Goal: Task Accomplishment & Management: Manage account settings

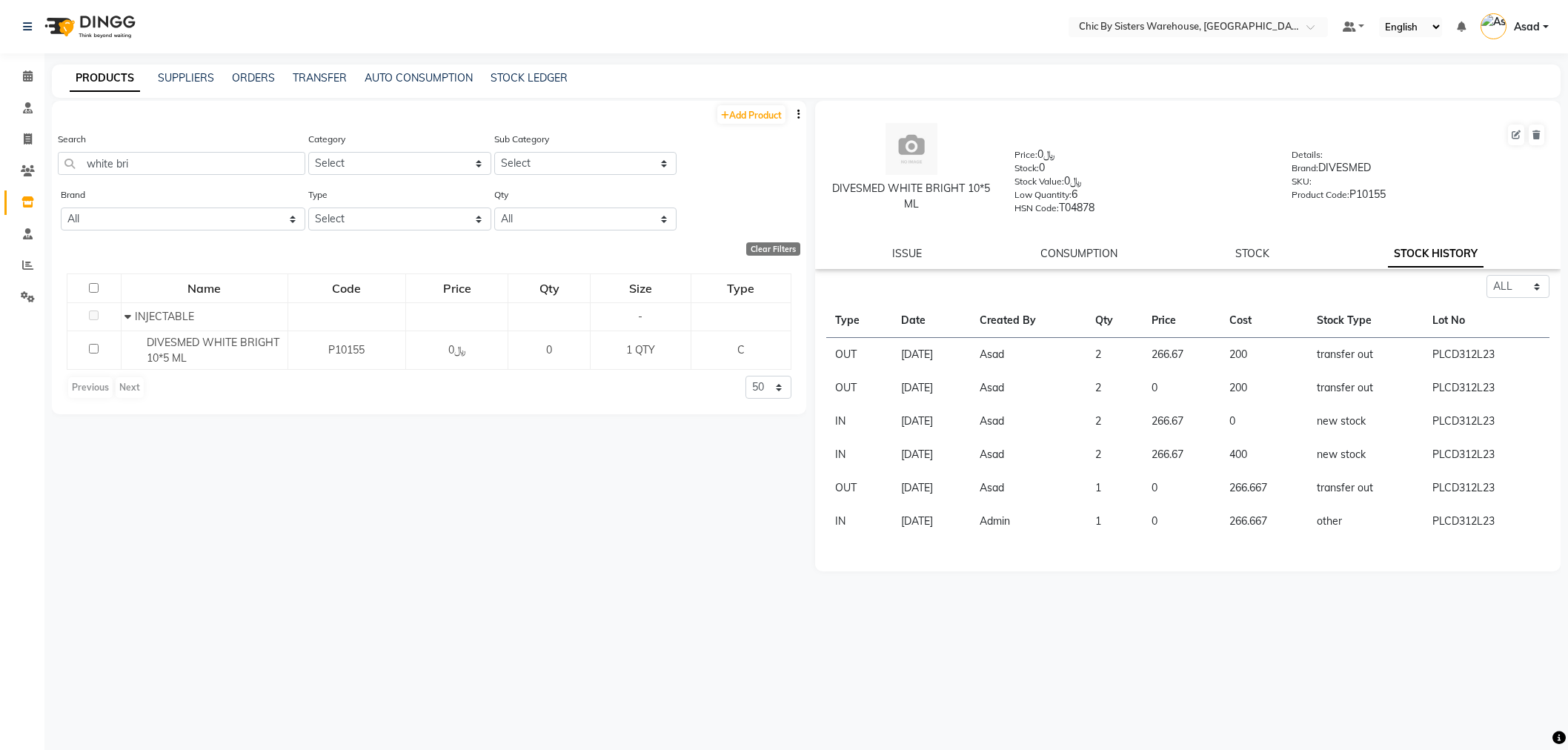
select select "all"
drag, startPoint x: 25, startPoint y: 199, endPoint x: 25, endPoint y: 230, distance: 31.0
click at [25, 199] on icon at bounding box center [27, 201] width 12 height 11
click at [221, 159] on input "white bri" at bounding box center [181, 164] width 248 height 23
click at [272, 166] on input "white bri" at bounding box center [181, 164] width 248 height 23
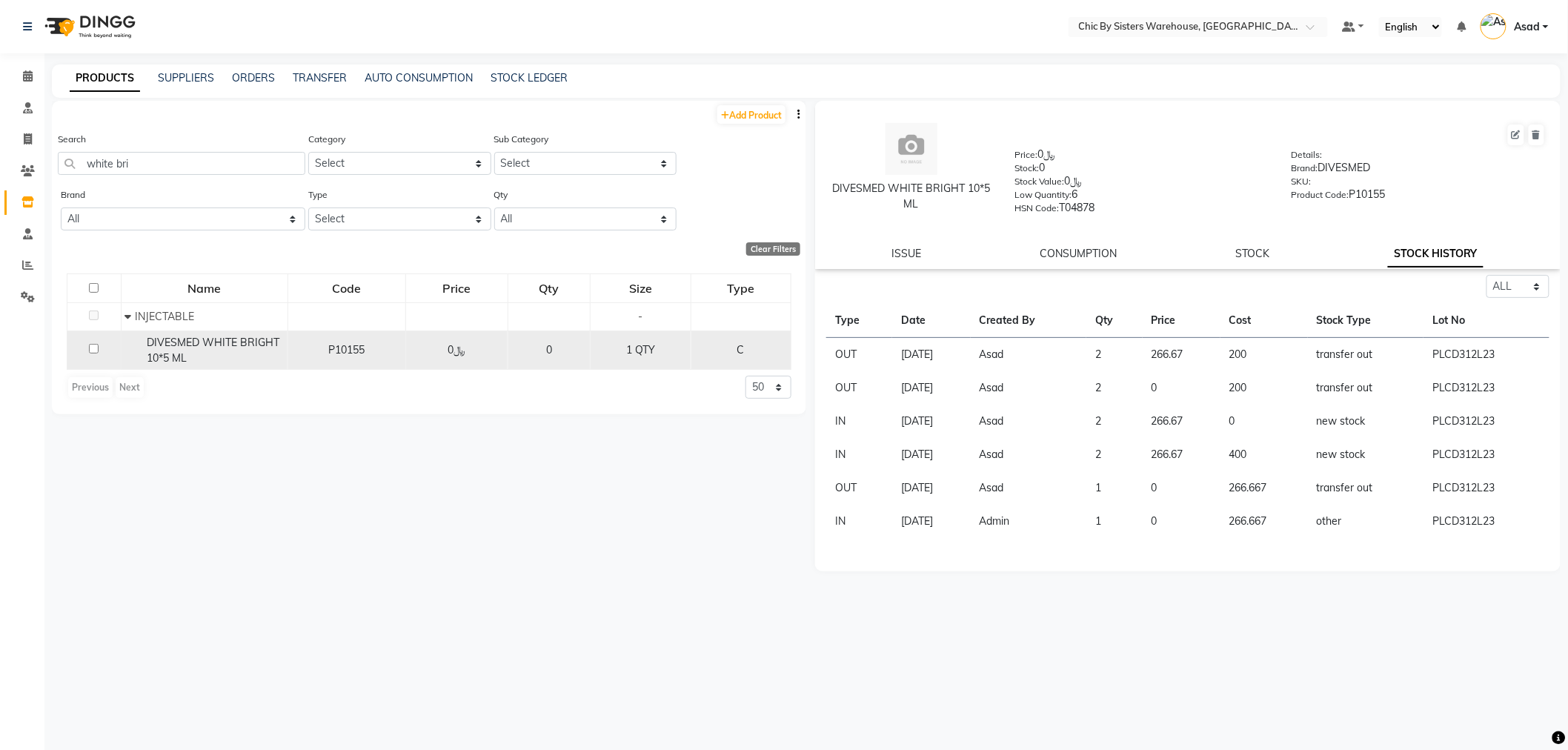
click at [433, 358] on div "﷼0" at bounding box center [457, 350] width 89 height 16
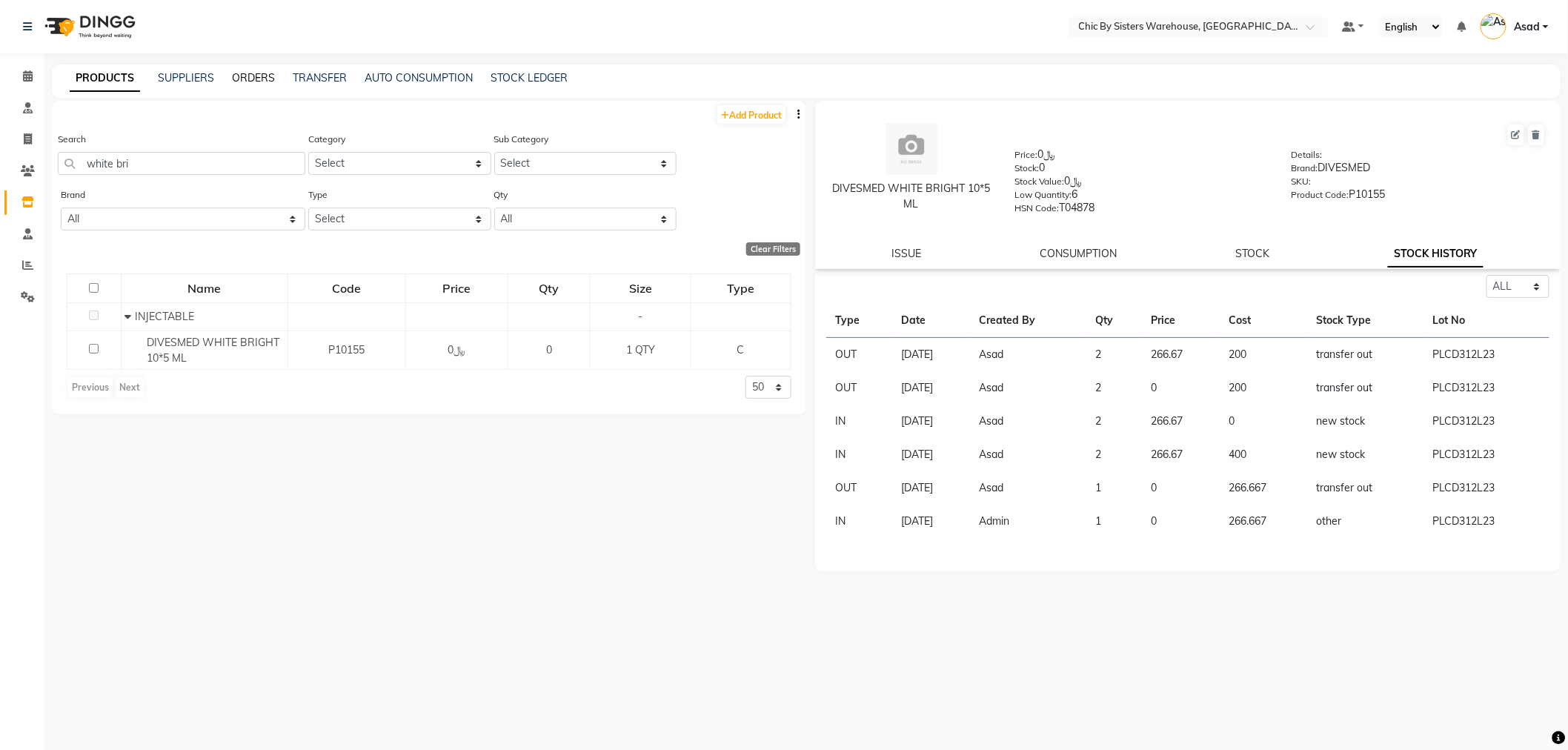
click at [267, 75] on link "ORDERS" at bounding box center [253, 78] width 43 height 13
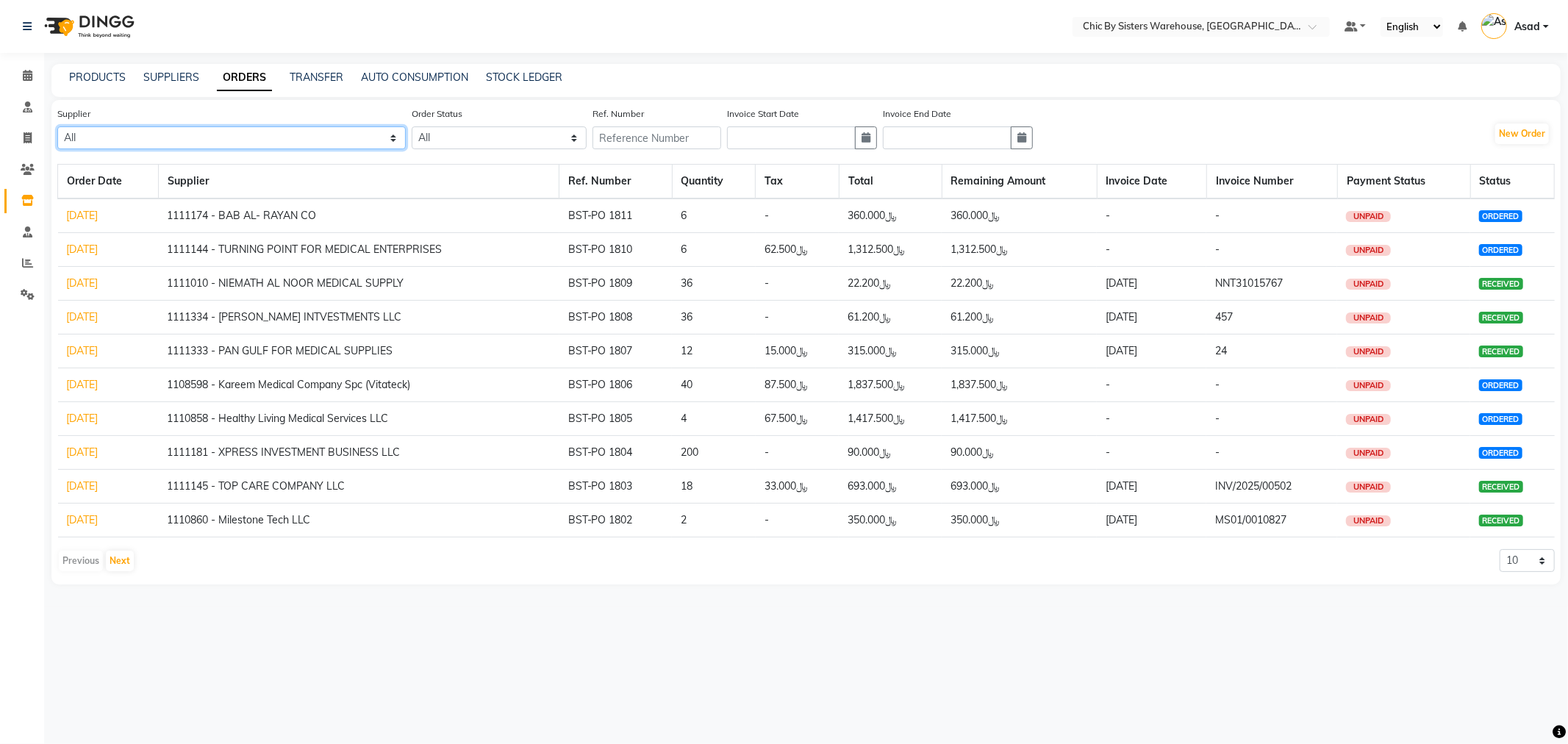
click at [245, 140] on select "All 1111006 - Dubimed Medical Supplies Trading SPC 1110858 - Healthy Living Med…" at bounding box center [232, 138] width 348 height 23
click at [91, 74] on link "PRODUCTS" at bounding box center [97, 77] width 57 height 13
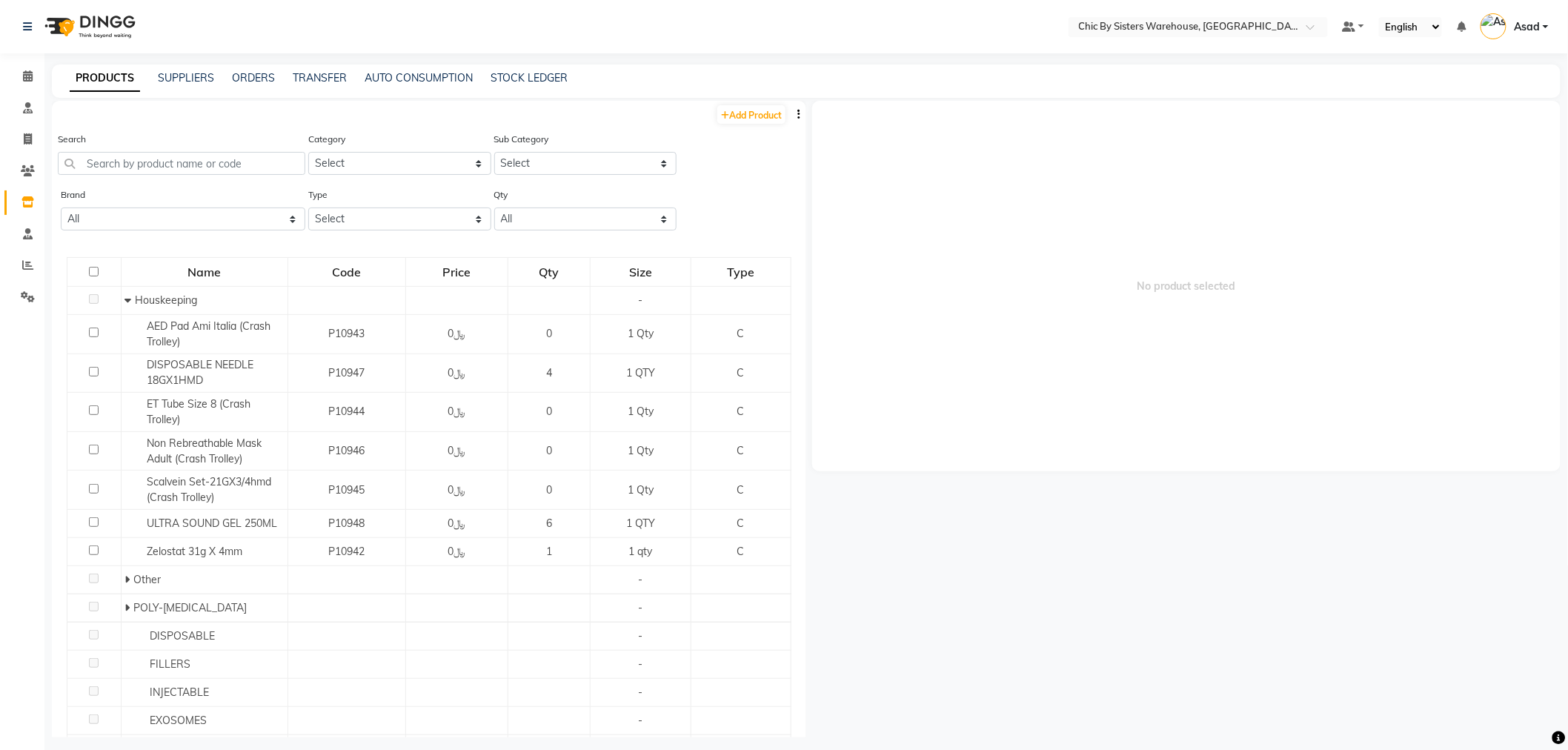
click at [165, 151] on div "Search" at bounding box center [181, 152] width 248 height 44
click at [160, 171] on input "text" at bounding box center [181, 164] width 248 height 23
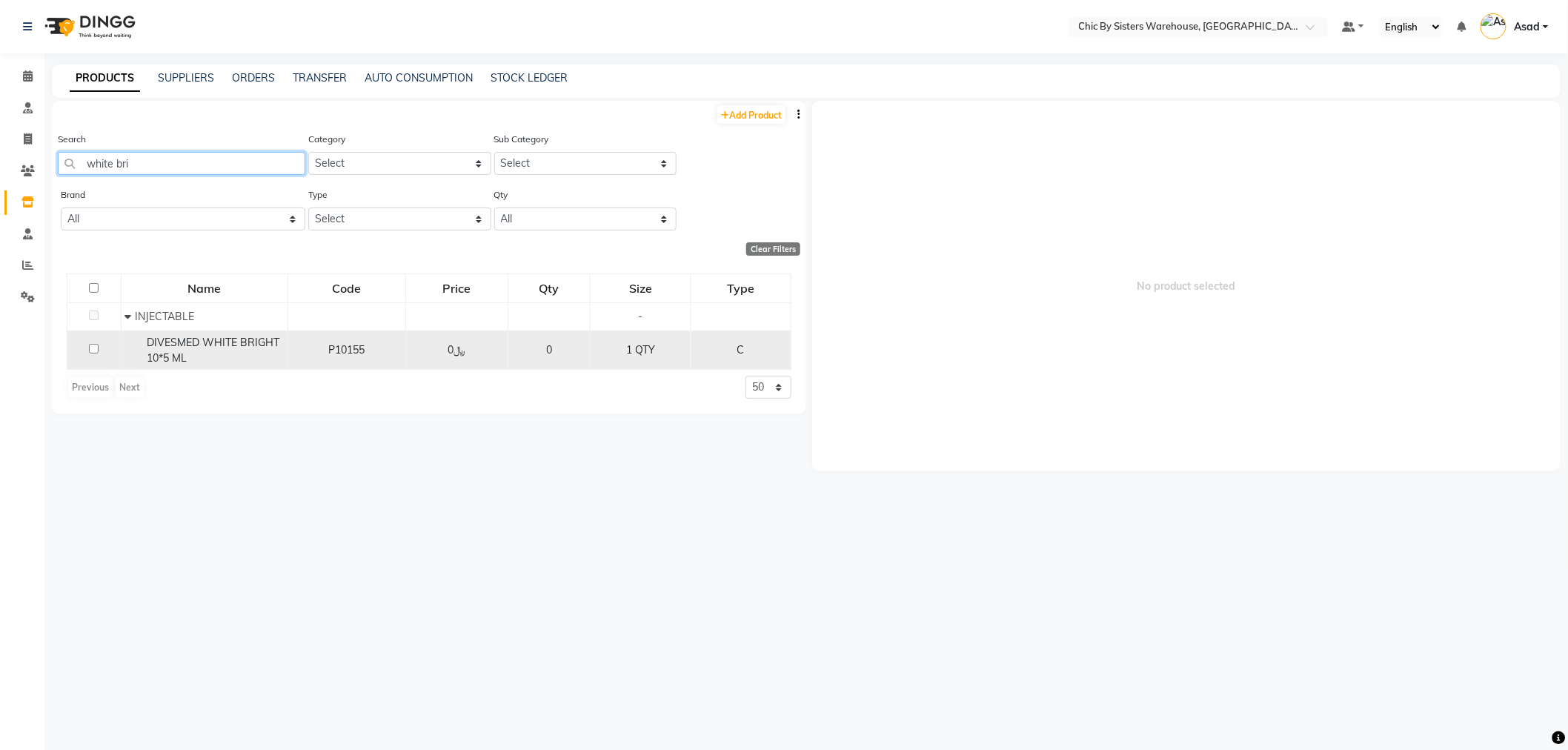
type input "white bri"
click at [210, 352] on div "DIVESMED WHITE BRIGHT 10*5 ML" at bounding box center [204, 351] width 159 height 31
select select
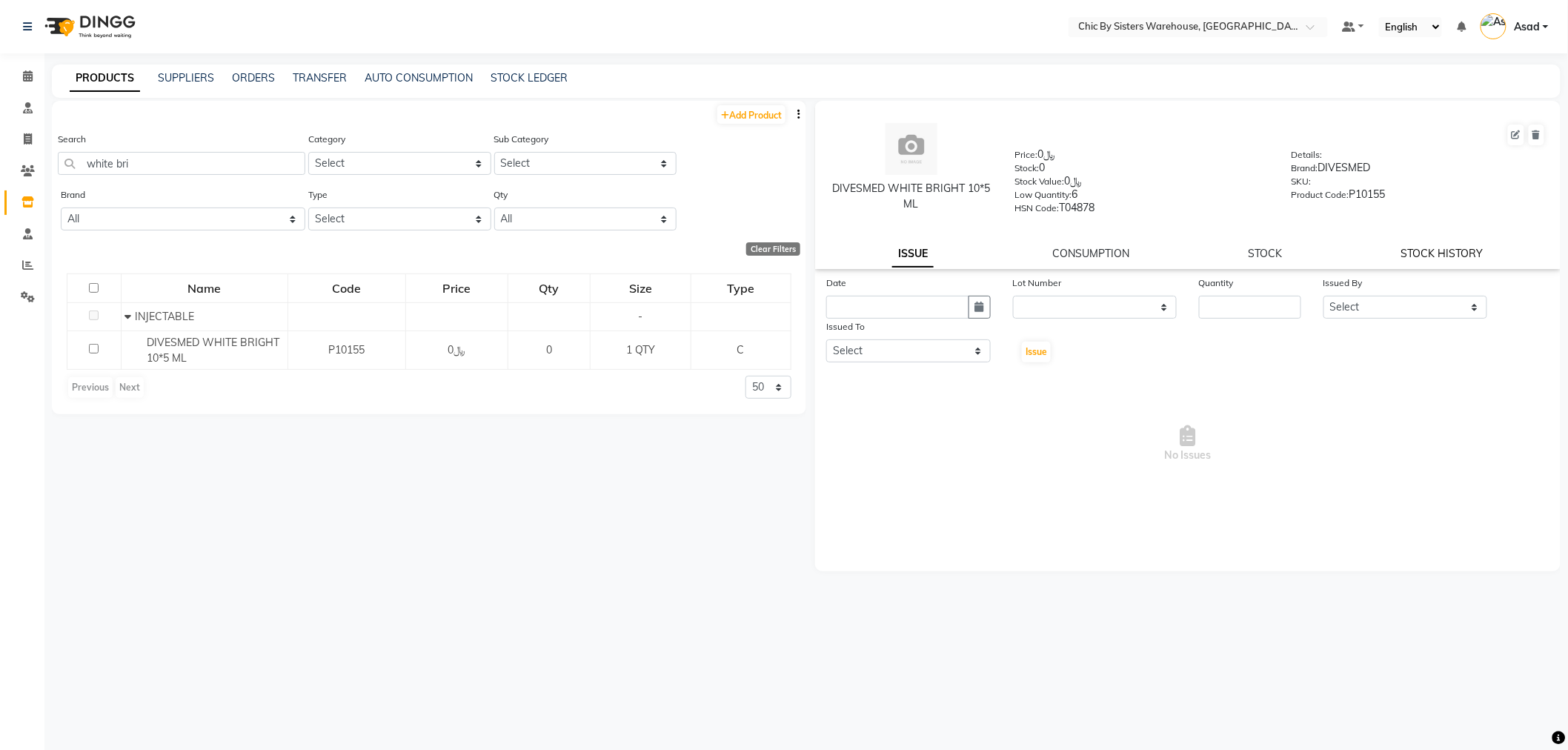
click at [1419, 257] on link "STOCK HISTORY" at bounding box center [1442, 253] width 82 height 13
select select "all"
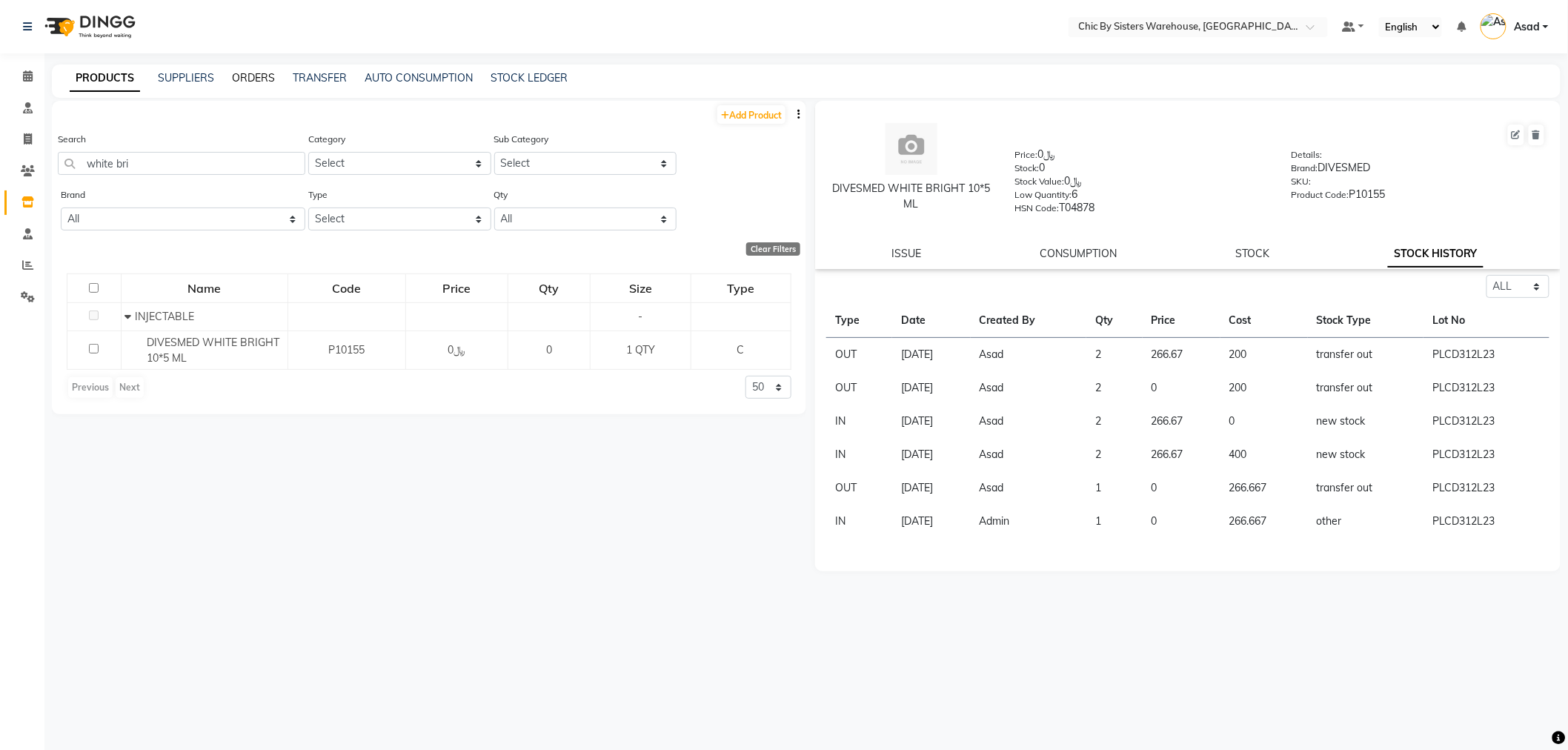
click at [254, 79] on link "ORDERS" at bounding box center [253, 78] width 43 height 13
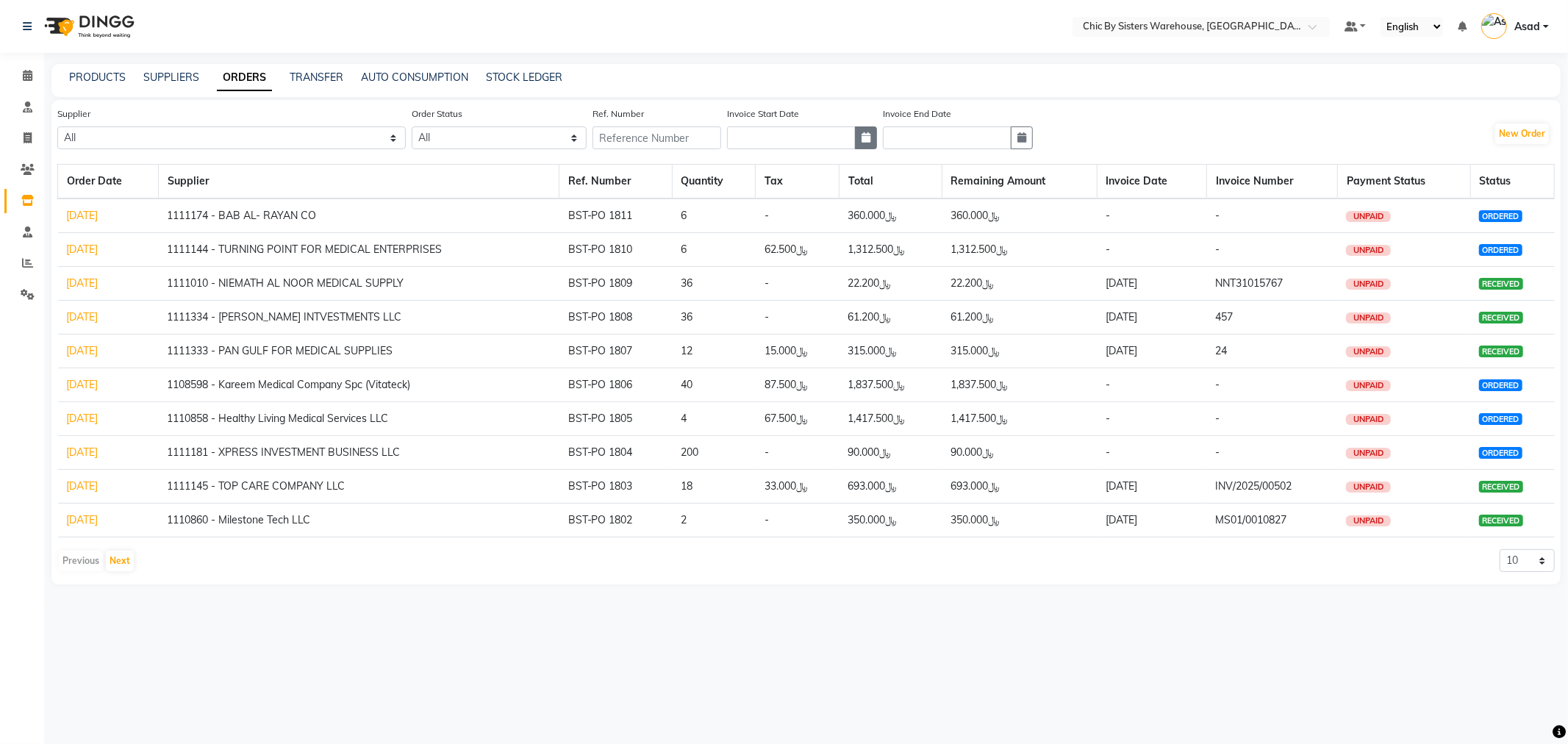
click at [870, 136] on icon "button" at bounding box center [865, 137] width 9 height 11
select select "9"
select select "2025"
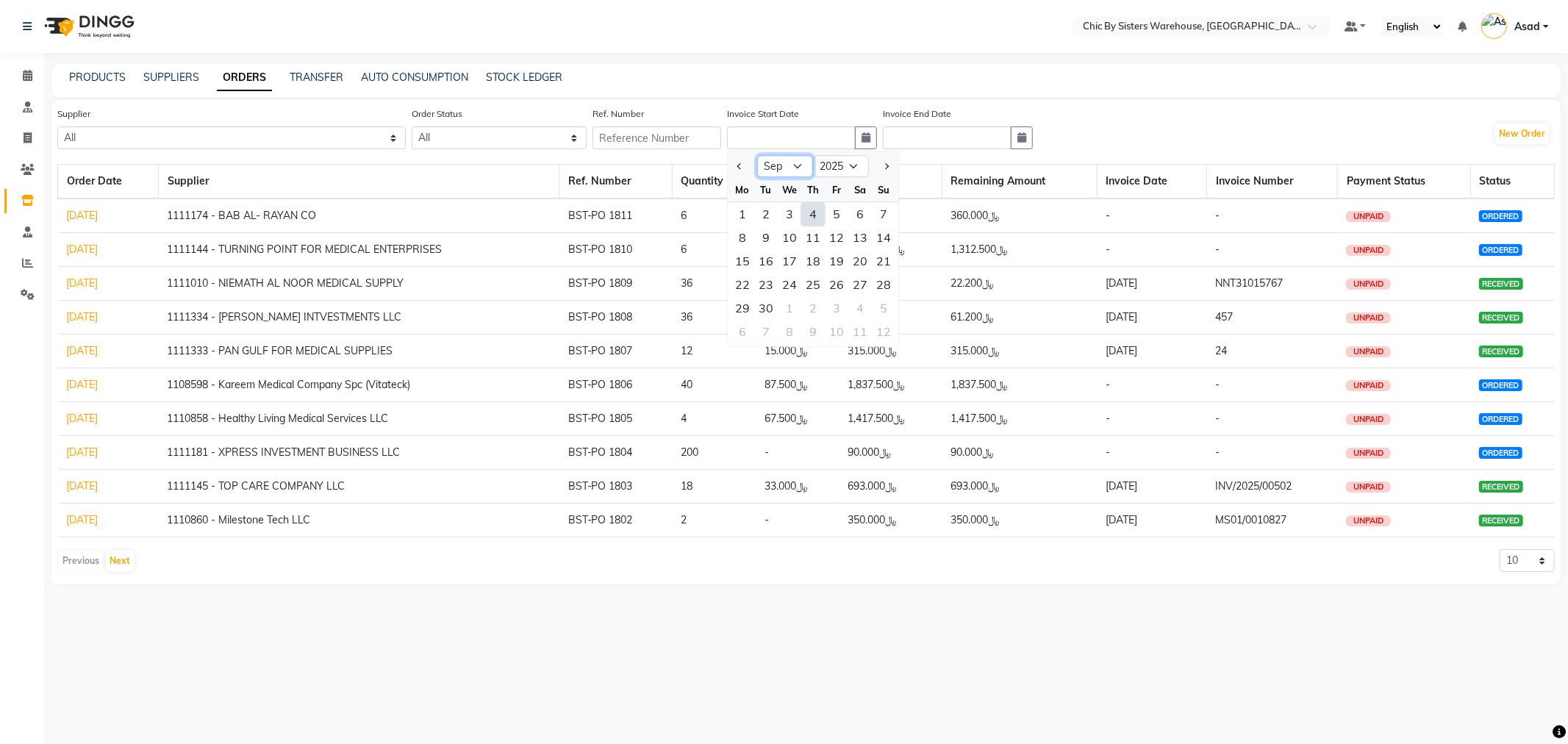
click at [813, 166] on select "Jan Feb Mar Apr May Jun Jul Aug Sep Oct Nov Dec" at bounding box center [785, 167] width 56 height 22
select select "5"
click at [772, 156] on select "Jan Feb Mar Apr May Jun Jul Aug Sep Oct Nov Dec" at bounding box center [785, 167] width 56 height 22
click at [895, 282] on div "25" at bounding box center [883, 284] width 24 height 24
type input "25-05-2025"
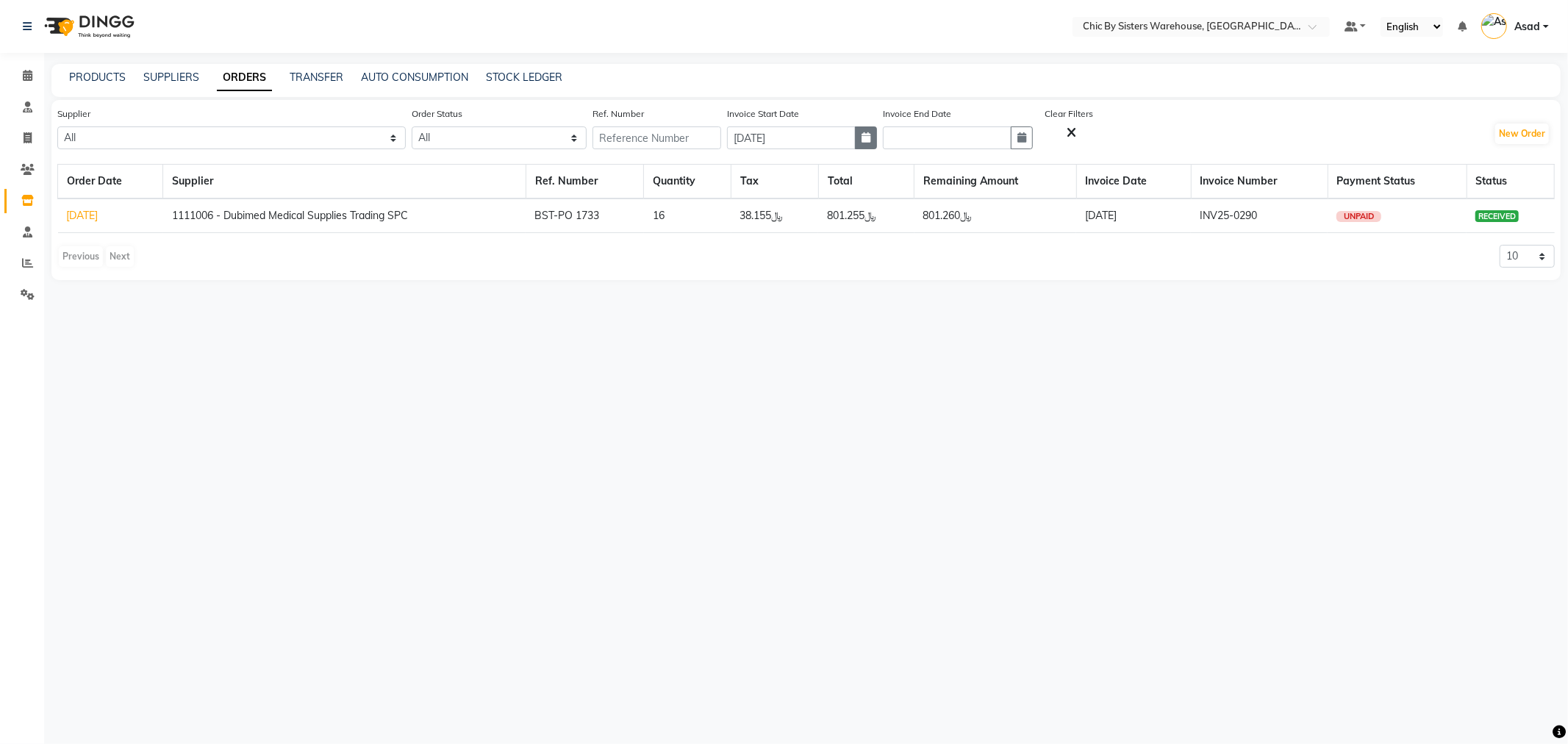
click at [870, 138] on icon "button" at bounding box center [865, 137] width 9 height 11
select select "5"
select select "2025"
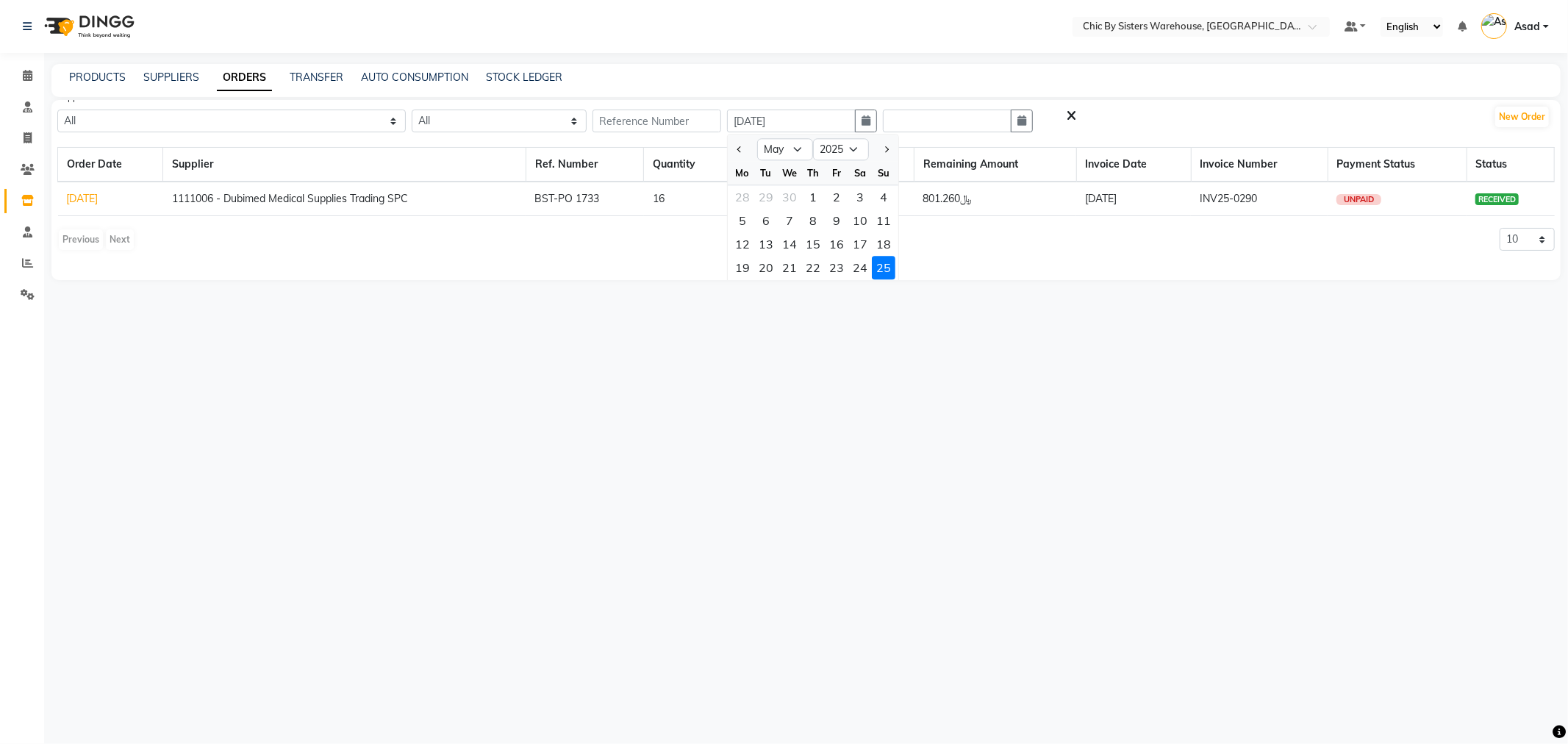
click at [1017, 278] on div "Supplier All 1111006 - Dubimed Medical Supplies Trading SPC 1110858 - Healthy L…" at bounding box center [806, 190] width 1509 height 180
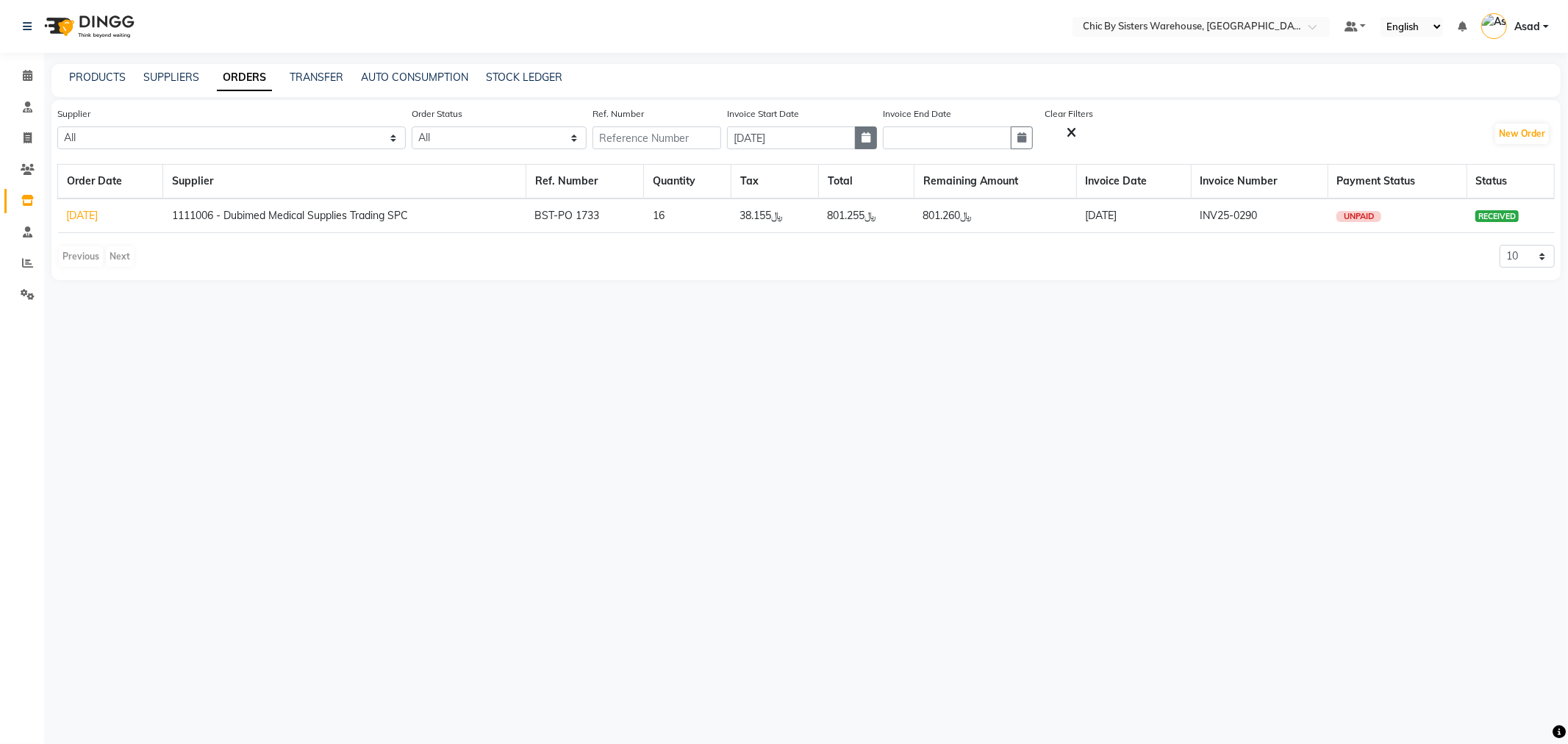
click at [870, 138] on icon "button" at bounding box center [865, 137] width 9 height 11
select select "5"
select select "2025"
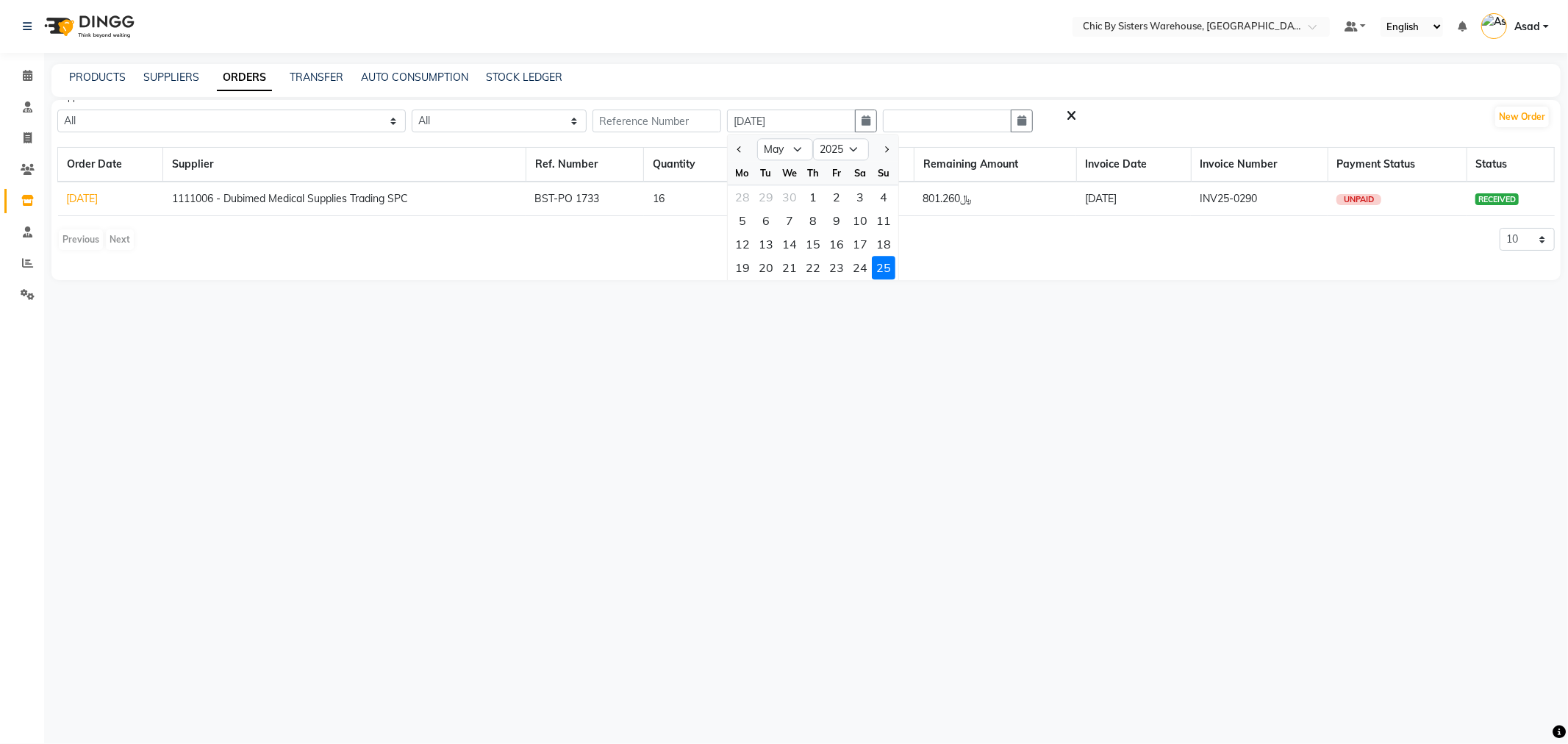
click at [1093, 123] on div at bounding box center [1068, 117] width 48 height 16
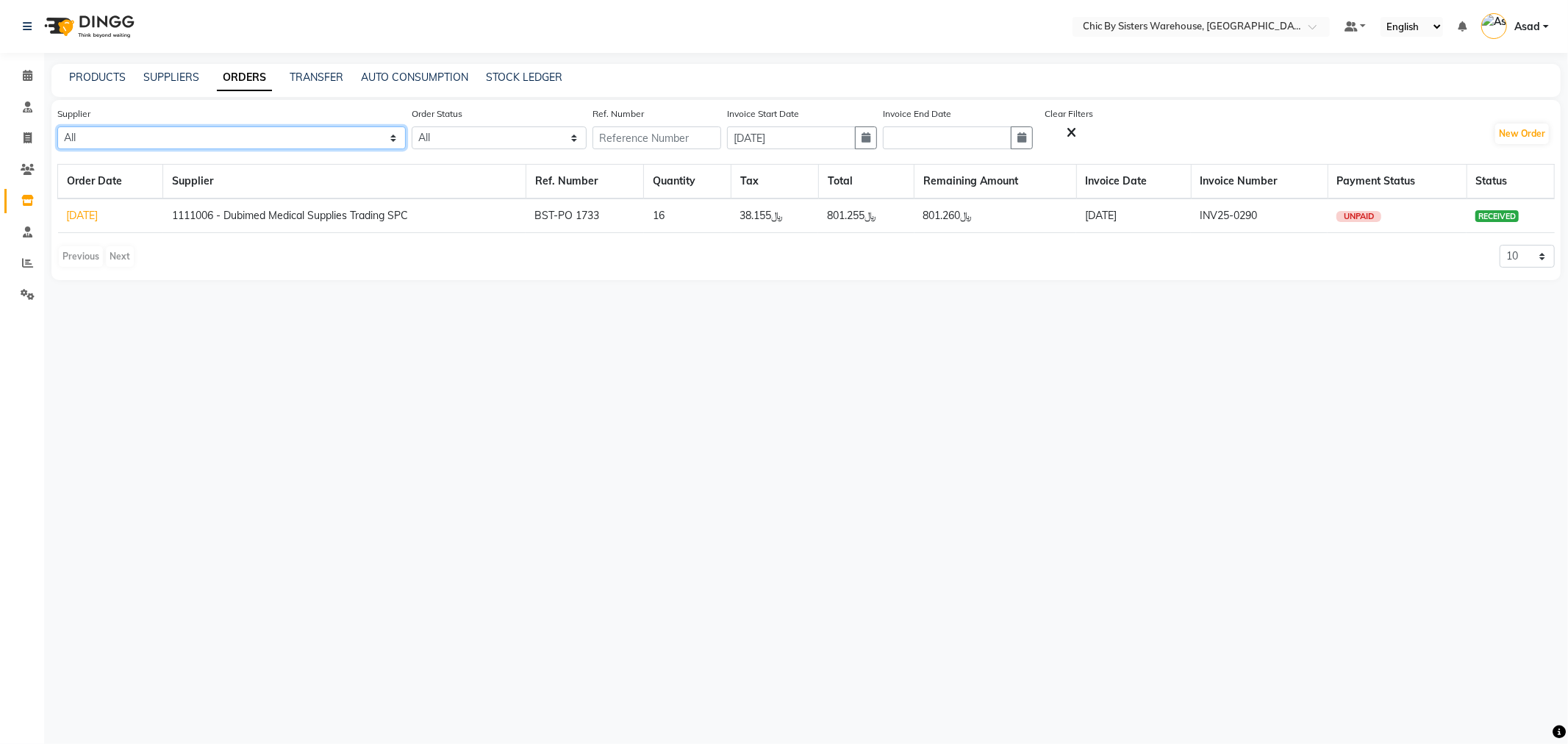
click at [318, 140] on select "All 1111006 - Dubimed Medical Supplies Trading SPC 1110858 - Healthy Living Med…" at bounding box center [232, 138] width 348 height 23
select select "3629"
click at [57, 126] on select "All 1111006 - Dubimed Medical Supplies Trading SPC 1110858 - Healthy Living Med…" at bounding box center [232, 138] width 348 height 23
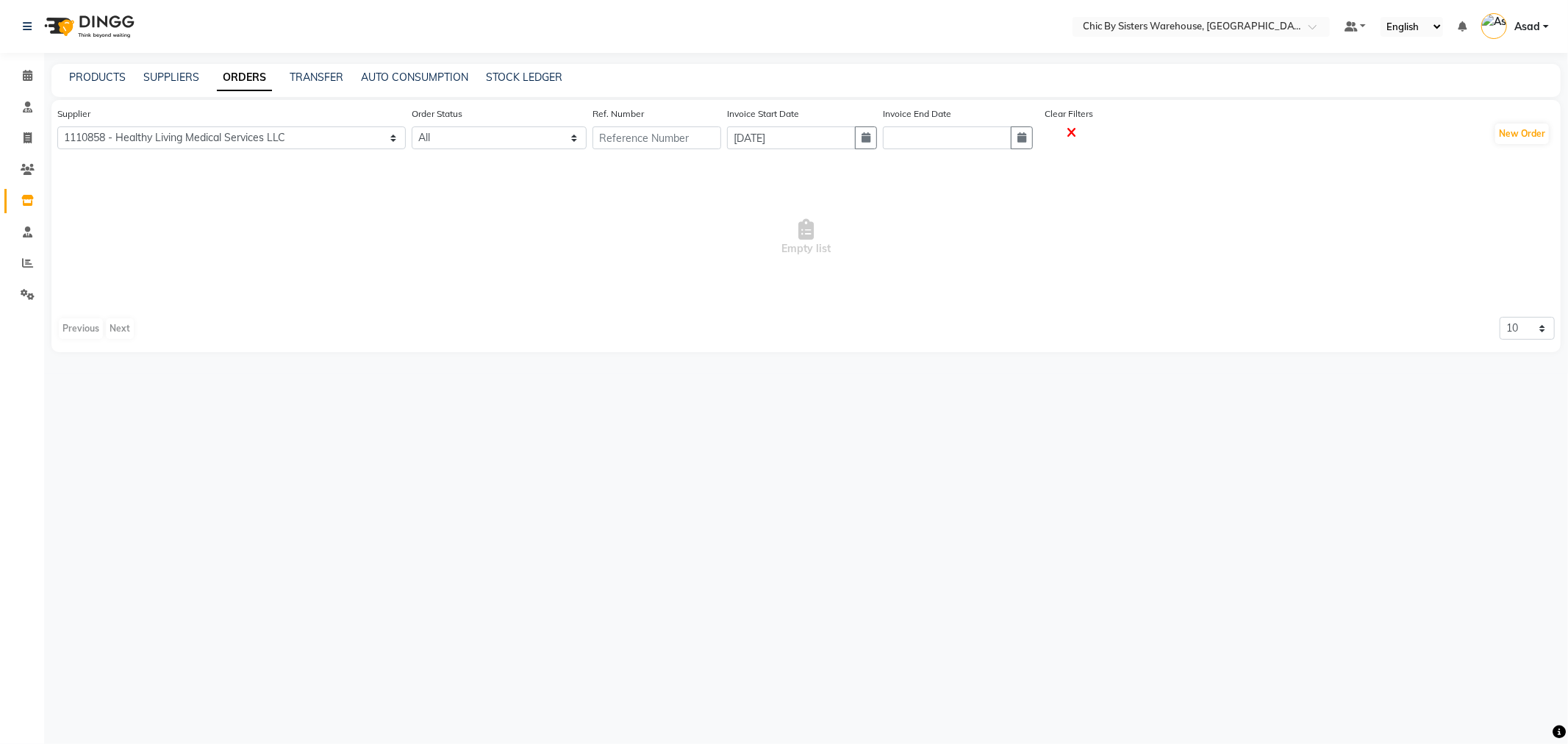
click at [1077, 130] on span at bounding box center [1069, 134] width 16 height 13
select select
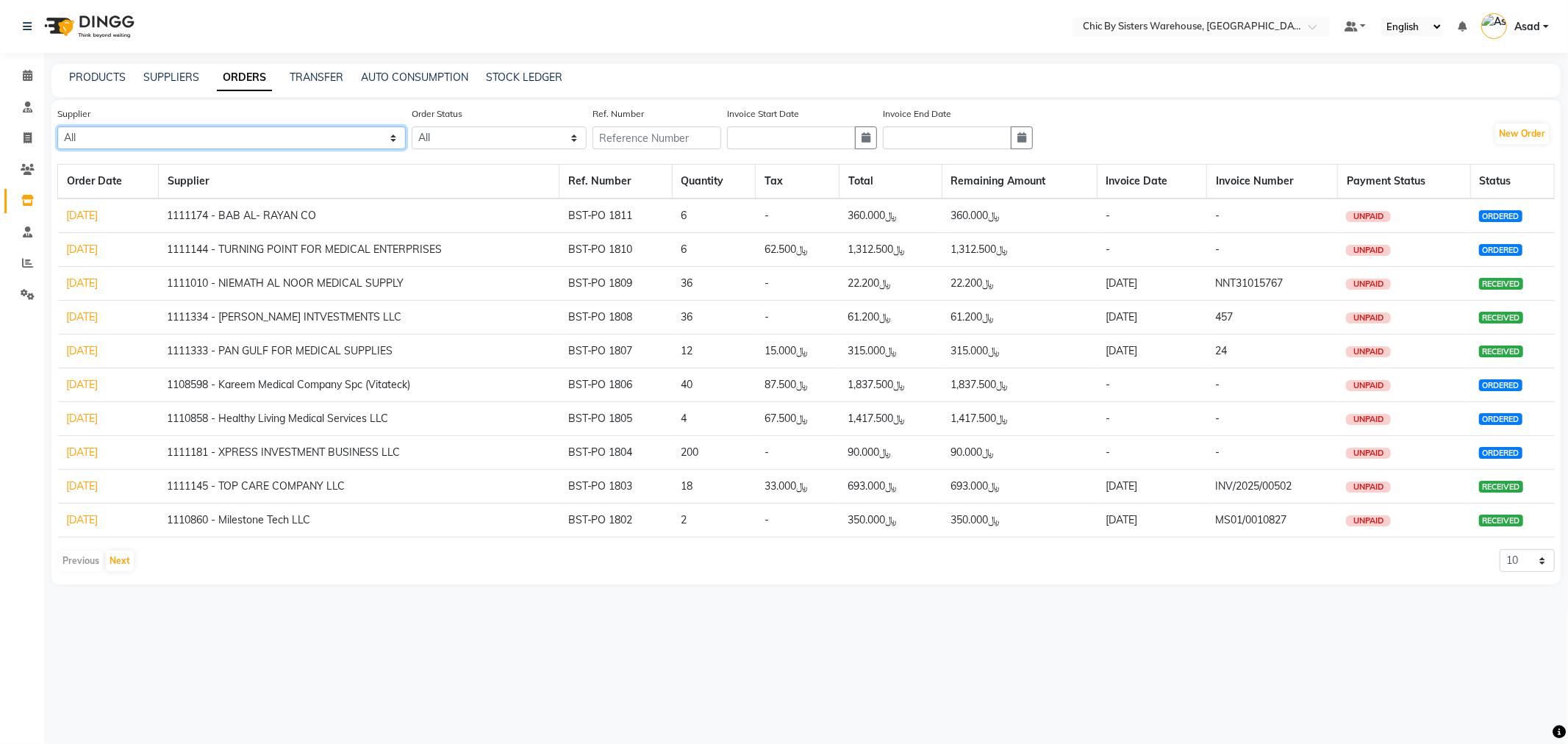
click at [346, 140] on select "All 1111006 - Dubimed Medical Supplies Trading SPC 1110858 - Healthy Living Med…" at bounding box center [232, 138] width 348 height 23
select select "3629"
click at [57, 126] on select "All 1111006 - Dubimed Medical Supplies Trading SPC 1110858 - Healthy Living Med…" at bounding box center [232, 138] width 348 height 23
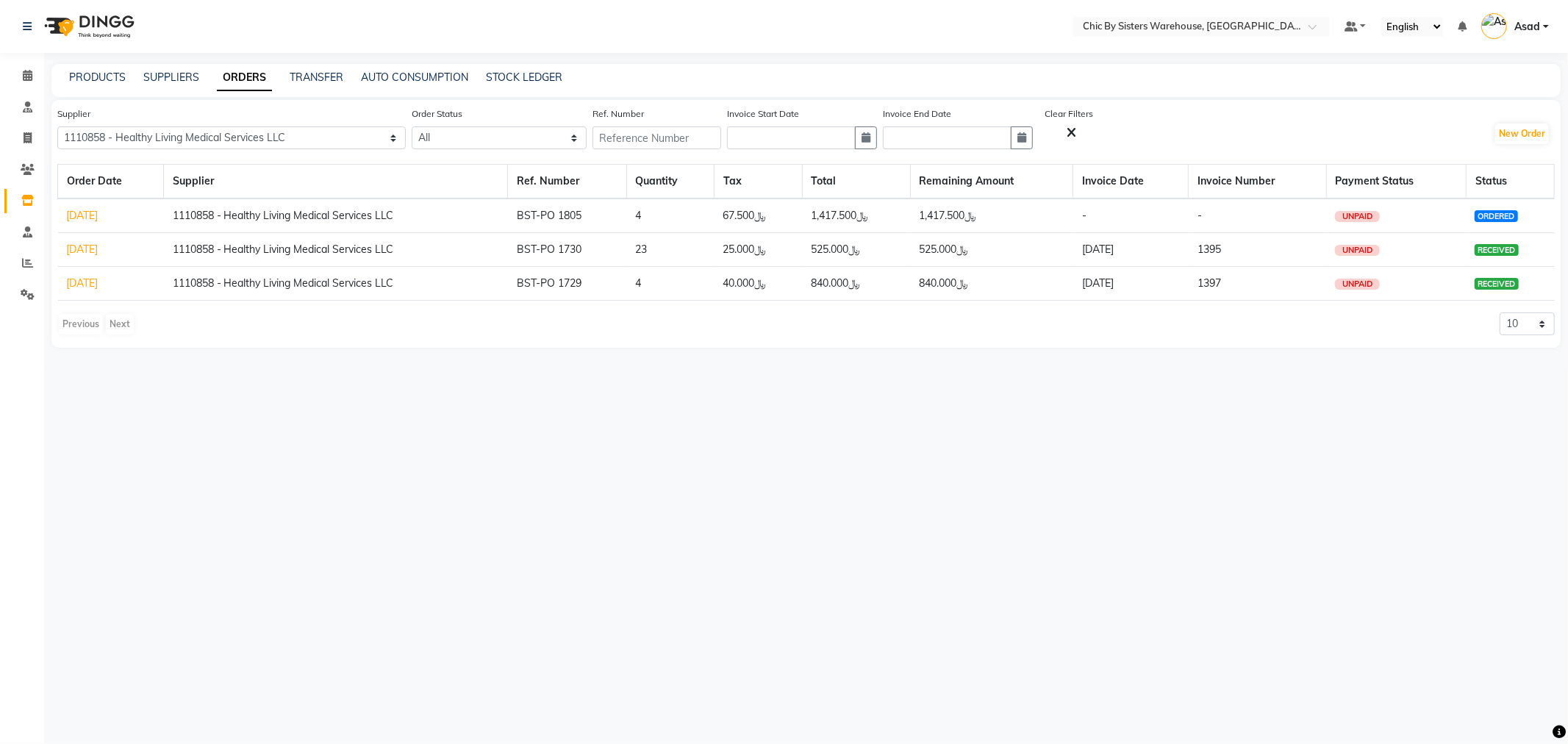
click at [84, 219] on link "24-08-2025" at bounding box center [82, 215] width 31 height 13
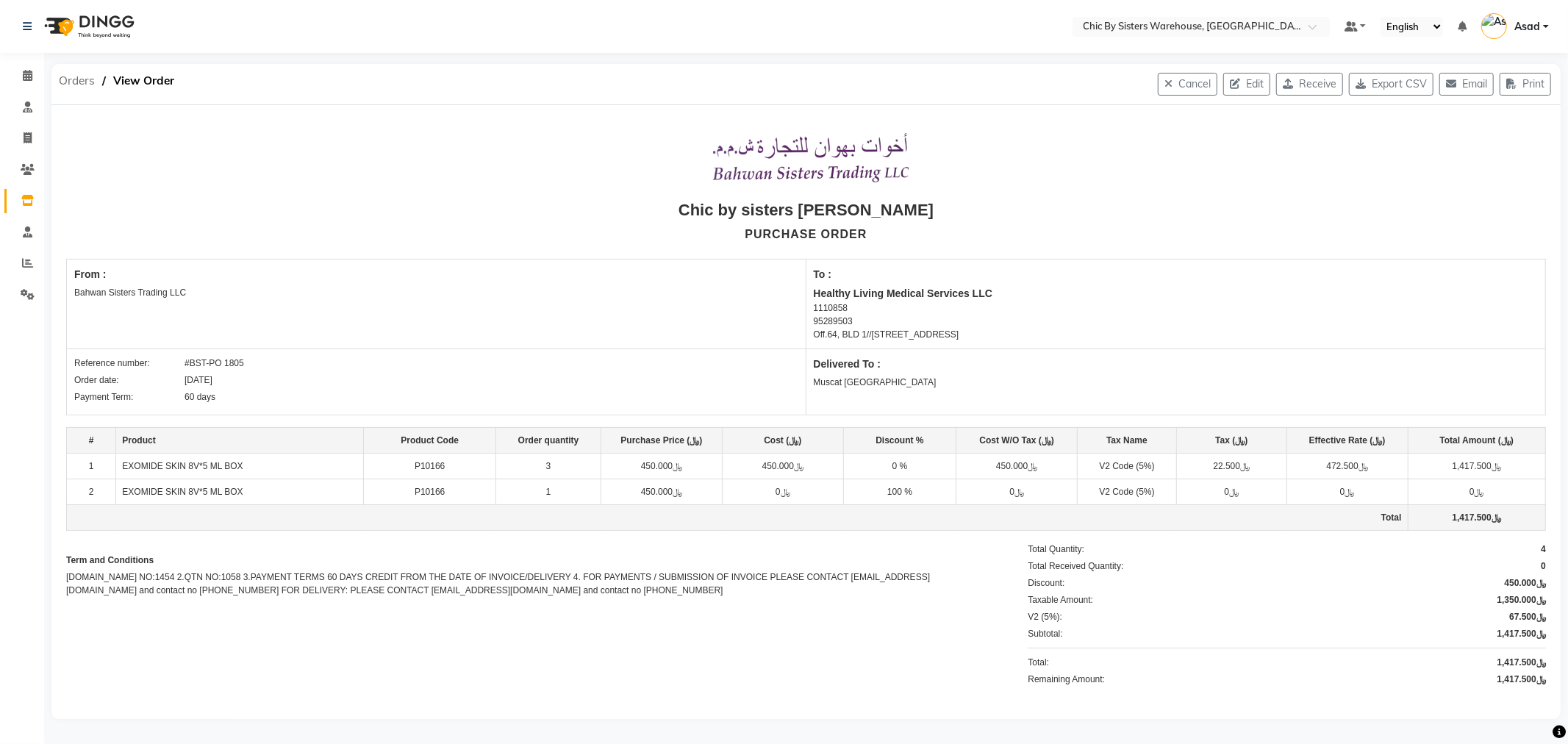
click at [82, 78] on span "Orders" at bounding box center [77, 80] width 51 height 26
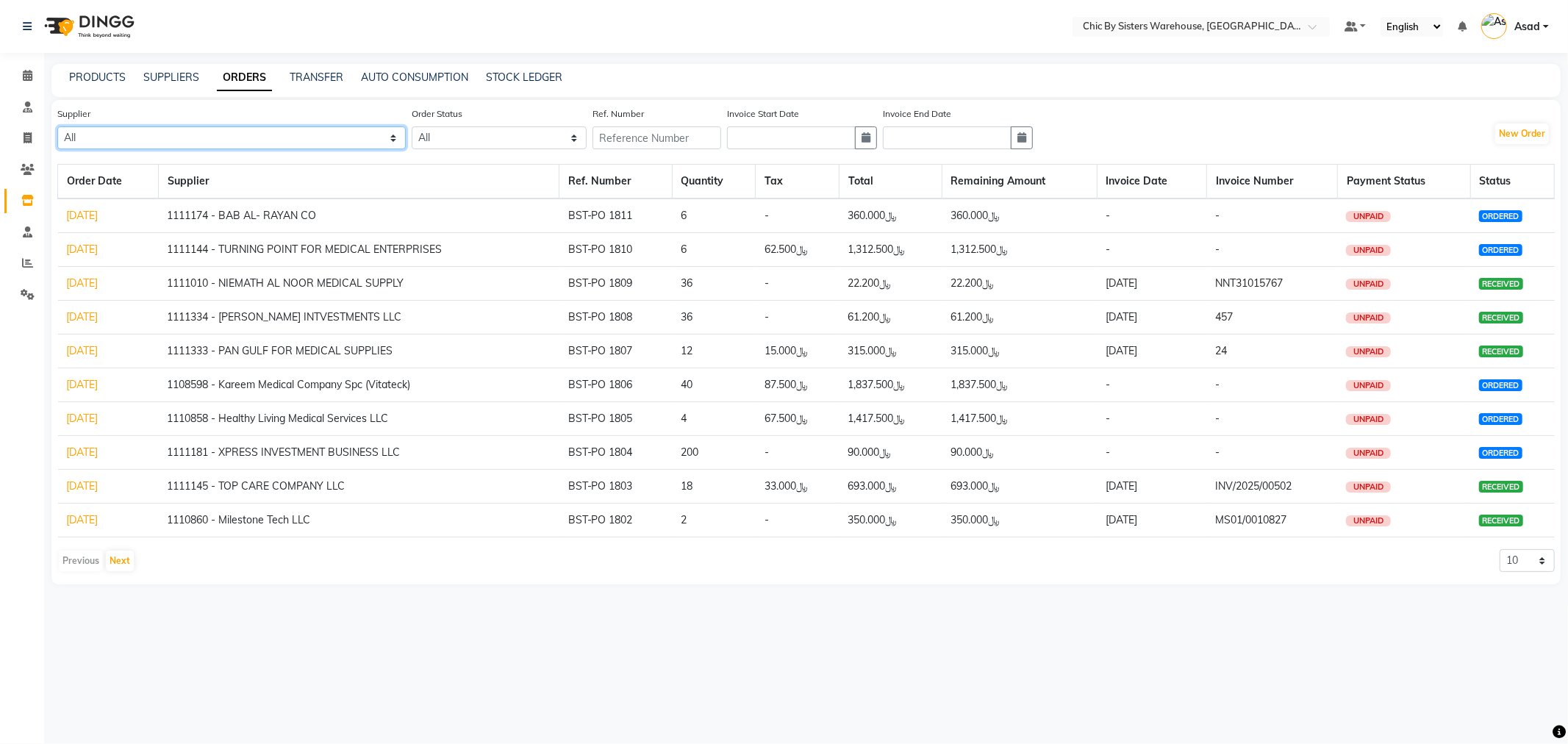
click at [189, 138] on select "All 1111006 - Dubimed Medical Supplies Trading SPC 1110858 - Healthy Living Med…" at bounding box center [232, 138] width 348 height 23
select select "3629"
click at [57, 126] on select "All 1111006 - Dubimed Medical Supplies Trading SPC 1110858 - Healthy Living Med…" at bounding box center [232, 138] width 348 height 23
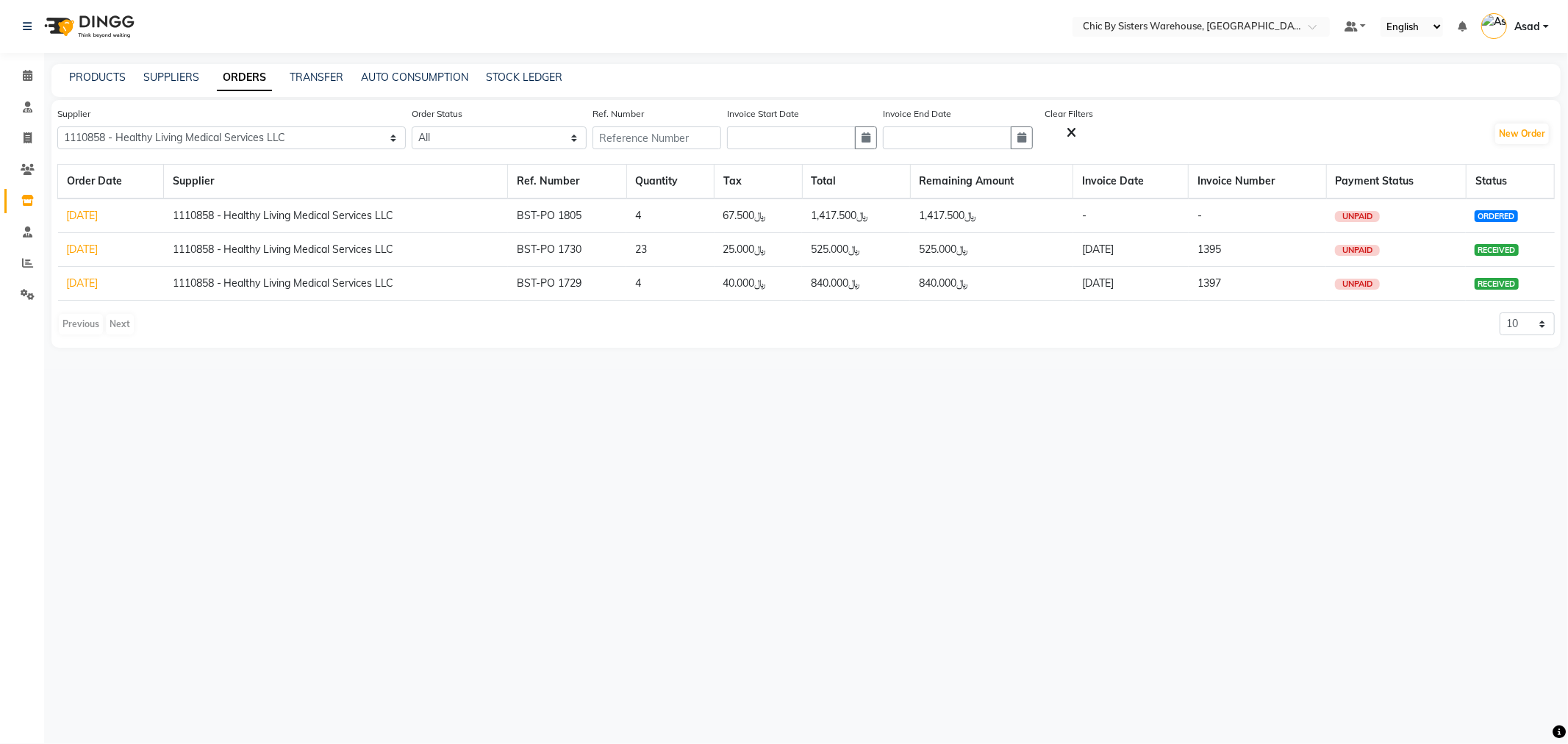
click at [84, 280] on link "18-05-2025" at bounding box center [82, 283] width 31 height 13
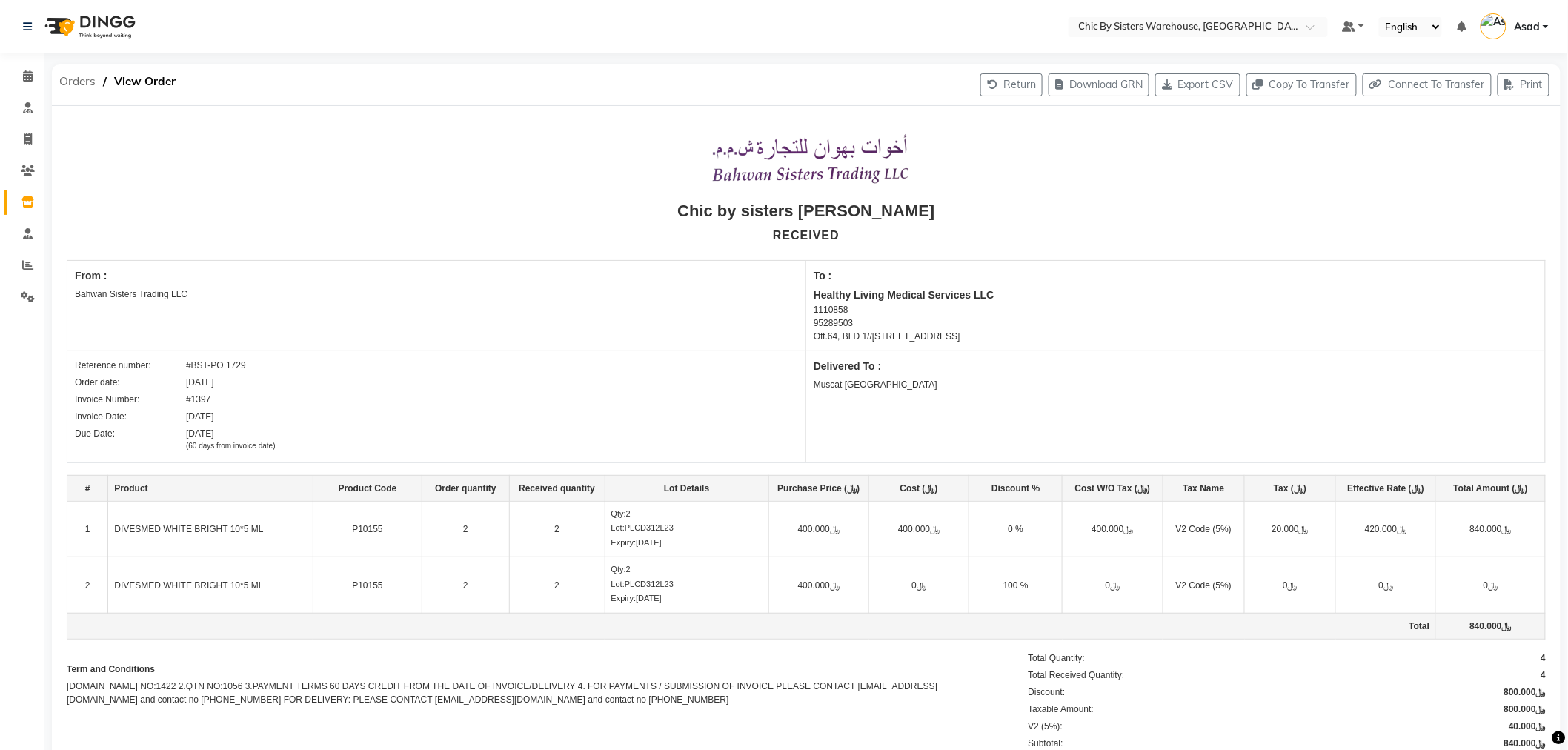
click at [90, 77] on span "Orders" at bounding box center [78, 81] width 51 height 26
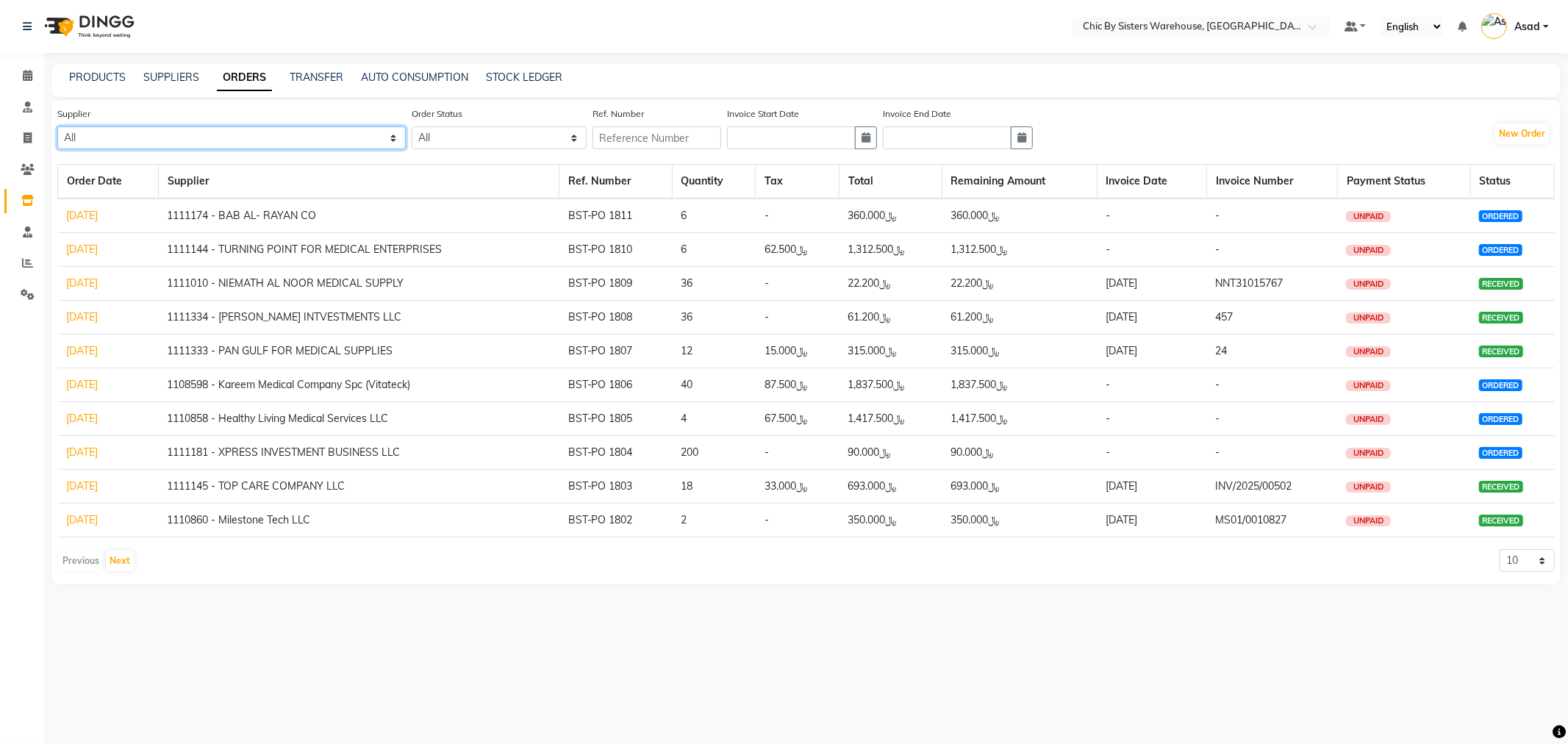
click at [347, 142] on select "All 1111006 - Dubimed Medical Supplies Trading SPC 1110858 - Healthy Living Med…" at bounding box center [232, 138] width 348 height 23
select select "5702"
click at [57, 126] on select "All 1111006 - Dubimed Medical Supplies Trading SPC 1110858 - Healthy Living Med…" at bounding box center [232, 138] width 348 height 23
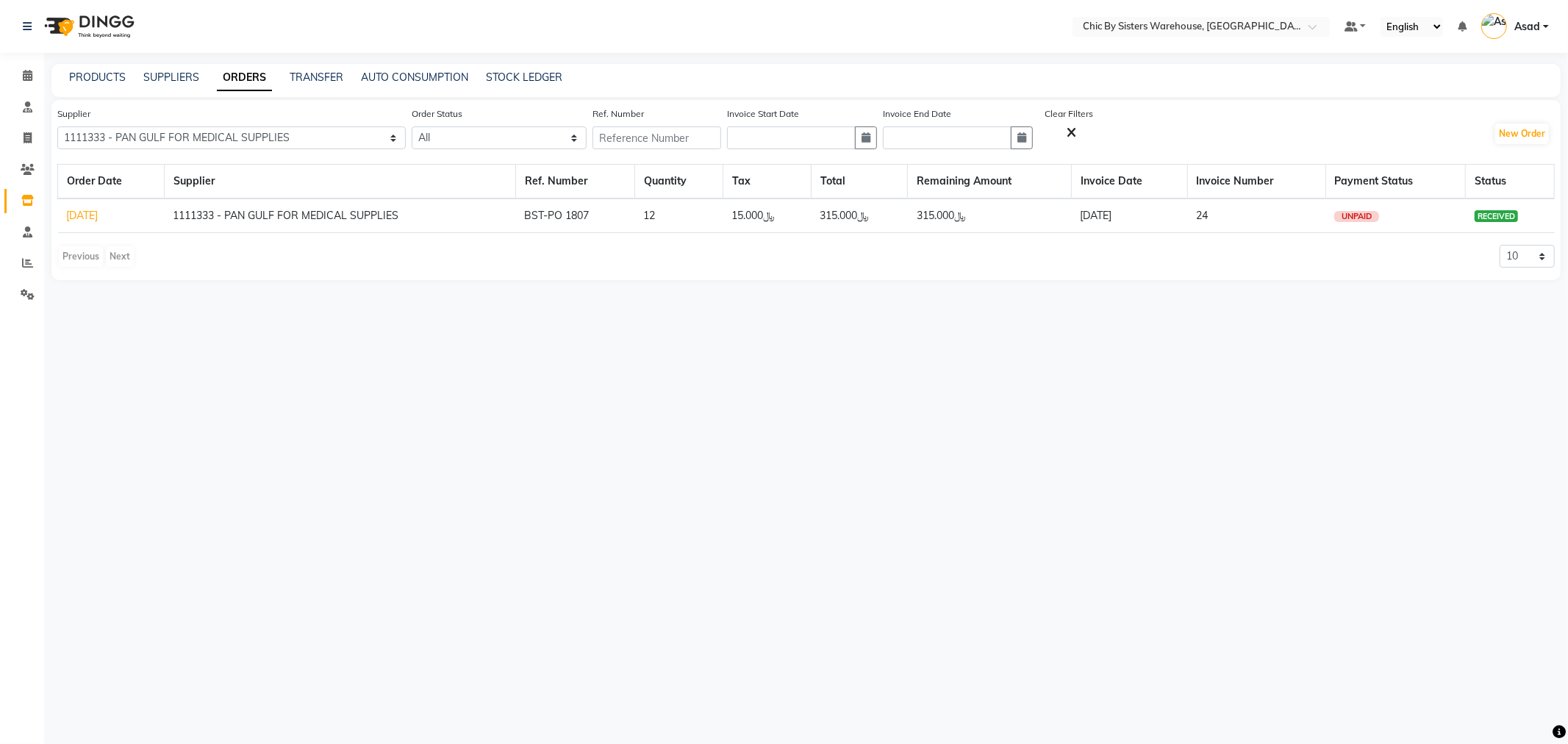
click at [99, 214] on link "[DATE]" at bounding box center [82, 215] width 31 height 13
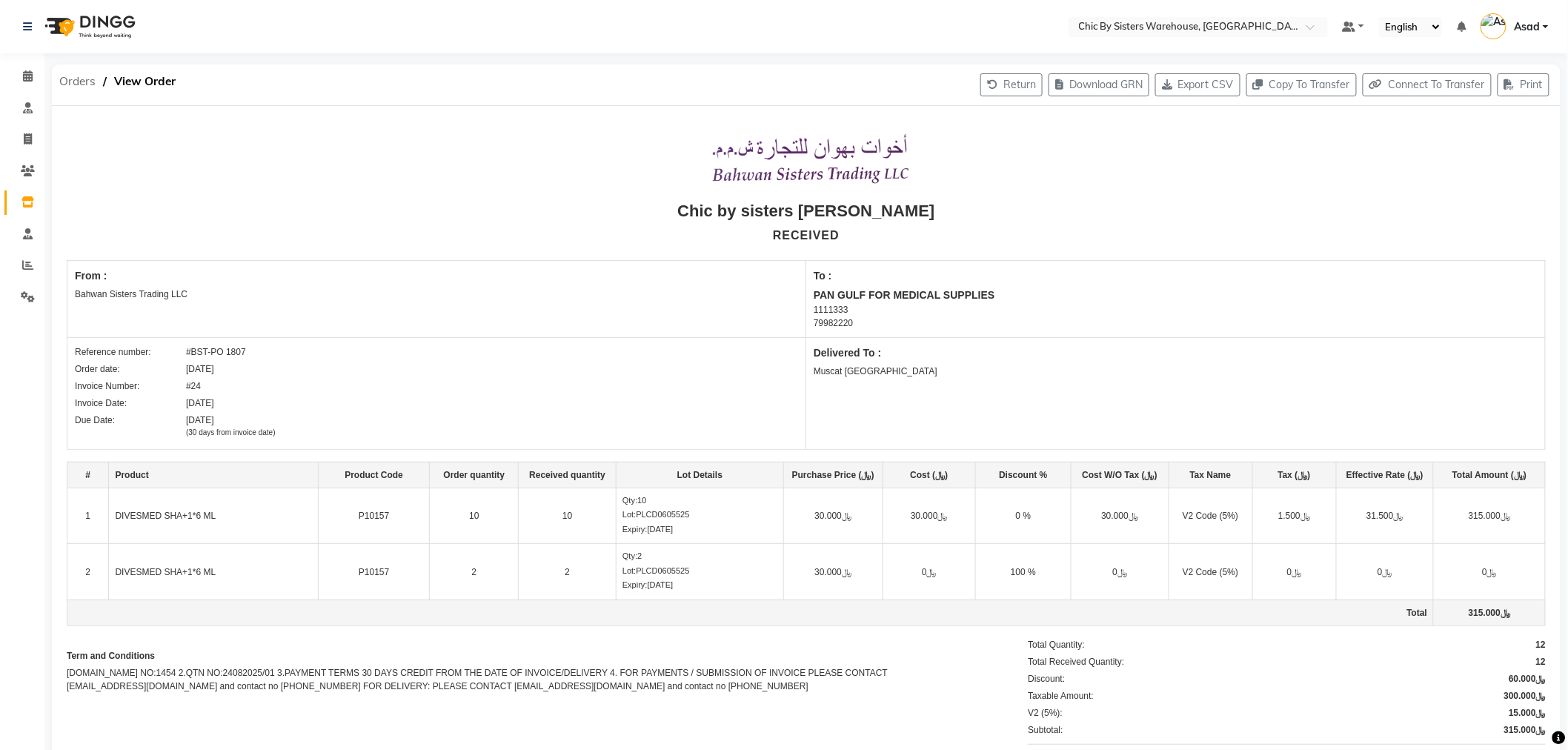
click at [77, 84] on span "Orders" at bounding box center [78, 81] width 51 height 26
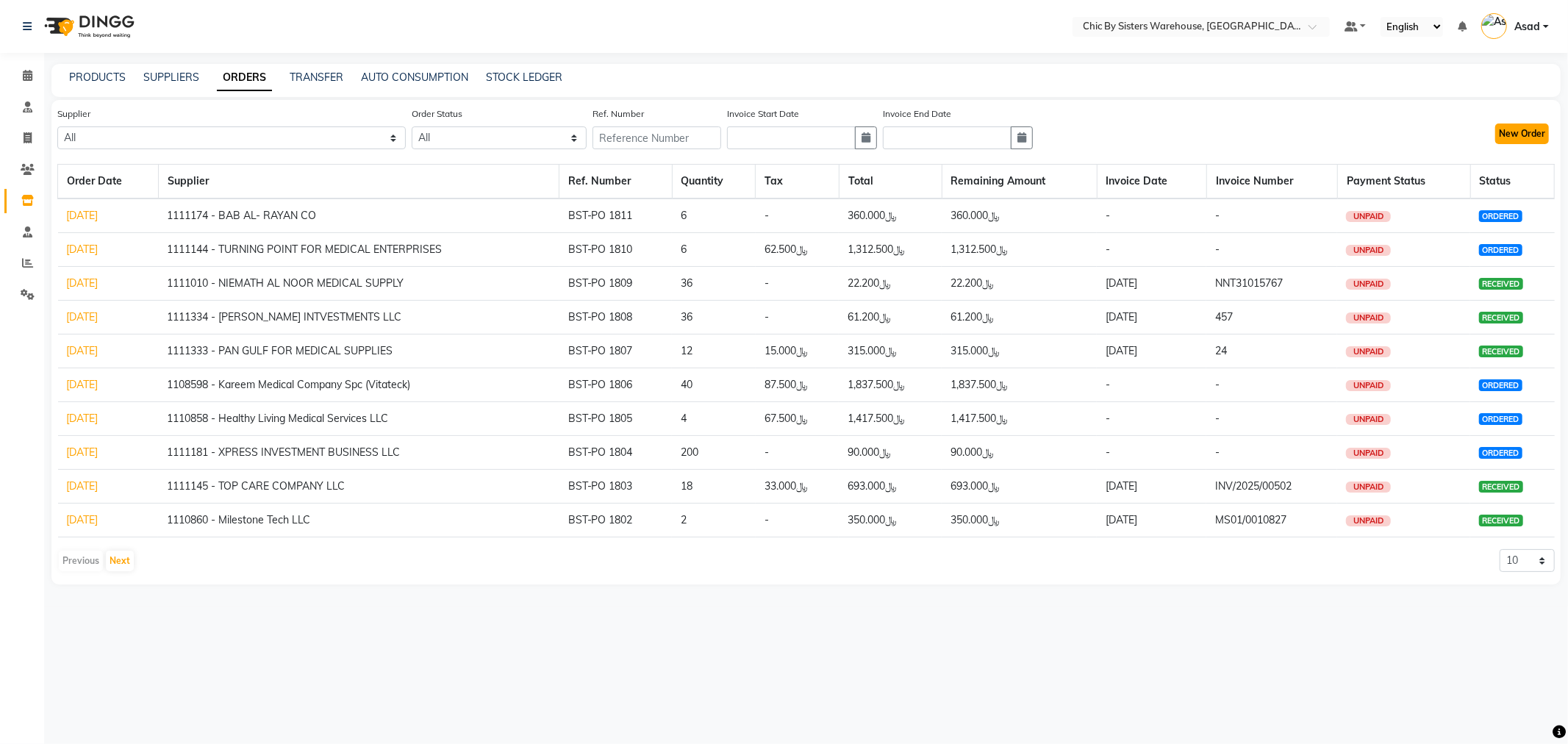
click at [1530, 134] on button "New Order" at bounding box center [1521, 133] width 53 height 21
select select "true"
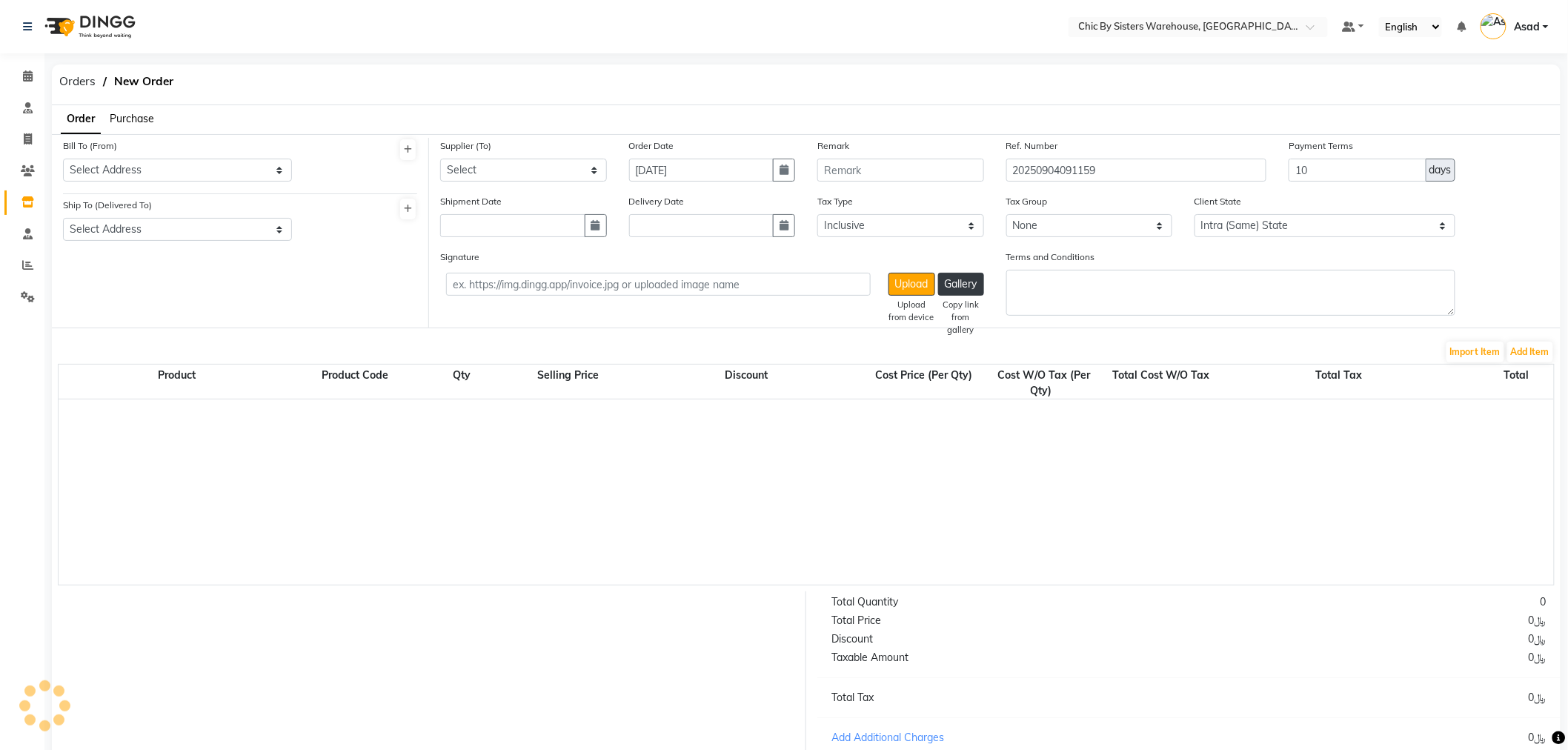
select select "3840"
click at [151, 166] on select "Select Address . Bahwan Sisters Trading LLC" at bounding box center [177, 171] width 229 height 23
select select "1087"
click at [63, 159] on select "Select Address . Bahwan Sisters Trading LLC" at bounding box center [177, 171] width 229 height 23
click at [148, 224] on select "Select Address Muscat [GEOGRAPHIC_DATA]" at bounding box center [177, 229] width 229 height 23
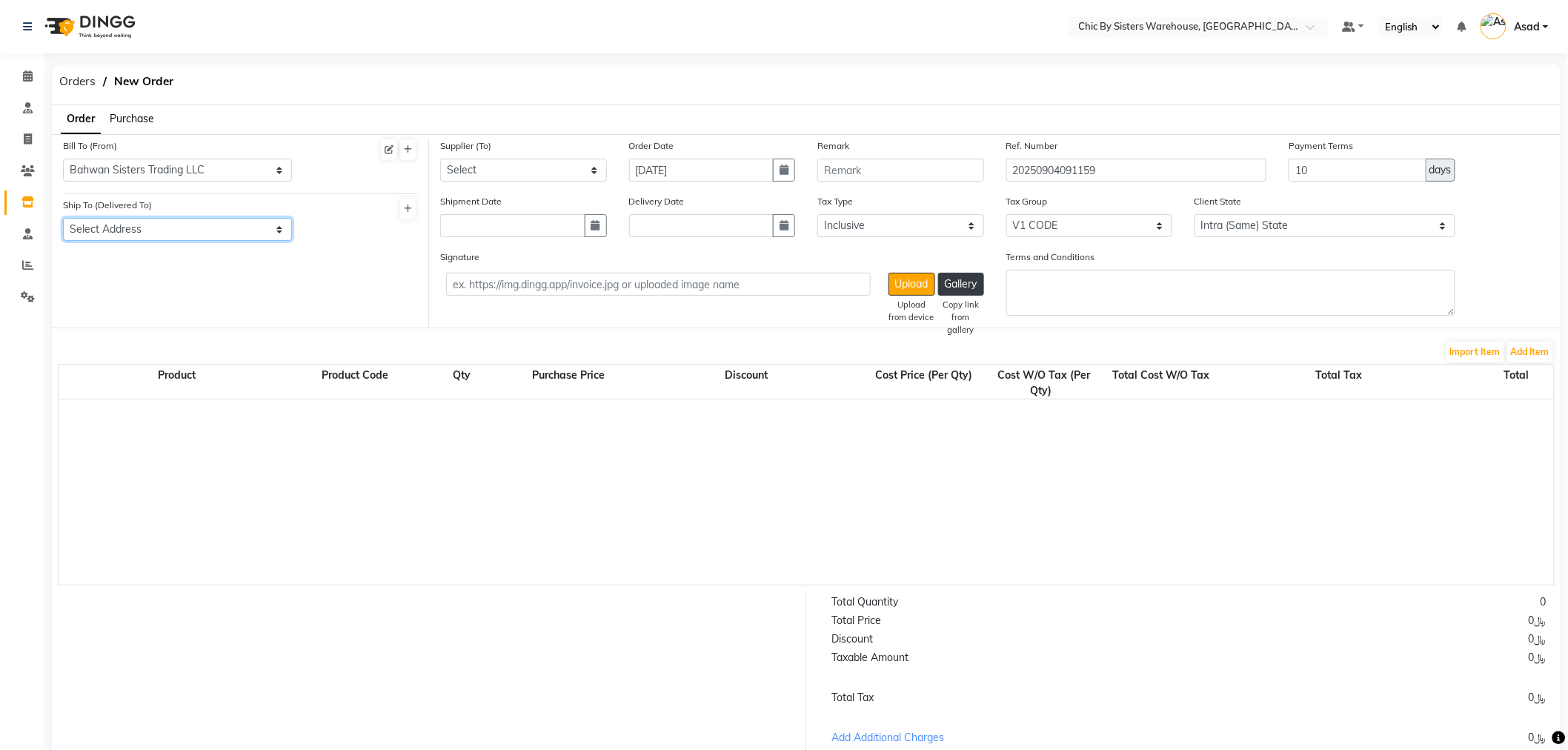
select select "1088"
click at [63, 218] on select "Select Address Muscat [GEOGRAPHIC_DATA]" at bounding box center [177, 229] width 229 height 23
click at [517, 174] on select "Select 1111006 - Dubimed Medical Supplies Trading SPC 1110858 - Healthy Living …" at bounding box center [523, 171] width 166 height 23
select select "5702"
click at [440, 159] on select "Select 1111006 - Dubimed Medical Supplies Trading SPC 1110858 - Healthy Living …" at bounding box center [523, 171] width 166 height 23
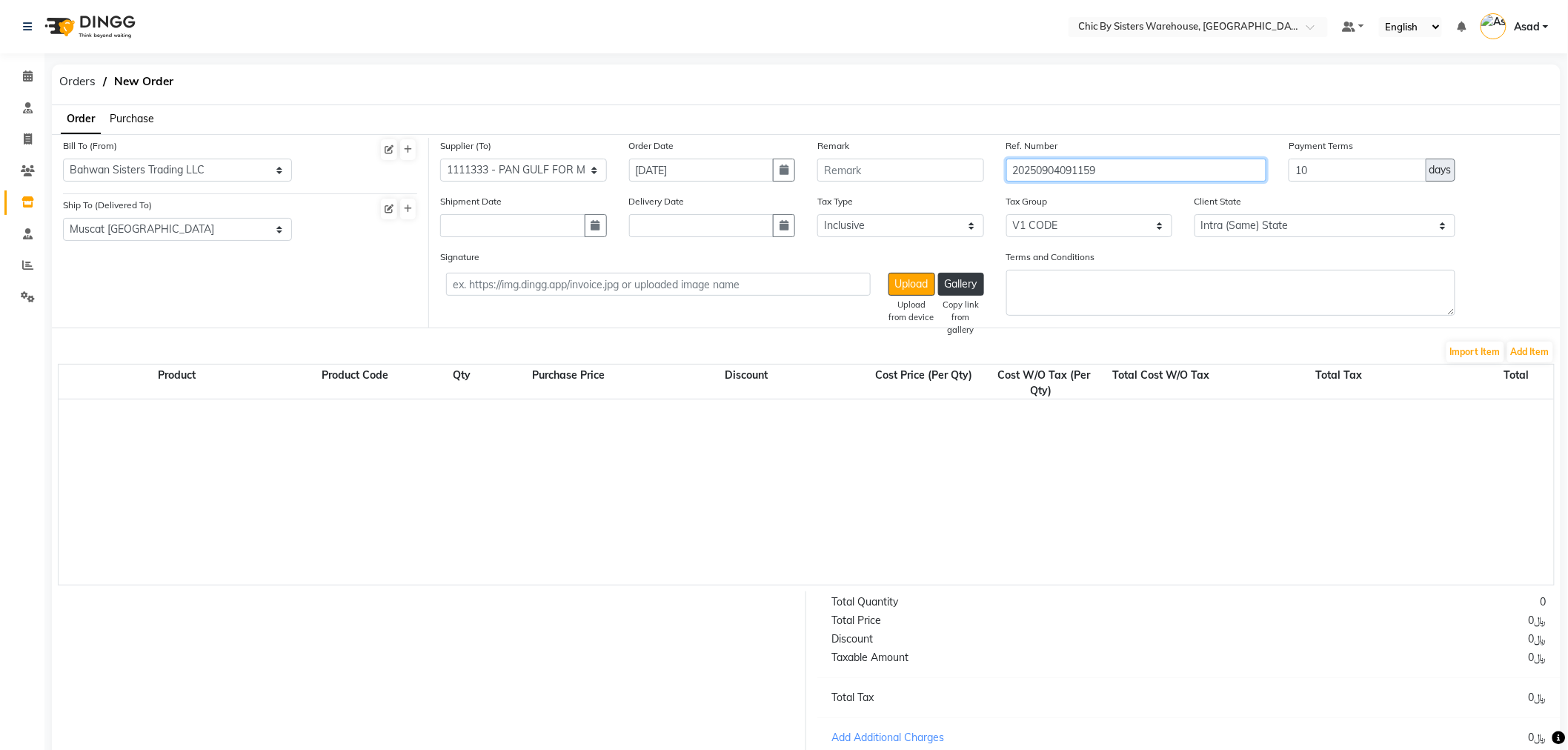
drag, startPoint x: 931, startPoint y: 171, endPoint x: 899, endPoint y: 172, distance: 32.0
click at [901, 172] on div "Supplier (To) Select 1111006 - Dubimed Medical Supplies Trading SPC 1110858 - H…" at bounding box center [994, 166] width 1132 height 55
type input "BST-PO 1812"
drag, startPoint x: 1261, startPoint y: 183, endPoint x: 1243, endPoint y: 186, distance: 18.2
click at [1243, 186] on div "Supplier (To) Select 1111006 - Dubimed Medical Supplies Trading SPC 1110858 - H…" at bounding box center [994, 166] width 1132 height 55
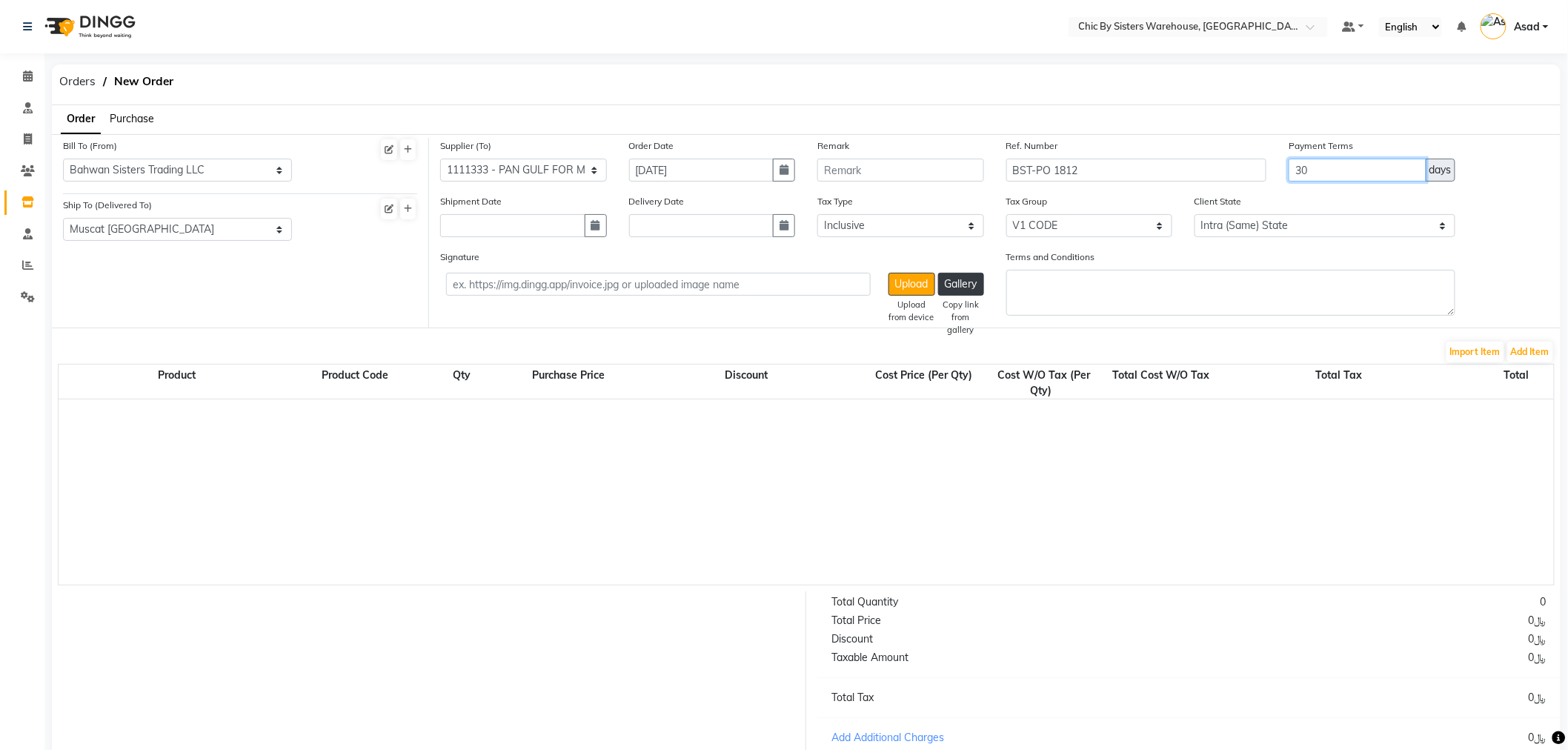
type input "30"
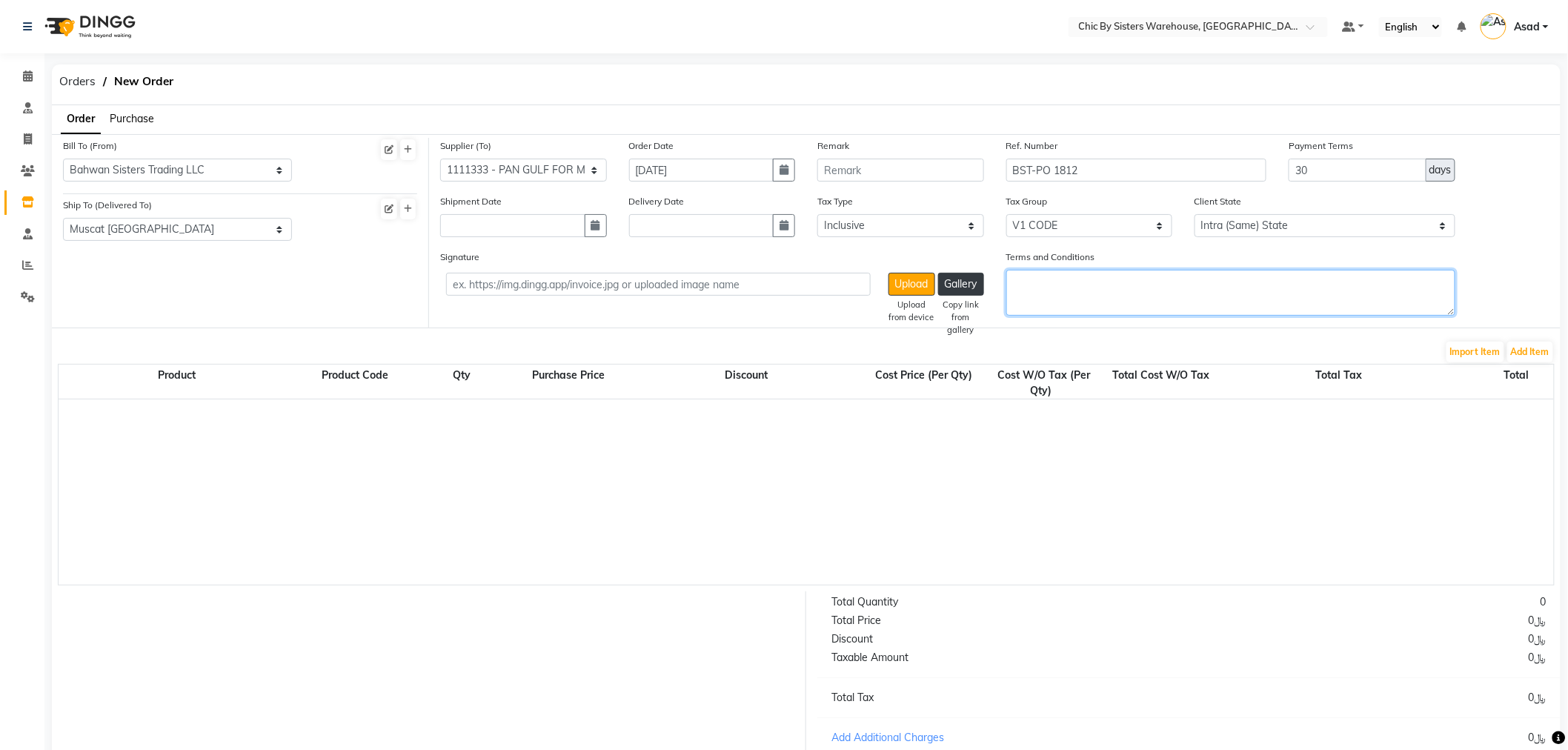
click at [1256, 294] on textarea "Terms and Conditions" at bounding box center [1231, 293] width 450 height 46
paste textarea "1.PR NO:1457 2.Qutation CHIC/03092025/1 3.PAYMENT TERMS 30 DAYS CREDIT FROM THE…"
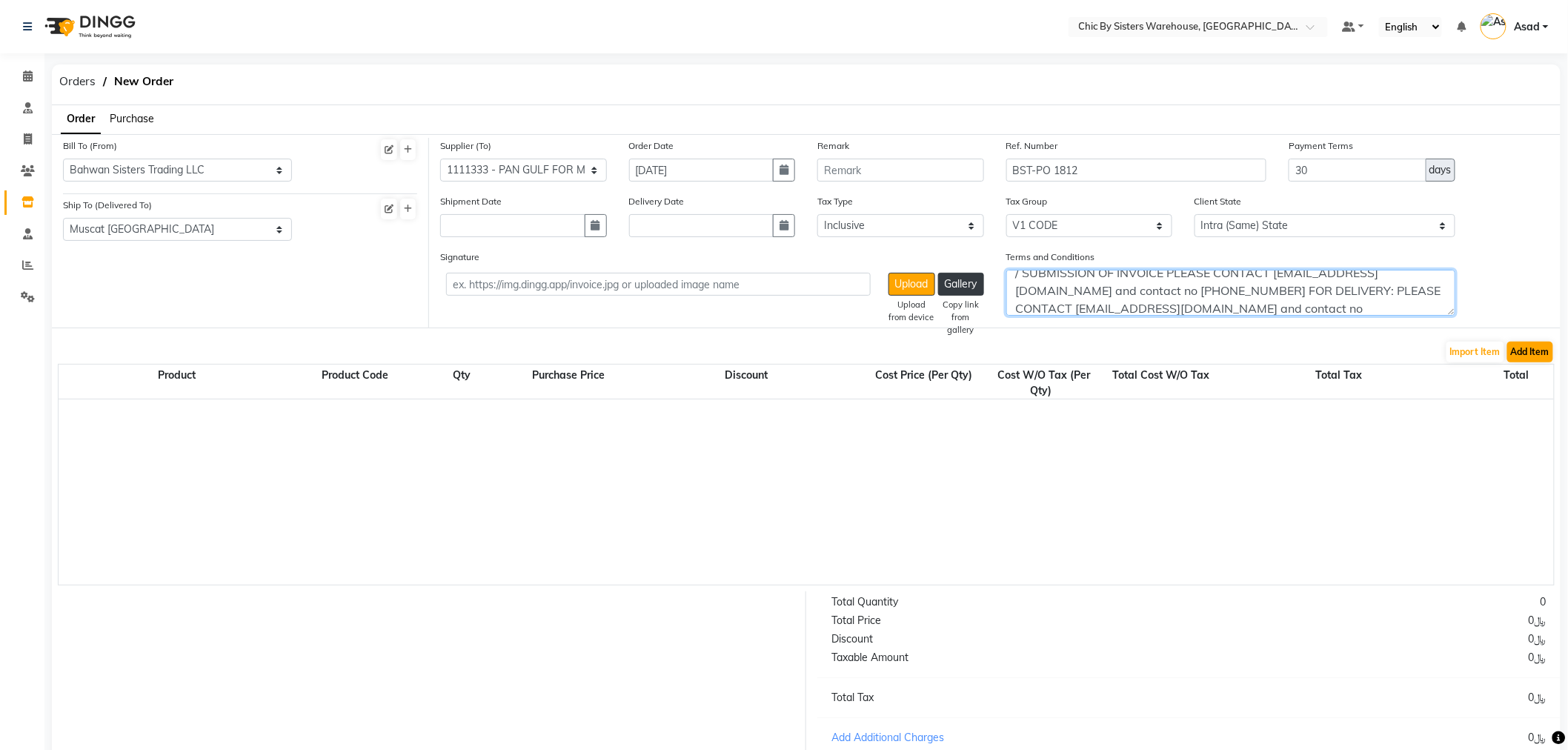
type textarea "1.PR NO:1457 2.Qutation CHIC/03092025/1 3.PAYMENT TERMS 30 DAYS CREDIT FROM THE…"
click at [1540, 357] on button "Add Item" at bounding box center [1531, 352] width 46 height 21
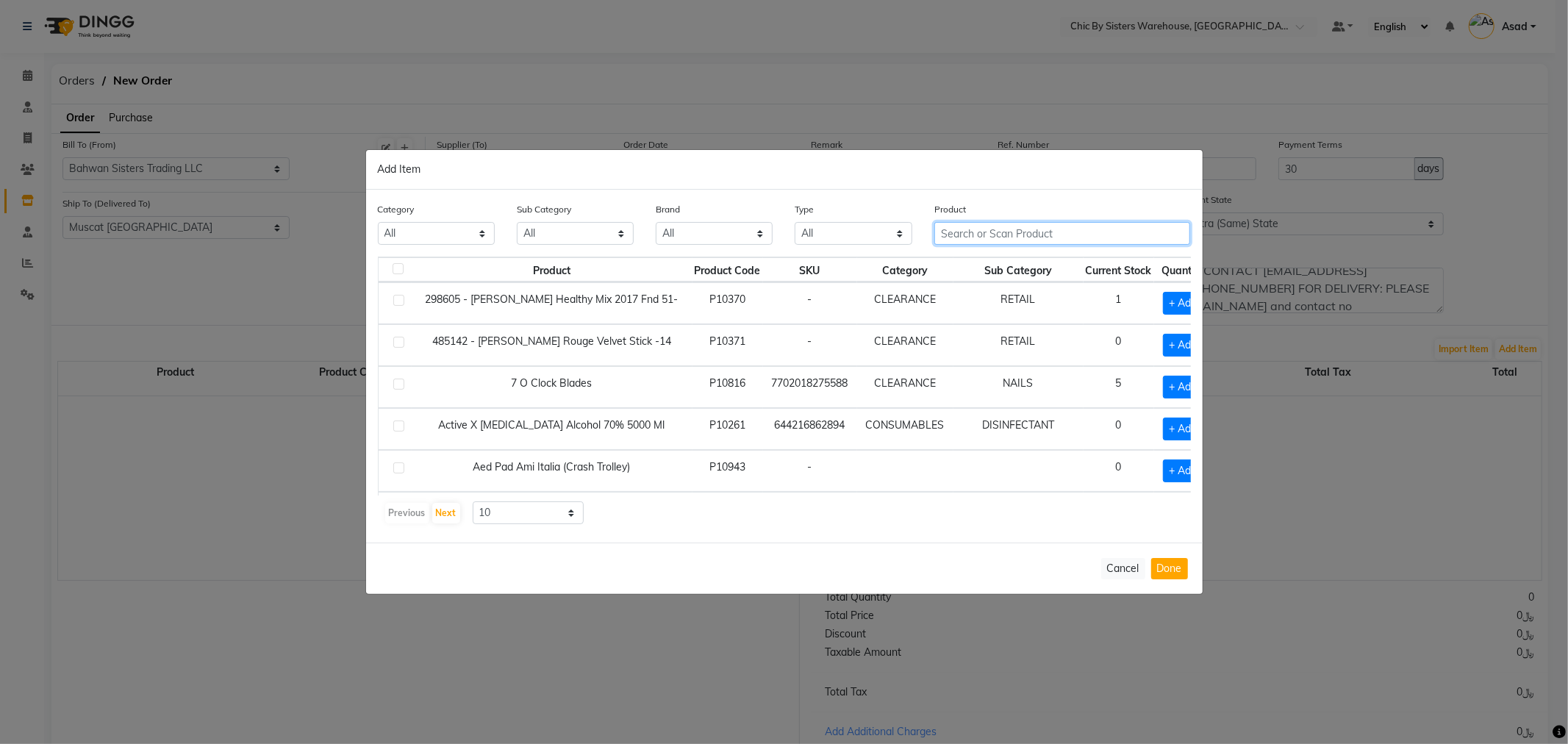
click at [1016, 227] on input "text" at bounding box center [1062, 233] width 256 height 23
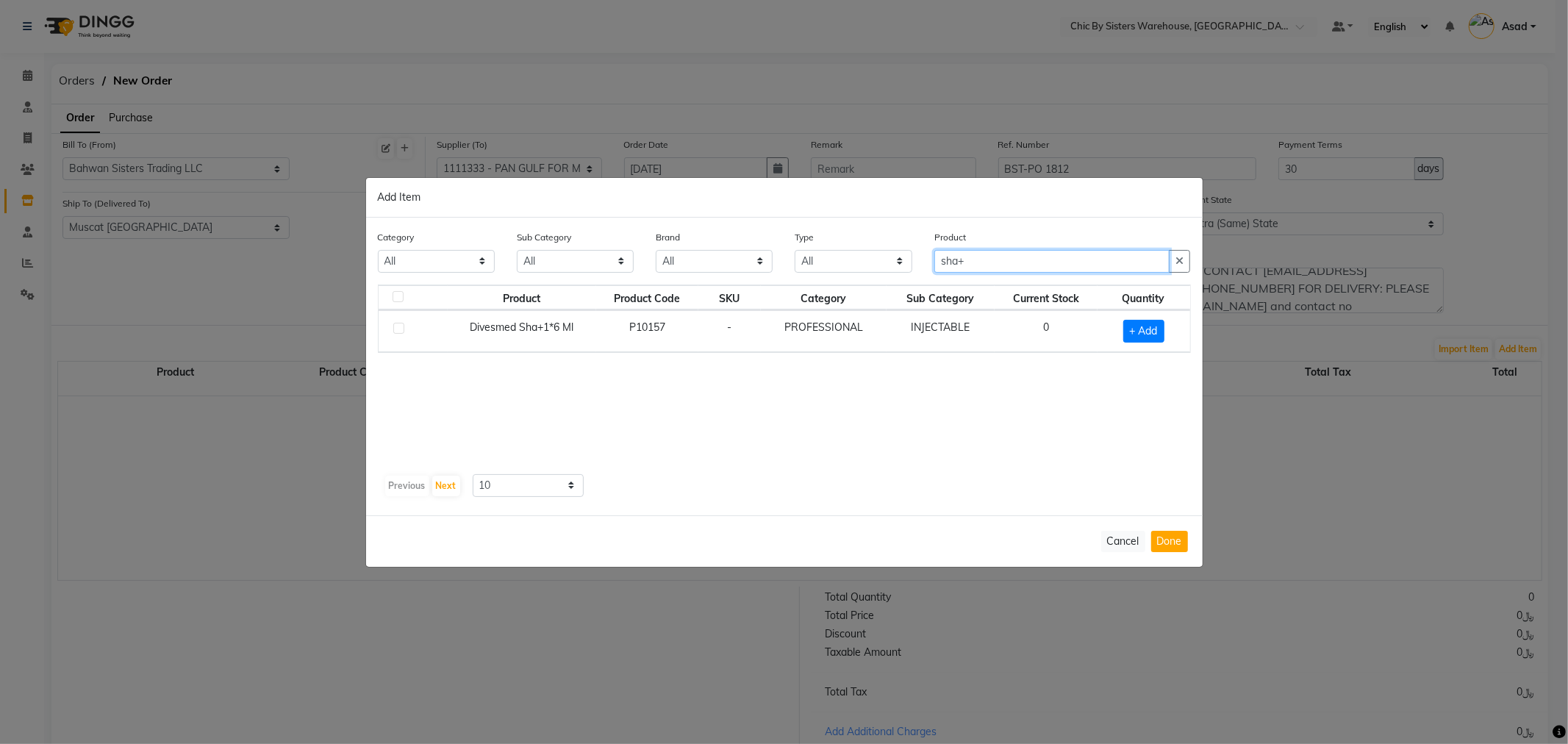
type input "sha+"
click at [397, 328] on label at bounding box center [398, 328] width 11 height 11
click at [397, 328] on input "checkbox" at bounding box center [398, 329] width 10 height 10
checkbox input "true"
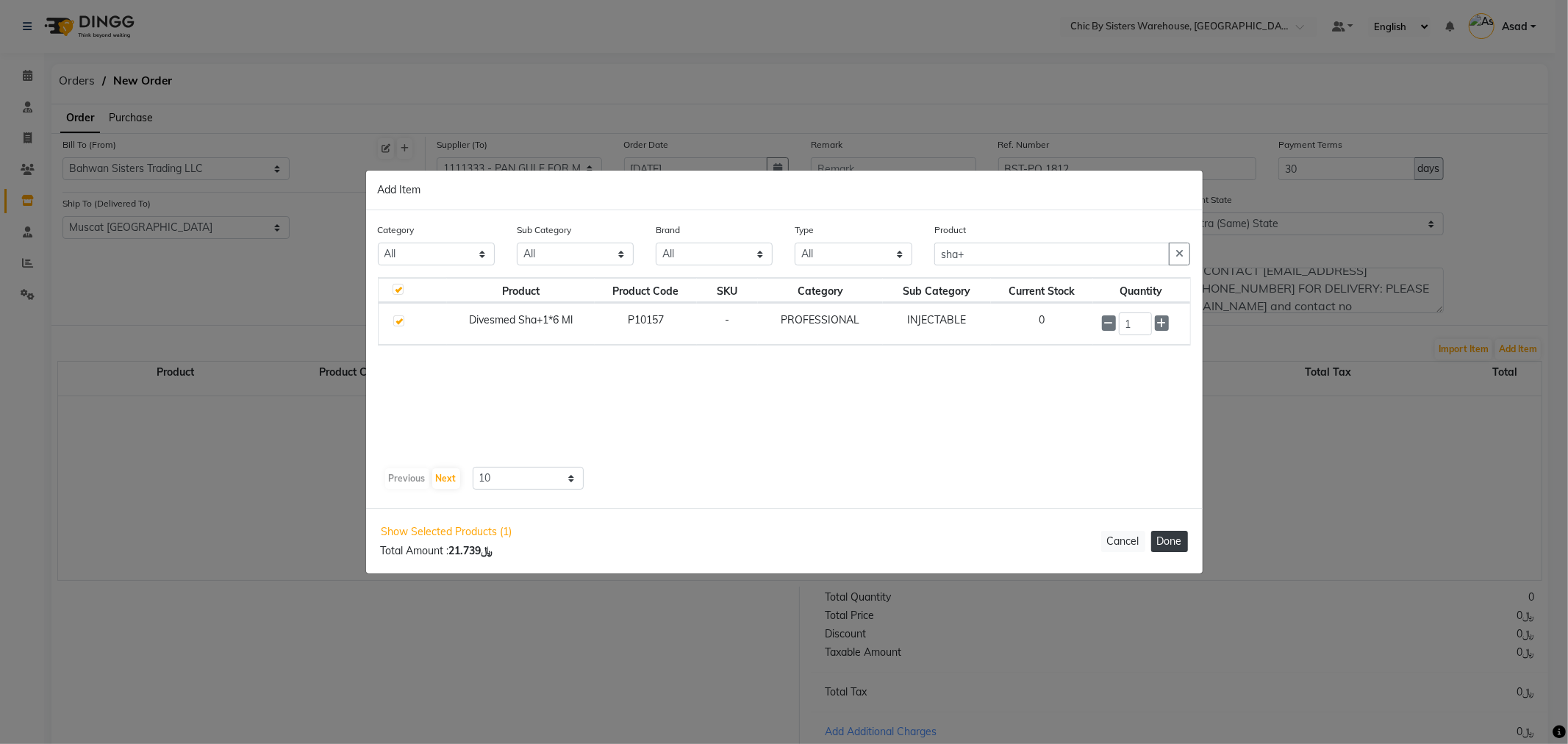
click at [1170, 546] on button "Done" at bounding box center [1169, 541] width 37 height 21
select select "3840"
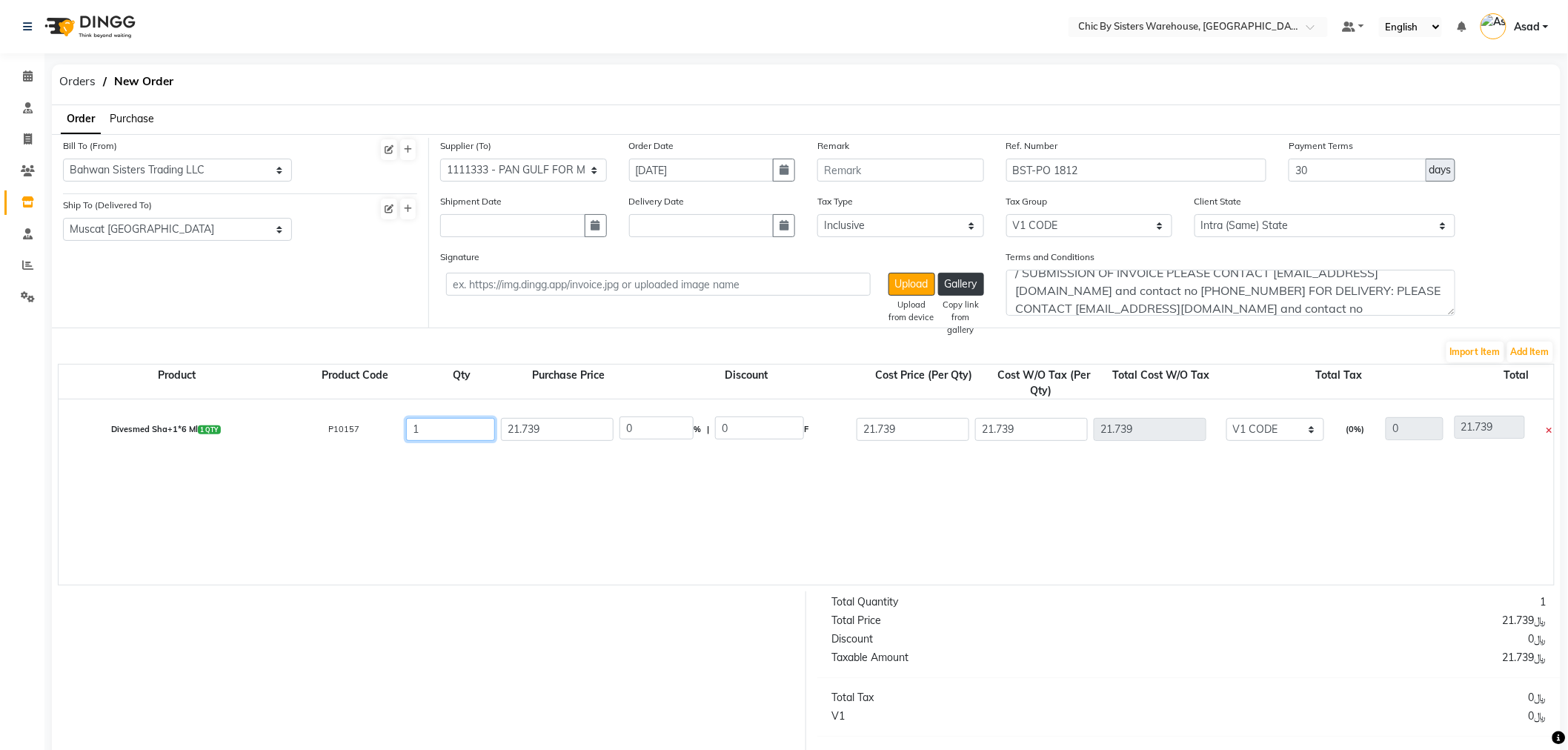
click at [455, 426] on input "1" at bounding box center [450, 430] width 89 height 23
type input "10"
type input "217.39"
type input "10"
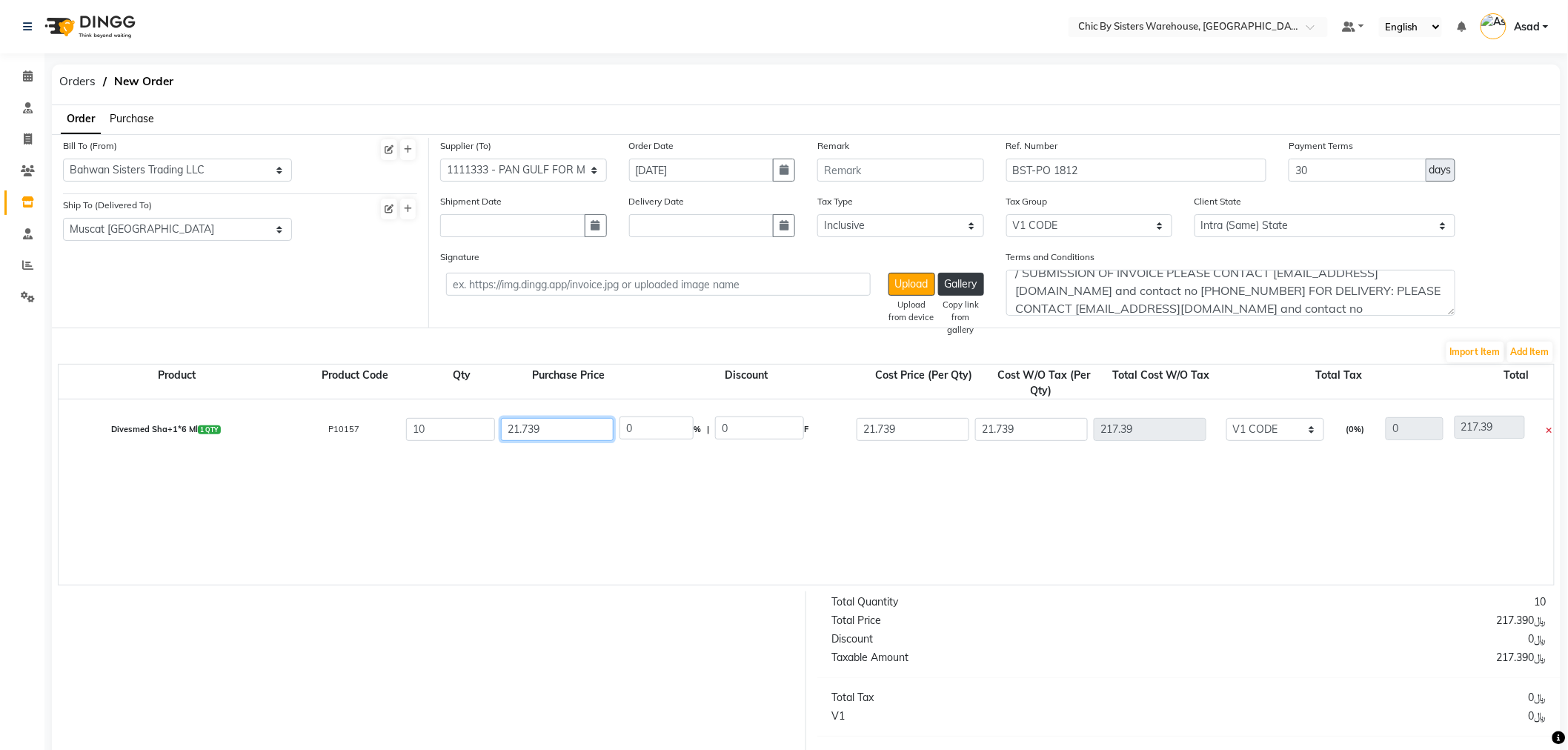
drag, startPoint x: 573, startPoint y: 421, endPoint x: 441, endPoint y: 424, distance: 132.0
type input "30"
type input "27.537"
type input "8.261"
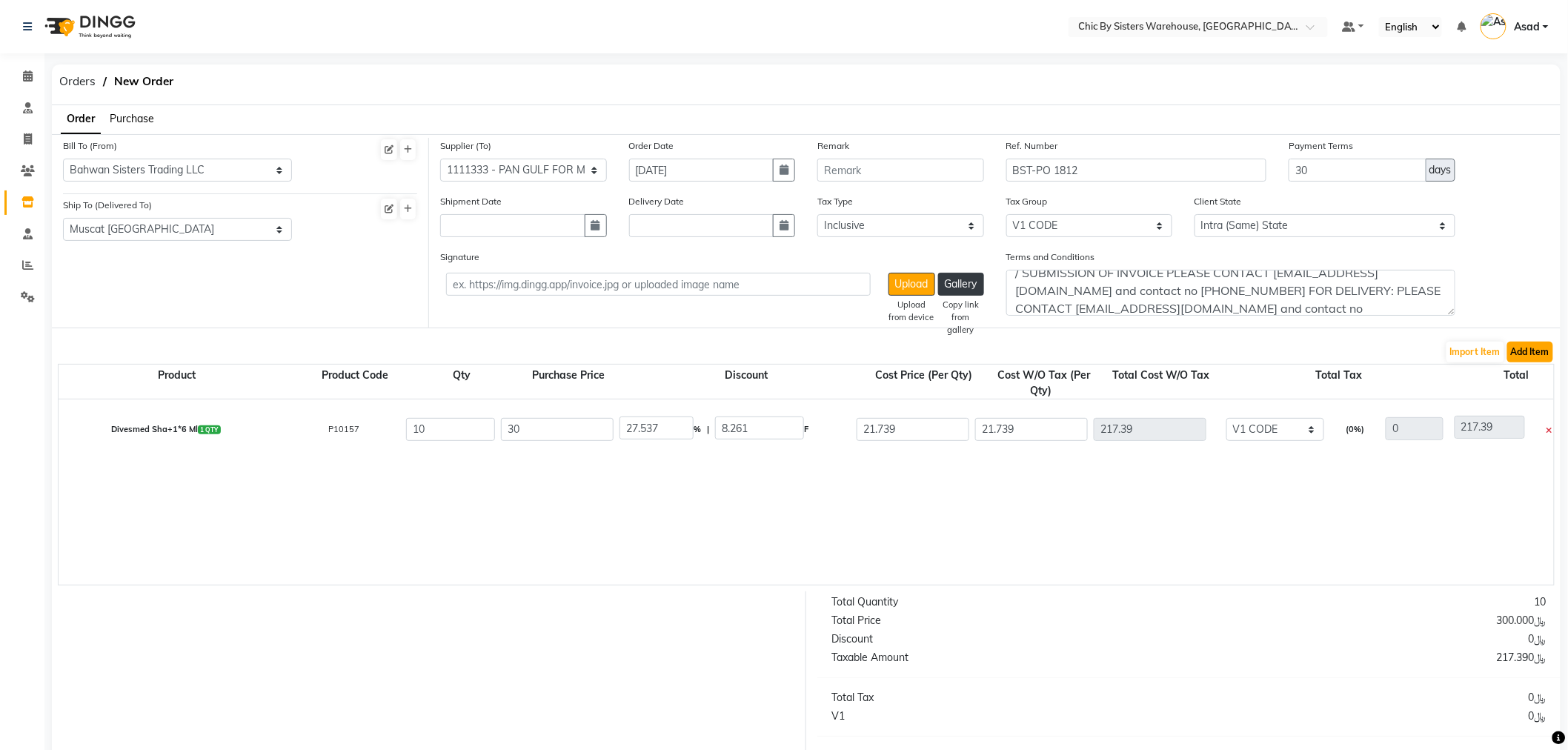
click at [1532, 358] on button "Add Item" at bounding box center [1531, 352] width 46 height 21
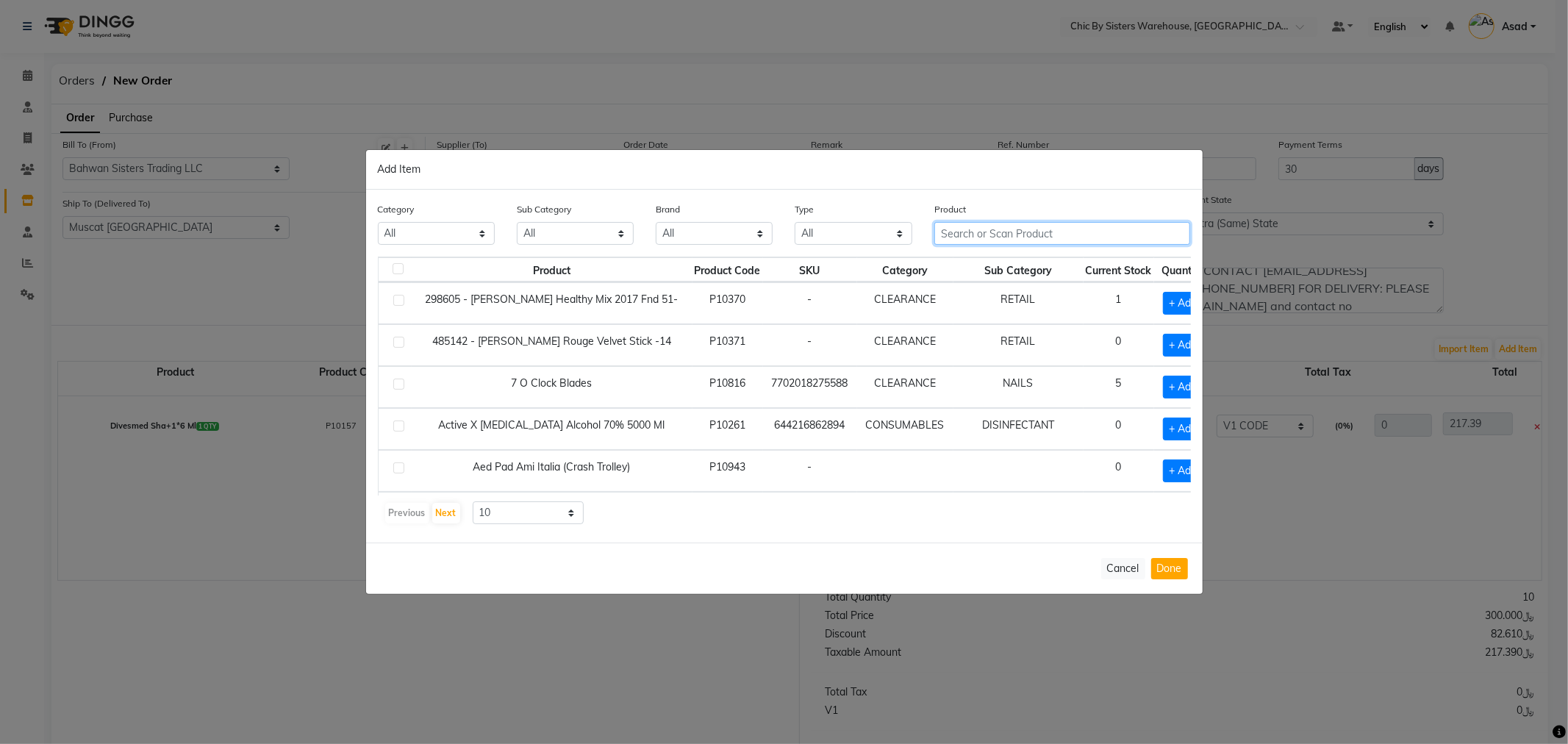
click at [979, 236] on input "text" at bounding box center [1062, 233] width 256 height 23
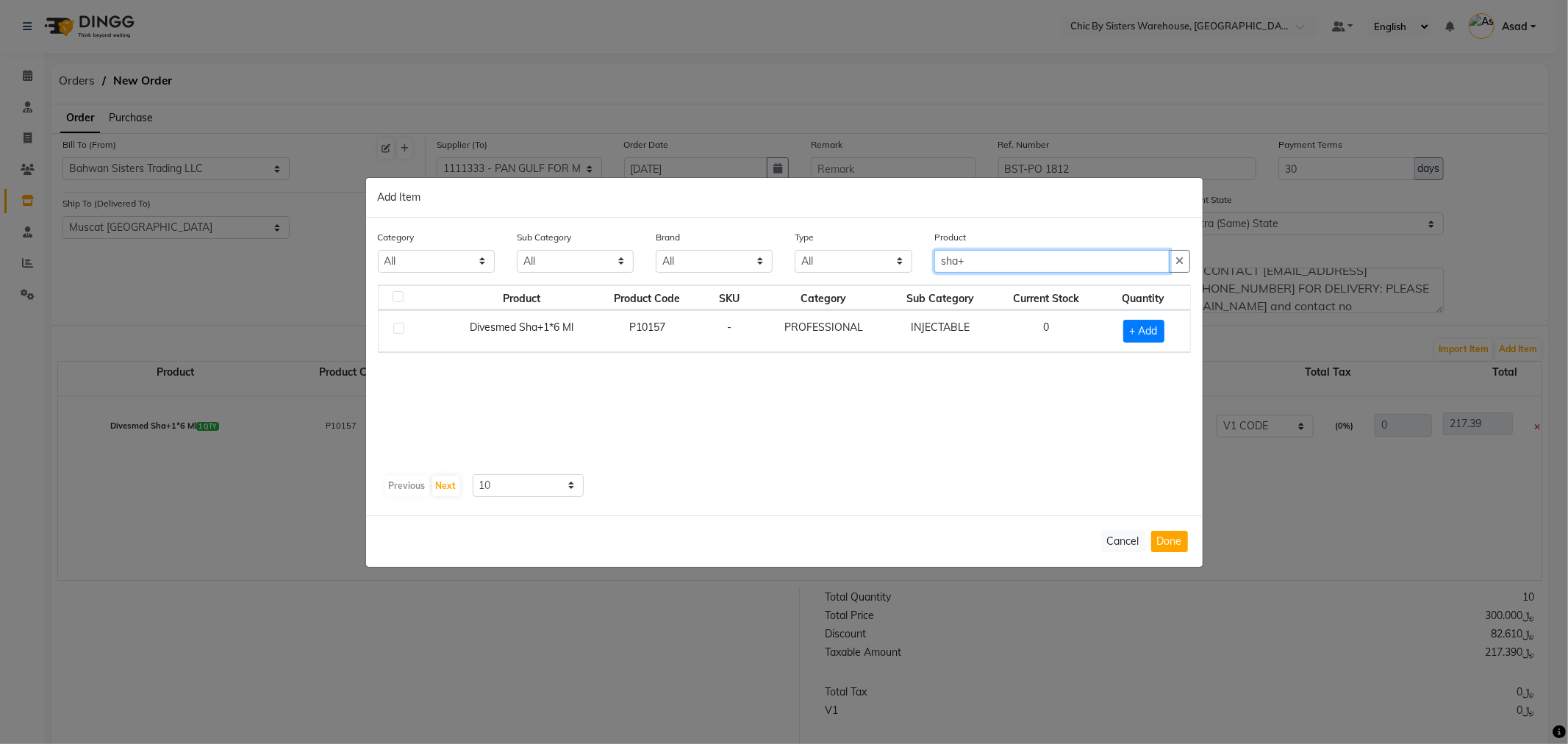
type input "sha+"
click at [395, 324] on label at bounding box center [398, 328] width 11 height 11
click at [395, 324] on input "checkbox" at bounding box center [398, 329] width 10 height 10
checkbox input "true"
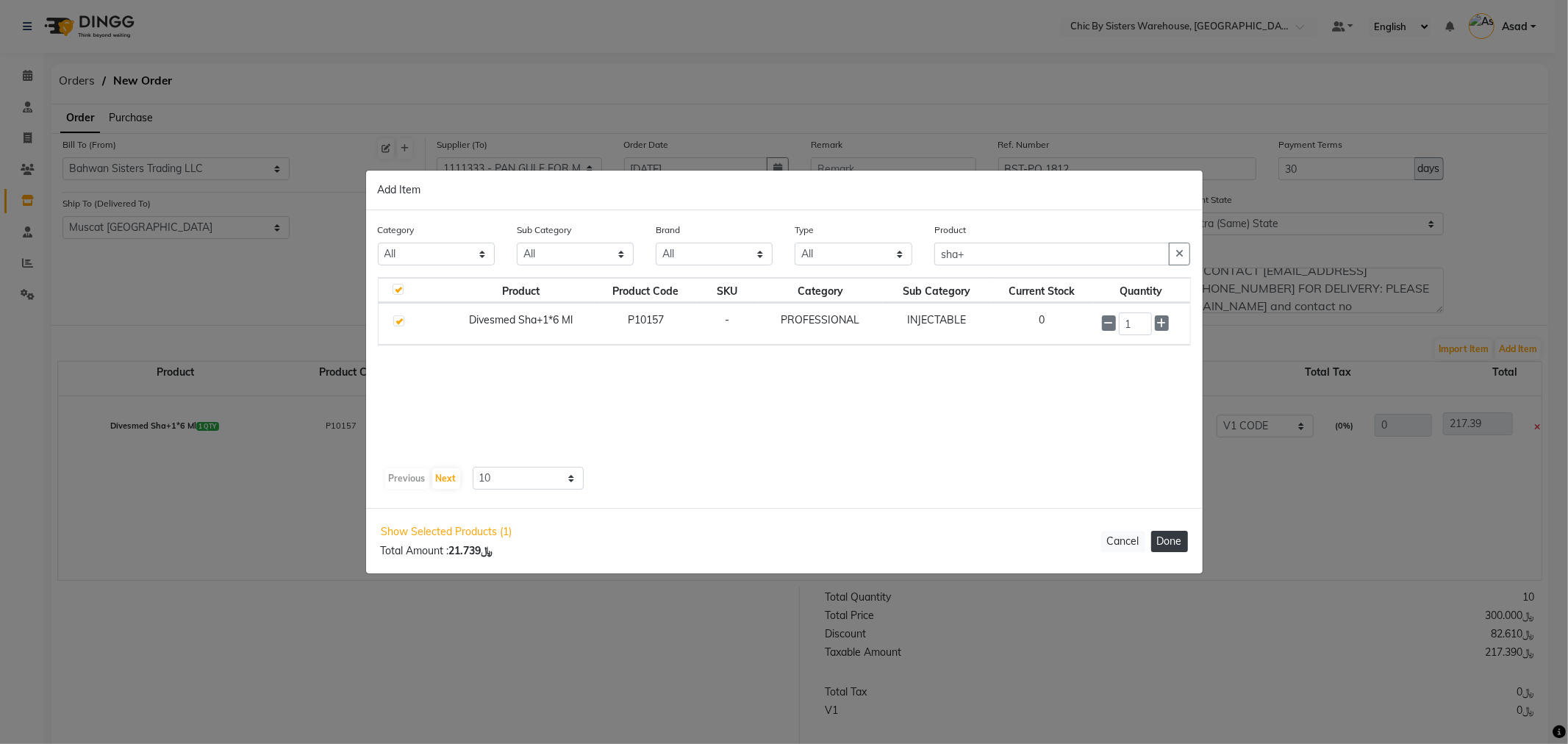
click at [1173, 531] on button "Done" at bounding box center [1169, 541] width 37 height 21
select select "3840"
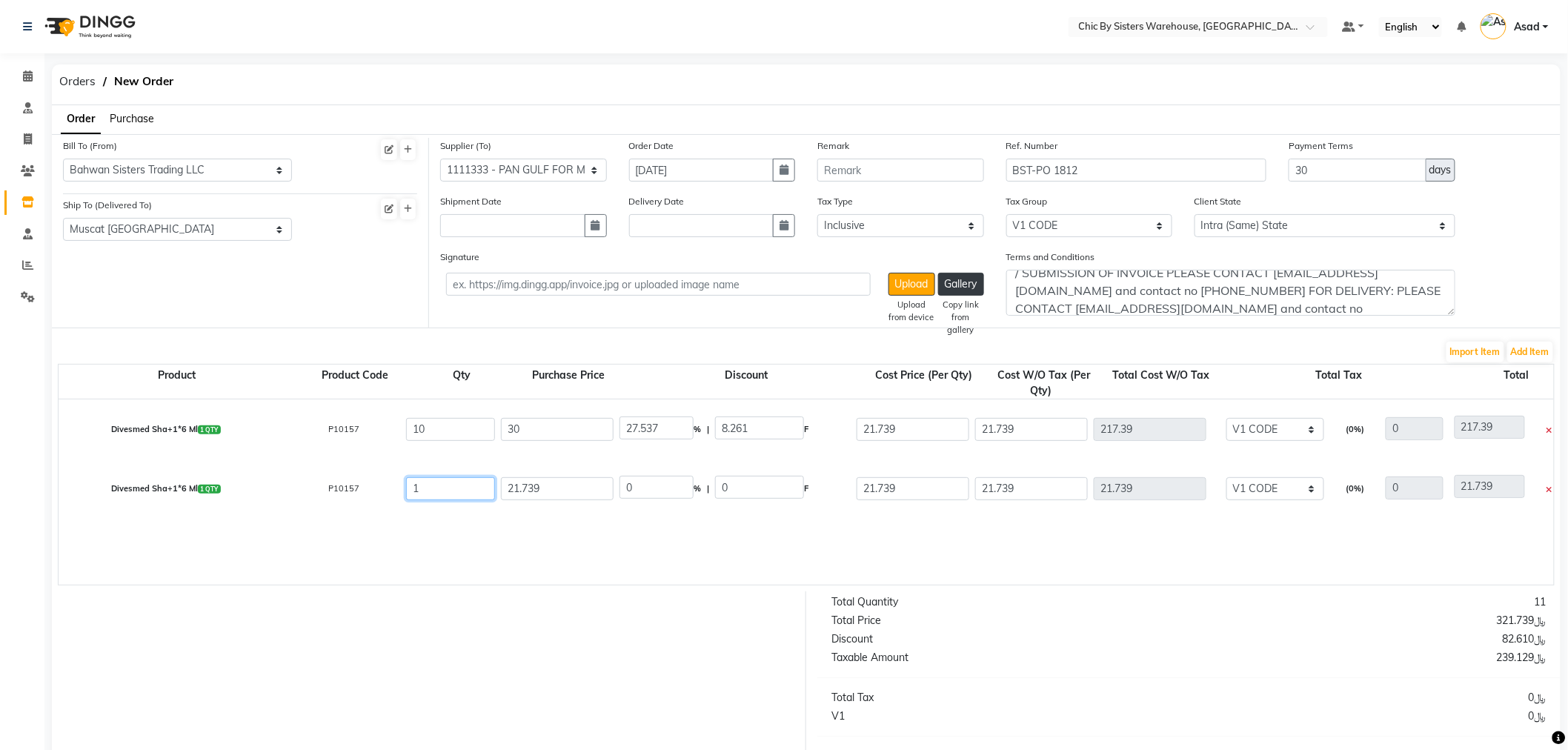
drag, startPoint x: 441, startPoint y: 484, endPoint x: 366, endPoint y: 487, distance: 75.1
type input "2"
type input "43.478"
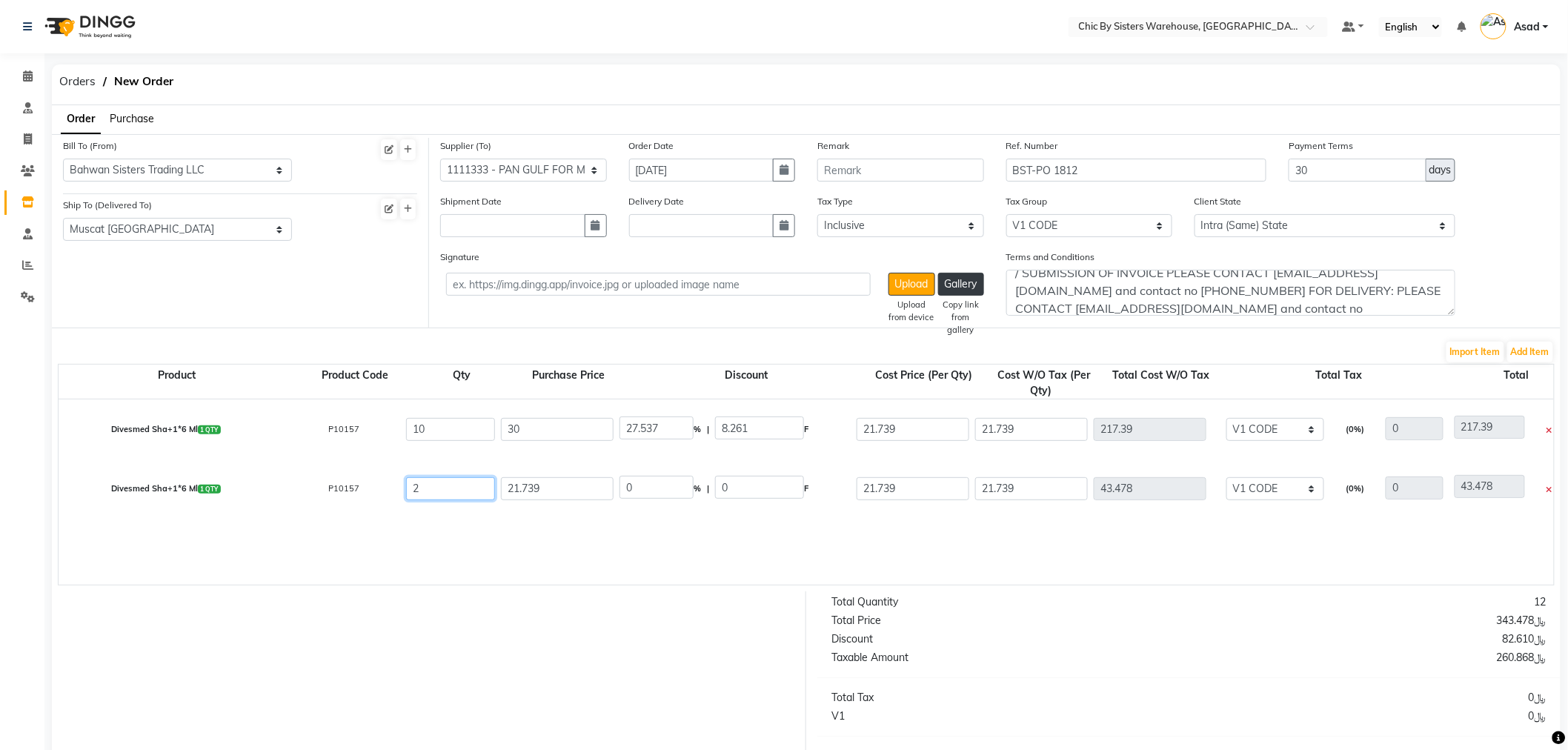
type input "2"
drag, startPoint x: 553, startPoint y: 491, endPoint x: 443, endPoint y: 480, distance: 110.5
type input "30"
type input "27.537"
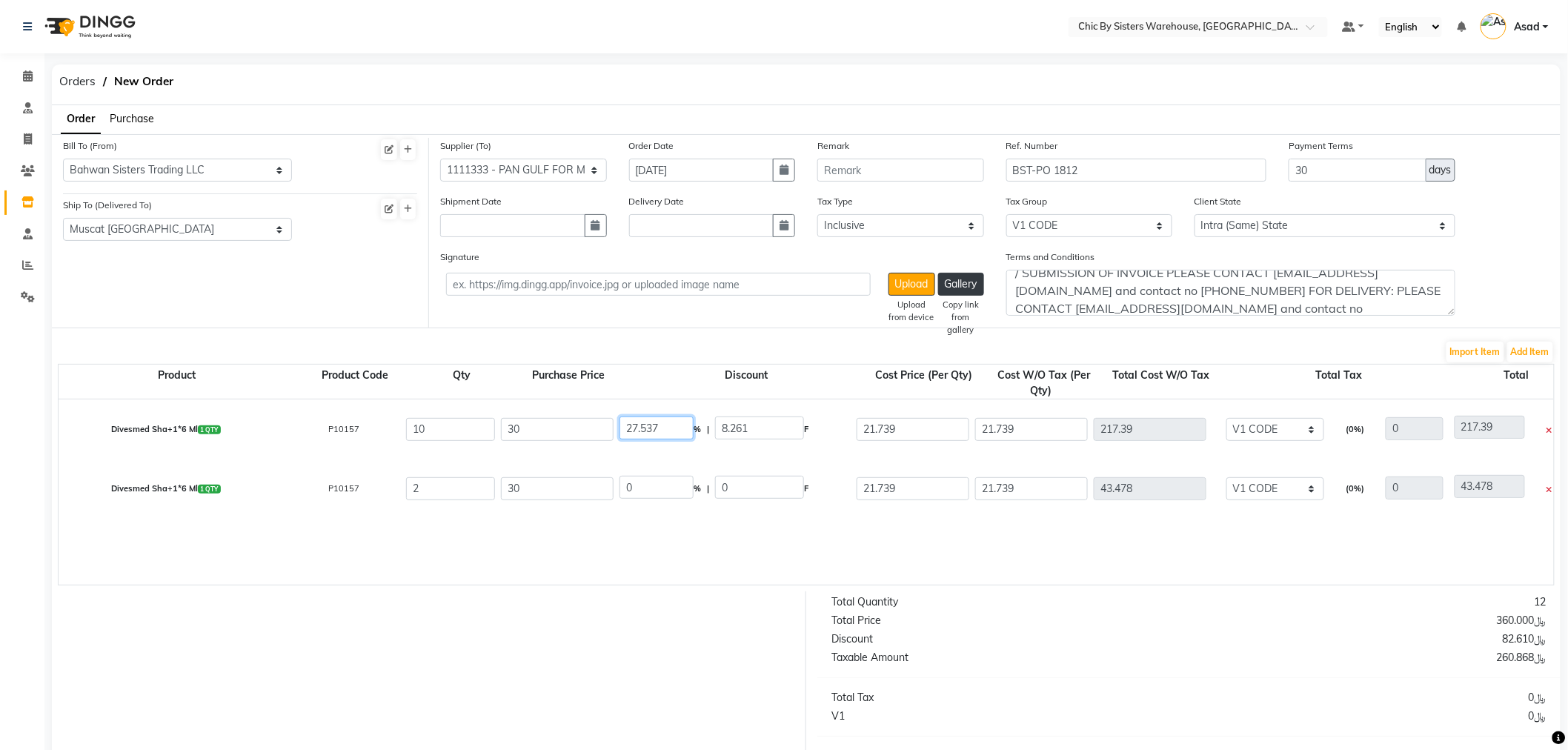
type input "8.261"
drag, startPoint x: 665, startPoint y: 433, endPoint x: 597, endPoint y: 435, distance: 68.0
type input "0"
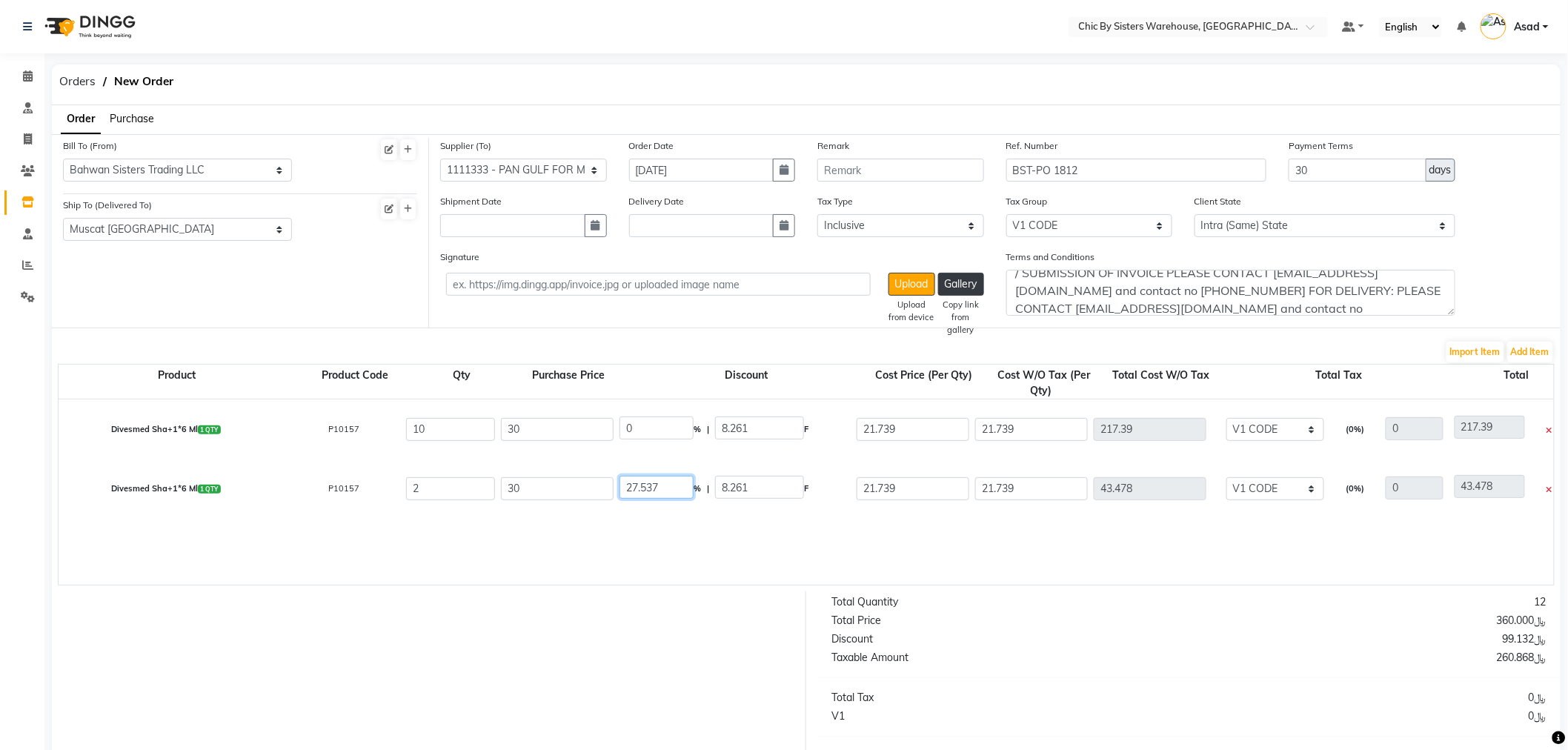
type input "30"
type input "300"
drag, startPoint x: 671, startPoint y: 483, endPoint x: 569, endPoint y: 486, distance: 102.0
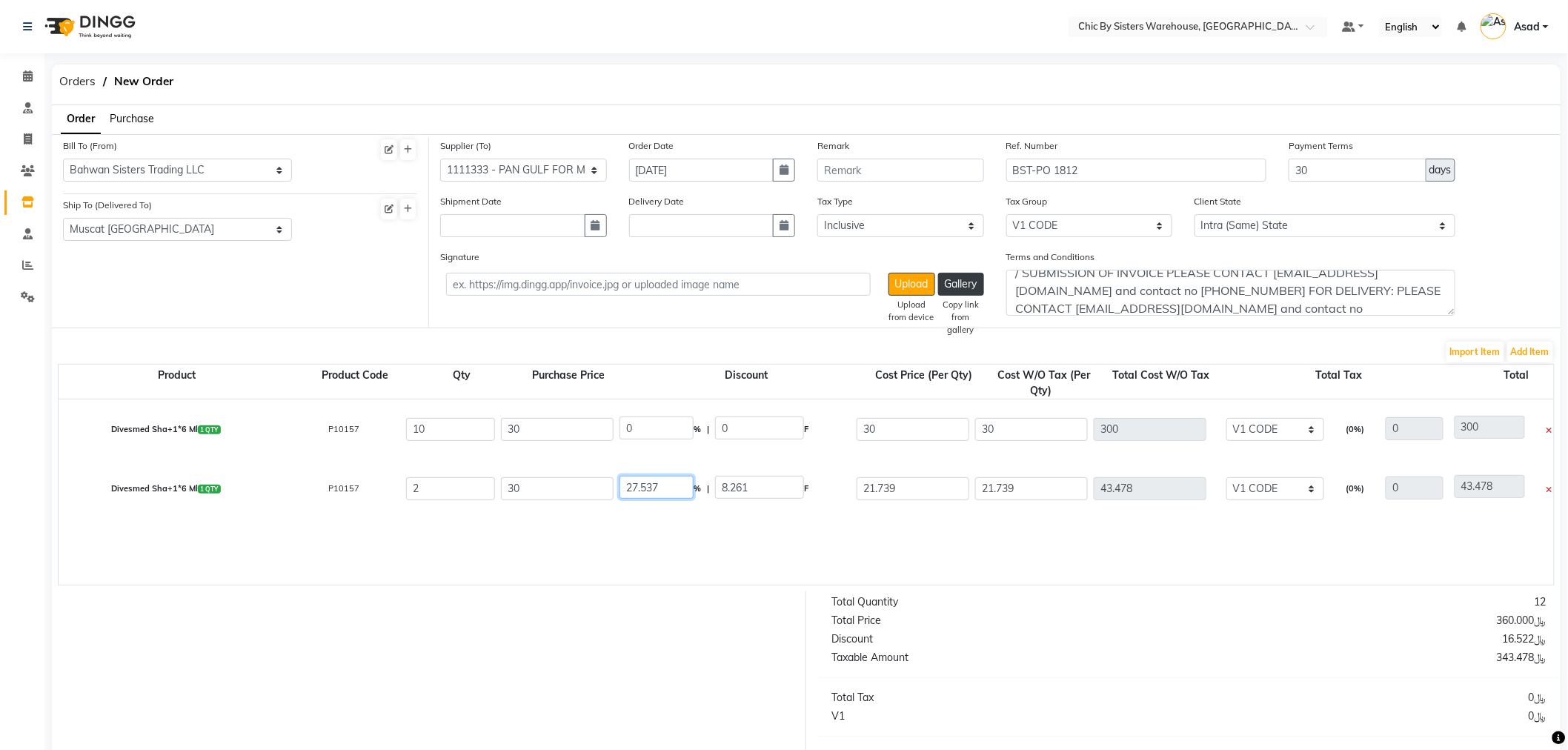
type input "100"
type input "30"
type input "0"
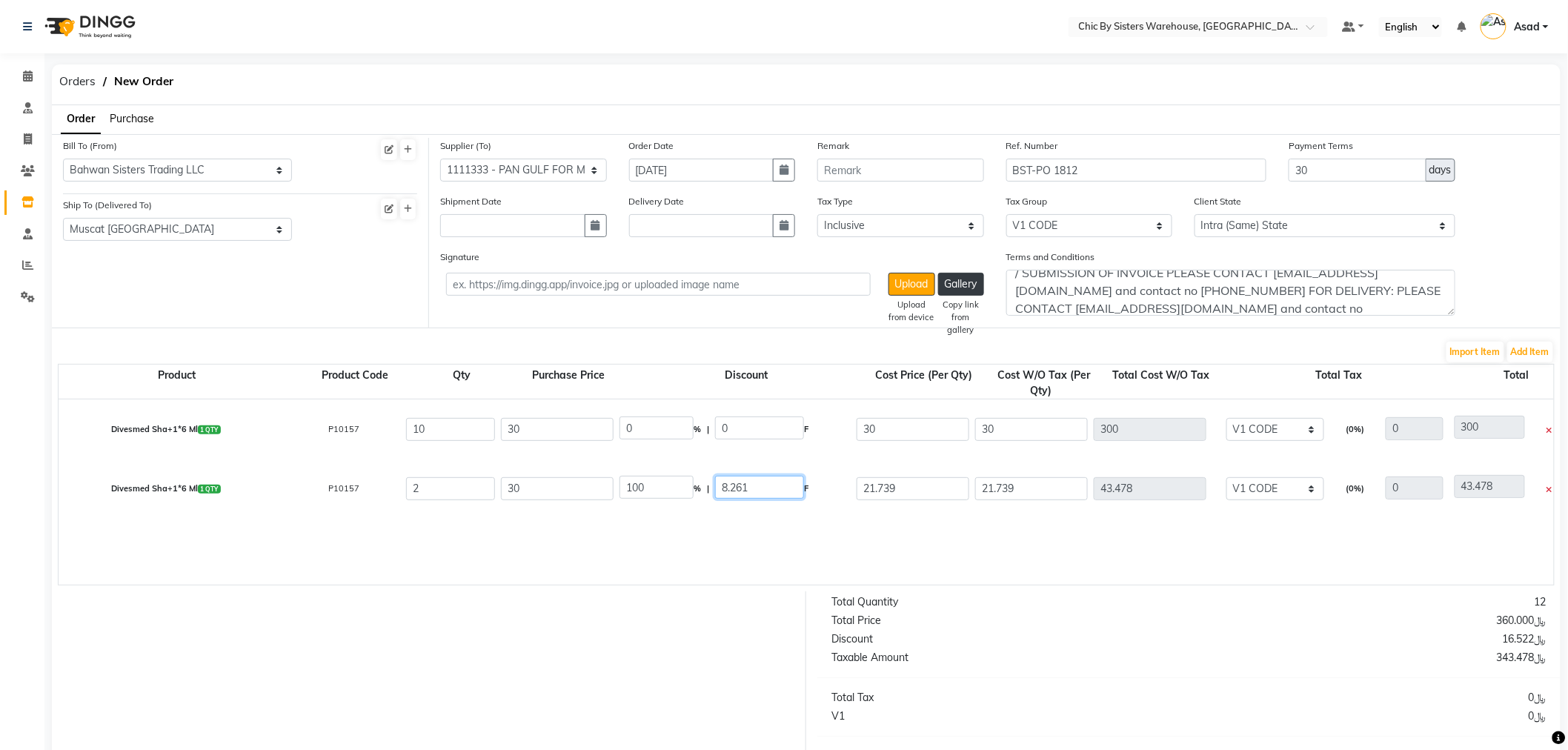
type input "0"
click at [782, 489] on input "30" at bounding box center [759, 488] width 89 height 23
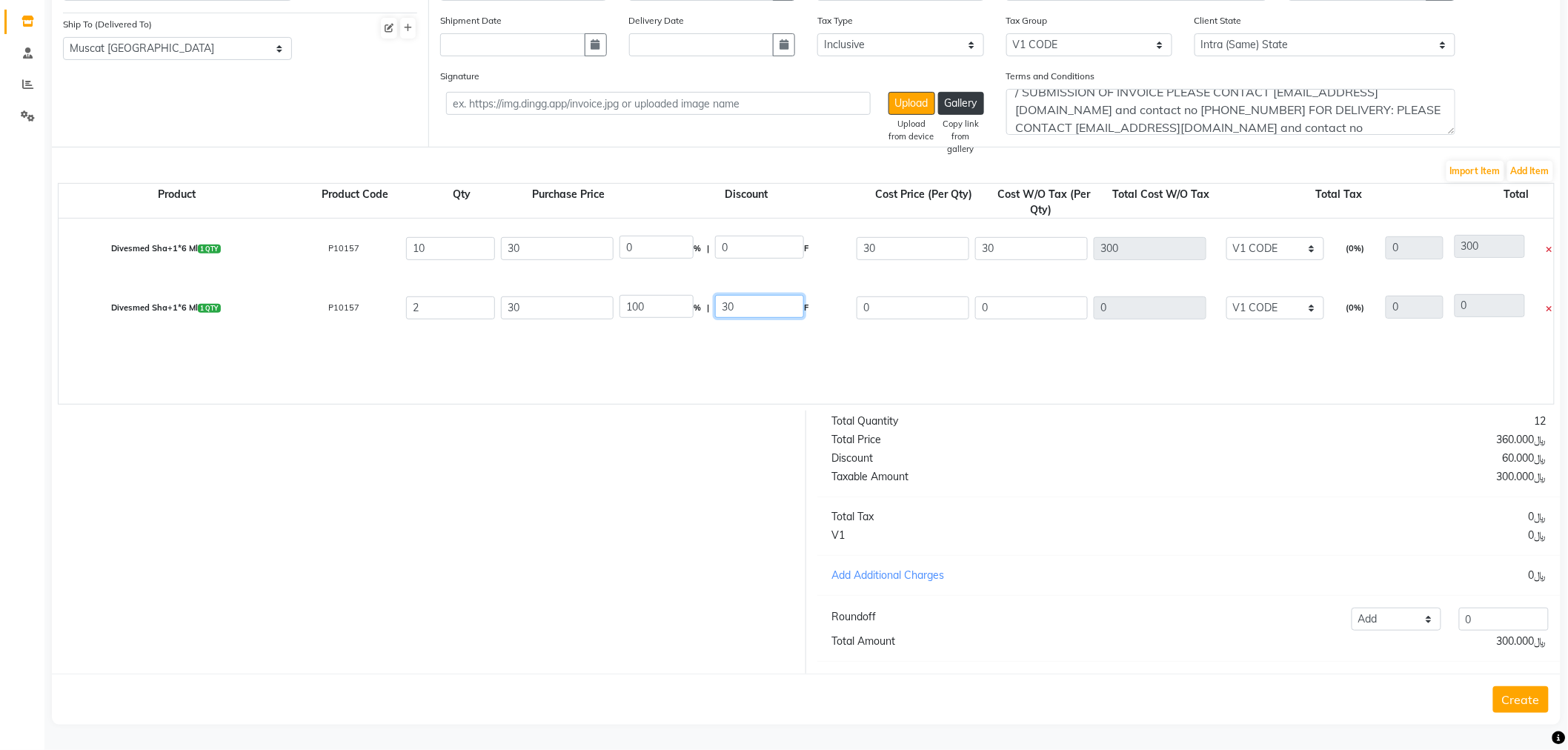
scroll to position [0, 0]
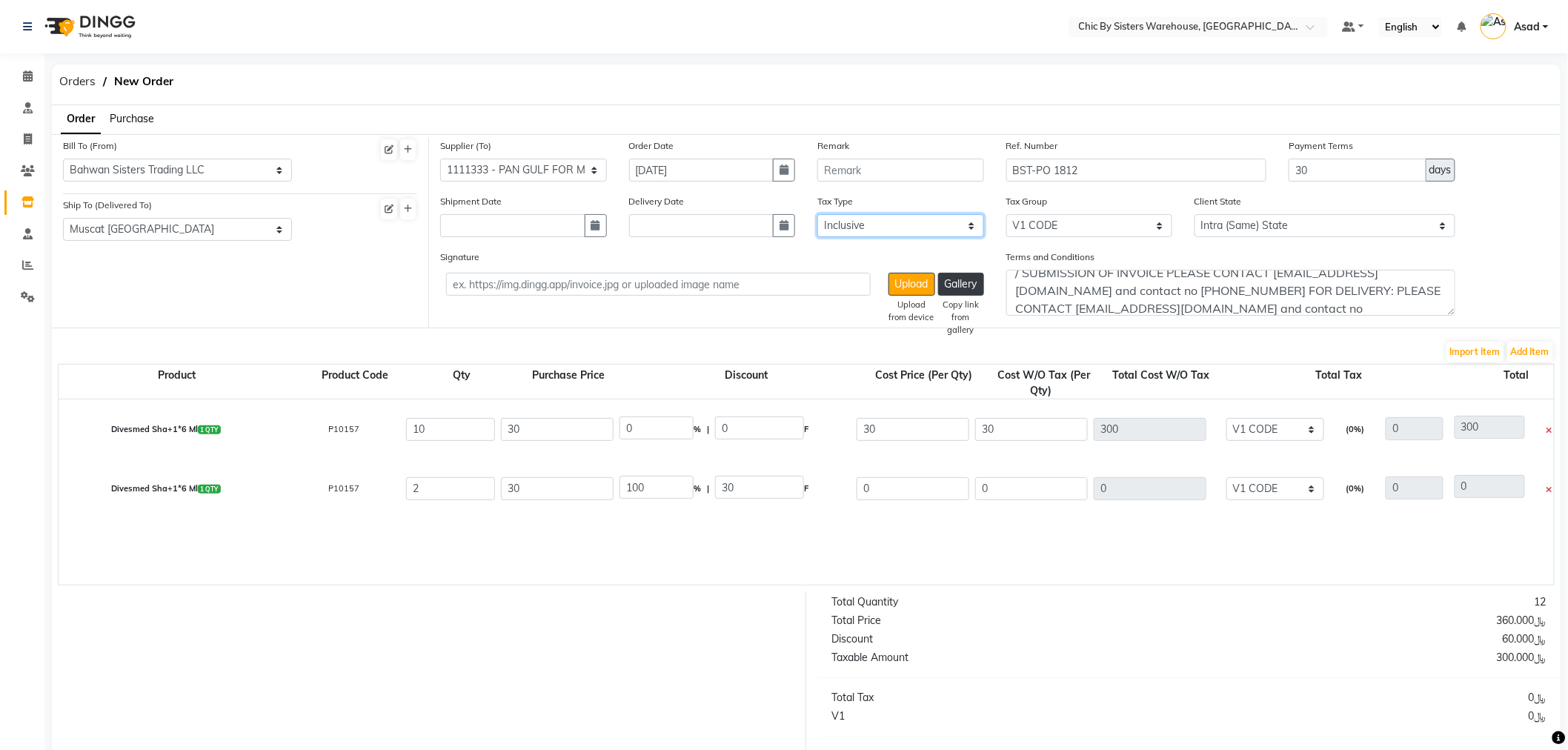
click at [898, 215] on select "Select Inclusive Exclusive" at bounding box center [901, 226] width 166 height 23
select select "false"
click at [818, 214] on select "Select Inclusive Exclusive" at bounding box center [901, 226] width 166 height 23
click at [1075, 225] on select "None V2 Code V1 CODE VAT" at bounding box center [1089, 226] width 166 height 23
select select "3841"
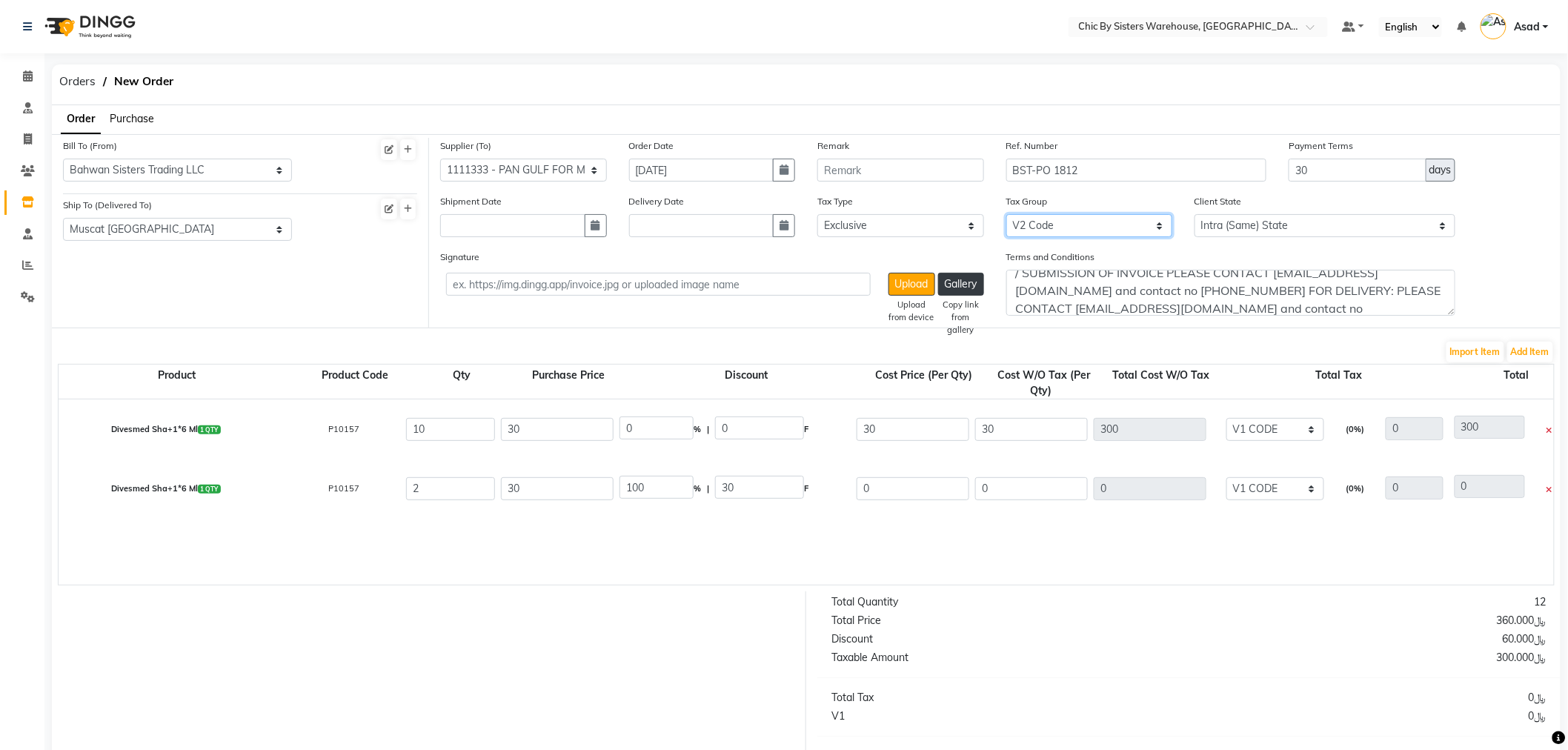
click at [1007, 214] on select "None V2 Code V1 CODE VAT" at bounding box center [1089, 226] width 166 height 23
select select "3841"
type input "15"
type input "315"
select select "3841"
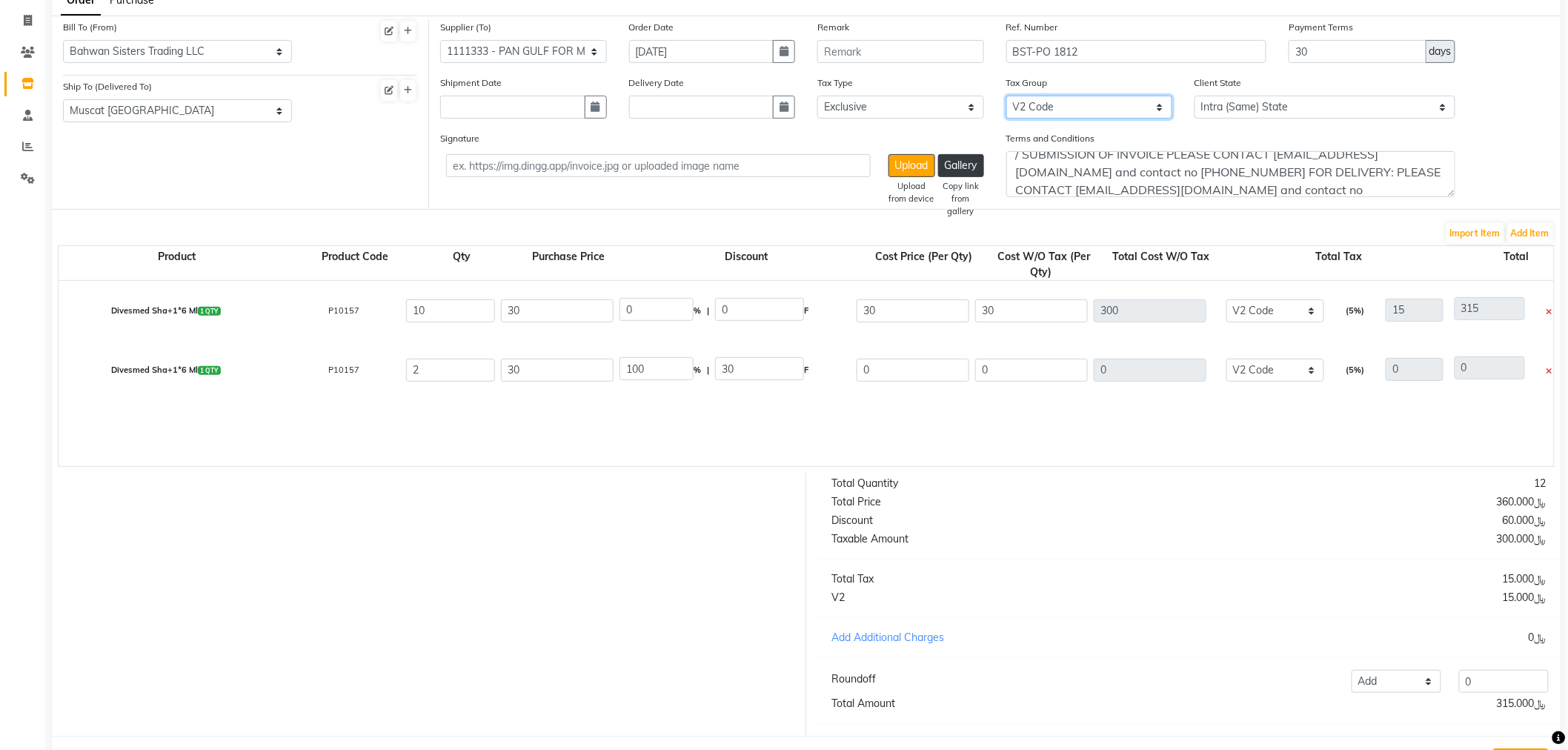
scroll to position [194, 0]
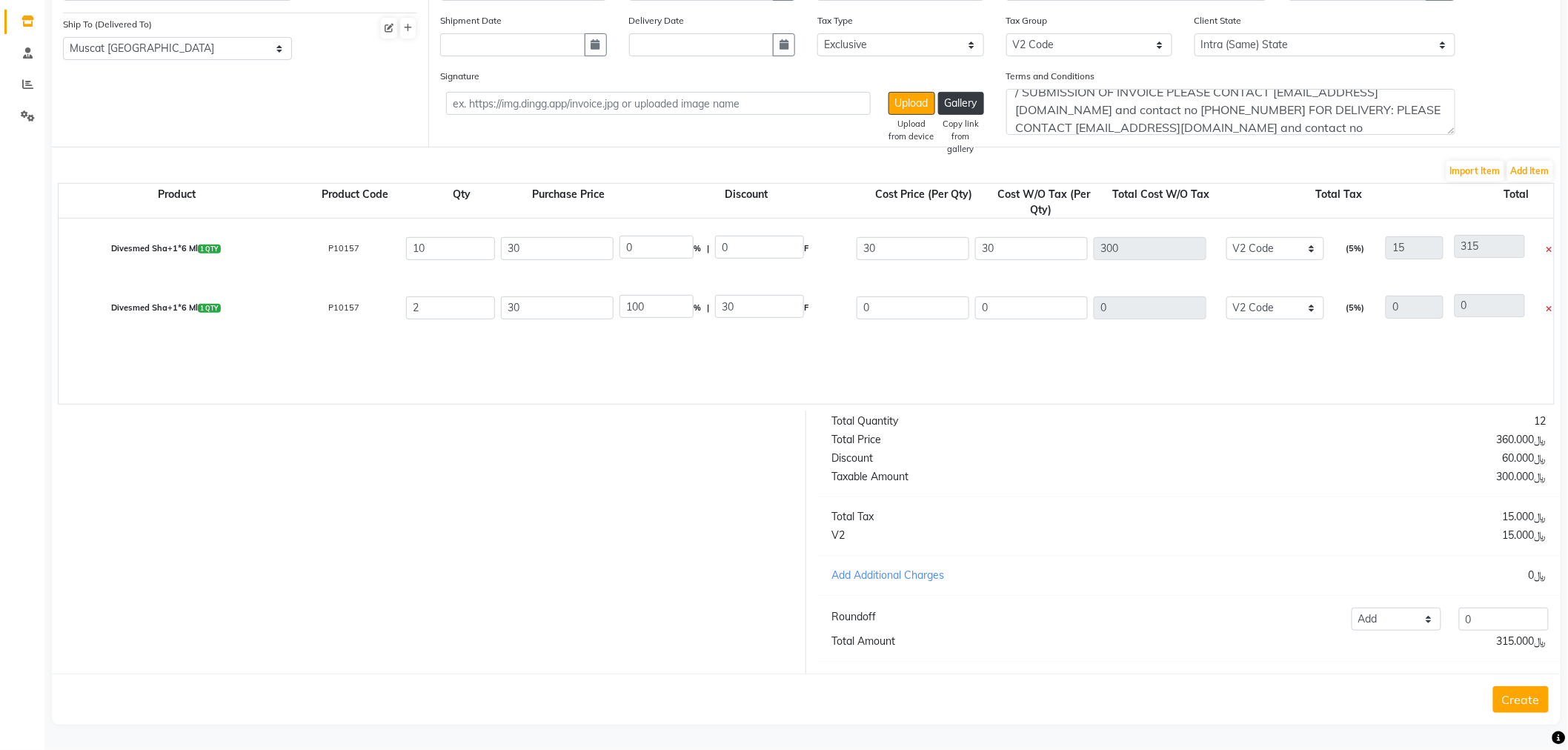
click at [1546, 705] on button "Create" at bounding box center [1521, 700] width 55 height 26
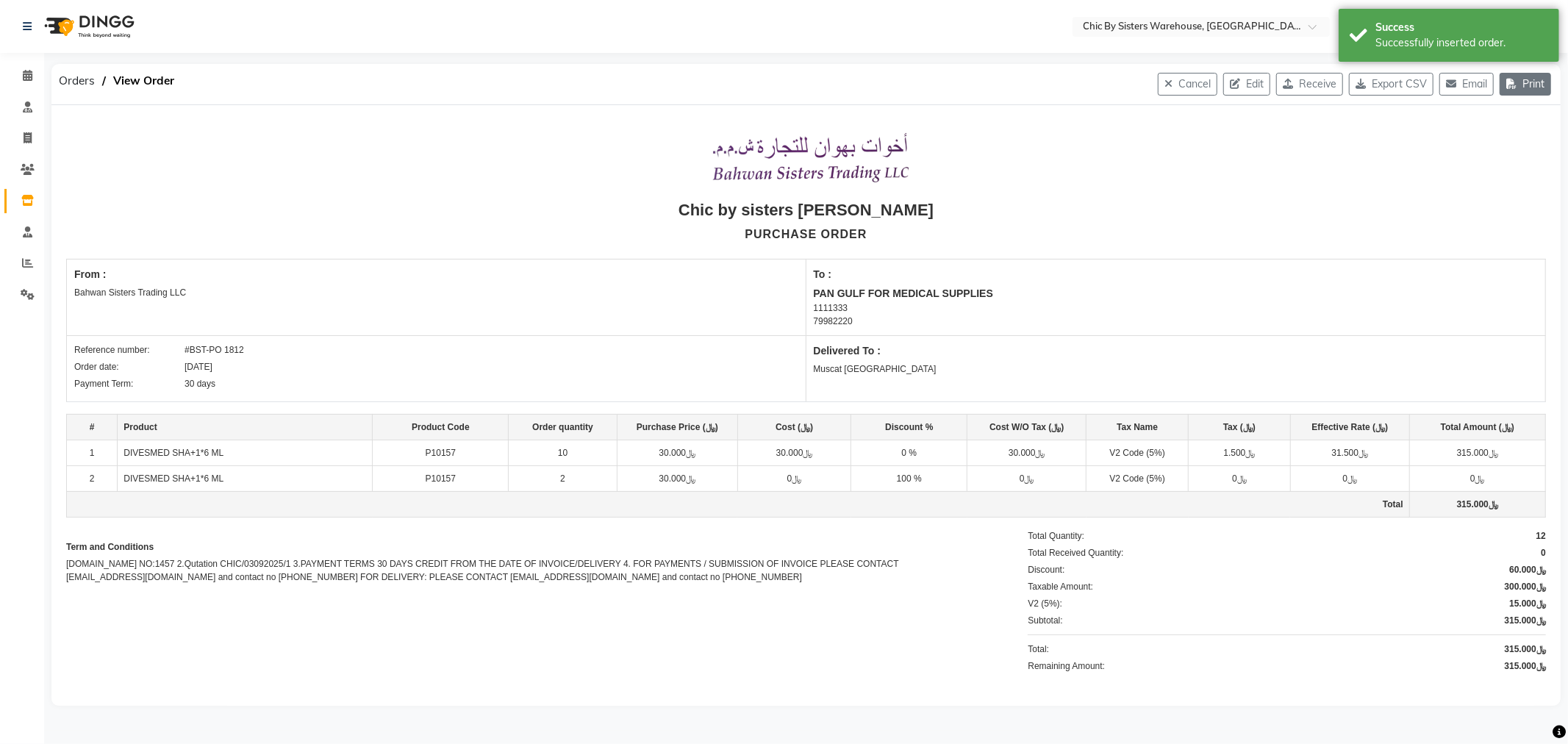
click at [1521, 90] on button "Print" at bounding box center [1524, 85] width 52 height 23
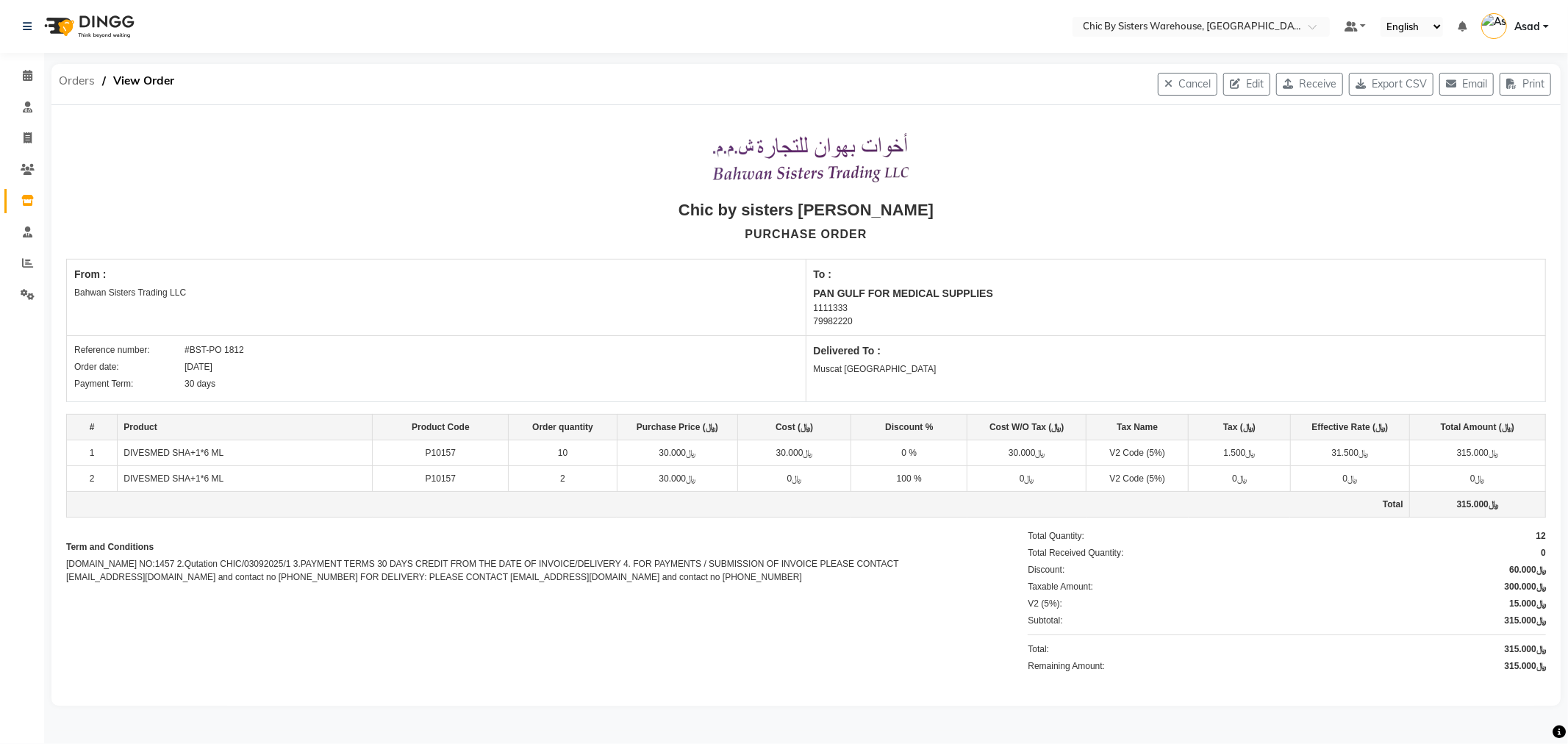
click at [71, 82] on span "Orders" at bounding box center [77, 80] width 51 height 26
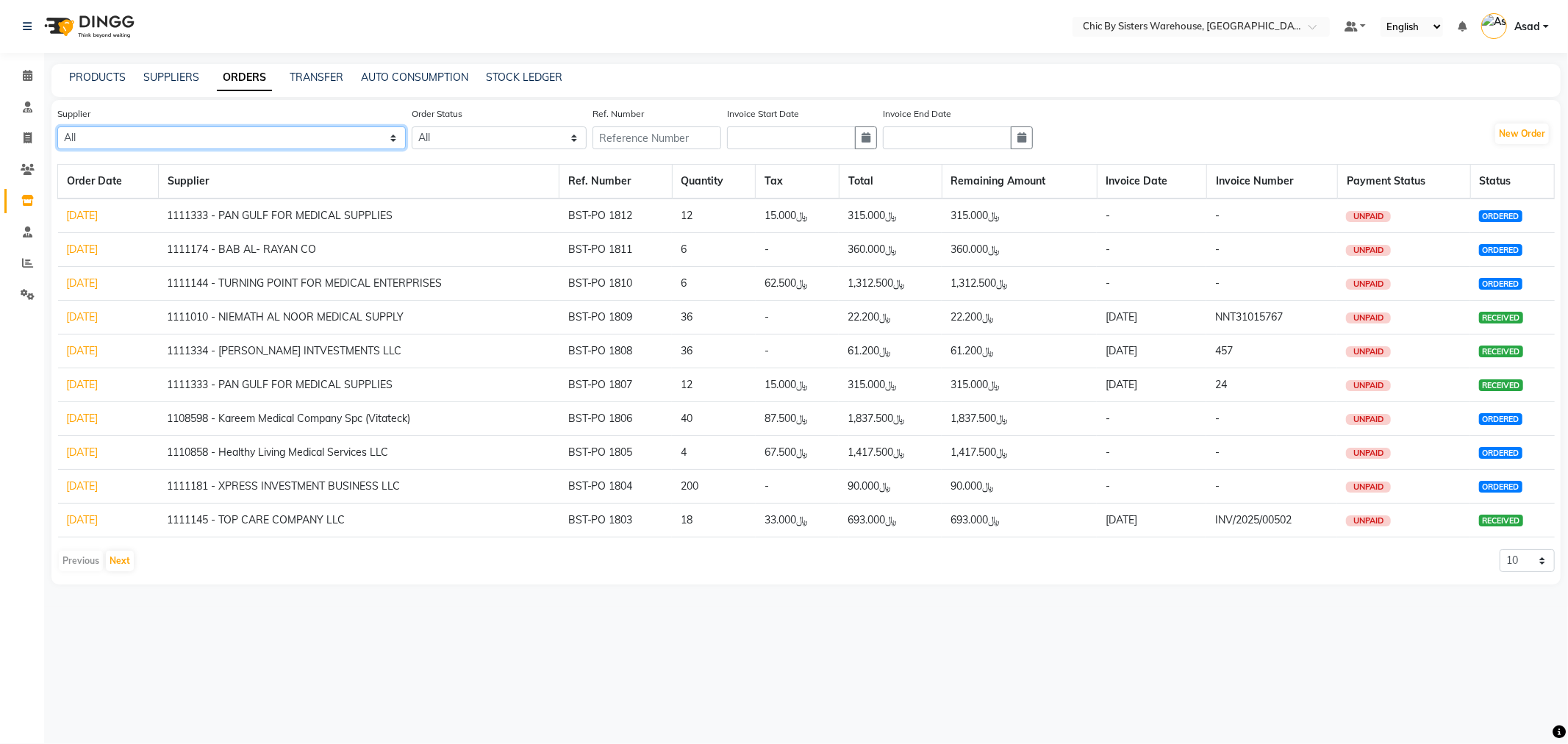
click at [196, 132] on select "All 1111006 - Dubimed Medical Supplies Trading SPC 1110858 - Healthy Living Med…" at bounding box center [232, 138] width 348 height 23
select select "5702"
click at [57, 126] on select "All 1111006 - Dubimed Medical Supplies Trading SPC 1110858 - Healthy Living Med…" at bounding box center [232, 138] width 348 height 23
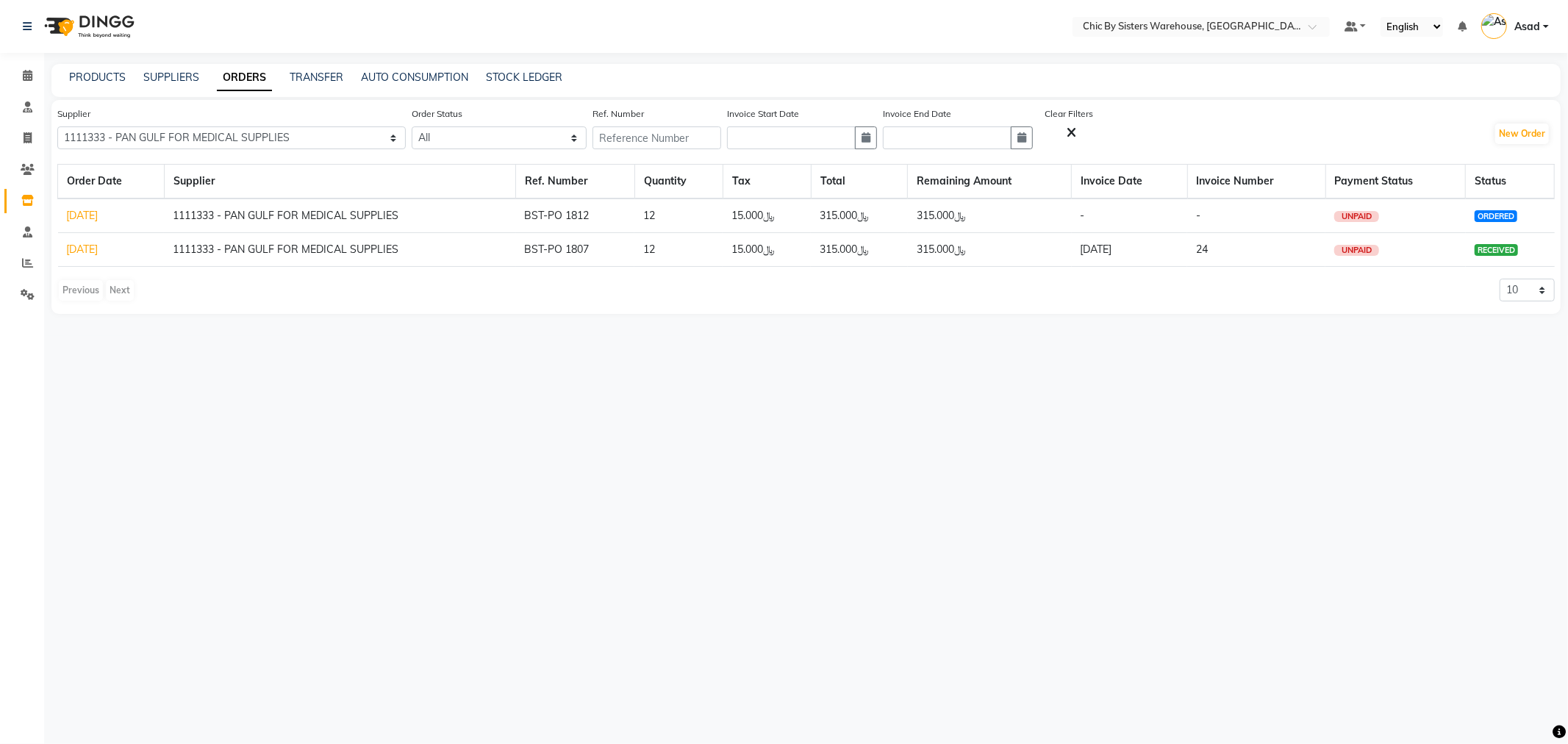
click at [99, 249] on link "[DATE]" at bounding box center [82, 249] width 31 height 13
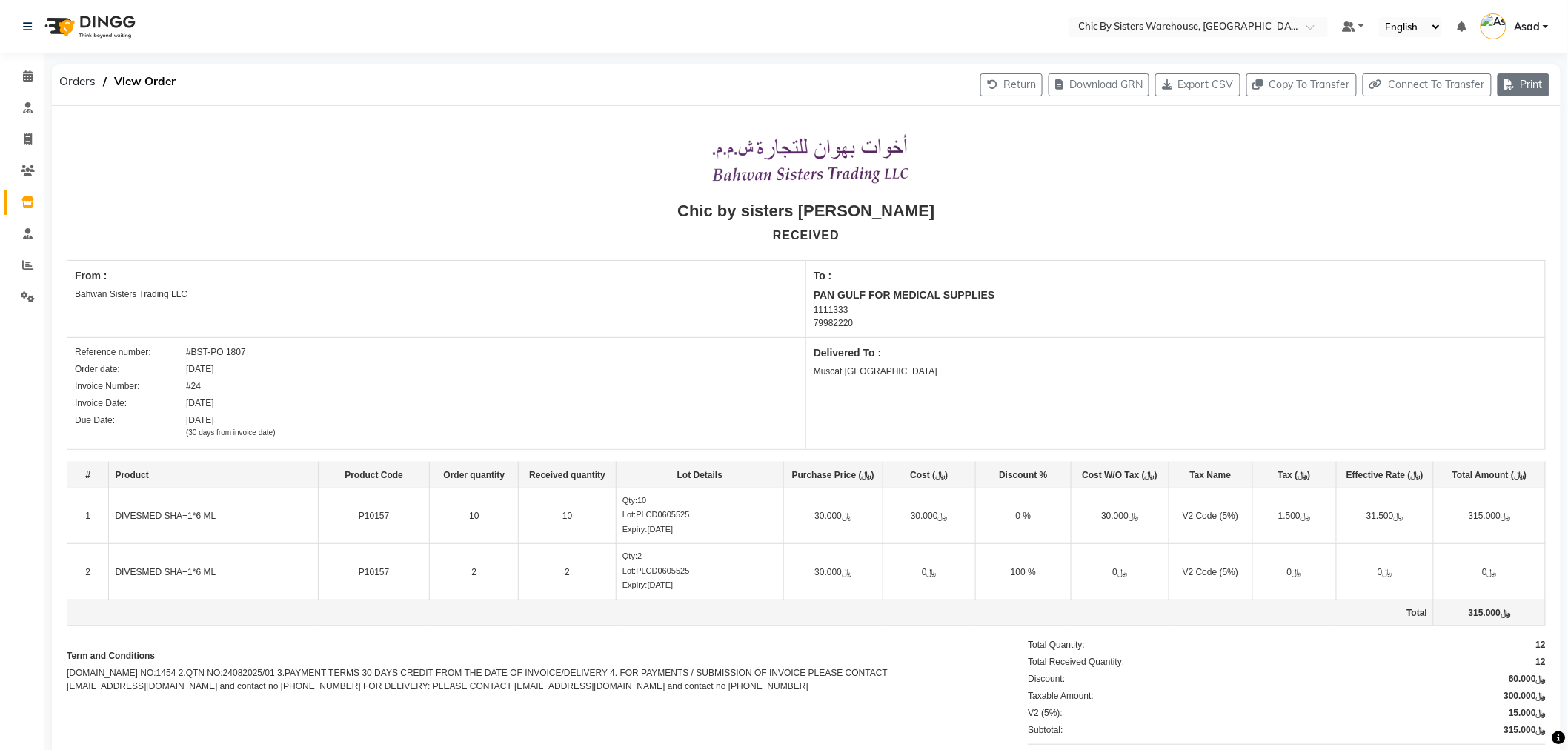
click at [1519, 83] on button "Print" at bounding box center [1523, 85] width 52 height 23
click at [1484, 142] on div "Print Ordered Receipt" at bounding box center [1479, 145] width 120 height 18
click at [1510, 145] on div "Print Ordered Receipt" at bounding box center [1479, 145] width 120 height 18
click at [73, 75] on span "Orders" at bounding box center [78, 81] width 51 height 26
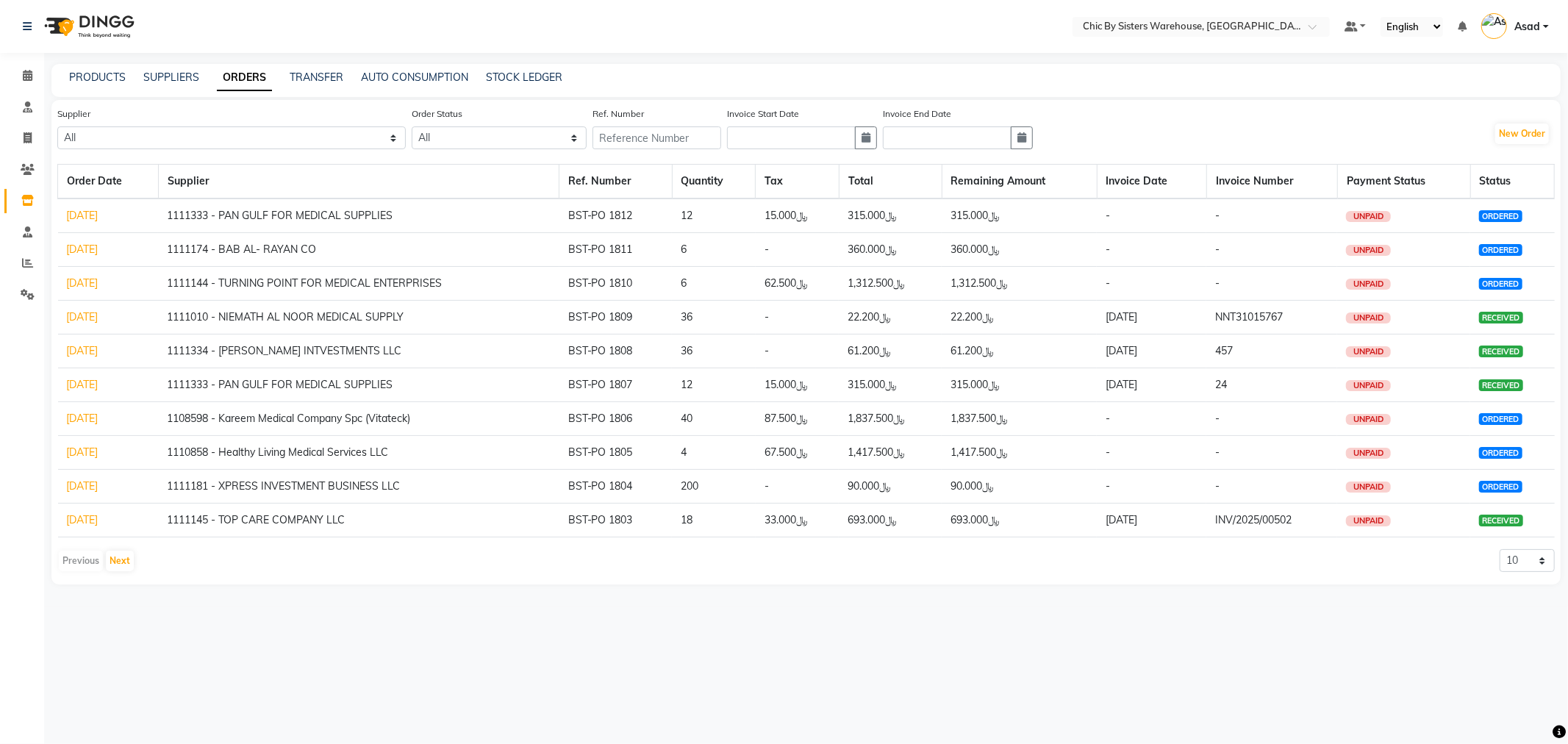
click at [87, 214] on link "[DATE]" at bounding box center [82, 215] width 31 height 13
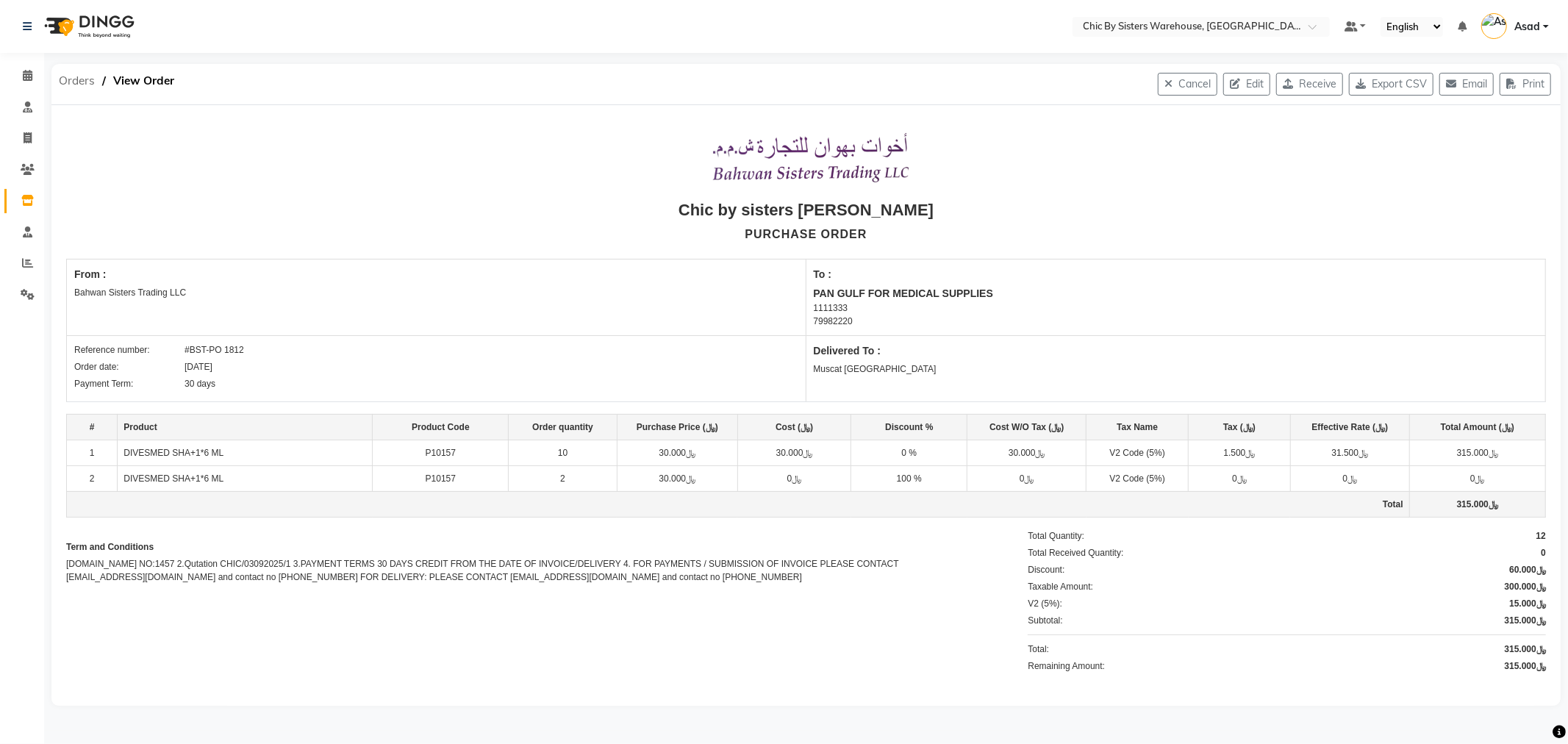
click at [74, 78] on span "Orders" at bounding box center [77, 80] width 51 height 26
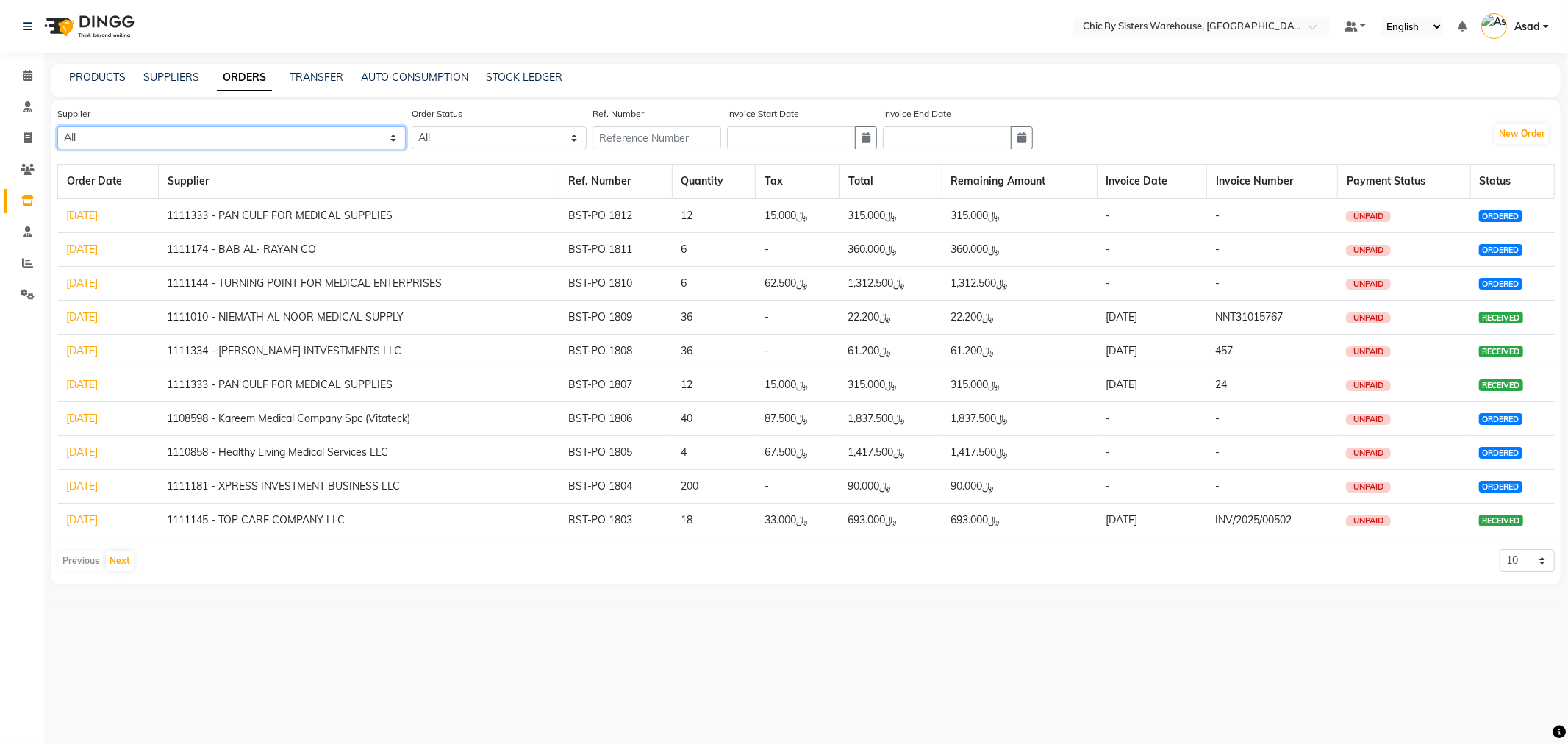
click at [135, 144] on select "All 1111006 - Dubimed Medical Supplies Trading SPC 1110858 - Healthy Living Med…" at bounding box center [232, 138] width 348 height 23
select select "3634"
click at [57, 126] on select "All 1111006 - Dubimed Medical Supplies Trading SPC 1110858 - Healthy Living Med…" at bounding box center [232, 138] width 348 height 23
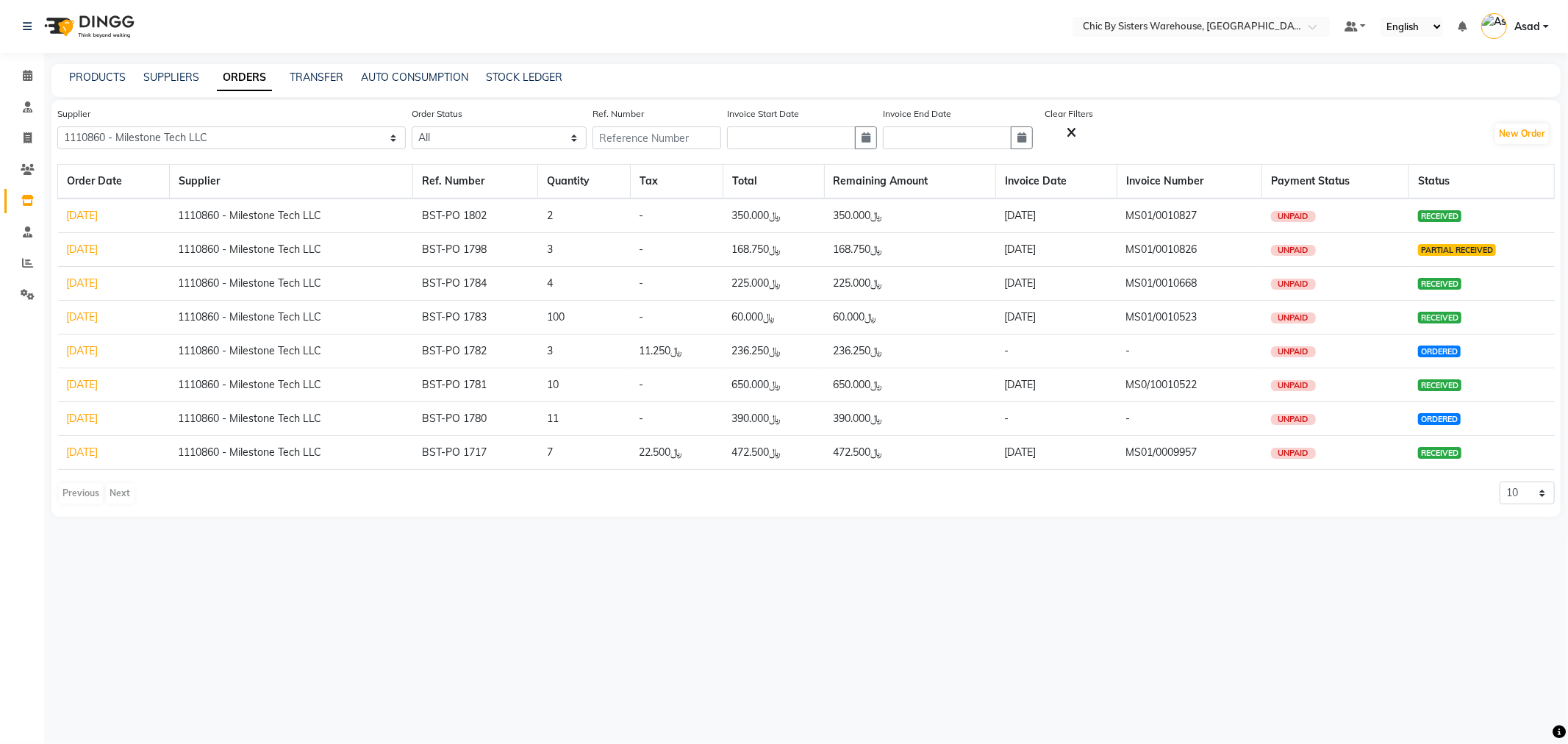
click at [99, 252] on link "21-08-2025" at bounding box center [82, 249] width 31 height 13
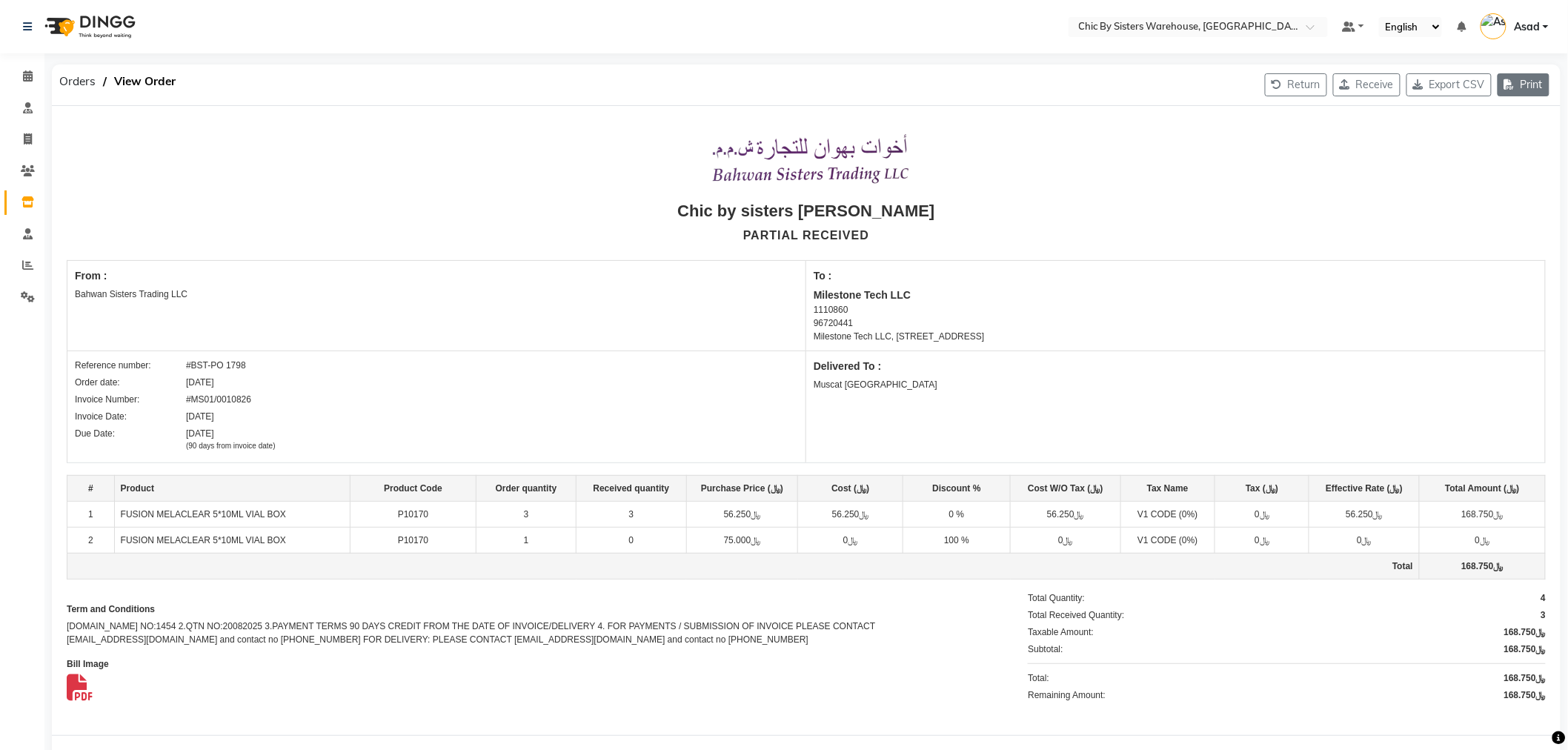
click at [1542, 91] on button "Print" at bounding box center [1523, 85] width 52 height 23
click at [1492, 142] on div "Print Ordered Receipt" at bounding box center [1479, 145] width 120 height 18
click at [85, 83] on span "Orders" at bounding box center [78, 81] width 51 height 26
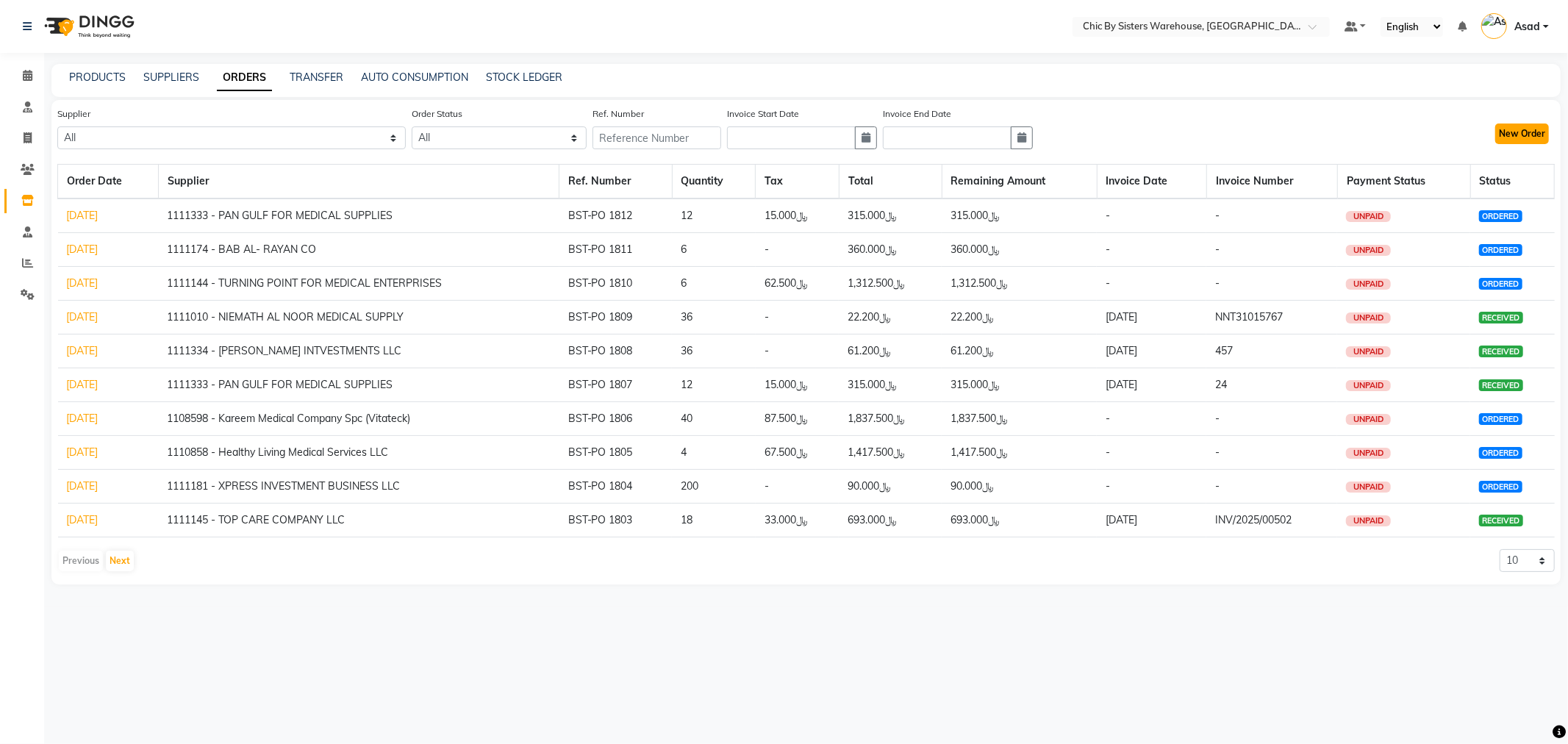
click at [1527, 130] on button "New Order" at bounding box center [1521, 133] width 53 height 21
select select "true"
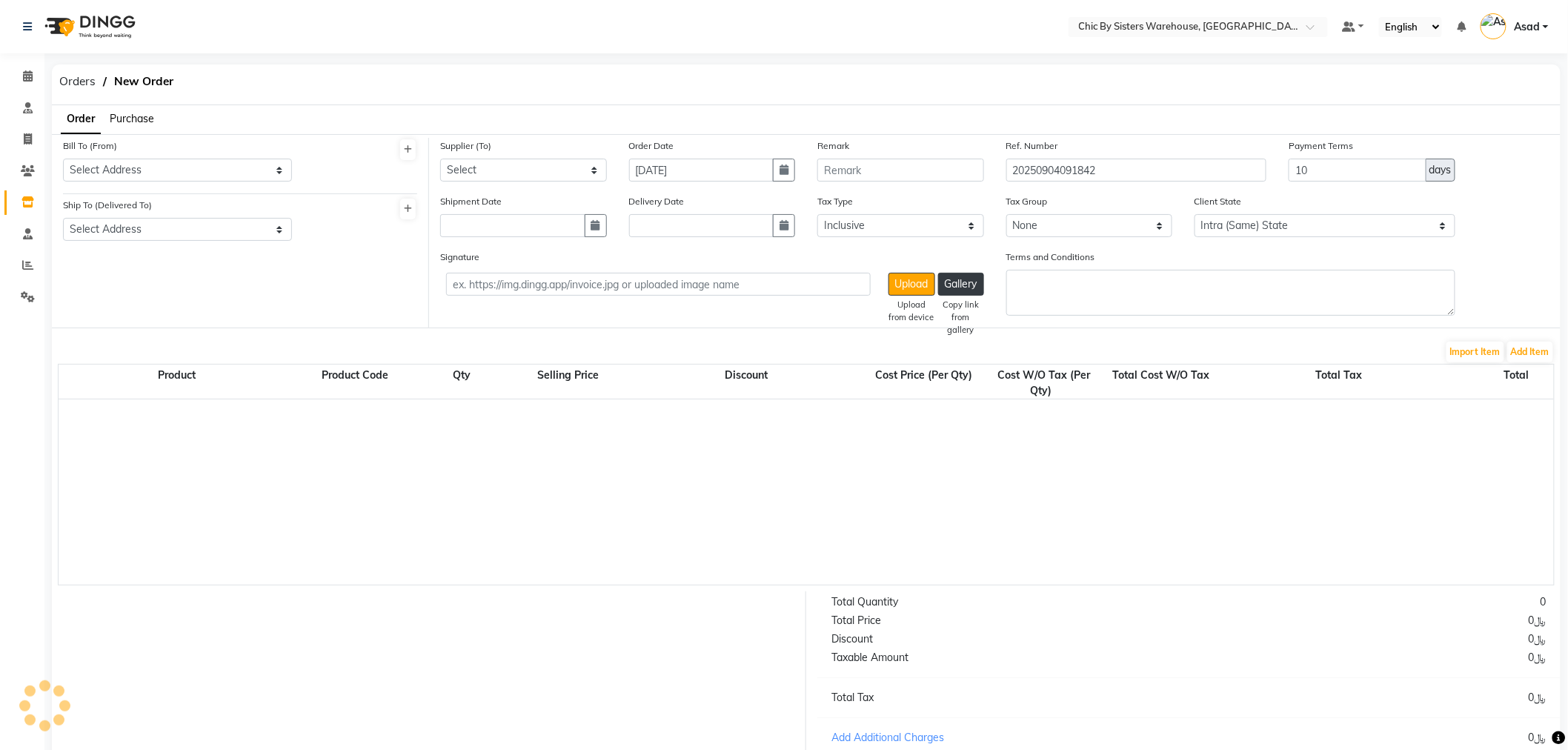
select select "3840"
drag, startPoint x: 1099, startPoint y: 169, endPoint x: 805, endPoint y: 161, distance: 294.1
click at [805, 161] on div "Supplier (To) Select 1111006 - Dubimed Medical Supplies Trading SPC 1110858 - H…" at bounding box center [994, 166] width 1132 height 55
type input "BST-PO 1813"
drag, startPoint x: 1362, startPoint y: 172, endPoint x: 1204, endPoint y: 164, distance: 158.2
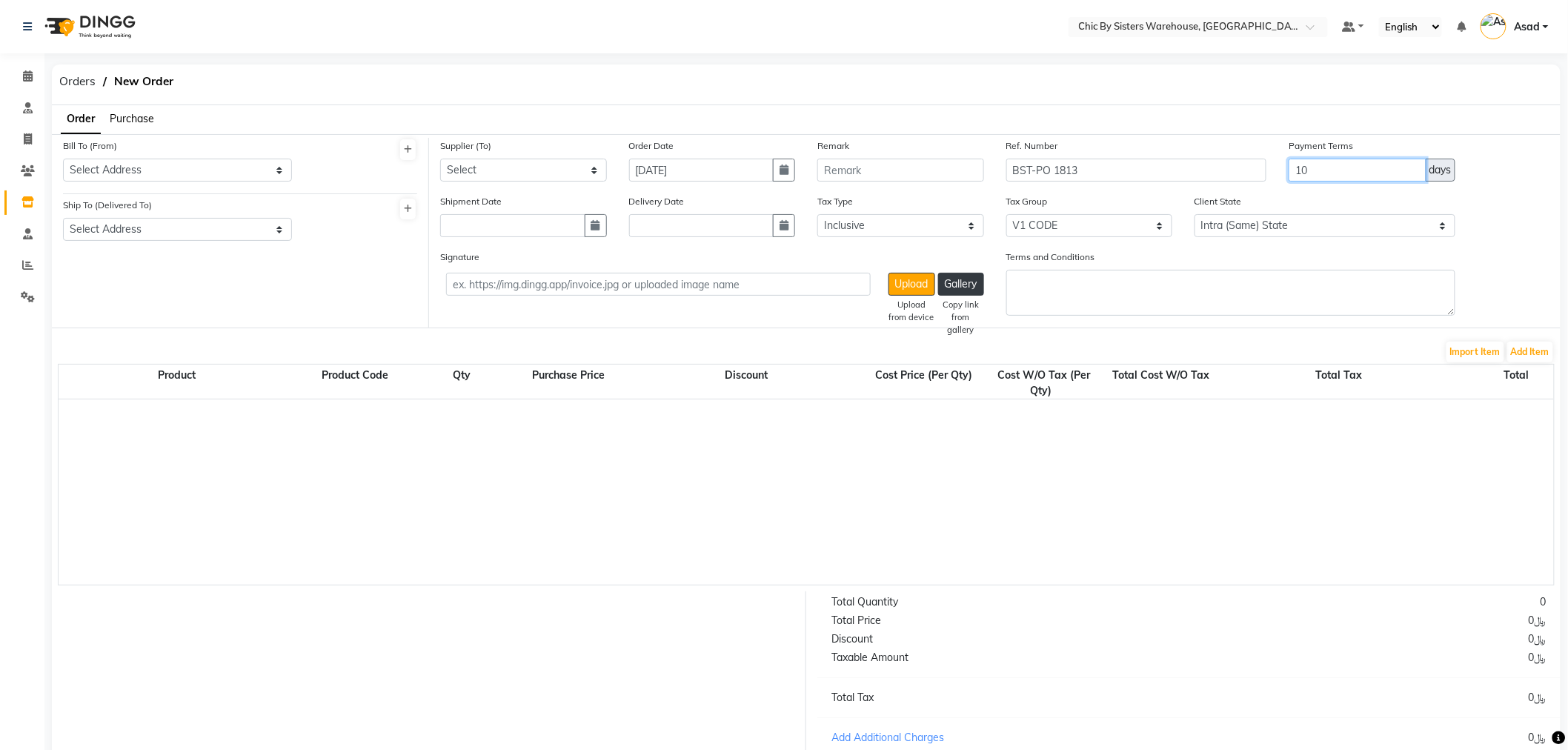
click at [1204, 164] on div "Supplier (To) Select 1111006 - Dubimed Medical Supplies Trading SPC 1110858 - H…" at bounding box center [994, 166] width 1132 height 55
type input "90"
click at [500, 166] on select "Select 1111006 - Dubimed Medical Supplies Trading SPC 1110858 - Healthy Living …" at bounding box center [523, 171] width 166 height 23
select select "3634"
click at [440, 159] on select "Select 1111006 - Dubimed Medical Supplies Trading SPC 1110858 - Healthy Living …" at bounding box center [523, 171] width 166 height 23
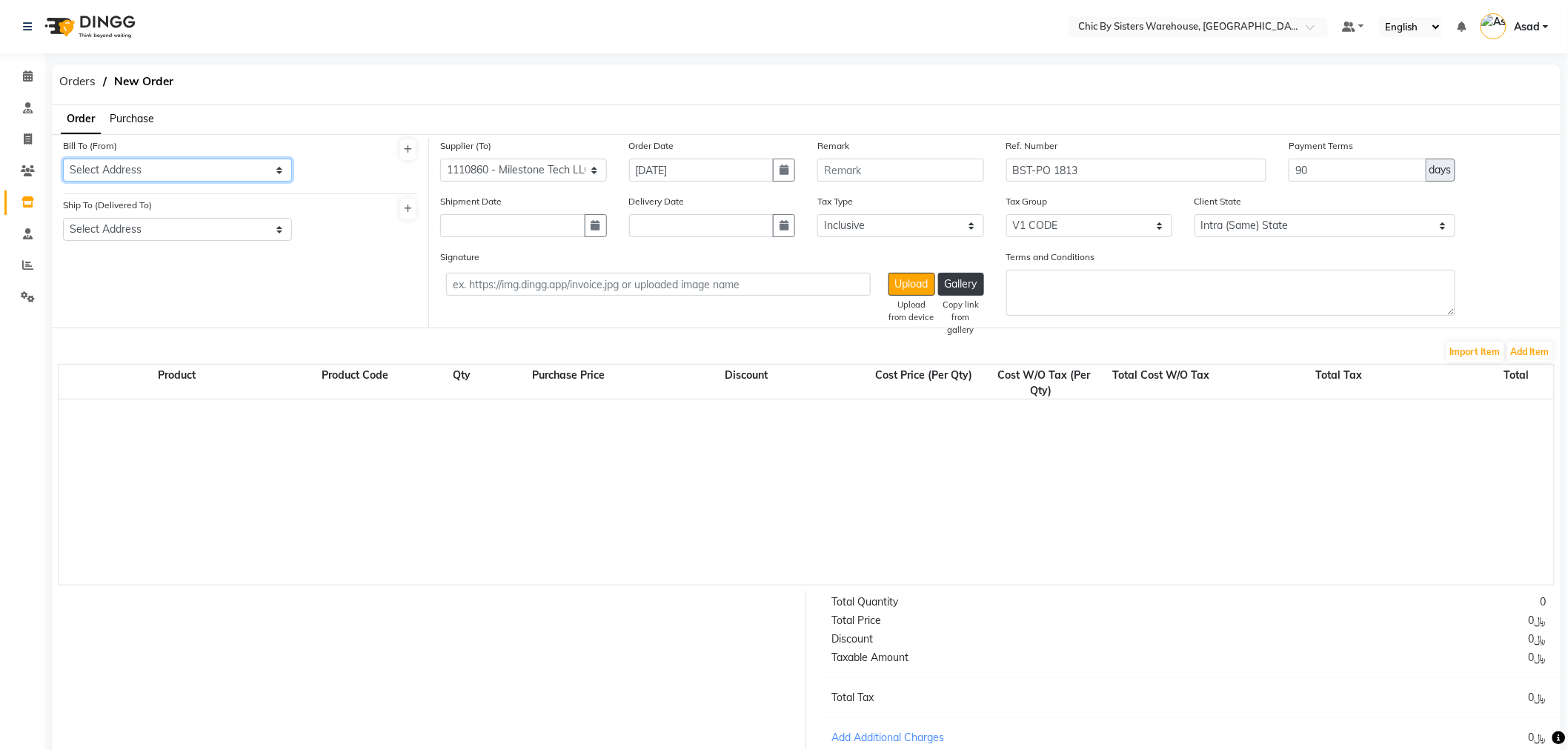
click at [233, 171] on select "Select Address . Bahwan Sisters Trading LLC" at bounding box center [177, 171] width 229 height 23
select select "1087"
click at [63, 159] on select "Select Address . Bahwan Sisters Trading LLC" at bounding box center [177, 171] width 229 height 23
click at [189, 228] on select "Select Address Muscat [GEOGRAPHIC_DATA]" at bounding box center [177, 229] width 229 height 23
select select "1088"
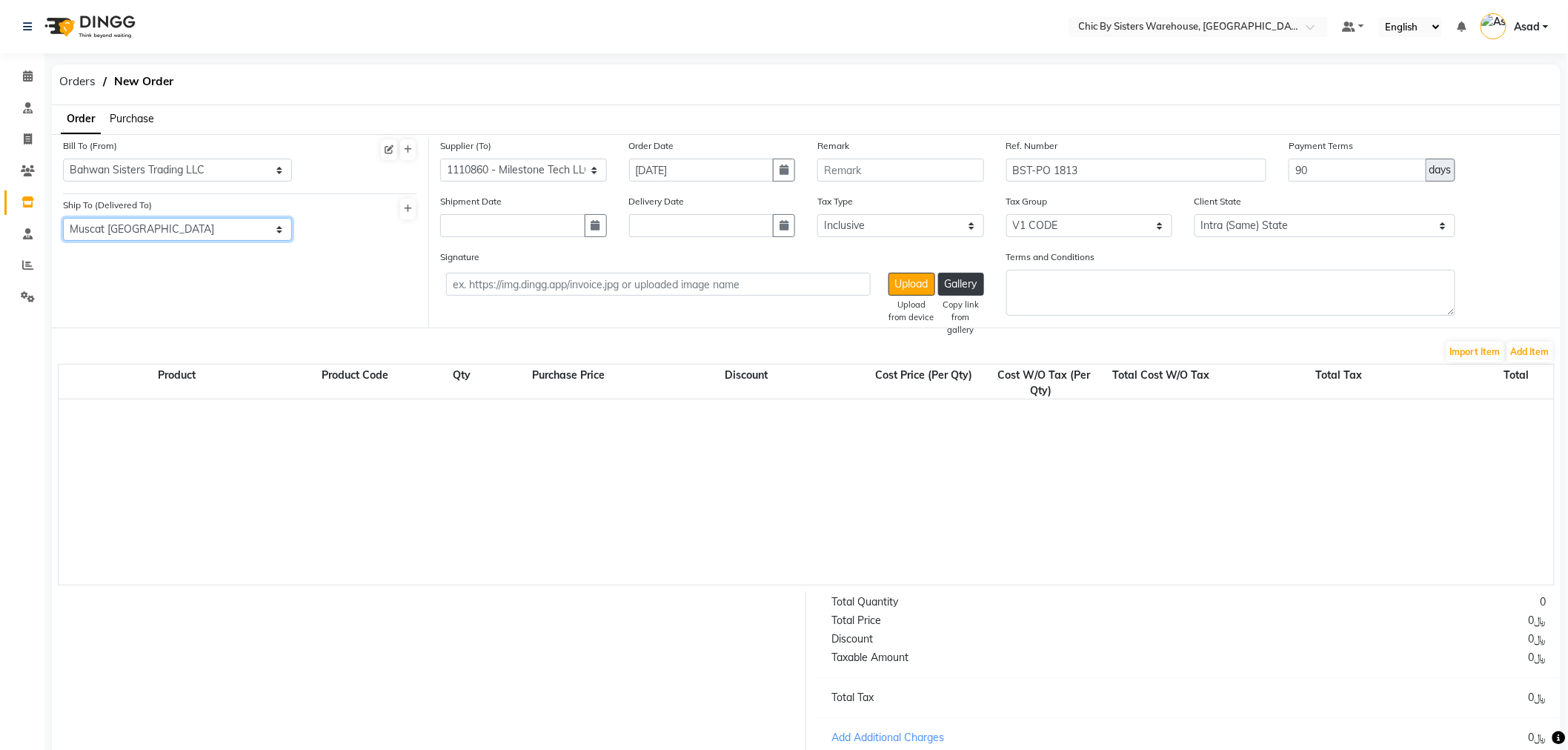
click at [63, 218] on select "Select Address Muscat [GEOGRAPHIC_DATA]" at bounding box center [177, 229] width 229 height 23
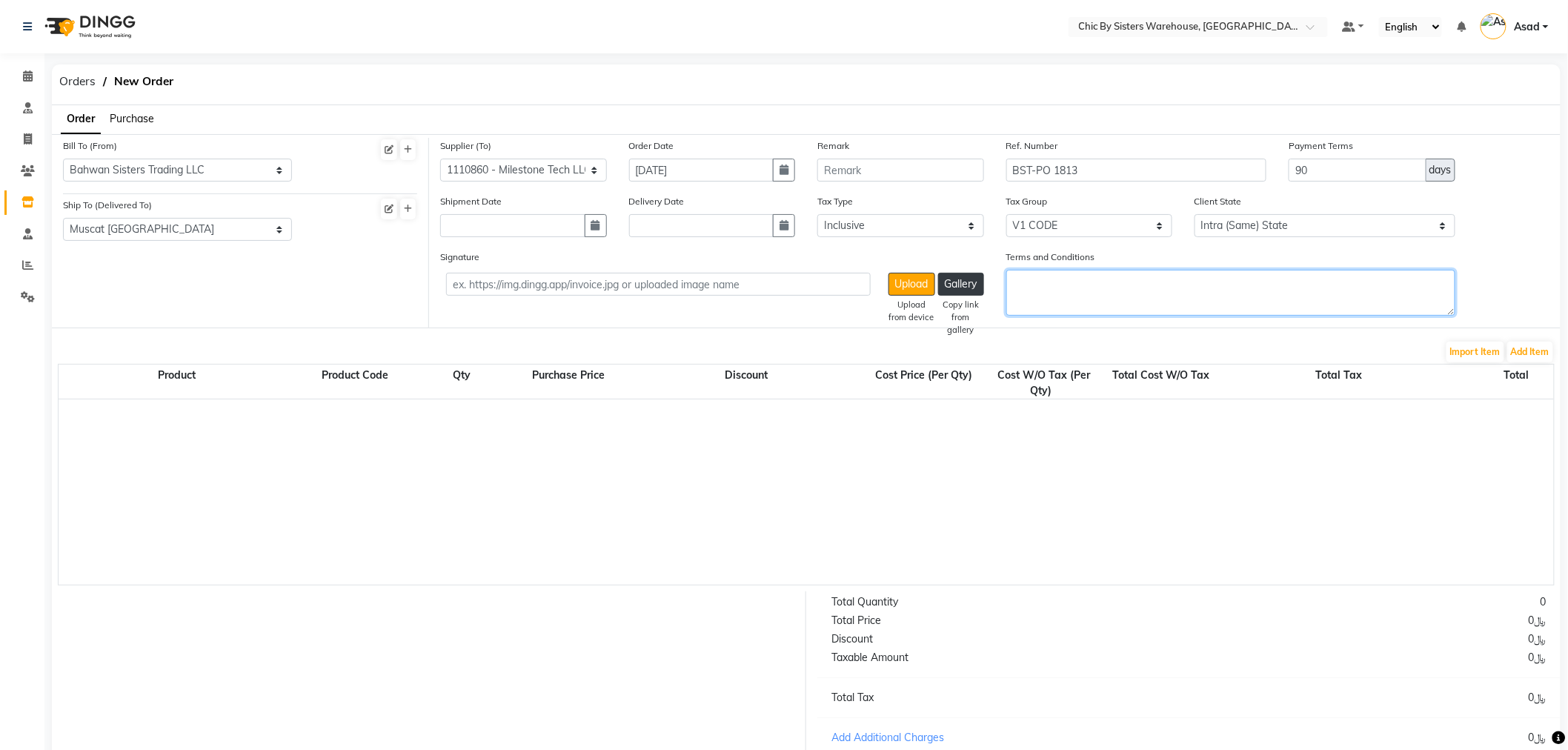
click at [1123, 302] on textarea "Terms and Conditions" at bounding box center [1231, 293] width 450 height 46
paste textarea "1.PR NO:1457 2.Qutation:3092025 3.PAYMENT TERMS 90 DAYS CREDIT FROM THE DATE OF…"
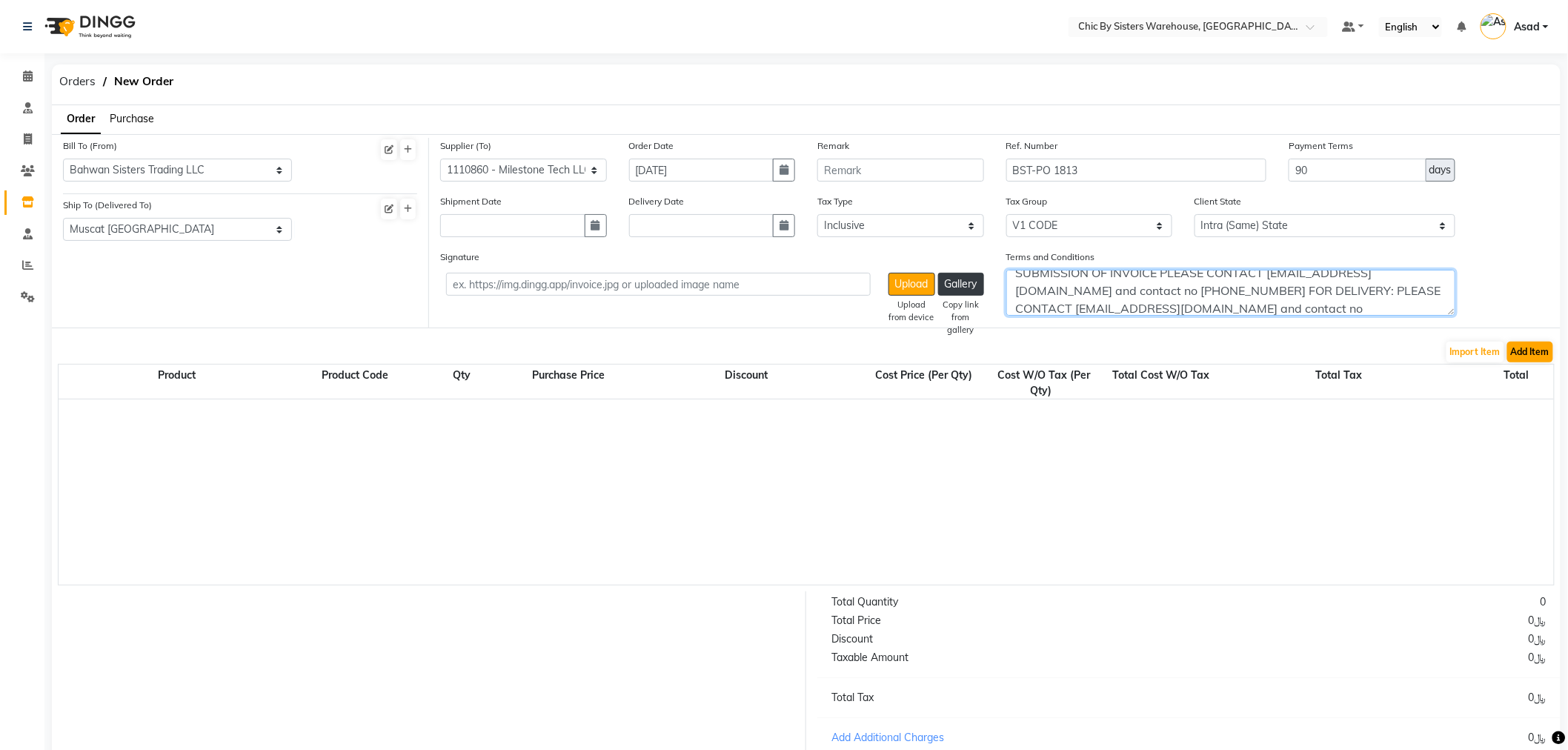
type textarea "1.PR NO:1457 2.Qutation:3092025 3.PAYMENT TERMS 90 DAYS CREDIT FROM THE DATE OF…"
click at [1542, 352] on button "Add Item" at bounding box center [1531, 352] width 46 height 21
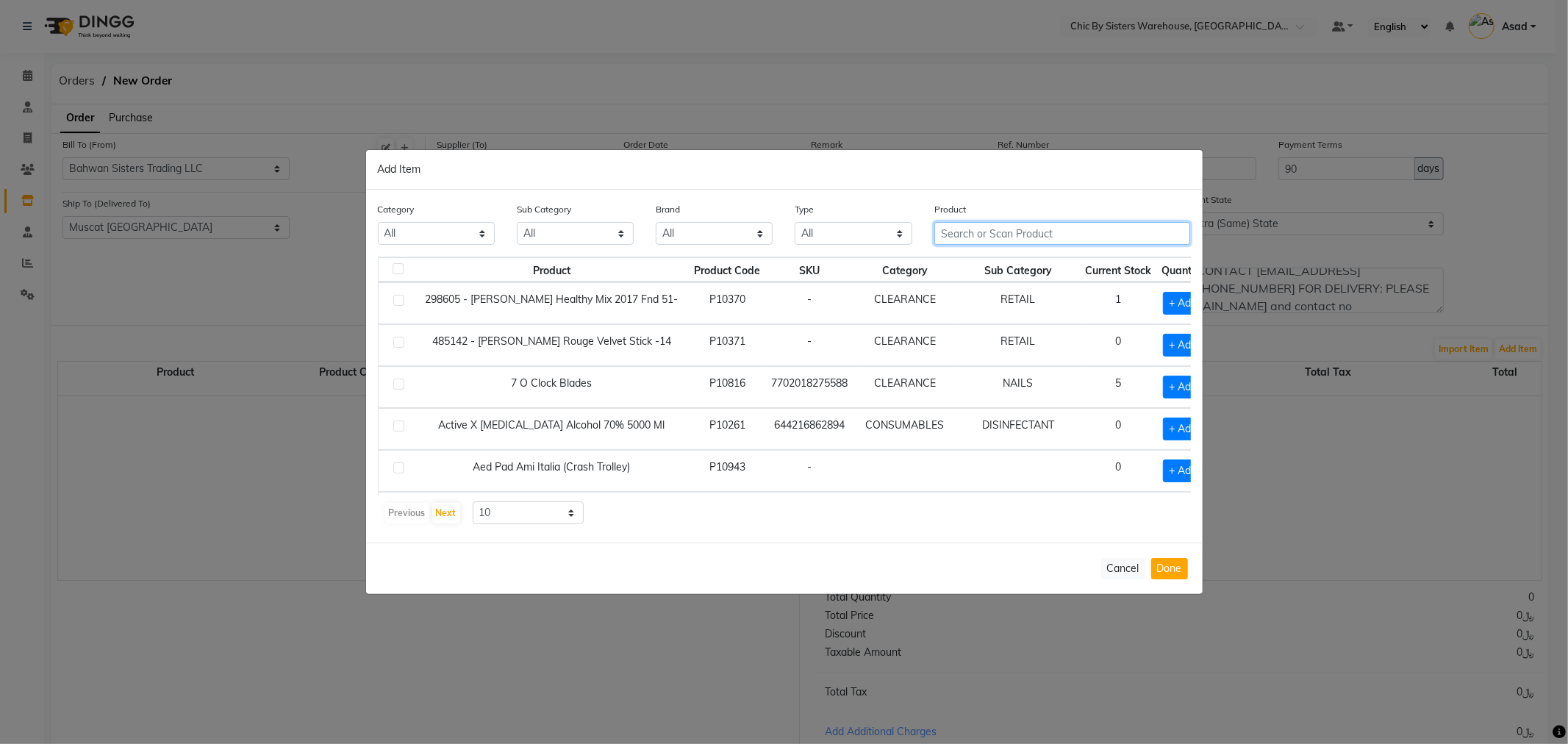
click at [993, 226] on input "text" at bounding box center [1062, 233] width 256 height 23
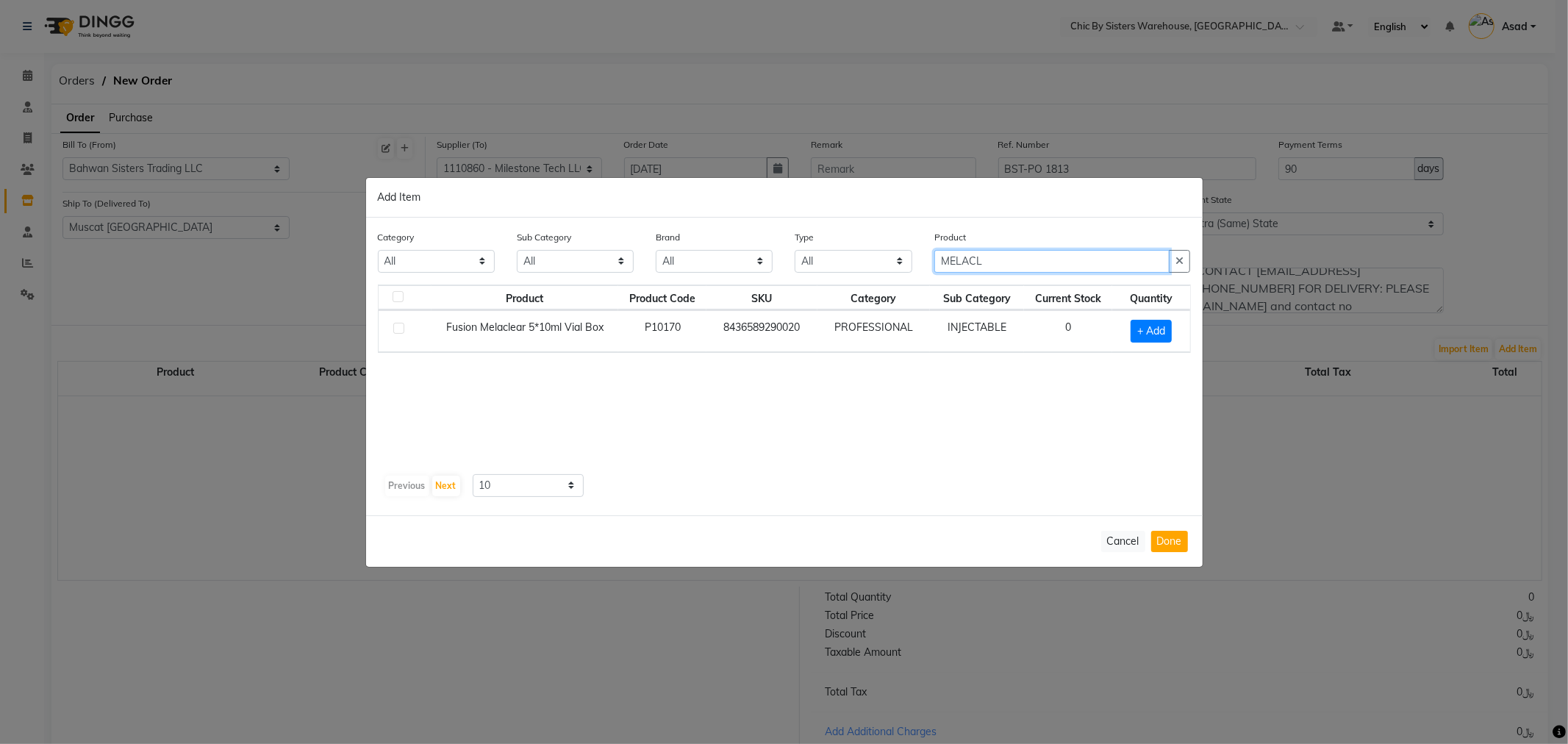
type input "MELACL"
click at [399, 322] on td at bounding box center [405, 331] width 53 height 42
click at [398, 326] on label at bounding box center [398, 328] width 11 height 11
click at [398, 326] on input "checkbox" at bounding box center [398, 329] width 10 height 10
checkbox input "true"
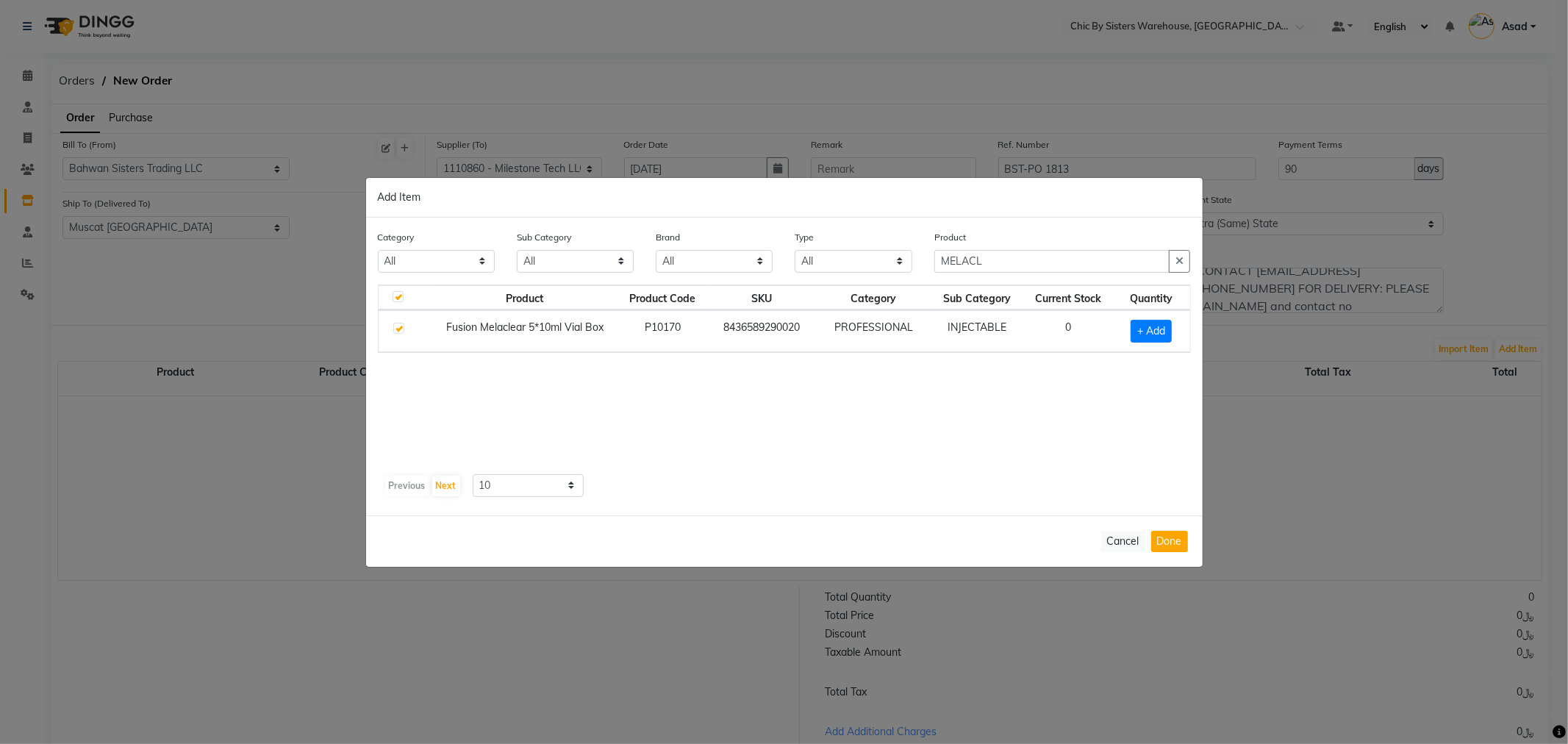
checkbox input "true"
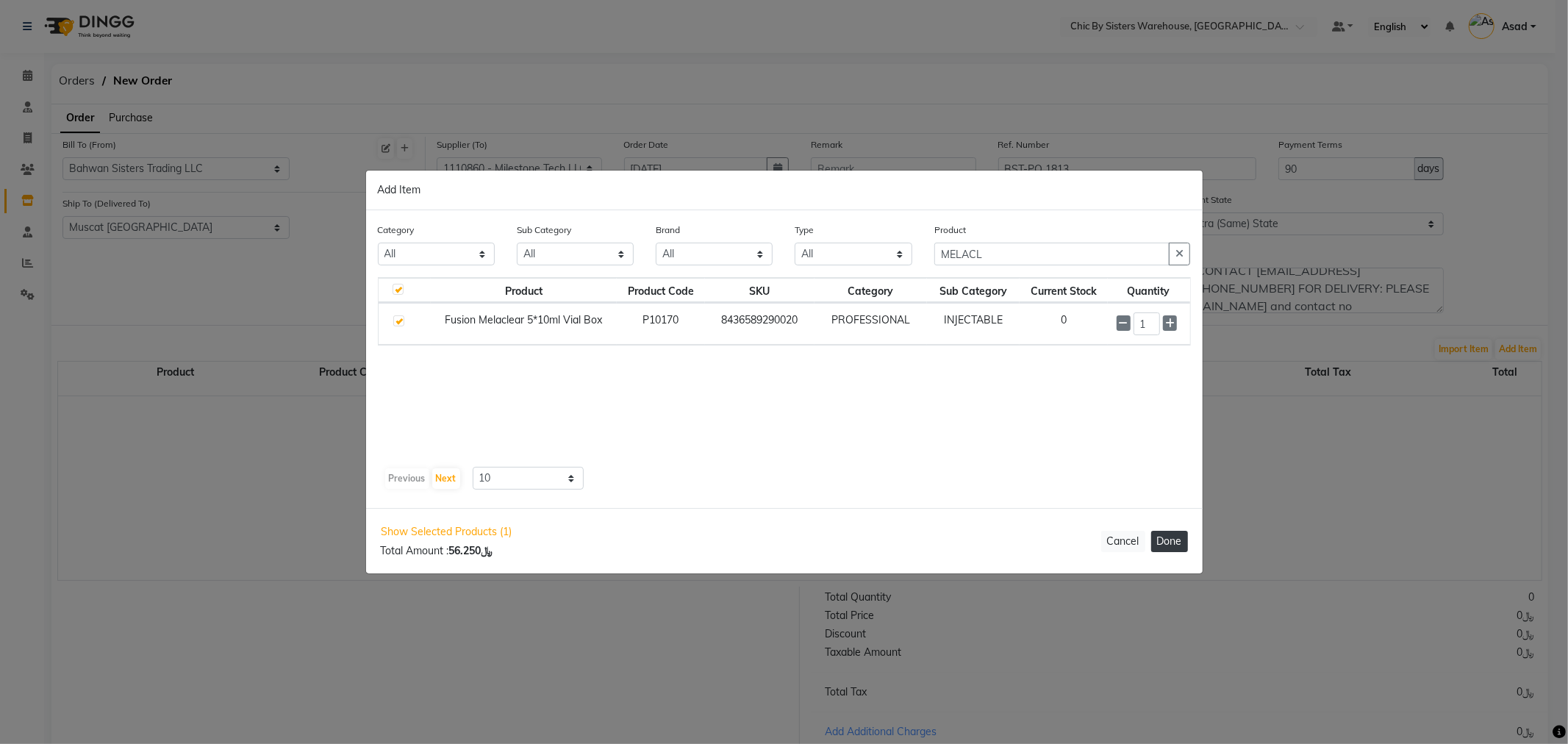
click at [1181, 542] on button "Done" at bounding box center [1169, 541] width 37 height 21
select select "3840"
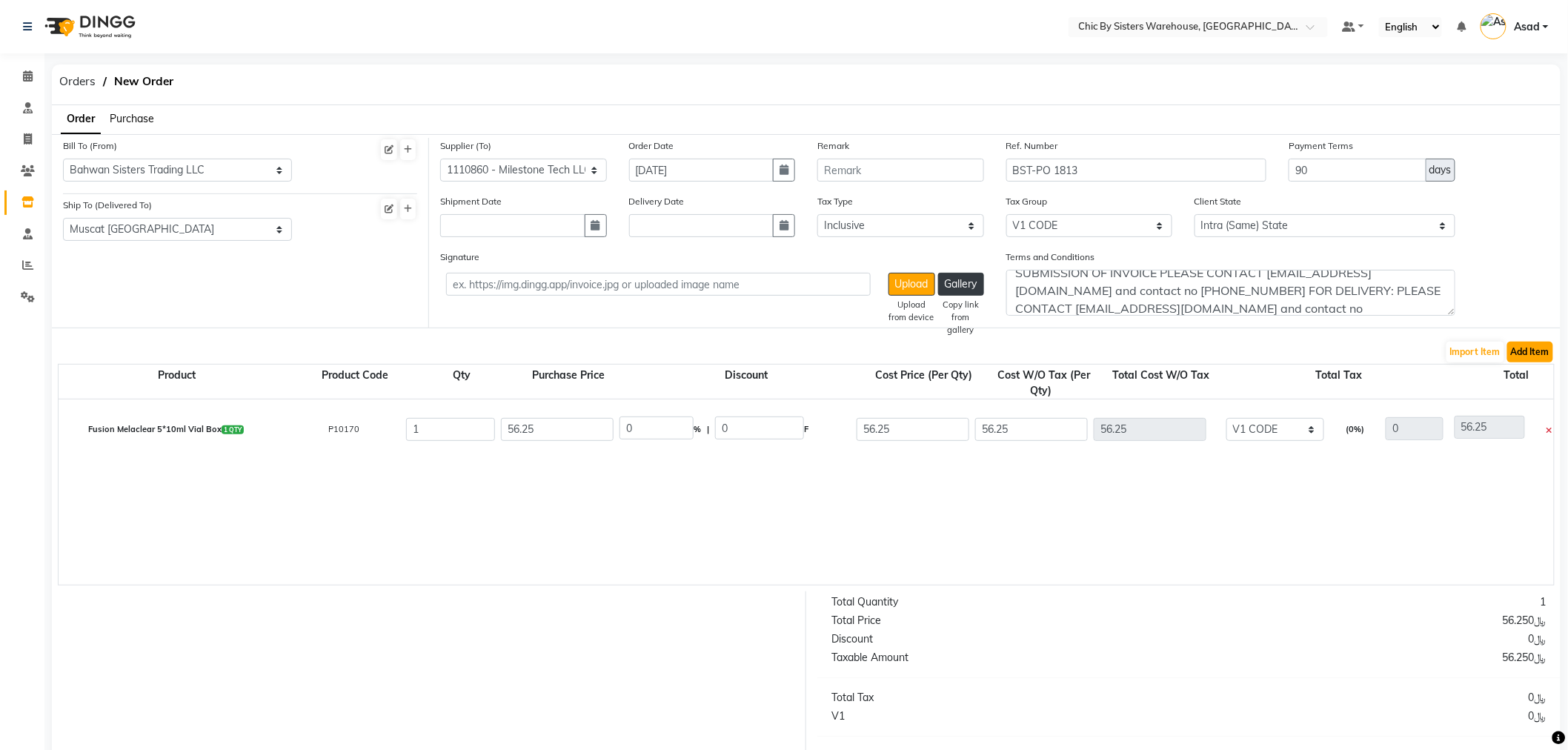
click at [1542, 350] on button "Add Item" at bounding box center [1531, 352] width 46 height 21
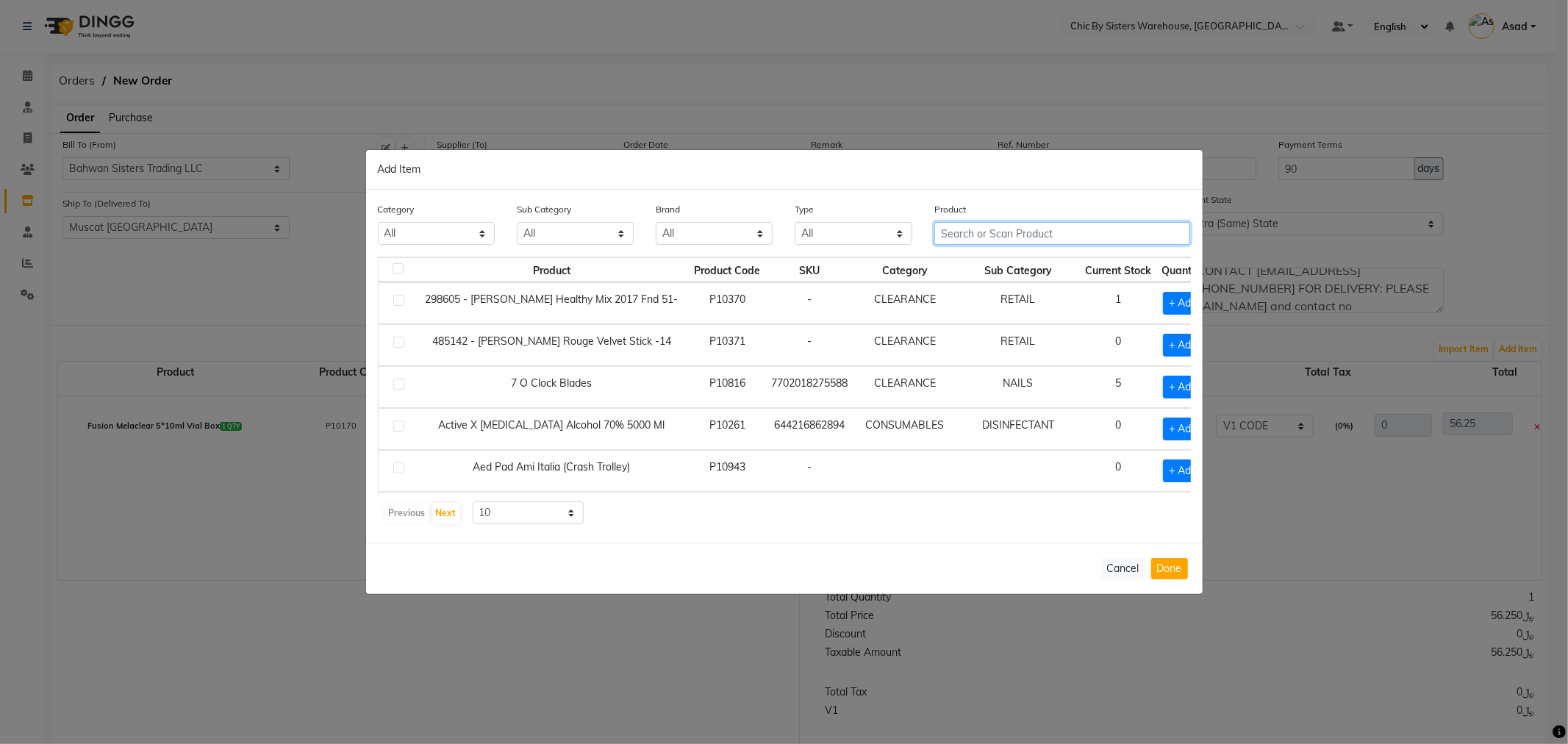
click at [960, 234] on input "text" at bounding box center [1062, 233] width 256 height 23
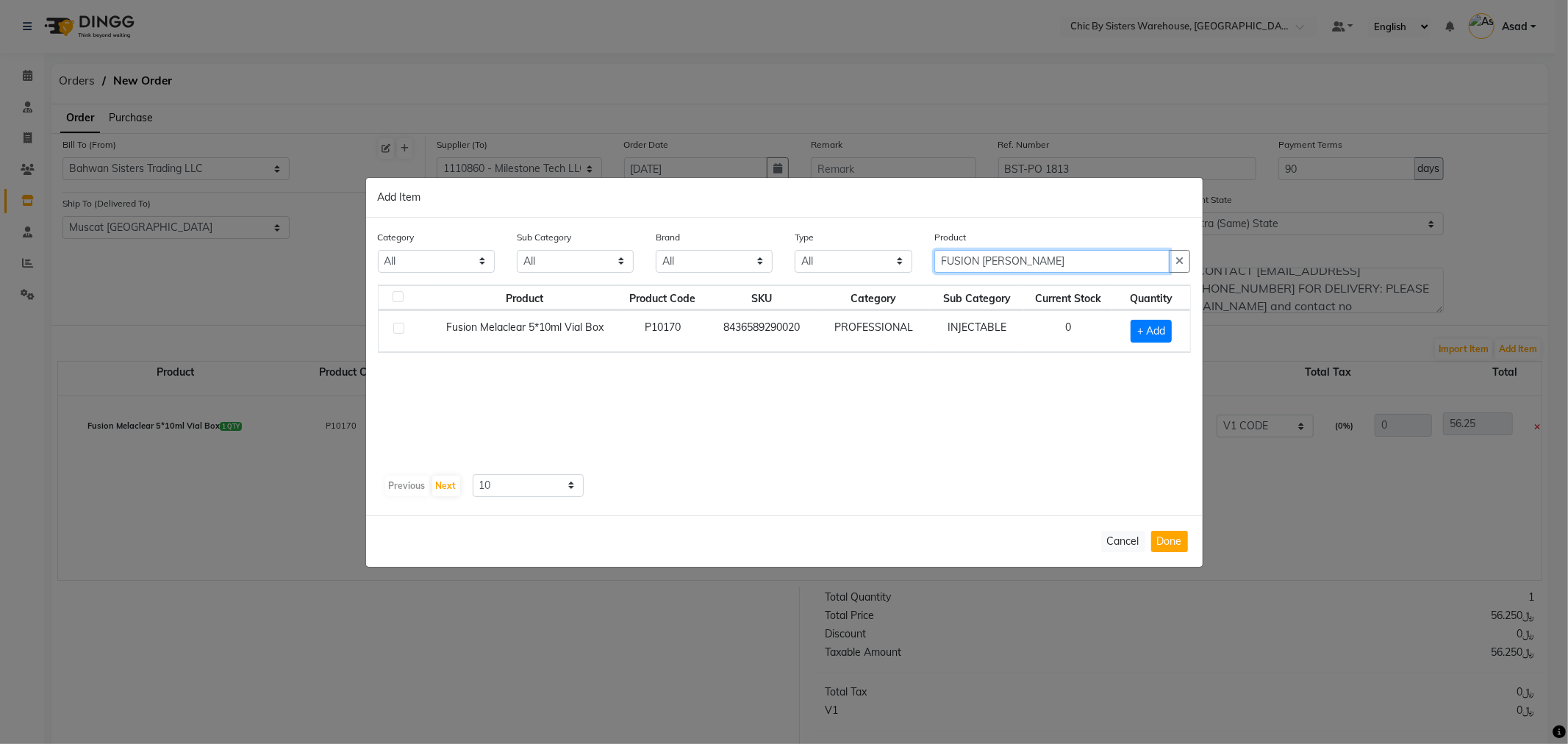
type input "FUSION MEL"
click at [396, 328] on label at bounding box center [398, 328] width 11 height 11
click at [396, 328] on input "checkbox" at bounding box center [398, 329] width 10 height 10
checkbox input "true"
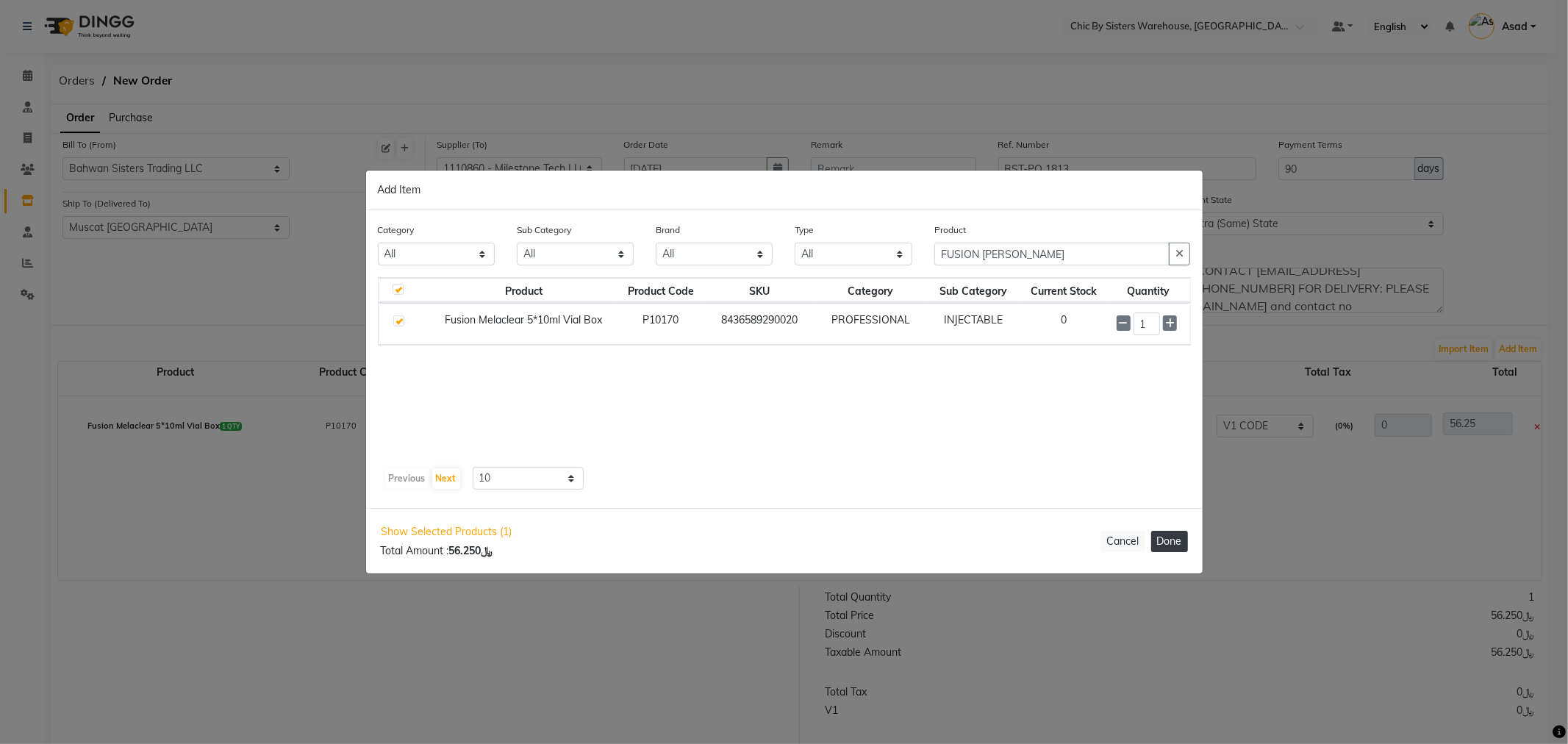
click at [1162, 538] on button "Done" at bounding box center [1169, 541] width 37 height 21
select select "3840"
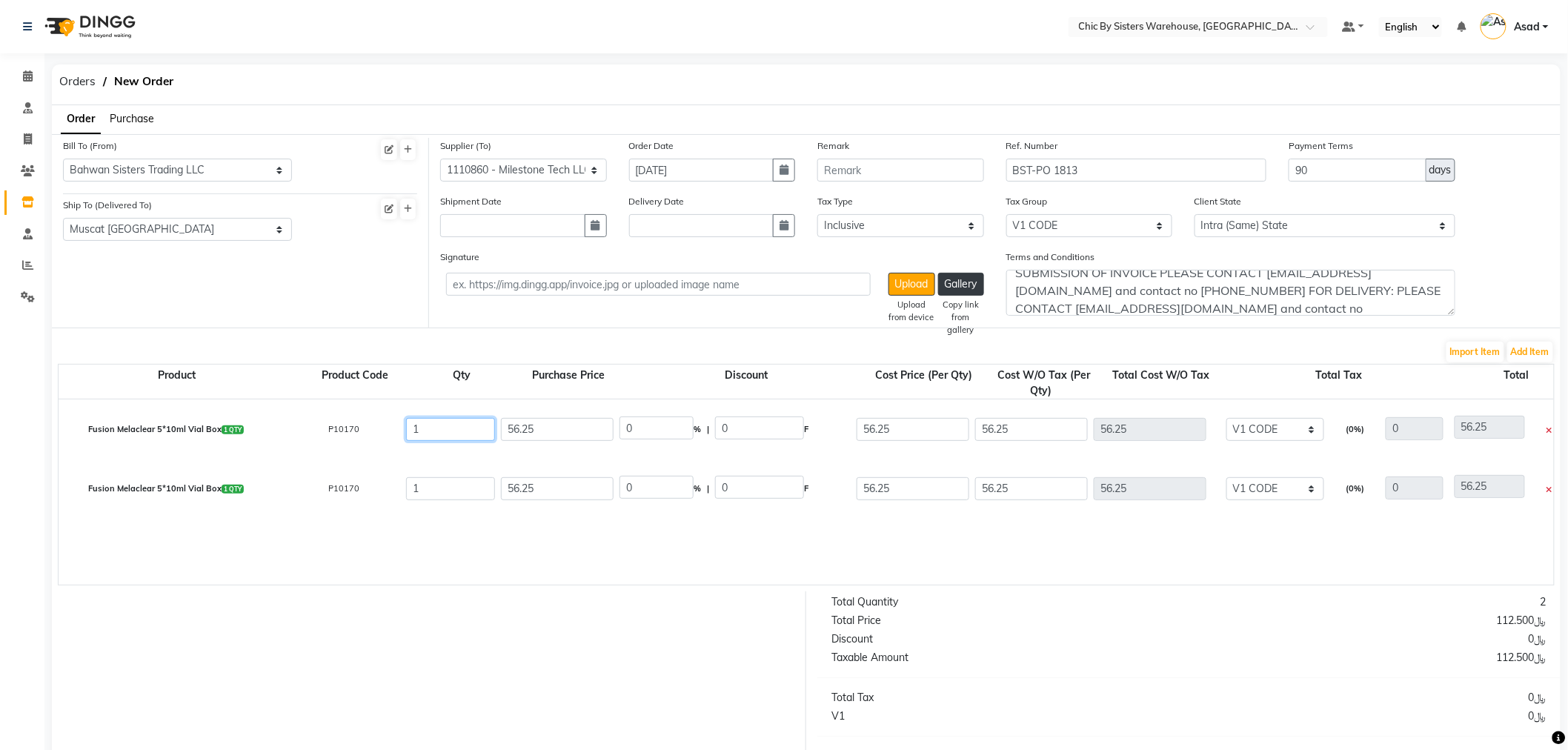
drag, startPoint x: 439, startPoint y: 431, endPoint x: 384, endPoint y: 428, distance: 55.1
type input "3"
type input "168.75"
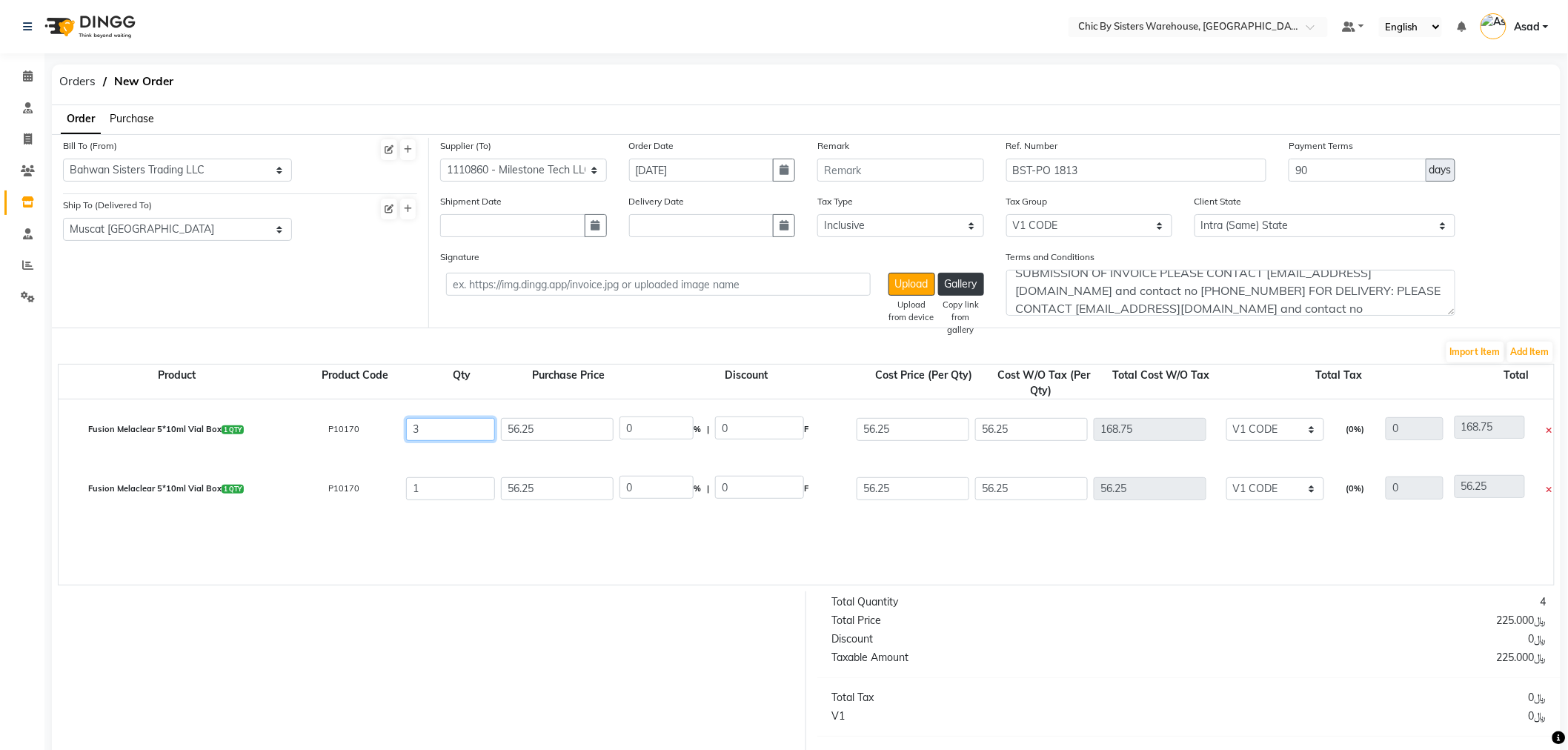
type input "3"
drag, startPoint x: 426, startPoint y: 485, endPoint x: 402, endPoint y: 484, distance: 24.0
drag, startPoint x: 485, startPoint y: 416, endPoint x: 404, endPoint y: 406, distance: 81.6
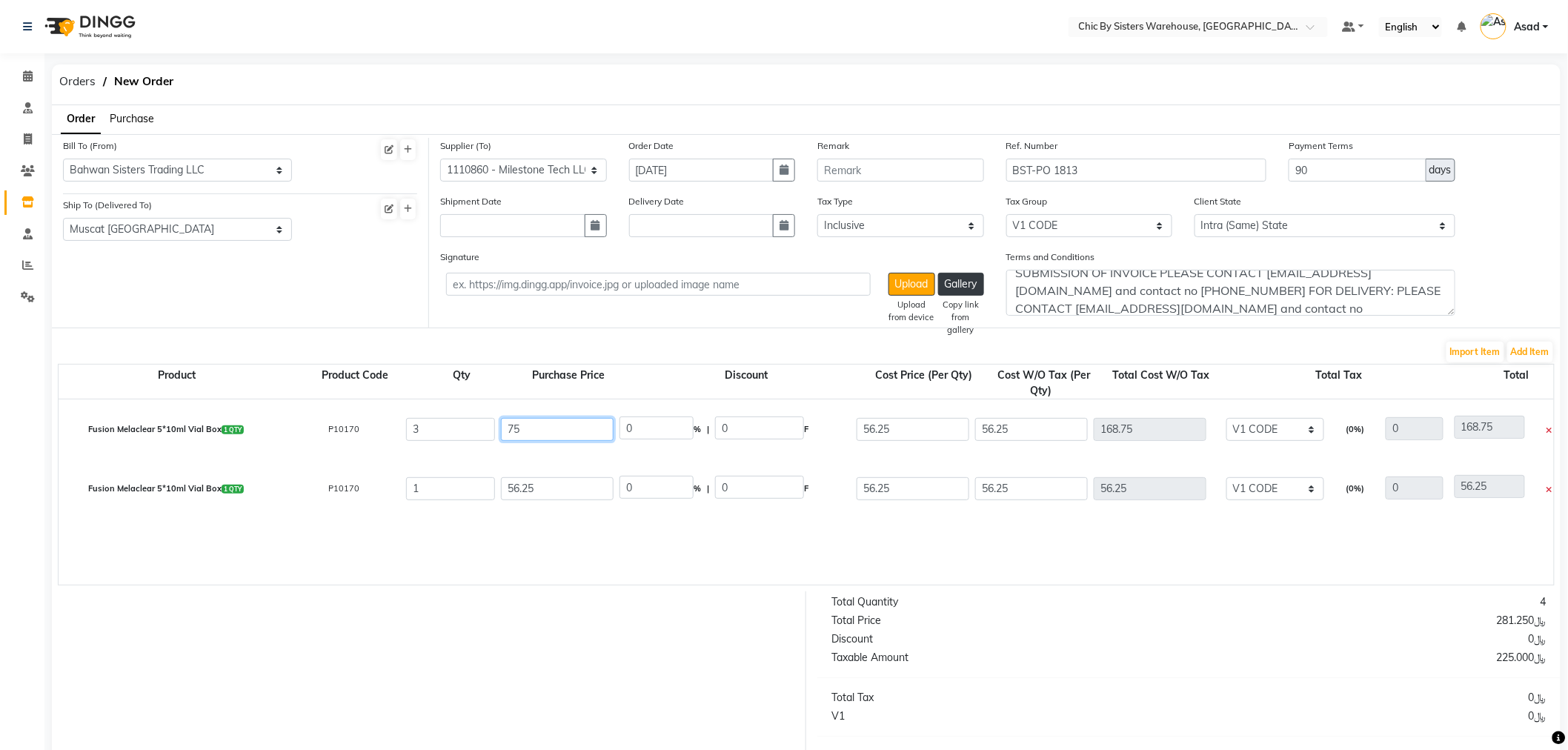
type input "75"
type input "25"
type input "18.75"
drag, startPoint x: 494, startPoint y: 488, endPoint x: 425, endPoint y: 483, distance: 69.2
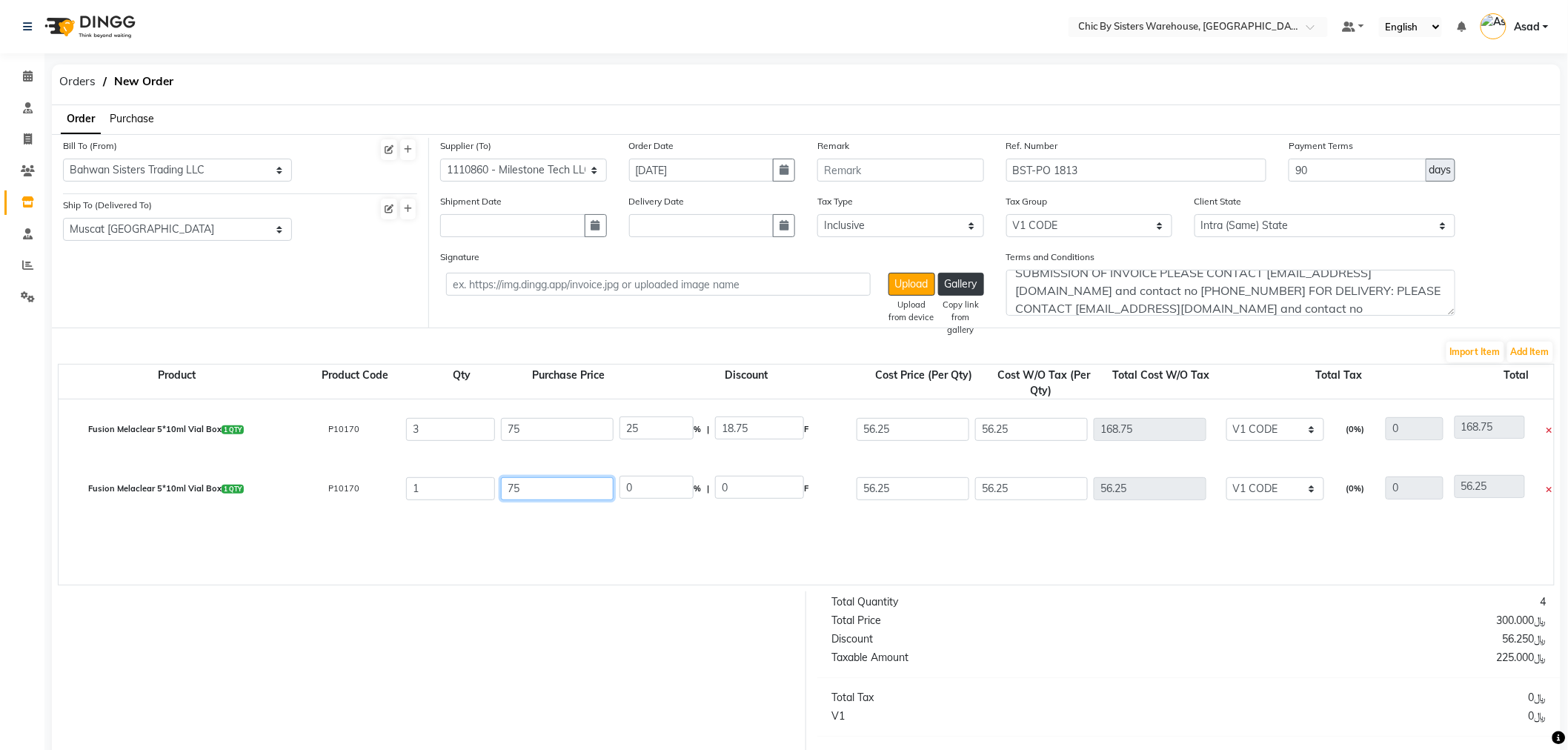
type input "75"
type input "25"
type input "18.75"
drag, startPoint x: 648, startPoint y: 434, endPoint x: 580, endPoint y: 418, distance: 69.9
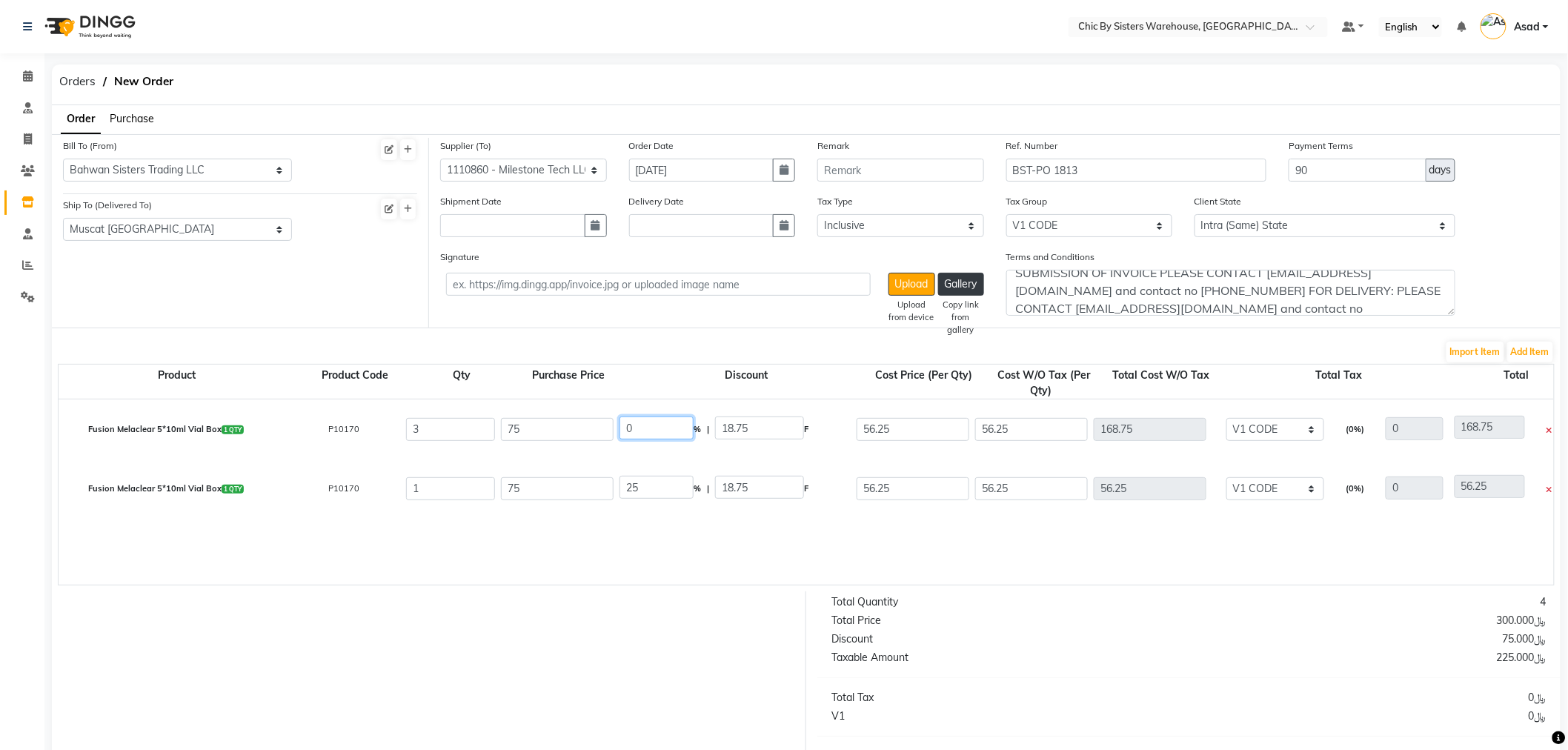
type input "0"
type input "75"
type input "225"
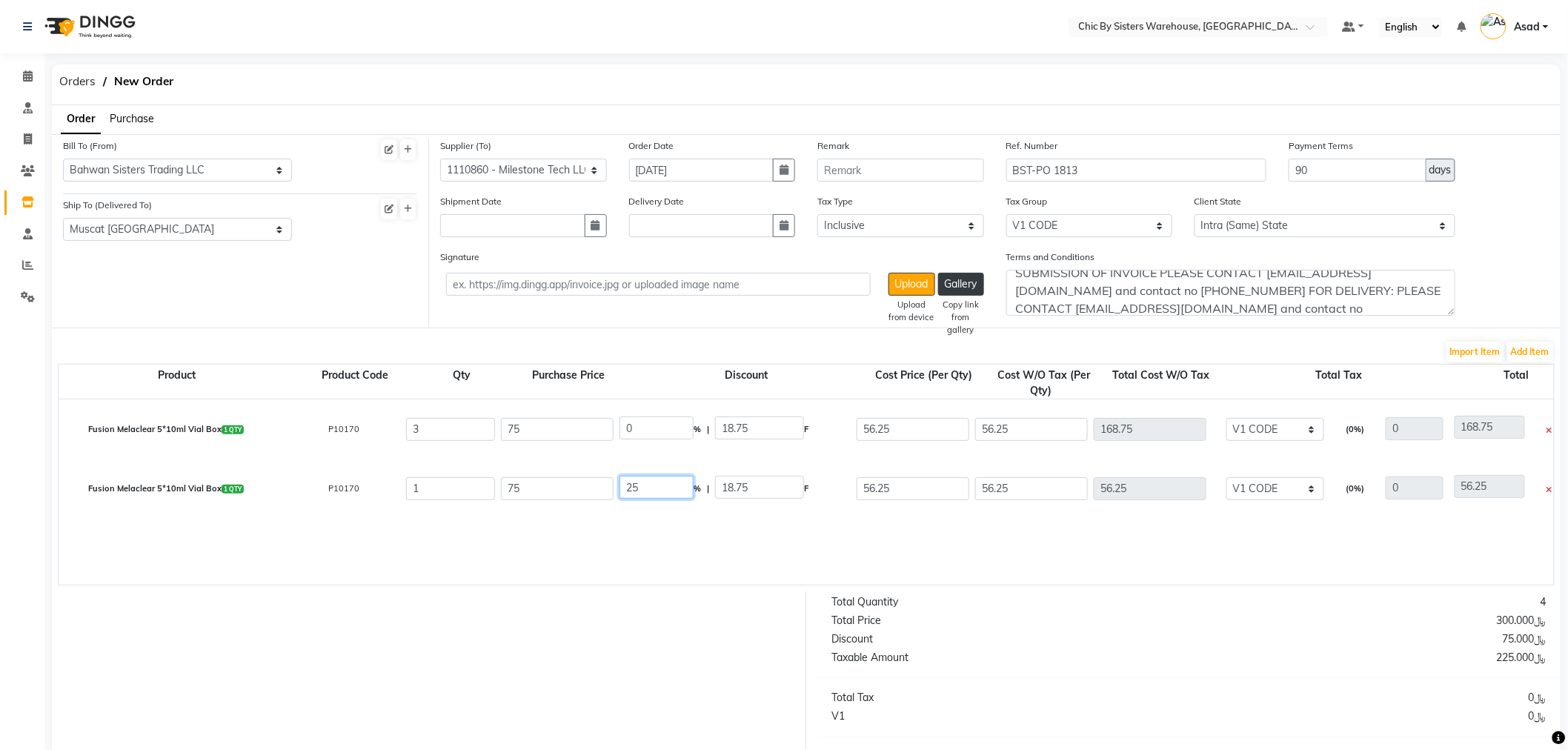
type input "225"
drag, startPoint x: 647, startPoint y: 489, endPoint x: 575, endPoint y: 480, distance: 72.6
type input "100"
type input "75"
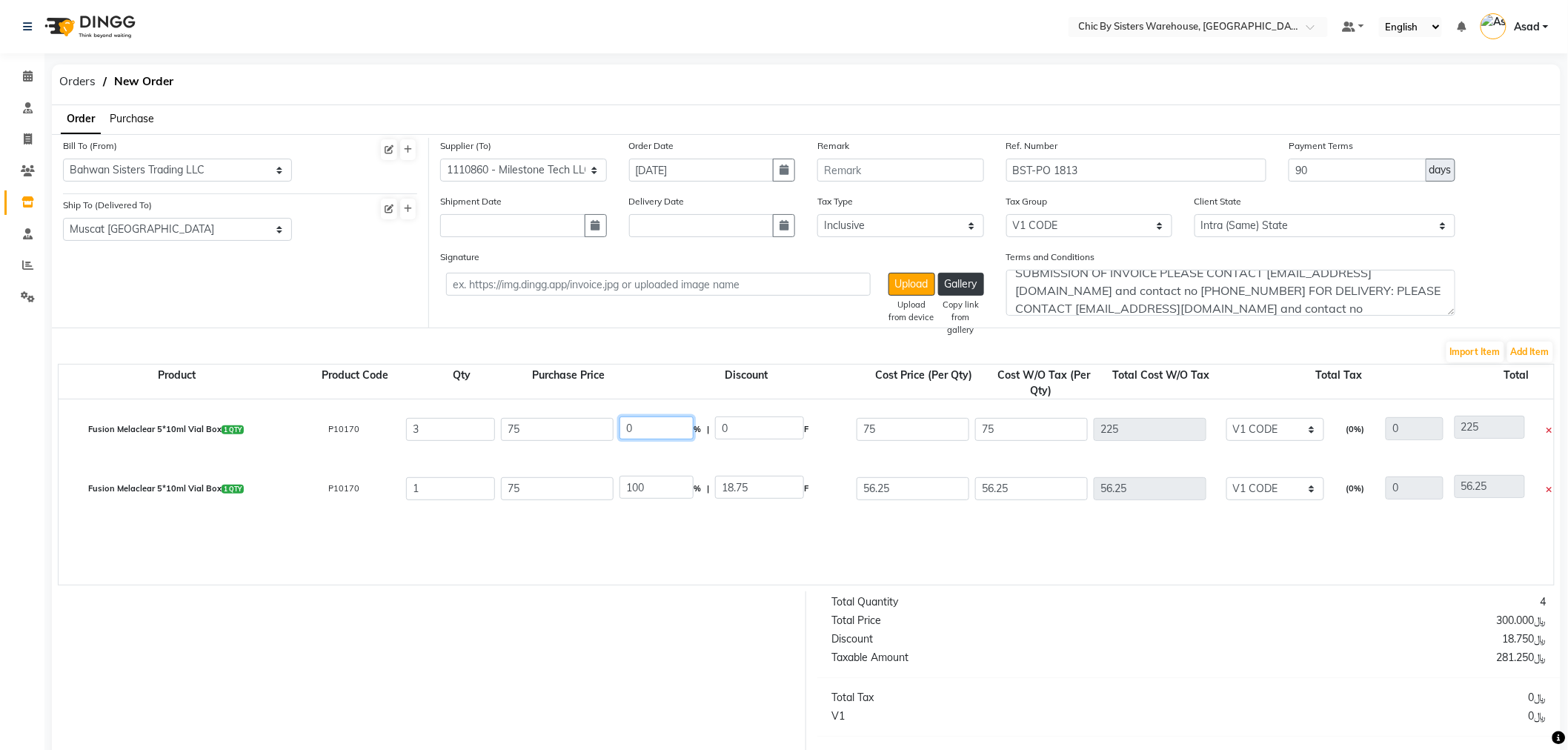
type input "0"
click at [661, 435] on input "0" at bounding box center [657, 428] width 75 height 23
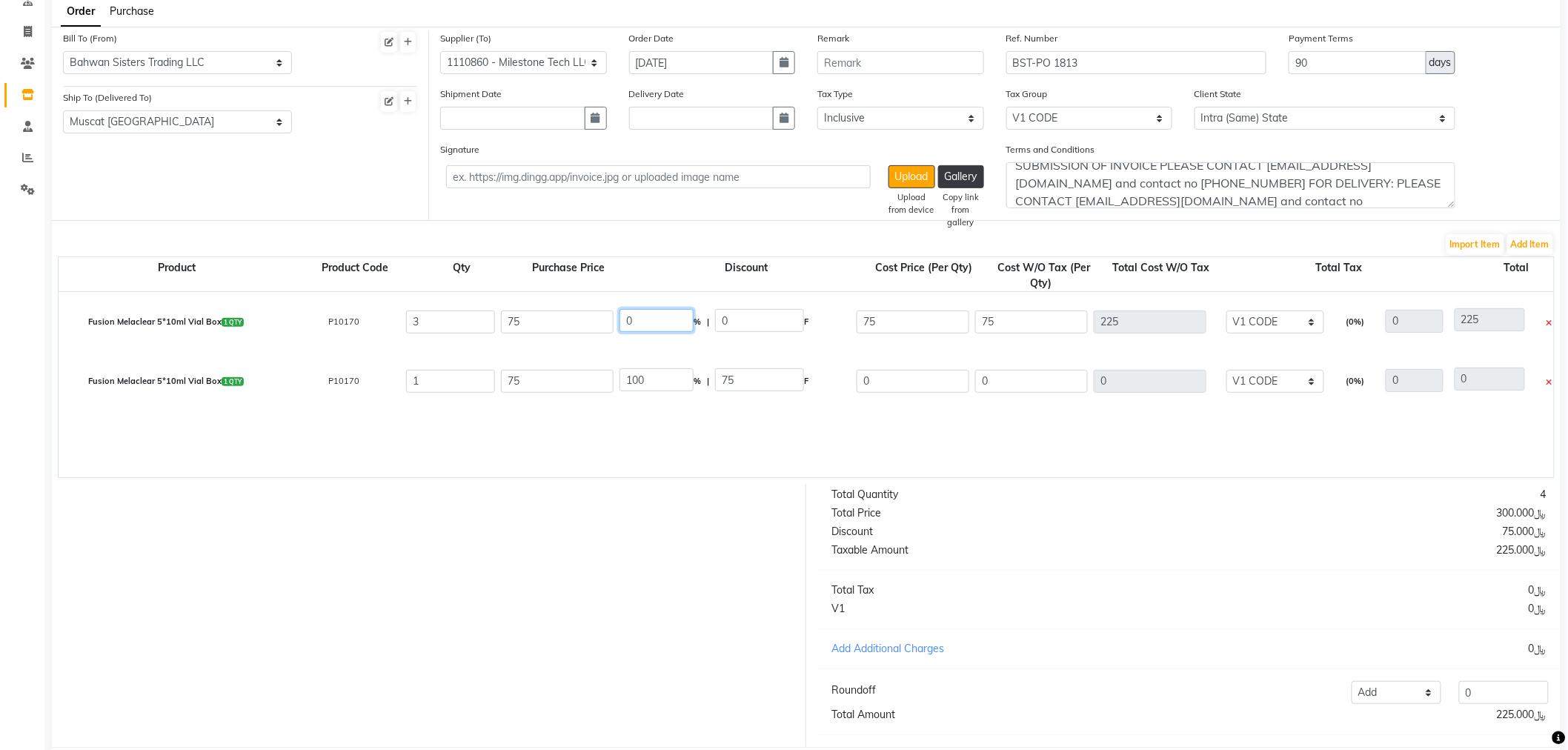
scroll to position [194, 0]
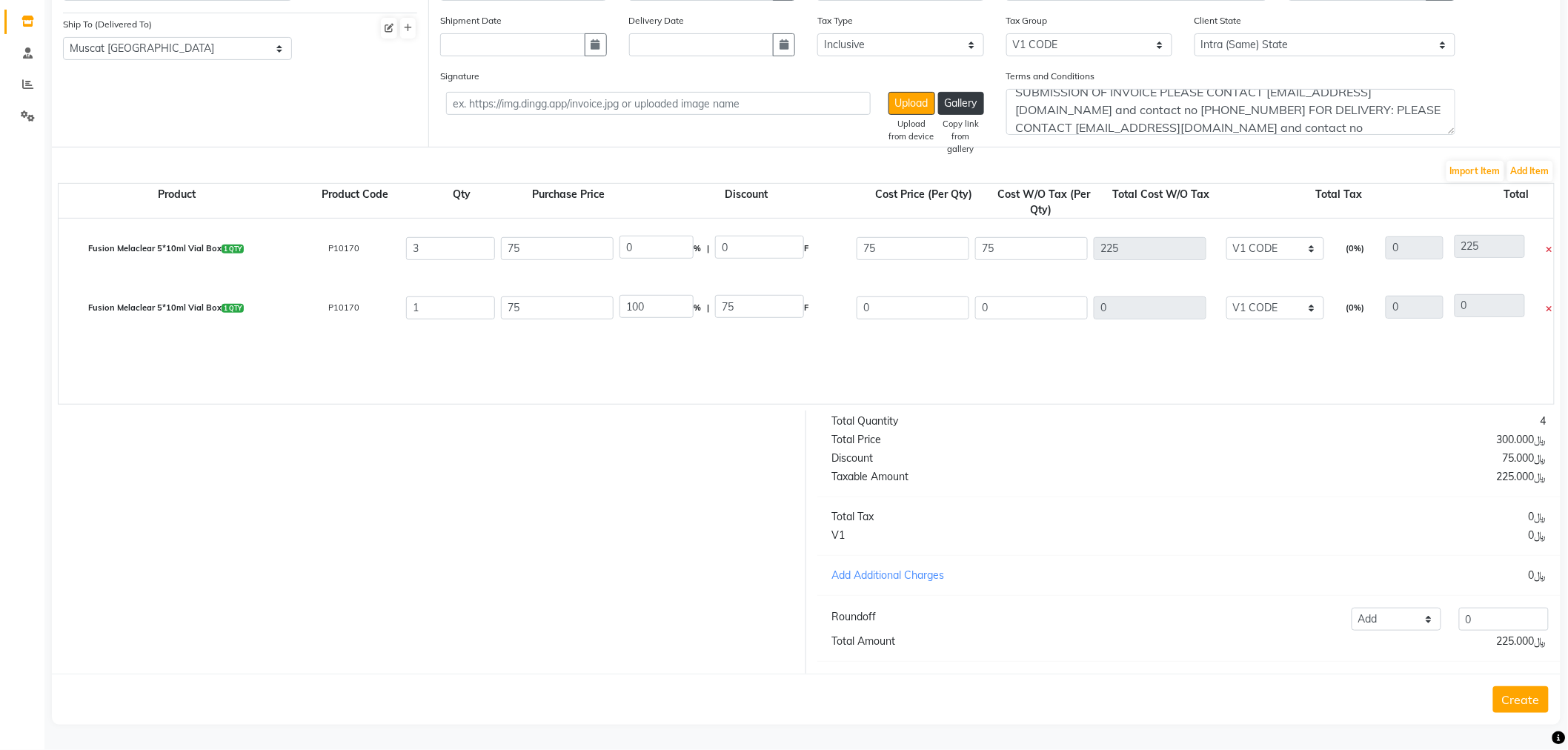
click at [1537, 703] on button "Create" at bounding box center [1521, 700] width 55 height 26
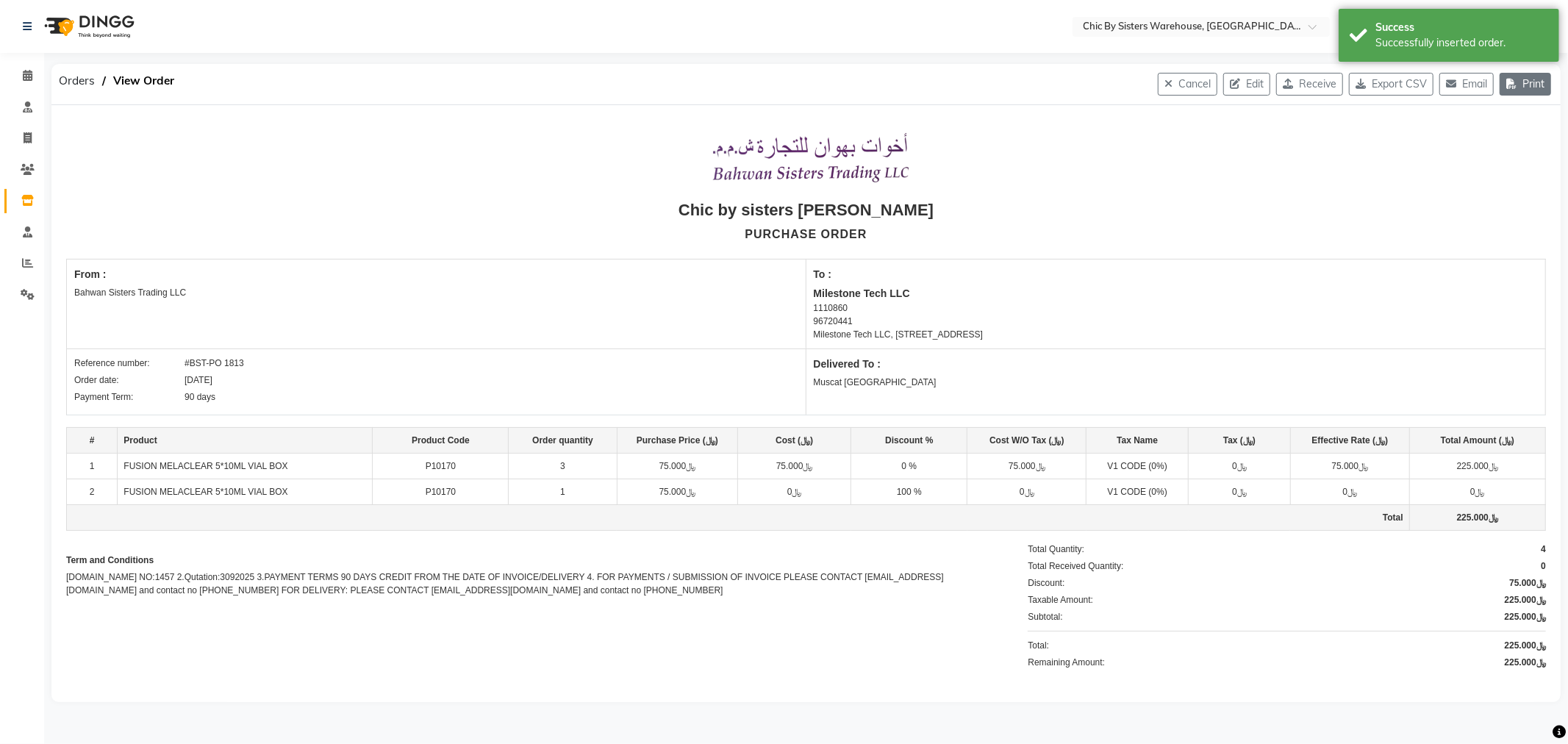
click at [1524, 90] on button "Print" at bounding box center [1524, 85] width 52 height 23
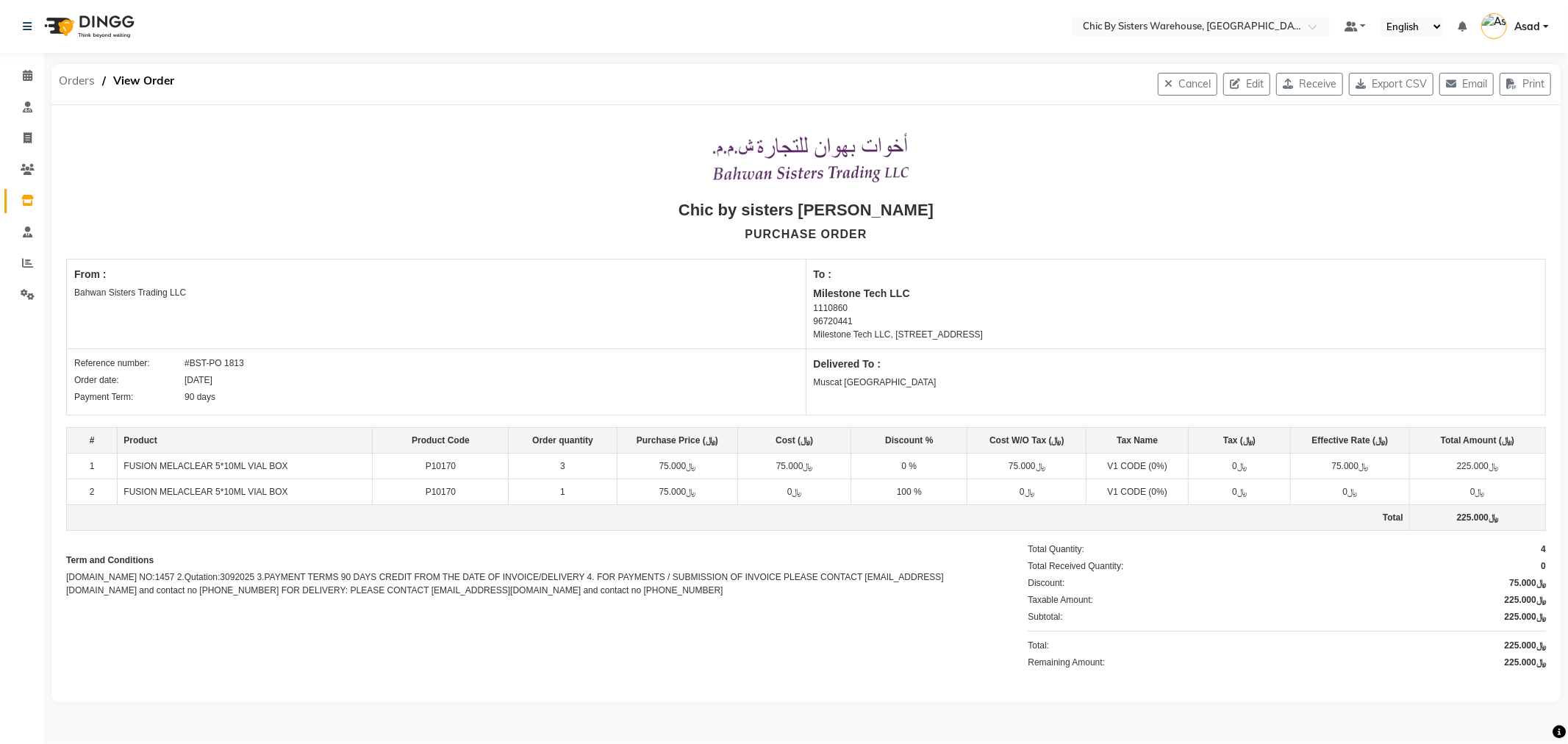
click at [71, 80] on span "Orders" at bounding box center [77, 80] width 51 height 26
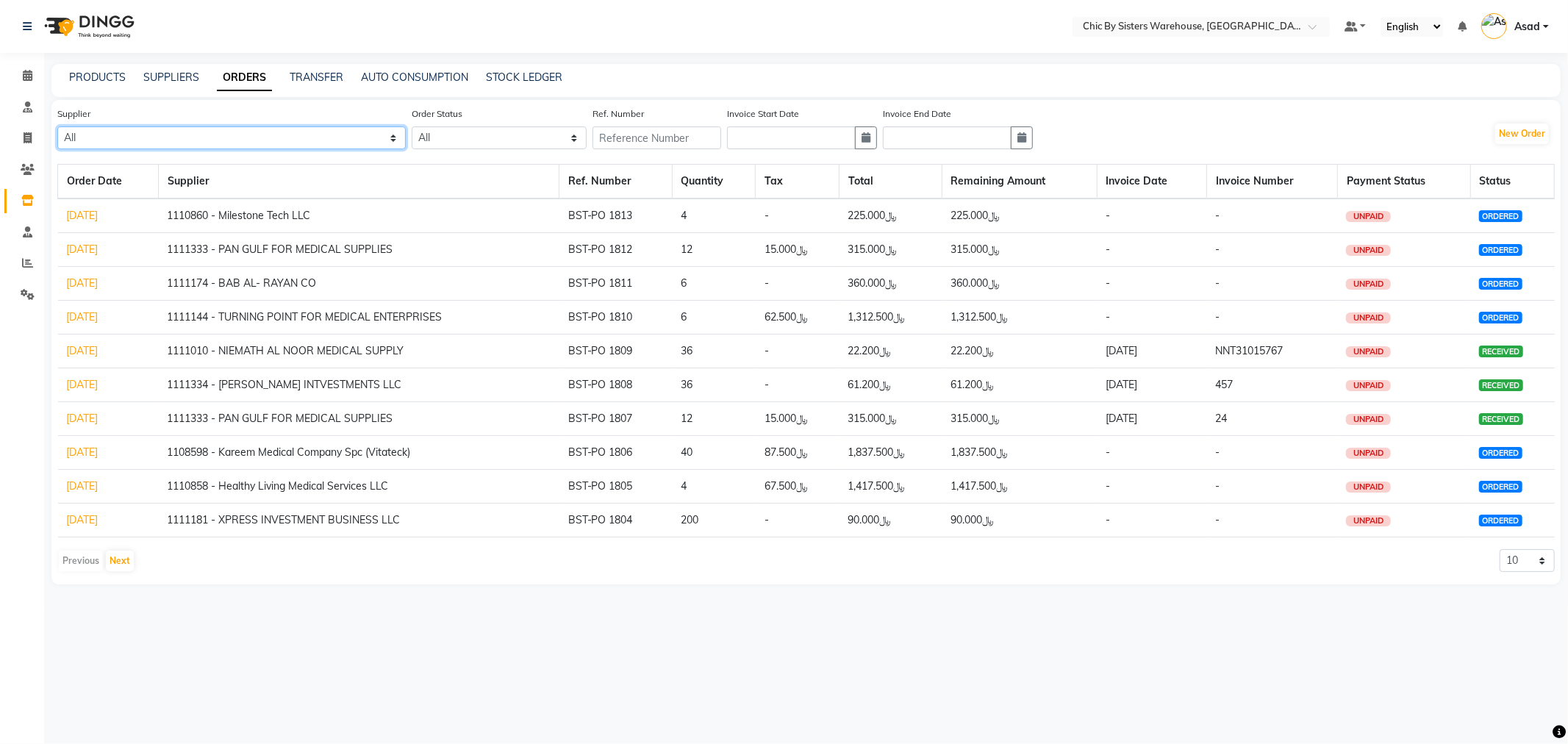
click at [246, 135] on select "All 1111006 - Dubimed Medical Supplies Trading SPC 1110858 - Healthy Living Med…" at bounding box center [232, 138] width 348 height 23
select select "3628"
click at [57, 126] on select "All 1111006 - Dubimed Medical Supplies Trading SPC 1110858 - Healthy Living Med…" at bounding box center [232, 138] width 348 height 23
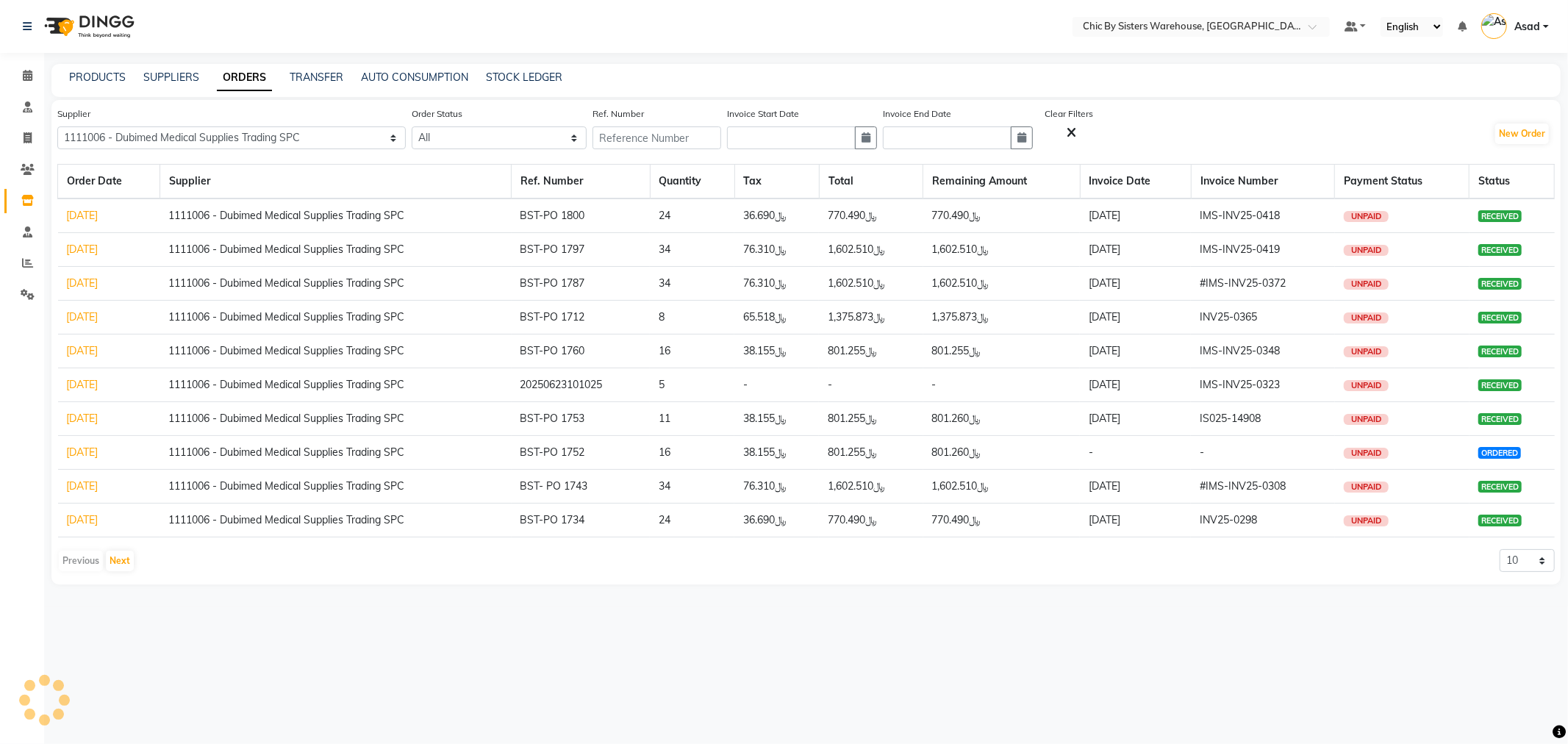
click at [102, 255] on td "20-08-2025" at bounding box center [109, 250] width 102 height 34
click at [99, 249] on link "20-08-2025" at bounding box center [82, 249] width 31 height 13
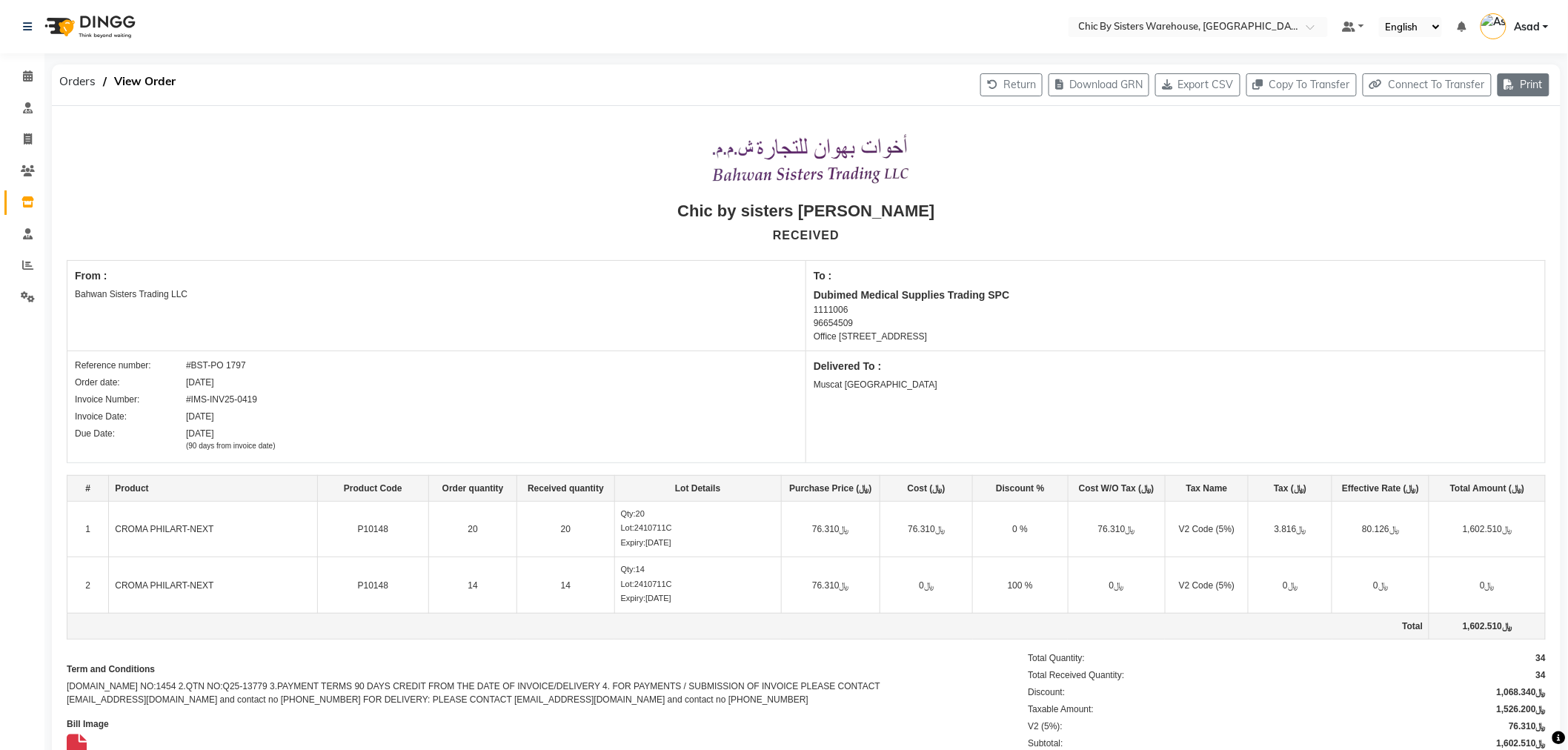
click at [1527, 94] on button "Print" at bounding box center [1523, 85] width 52 height 23
click at [1508, 142] on div "Print Ordered Receipt" at bounding box center [1479, 145] width 120 height 18
click at [87, 77] on span "Orders" at bounding box center [78, 81] width 51 height 26
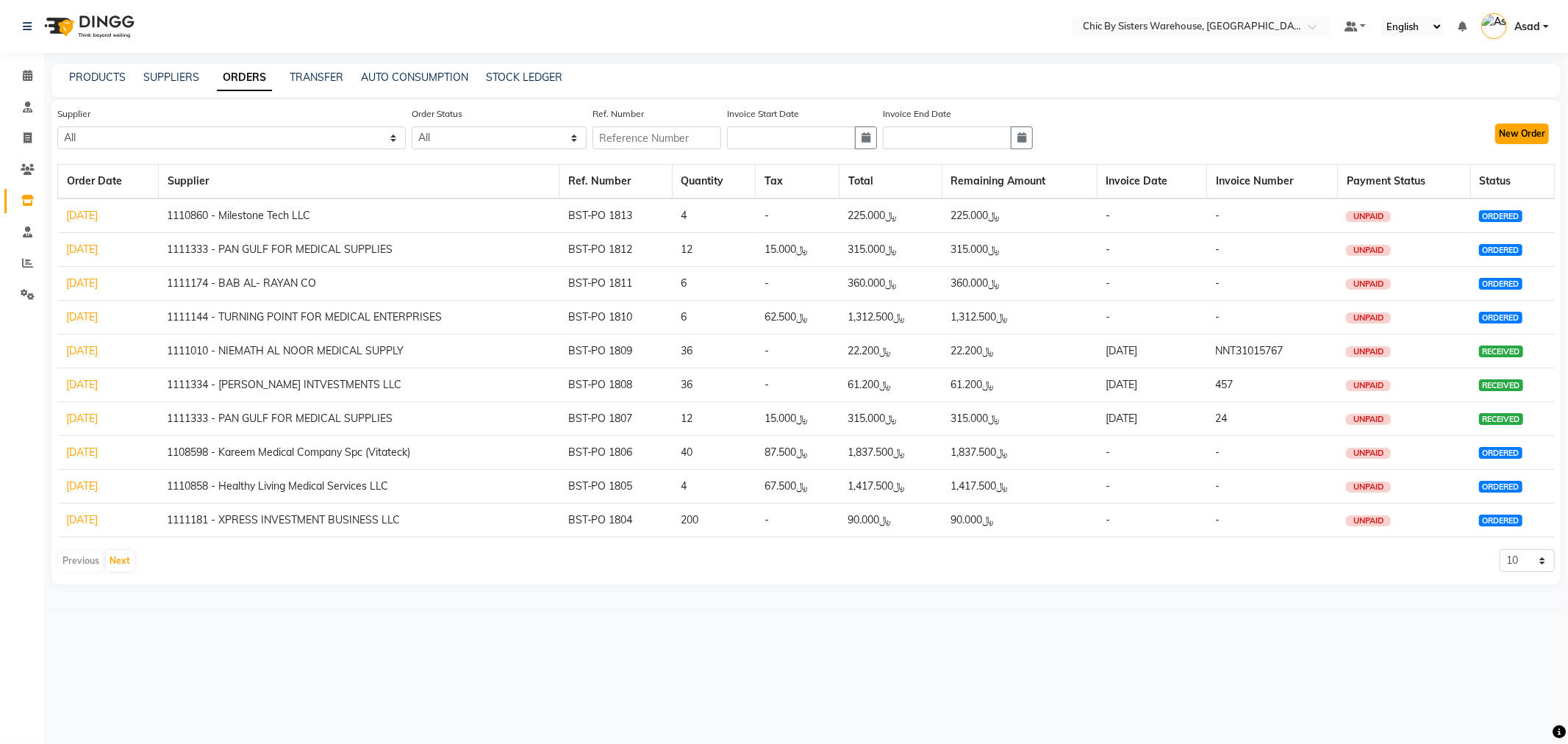
click at [1510, 135] on button "New Order" at bounding box center [1521, 133] width 53 height 21
select select "true"
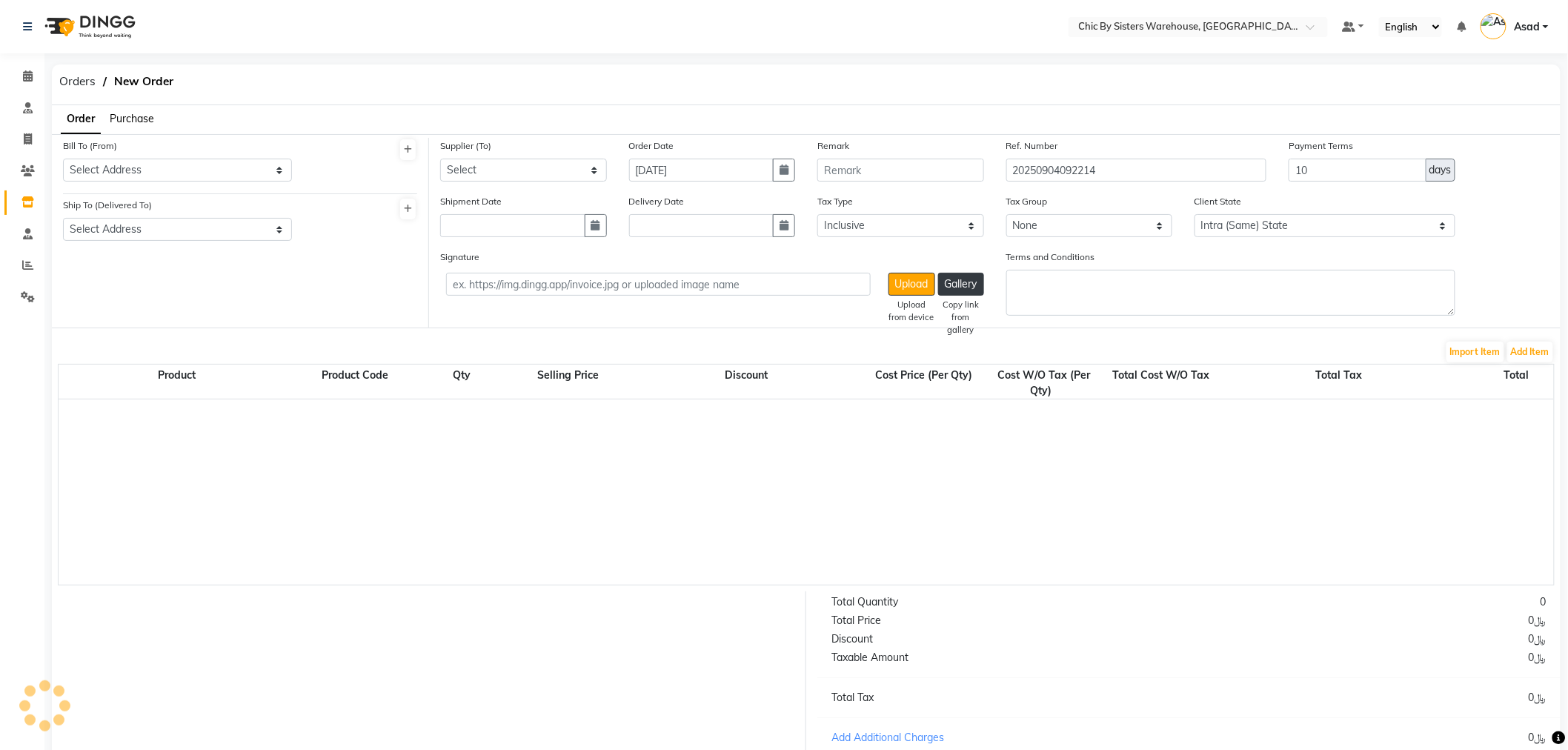
select select "3840"
drag, startPoint x: 834, startPoint y: 144, endPoint x: 797, endPoint y: 139, distance: 37.3
click at [798, 139] on div "Supplier (To) Select 1111006 - Dubimed Medical Supplies Trading SPC 1110858 - H…" at bounding box center [994, 166] width 1132 height 55
type input "b"
type input "BST-PO 1814"
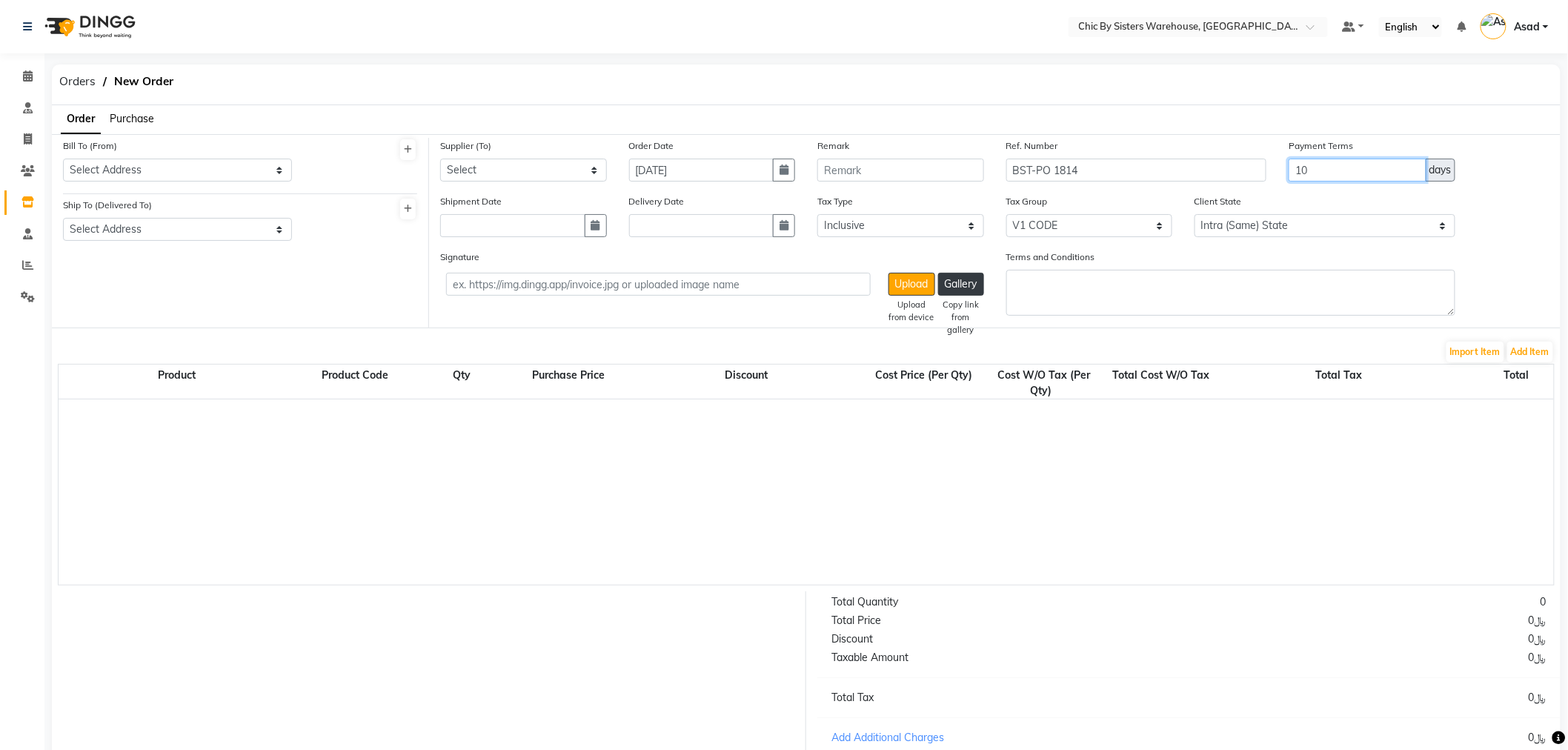
drag, startPoint x: 1336, startPoint y: 173, endPoint x: 1224, endPoint y: 169, distance: 112.1
click at [1224, 169] on div "Supplier (To) Select 1111006 - Dubimed Medical Supplies Trading SPC 1110858 - H…" at bounding box center [994, 166] width 1132 height 55
type input "90"
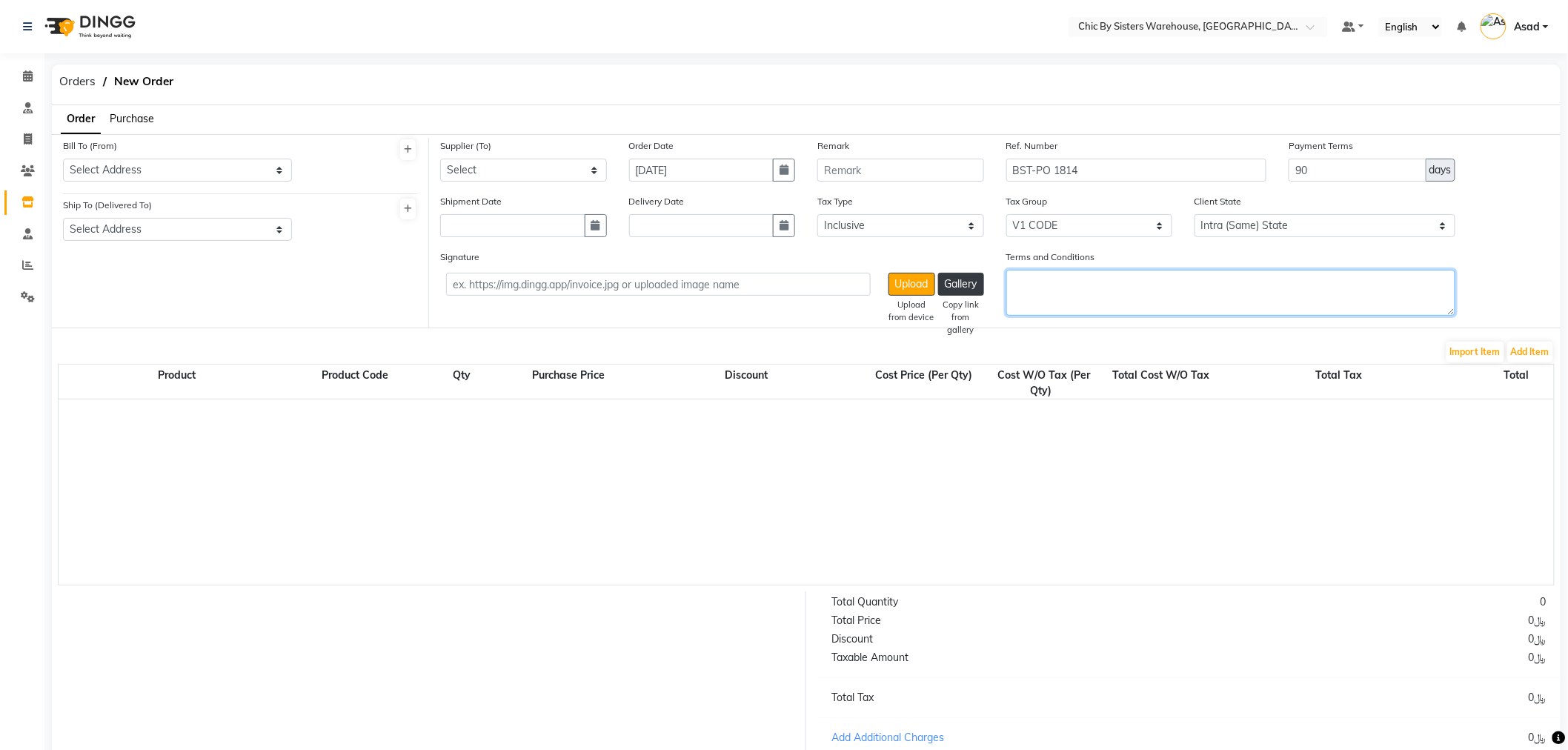
click at [1123, 294] on textarea "Terms and Conditions" at bounding box center [1231, 293] width 450 height 46
paste textarea "1.PR NO:1457 2.Qutation:Q-25-13779 3.PAYMENT TERMS 90 DAYS CREDIT FROM THE DATE…"
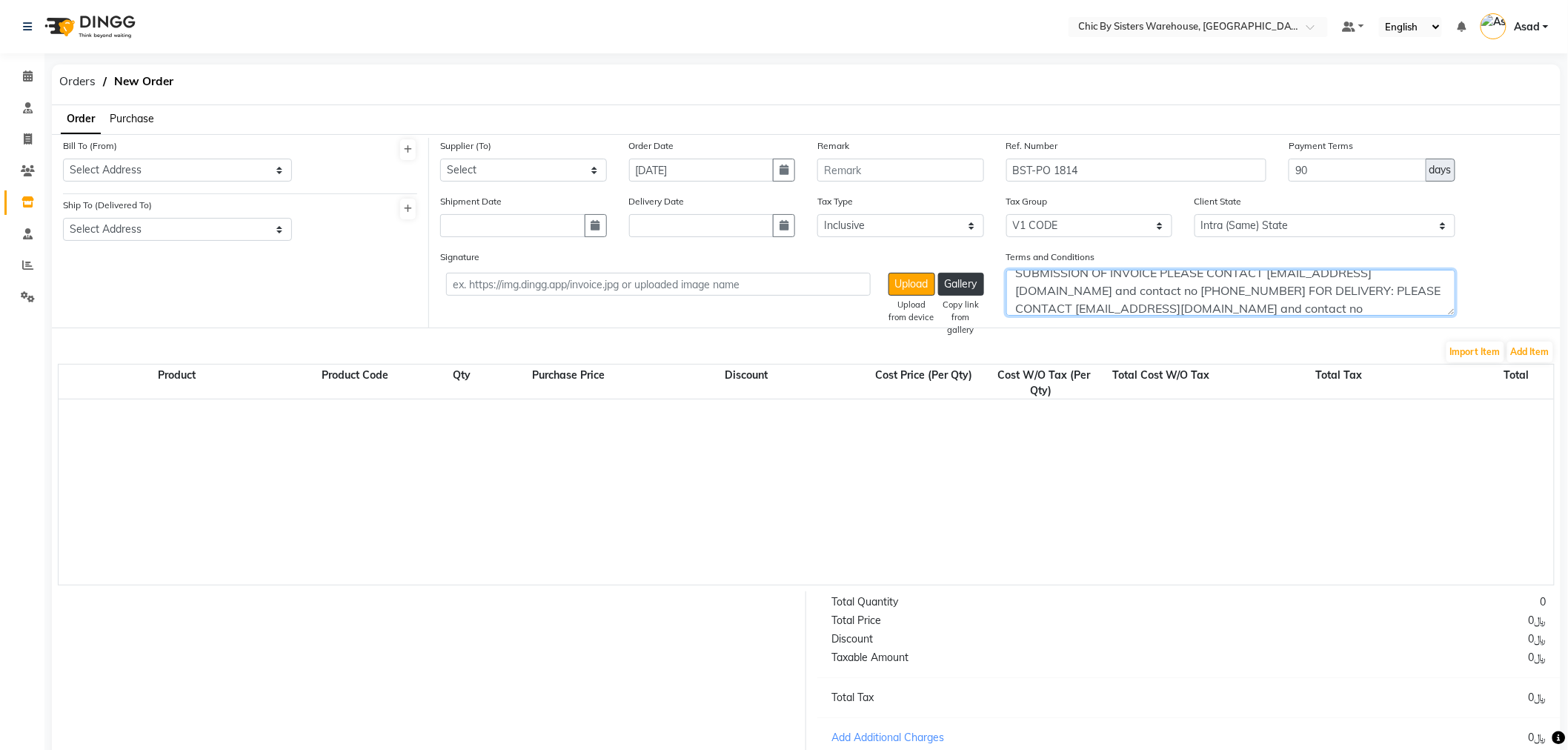
type textarea "1.PR NO:1457 2.Qutation:Q-25-13779 3.PAYMENT TERMS 90 DAYS CREDIT FROM THE DATE…"
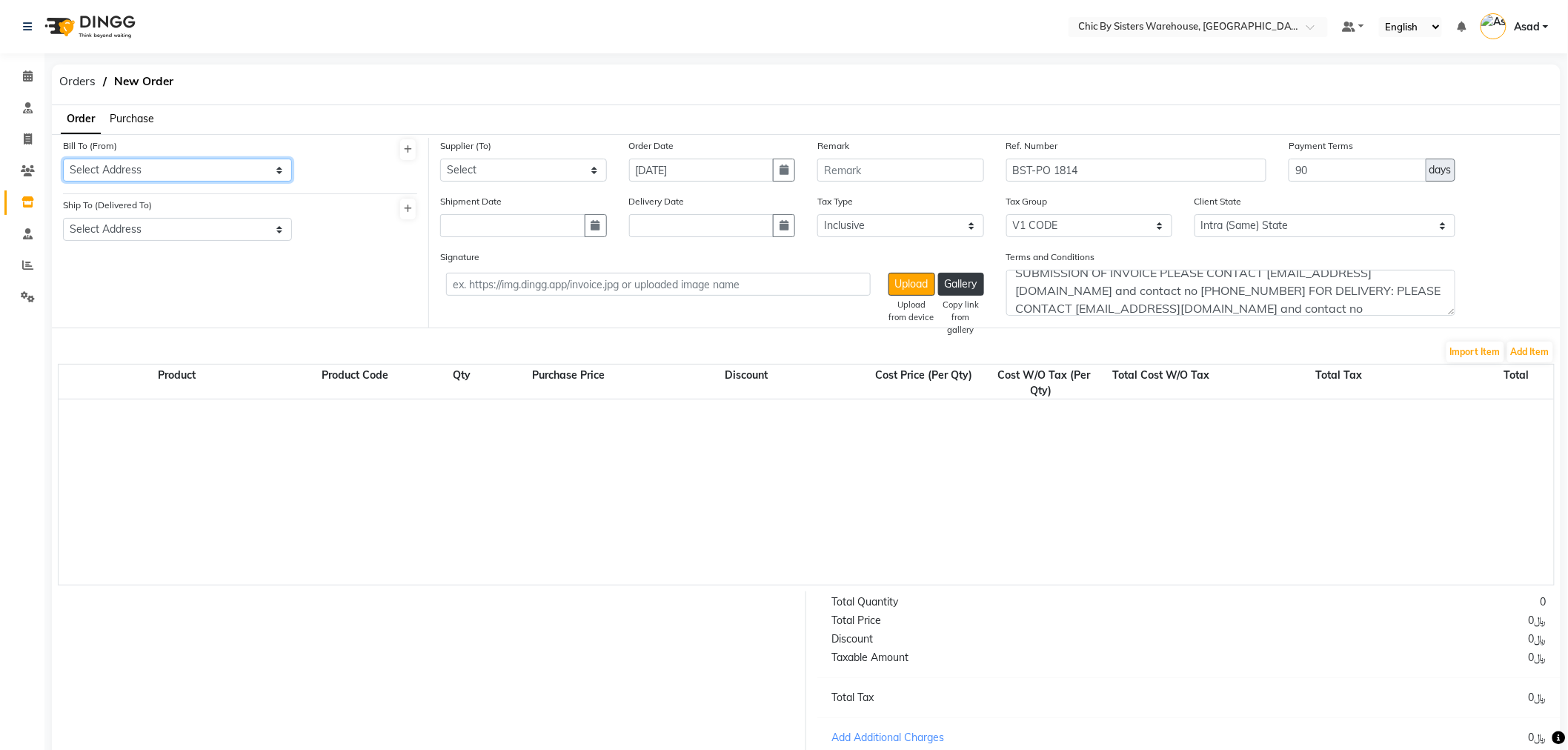
drag, startPoint x: 176, startPoint y: 171, endPoint x: 176, endPoint y: 180, distance: 9.0
click at [176, 171] on select "Select Address . Bahwan Sisters Trading LLC" at bounding box center [177, 171] width 229 height 23
select select "1087"
click at [63, 159] on select "Select Address . Bahwan Sisters Trading LLC" at bounding box center [177, 171] width 229 height 23
drag, startPoint x: 176, startPoint y: 231, endPoint x: 174, endPoint y: 239, distance: 8.2
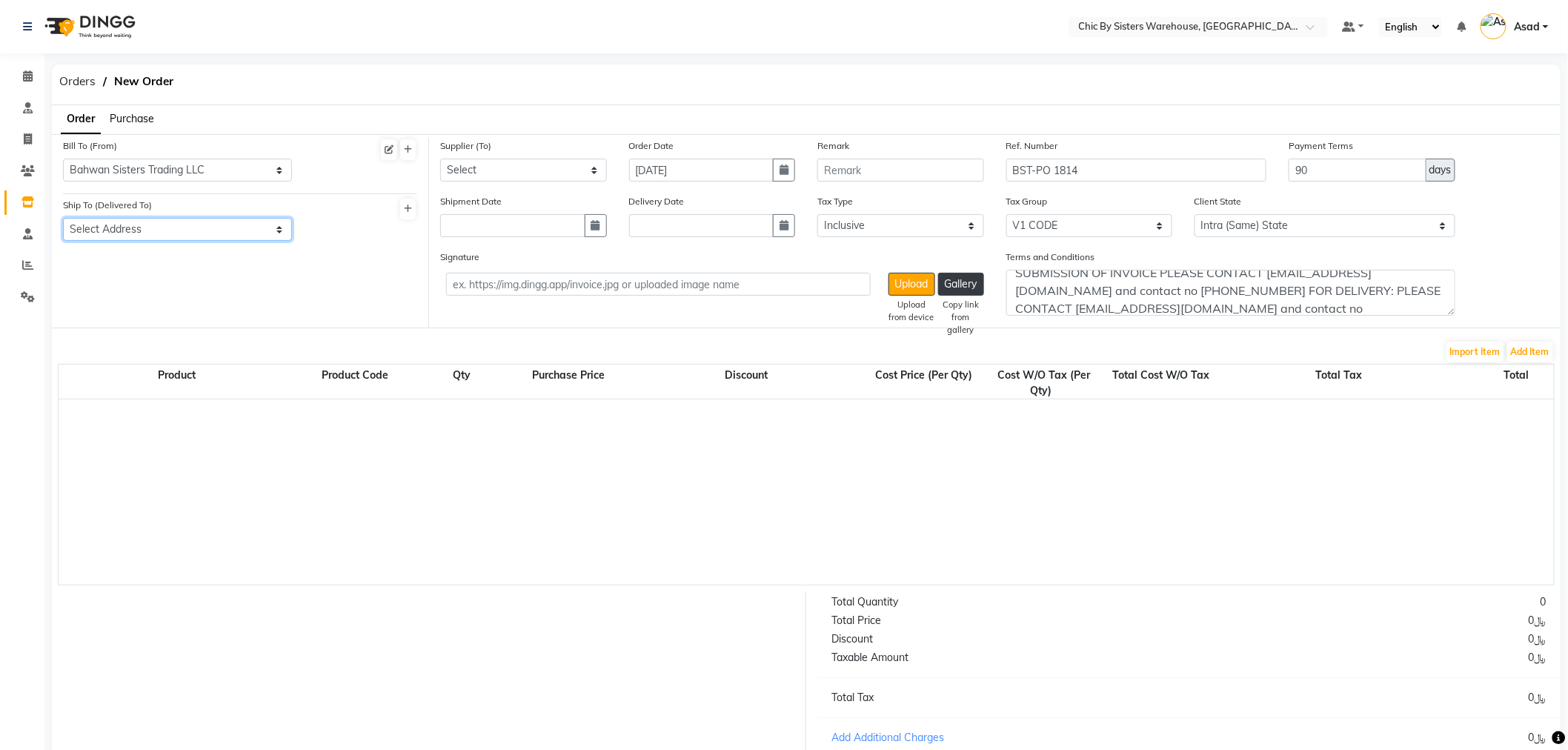
click at [176, 231] on select "Select Address Muscat Oman" at bounding box center [177, 229] width 229 height 23
select select "1088"
click at [63, 218] on select "Select Address Muscat Oman" at bounding box center [177, 229] width 229 height 23
click at [506, 174] on select "Select 1111006 - Dubimed Medical Supplies Trading SPC 1110858 - Healthy Living …" at bounding box center [523, 171] width 166 height 23
select select "3628"
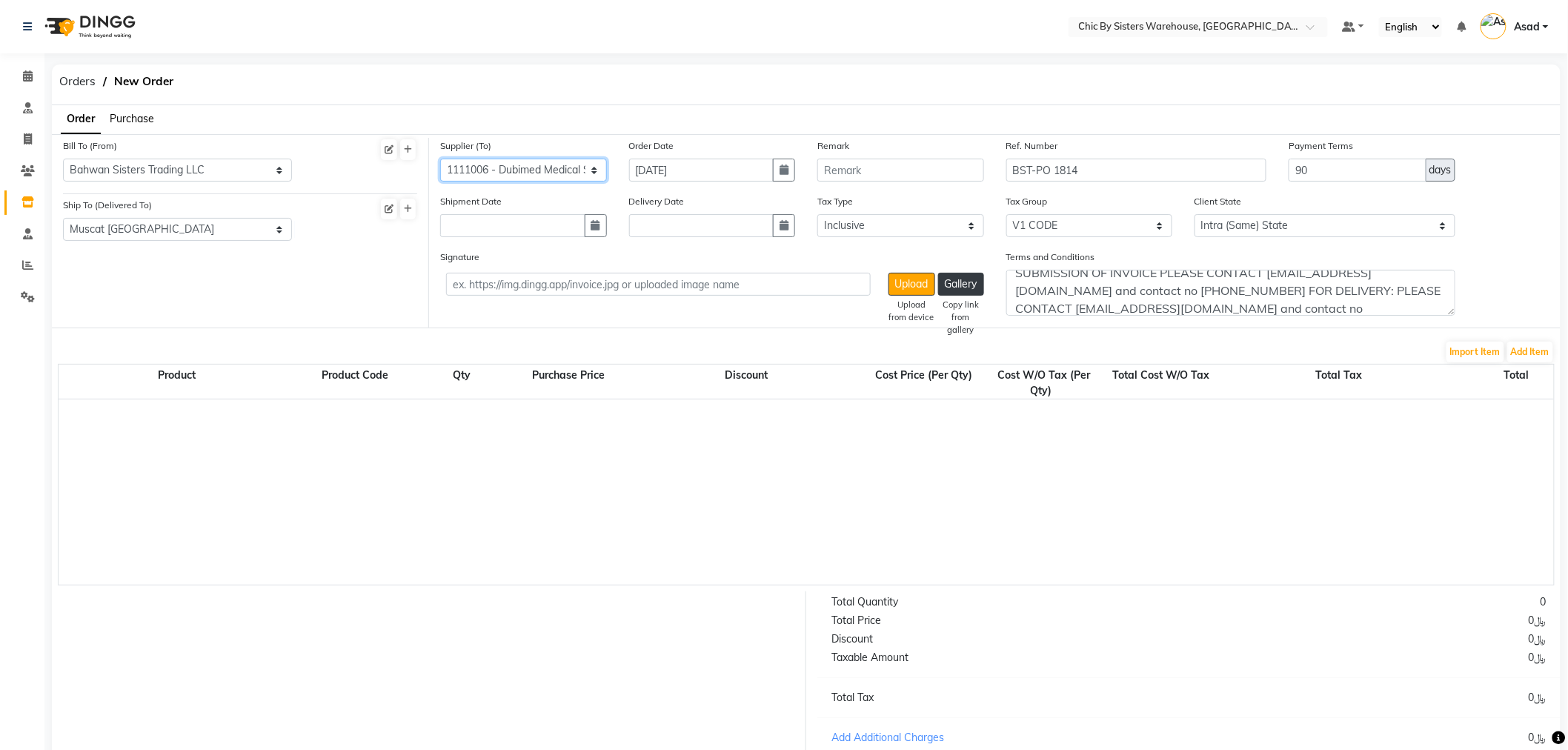
click at [440, 159] on select "Select 1111006 - Dubimed Medical Supplies Trading SPC 1110858 - Healthy Living …" at bounding box center [523, 171] width 166 height 23
click at [1532, 339] on form "Bill To (From) Select Address . Bahwan Sisters Trading LLC Ship To (Delivered T…" at bounding box center [806, 511] width 1509 height 753
click at [1522, 358] on button "Add Item" at bounding box center [1531, 352] width 46 height 21
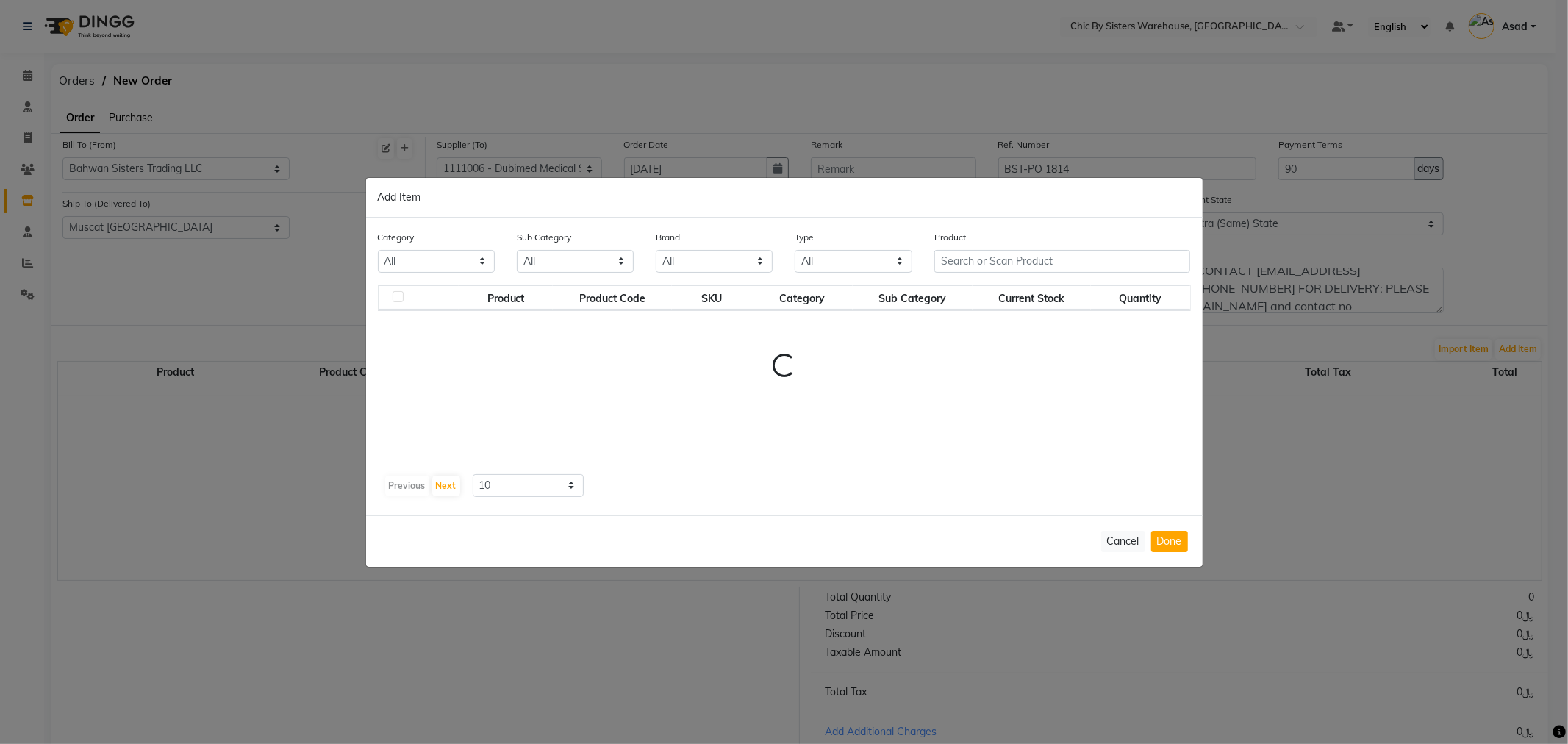
click at [1031, 246] on div "Product" at bounding box center [1062, 250] width 256 height 44
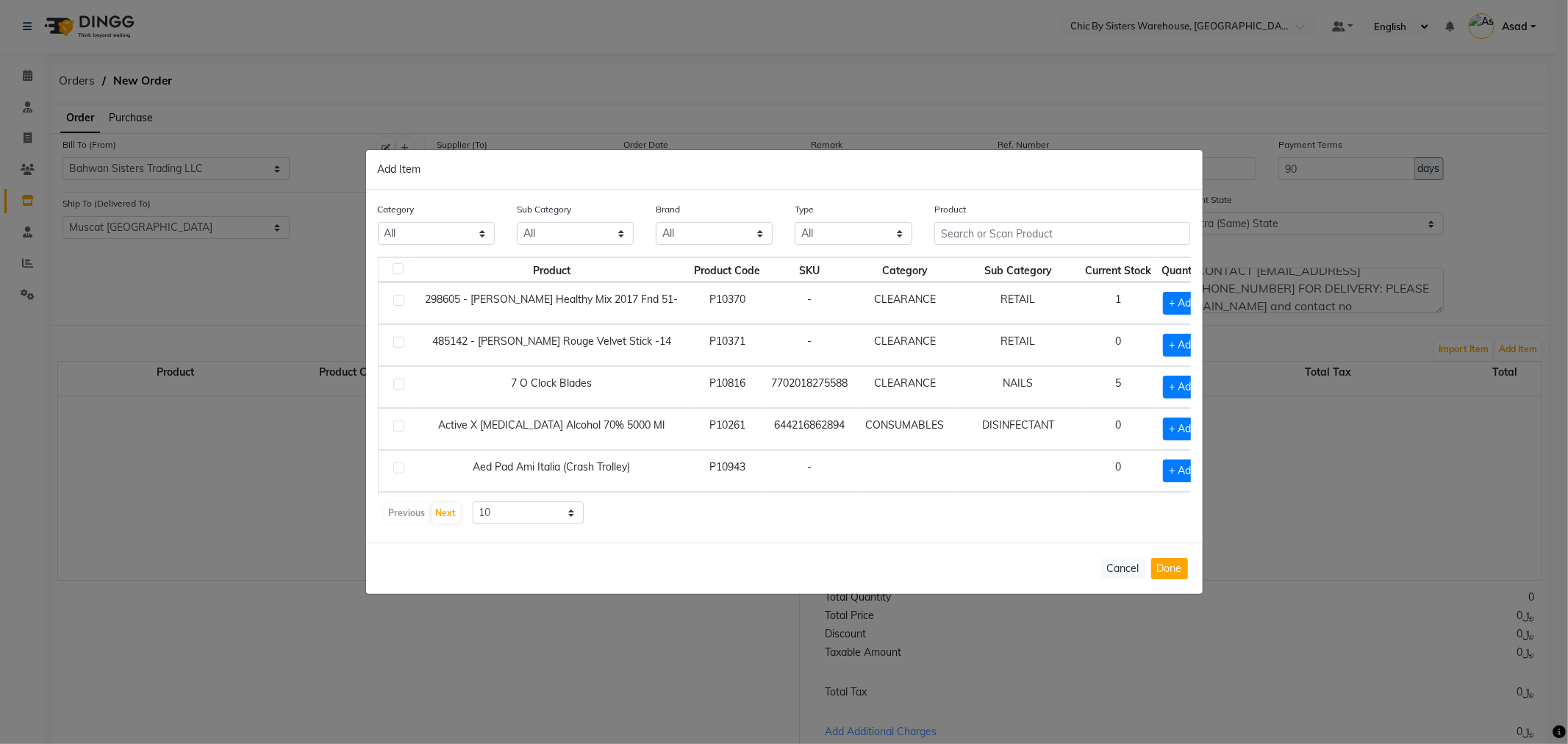
click at [1026, 255] on div "Product" at bounding box center [1062, 228] width 278 height 55
click at [991, 231] on input "text" at bounding box center [1062, 233] width 256 height 23
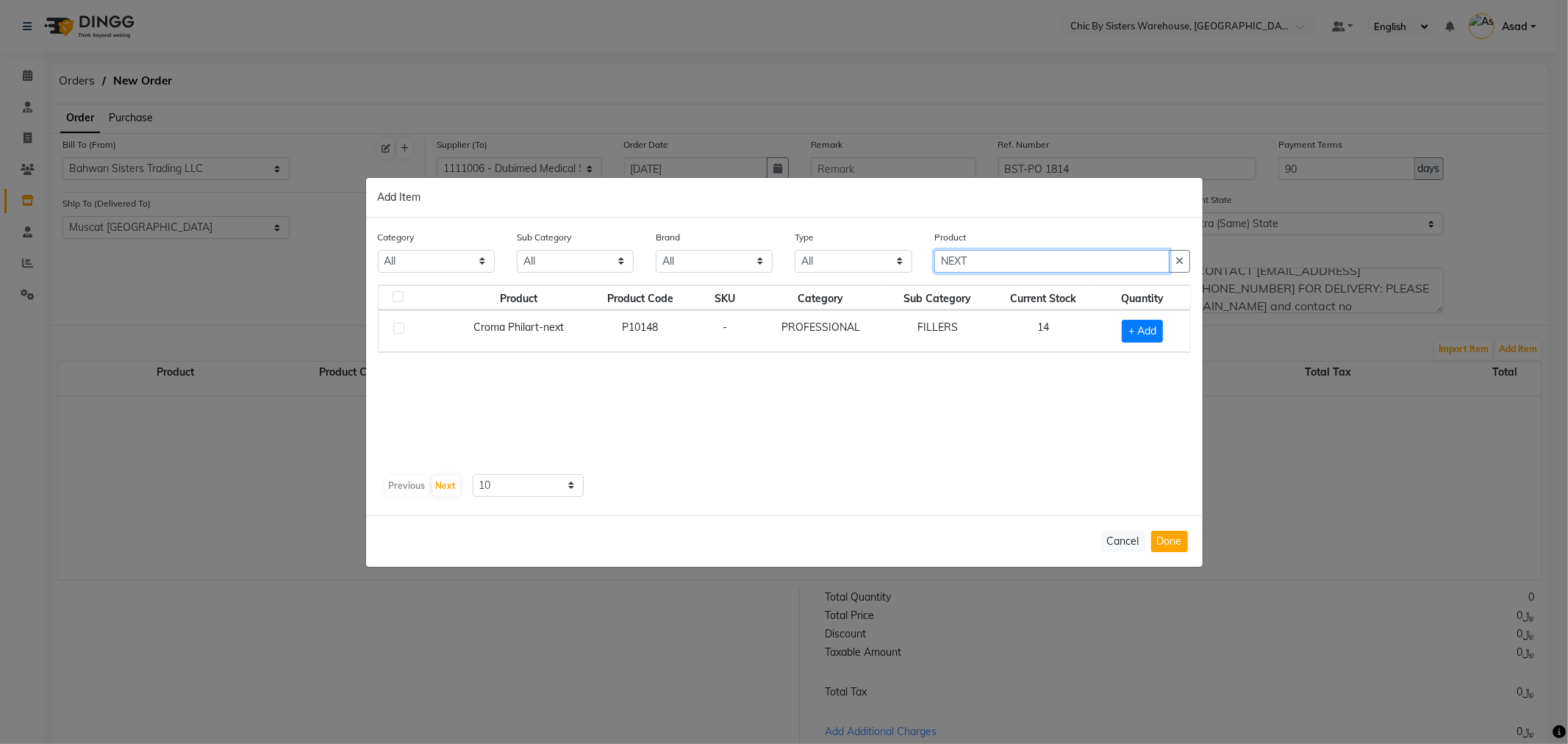
type input "NEXT"
click at [403, 323] on label at bounding box center [398, 328] width 11 height 11
click at [403, 324] on input "checkbox" at bounding box center [398, 329] width 10 height 10
checkbox input "true"
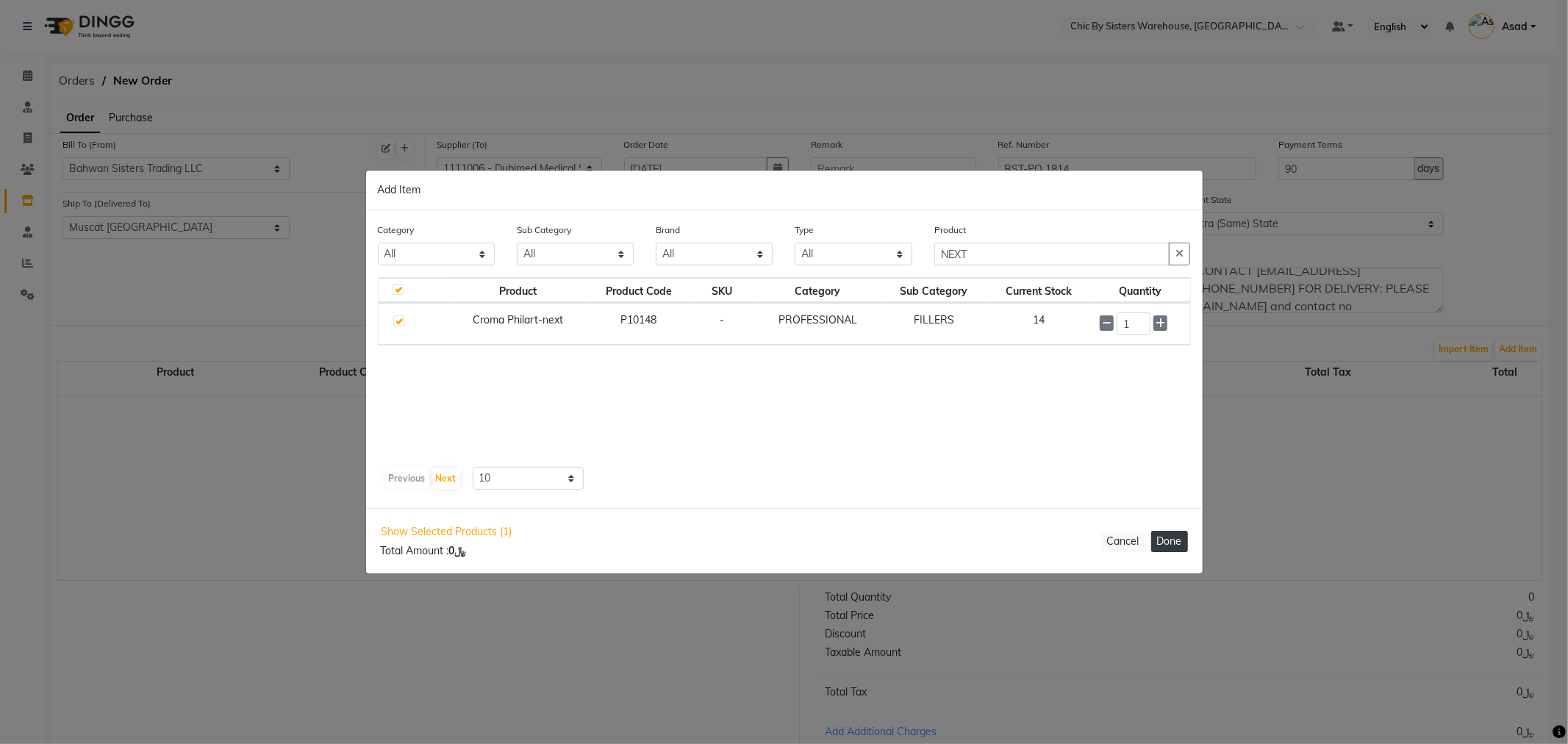
click at [1177, 546] on button "Done" at bounding box center [1169, 541] width 37 height 21
select select "3840"
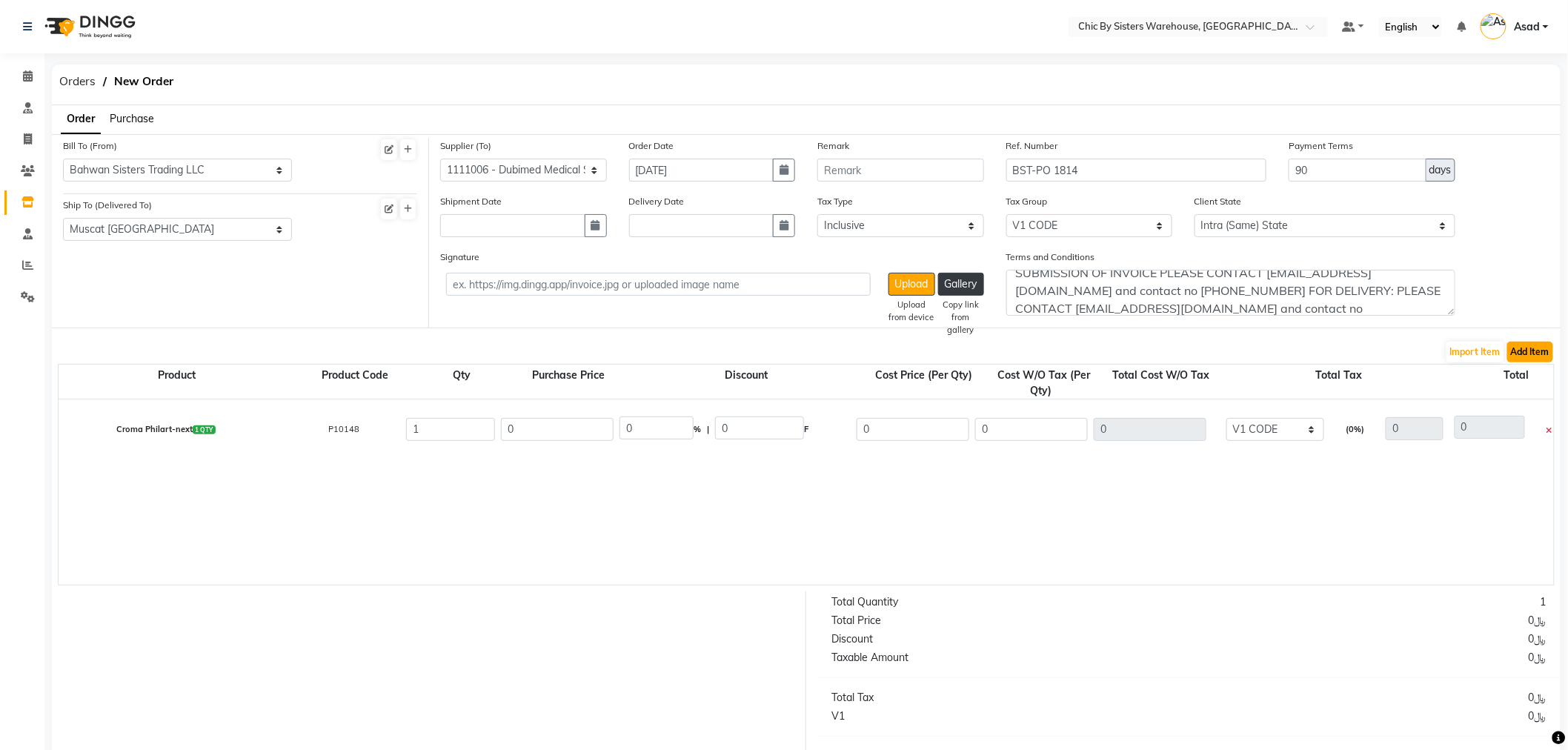
click at [1539, 356] on button "Add Item" at bounding box center [1531, 352] width 46 height 21
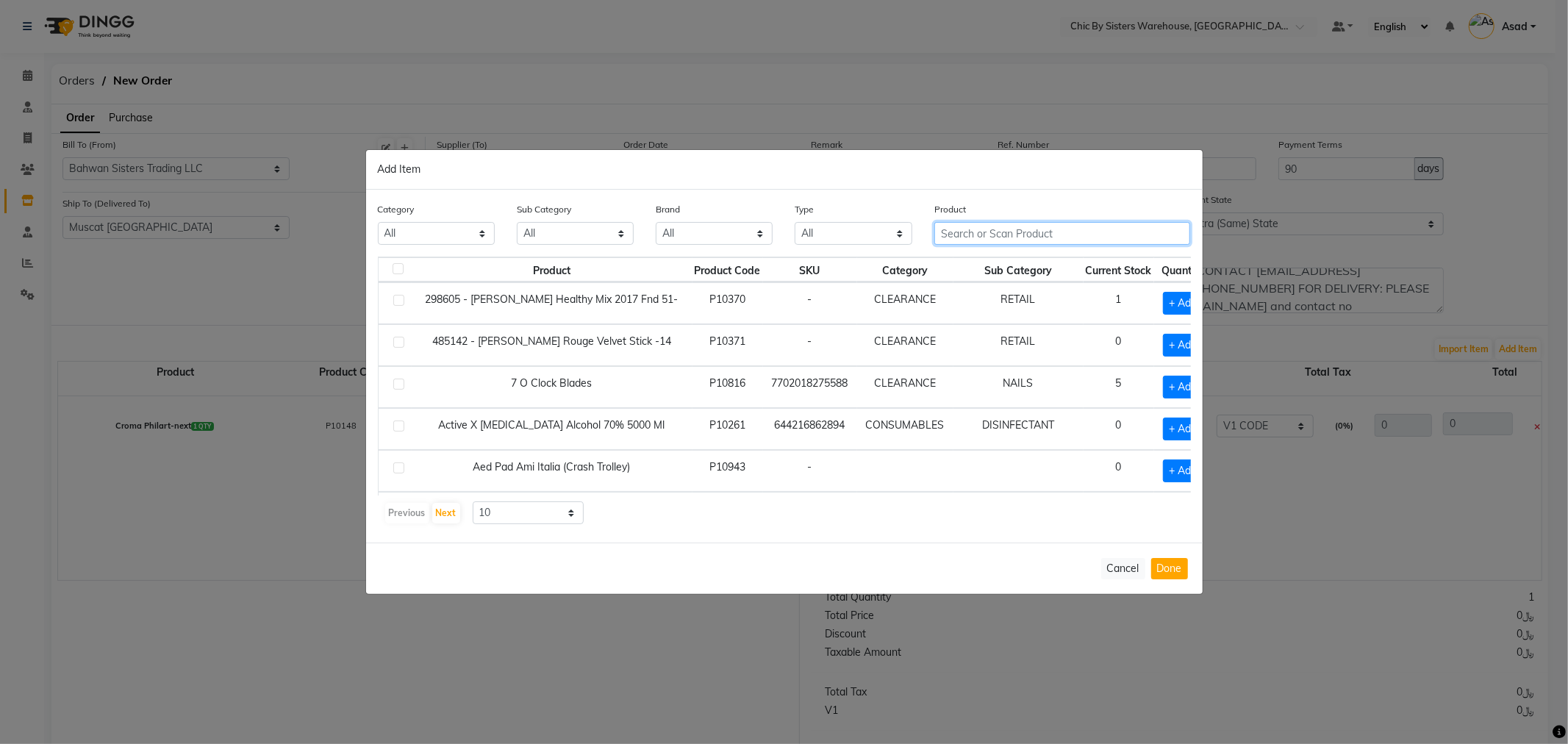
click at [1066, 232] on input "text" at bounding box center [1062, 233] width 256 height 23
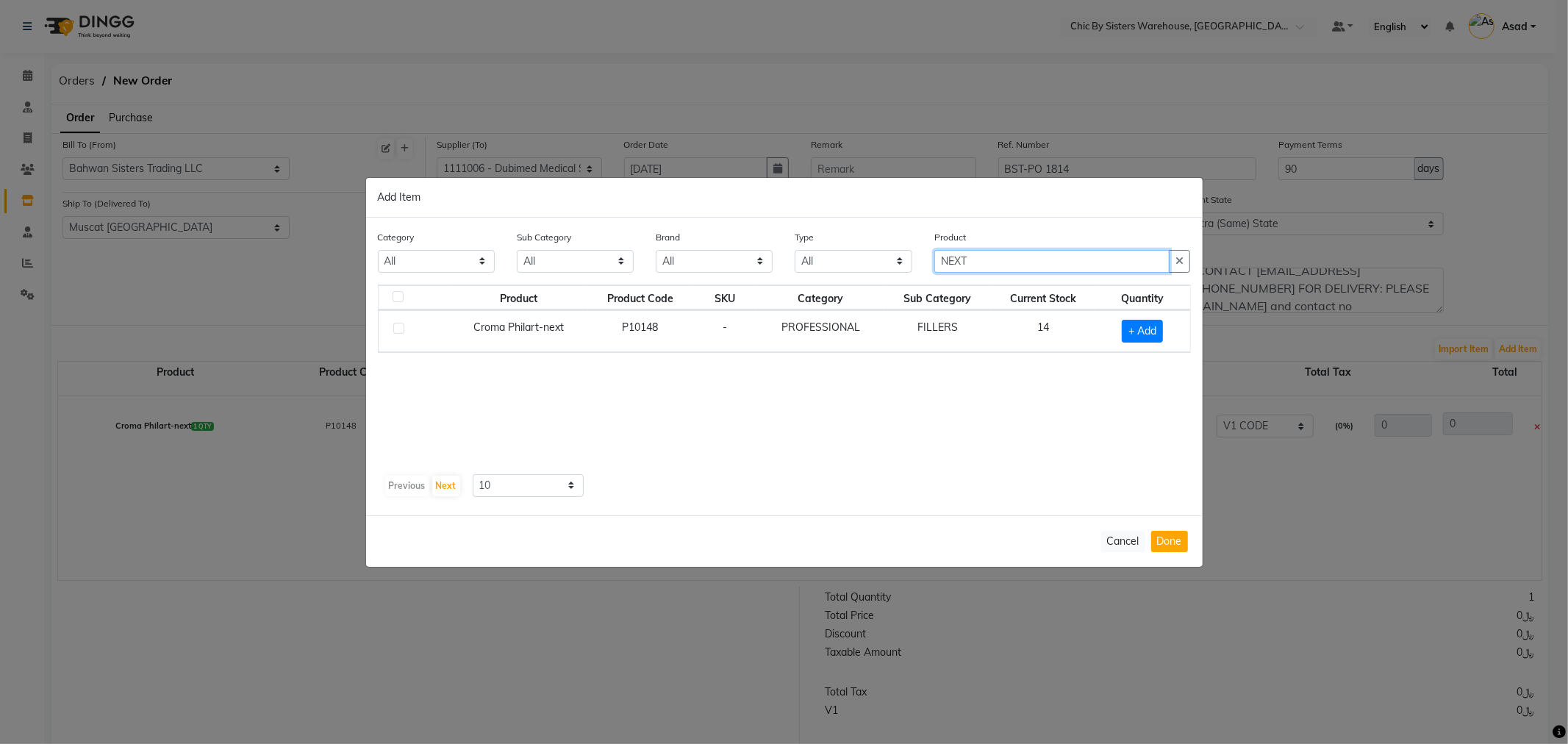
type input "NEXT"
click at [393, 331] on label at bounding box center [398, 328] width 11 height 11
click at [393, 331] on input "checkbox" at bounding box center [398, 329] width 10 height 10
checkbox input "true"
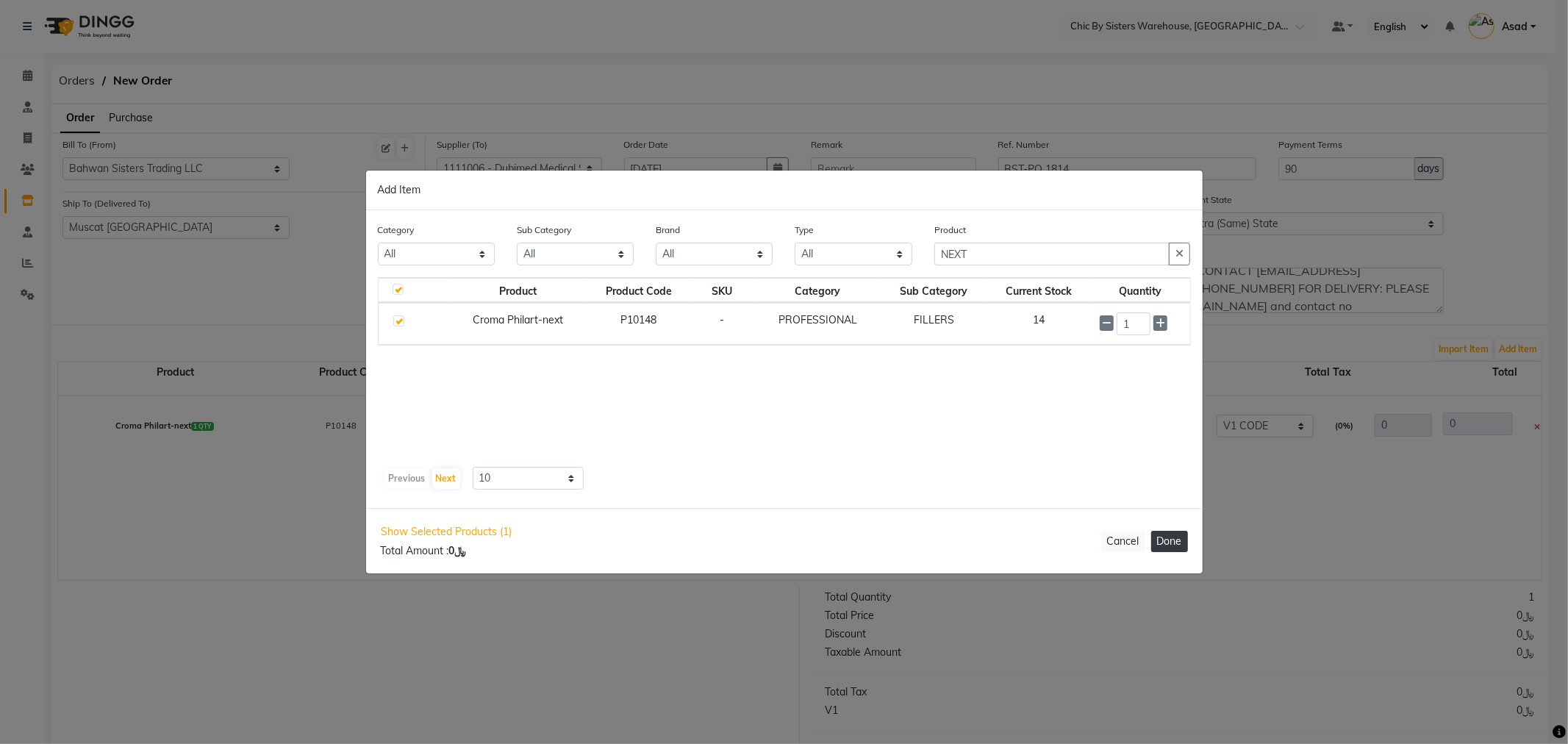
click at [1176, 549] on button "Done" at bounding box center [1169, 541] width 37 height 21
select select "3840"
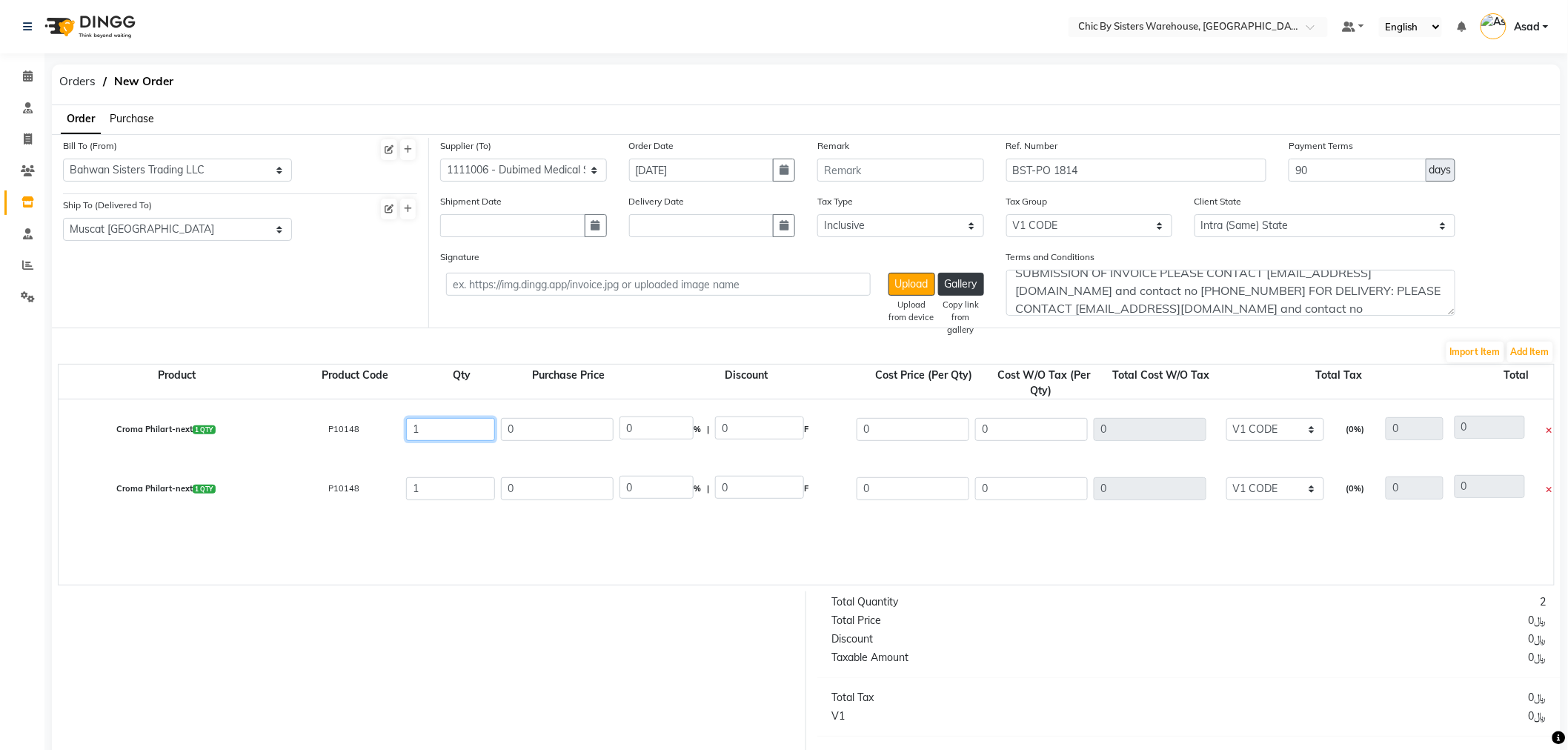
drag, startPoint x: 439, startPoint y: 422, endPoint x: 390, endPoint y: 416, distance: 49.4
type input "20"
click at [427, 485] on input "1" at bounding box center [450, 489] width 89 height 23
type input "14"
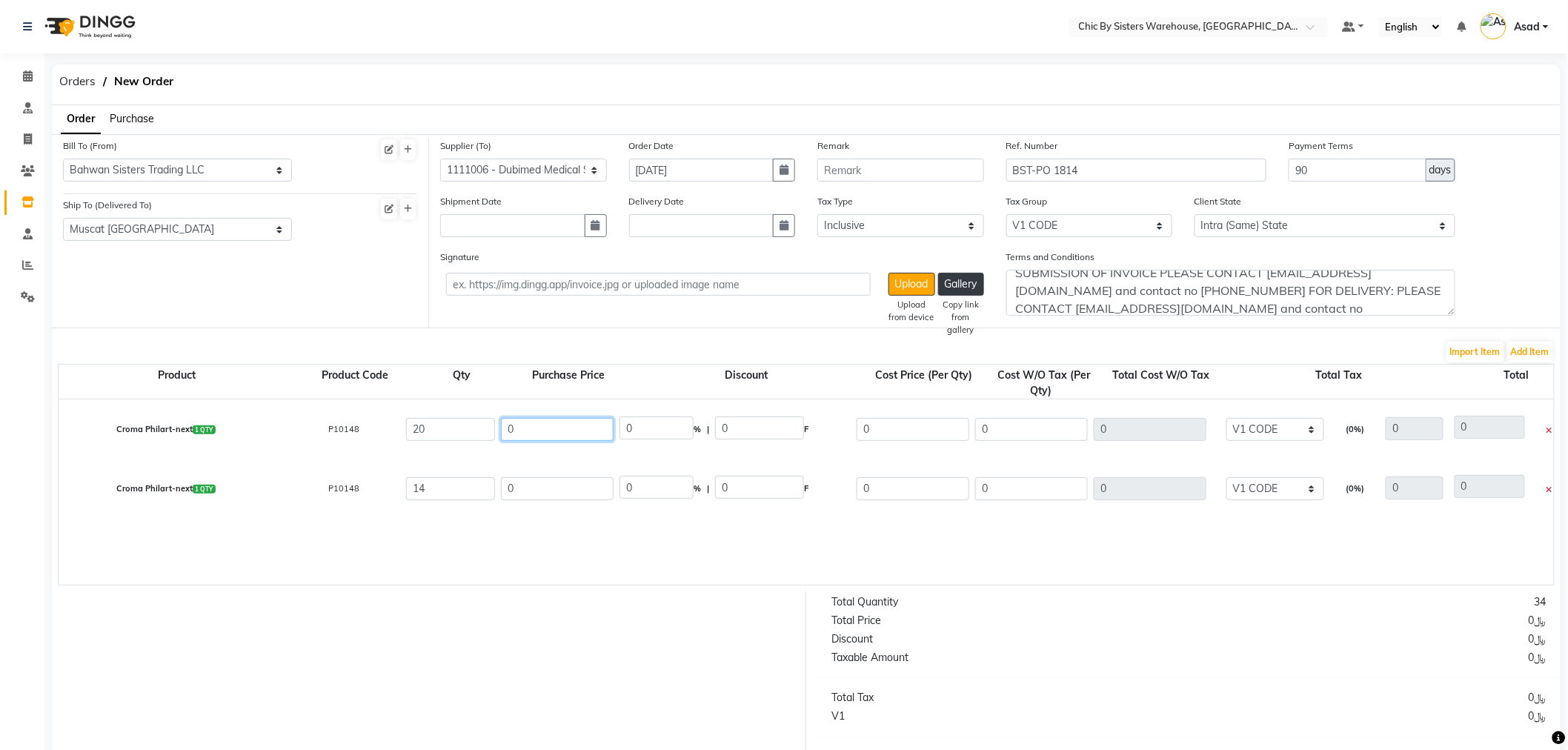
drag, startPoint x: 521, startPoint y: 428, endPoint x: 467, endPoint y: 428, distance: 54.0
type input "76.31"
type input "100"
type input "76.31"
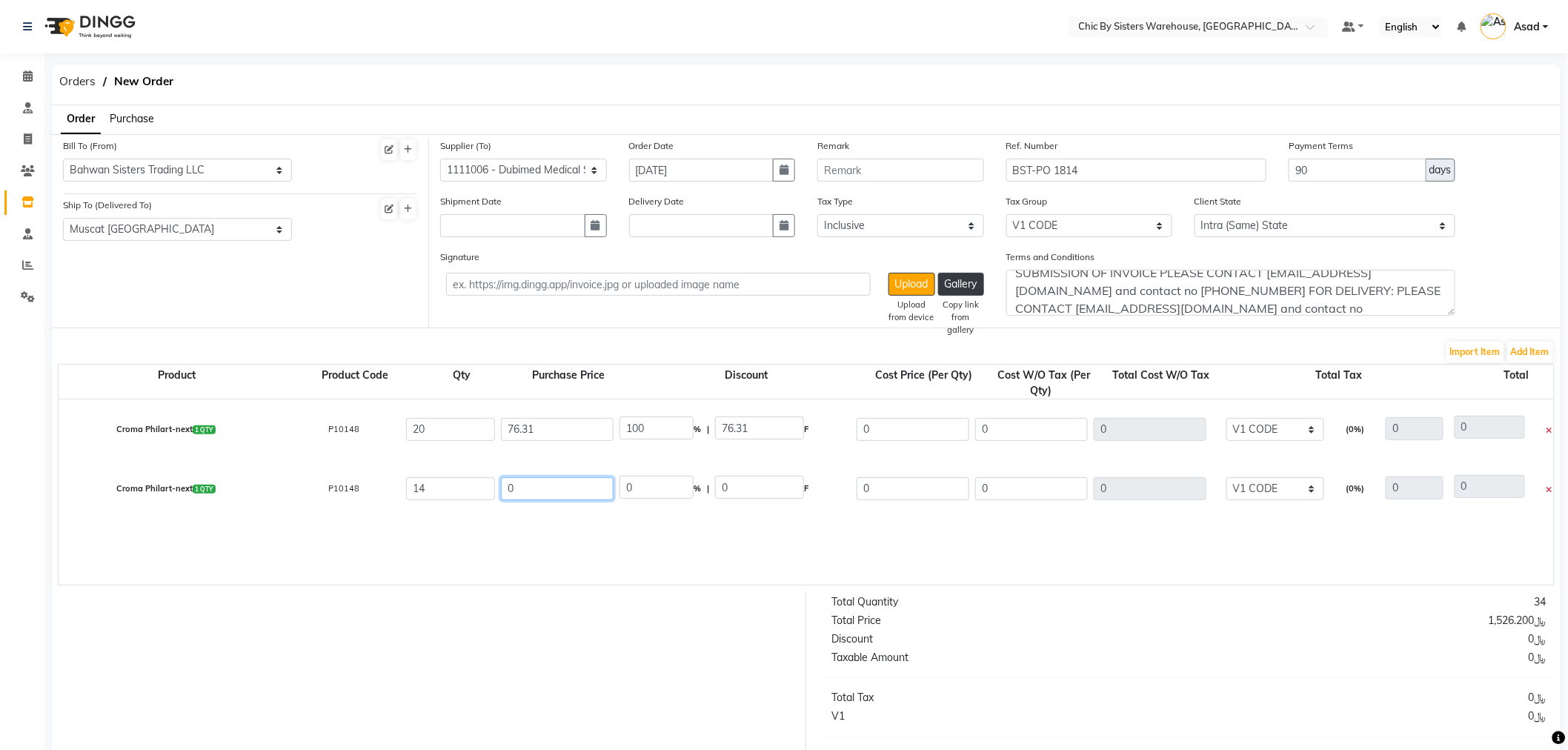
drag, startPoint x: 522, startPoint y: 485, endPoint x: 485, endPoint y: 476, distance: 38.1
type input "76.31"
type input "100"
type input "76.31"
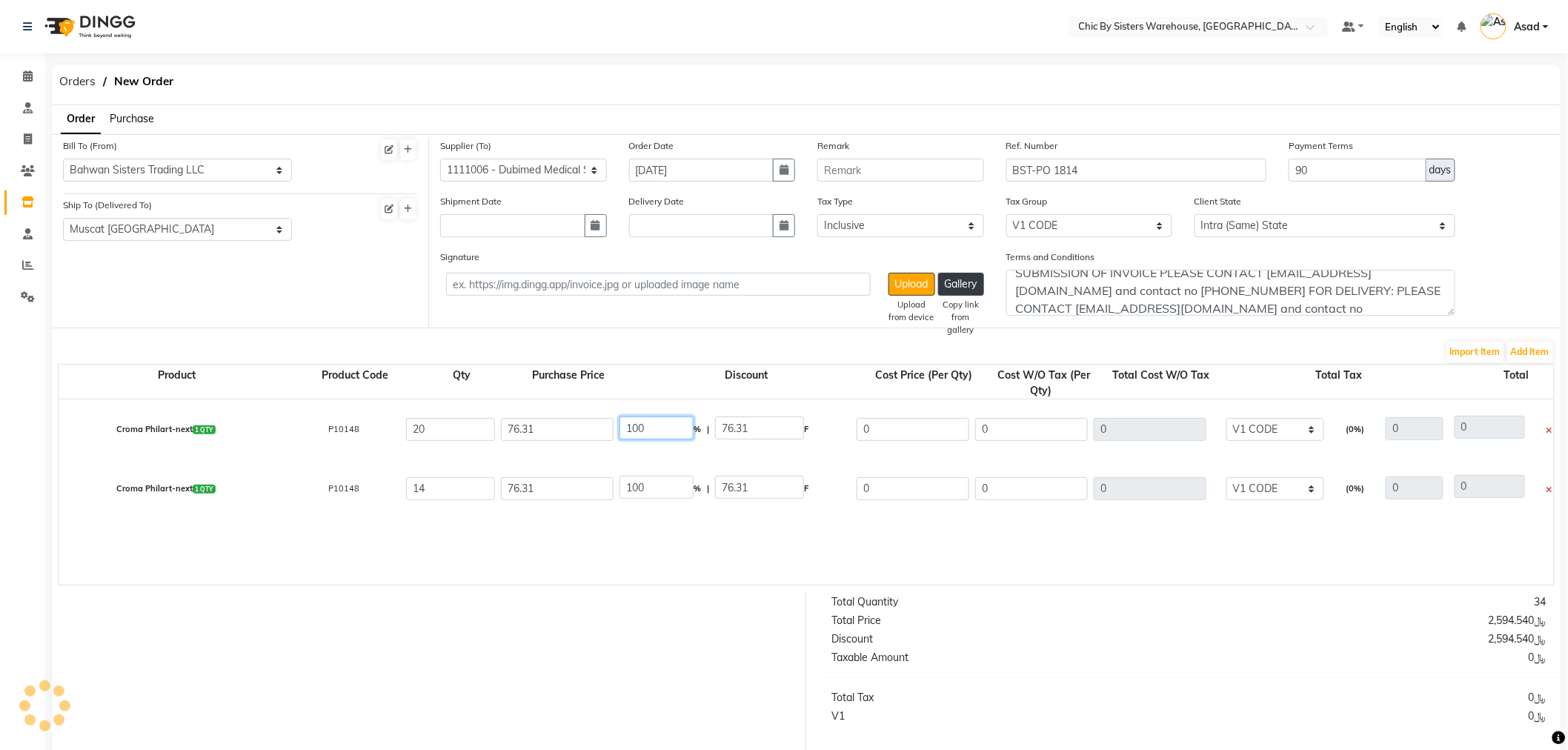
drag, startPoint x: 655, startPoint y: 431, endPoint x: 513, endPoint y: 390, distance: 147.8
type input "0"
type input "76.31"
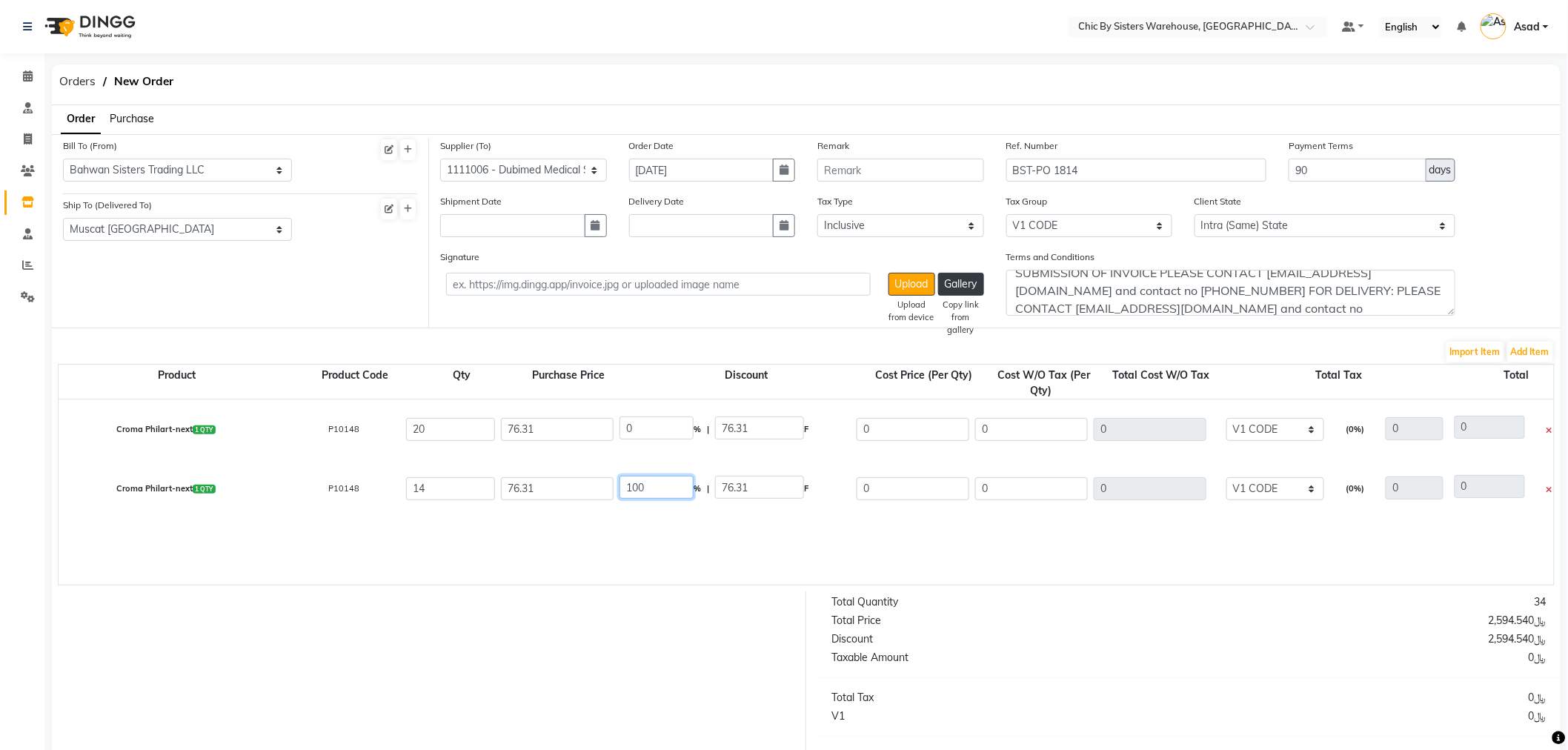
type input "76.31"
type input "1526.2"
click at [655, 485] on input "100" at bounding box center [657, 488] width 75 height 23
drag, startPoint x: 942, startPoint y: 223, endPoint x: 937, endPoint y: 235, distance: 13.0
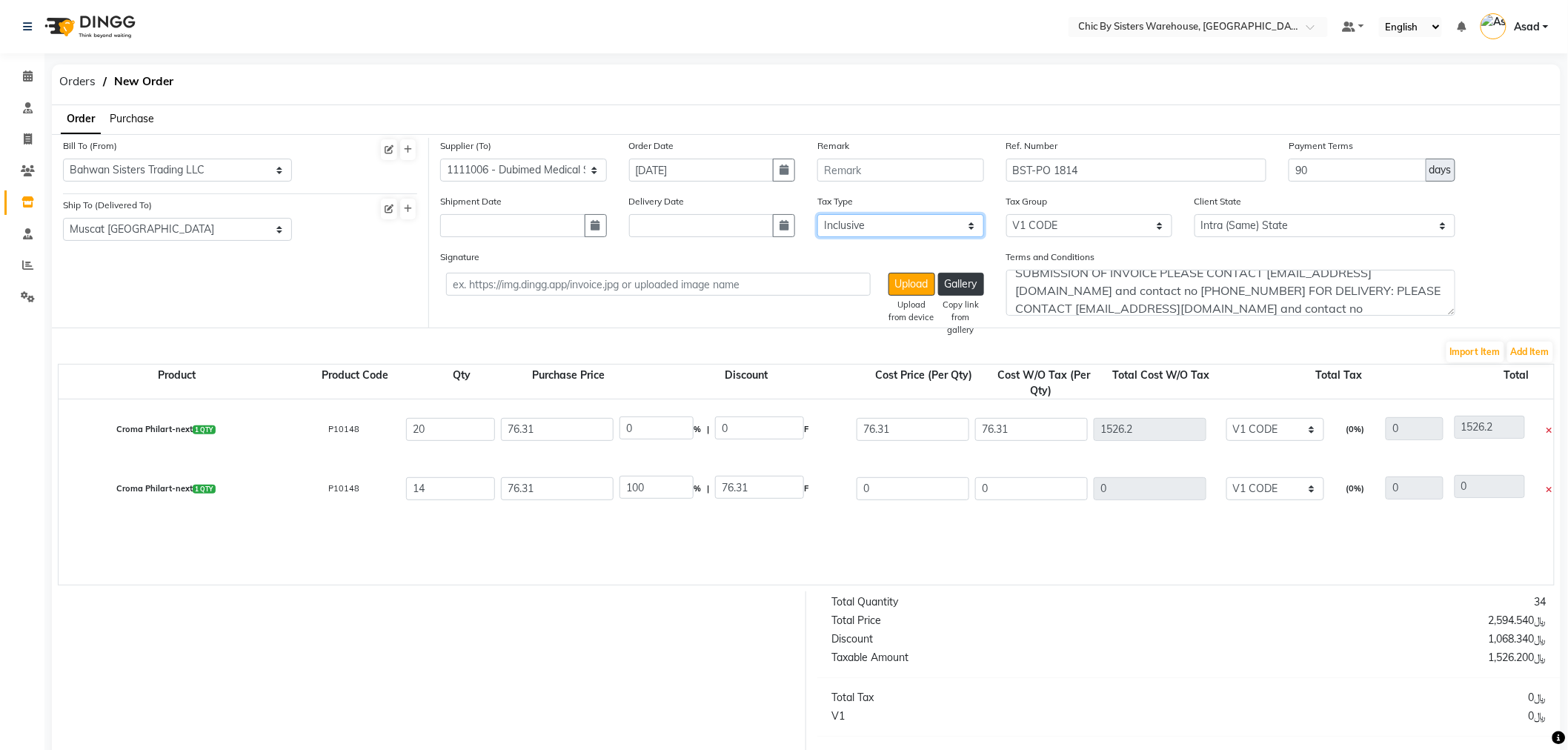
click at [942, 223] on select "Select Inclusive Exclusive" at bounding box center [901, 226] width 166 height 23
select select "false"
click at [818, 214] on select "Select Inclusive Exclusive" at bounding box center [901, 226] width 166 height 23
drag, startPoint x: 1069, startPoint y: 226, endPoint x: 1069, endPoint y: 234, distance: 8.0
click at [1069, 226] on select "None V2 Code V1 CODE VAT" at bounding box center [1089, 226] width 166 height 23
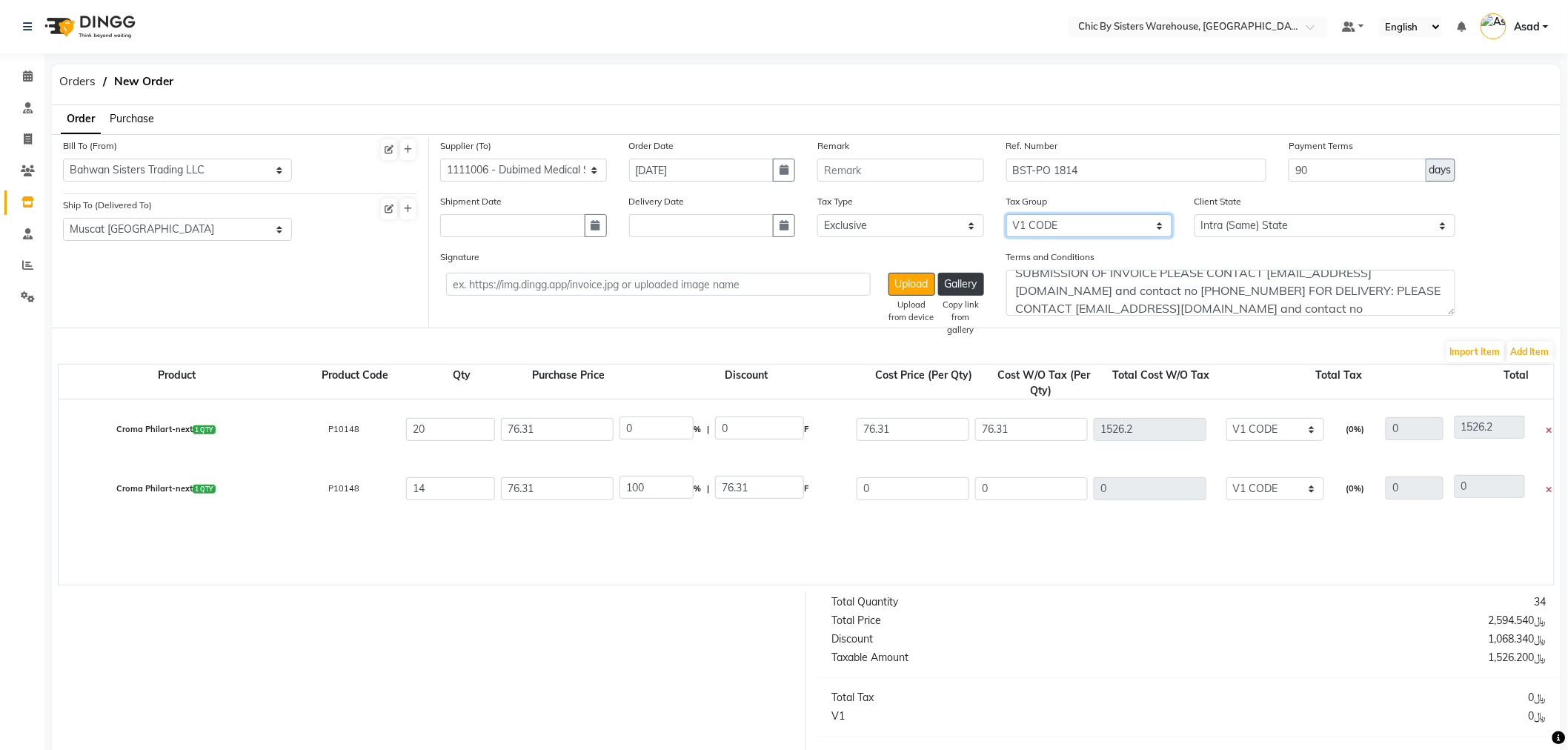
select select "3841"
click at [1007, 214] on select "None V2 Code V1 CODE VAT" at bounding box center [1089, 226] width 166 height 23
select select "3841"
type input "76.31"
type input "1602.51"
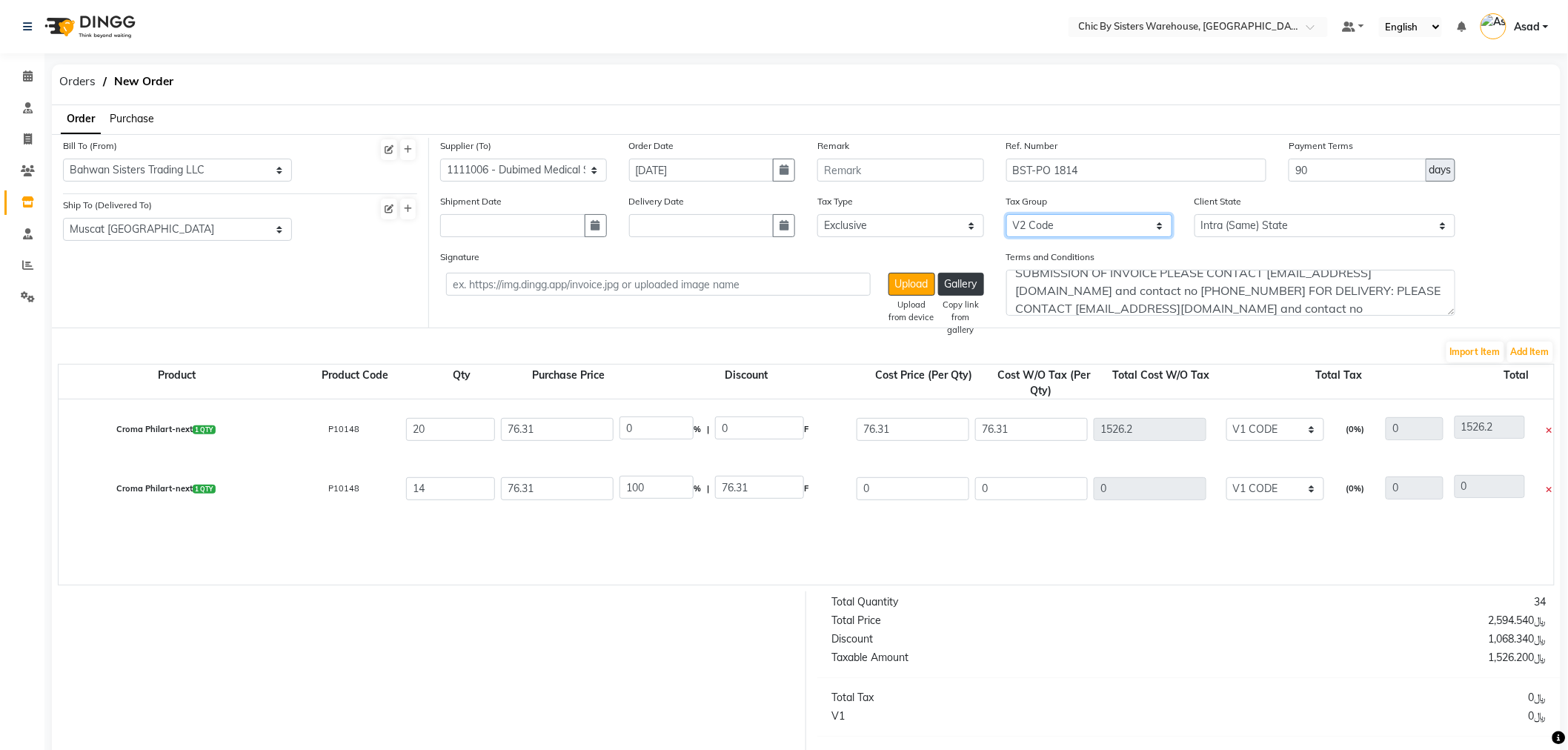
select select "3841"
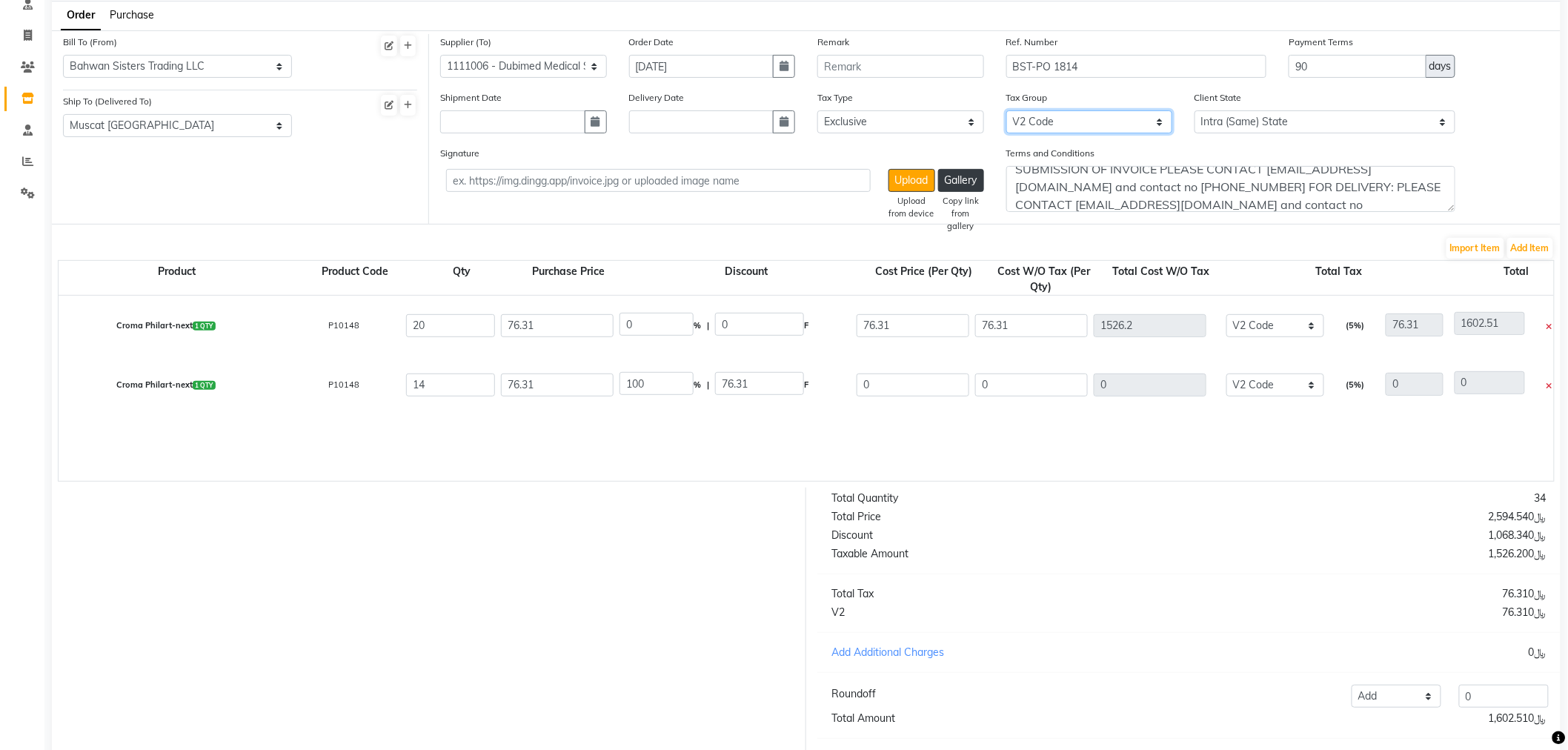
scroll to position [194, 0]
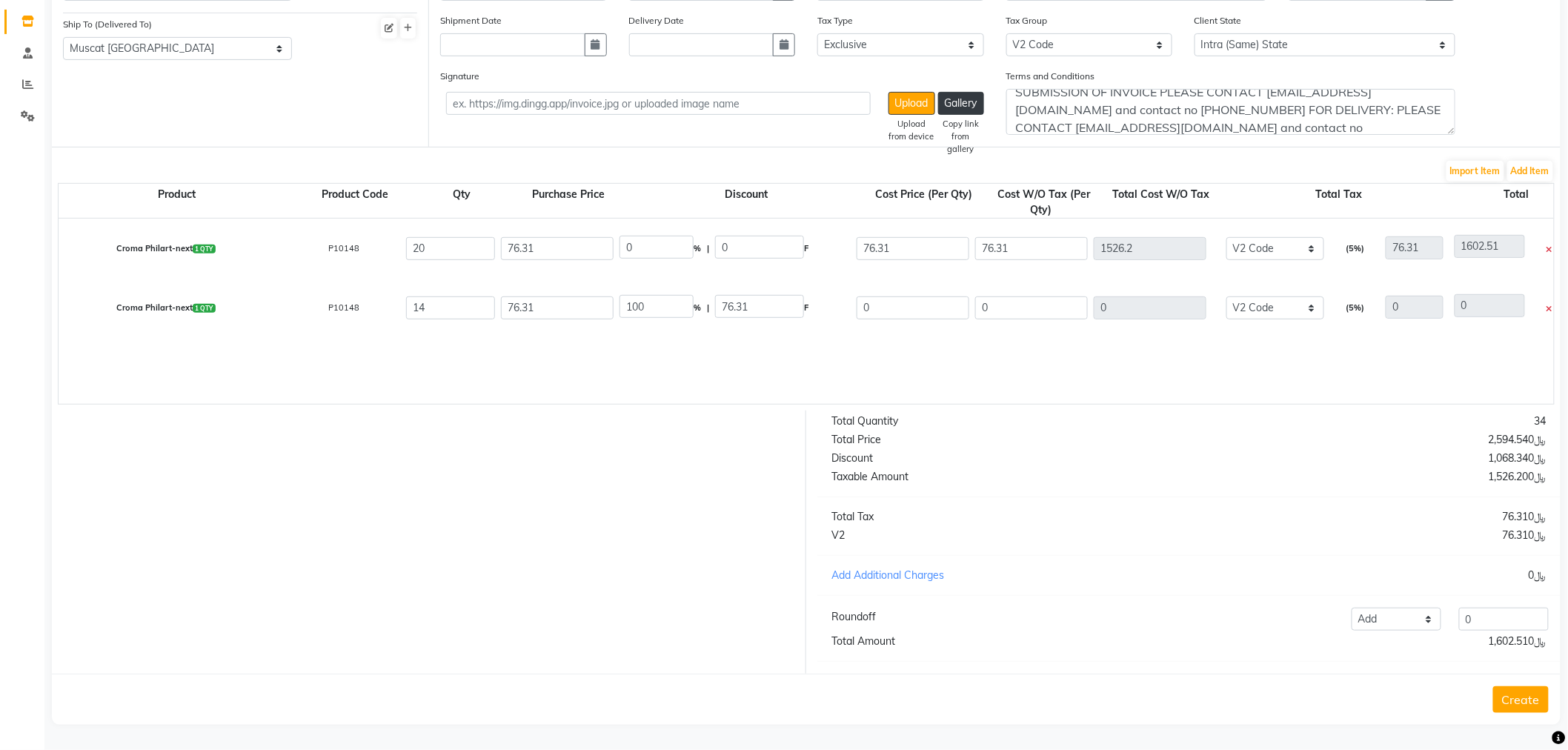
click at [1536, 709] on button "Create" at bounding box center [1521, 700] width 55 height 26
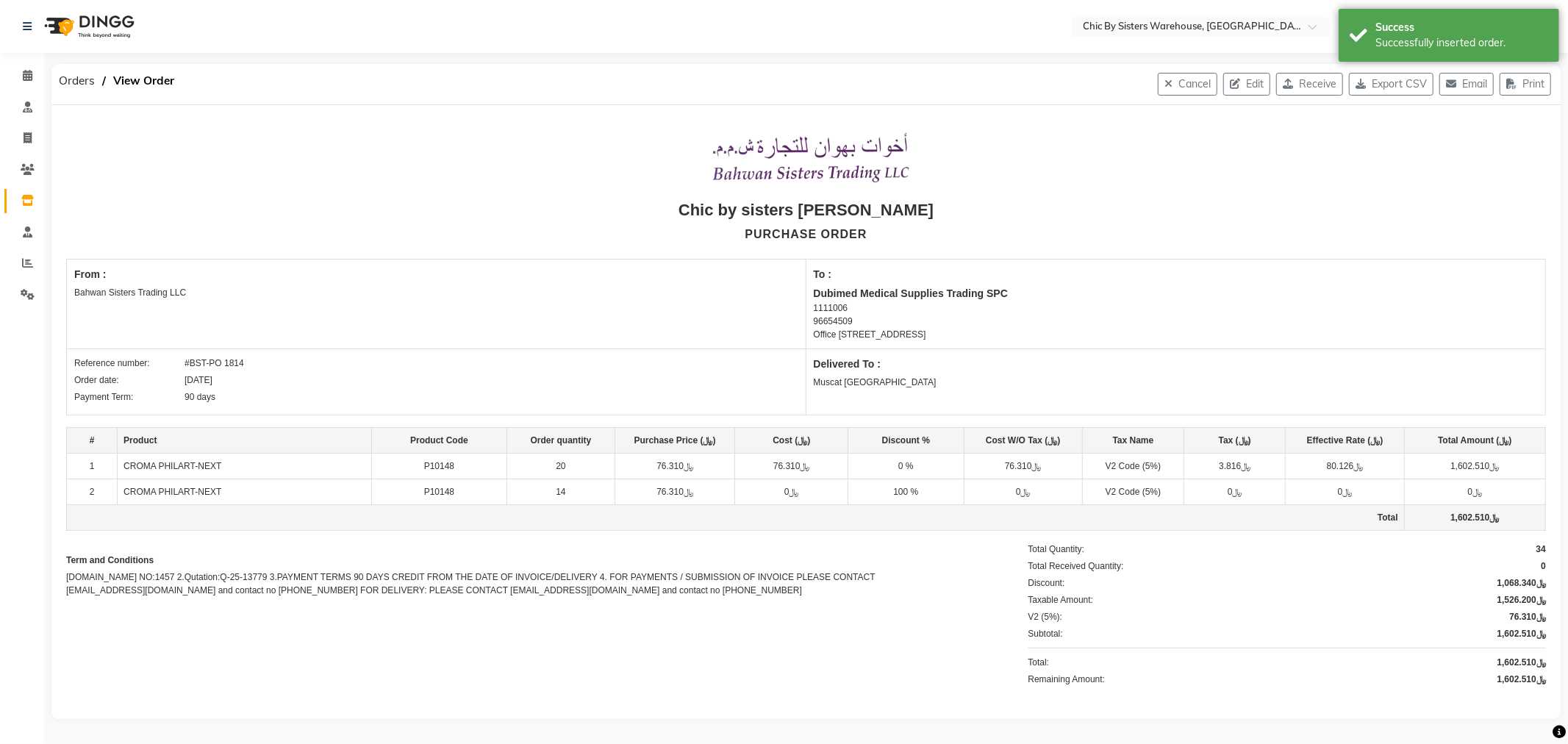
click at [1519, 84] on button "Print" at bounding box center [1524, 85] width 52 height 23
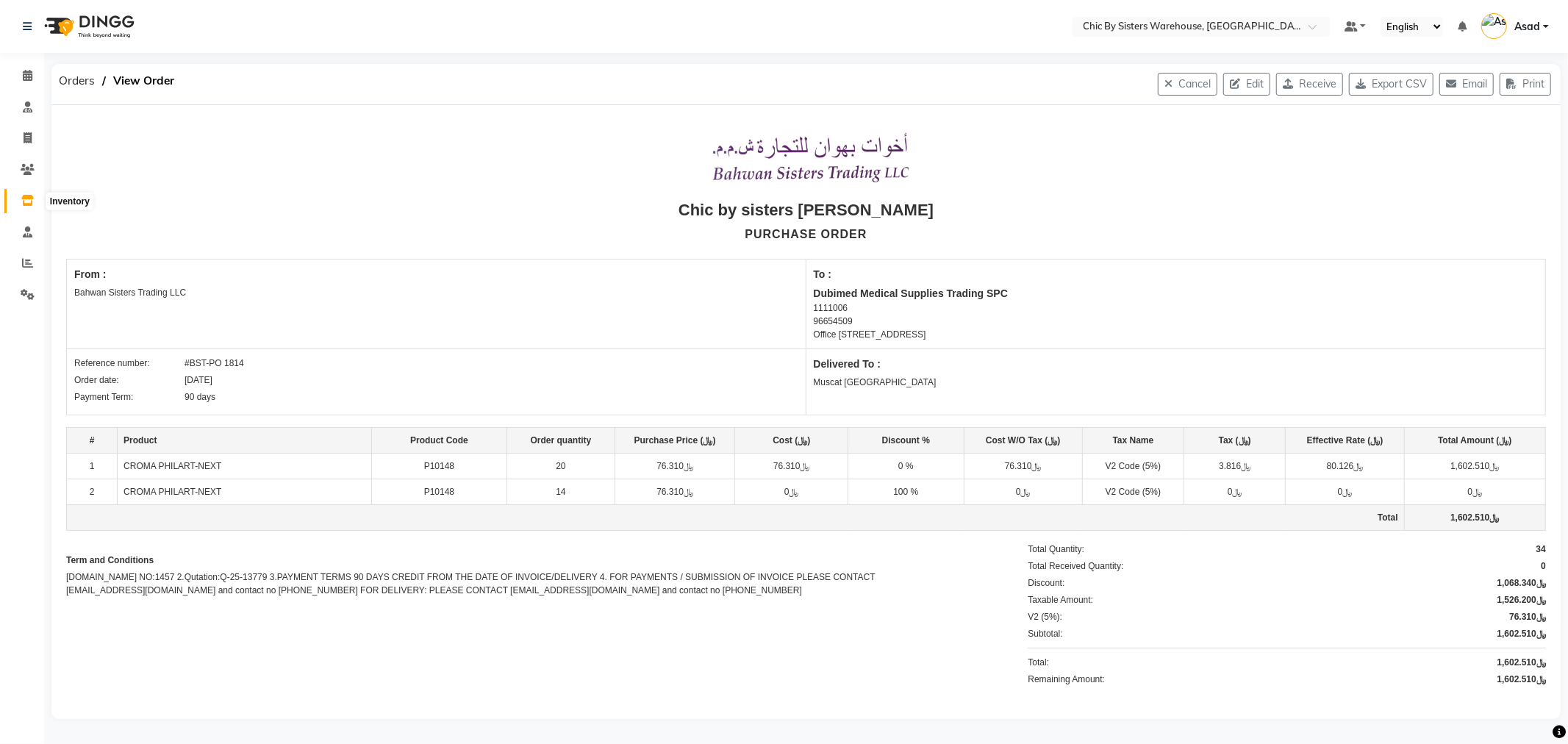
drag, startPoint x: 33, startPoint y: 195, endPoint x: 34, endPoint y: 186, distance: 9.1
click at [33, 195] on span at bounding box center [27, 201] width 25 height 17
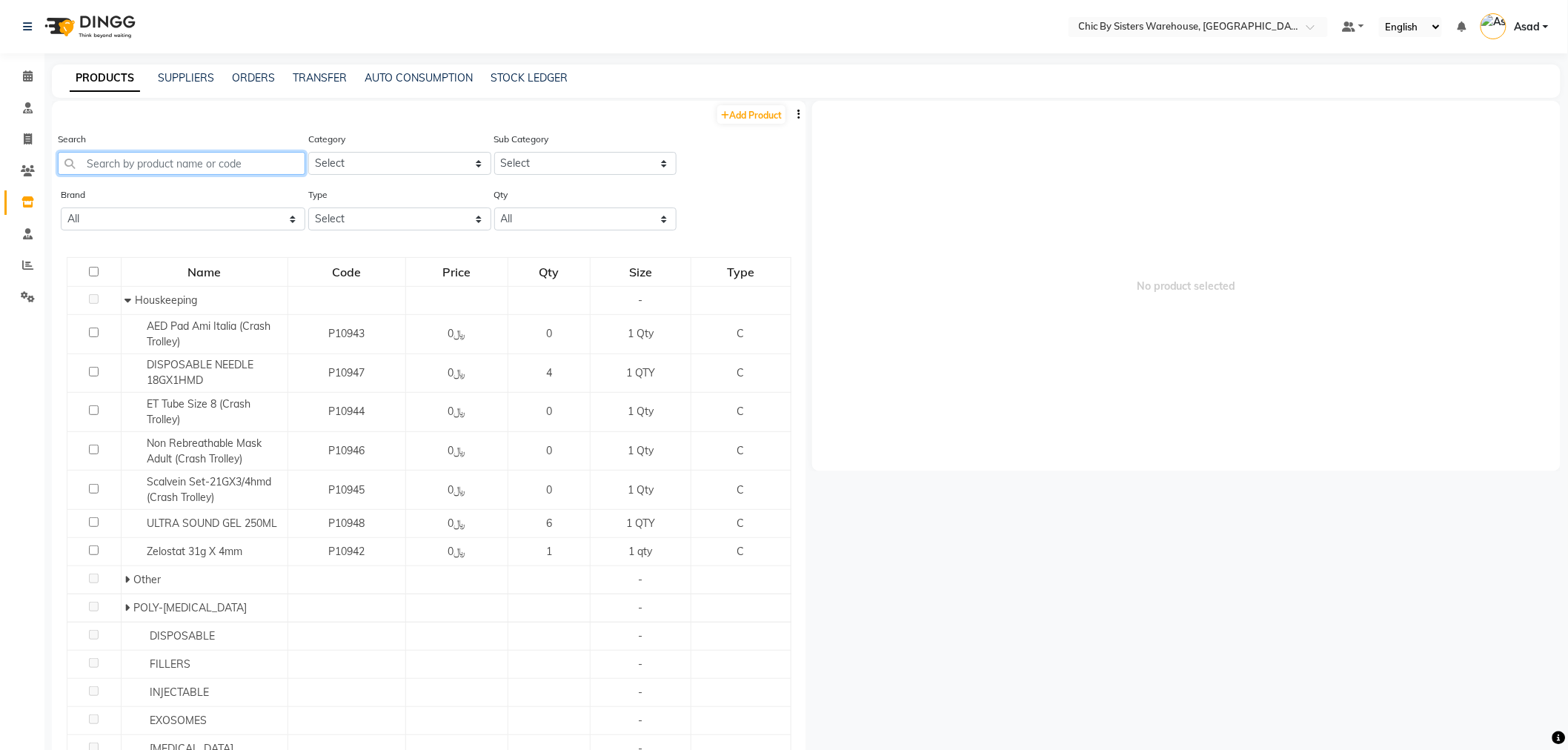
click at [165, 166] on input "text" at bounding box center [181, 164] width 248 height 23
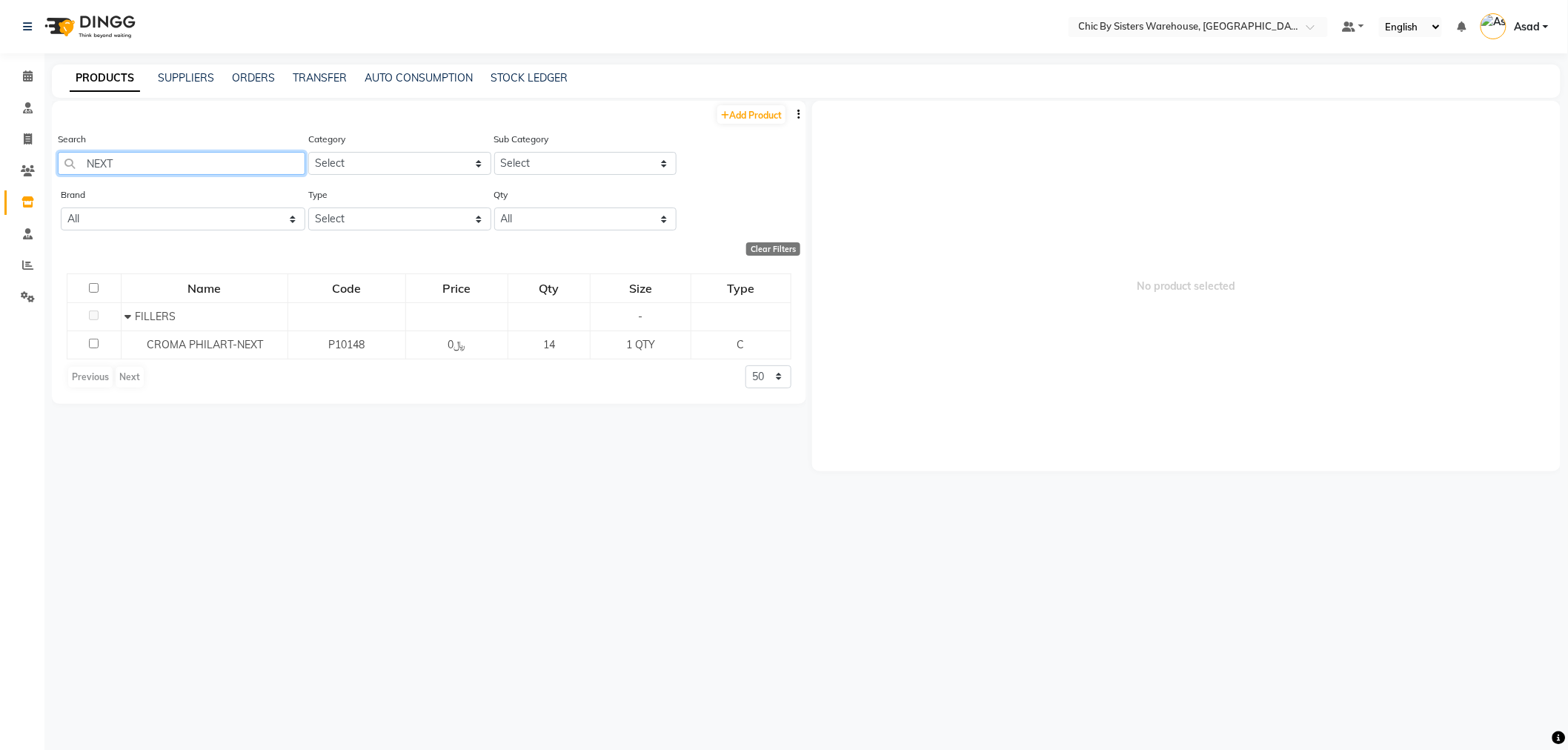
type input "NEXT"
click at [256, 77] on link "ORDERS" at bounding box center [253, 78] width 43 height 13
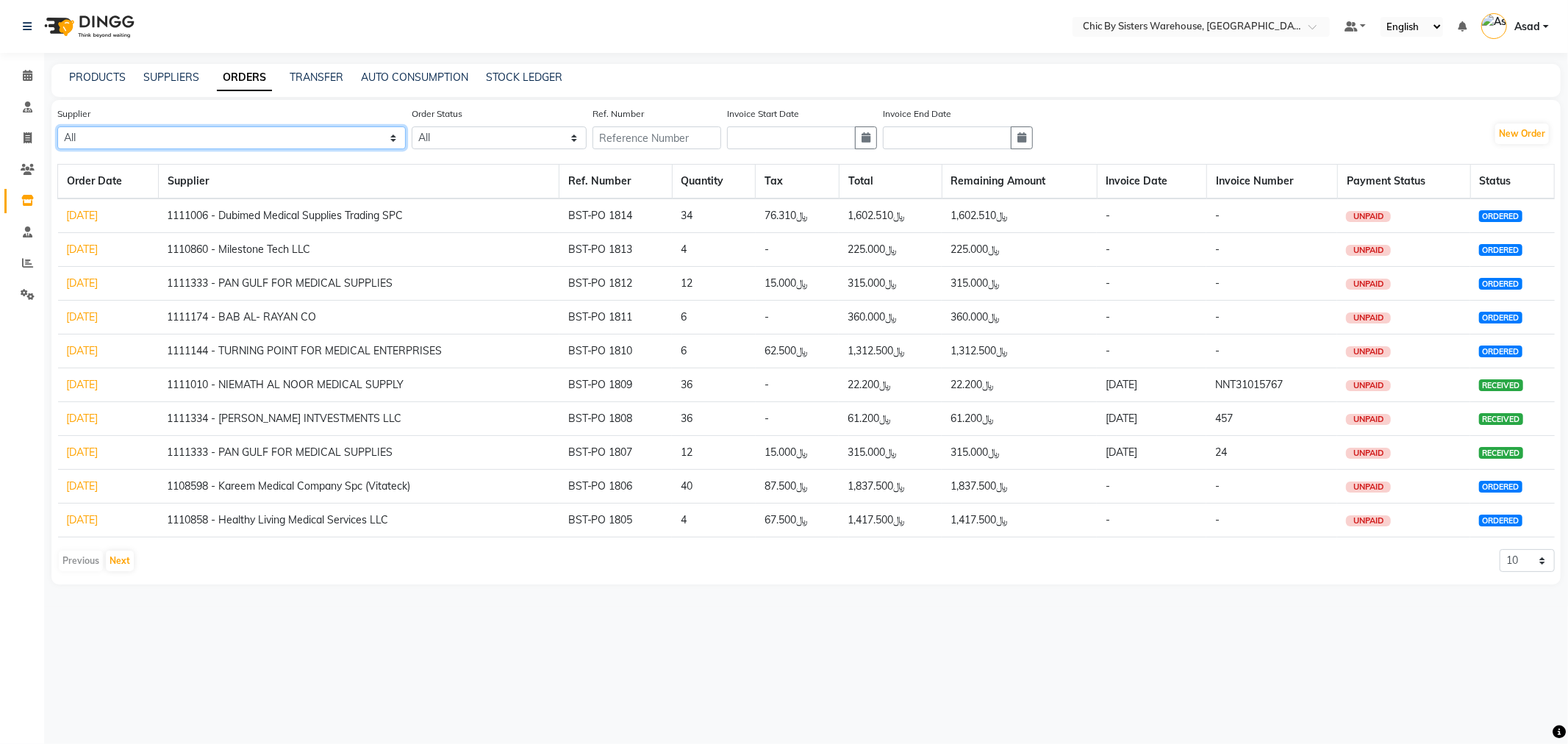
click at [255, 133] on select "All 1111006 - Dubimed Medical Supplies Trading SPC 1110858 - Healthy Living Med…" at bounding box center [232, 138] width 348 height 23
select select "4536"
click at [57, 126] on select "All 1111006 - Dubimed Medical Supplies Trading SPC 1110858 - Healthy Living Med…" at bounding box center [232, 138] width 348 height 23
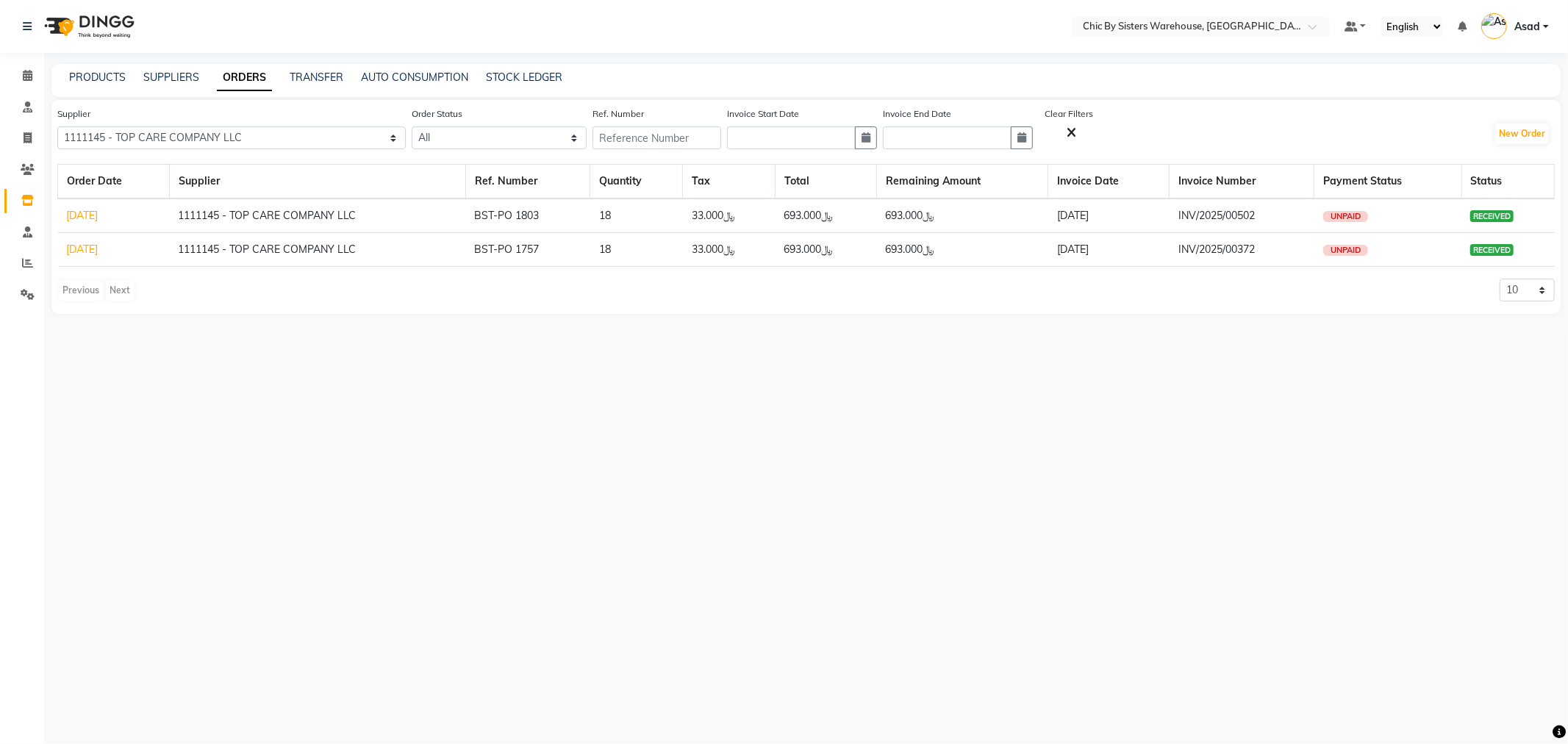
click at [99, 212] on link "21-08-2025" at bounding box center [82, 215] width 31 height 13
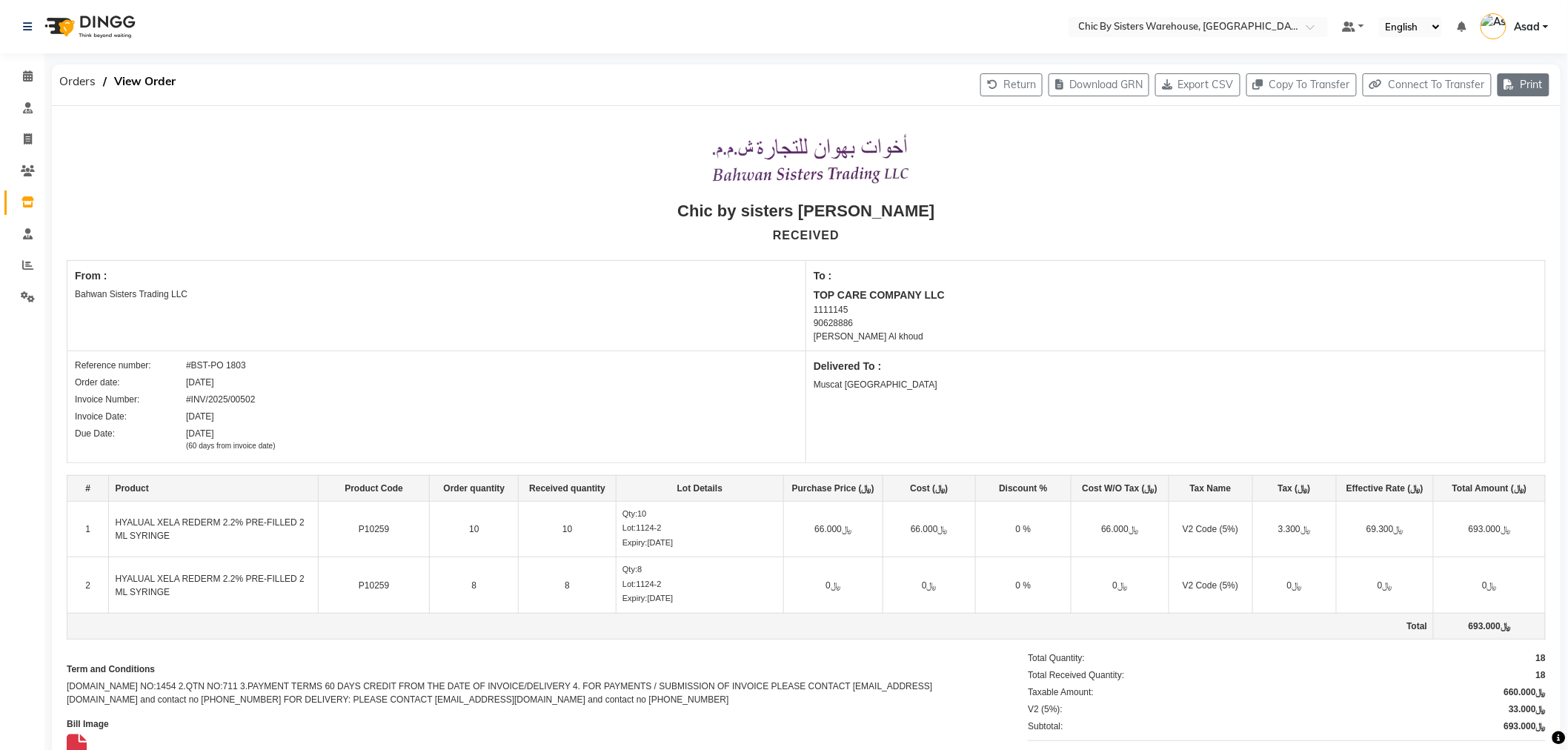
click at [1512, 86] on icon "button" at bounding box center [1513, 84] width 17 height 11
click at [1513, 141] on div "Print Ordered Receipt" at bounding box center [1479, 145] width 120 height 18
click at [62, 78] on span "Orders" at bounding box center [78, 81] width 51 height 26
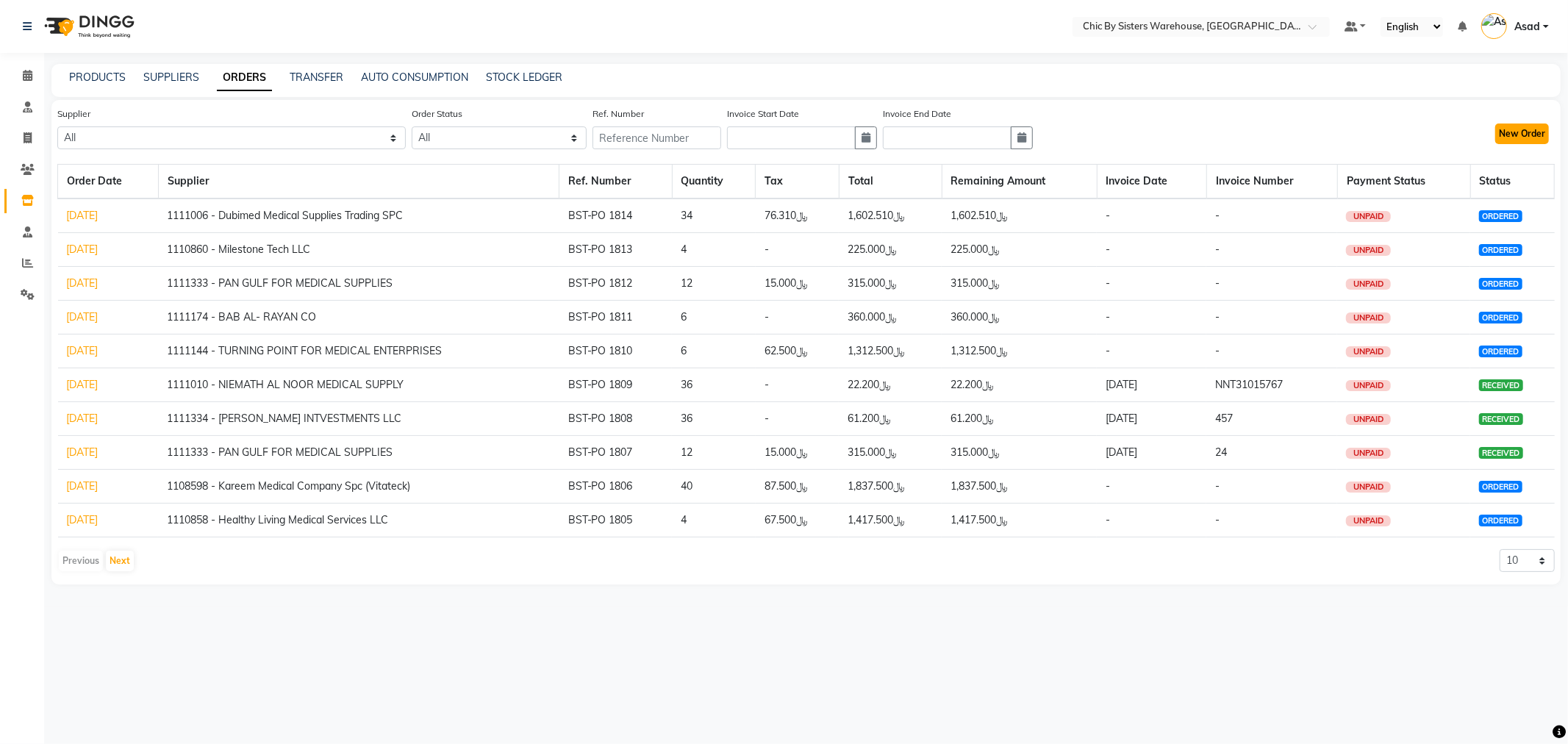
click at [1515, 133] on button "New Order" at bounding box center [1521, 133] width 53 height 21
select select "true"
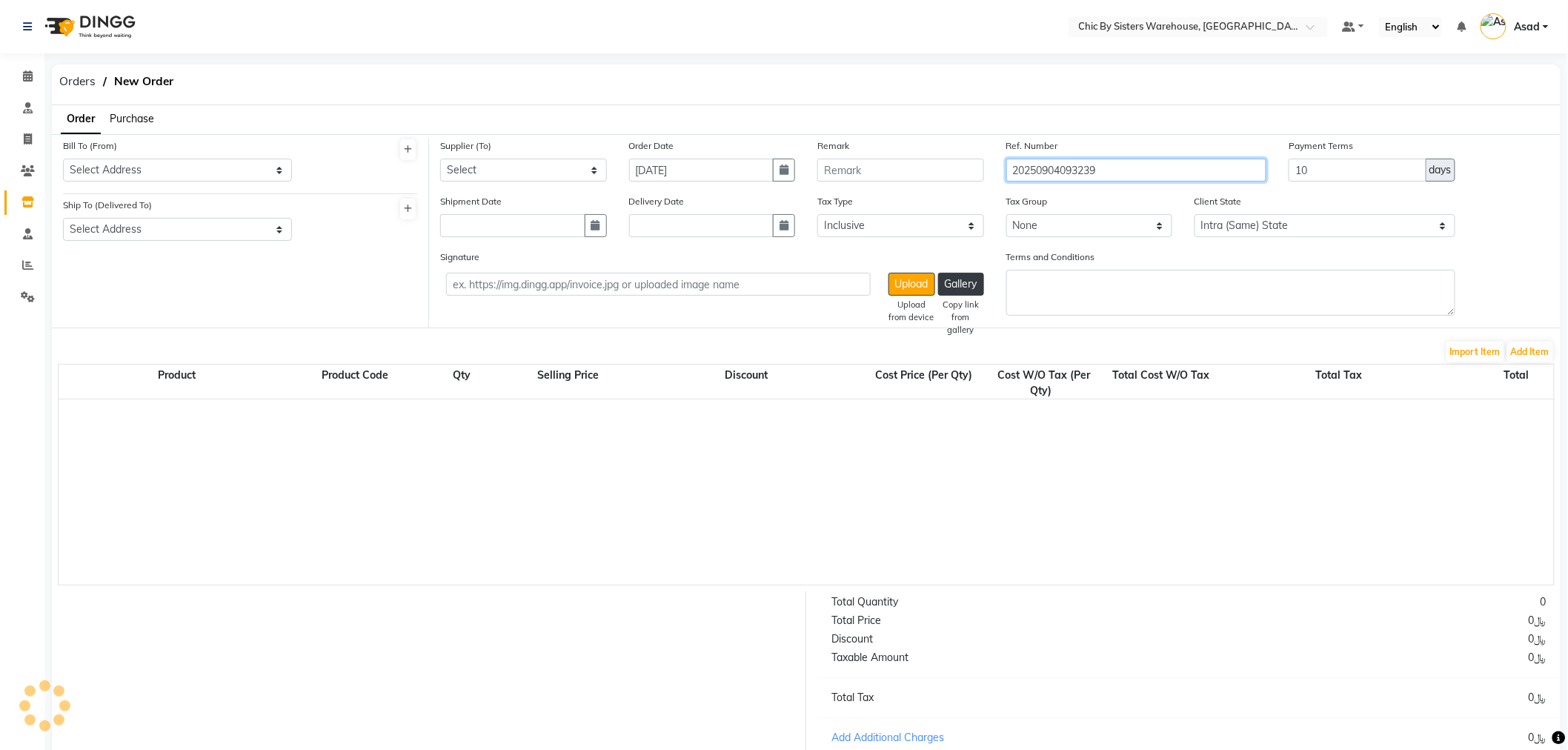
select select "3840"
drag, startPoint x: 1140, startPoint y: 171, endPoint x: 780, endPoint y: 144, distance: 361.0
click at [786, 144] on div "Supplier (To) Select 1111006 - Dubimed Medical Supplies Trading SPC 1110858 - H…" at bounding box center [994, 166] width 1132 height 55
type input "BST-PO 1815"
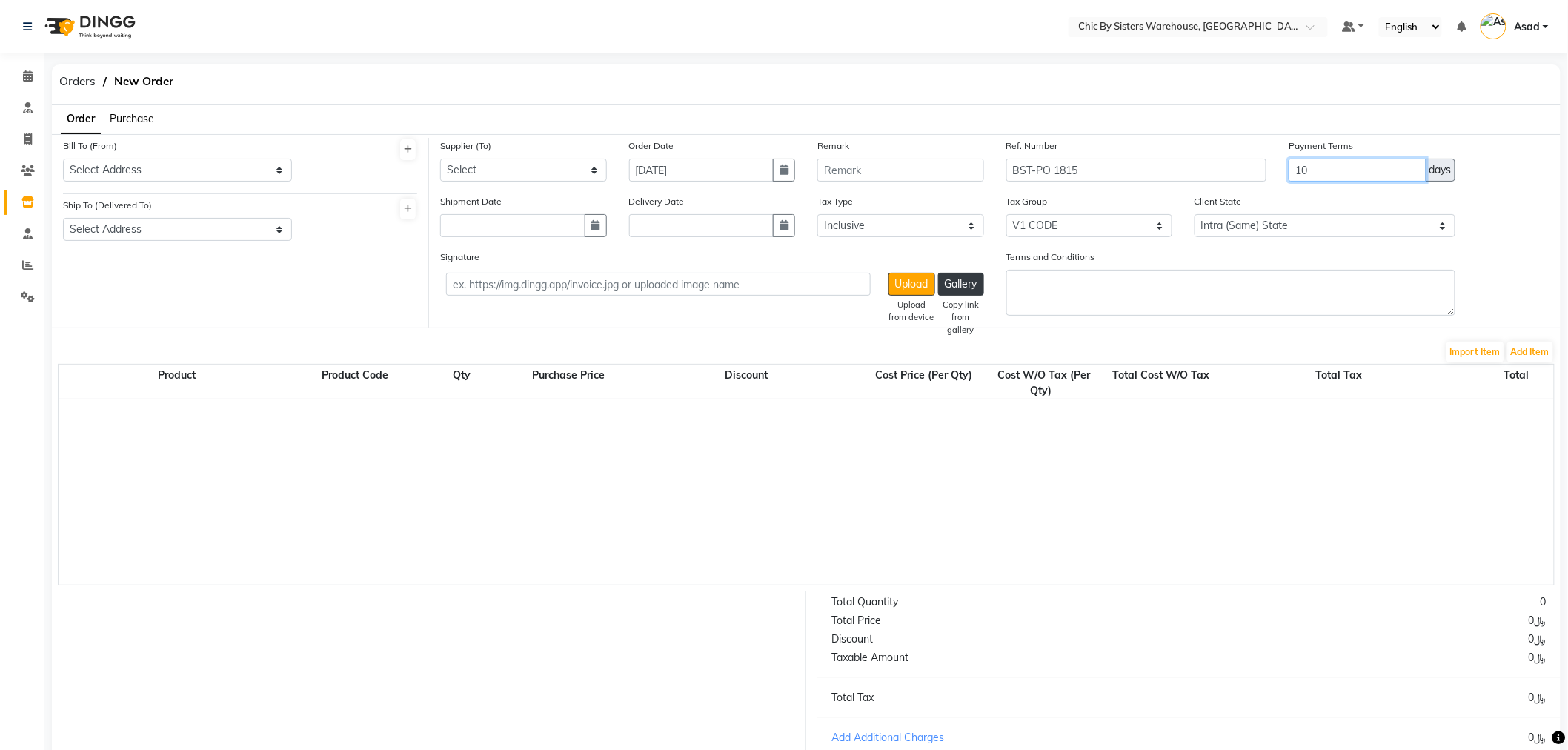
drag, startPoint x: 1296, startPoint y: 174, endPoint x: 1272, endPoint y: 174, distance: 24.0
click at [1272, 174] on div "Supplier (To) Select 1111006 - Dubimed Medical Supplies Trading SPC 1110858 - H…" at bounding box center [994, 166] width 1132 height 55
type input "60"
click at [473, 171] on select "Select 1111006 - Dubimed Medical Supplies Trading SPC 1110858 - Healthy Living …" at bounding box center [523, 171] width 166 height 23
select select "4536"
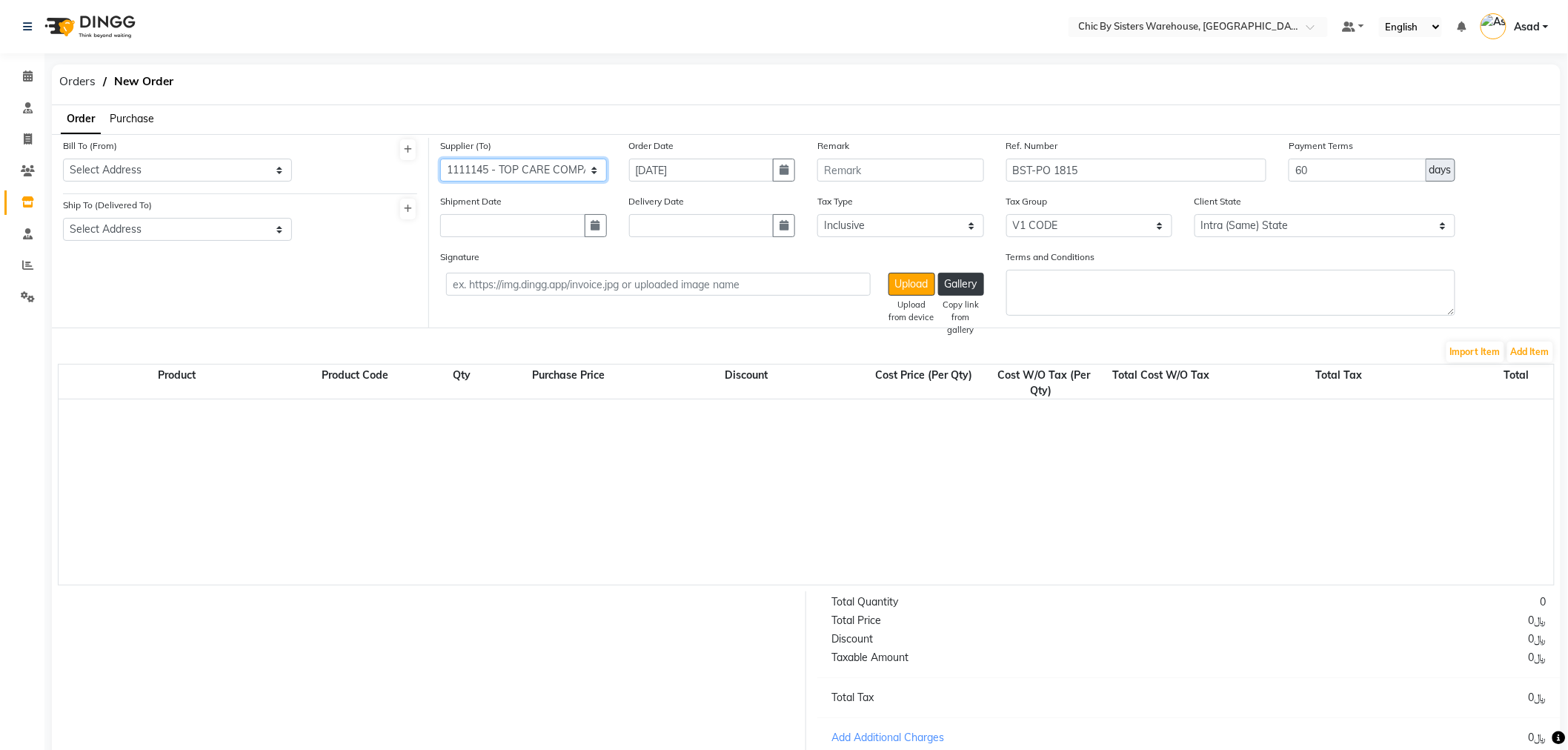
click at [440, 159] on select "Select 1111006 - Dubimed Medical Supplies Trading SPC 1110858 - Healthy Living …" at bounding box center [523, 171] width 166 height 23
drag, startPoint x: 220, startPoint y: 174, endPoint x: 214, endPoint y: 180, distance: 8.5
click at [220, 174] on select "Select Address . Bahwan Sisters Trading LLC" at bounding box center [177, 171] width 229 height 23
select select "1087"
click at [63, 159] on select "Select Address . Bahwan Sisters Trading LLC" at bounding box center [177, 171] width 229 height 23
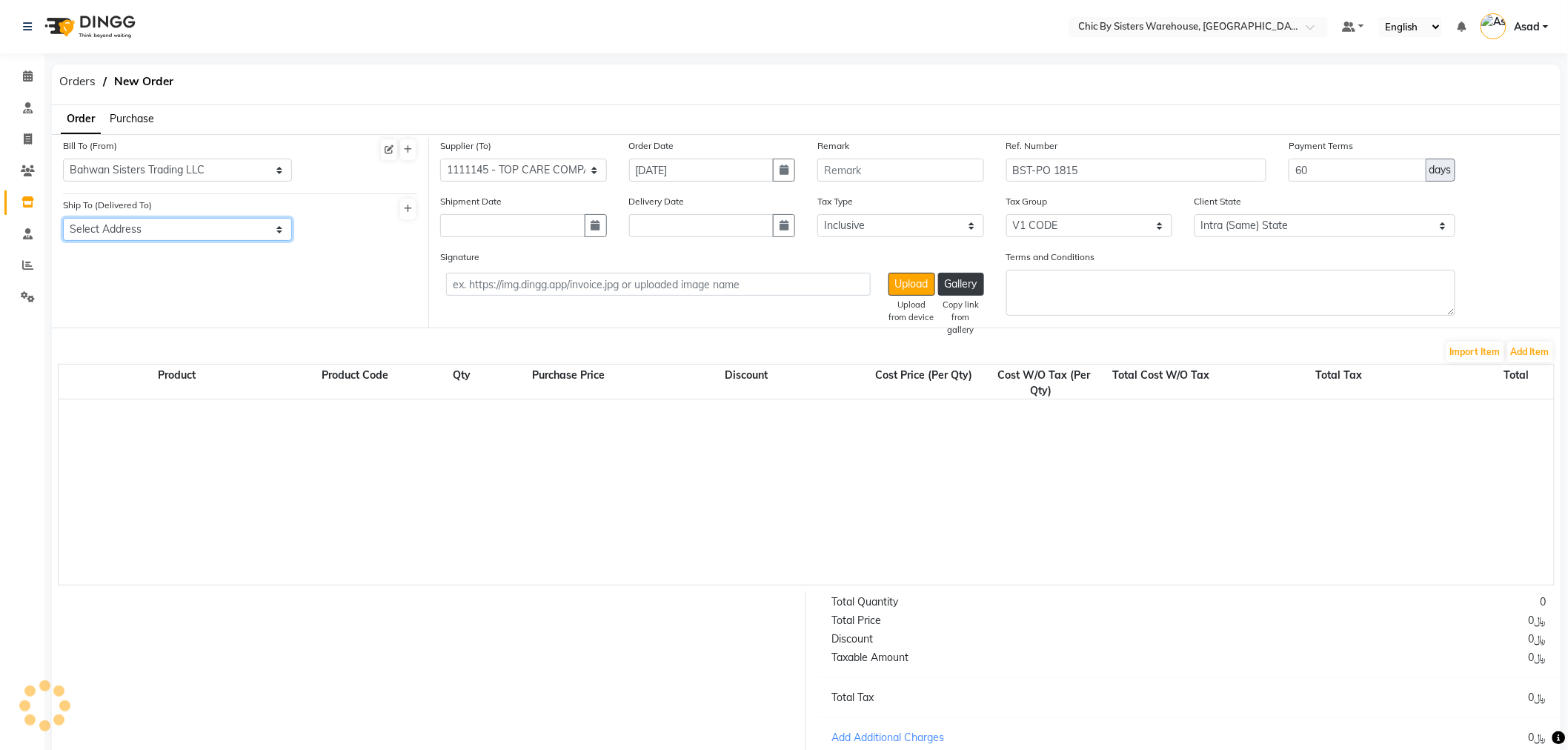
drag, startPoint x: 195, startPoint y: 228, endPoint x: 188, endPoint y: 239, distance: 13.0
click at [195, 228] on select "Select Address Muscat Oman" at bounding box center [177, 229] width 229 height 23
select select "1088"
click at [63, 218] on select "Select Address Muscat Oman" at bounding box center [177, 229] width 229 height 23
click at [1073, 231] on select "None V2 Code V1 CODE VAT" at bounding box center [1089, 226] width 166 height 23
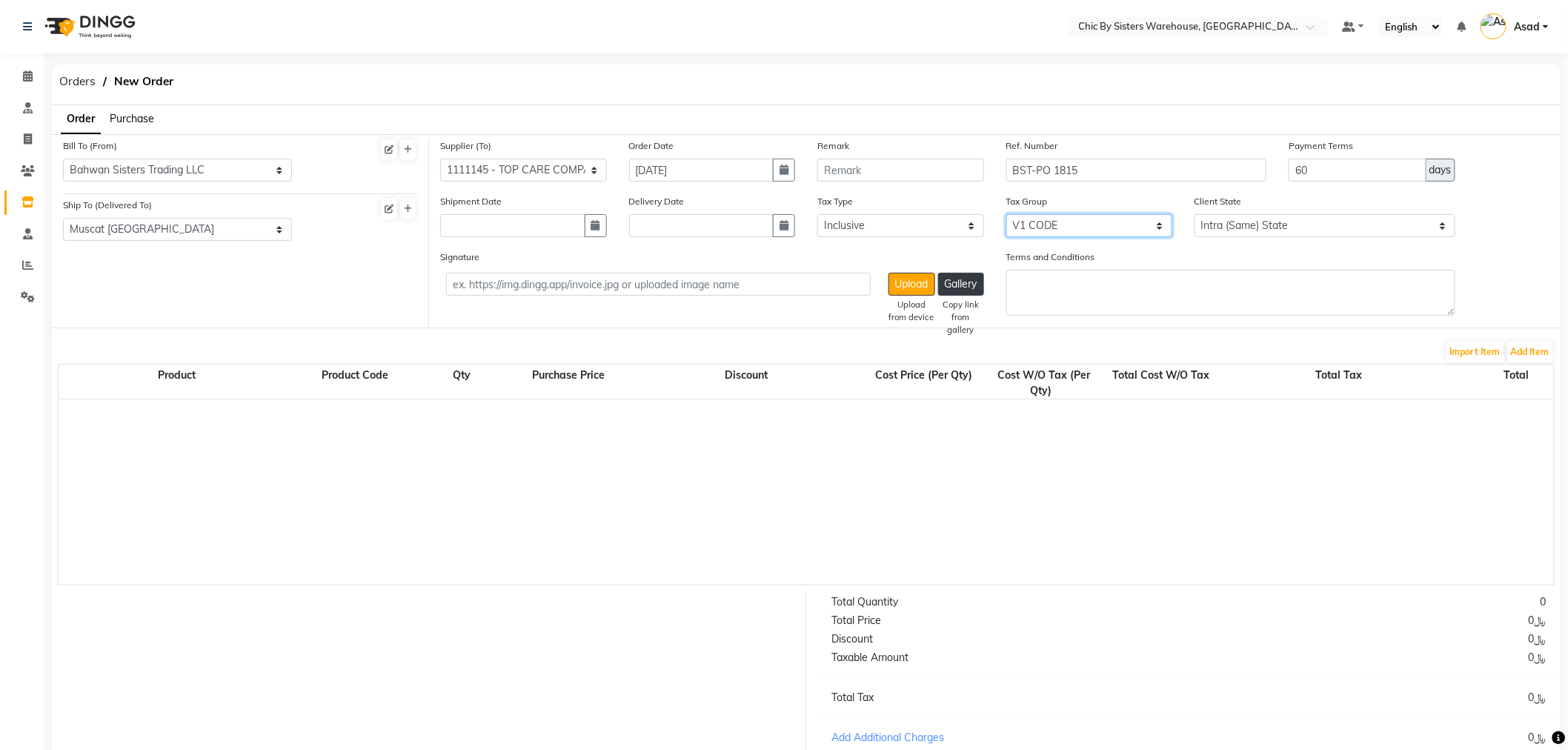
select select "3841"
click at [1007, 214] on select "None V2 Code V1 CODE VAT" at bounding box center [1089, 226] width 166 height 23
click at [905, 224] on select "Select Inclusive Exclusive" at bounding box center [901, 226] width 166 height 23
select select "false"
click at [818, 214] on select "Select Inclusive Exclusive" at bounding box center [901, 226] width 166 height 23
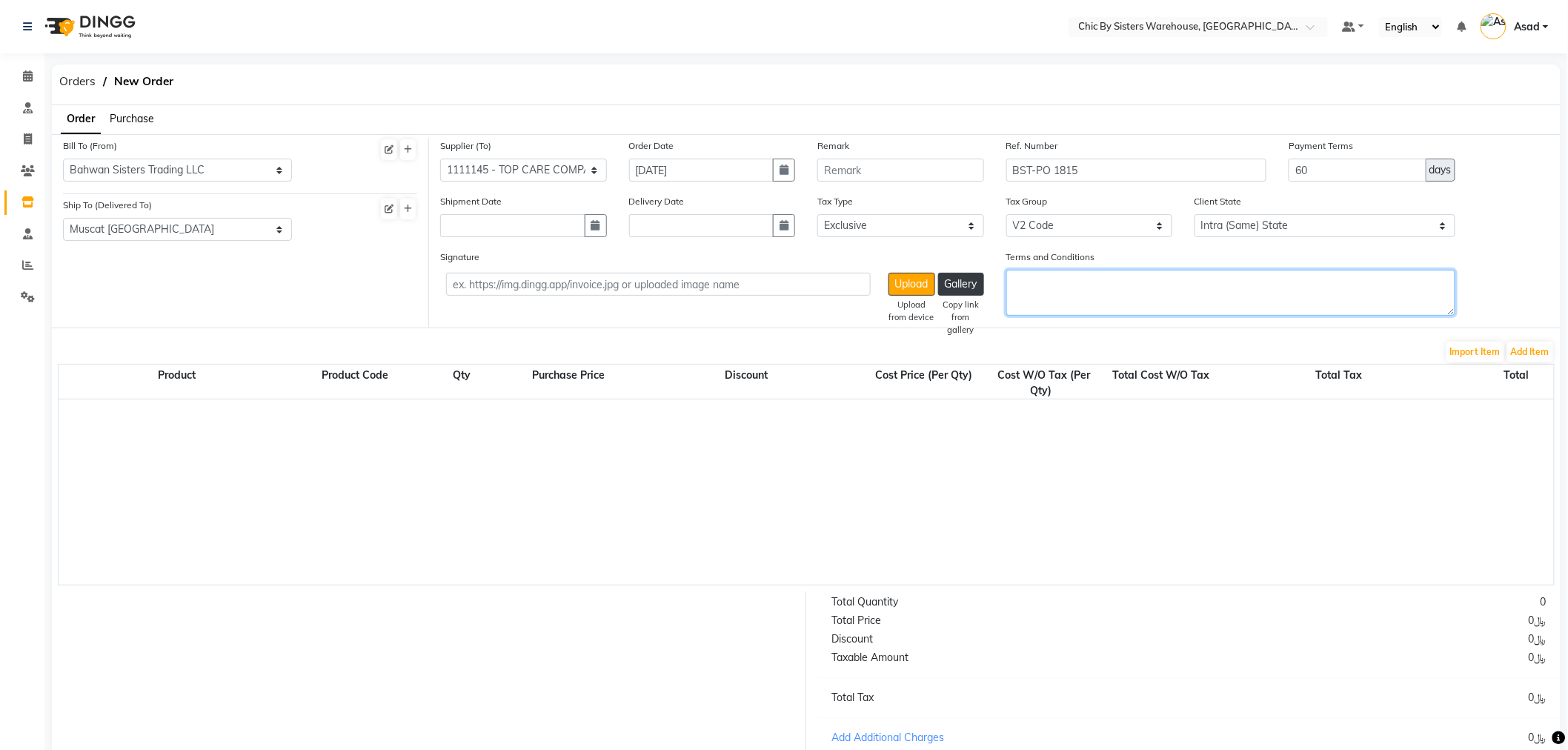
click at [1288, 281] on textarea "Terms and Conditions" at bounding box center [1231, 293] width 450 height 46
paste textarea "1.PR NO:1457 2.Qutation:S00760 3.PAYMENT TERMS 60 DAYS CREDIT FROM THE DATE OF …"
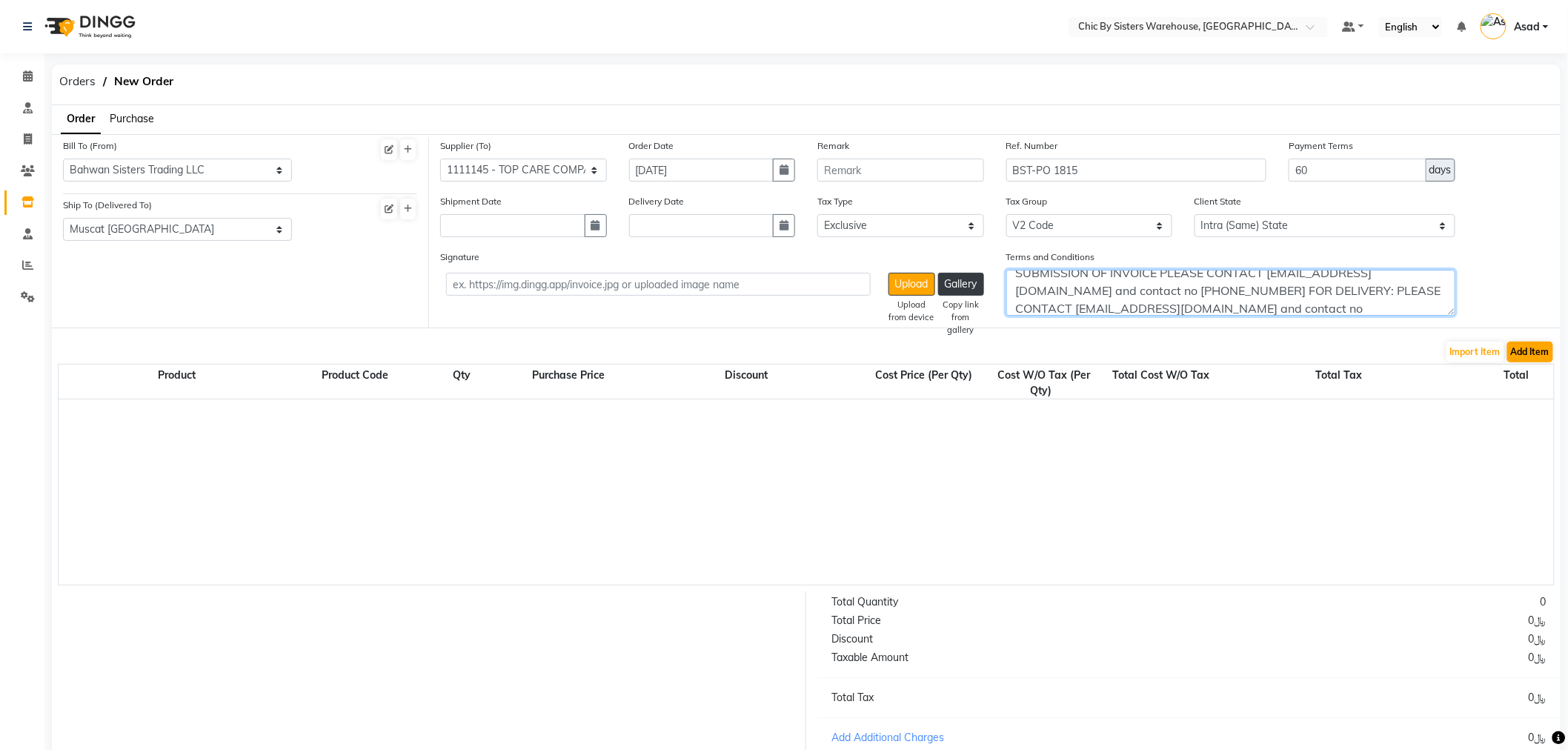
type textarea "1.PR NO:1457 2.Qutation:S00760 3.PAYMENT TERMS 60 DAYS CREDIT FROM THE DATE OF …"
click at [1544, 354] on button "Add Item" at bounding box center [1531, 352] width 46 height 21
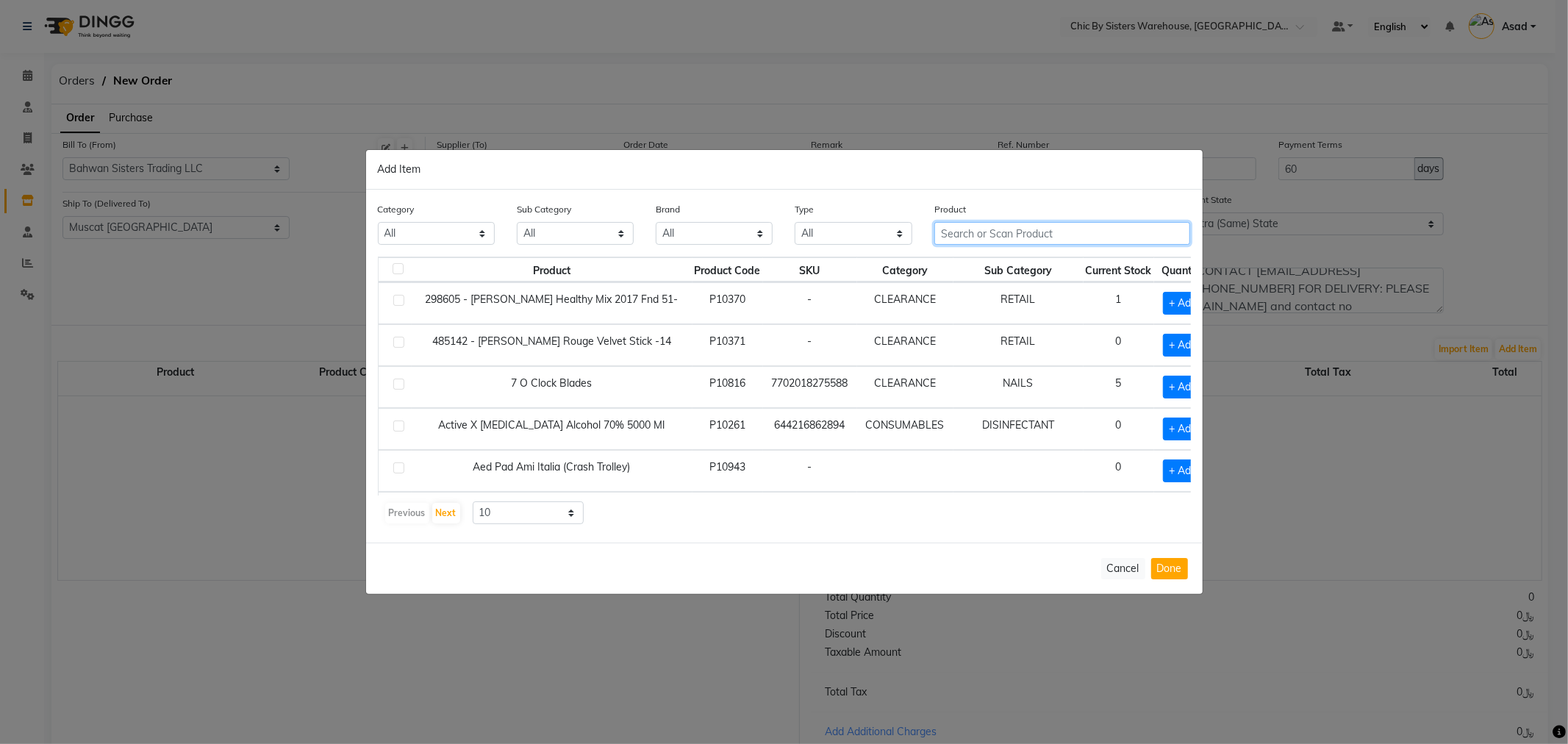
click at [960, 230] on input "text" at bounding box center [1062, 233] width 256 height 23
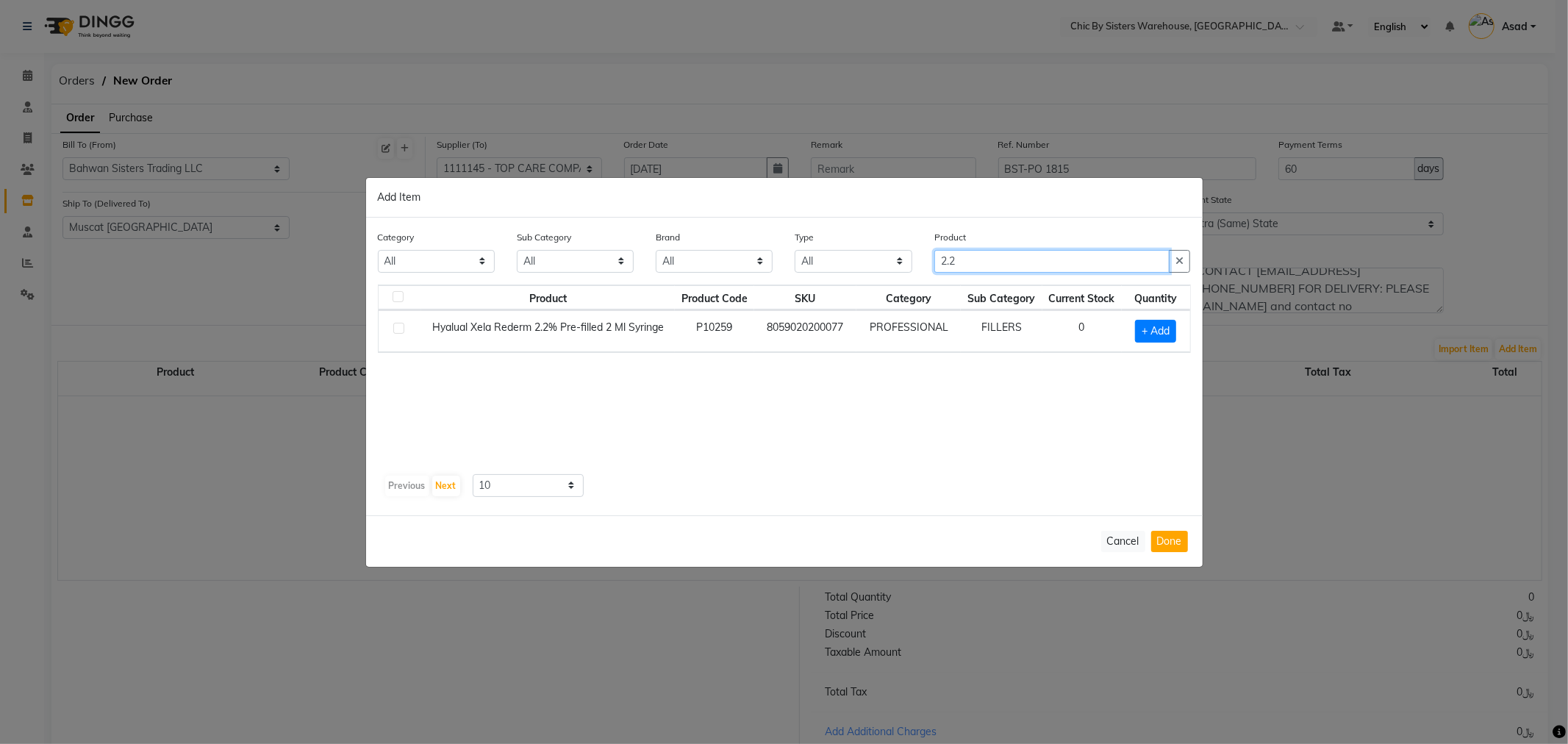
type input "2.2"
click at [397, 327] on label at bounding box center [398, 328] width 11 height 11
click at [397, 327] on input "checkbox" at bounding box center [398, 329] width 10 height 10
checkbox input "true"
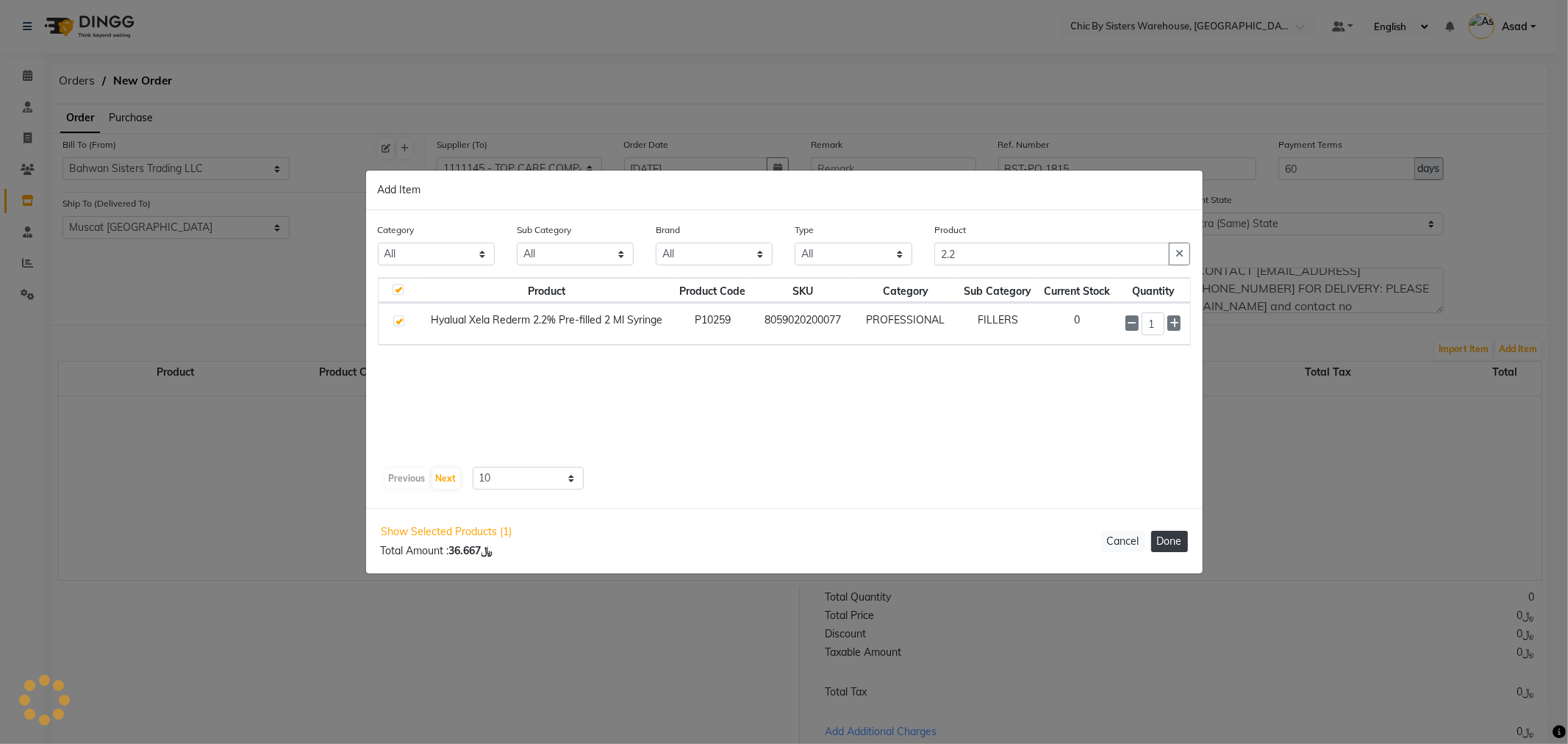
click at [1169, 544] on button "Done" at bounding box center [1169, 541] width 37 height 21
select select "3841"
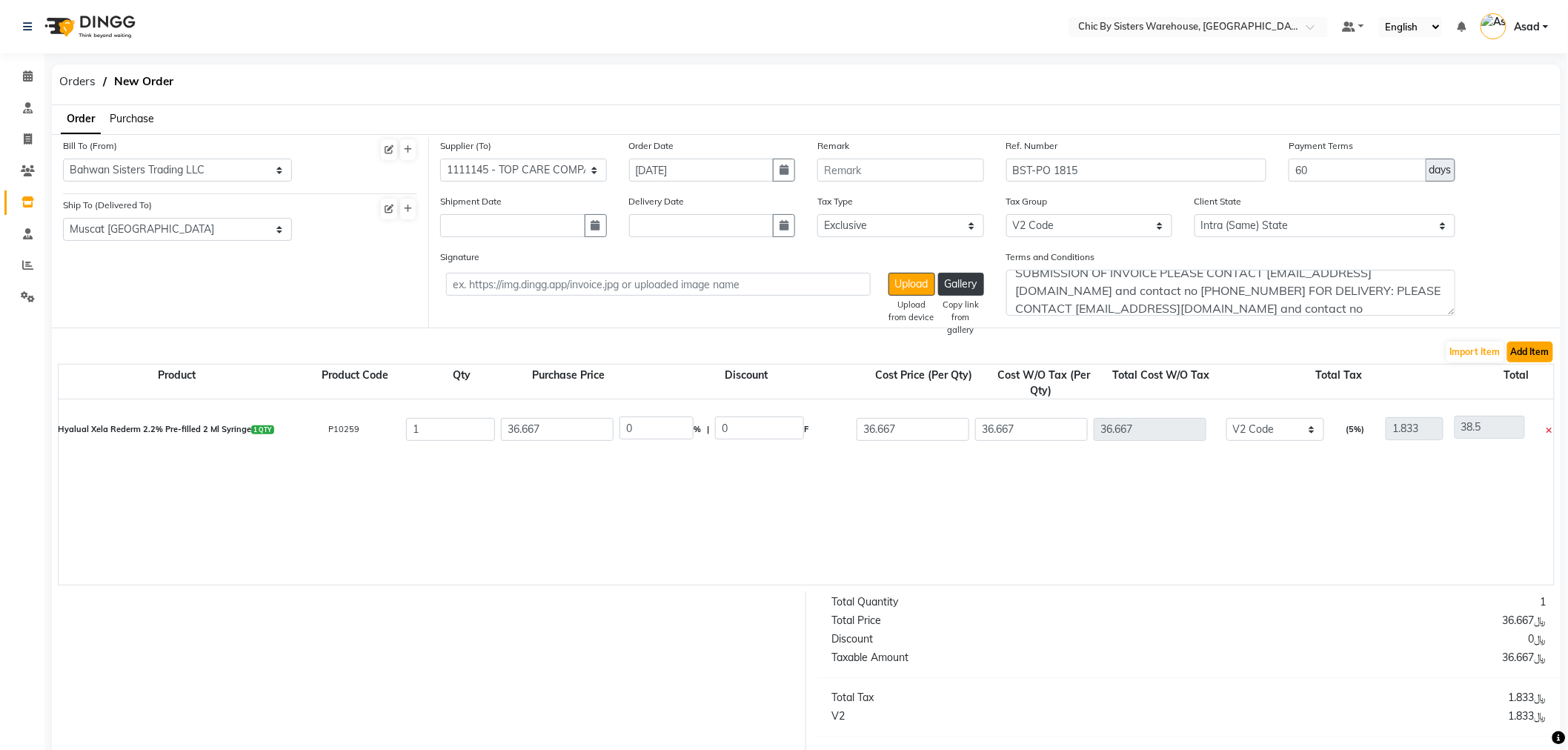
click at [1517, 350] on button "Add Item" at bounding box center [1531, 352] width 46 height 21
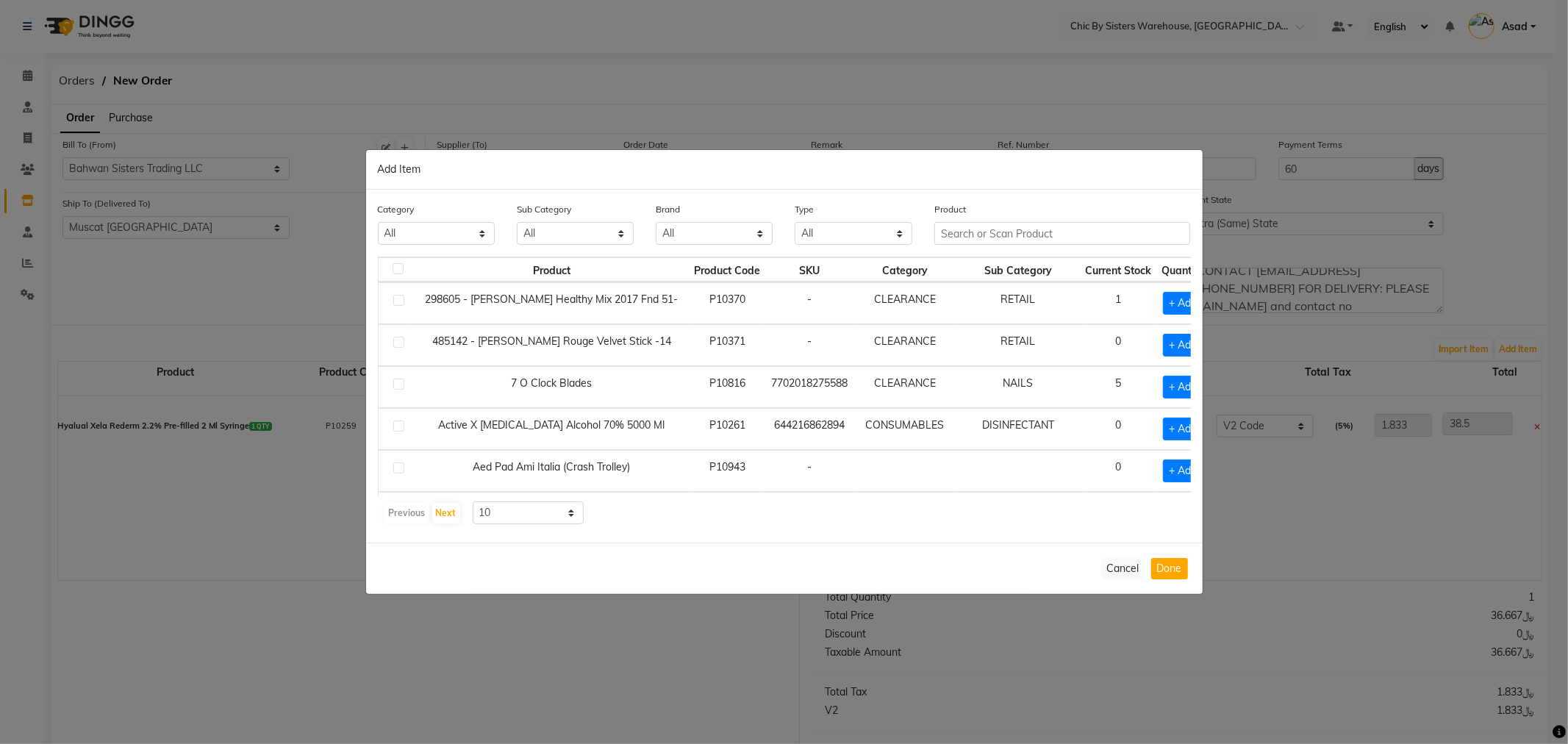
click at [998, 255] on div "Product" at bounding box center [1062, 228] width 278 height 55
click at [979, 231] on input "text" at bounding box center [1062, 233] width 256 height 23
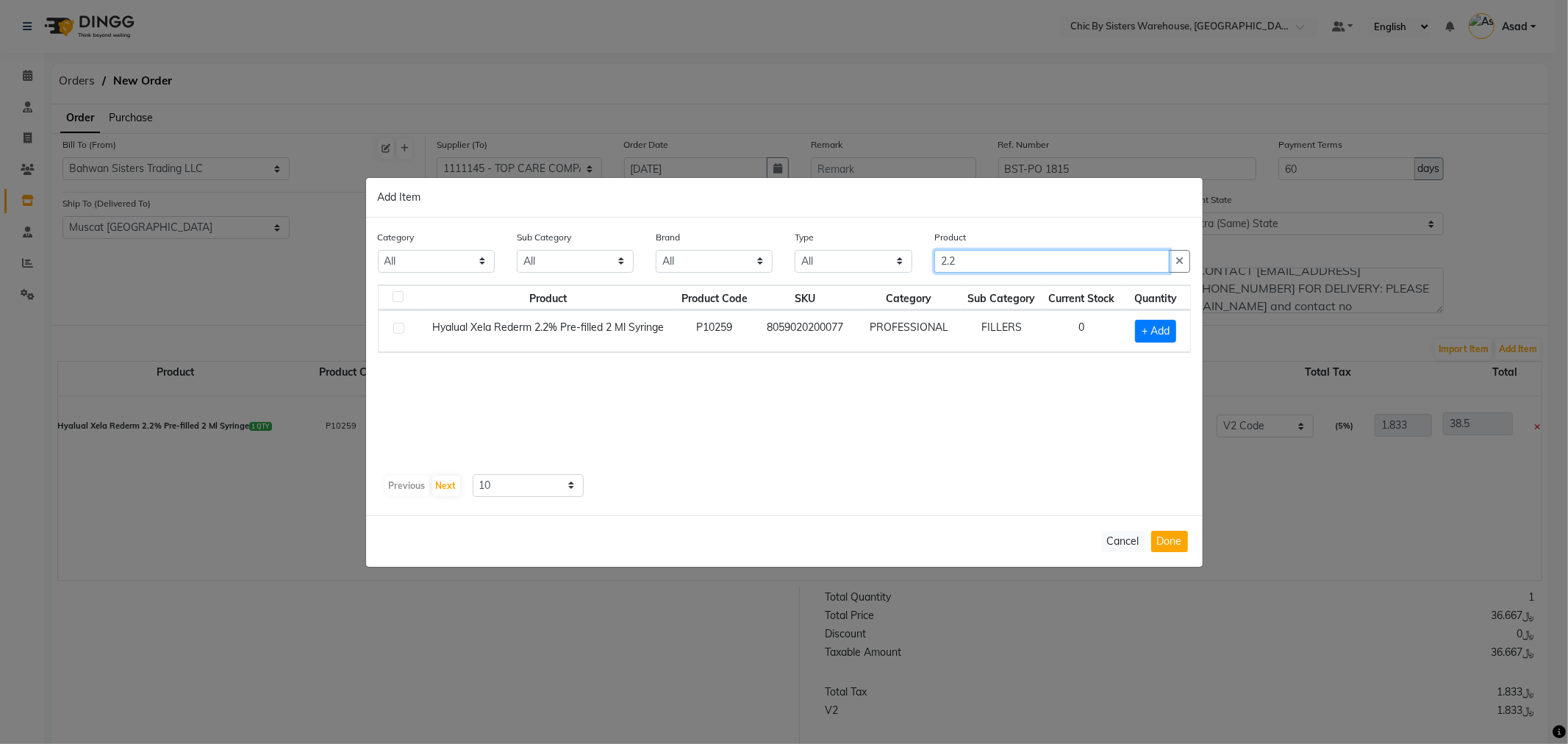
type input "2.2"
click at [401, 329] on label at bounding box center [398, 328] width 11 height 11
click at [401, 329] on input "checkbox" at bounding box center [398, 329] width 10 height 10
checkbox input "true"
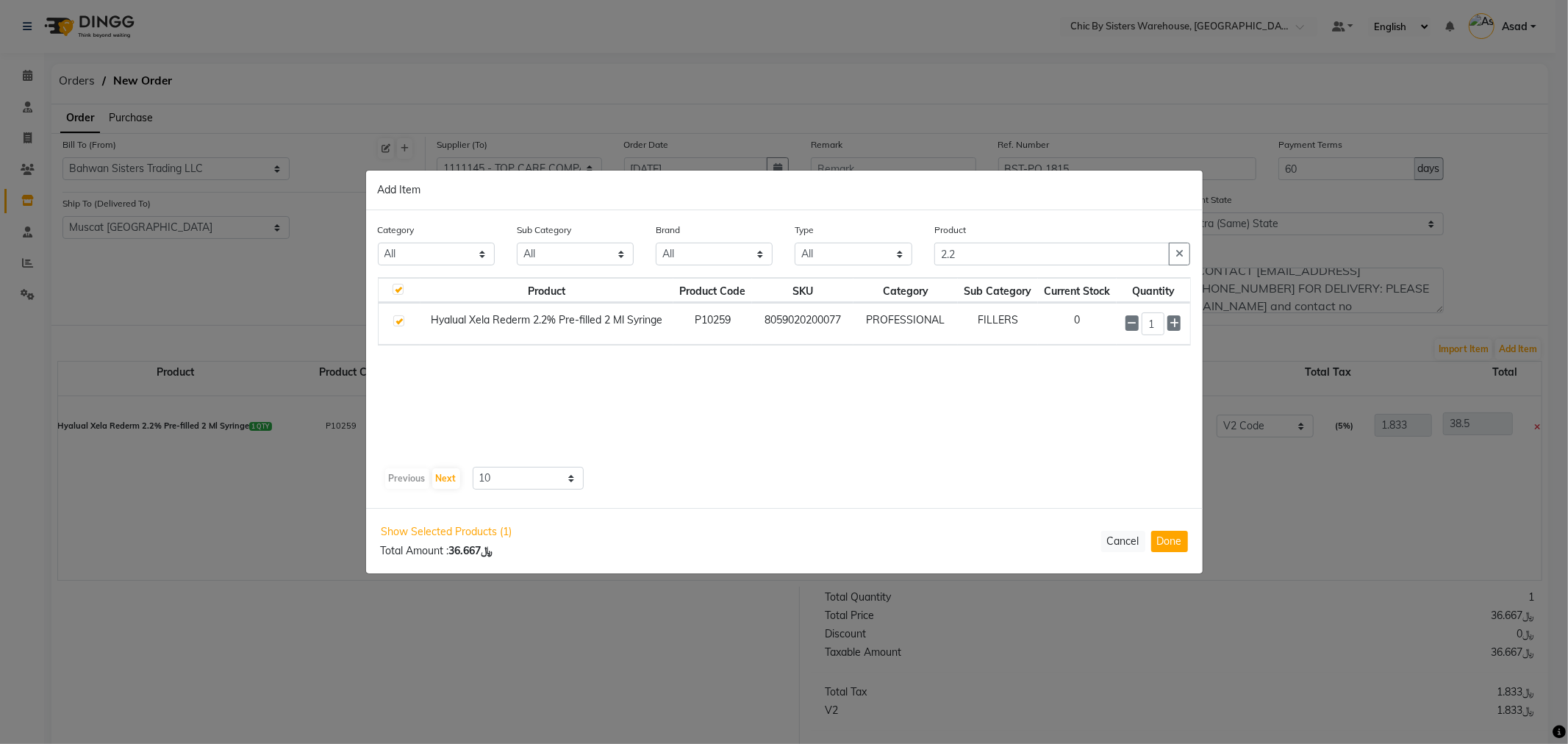
click at [1174, 554] on div "Show Selected Products (1) Total Amount : ﷼36.667 Cancel Done" at bounding box center [784, 541] width 837 height 66
click at [1181, 544] on button "Done" at bounding box center [1169, 541] width 37 height 21
select select "3841"
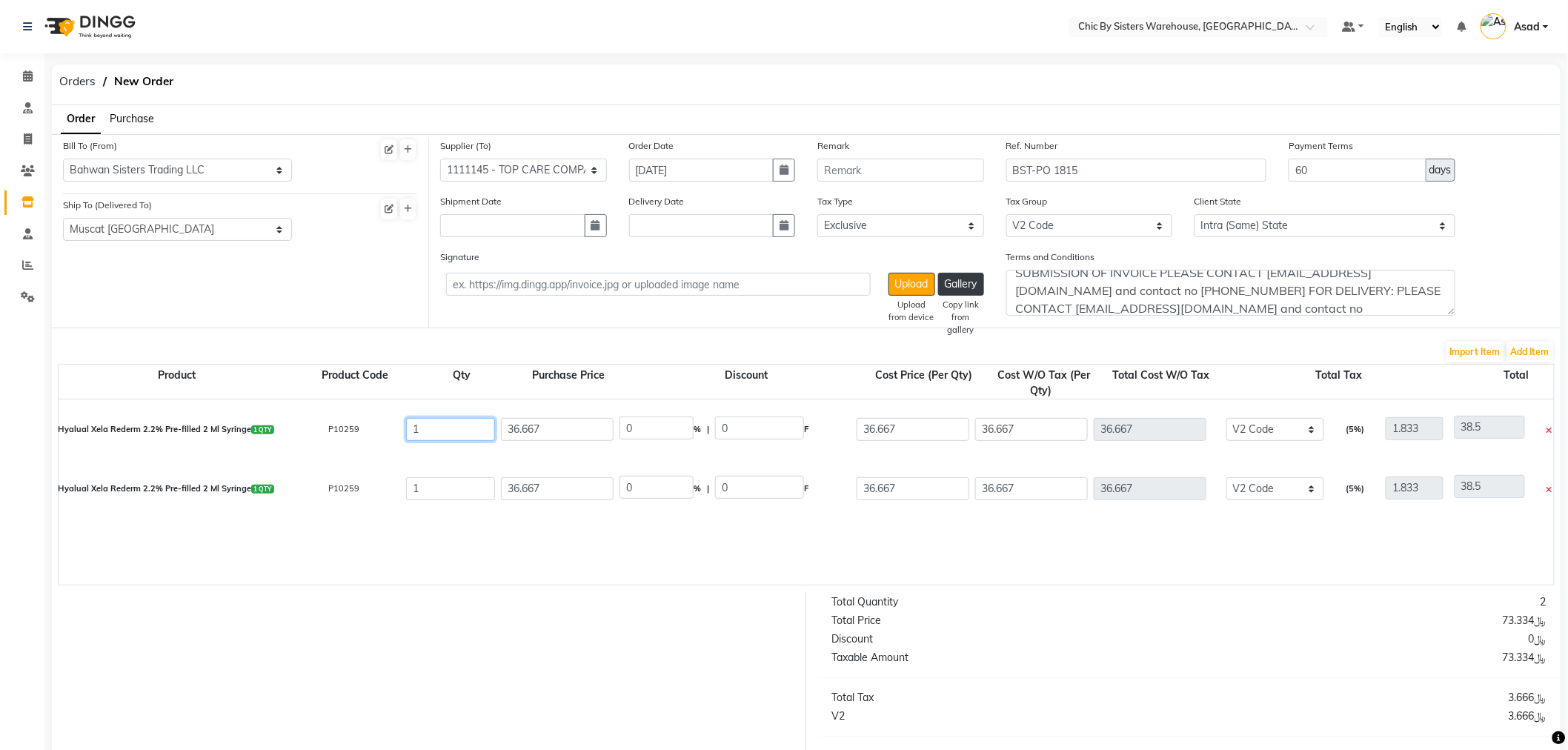
click at [442, 426] on input "1" at bounding box center [450, 430] width 89 height 23
type input "10"
type input "366.67"
type input "368.503"
type input "18.334"
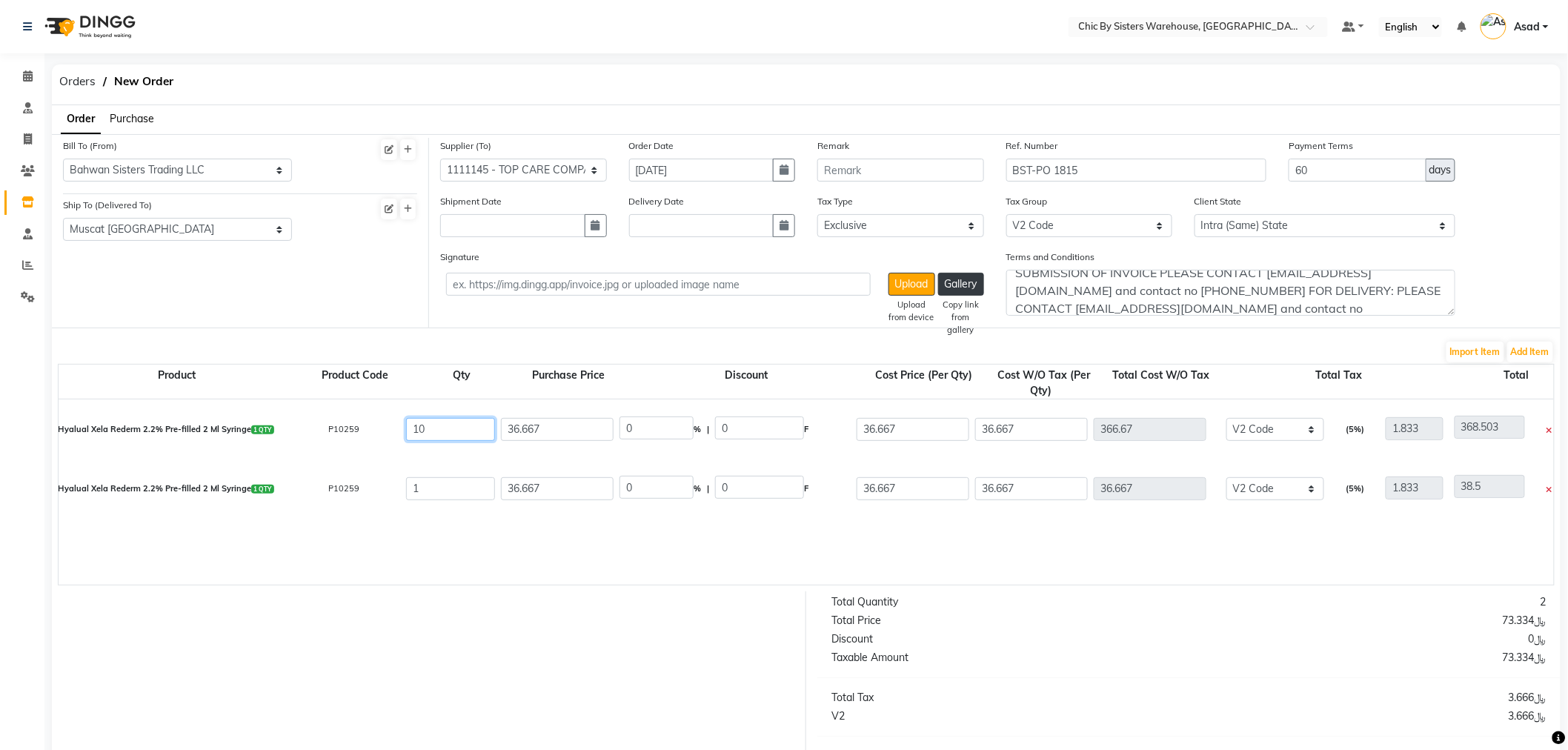
type input "385.004"
type input "10"
drag, startPoint x: 432, startPoint y: 489, endPoint x: 387, endPoint y: 478, distance: 46.3
type input "8"
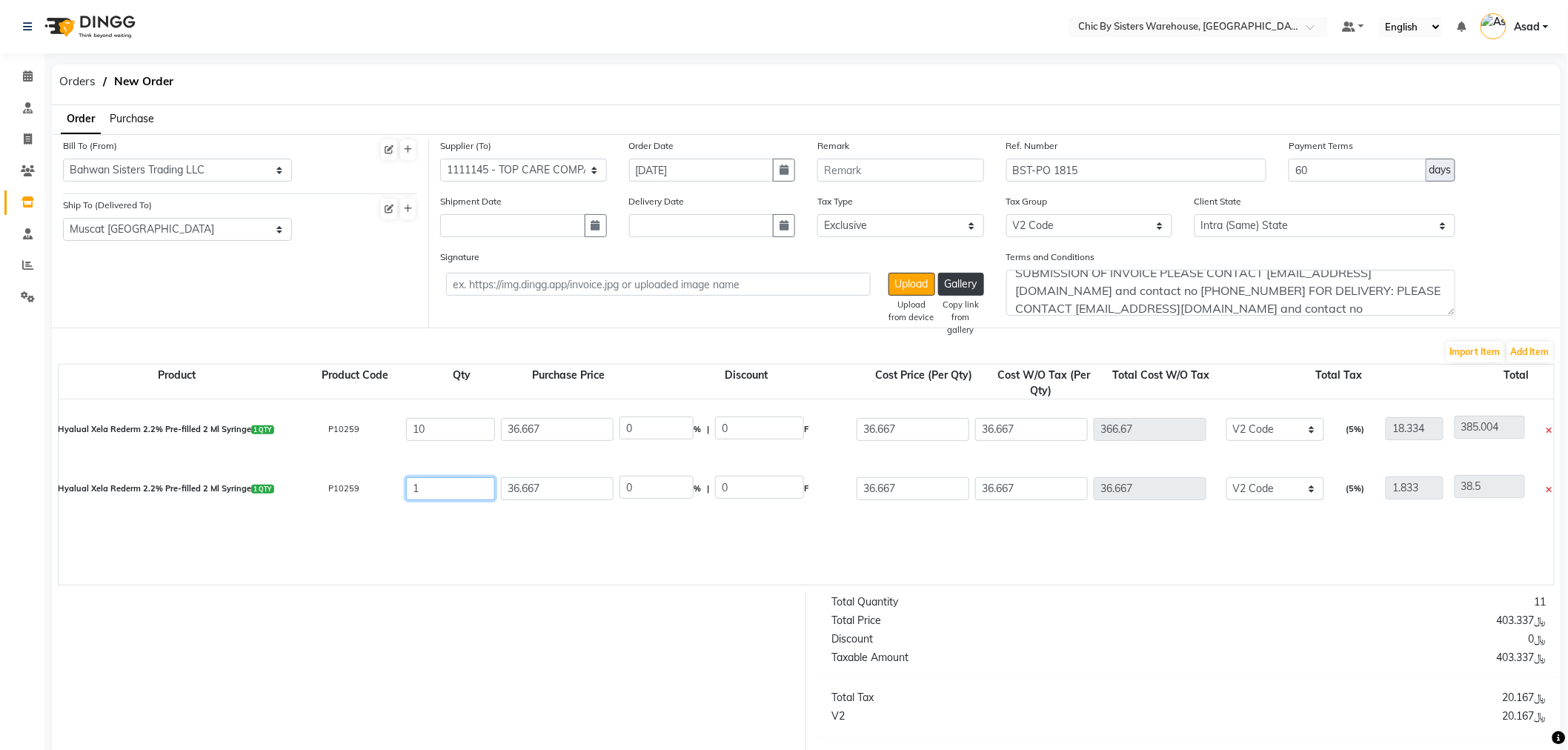
type input "293.336"
type input "295.169"
type input "14.667"
type input "308.003"
type input "8"
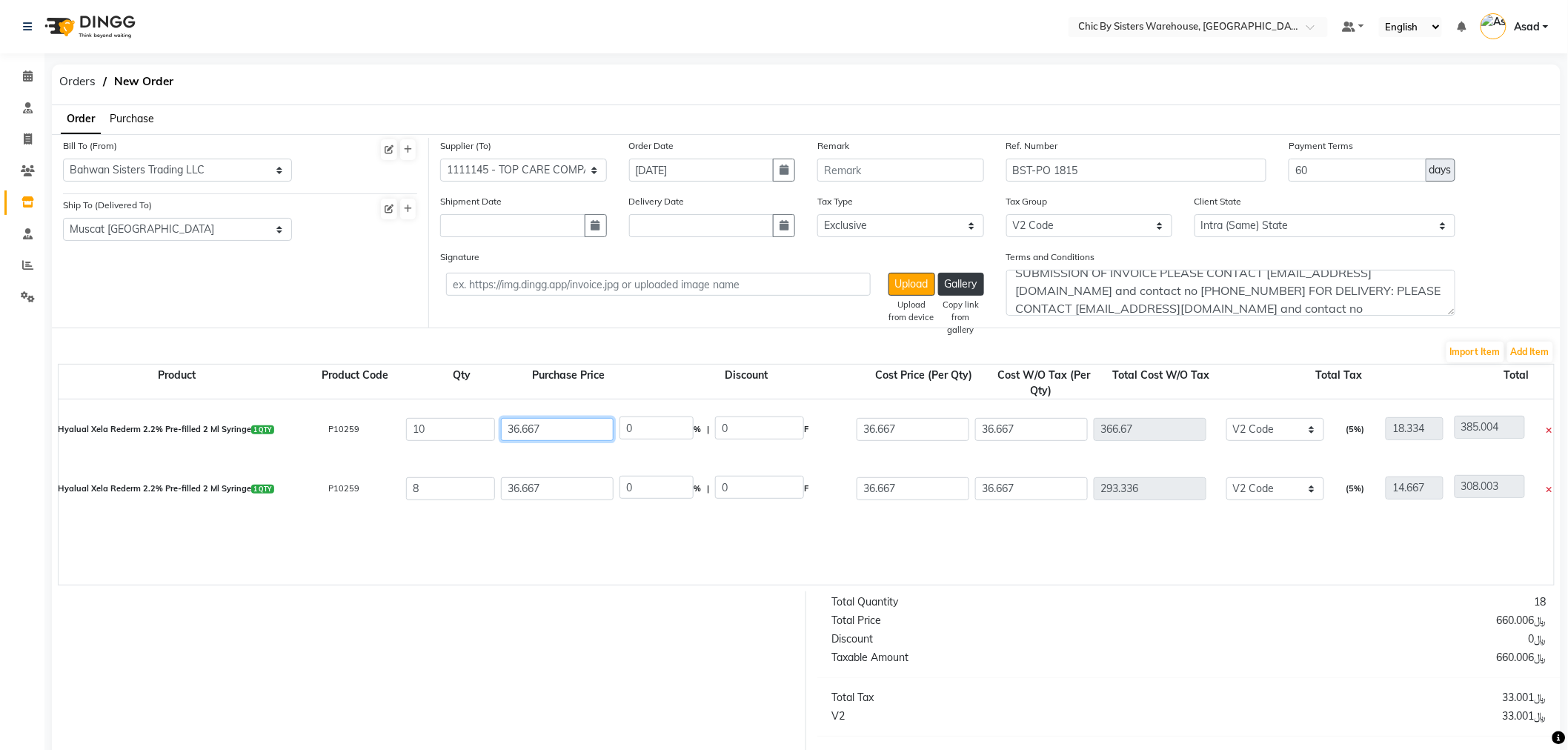
drag, startPoint x: 543, startPoint y: 426, endPoint x: 411, endPoint y: 402, distance: 134.2
type input "66"
type input "44.444"
type input "29.333"
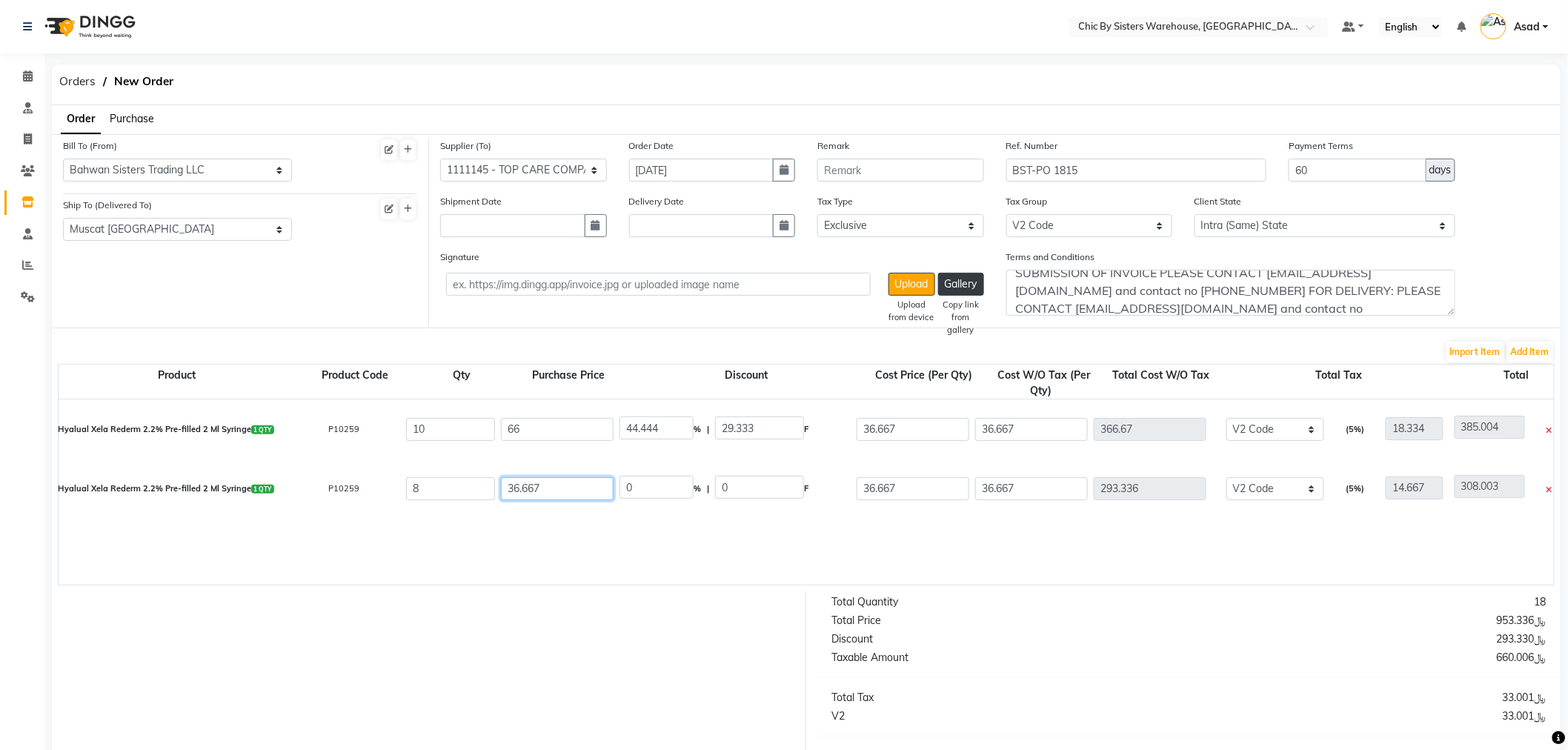
drag, startPoint x: 556, startPoint y: 485, endPoint x: 405, endPoint y: 470, distance: 151.7
type input "66"
type input "44.444"
type input "29.333"
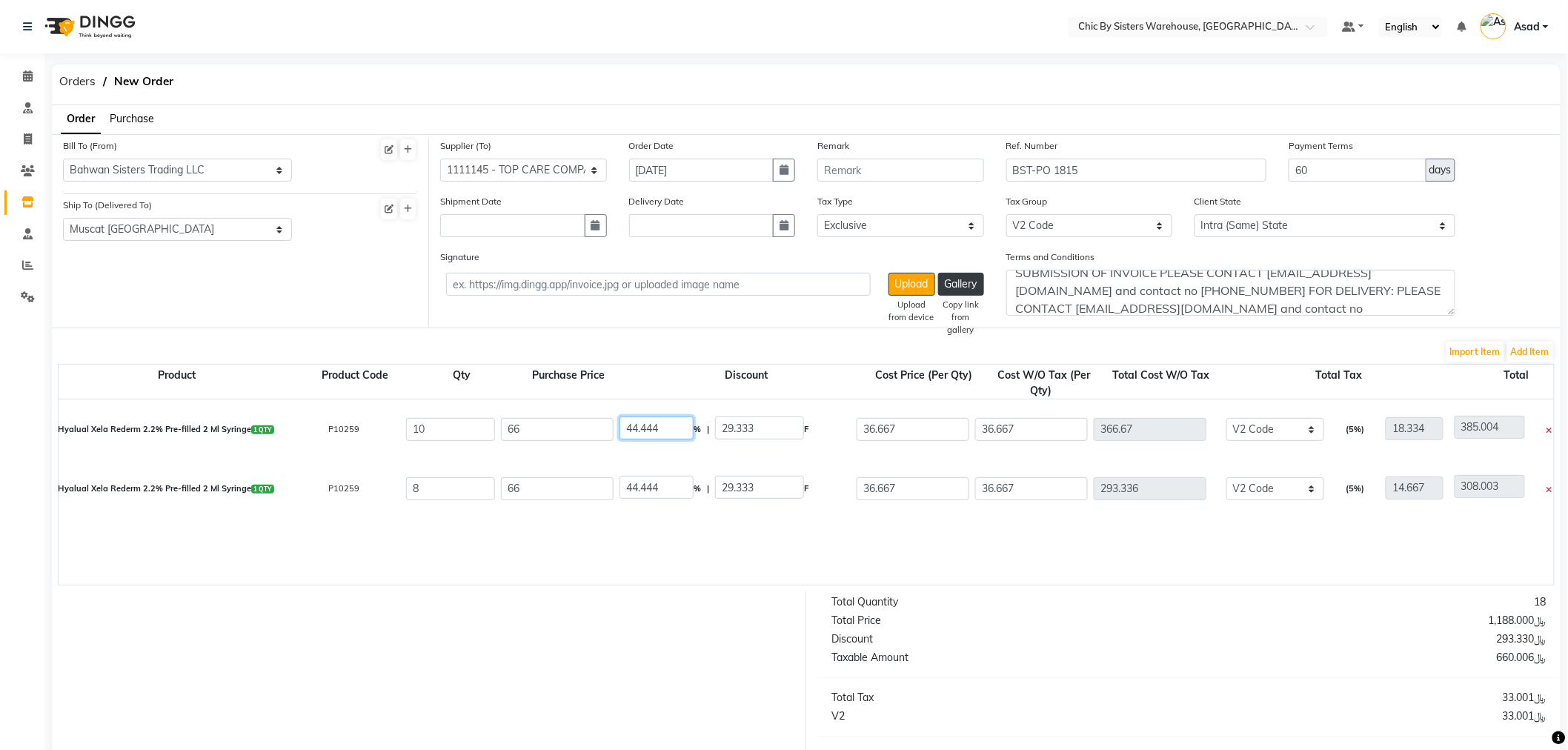
type input "0"
type input "66"
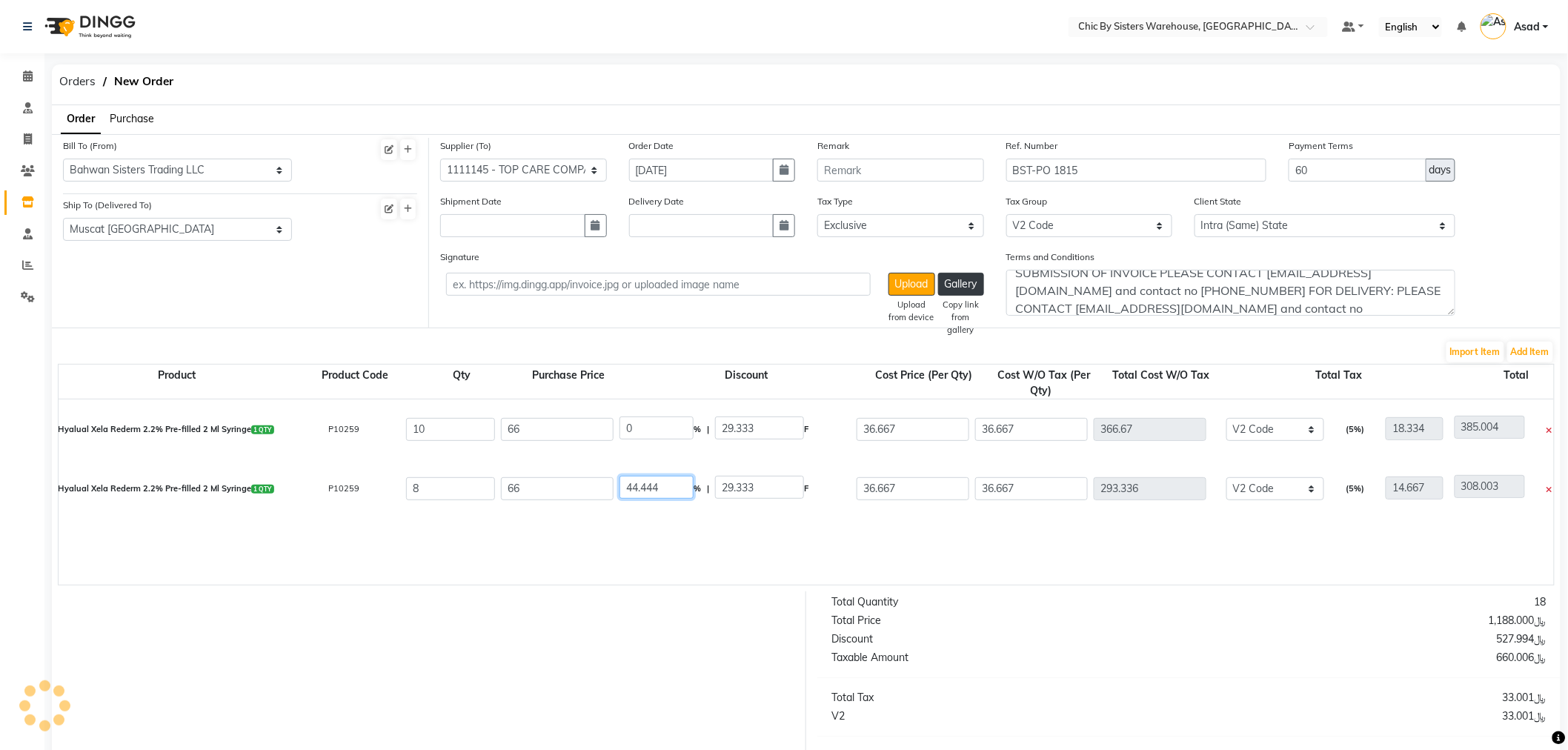
type input "660"
type input "33"
type input "693"
drag, startPoint x: 671, startPoint y: 483, endPoint x: 542, endPoint y: 455, distance: 132.0
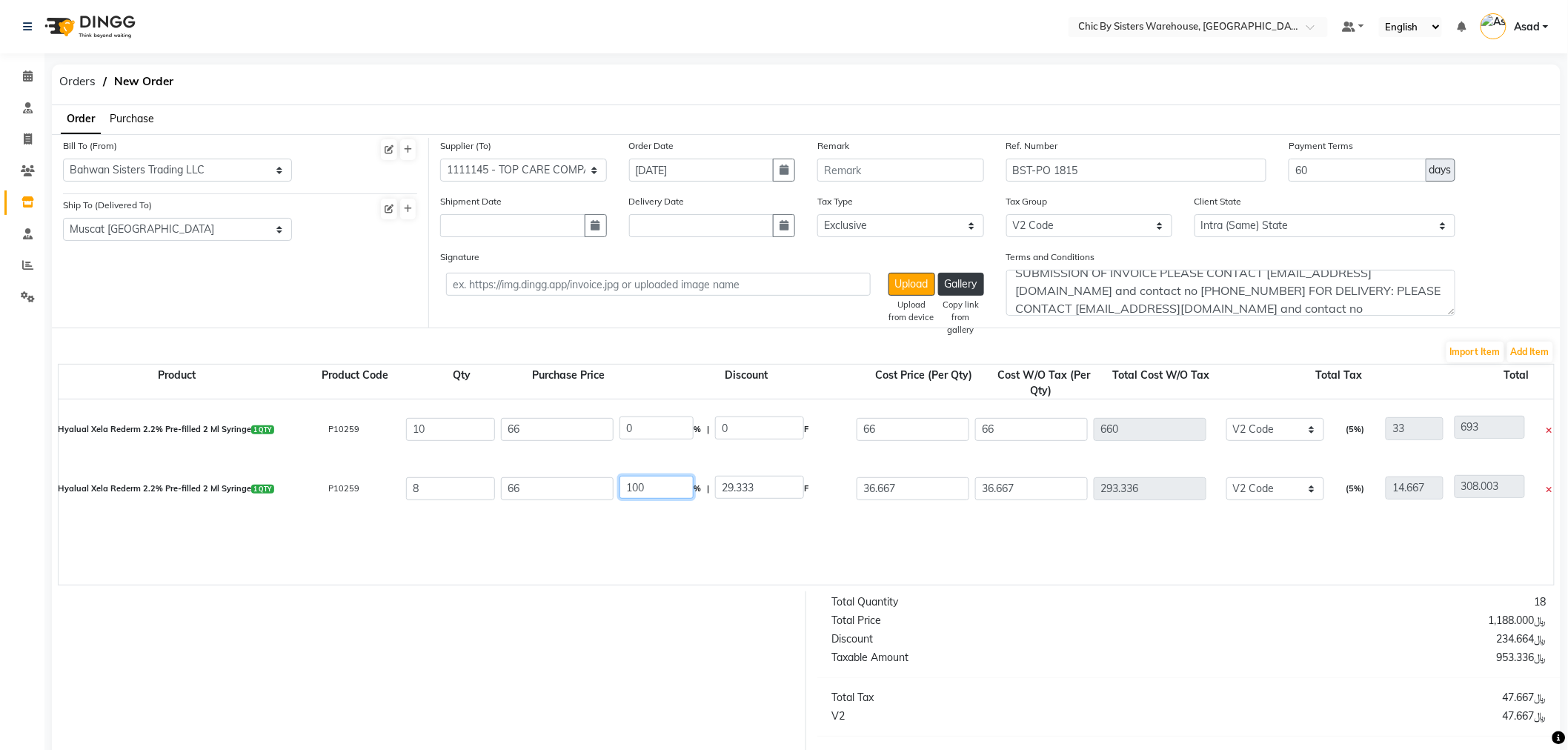
type input "100"
type input "66"
type input "0"
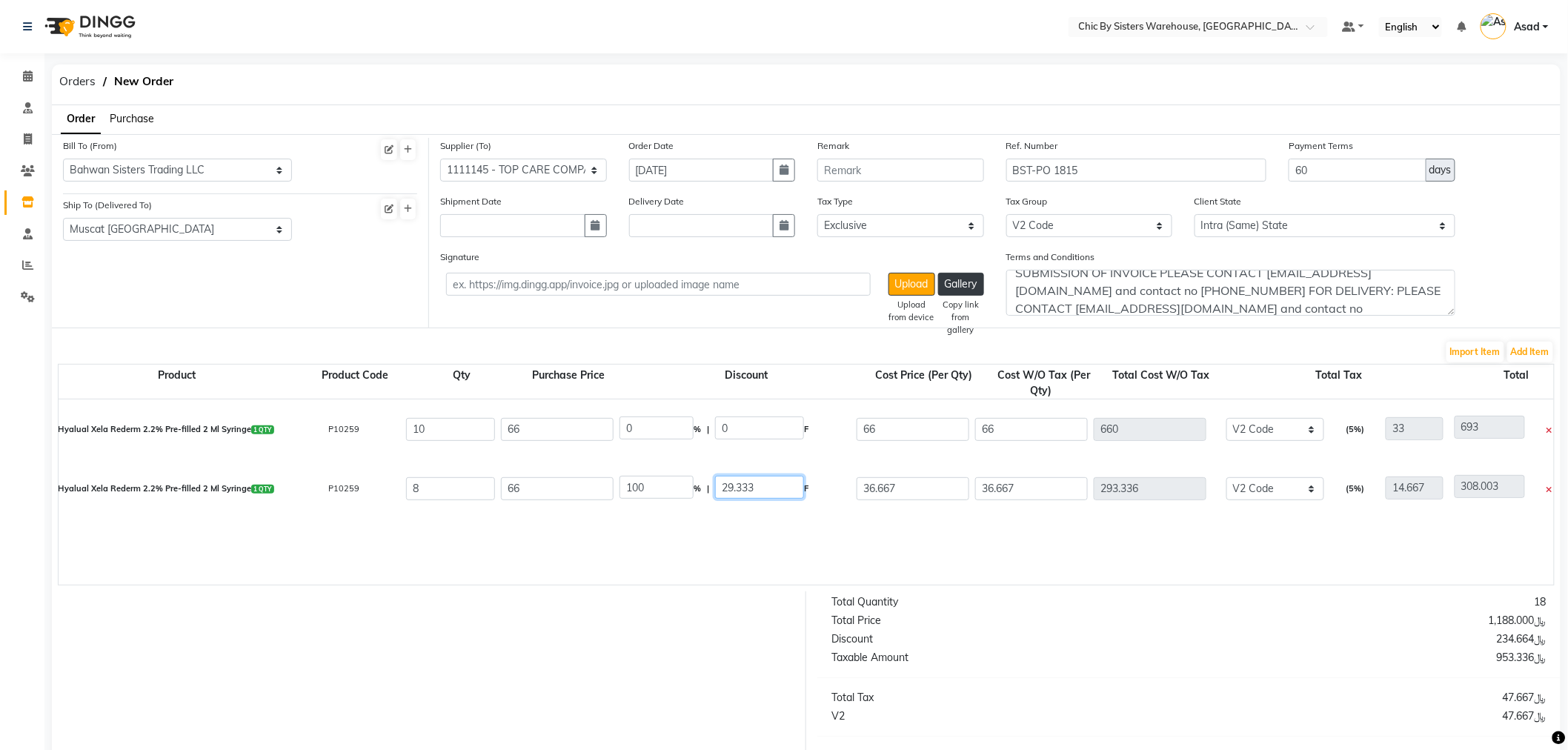
type input "0"
click at [763, 479] on input "66" at bounding box center [759, 488] width 89 height 23
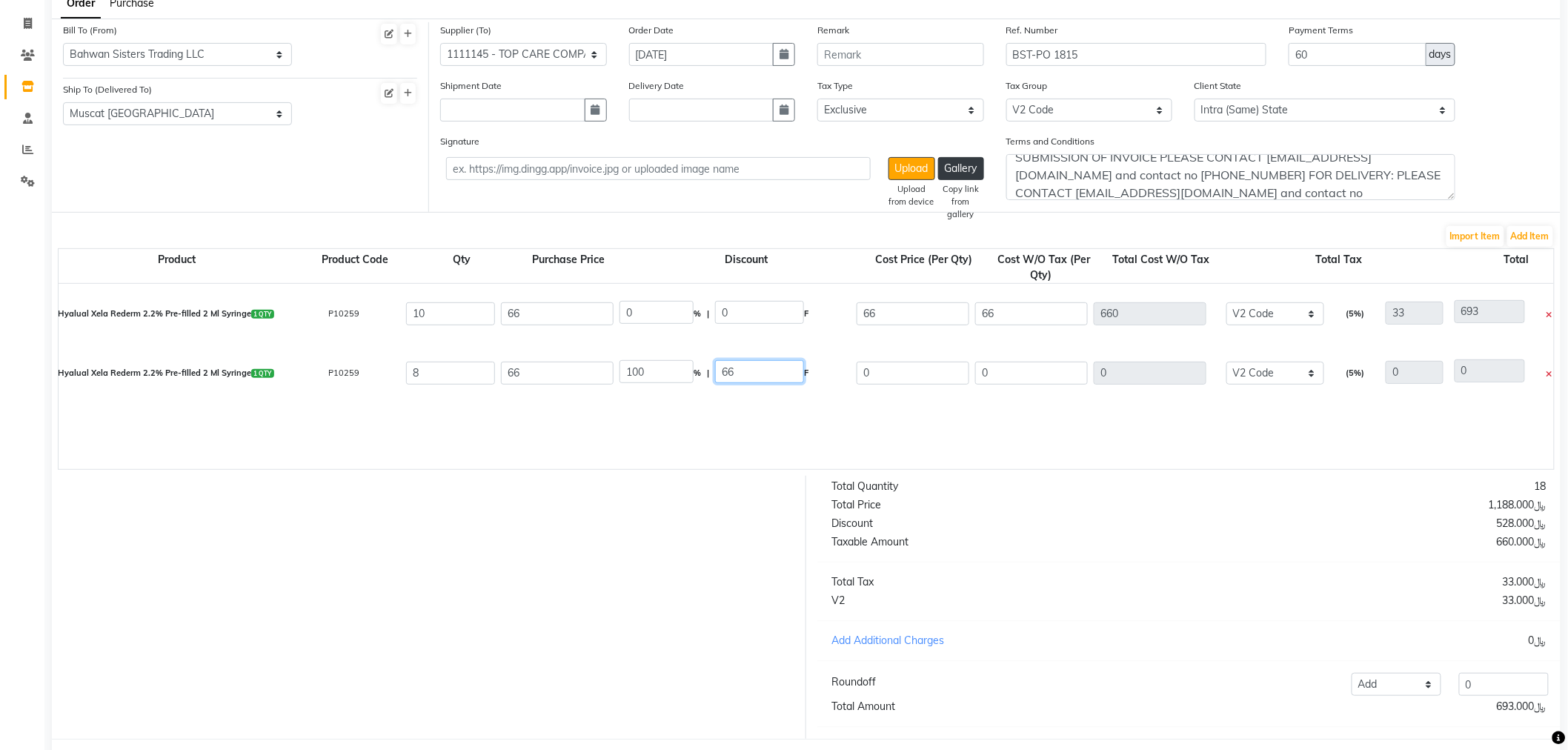
scroll to position [194, 0]
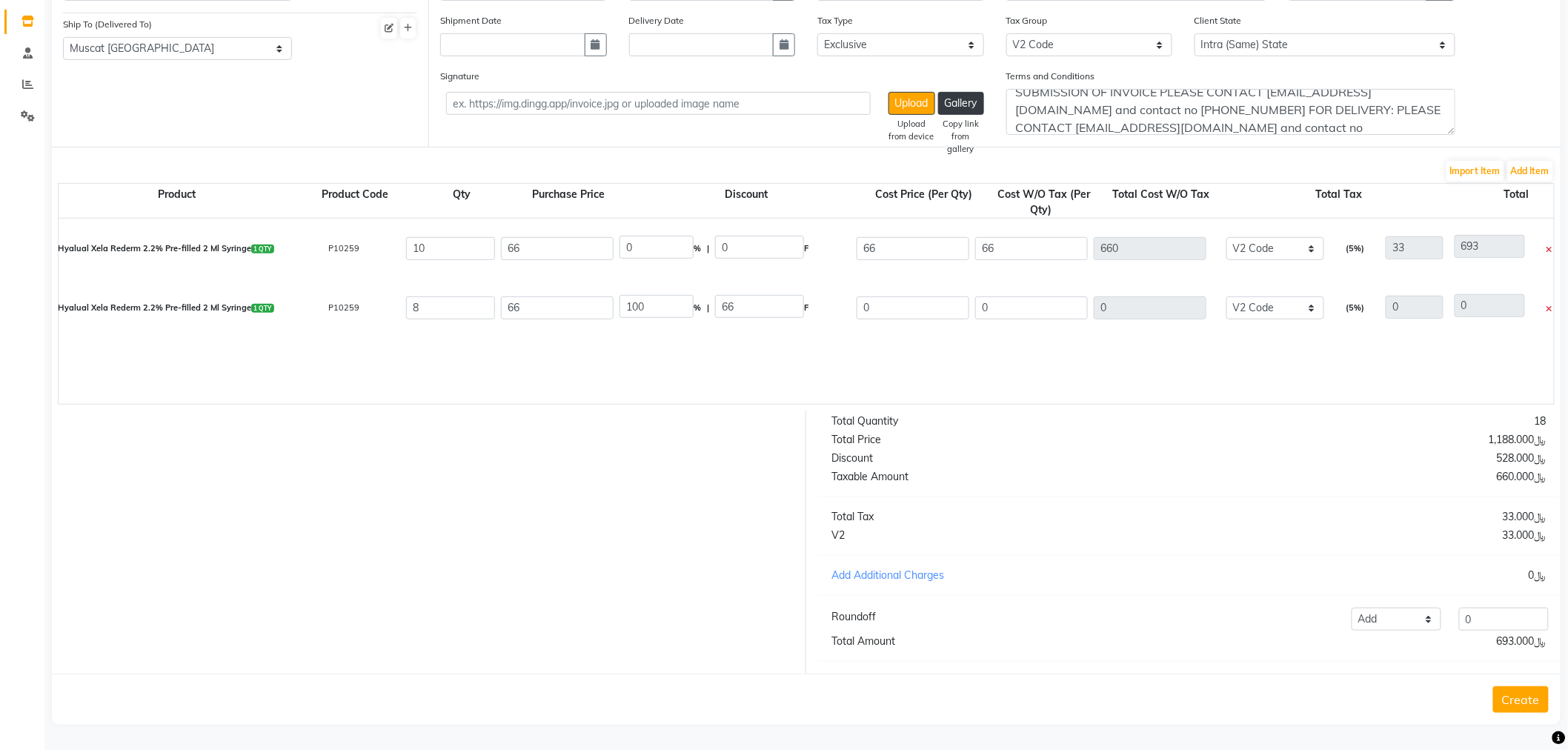
click at [1542, 704] on button "Create" at bounding box center [1521, 700] width 55 height 26
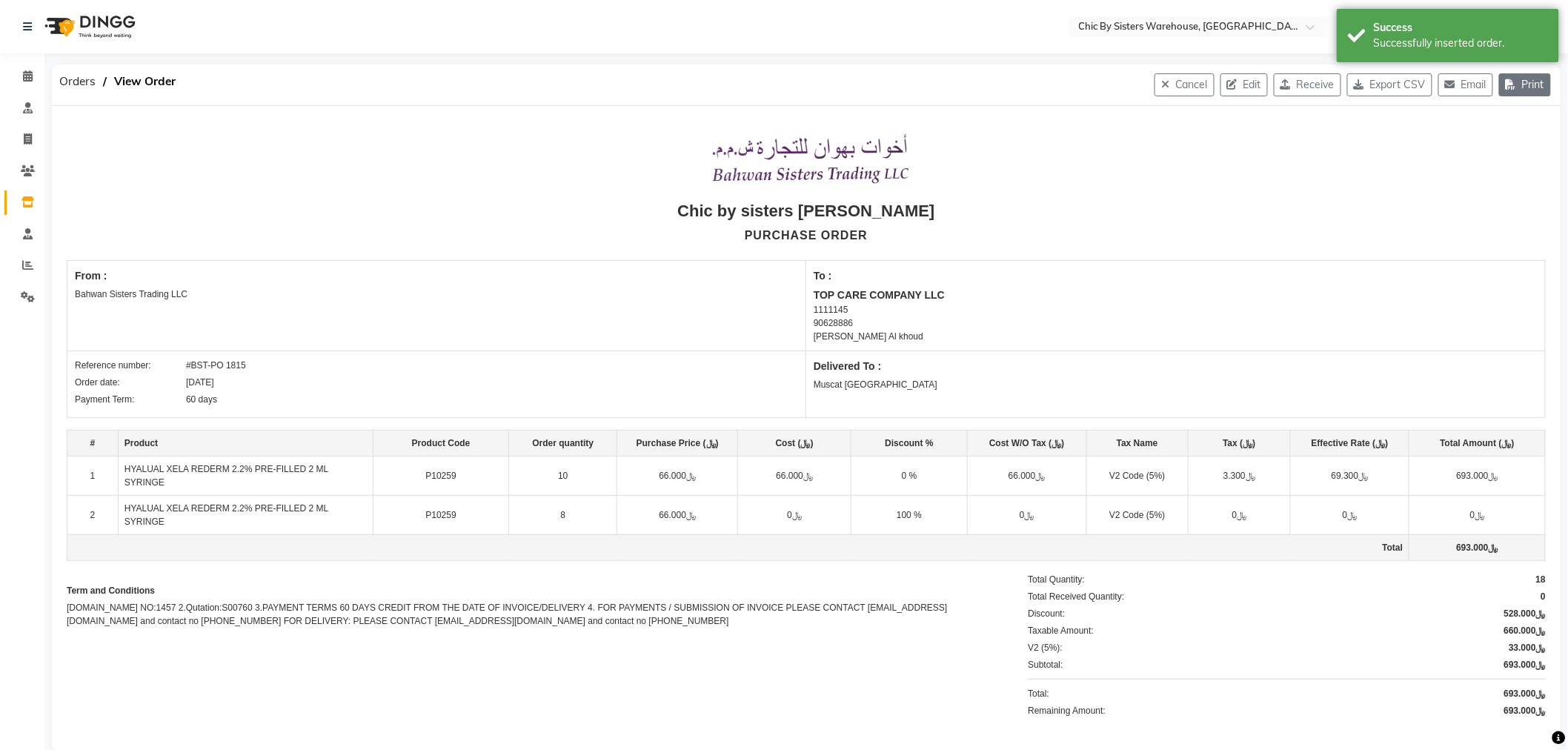
click at [1534, 94] on button "Print" at bounding box center [1525, 85] width 52 height 23
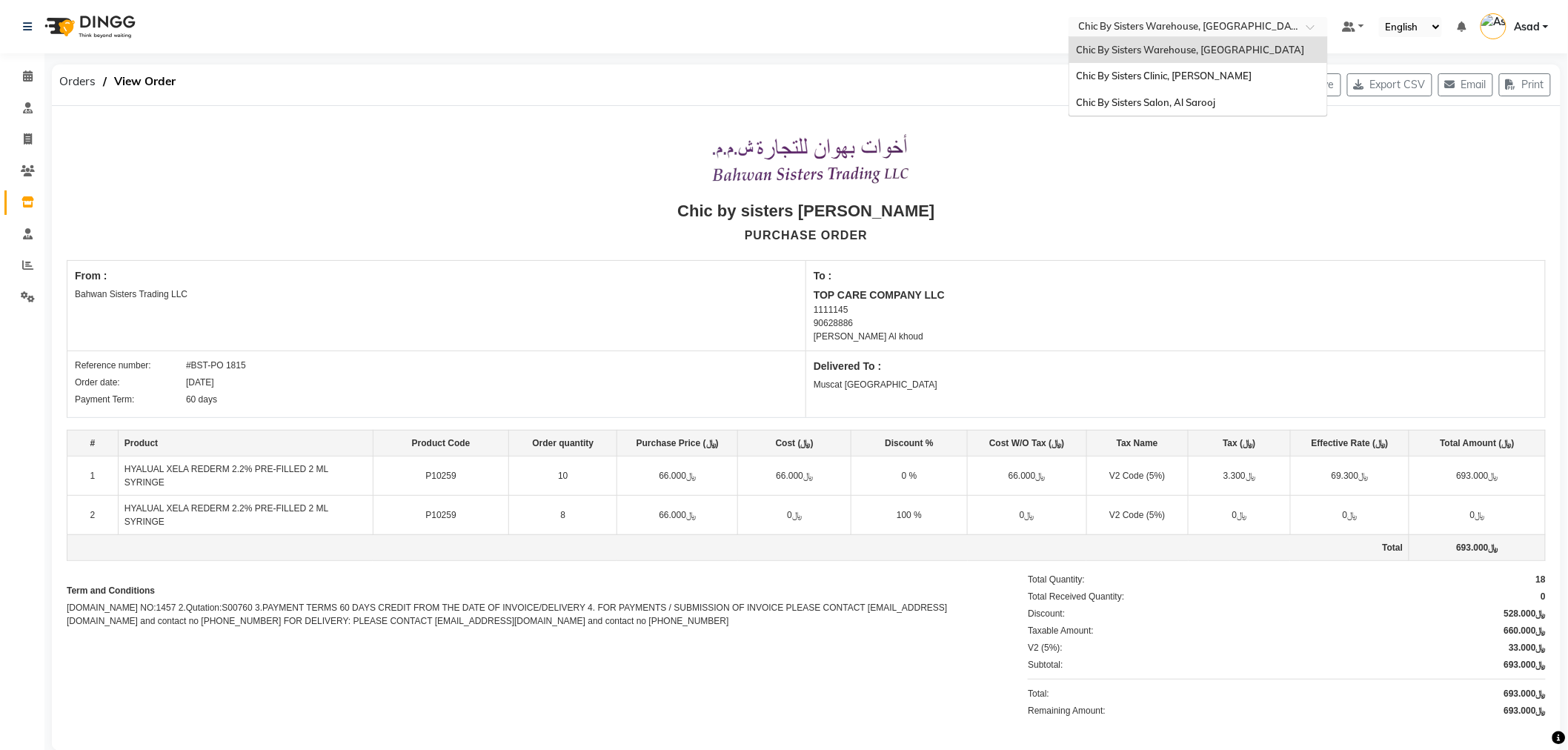
click at [1219, 27] on input "text" at bounding box center [1184, 28] width 215 height 15
click at [1193, 75] on span "Chic By Sisters Clinic, Al Sarooj" at bounding box center [1165, 75] width 176 height 12
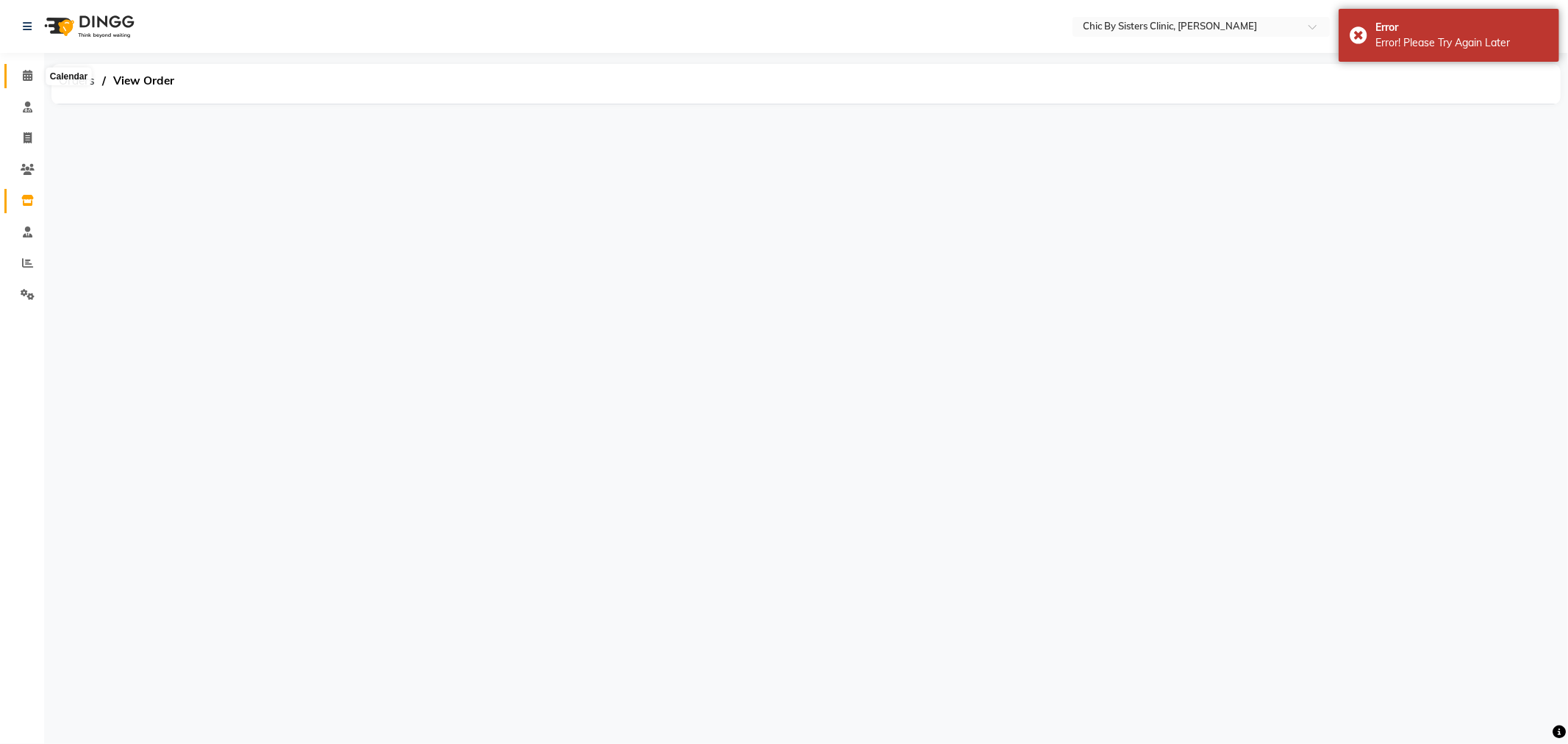
click at [27, 76] on icon at bounding box center [28, 75] width 10 height 11
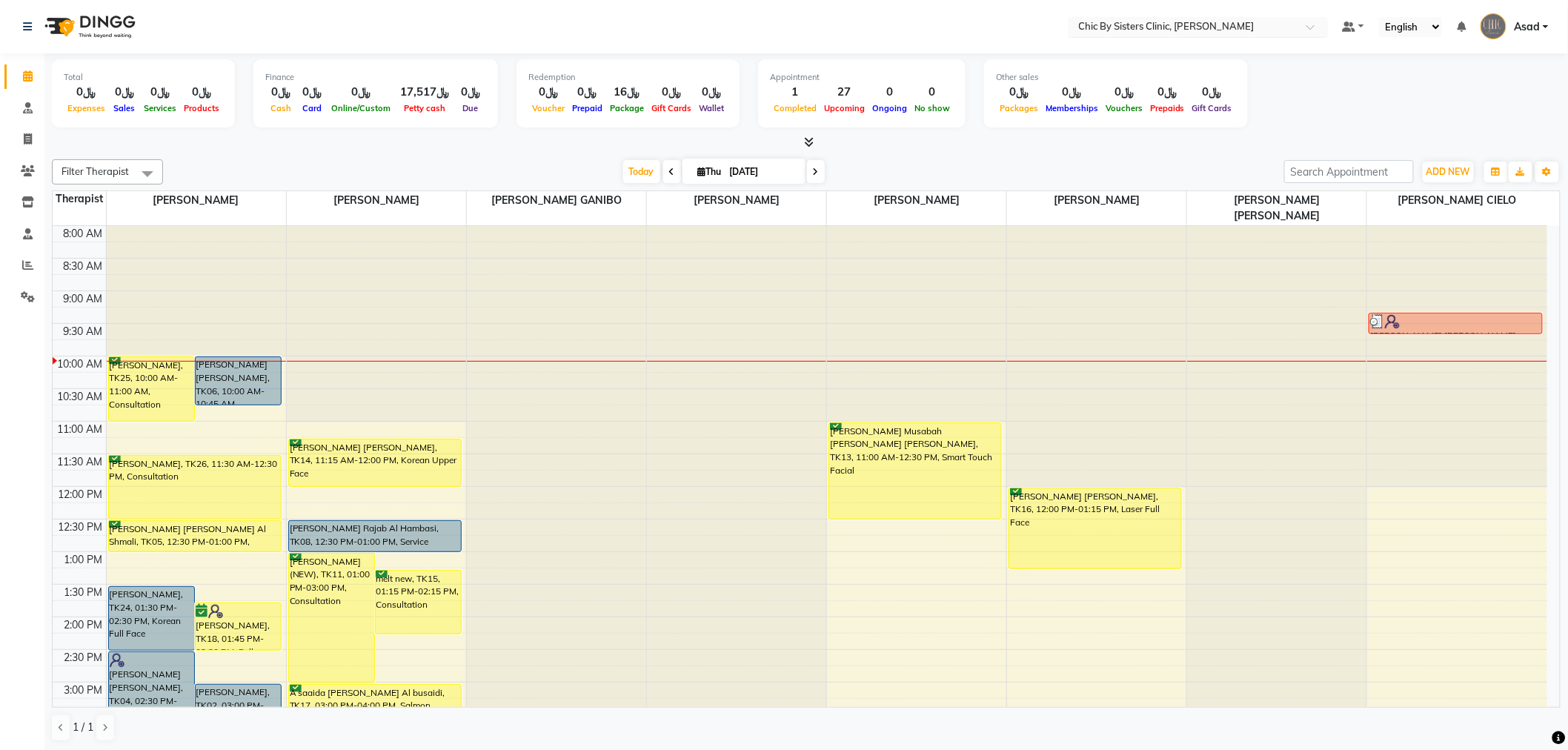
click at [1210, 33] on input "text" at bounding box center [1184, 28] width 215 height 15
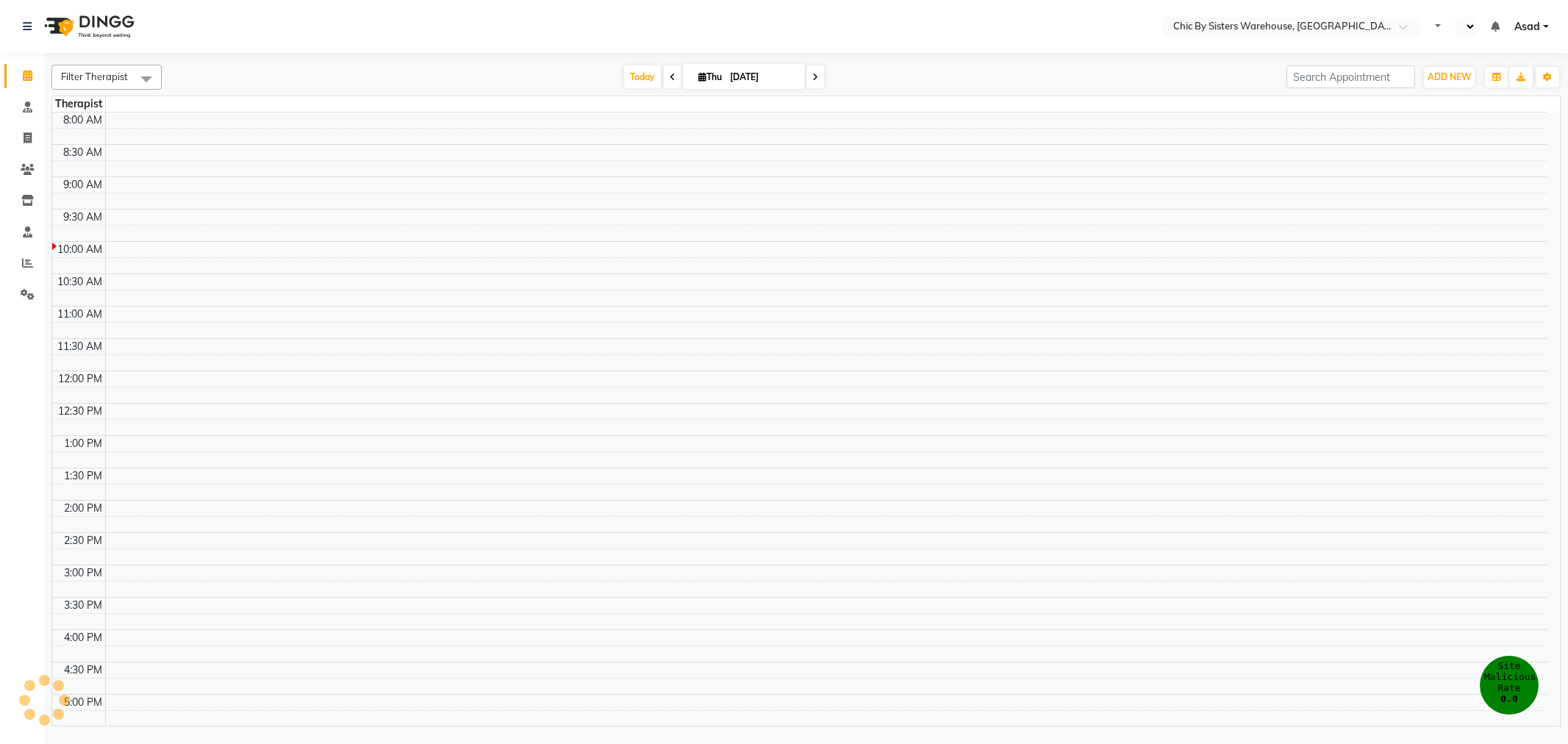
select select "en"
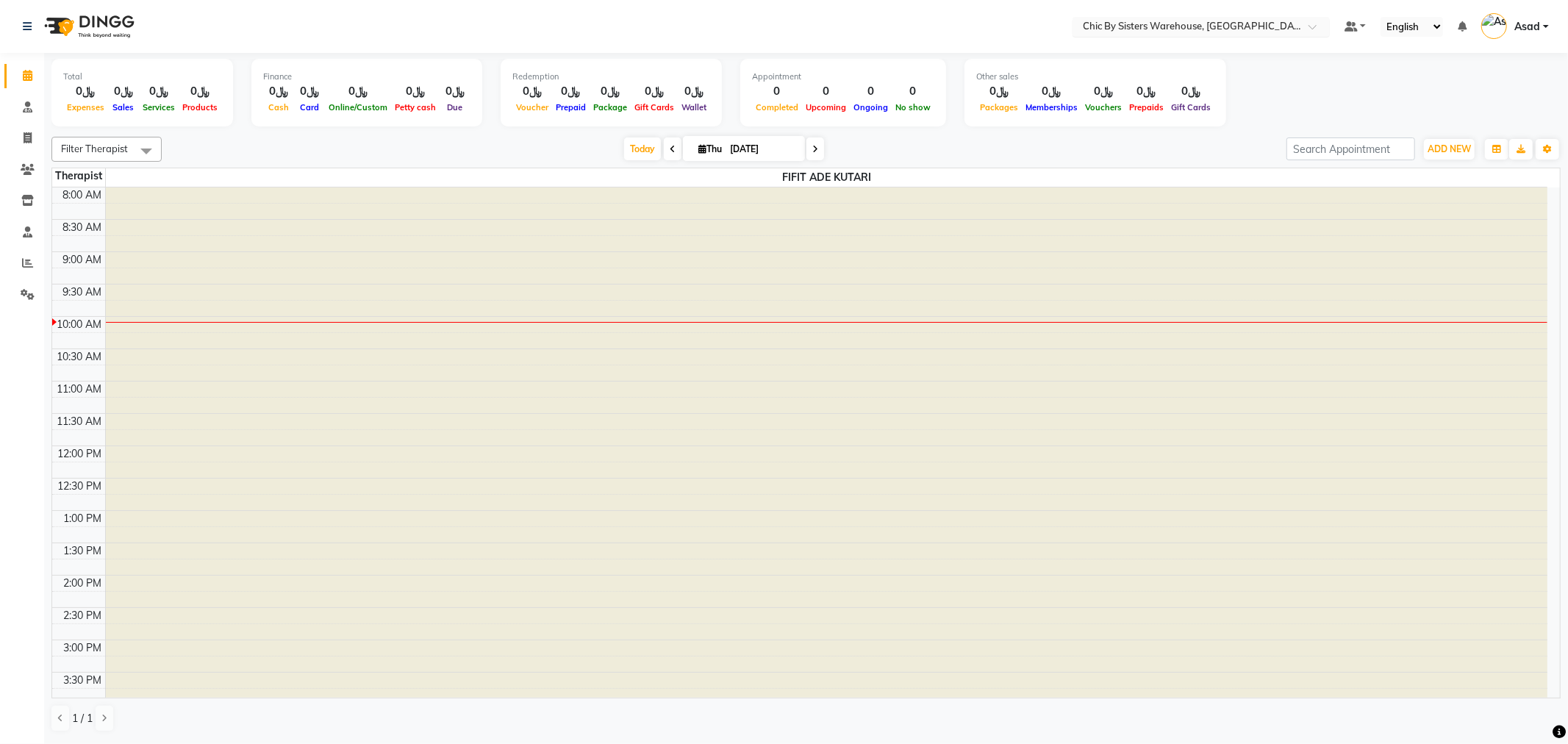
click at [1239, 25] on input "text" at bounding box center [1186, 28] width 213 height 15
click at [21, 200] on icon at bounding box center [27, 200] width 12 height 11
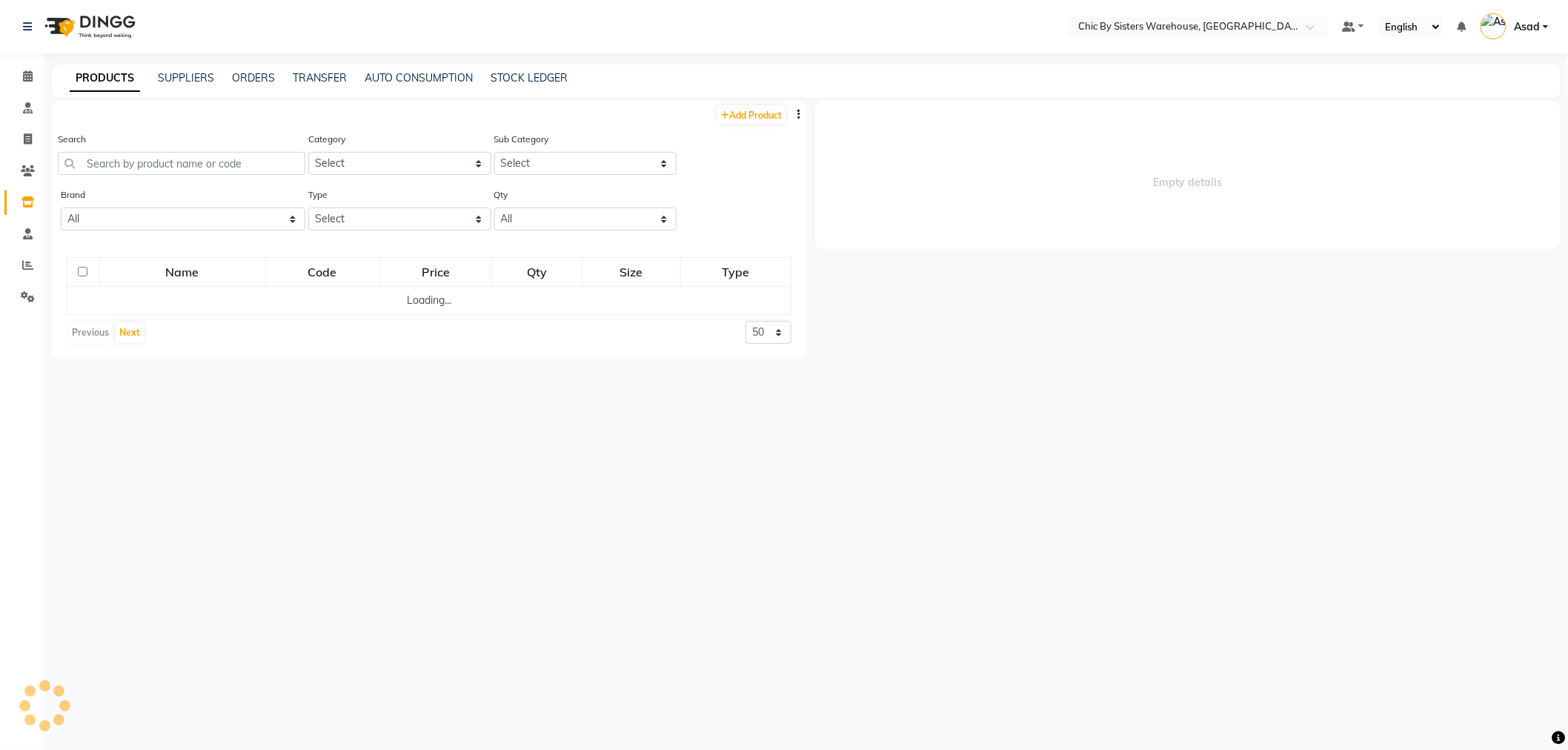
select select
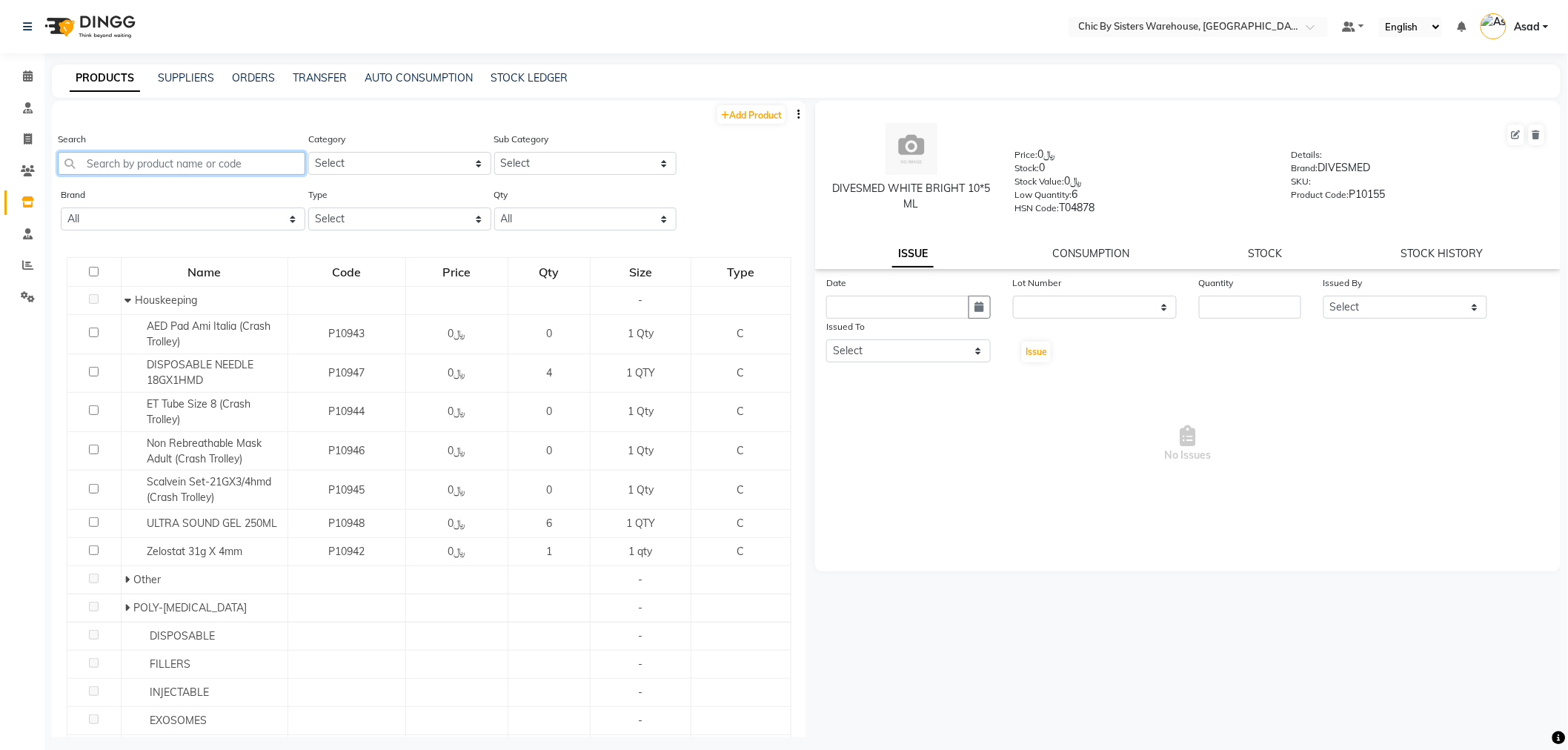
click at [163, 164] on input "text" at bounding box center [181, 164] width 248 height 23
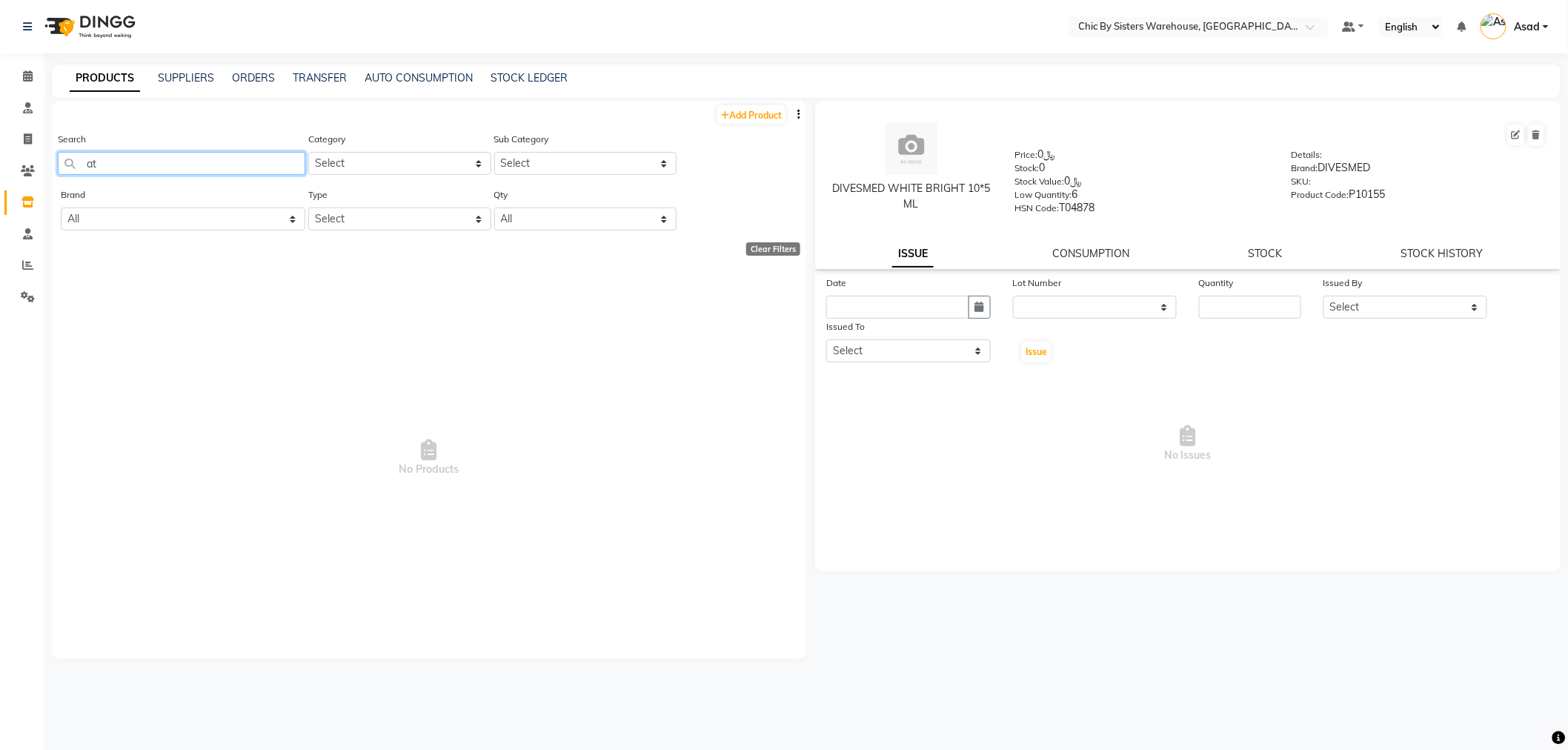
type input "a"
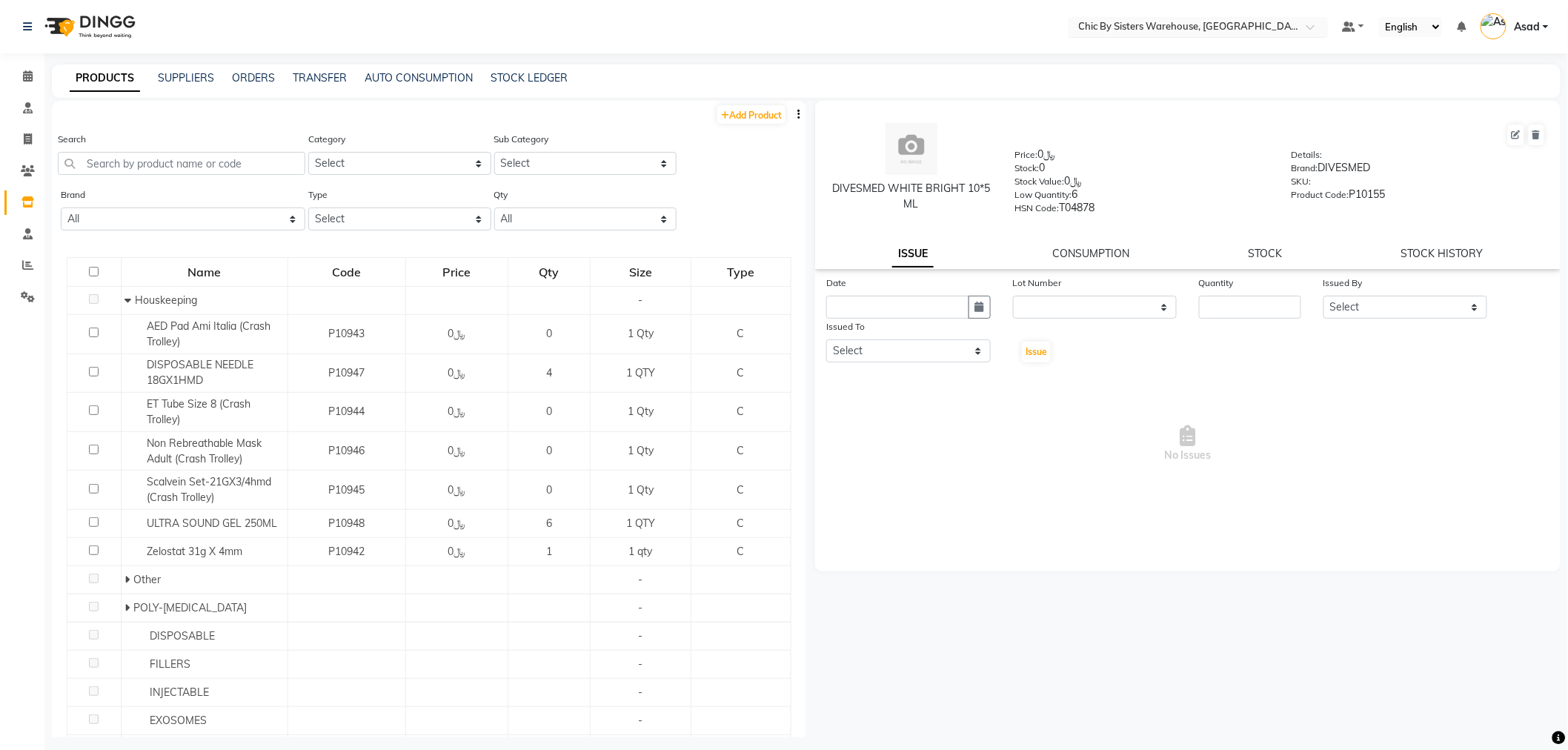
click at [1165, 23] on input "text" at bounding box center [1184, 28] width 215 height 15
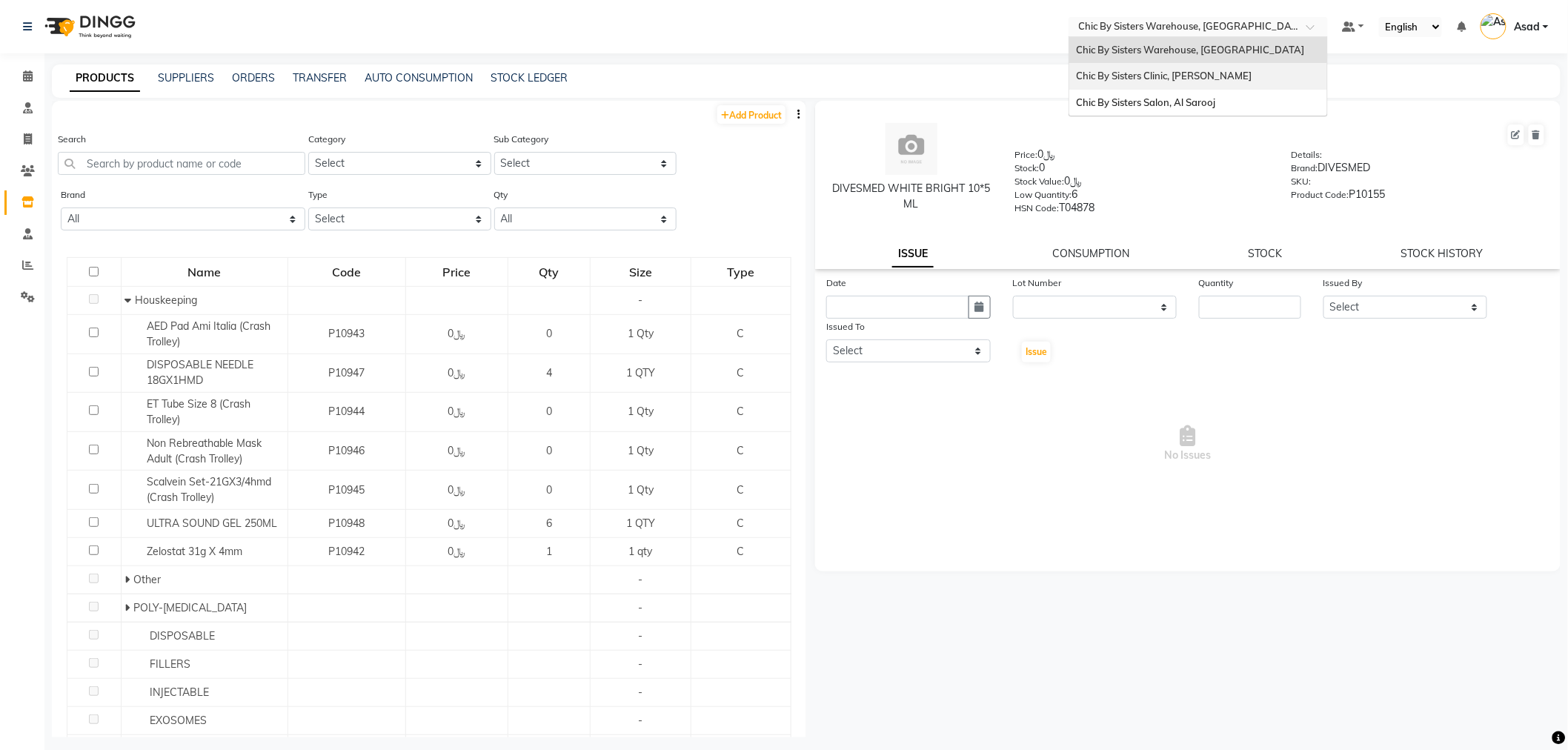
click at [1161, 75] on span "Chic By Sisters Clinic, [PERSON_NAME]" at bounding box center [1165, 75] width 176 height 12
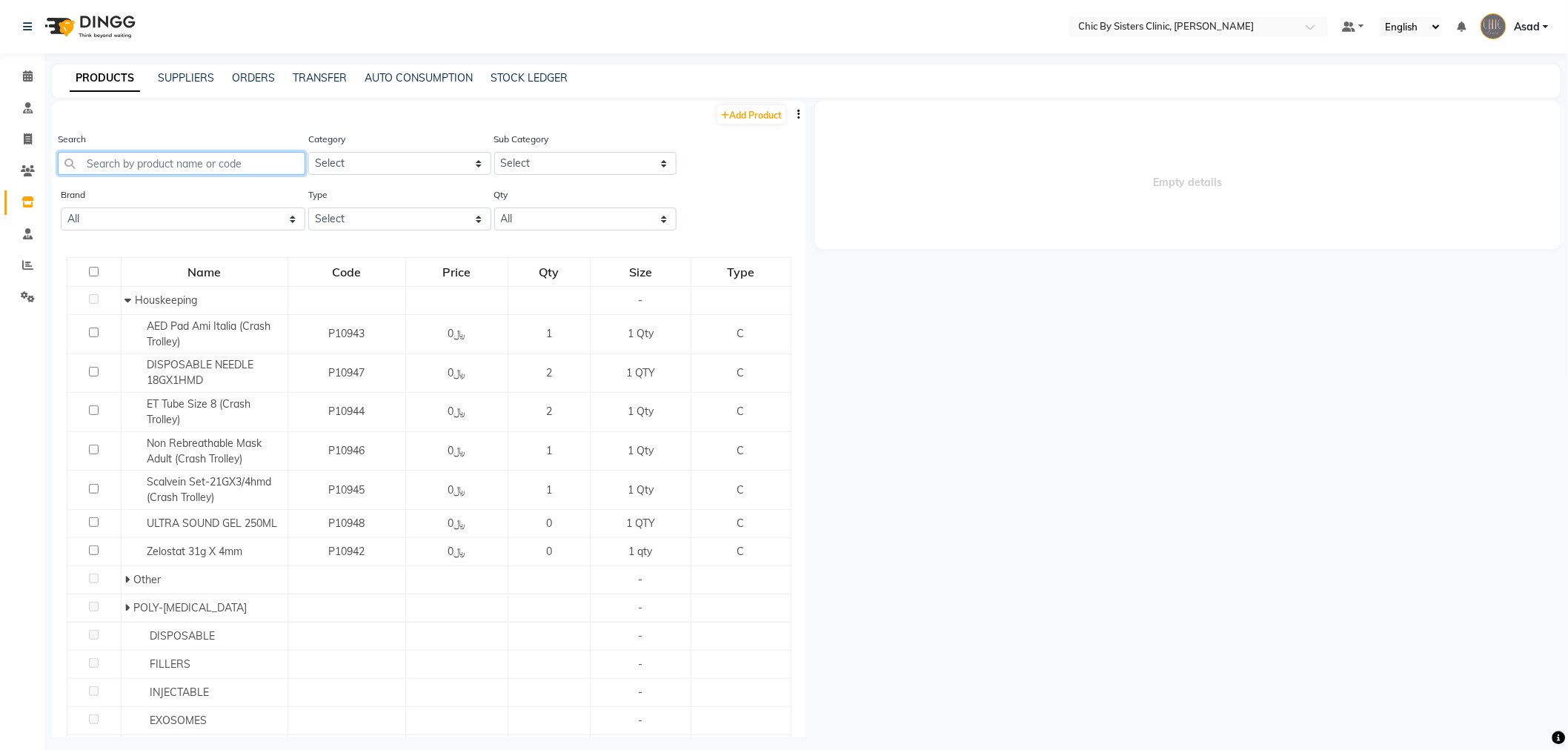
click at [227, 163] on input "text" at bounding box center [181, 164] width 248 height 23
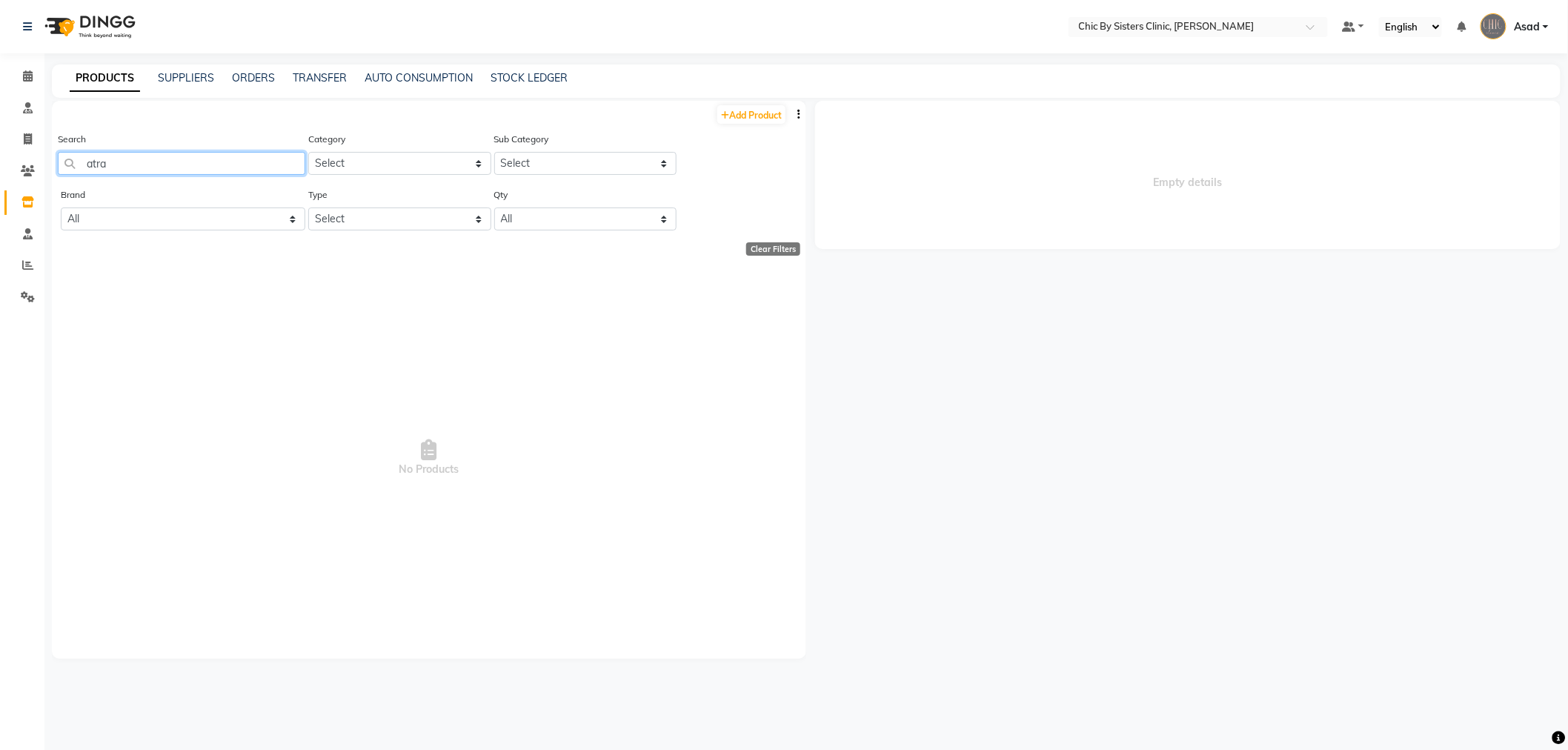
type input "atra"
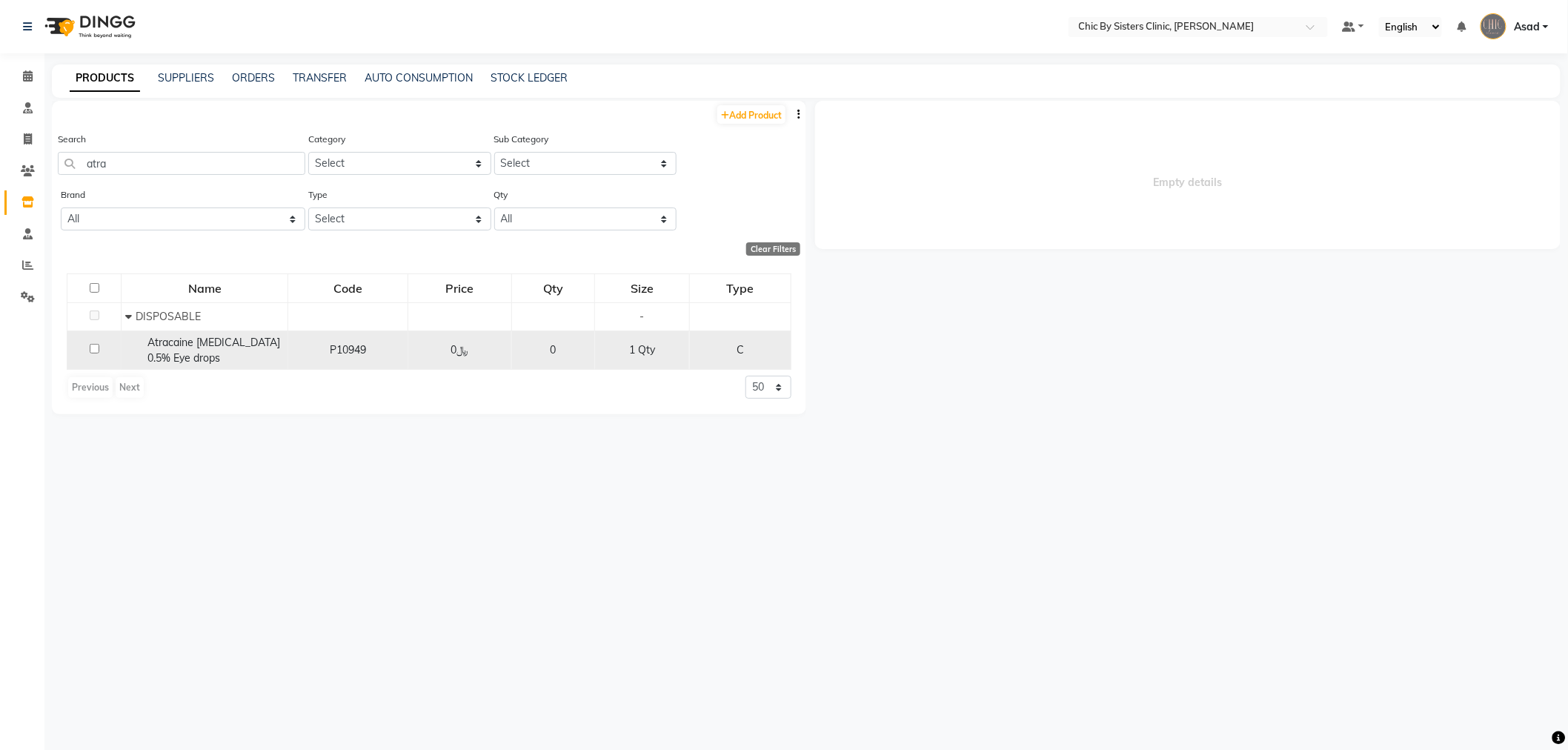
click at [253, 362] on span "Atracaine Tetracaine Hydrochloride 0.5% Eye drops" at bounding box center [214, 350] width 132 height 29
select select
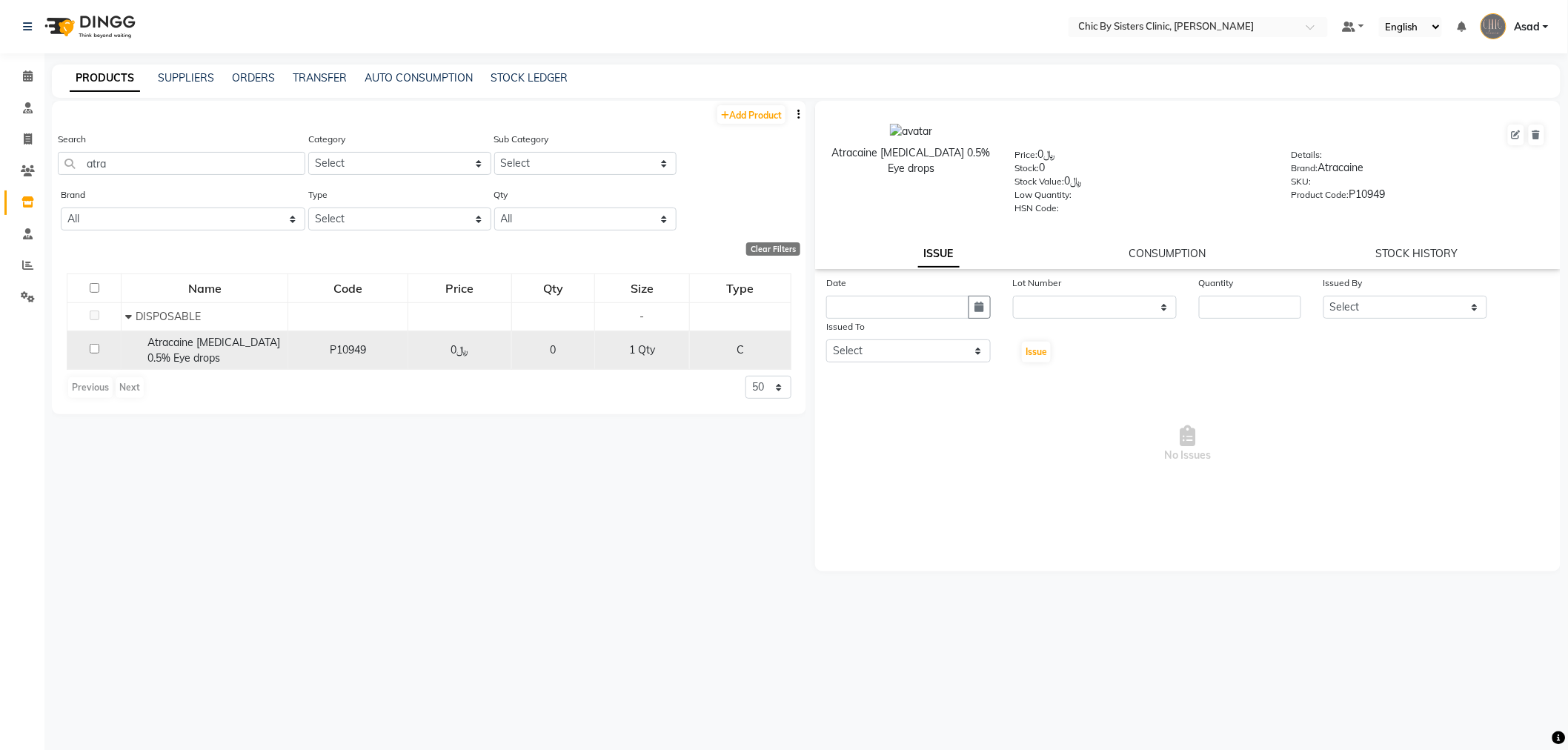
click at [247, 345] on span "Atracaine Tetracaine Hydrochloride 0.5% Eye drops" at bounding box center [214, 350] width 132 height 29
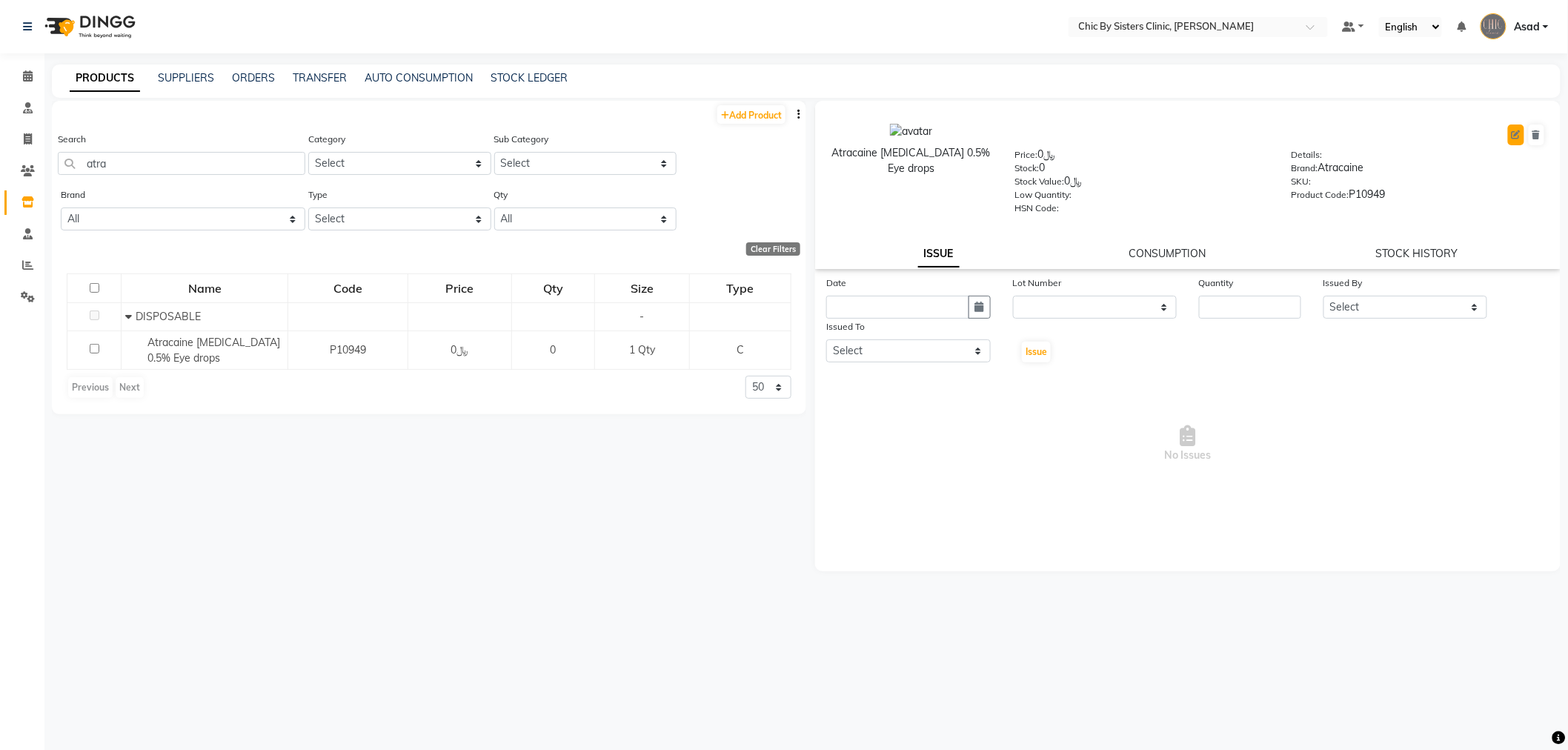
click at [1510, 135] on button at bounding box center [1517, 134] width 17 height 21
select select "true"
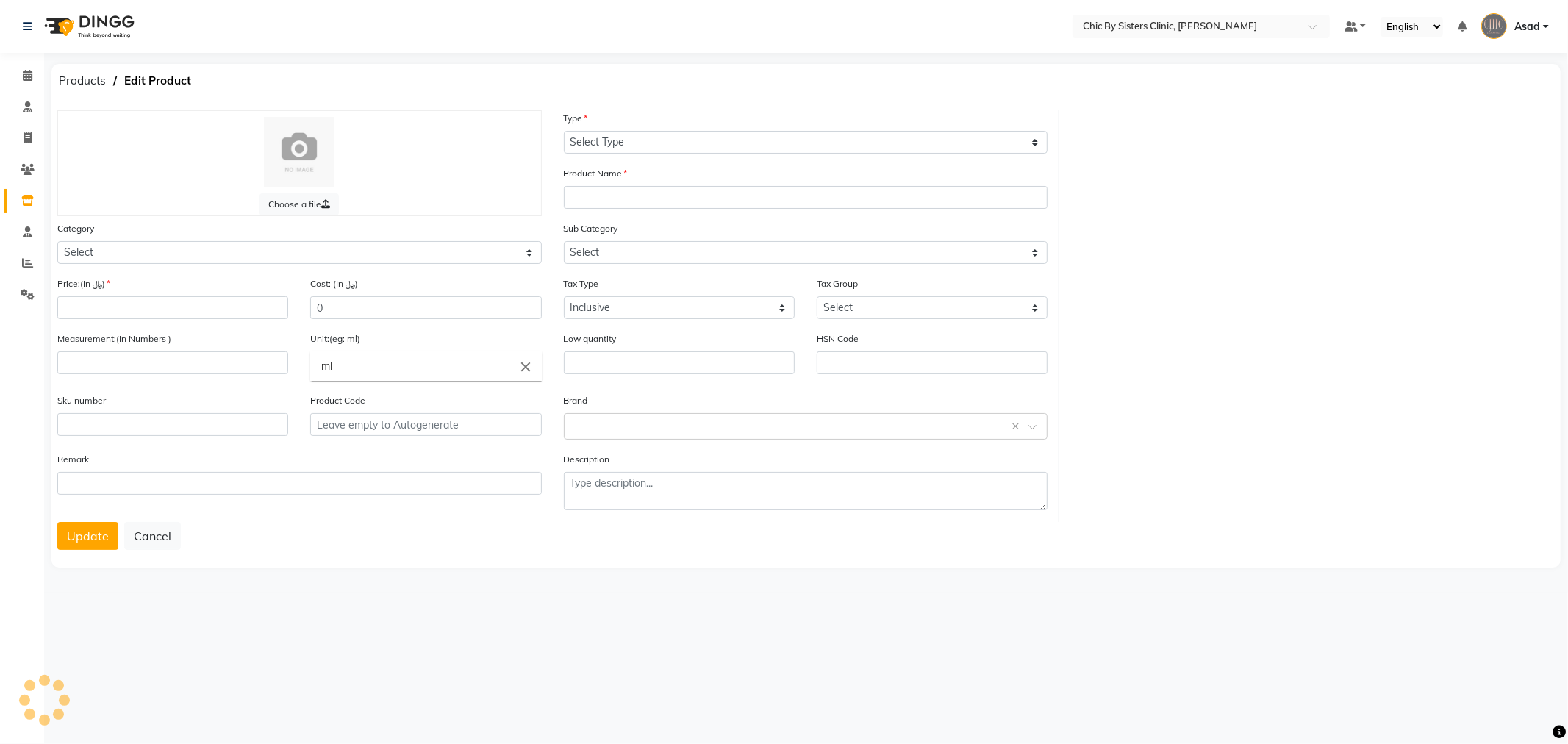
select select "C"
type input "Atracaine [MEDICAL_DATA] 0.5% Eye drops"
select select
type input "0"
type input "1"
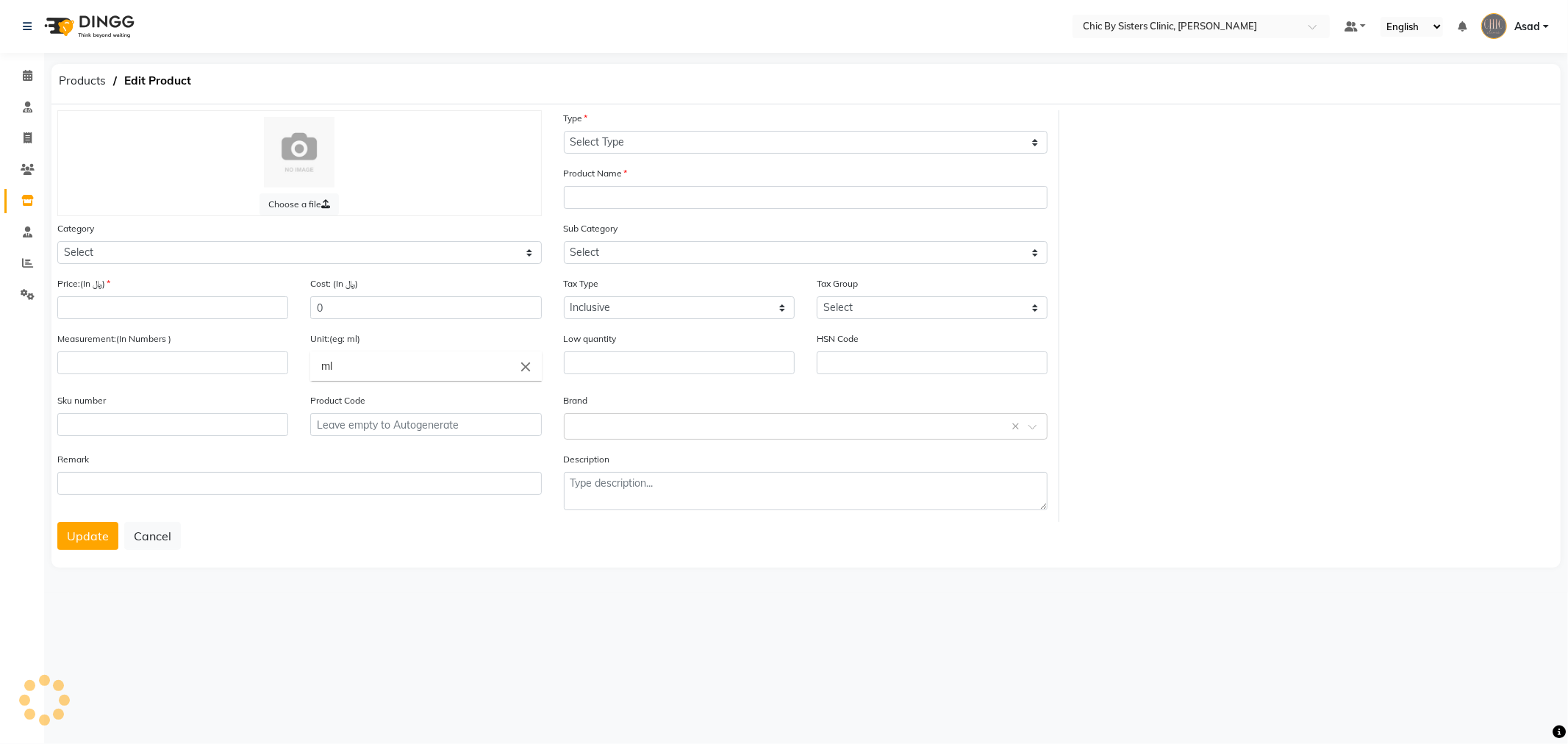
type input "Qty"
type input "P10949"
select select "848015200"
select select "8480152005"
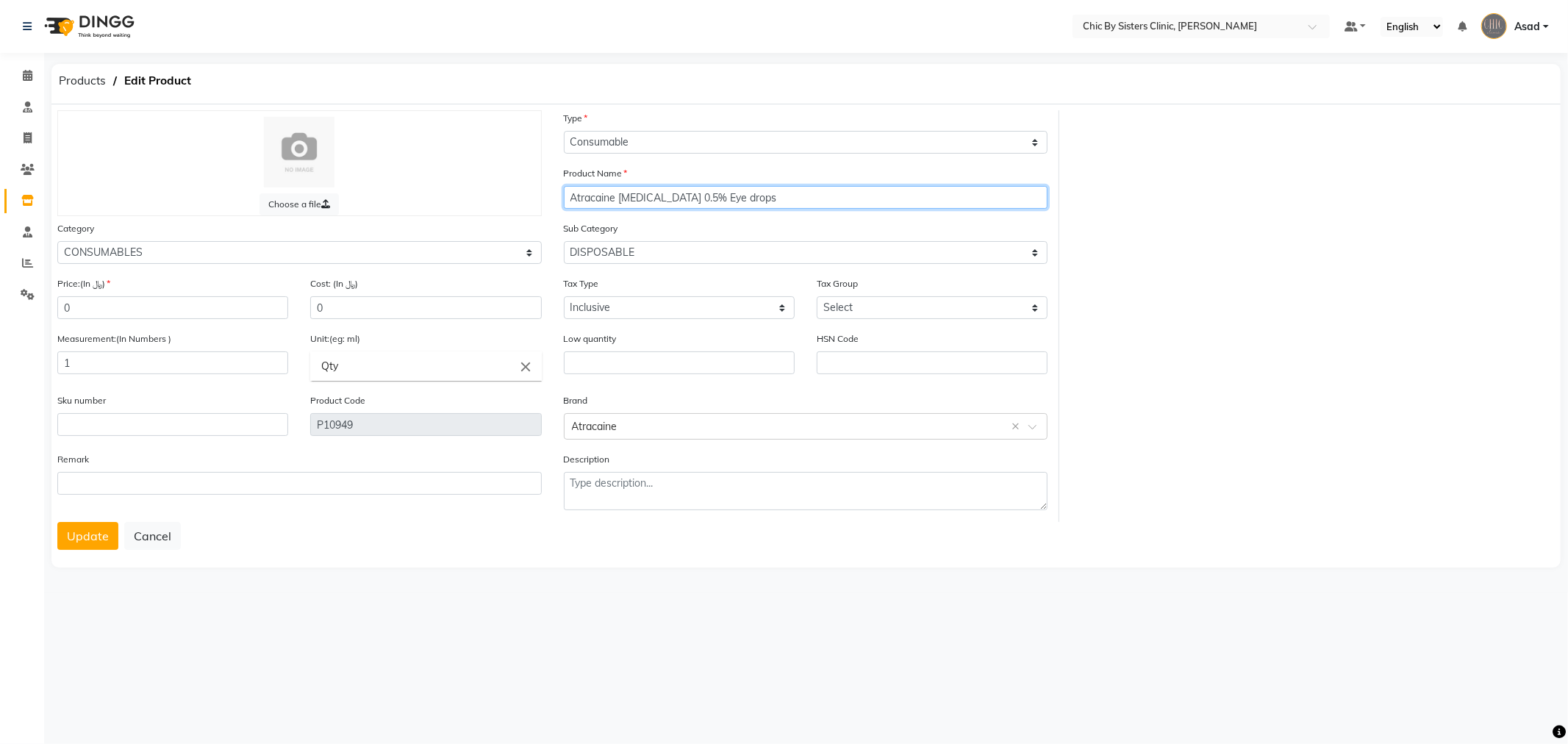
drag, startPoint x: 865, startPoint y: 195, endPoint x: 340, endPoint y: 145, distance: 527.4
click at [277, 145] on div "Choose a file Type Select Type Both Retail Consumable Product Name Atracaine Te…" at bounding box center [552, 315] width 1013 height 411
click at [74, 82] on span "Products" at bounding box center [82, 80] width 62 height 26
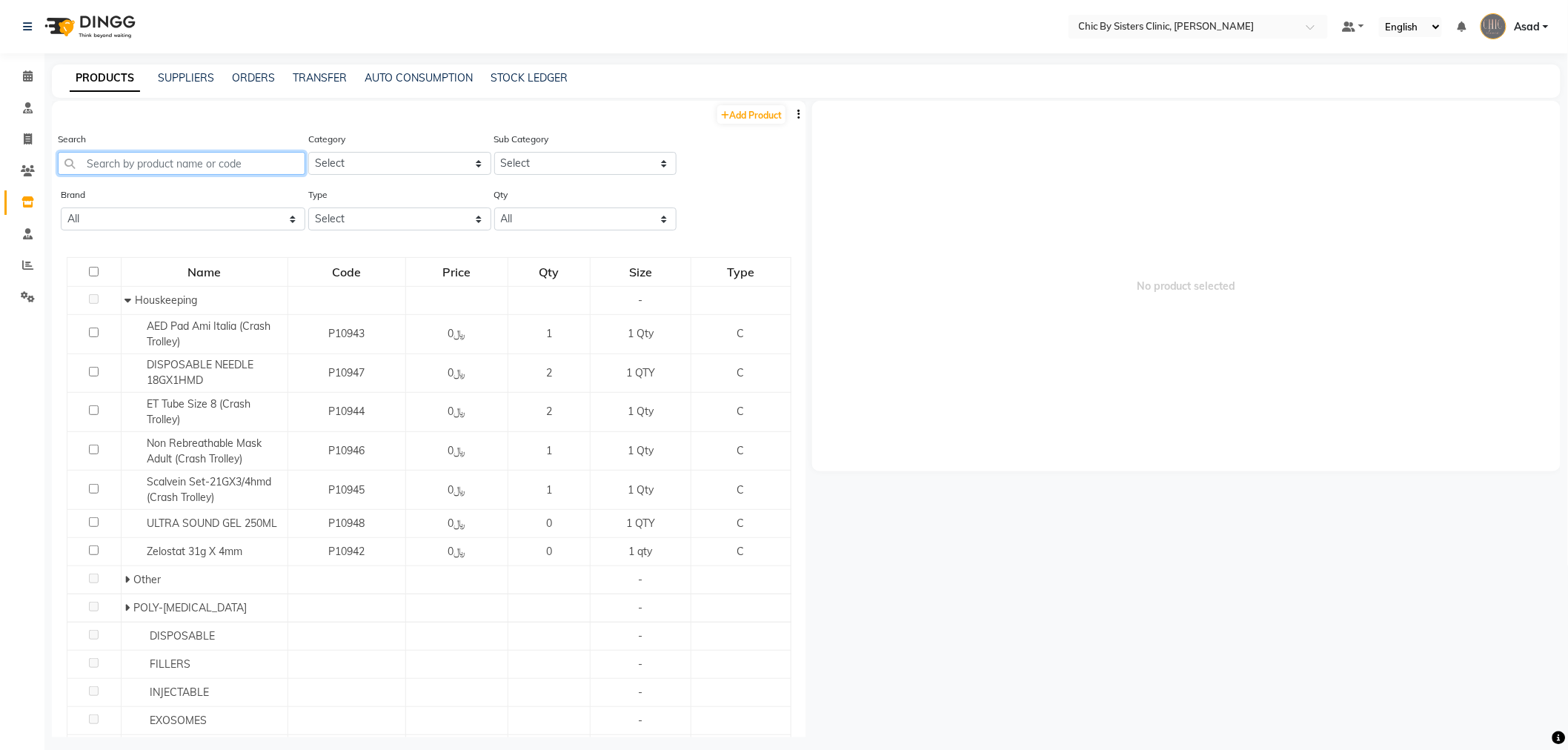
click at [185, 163] on input "text" at bounding box center [181, 164] width 248 height 23
paste input "Atracaine [MEDICAL_DATA] 0.5% Eye drops"
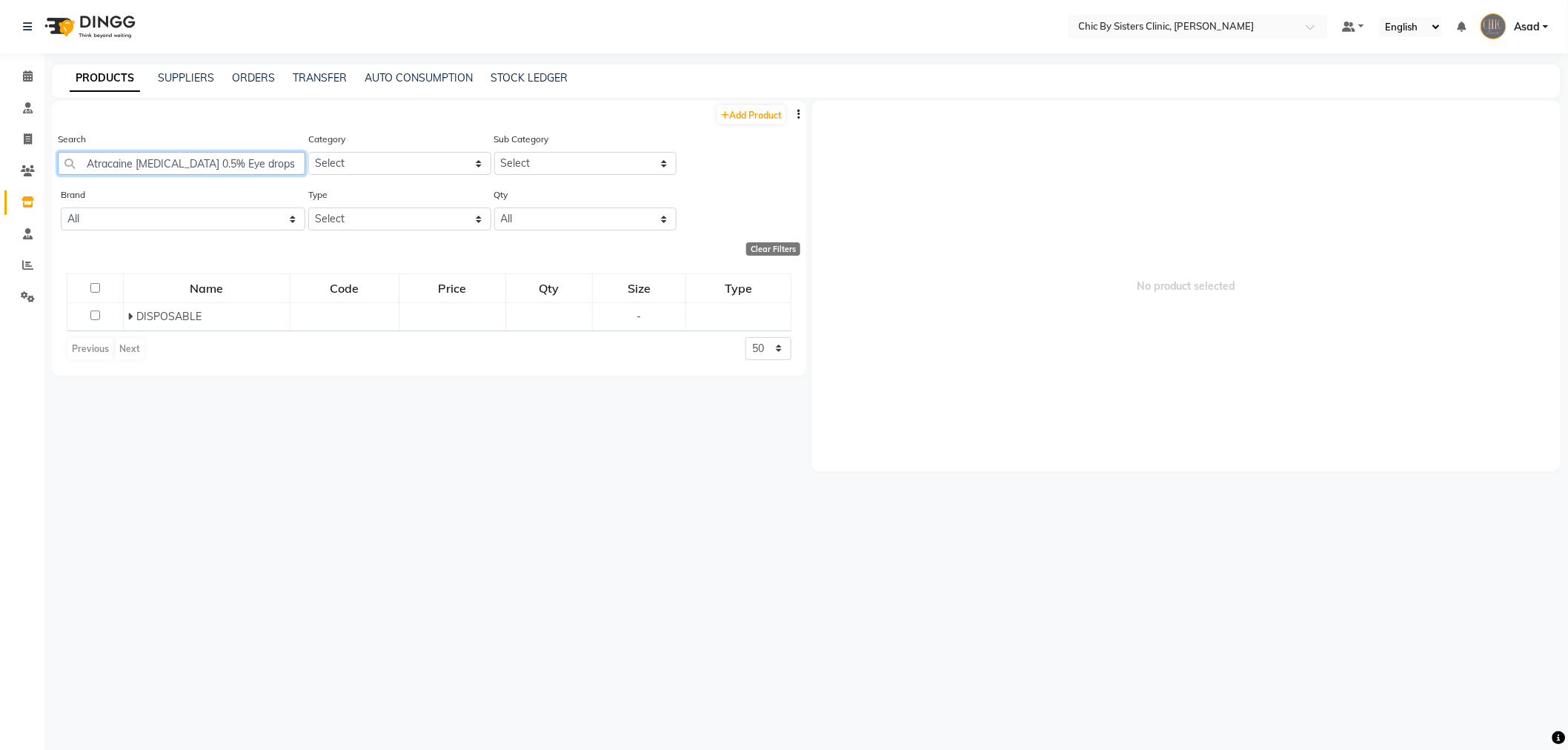
scroll to position [0, 36]
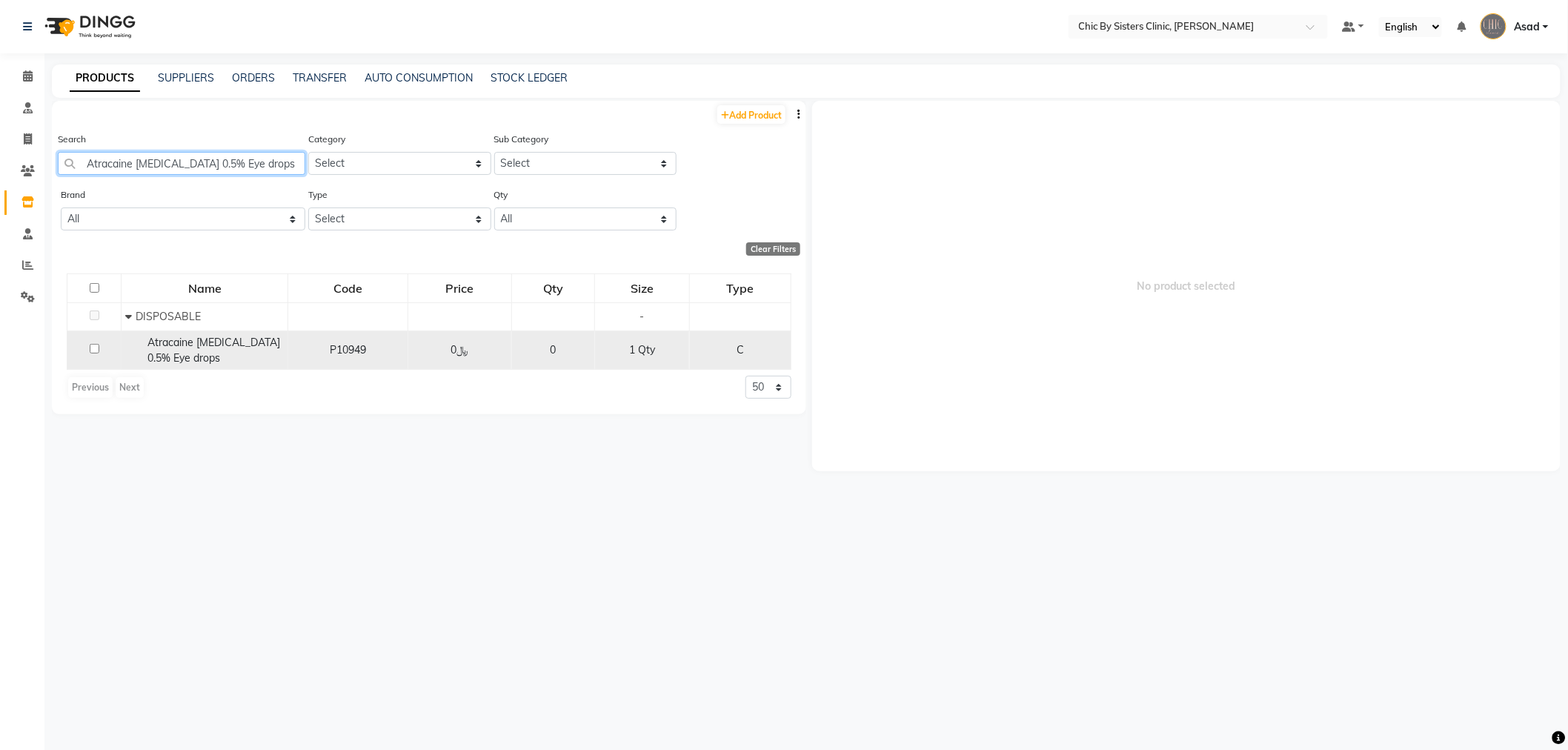
type input "Atracaine [MEDICAL_DATA] 0.5% Eye drops"
click at [272, 363] on div "Atracaine [MEDICAL_DATA] 0.5% Eye drops" at bounding box center [204, 351] width 159 height 31
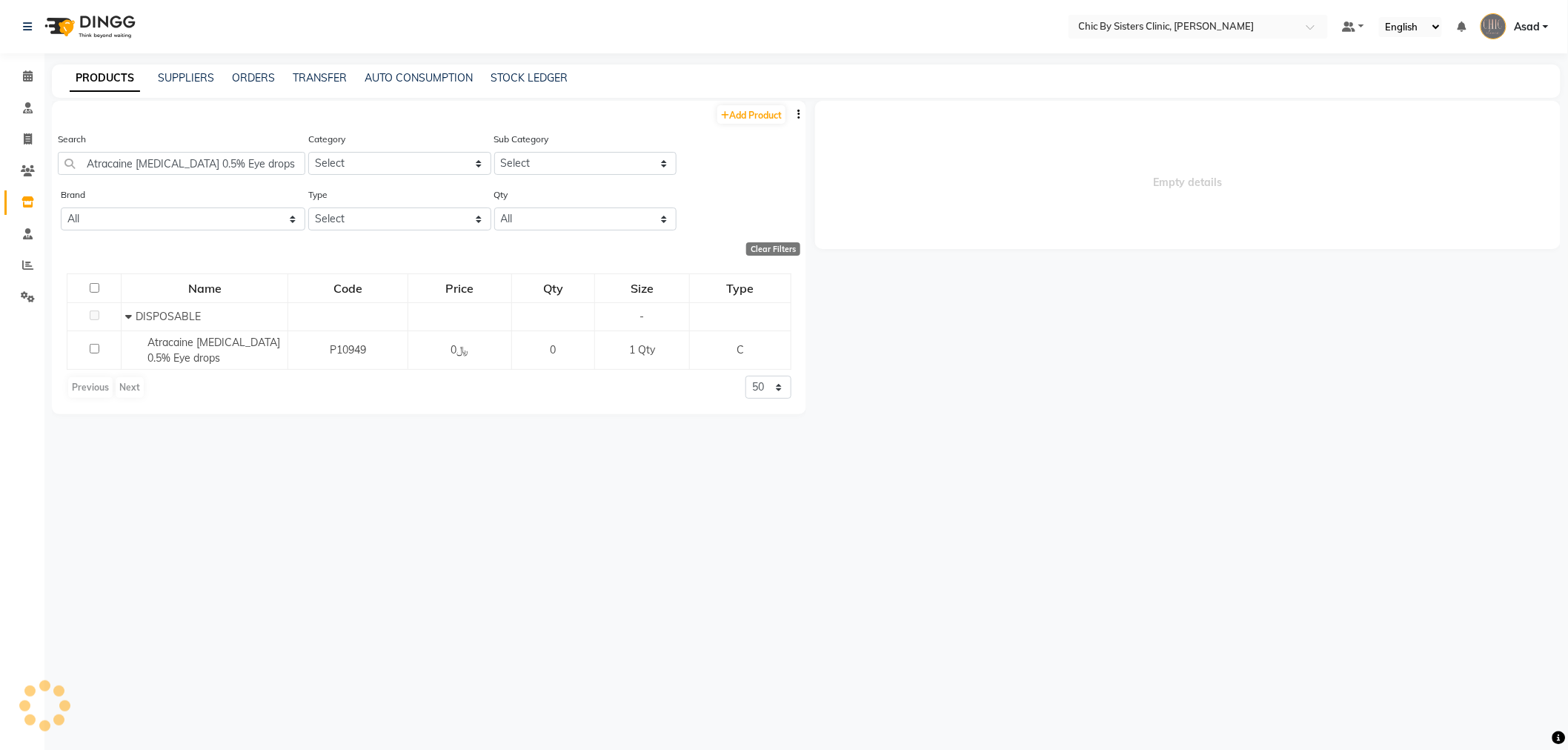
select select
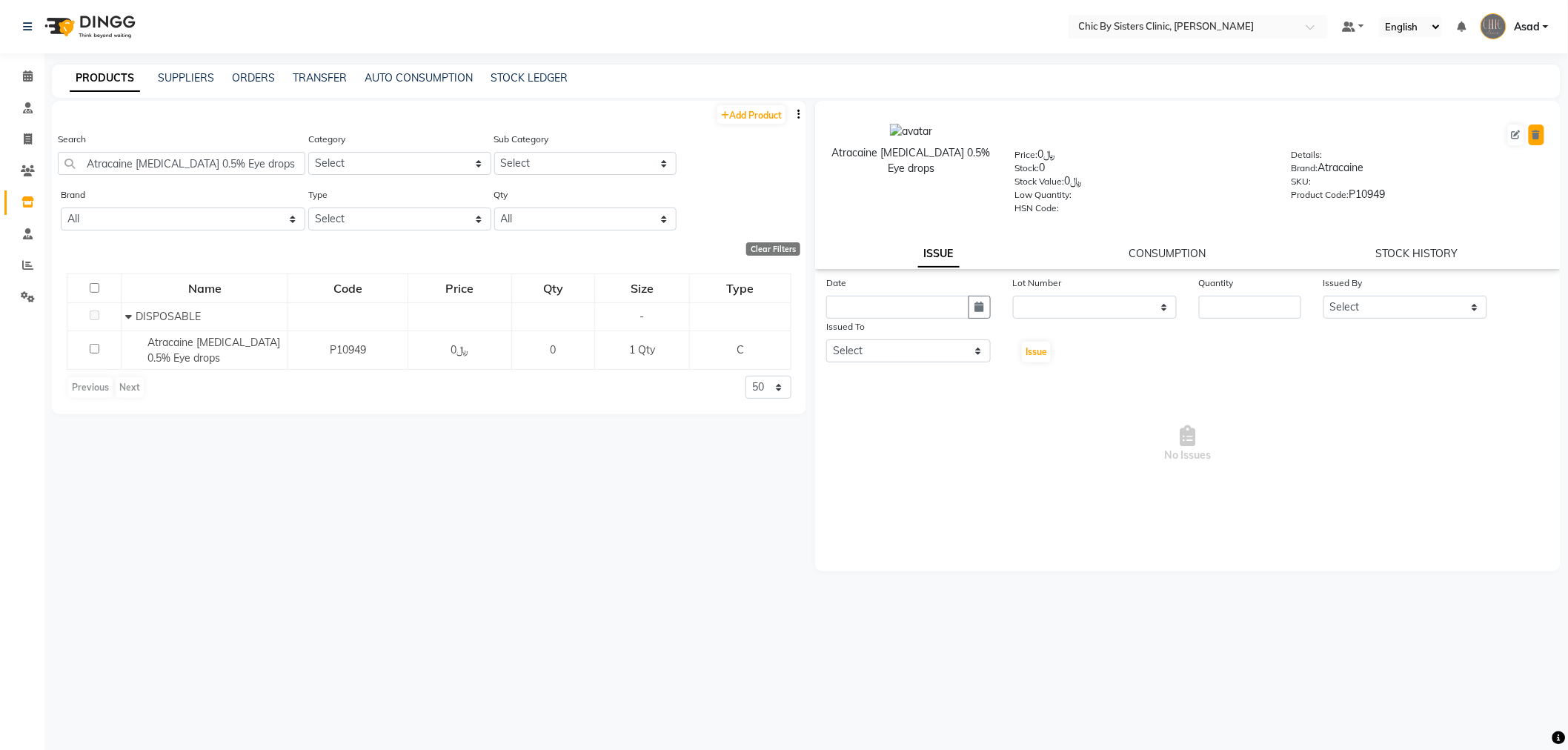
click at [1540, 138] on icon at bounding box center [1537, 135] width 8 height 9
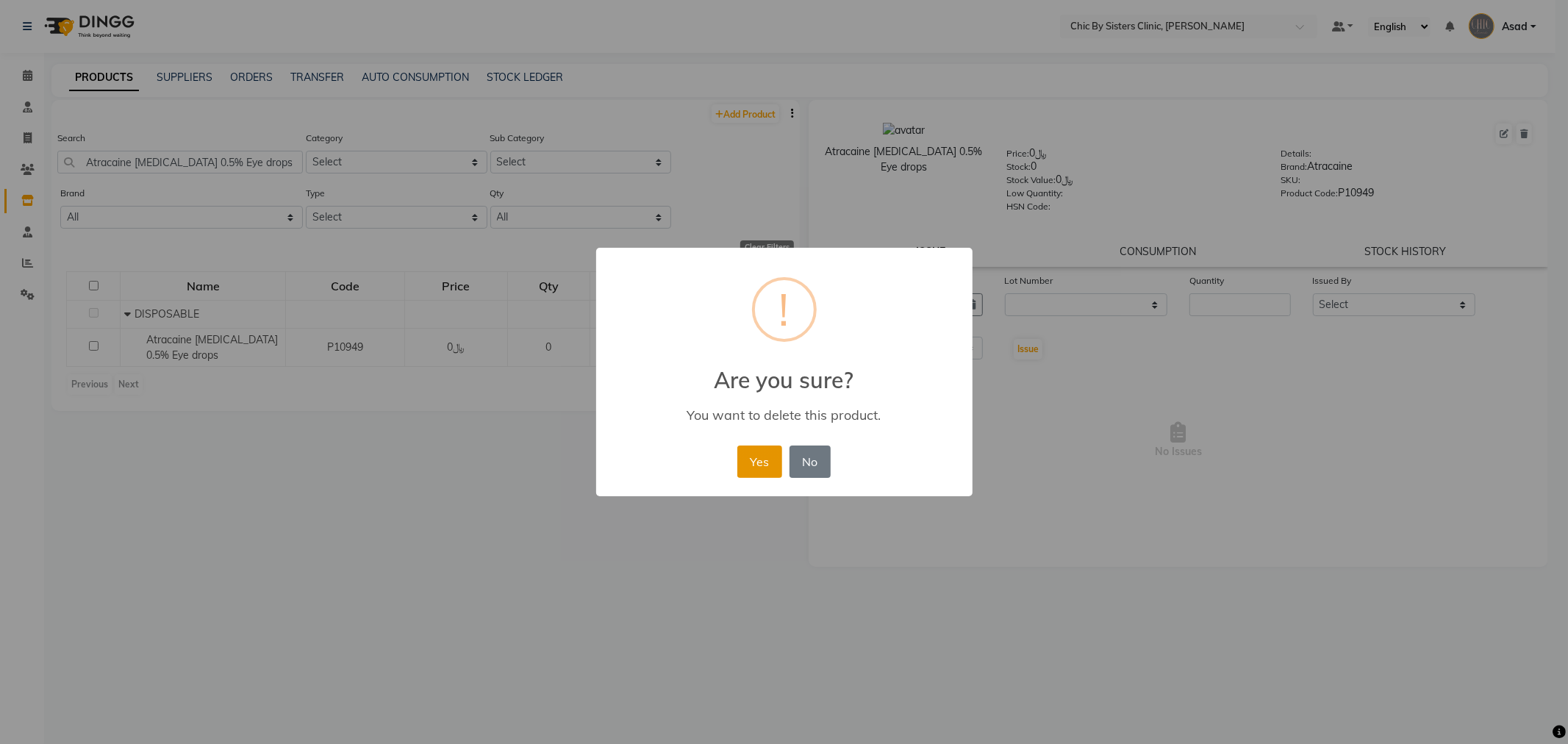
click at [772, 459] on button "Yes" at bounding box center [759, 462] width 45 height 32
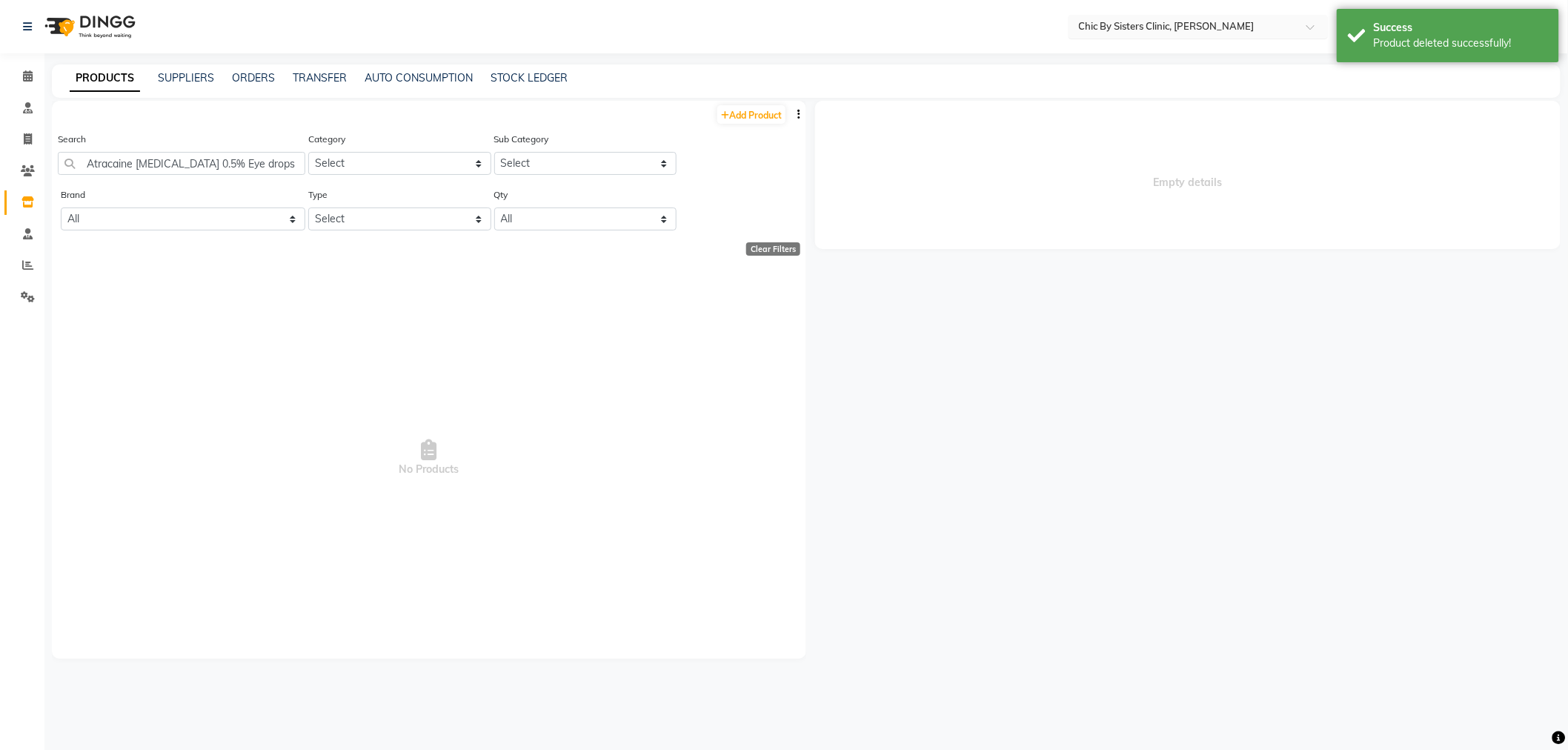
click at [1102, 30] on input "text" at bounding box center [1184, 26] width 215 height 15
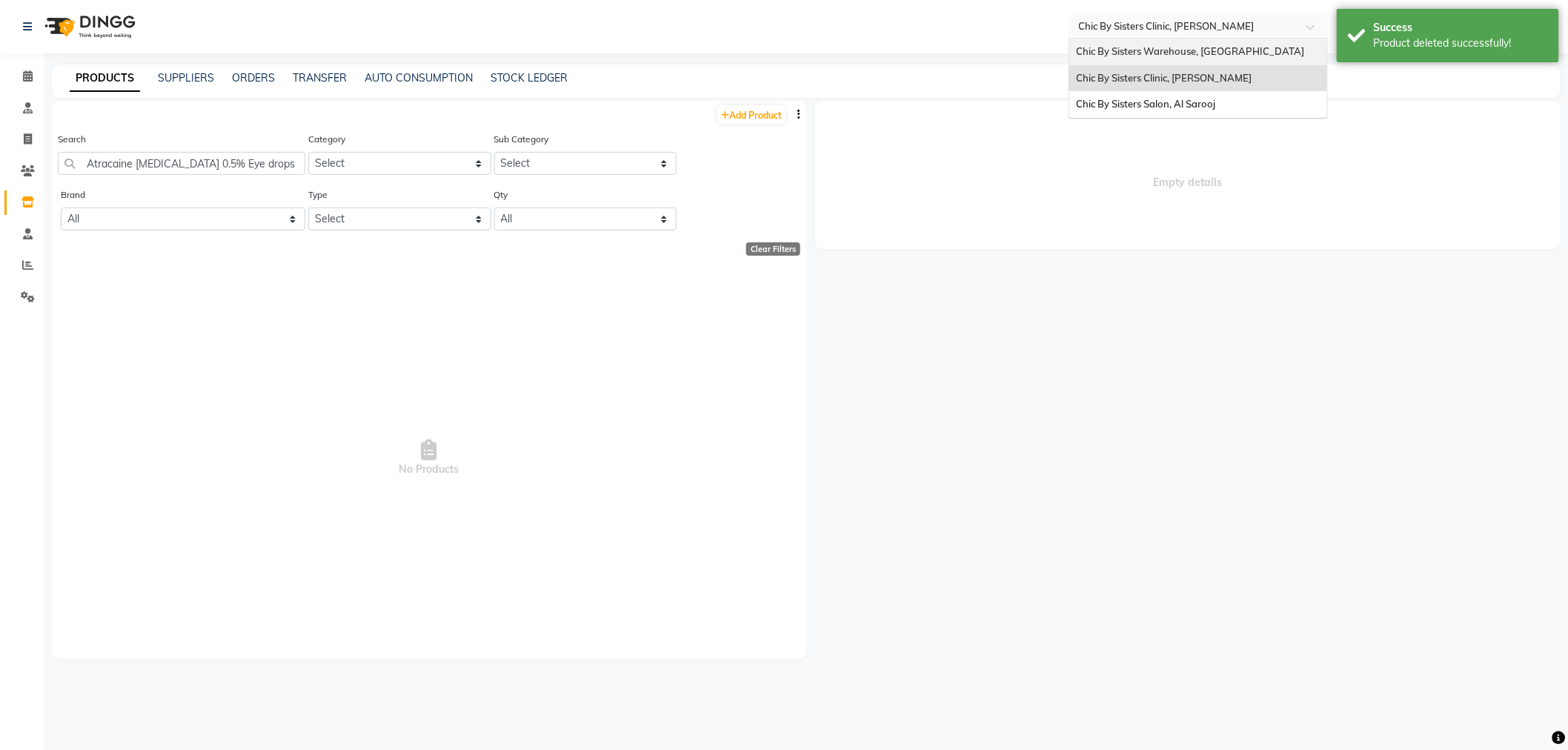
click at [1114, 49] on span "Chic By Sisters Warehouse, [GEOGRAPHIC_DATA]" at bounding box center [1191, 51] width 228 height 12
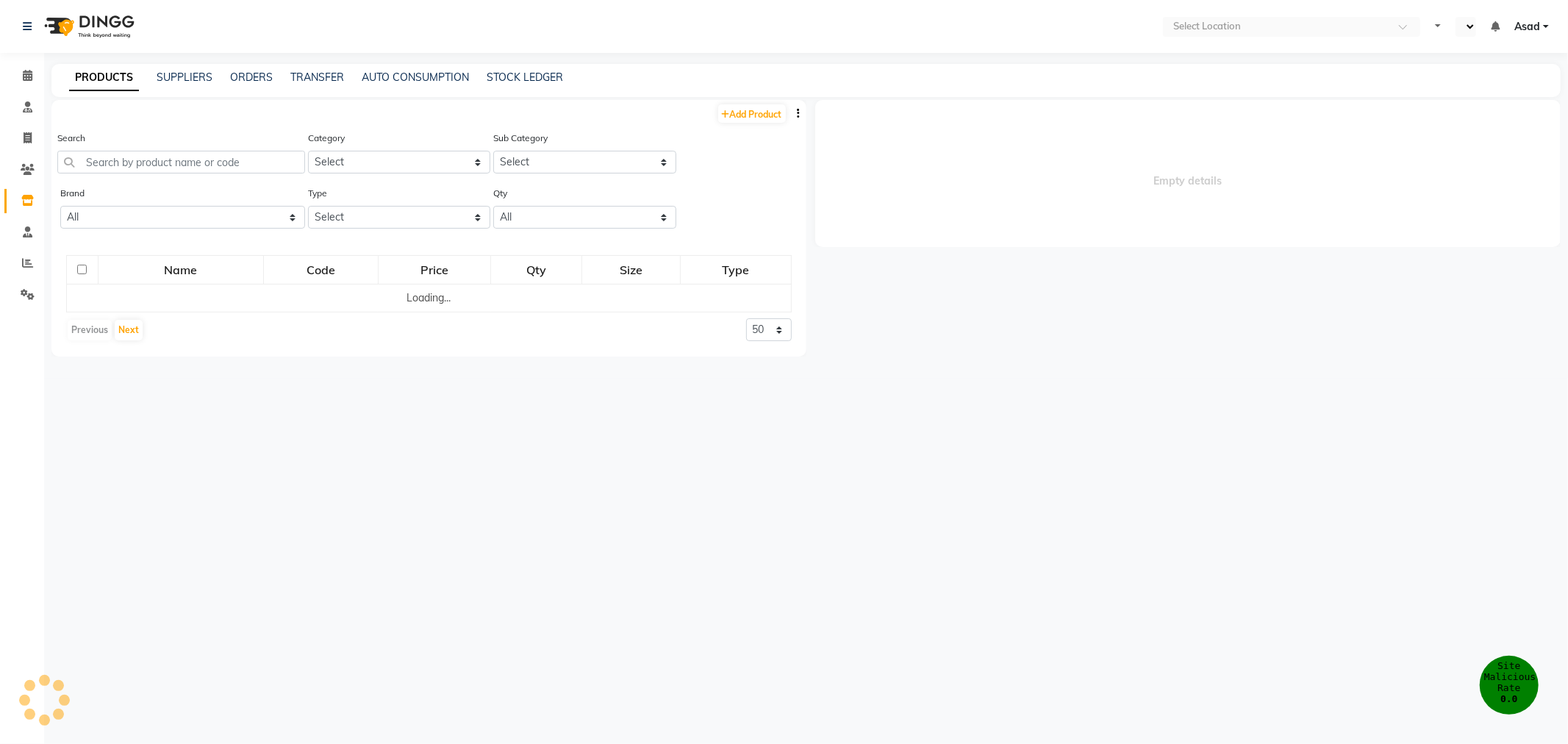
select select "en"
click at [754, 120] on link "Add Product" at bounding box center [745, 113] width 67 height 18
select select "true"
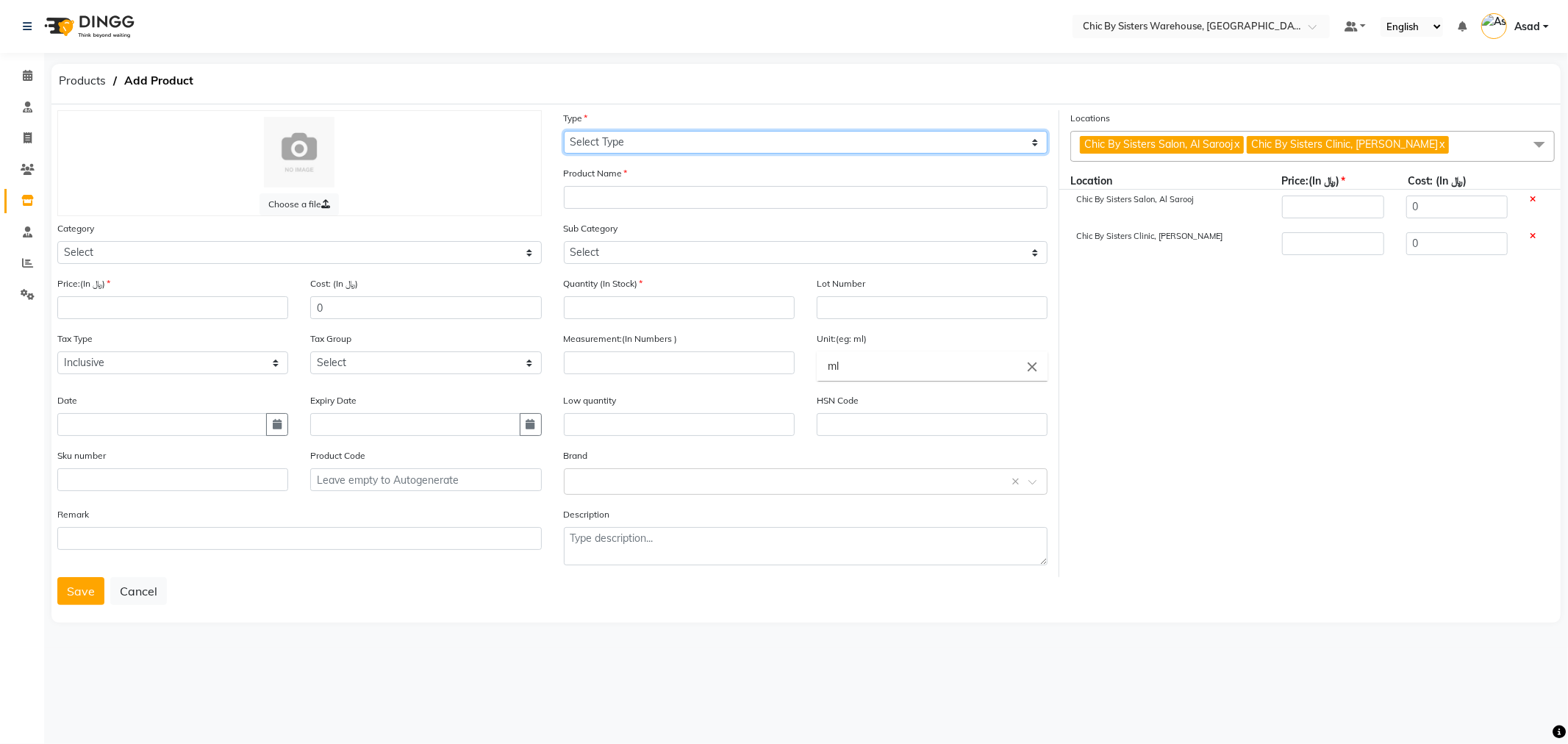
click at [686, 147] on select "Select Type Both Retail Consumable" at bounding box center [806, 142] width 484 height 23
select select "C"
click at [564, 131] on select "Select Type Both Retail Consumable" at bounding box center [806, 142] width 484 height 23
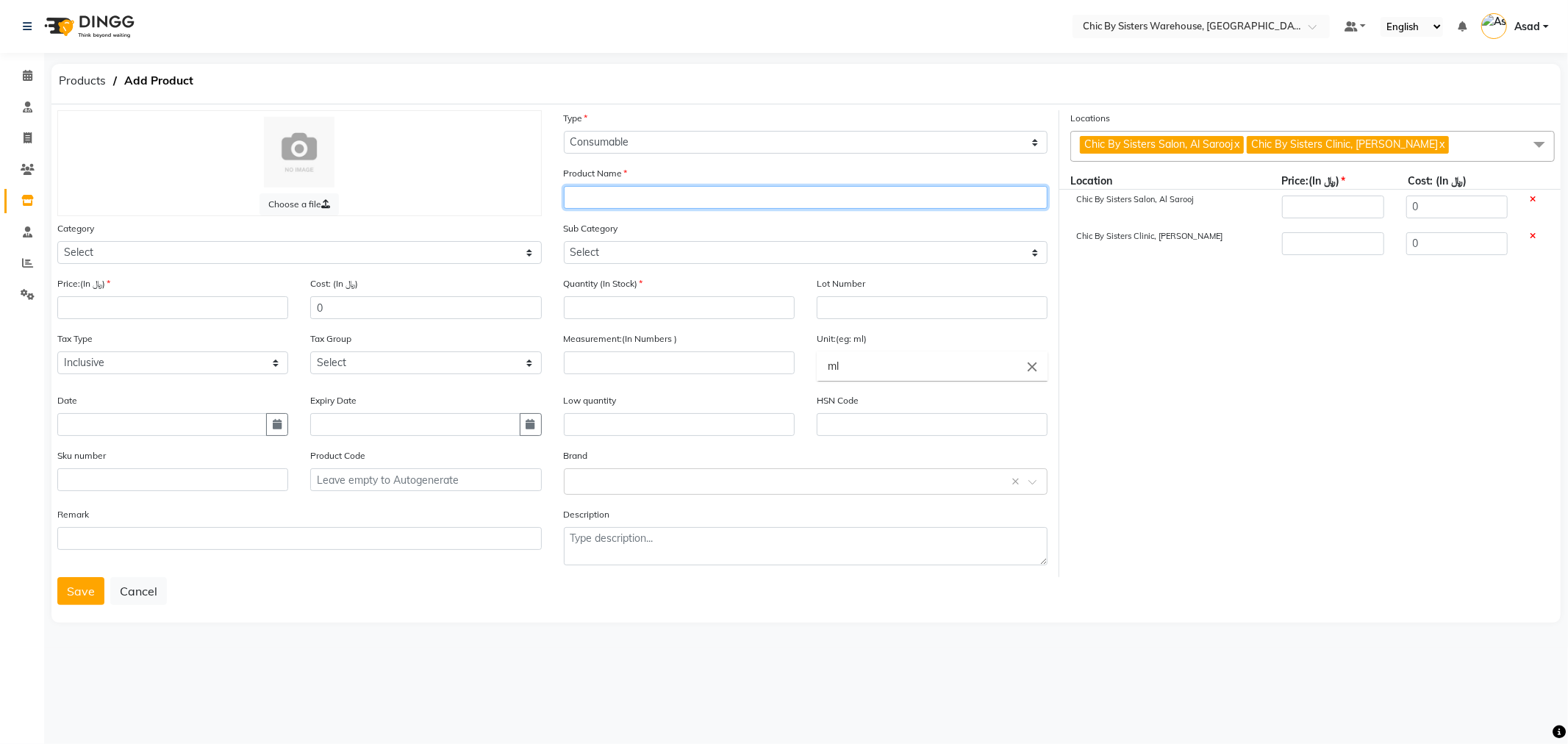
click at [630, 193] on input "text" at bounding box center [806, 198] width 484 height 23
paste input "Atracaine [MEDICAL_DATA] 0.5% Eye drops"
type input "Atracaine [MEDICAL_DATA] 0.5% Eye drops"
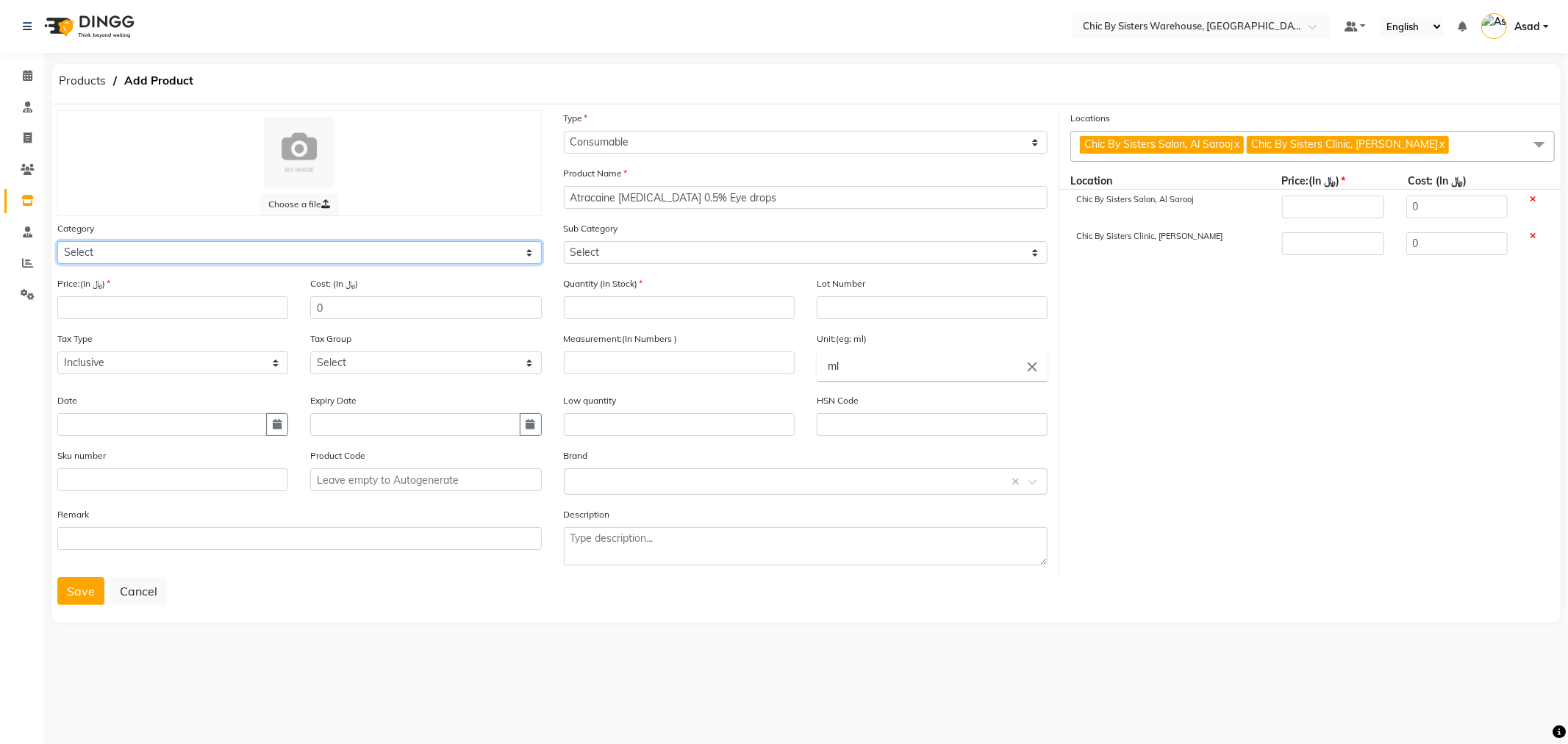
click at [333, 252] on select "Select PROFESSIONAL CONSUMABLES RETAIL CLEARANCE Other" at bounding box center [300, 253] width 484 height 23
select select "848015200"
click at [57, 241] on select "Select PROFESSIONAL CONSUMABLES RETAIL CLEARANCE Other" at bounding box center [300, 253] width 484 height 23
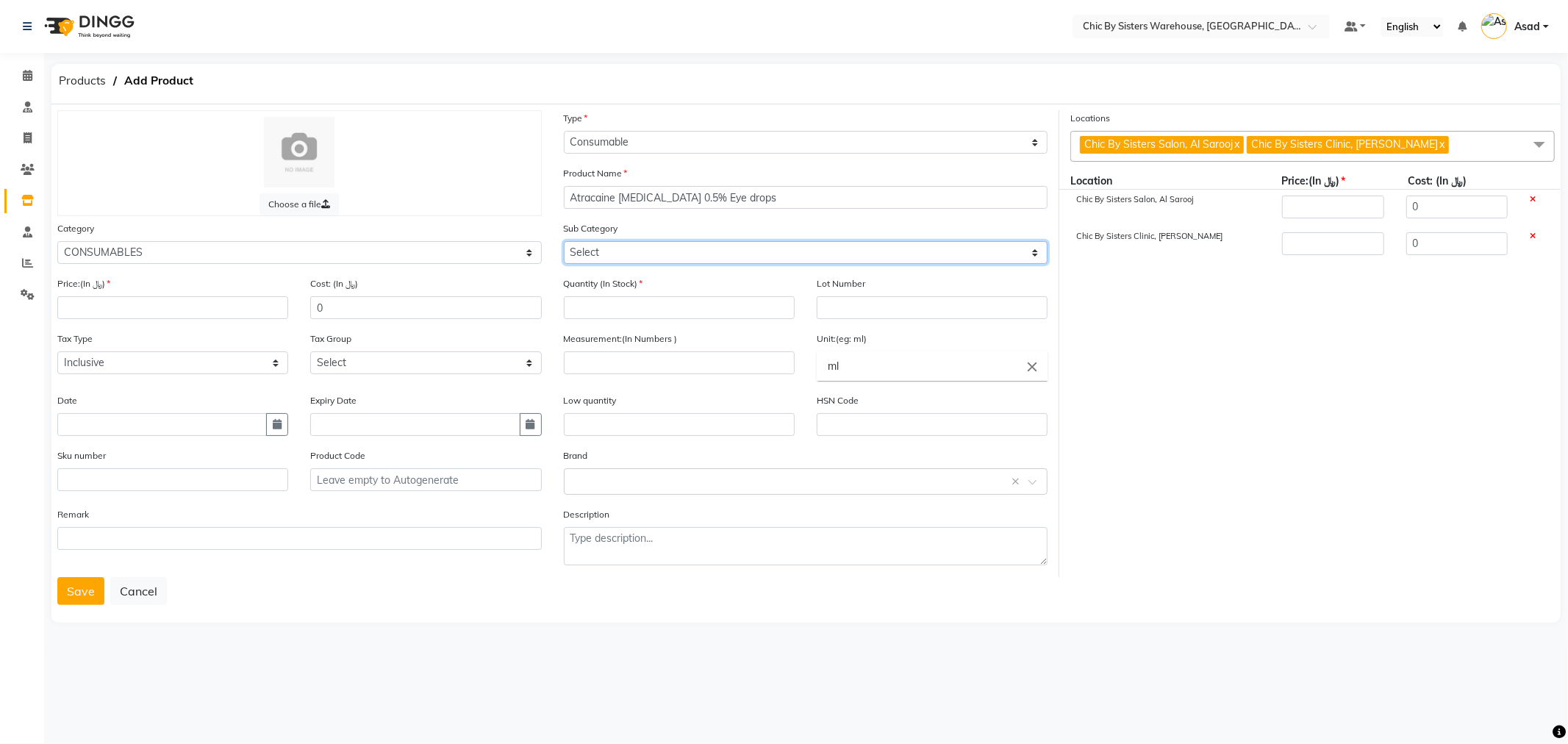
click at [606, 252] on select "Select [MEDICAL_DATA] DISINFECTANT DISTILLED WATER INJECTABLE DISPOSABLE SYRING…" at bounding box center [806, 253] width 484 height 23
select select "8480152005"
click at [564, 241] on select "Select [MEDICAL_DATA] DISINFECTANT DISTILLED WATER INJECTABLE DISPOSABLE SYRING…" at bounding box center [806, 253] width 484 height 23
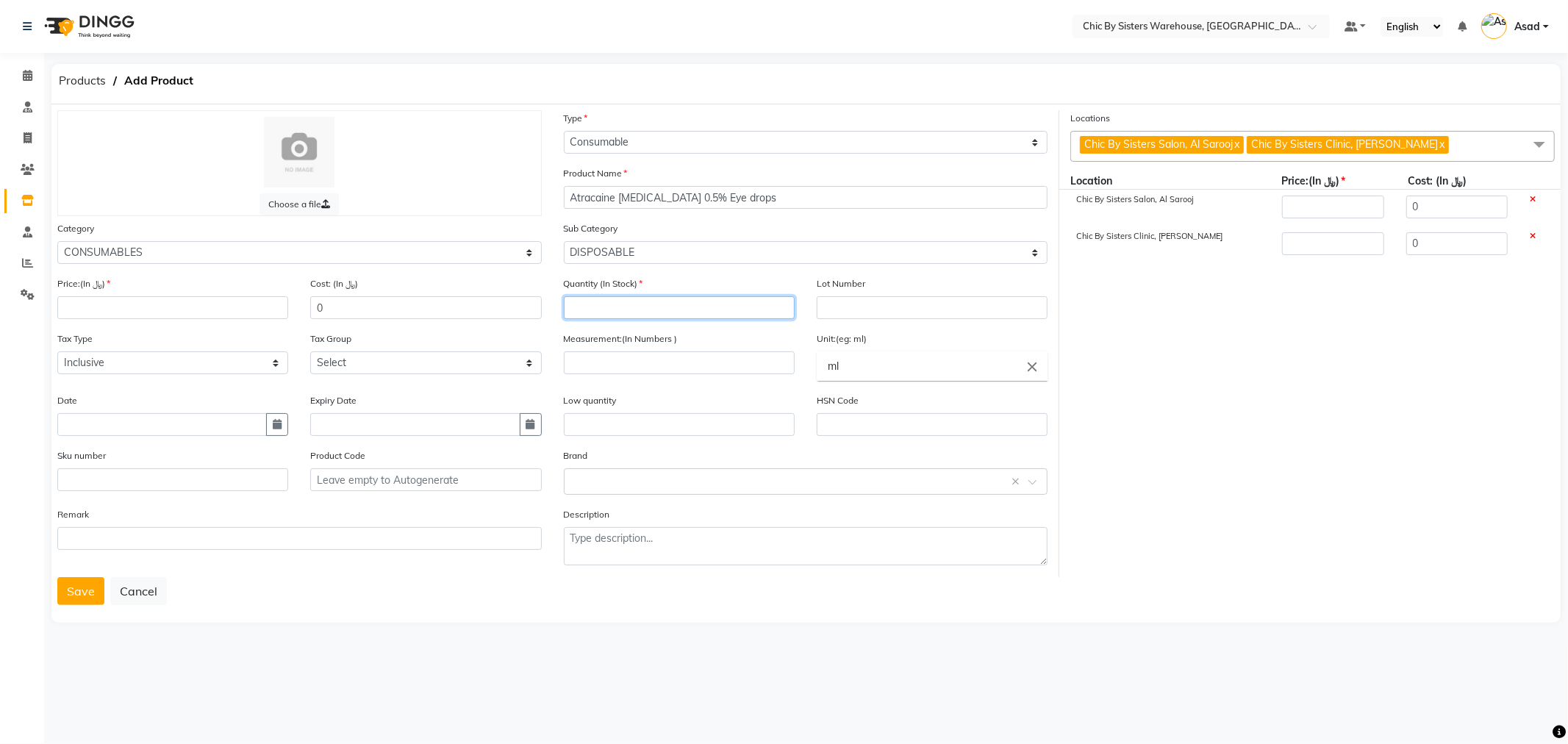
click at [727, 319] on input "number" at bounding box center [679, 308] width 231 height 23
type input "0"
click at [715, 364] on input "number" at bounding box center [679, 363] width 231 height 23
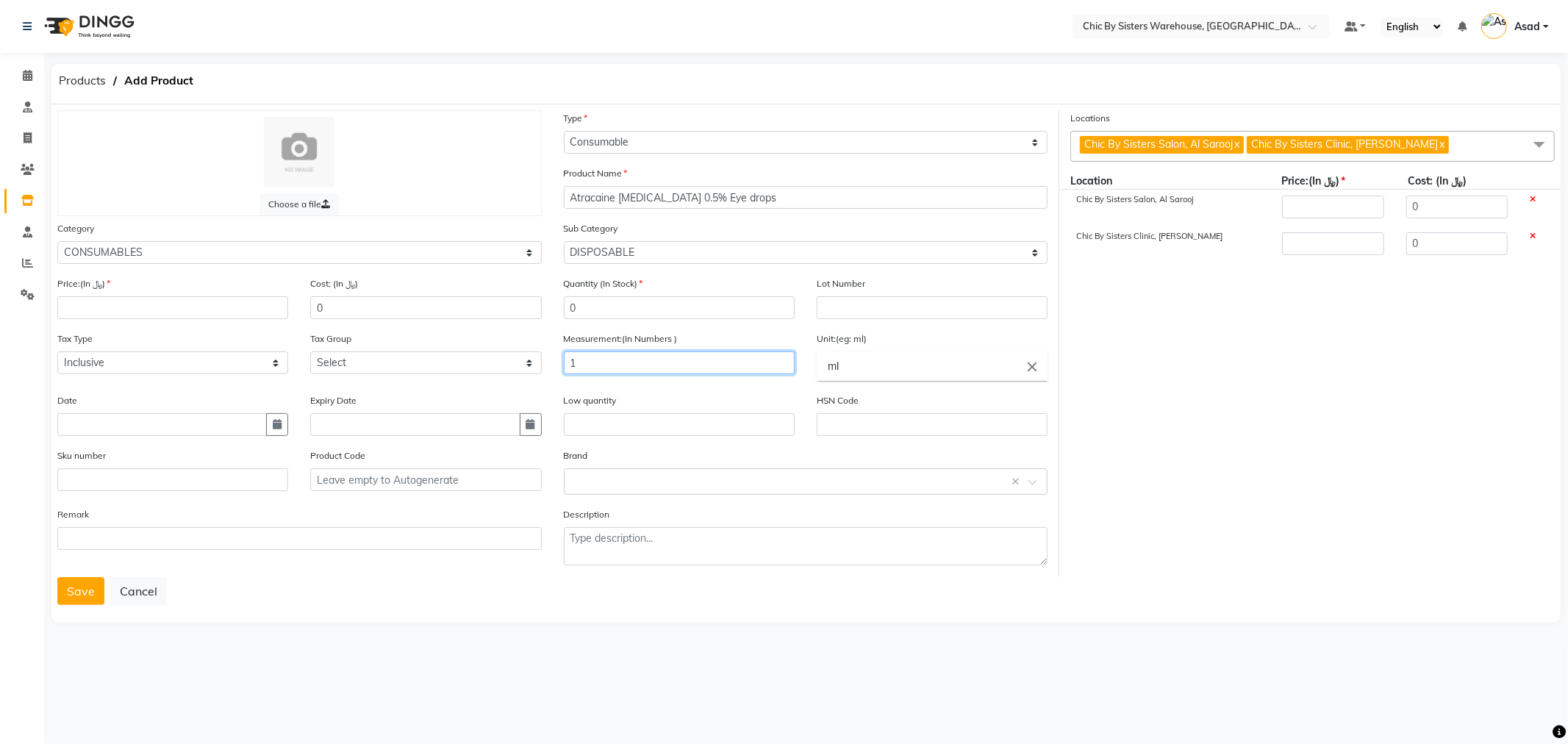
type input "1"
type input "Qty"
click at [191, 307] on div at bounding box center [784, 372] width 1568 height 744
click at [191, 307] on input "number" at bounding box center [172, 308] width 231 height 23
type input "0"
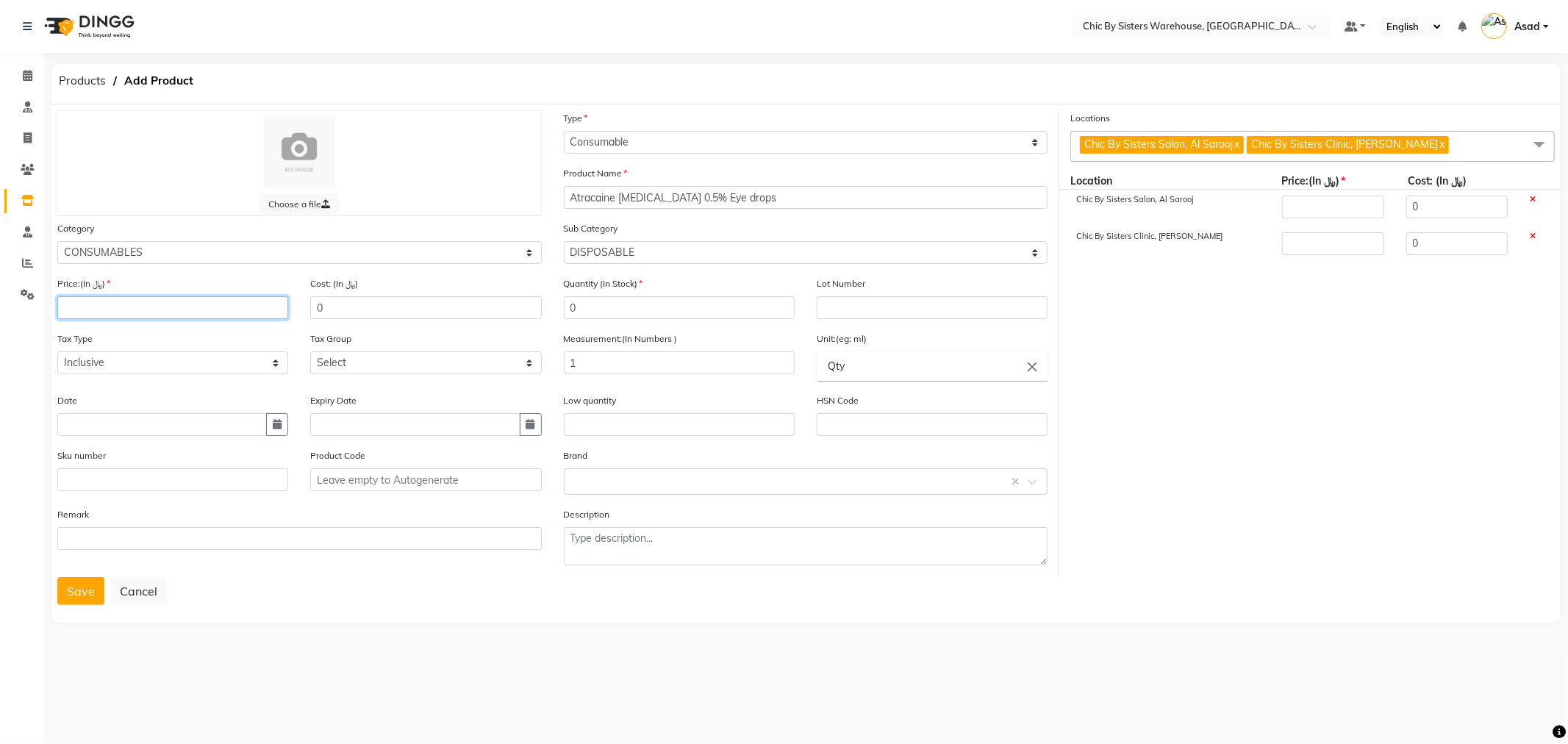
type input "0"
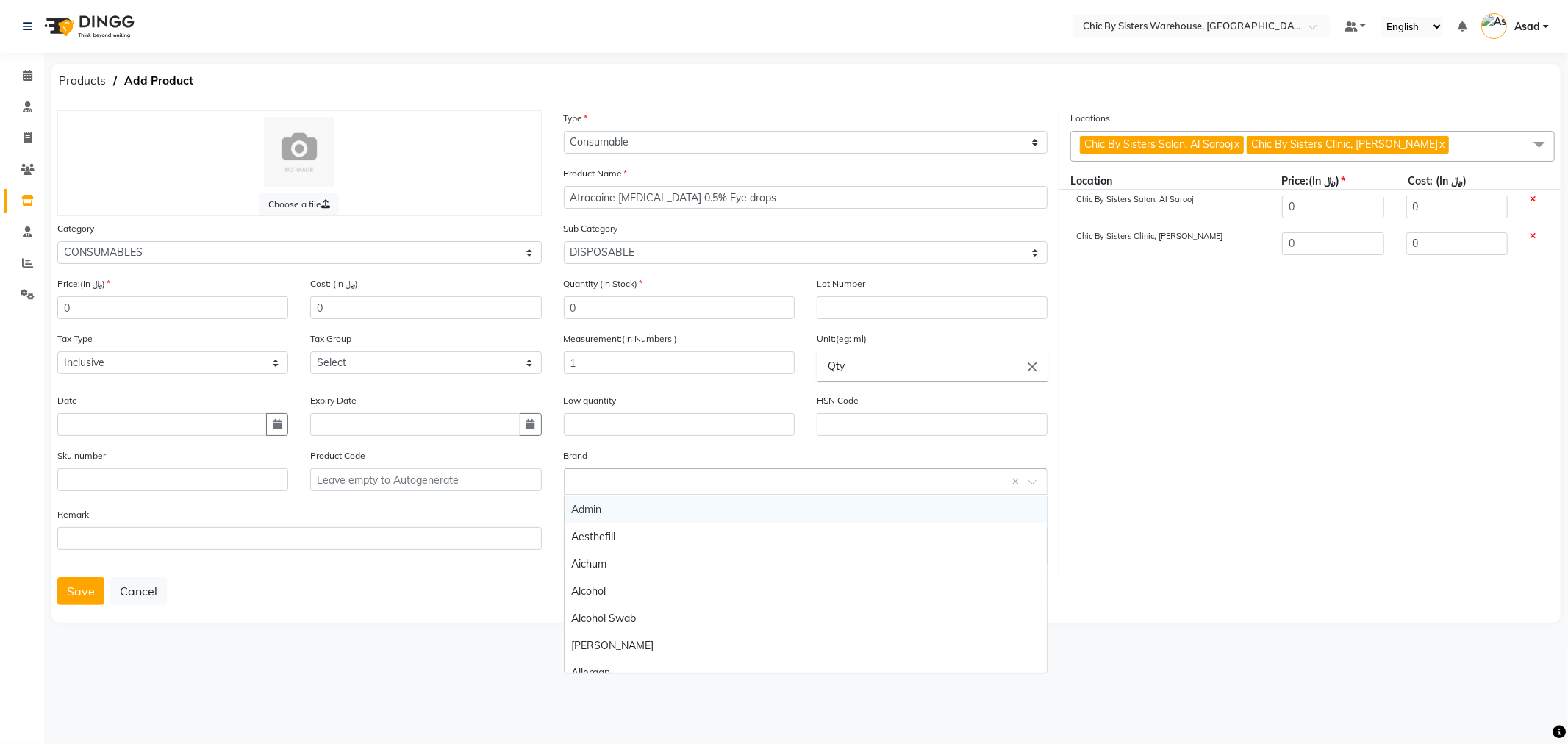
click at [649, 480] on input "text" at bounding box center [791, 480] width 439 height 16
type input "Atracaine"
click at [582, 509] on span "Add item" at bounding box center [591, 510] width 39 height 11
click at [85, 600] on button "Save" at bounding box center [80, 591] width 47 height 28
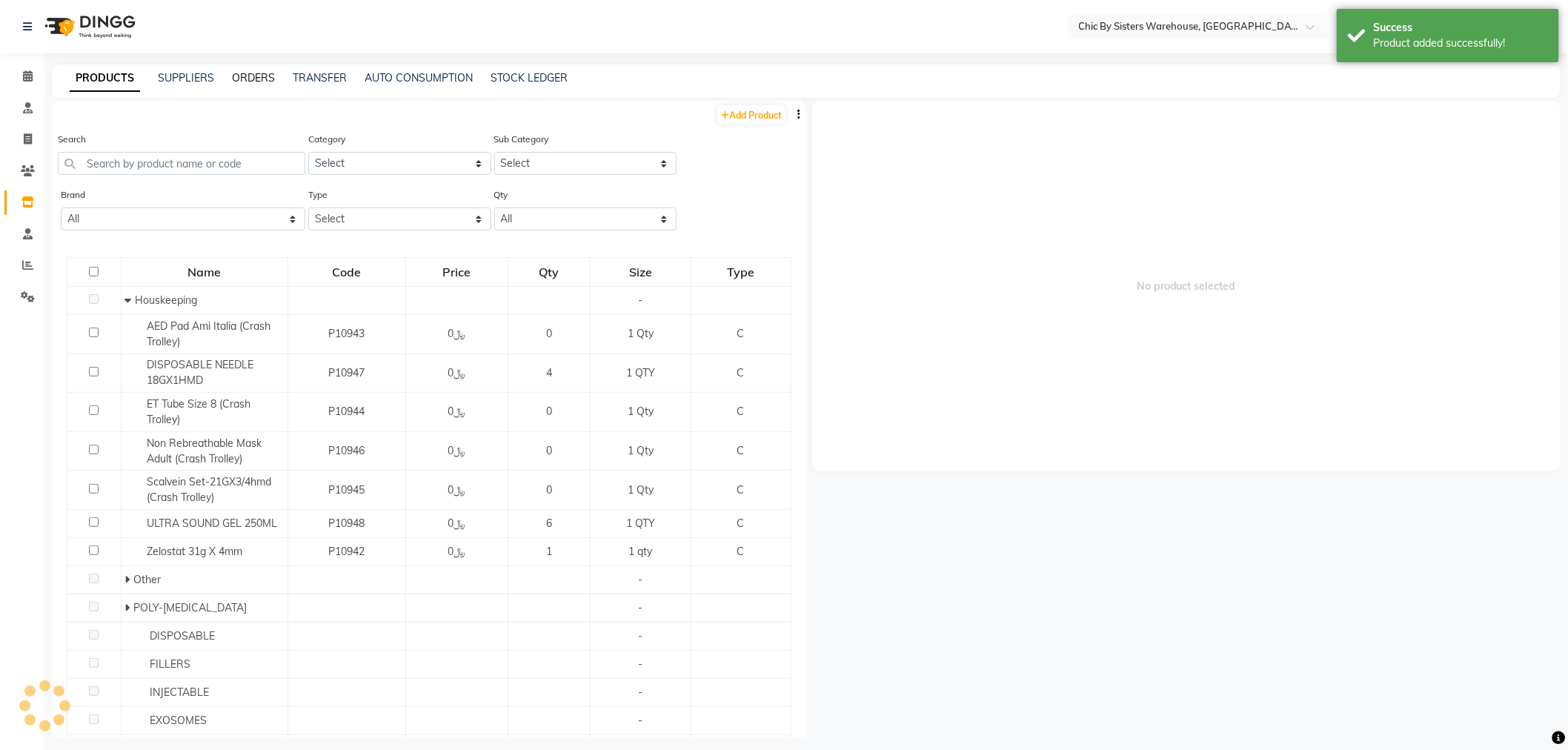
click at [246, 78] on link "ORDERS" at bounding box center [253, 78] width 43 height 13
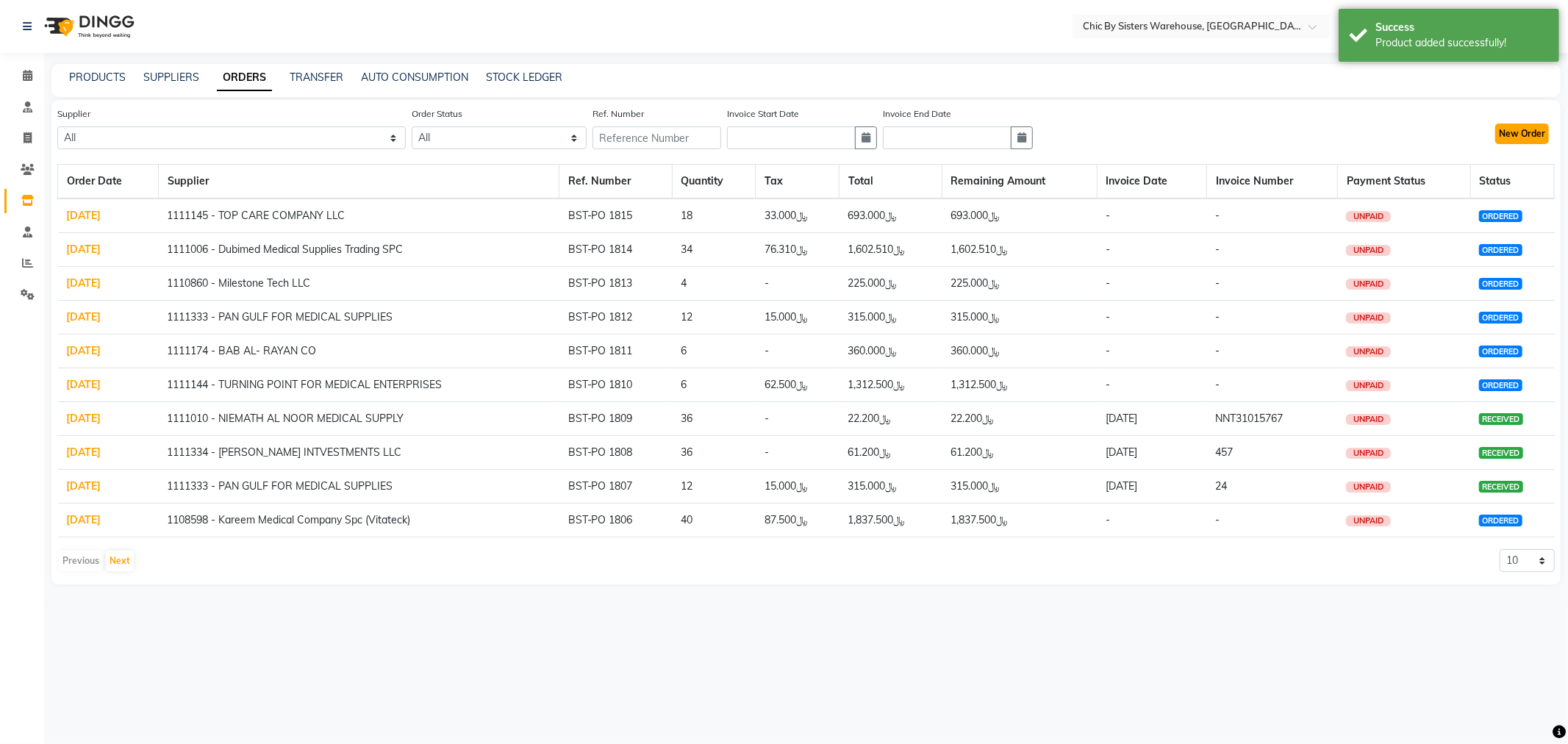
click at [1520, 135] on button "New Order" at bounding box center [1521, 133] width 53 height 21
select select "true"
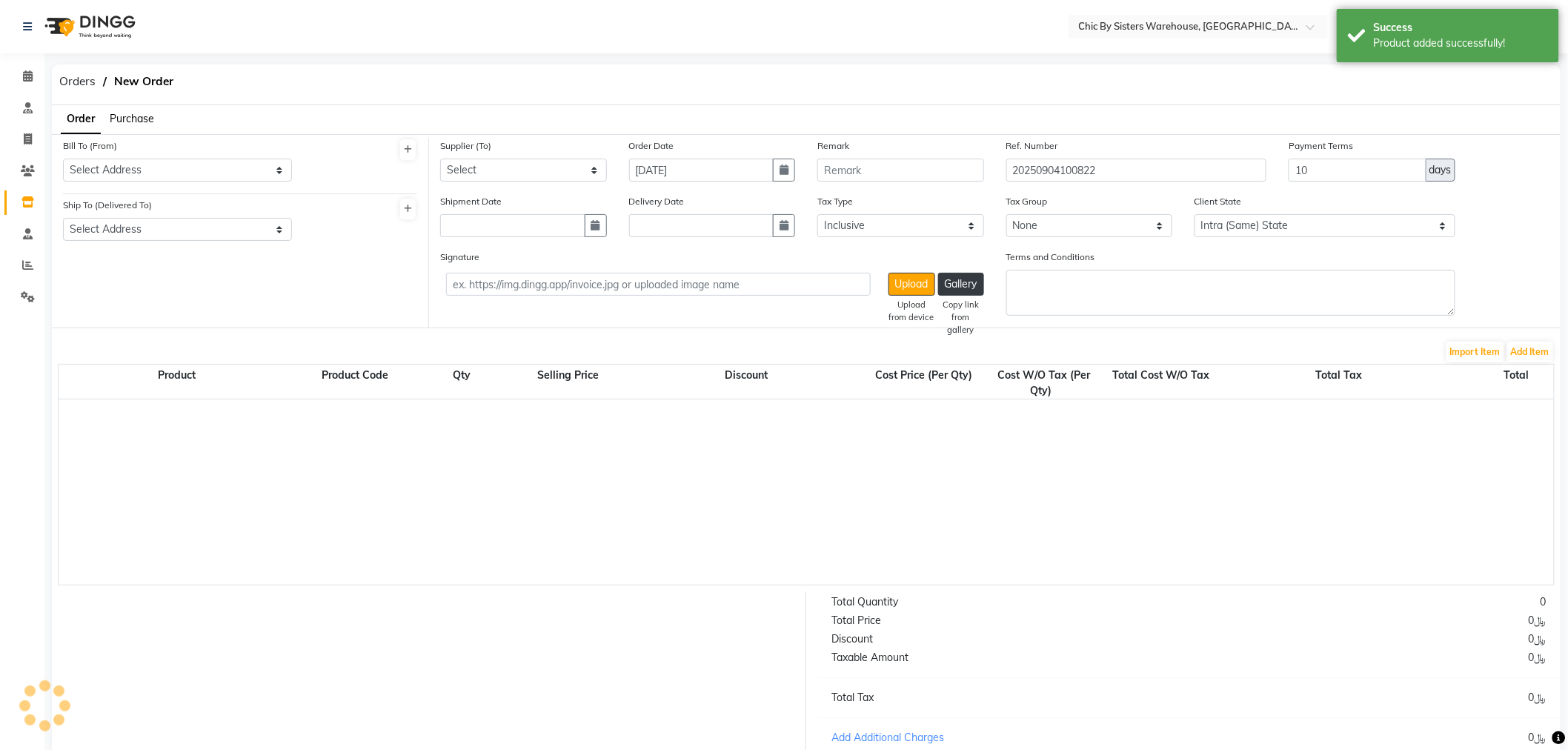
select select "3840"
drag, startPoint x: 1353, startPoint y: 178, endPoint x: 1264, endPoint y: 171, distance: 89.3
click at [1264, 171] on div "Supplier (To) Select 1111006 - Dubimed Medical Supplies Trading SPC 1110858 - H…" at bounding box center [994, 166] width 1132 height 55
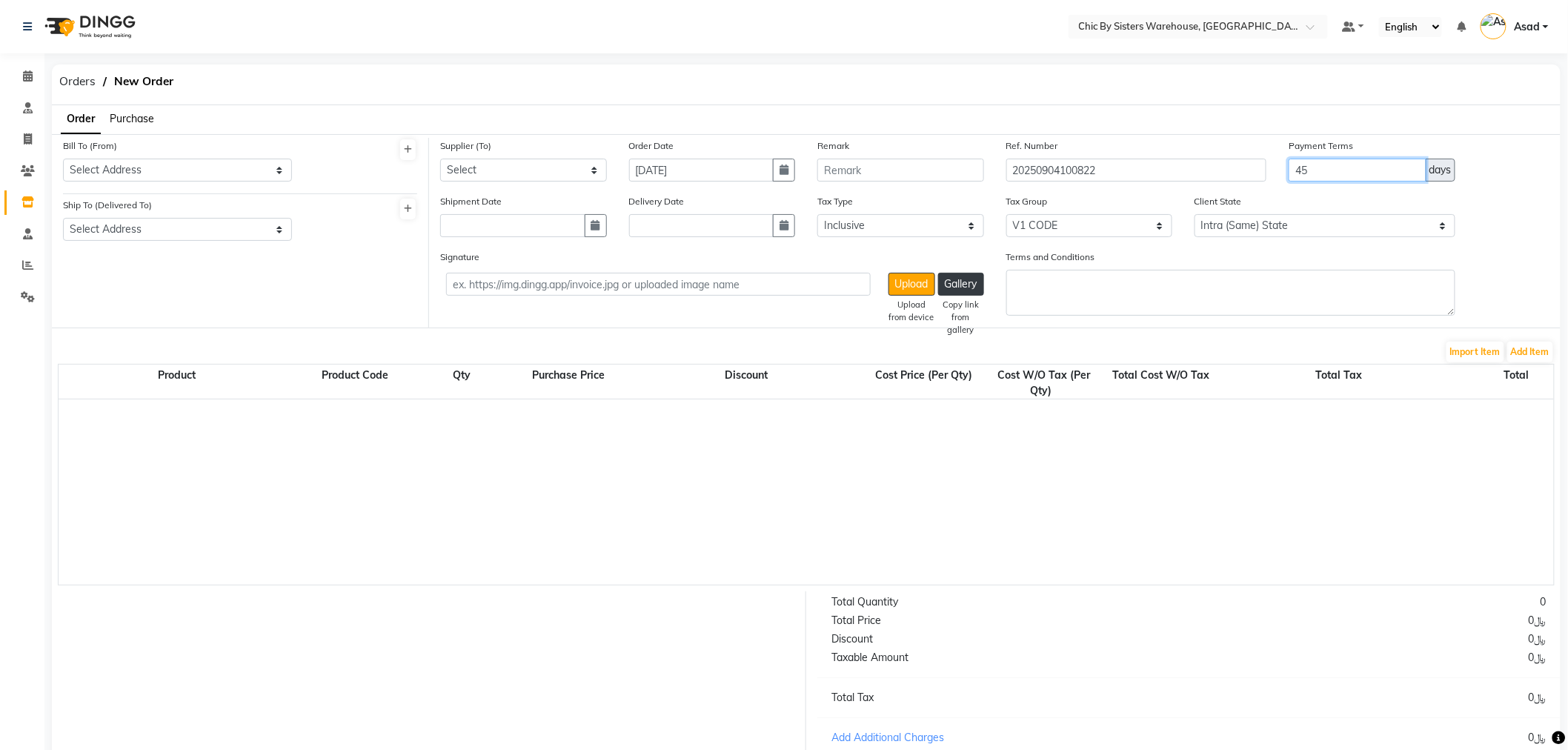
type input "45"
drag, startPoint x: 990, startPoint y: 157, endPoint x: 705, endPoint y: 152, distance: 285.0
click at [709, 148] on div "Supplier (To) Select 1111006 - Dubimed Medical Supplies Trading SPC 1110858 - H…" at bounding box center [994, 166] width 1132 height 55
type input "BST-PO 1816"
click at [501, 167] on select "Select 1111006 - Dubimed Medical Supplies Trading SPC 1110858 - Healthy Living …" at bounding box center [523, 171] width 166 height 23
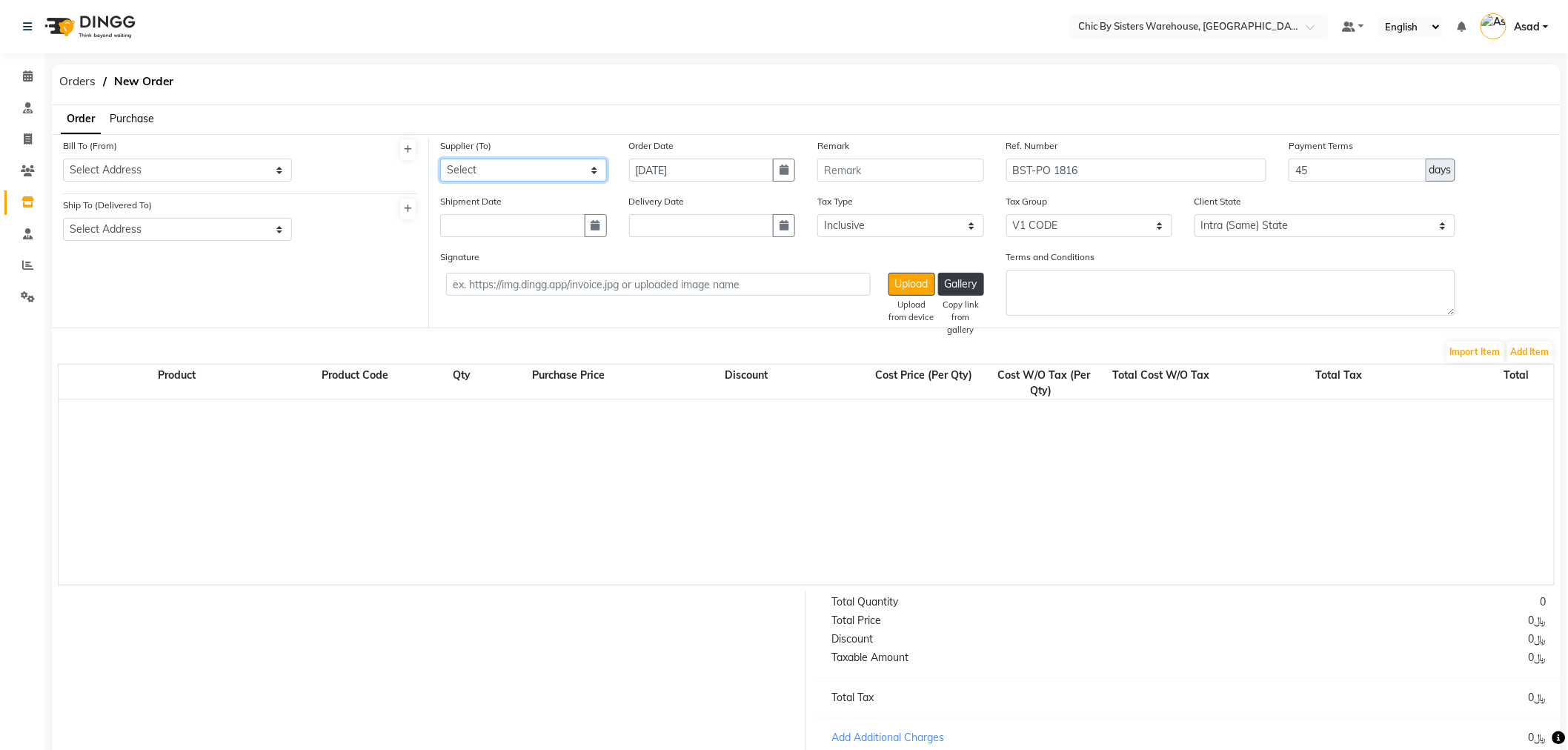
select select "4540"
click at [440, 159] on select "Select 1111006 - Dubimed Medical Supplies Trading SPC 1110858 - Healthy Living …" at bounding box center [523, 171] width 166 height 23
click at [199, 174] on select "Select Address . Bahwan Sisters Trading LLC" at bounding box center [177, 171] width 229 height 23
select select "1087"
click at [63, 159] on select "Select Address . Bahwan Sisters Trading LLC" at bounding box center [177, 171] width 229 height 23
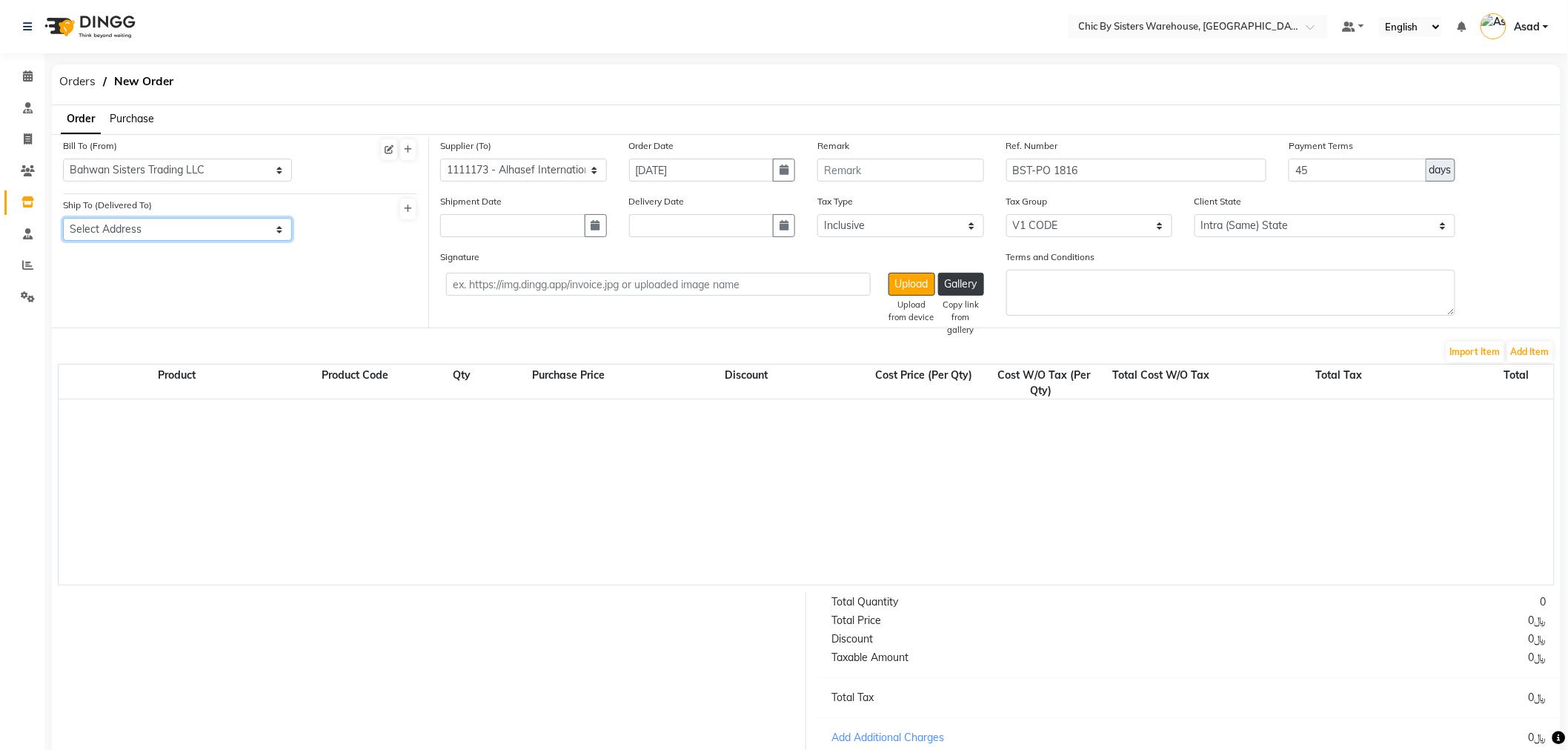
click at [184, 231] on select "Select Address Muscat [GEOGRAPHIC_DATA]" at bounding box center [177, 229] width 229 height 23
select select "1088"
click at [63, 218] on select "Select Address Muscat [GEOGRAPHIC_DATA]" at bounding box center [177, 229] width 229 height 23
click at [1536, 351] on button "Add Item" at bounding box center [1531, 352] width 46 height 21
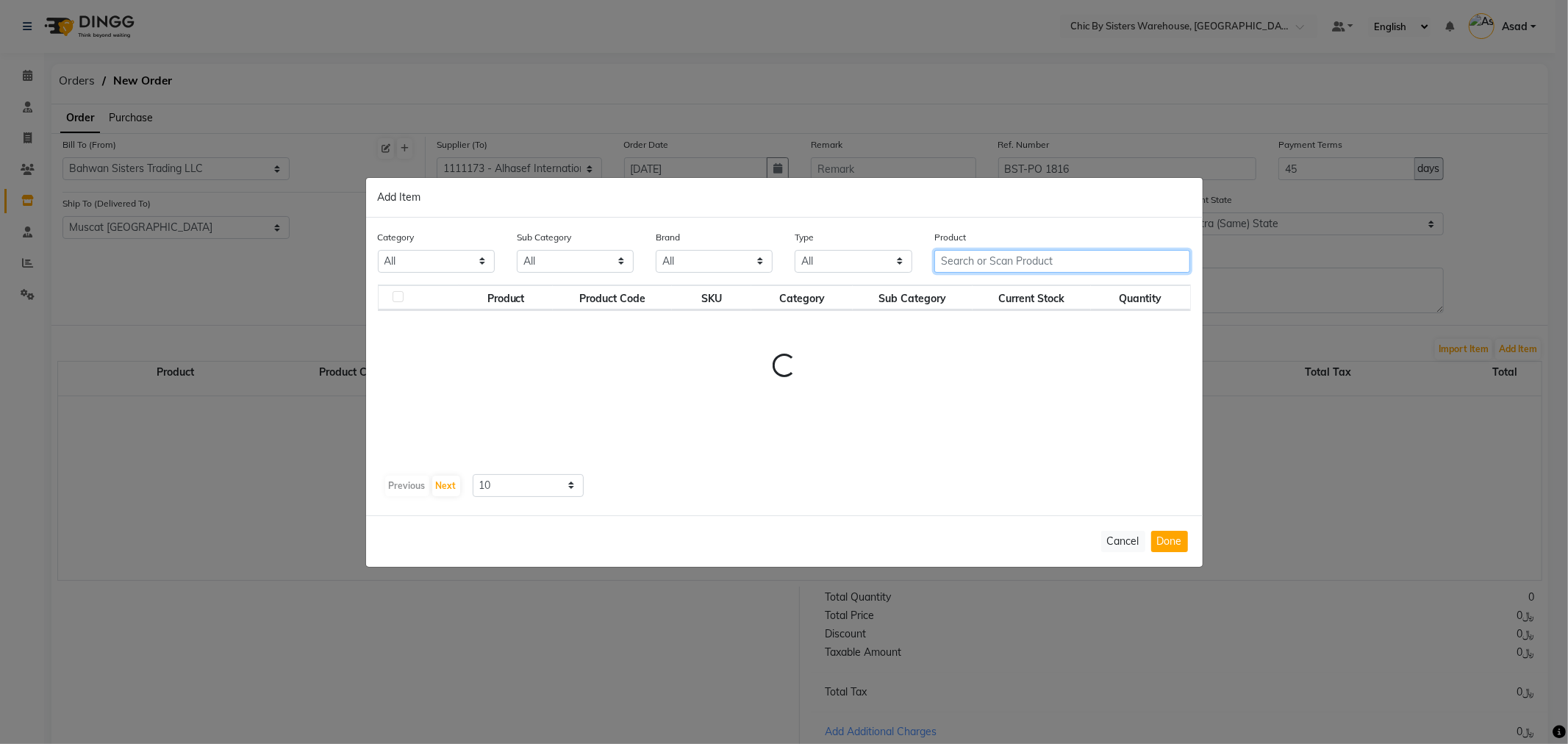
click at [988, 259] on input "text" at bounding box center [1062, 261] width 256 height 23
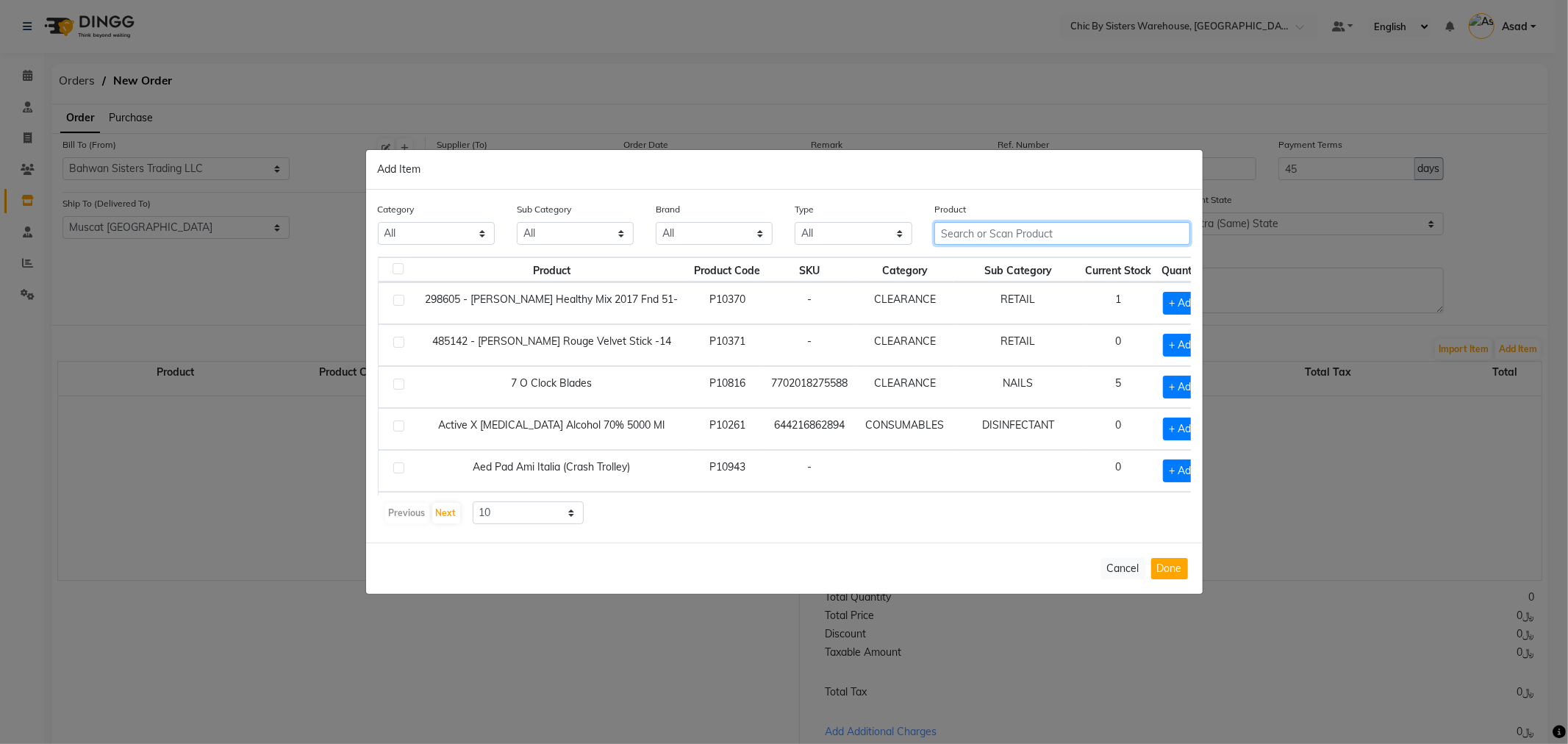
paste input "Atracaine [MEDICAL_DATA] 0.5% Eye drops"
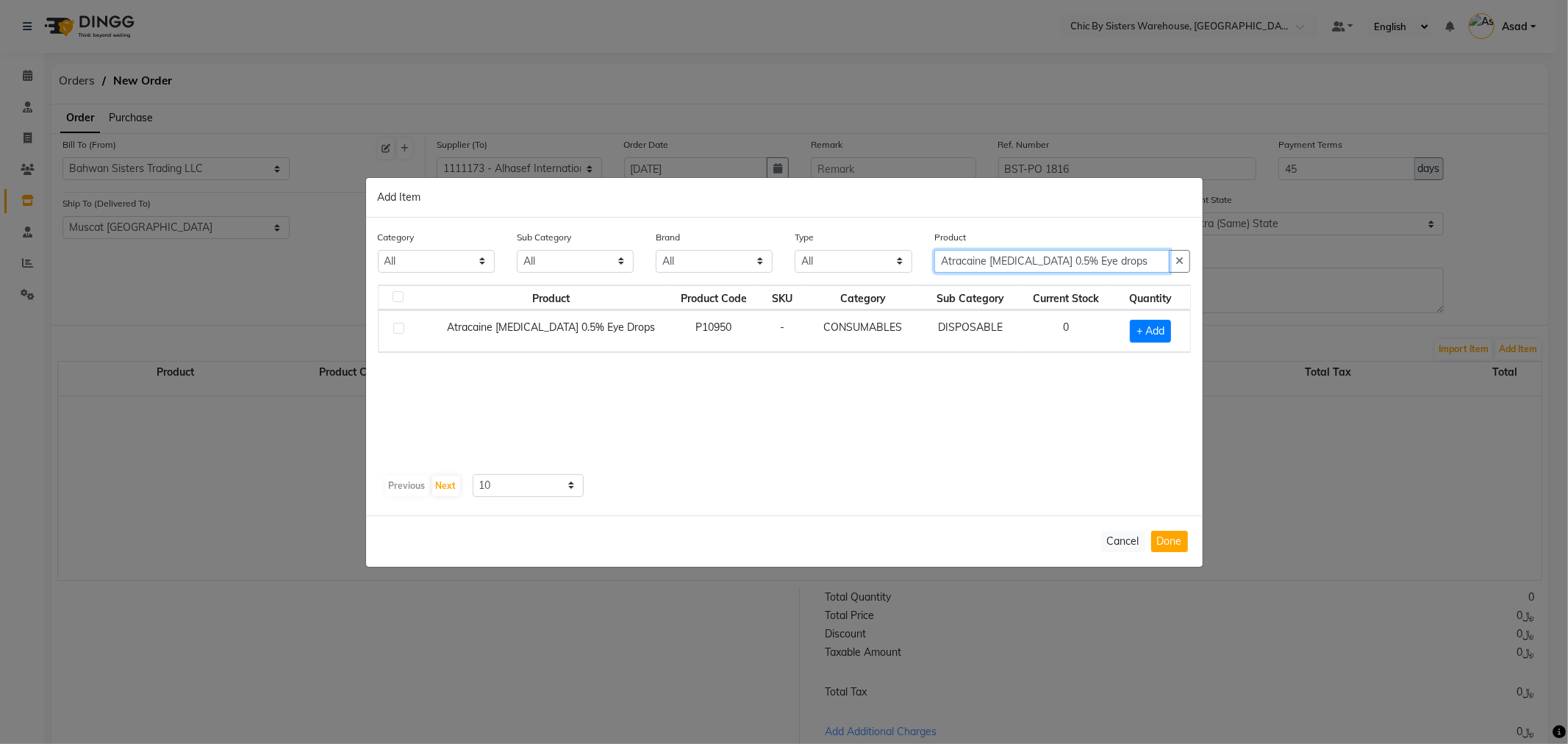
type input "Atracaine [MEDICAL_DATA] 0.5% Eye drops"
click at [398, 331] on label at bounding box center [398, 328] width 11 height 11
click at [398, 331] on input "checkbox" at bounding box center [398, 329] width 10 height 10
checkbox input "true"
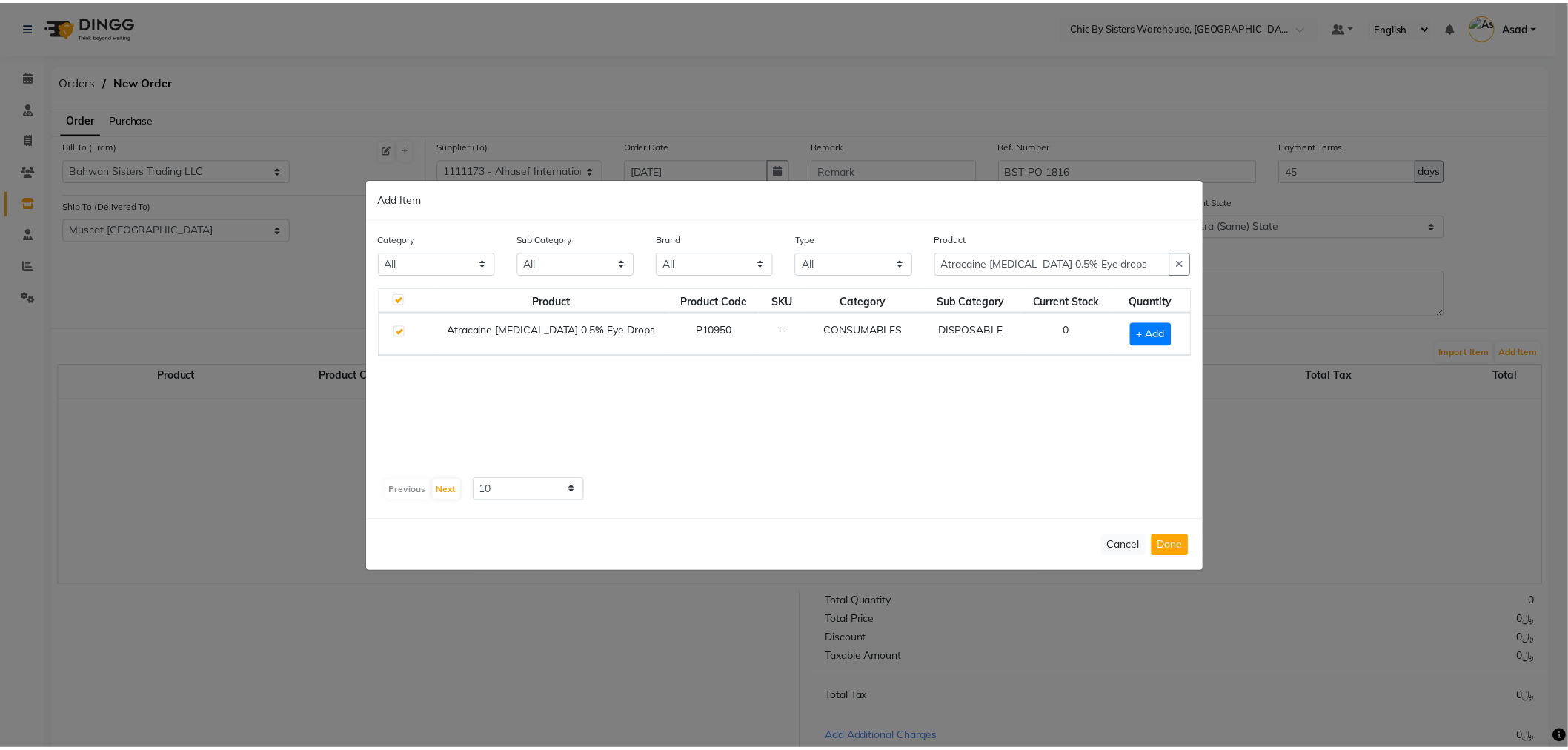
scroll to position [0, 0]
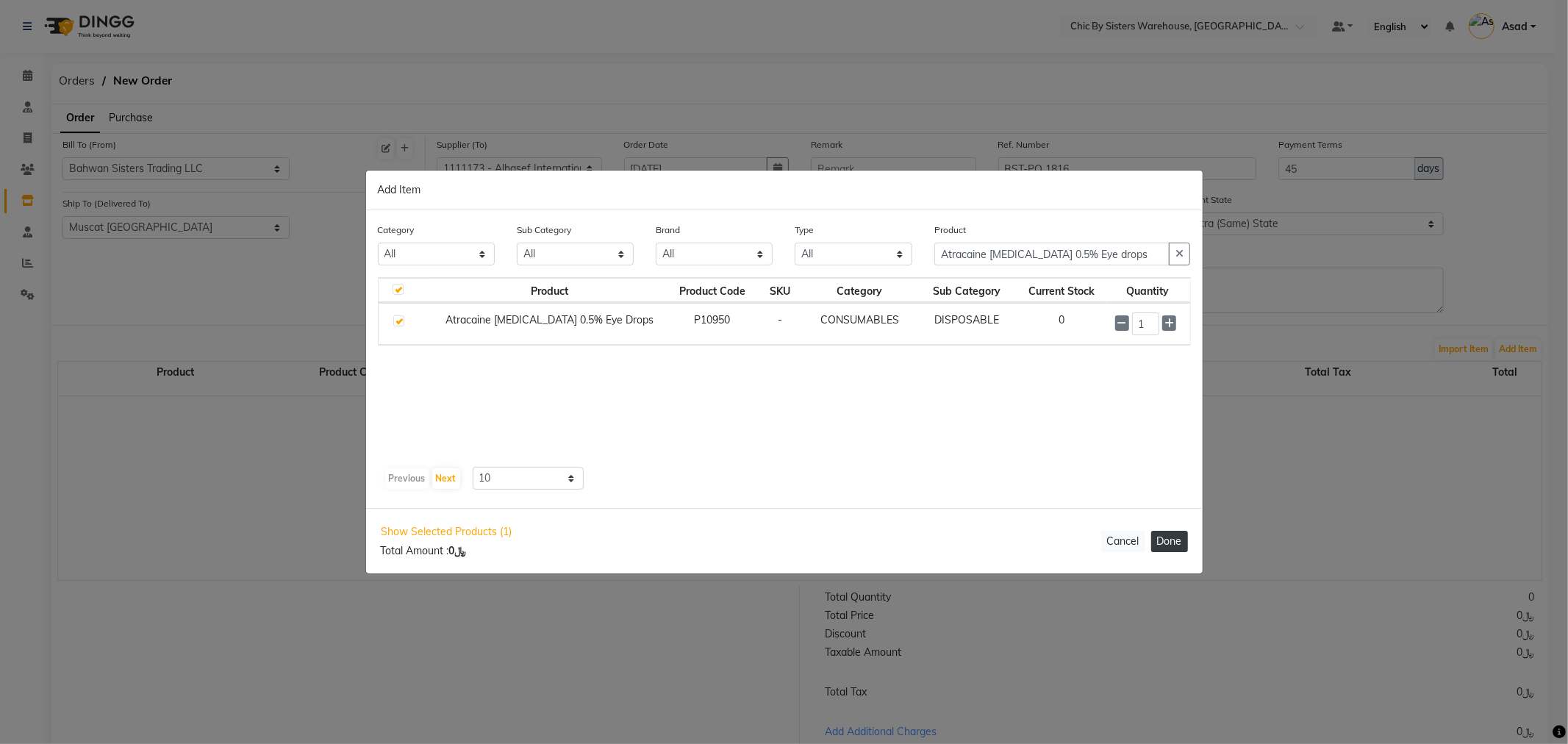
click at [1158, 541] on button "Done" at bounding box center [1169, 541] width 37 height 21
select select "3840"
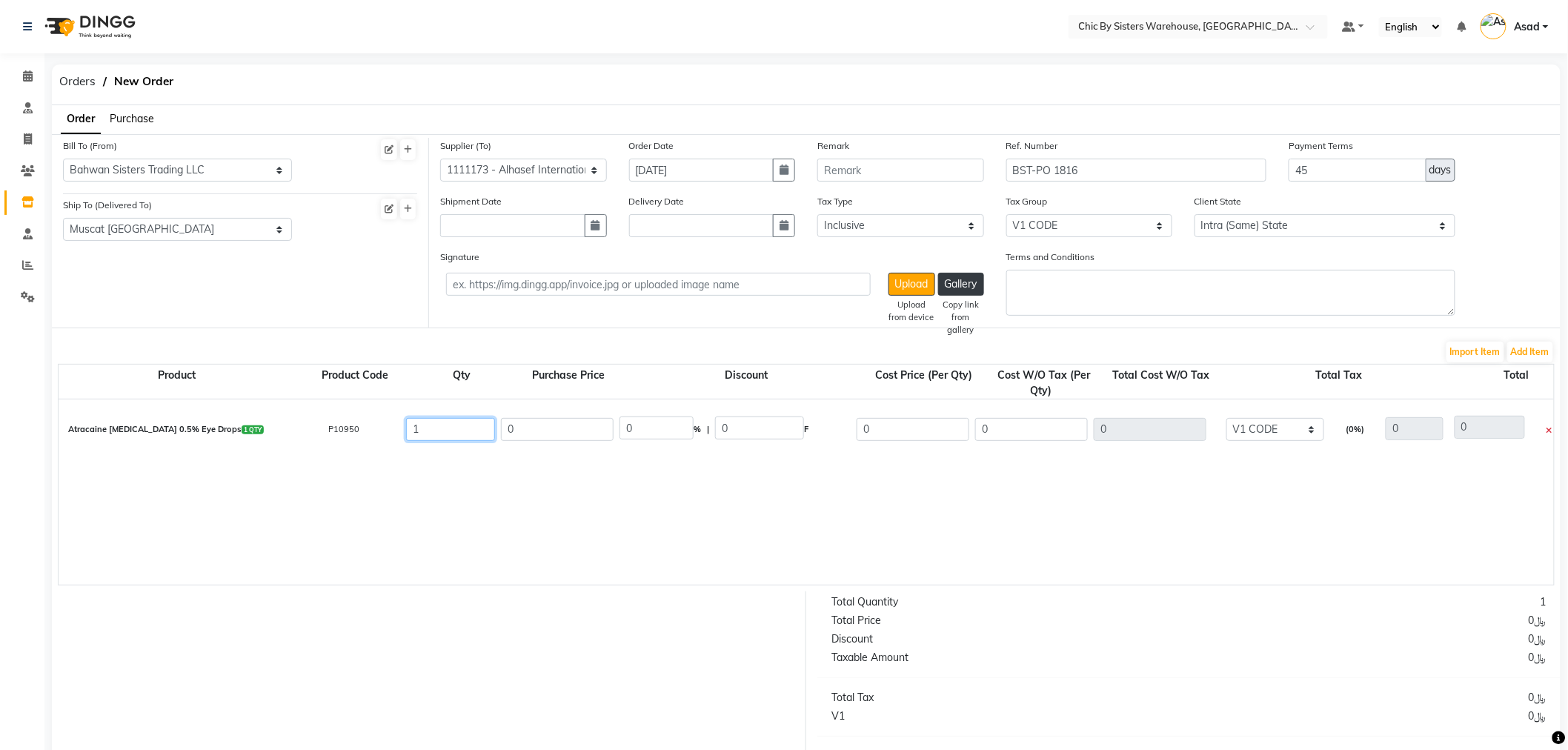
click at [469, 435] on input "1" at bounding box center [450, 430] width 89 height 23
type input "10"
drag, startPoint x: 565, startPoint y: 430, endPoint x: 474, endPoint y: 422, distance: 91.4
type input "250"
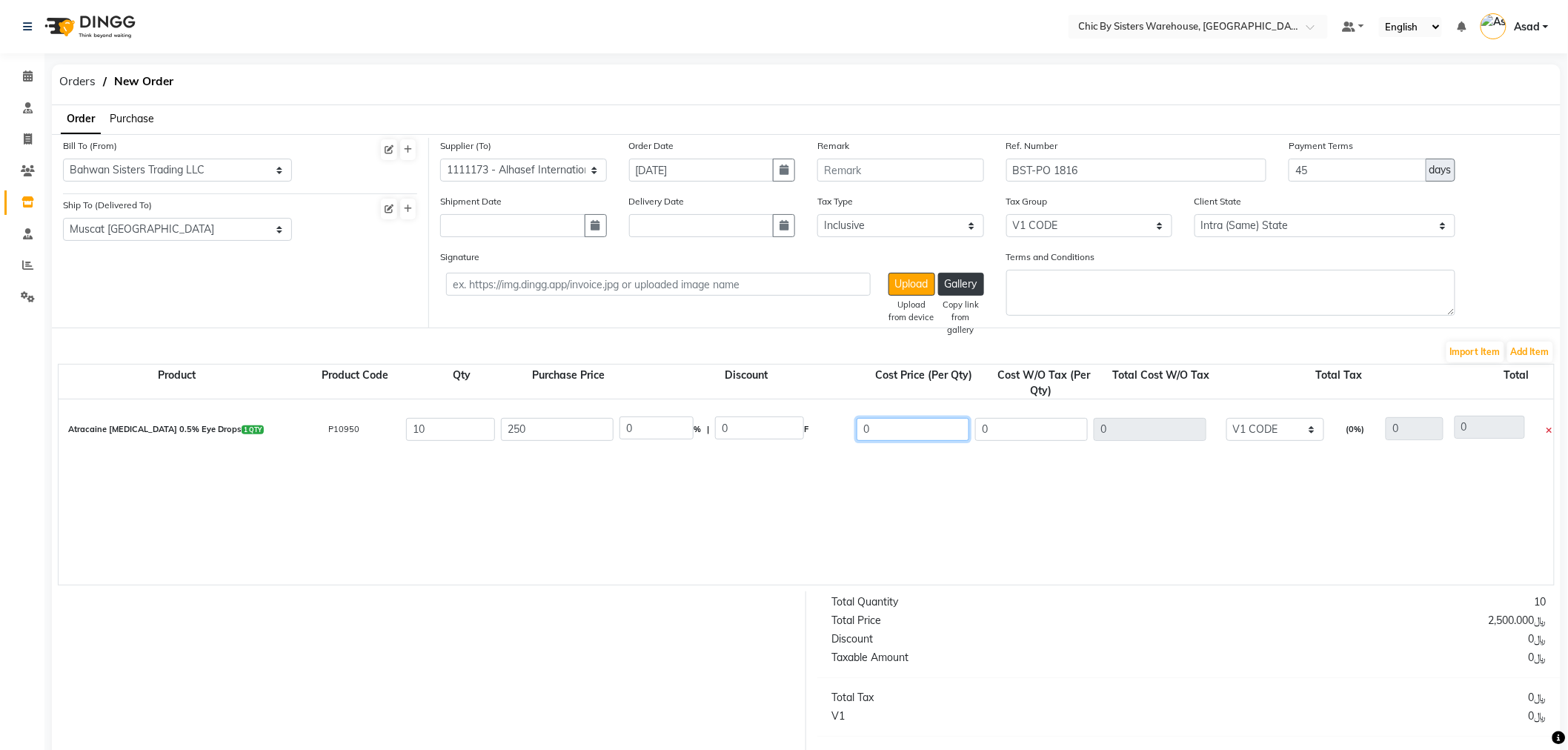
type input "100"
type input "250"
click at [916, 435] on input "0" at bounding box center [913, 430] width 113 height 23
click at [578, 430] on input "250" at bounding box center [557, 430] width 113 height 23
type input "25"
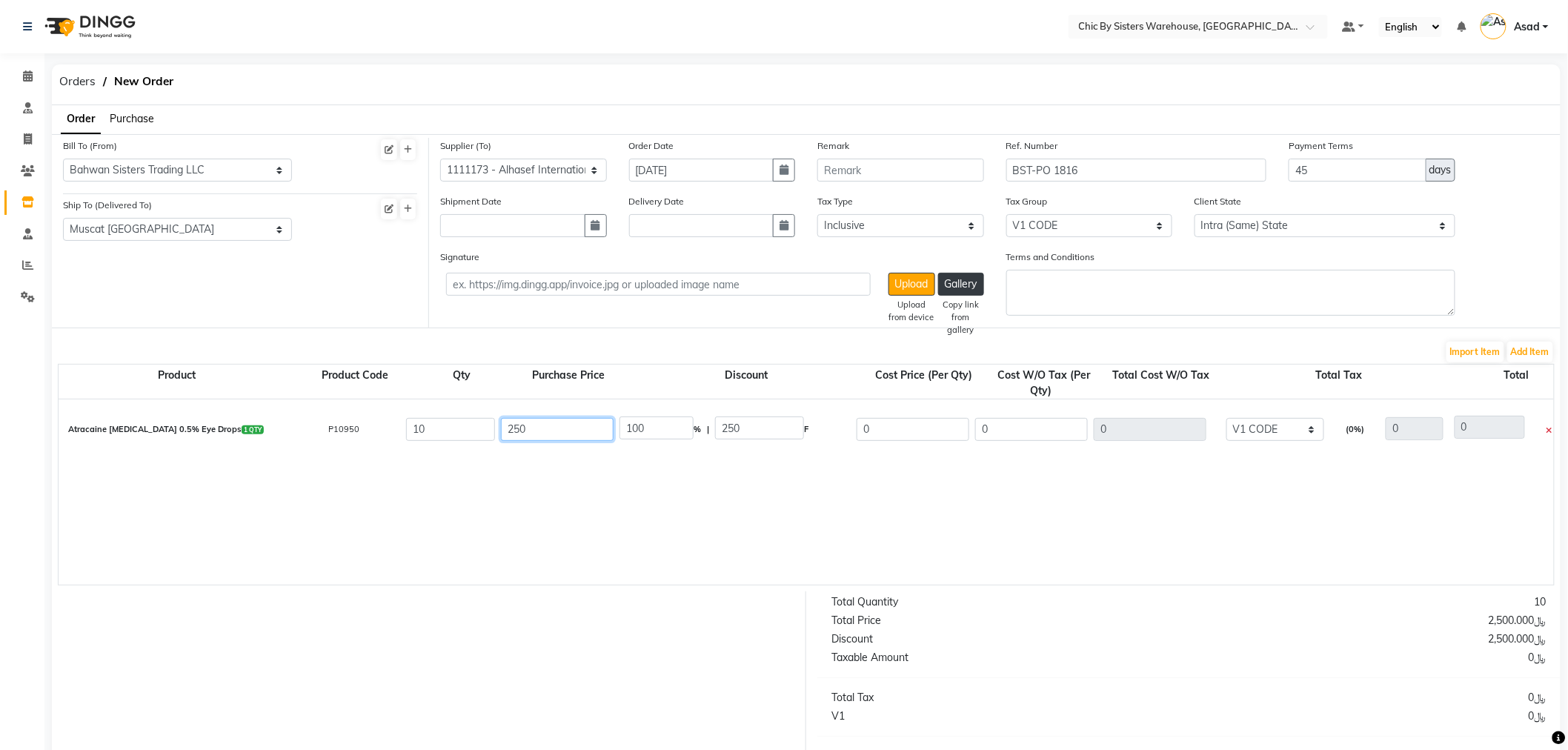
type input "1000"
type input "25"
type input "100"
type input "25"
click at [657, 428] on input "100" at bounding box center [657, 428] width 75 height 23
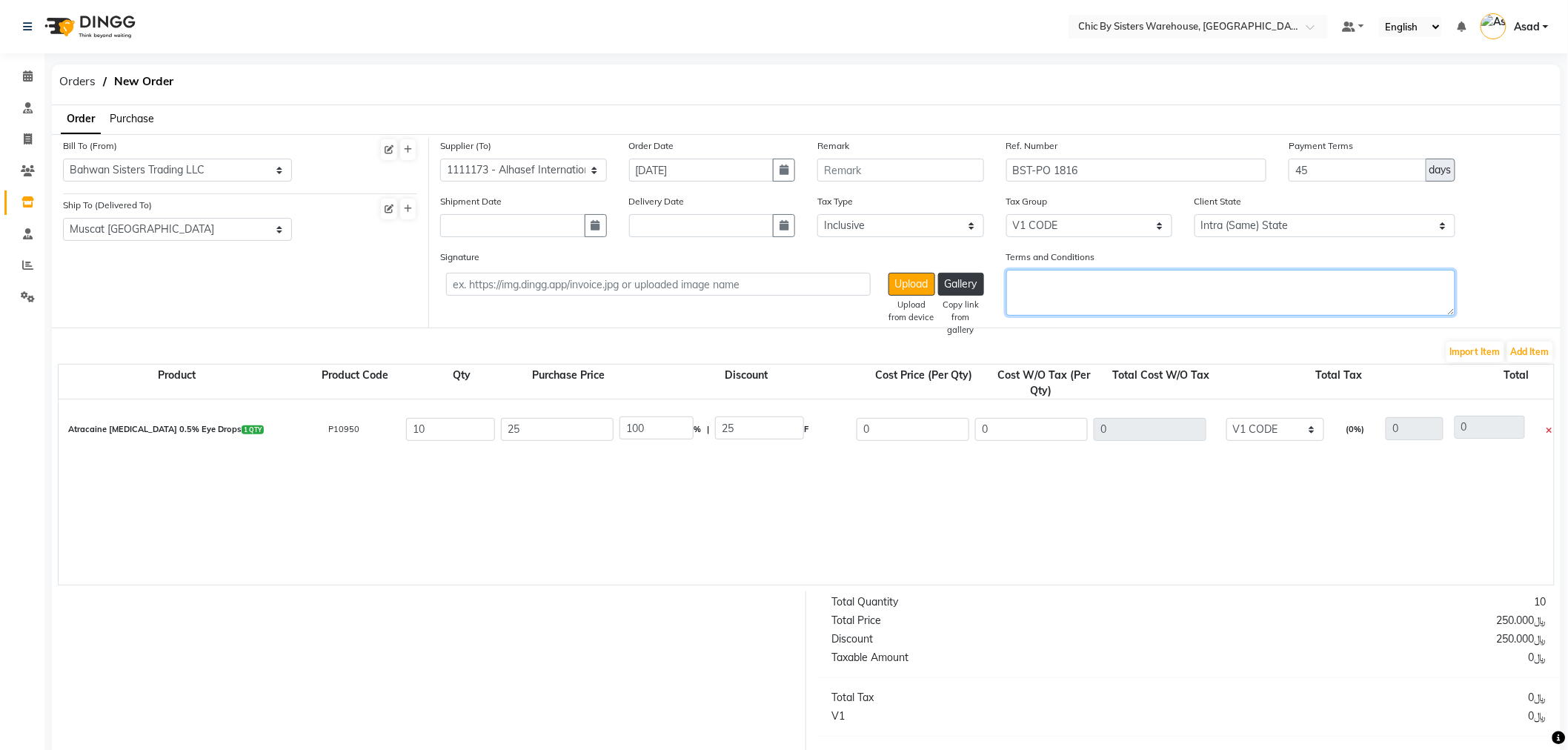
click at [1242, 300] on textarea "Terms and Conditions" at bounding box center [1231, 293] width 450 height 46
paste textarea "[DOMAIN_NAME] NO:1457 2.QUT-00012 3.PAYMENT TERMS 45 DAYS CREDIT FROM THE DATE …"
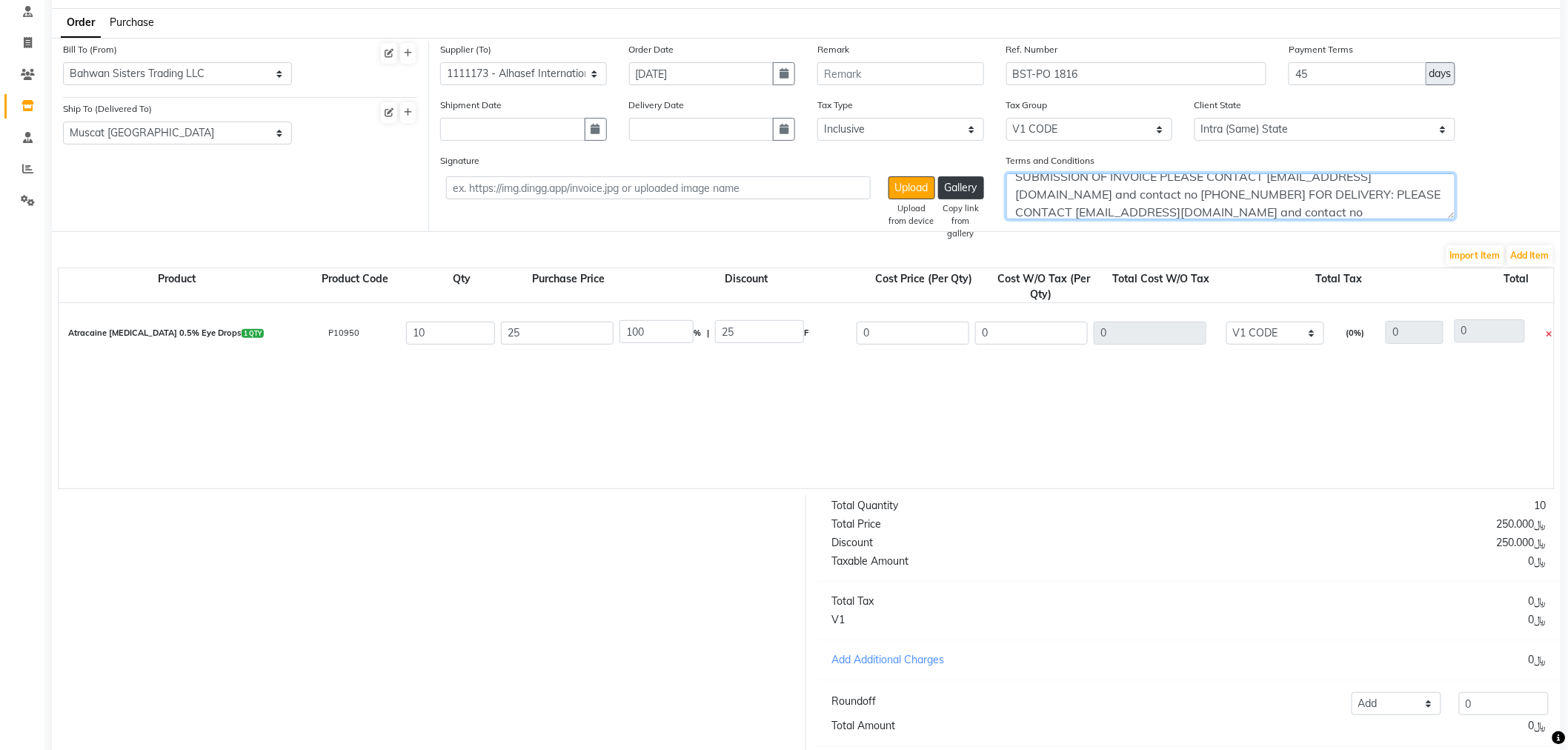
scroll to position [194, 0]
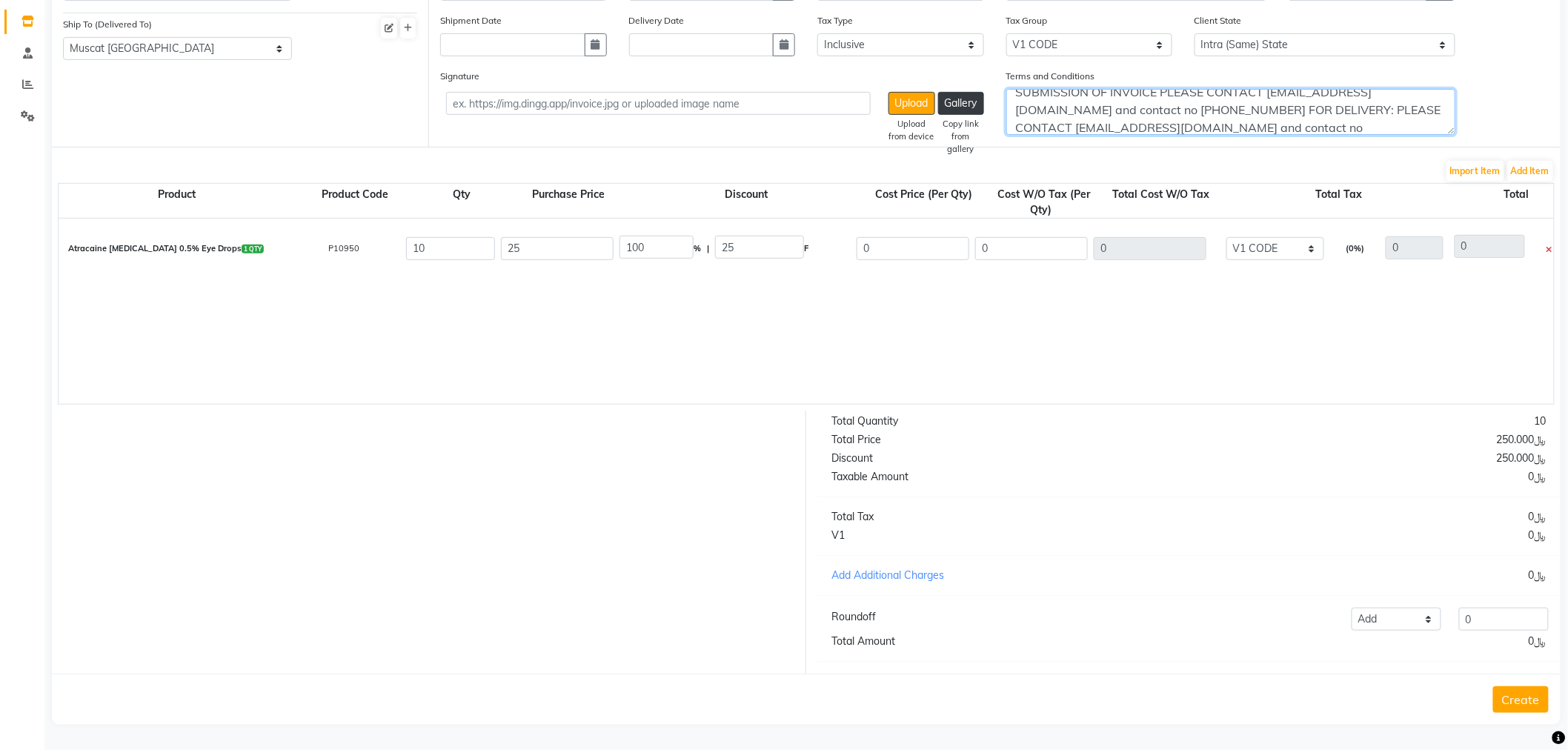
type textarea "[DOMAIN_NAME] NO:1457 2.QUT-00012 3.PAYMENT TERMS 45 DAYS CREDIT FROM THE DATE …"
click at [1539, 706] on button "Create" at bounding box center [1521, 700] width 55 height 26
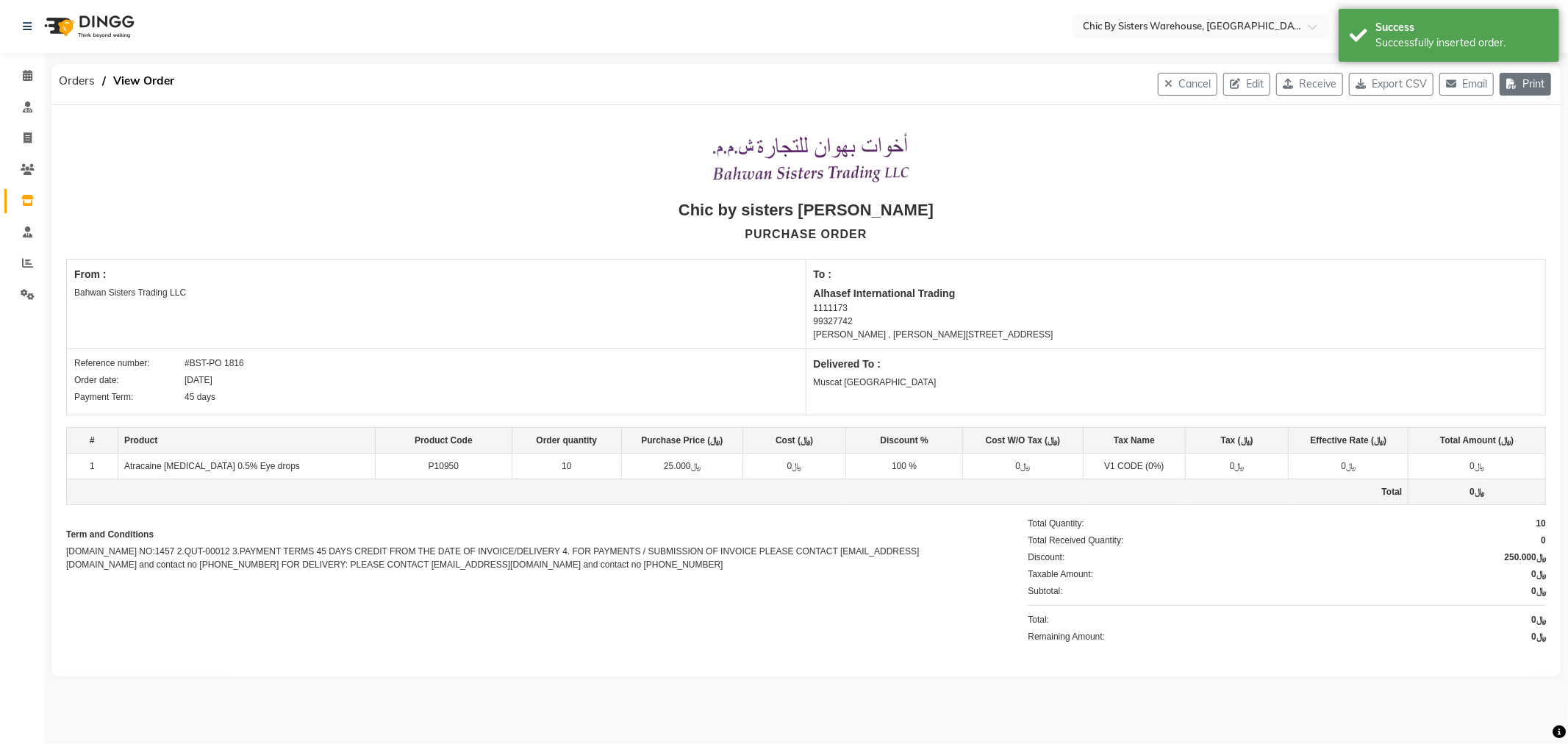
click at [1524, 90] on button "Print" at bounding box center [1524, 85] width 52 height 23
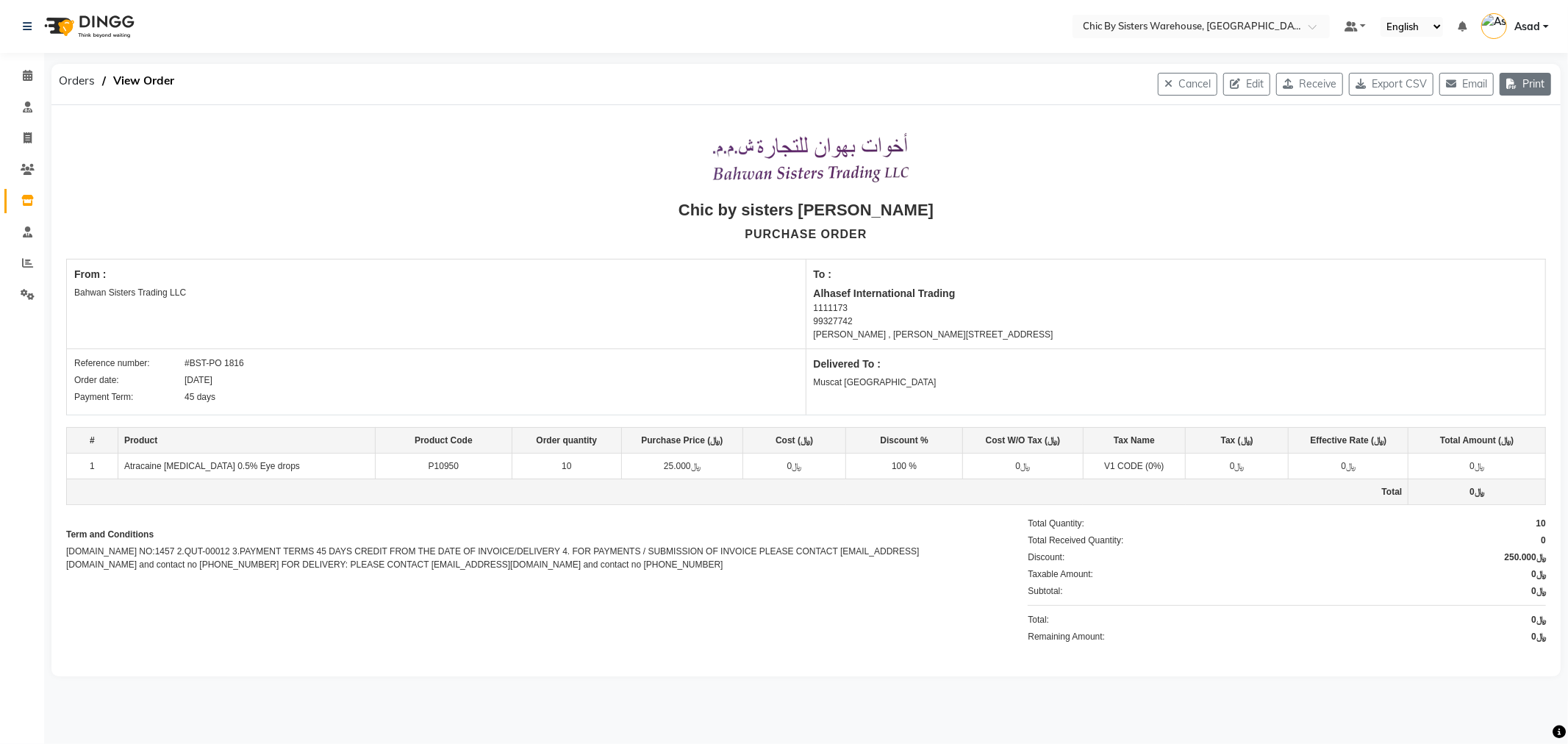
click at [1532, 86] on button "Print" at bounding box center [1524, 85] width 52 height 23
click at [76, 76] on span "Orders" at bounding box center [77, 80] width 51 height 26
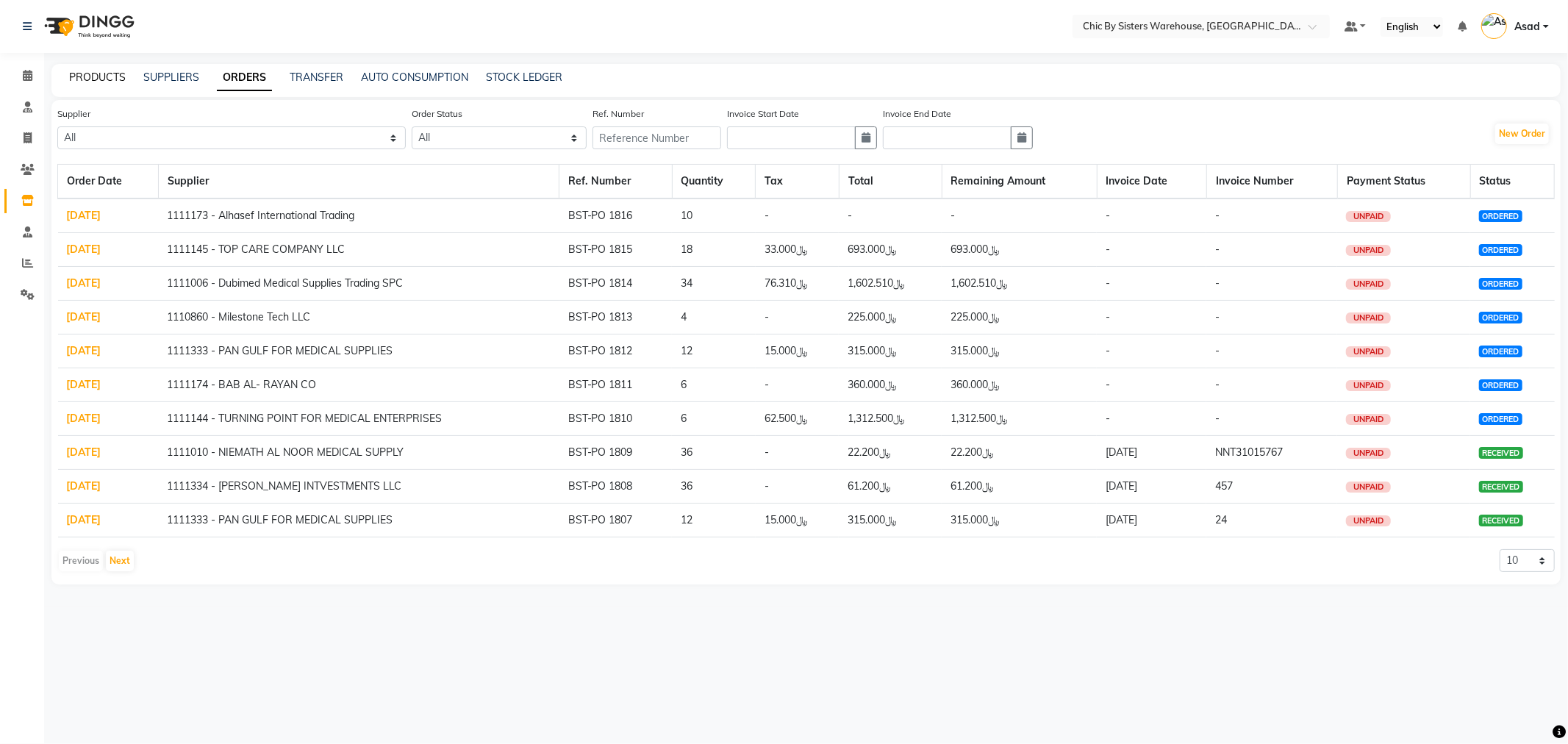
click at [96, 74] on link "PRODUCTS" at bounding box center [97, 77] width 57 height 13
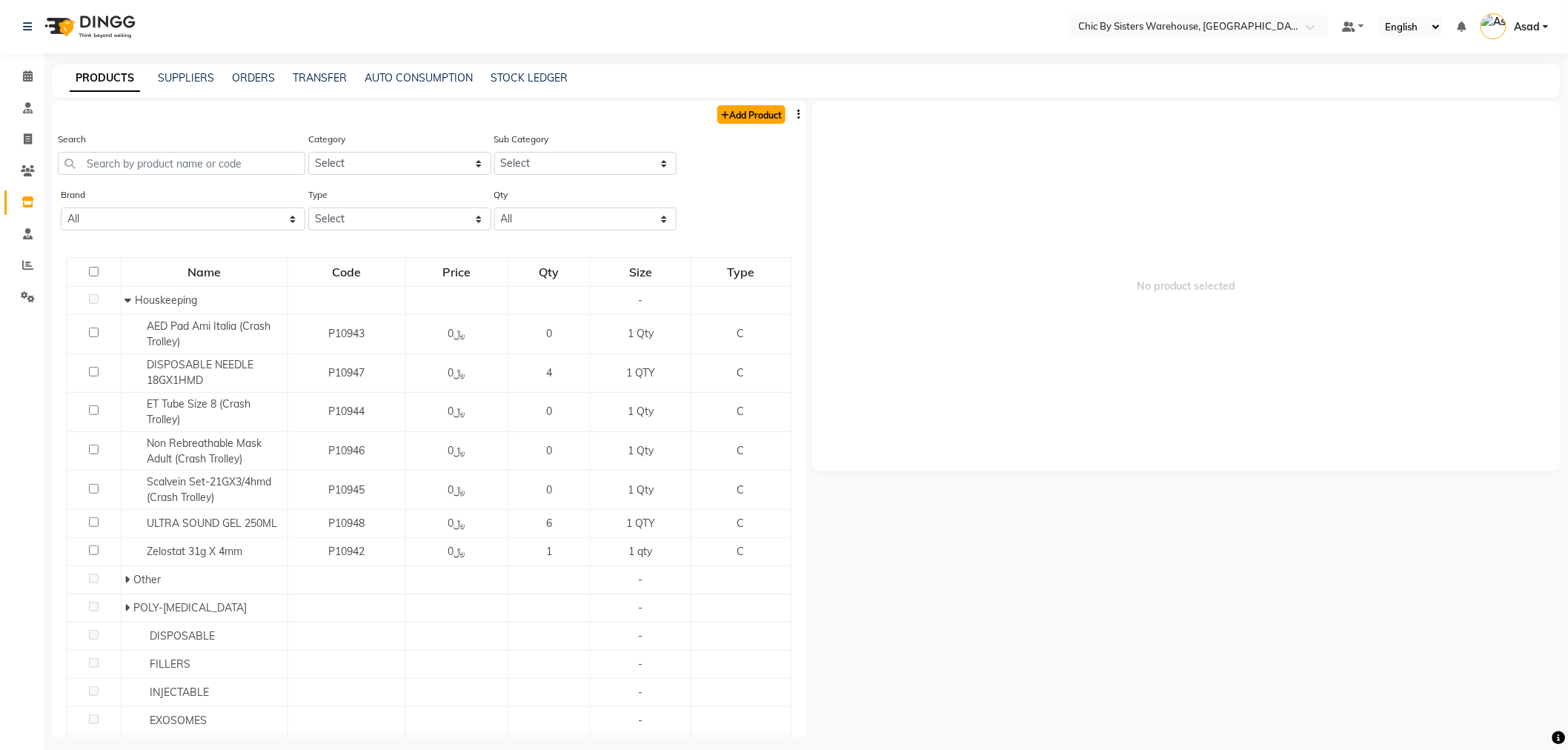
click at [752, 113] on link "Add Product" at bounding box center [752, 114] width 68 height 18
select select "true"
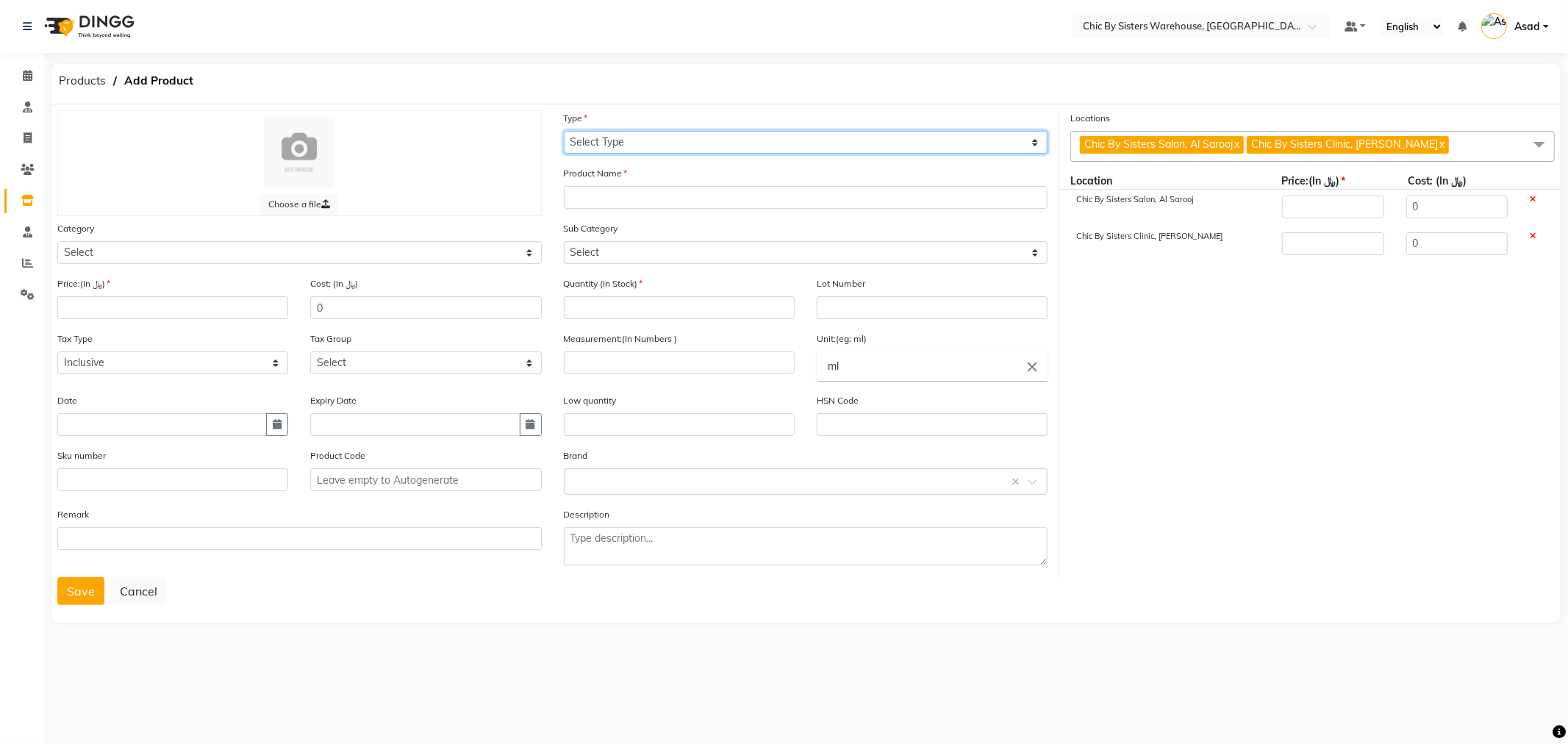
click at [647, 141] on select "Select Type Both Retail Consumable" at bounding box center [806, 142] width 484 height 23
select select "C"
click at [564, 131] on select "Select Type Both Retail Consumable" at bounding box center [806, 142] width 484 height 23
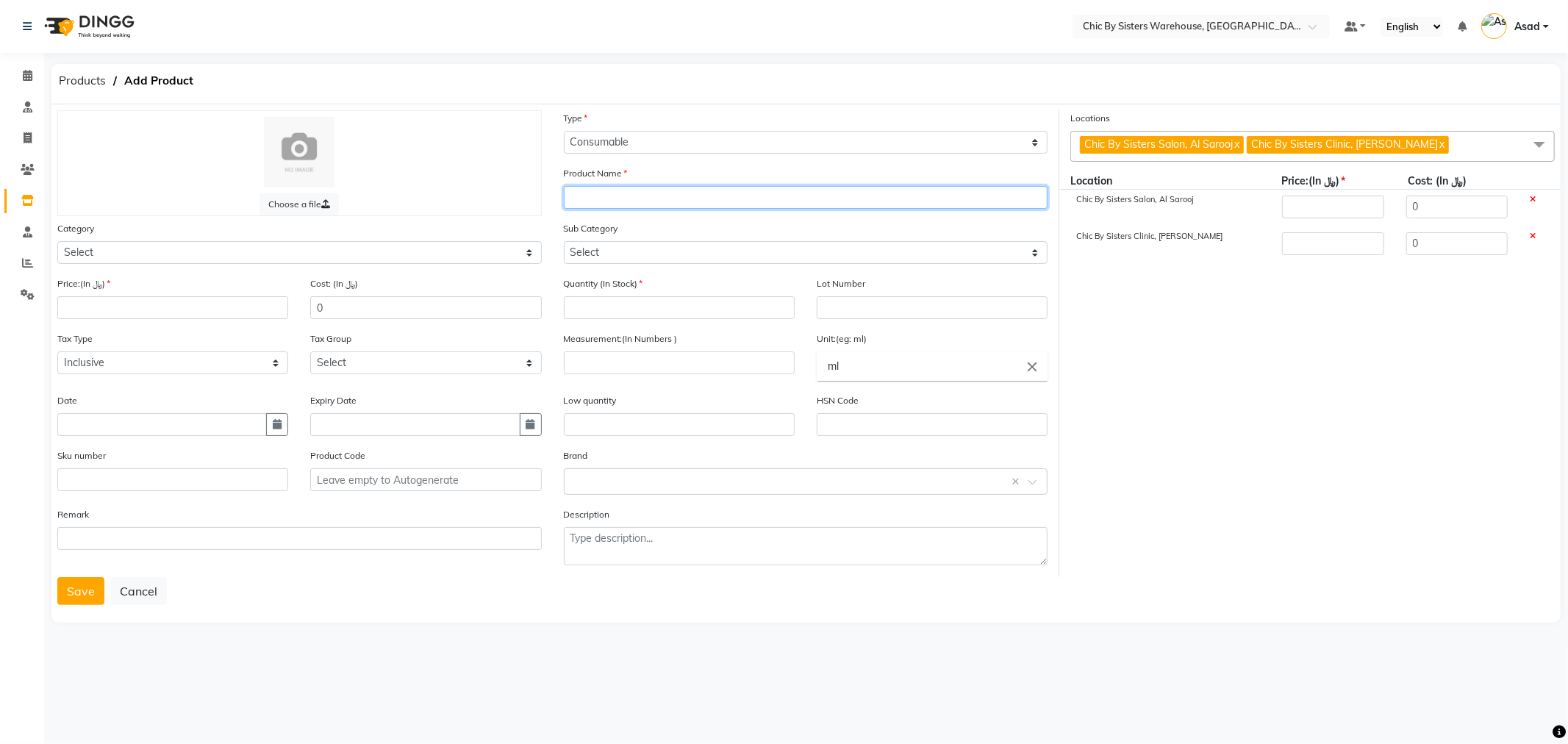
click at [625, 195] on input "text" at bounding box center [806, 198] width 484 height 23
type input "Dinstance Guages 20/22/24"
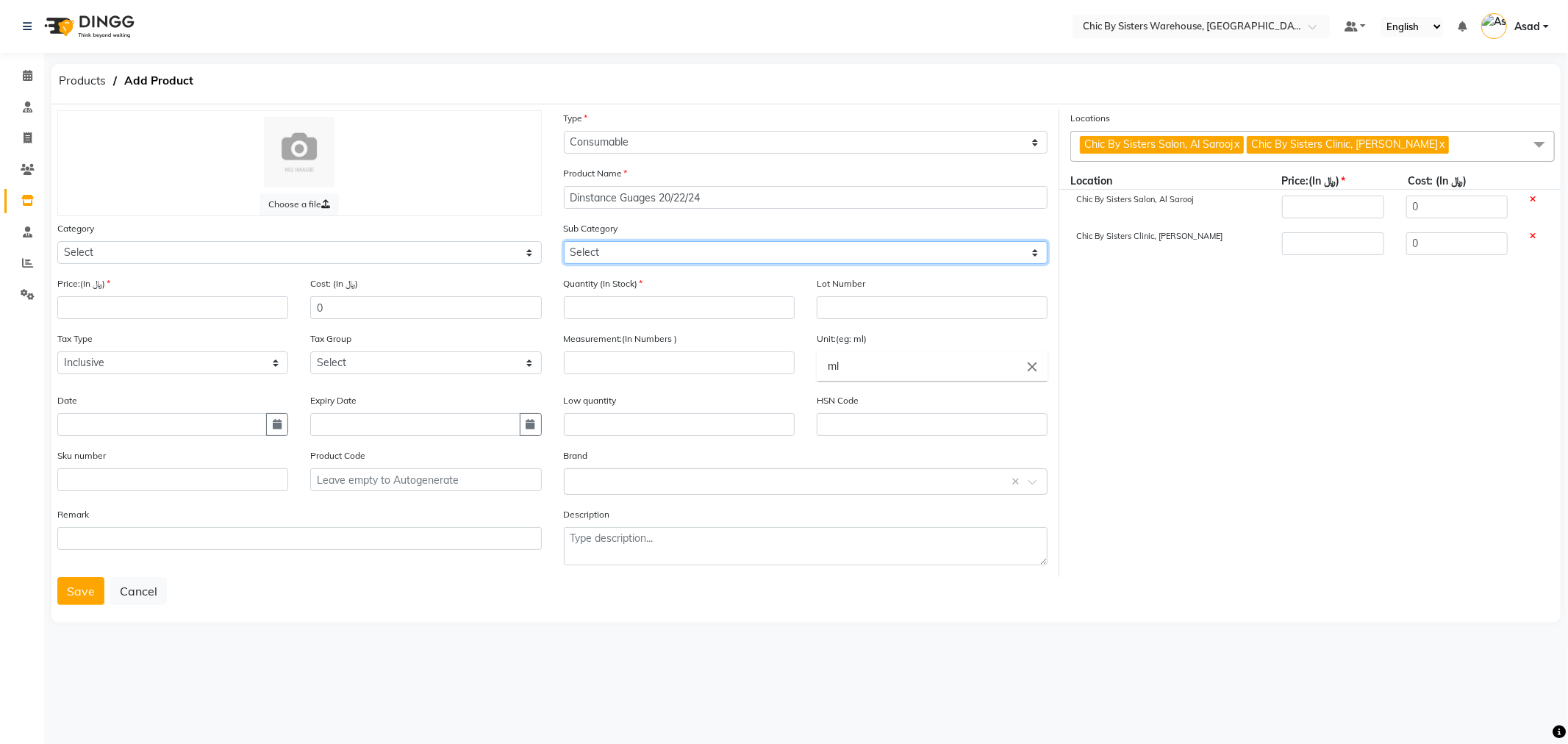
click at [608, 243] on select "Select" at bounding box center [806, 253] width 484 height 23
click at [614, 248] on select "Select" at bounding box center [806, 253] width 484 height 23
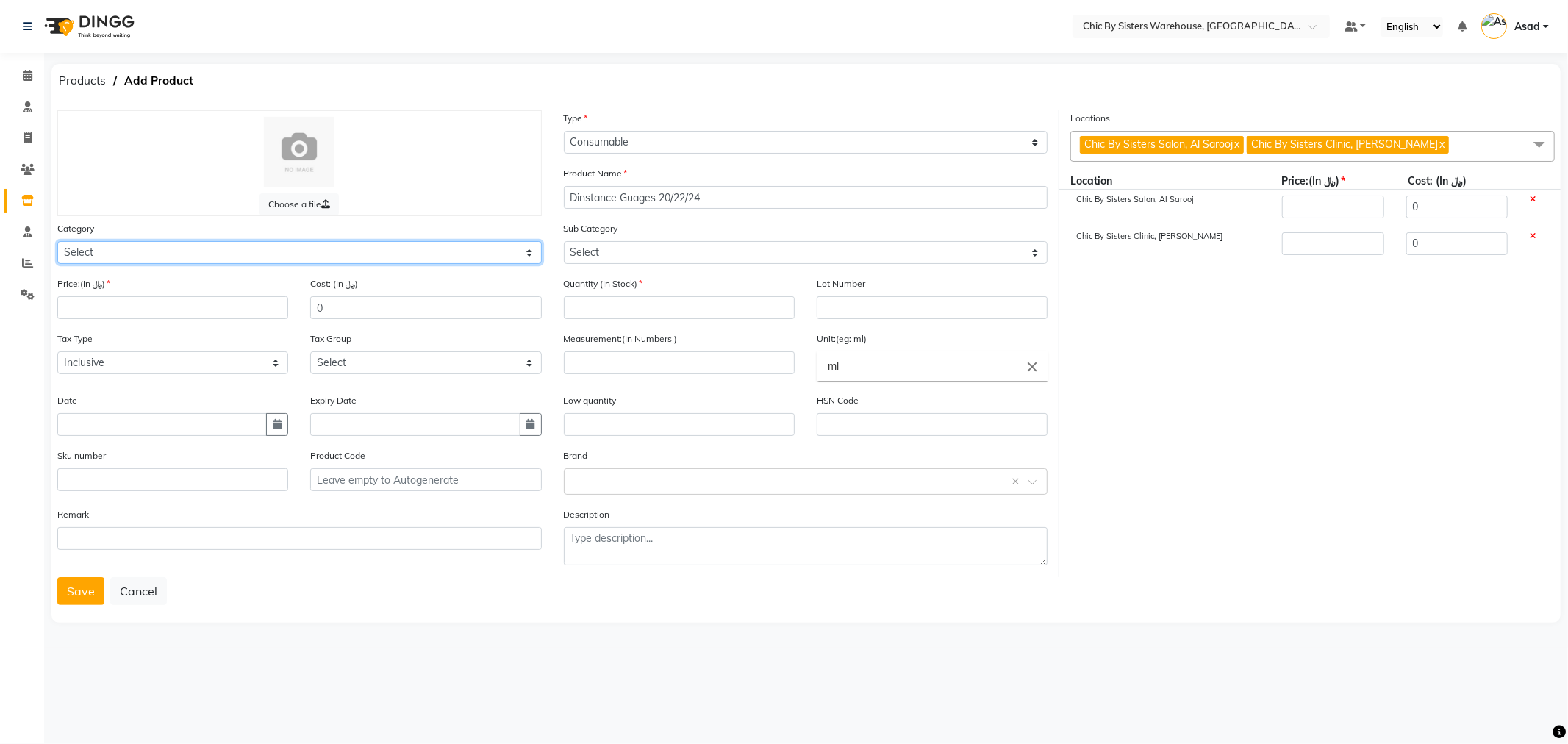
click at [327, 255] on select "Select PROFESSIONAL CONSUMABLES RETAIL CLEARANCE Other" at bounding box center [300, 253] width 484 height 23
select select "848015200"
click at [57, 241] on select "Select PROFESSIONAL CONSUMABLES RETAIL CLEARANCE Other" at bounding box center [300, 253] width 484 height 23
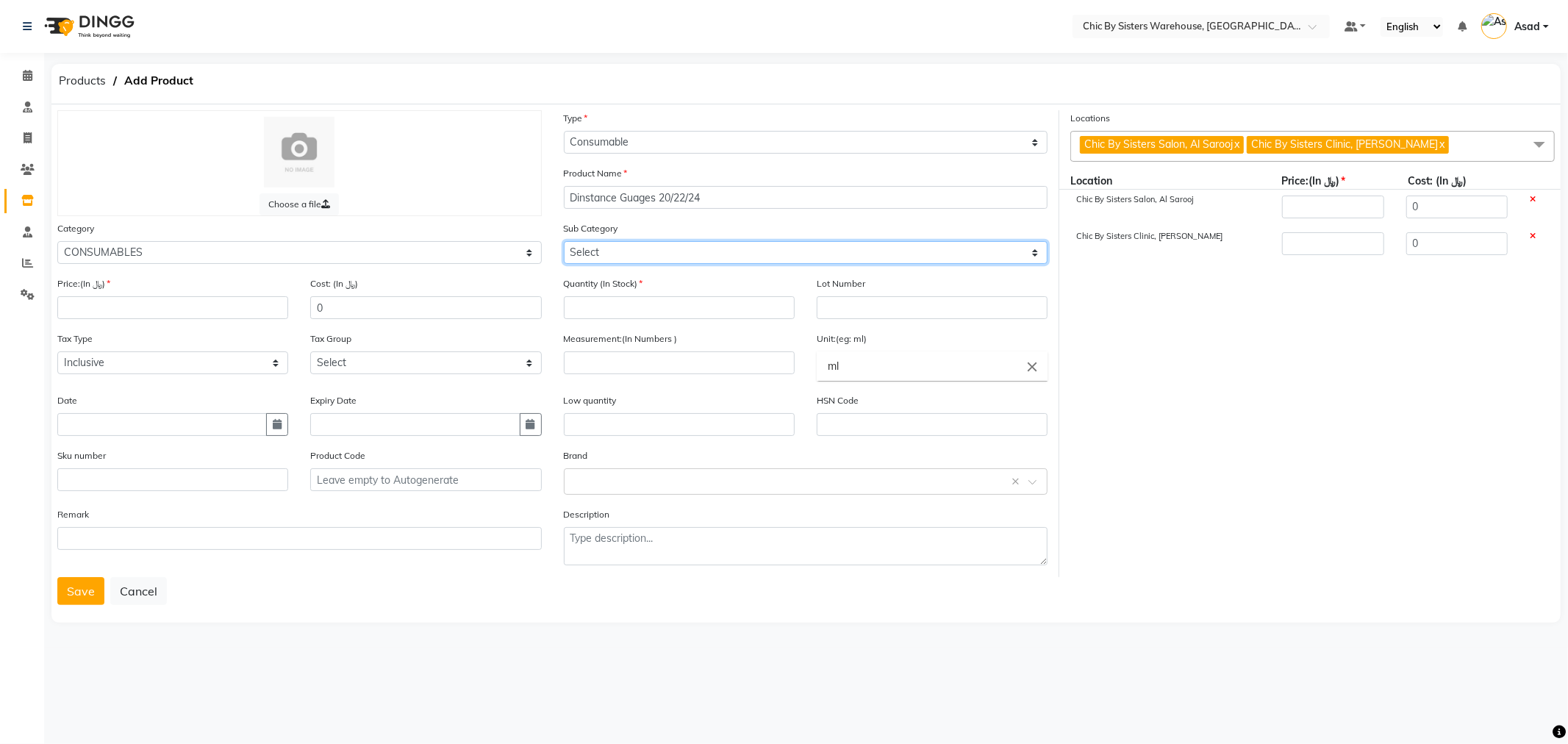
click at [682, 255] on select "Select [MEDICAL_DATA] DISINFECTANT DISTILLED WATER INJECTABLE DISPOSABLE SYRING…" at bounding box center [806, 253] width 484 height 23
select select "8480152005"
click at [564, 241] on select "Select [MEDICAL_DATA] DISINFECTANT DISTILLED WATER INJECTABLE DISPOSABLE SYRING…" at bounding box center [806, 253] width 484 height 23
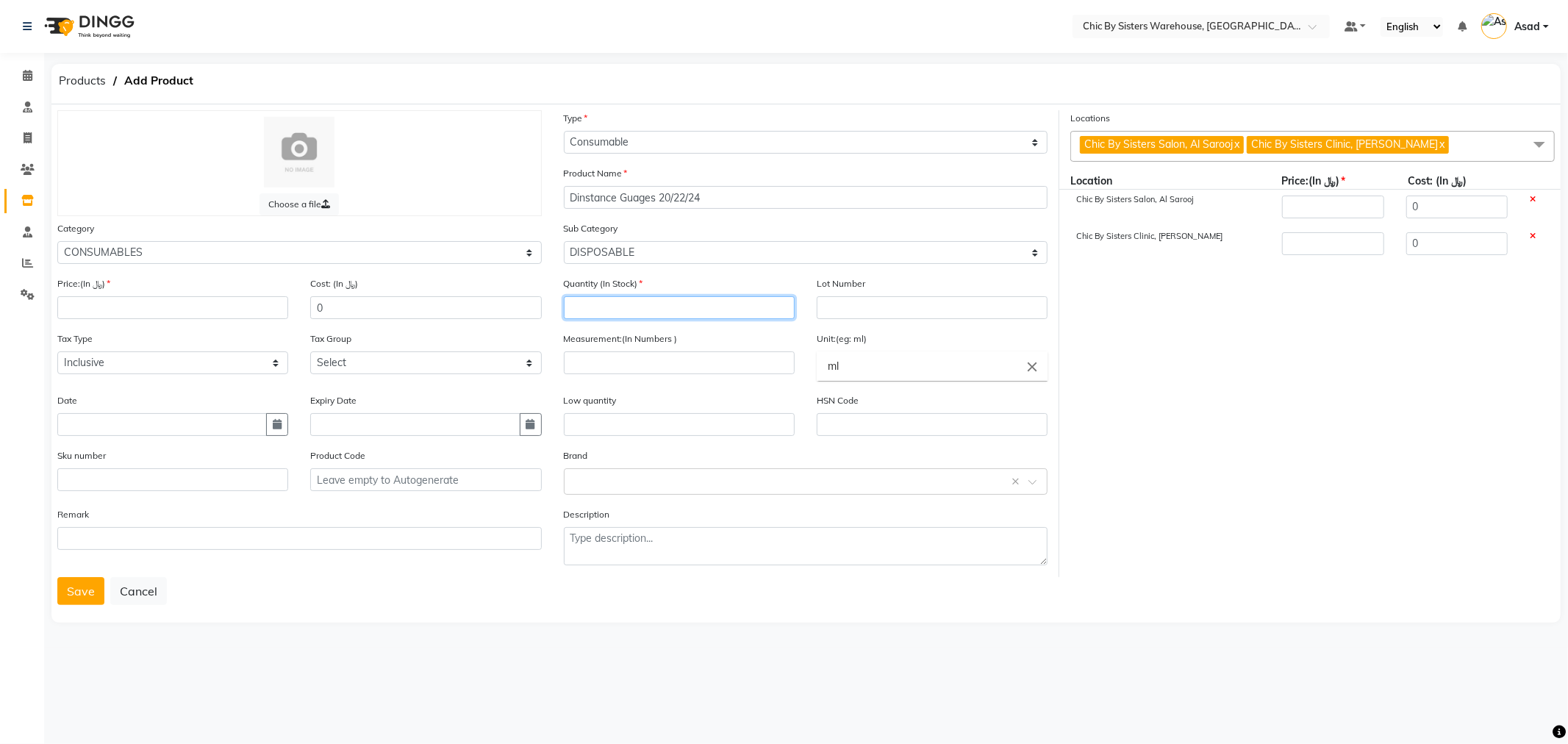
click at [647, 311] on input "number" at bounding box center [679, 308] width 231 height 23
type input "0"
click at [232, 313] on input "number" at bounding box center [172, 308] width 231 height 23
type input "0"
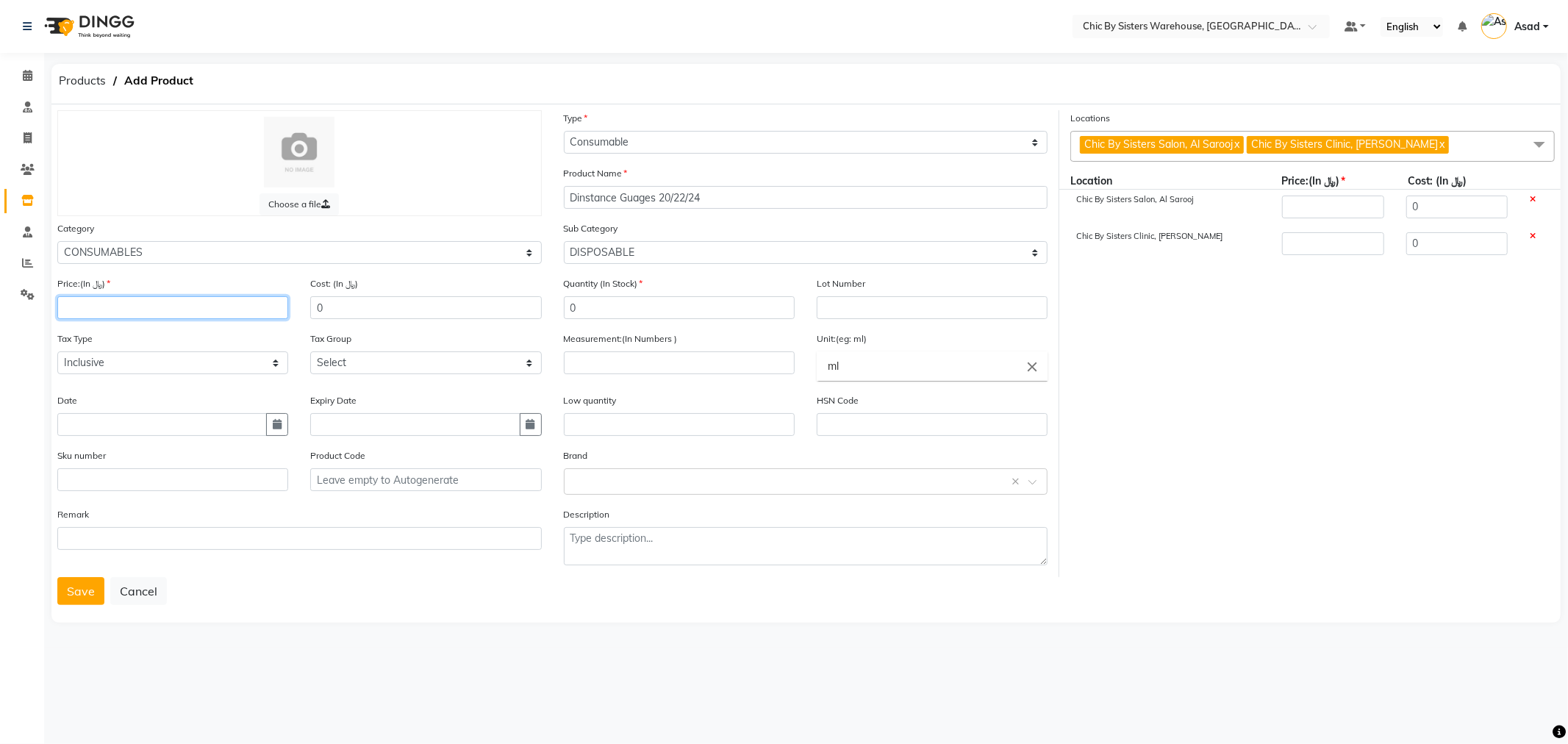
type input "0"
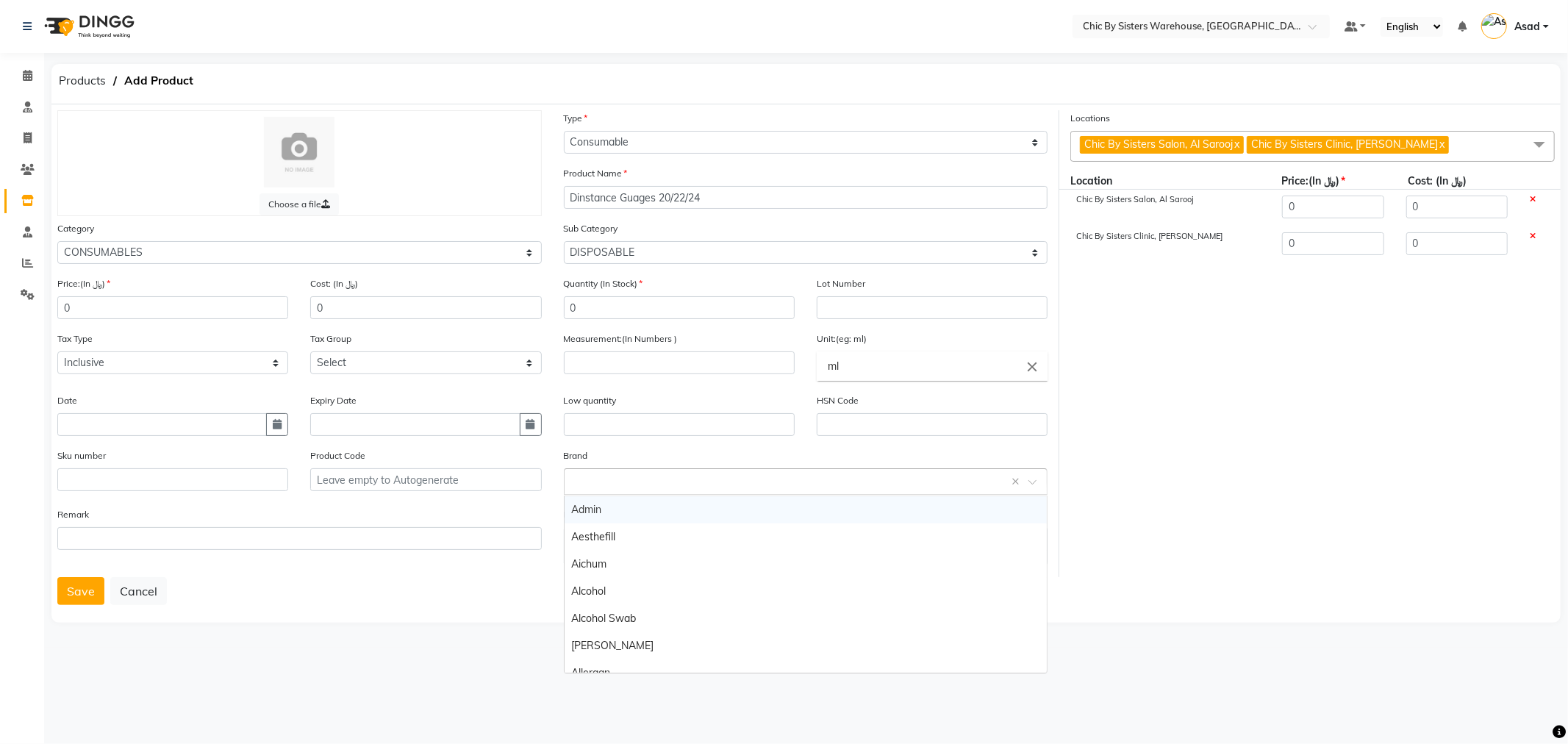
click at [635, 481] on input "text" at bounding box center [791, 480] width 439 height 16
type input "Cande"
click at [599, 507] on div "Candela" at bounding box center [806, 509] width 483 height 27
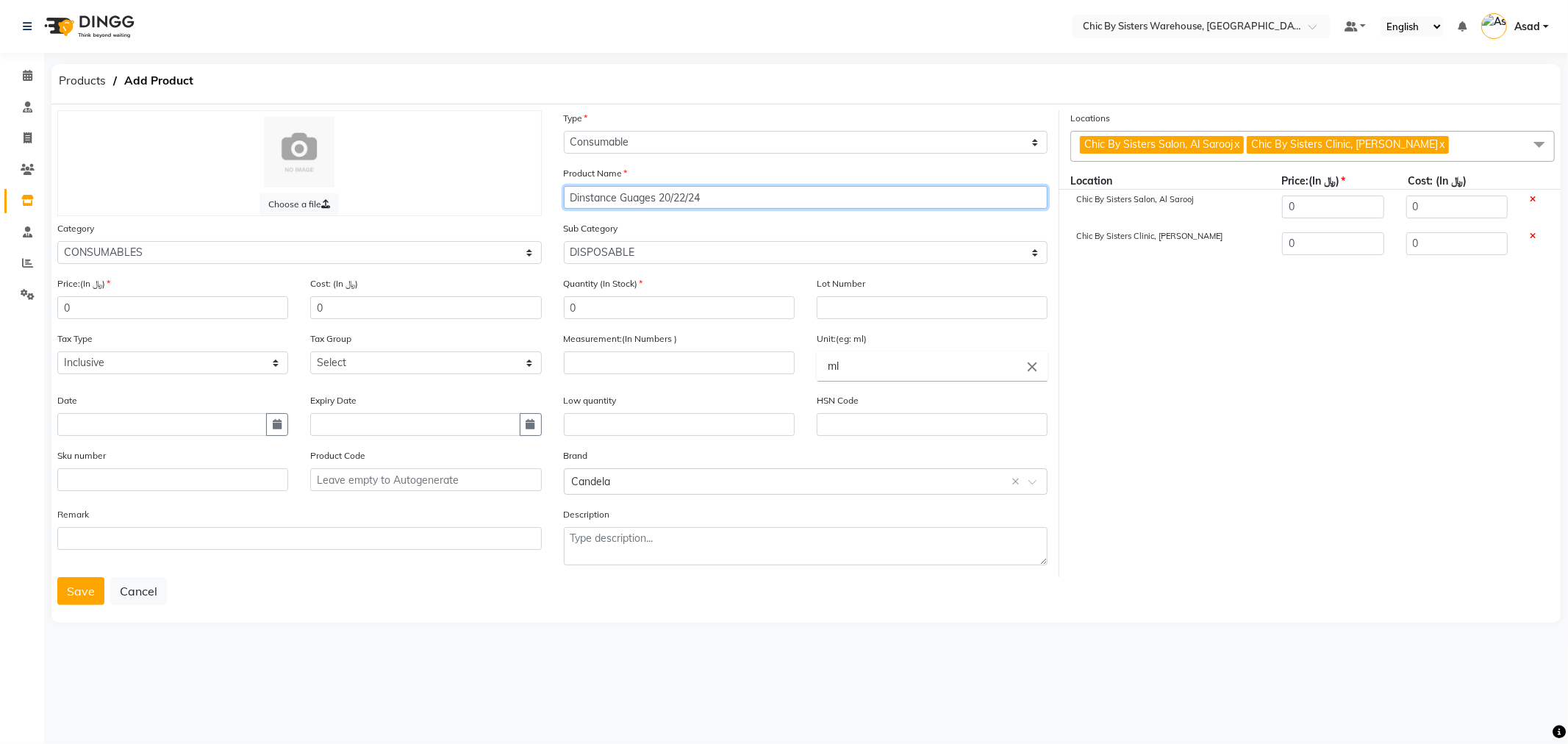
drag, startPoint x: 719, startPoint y: 189, endPoint x: 434, endPoint y: 172, distance: 285.5
click at [434, 172] on div "Choose a file Type Select Type Both Retail Consumable Product Name Dinstance Gu…" at bounding box center [552, 343] width 1013 height 467
click at [722, 195] on input "Dinstance Guages 20/22/24" at bounding box center [806, 198] width 484 height 23
type input "Dinstance Guages 20/22/24 Candela"
click at [92, 601] on button "Save" at bounding box center [80, 591] width 47 height 28
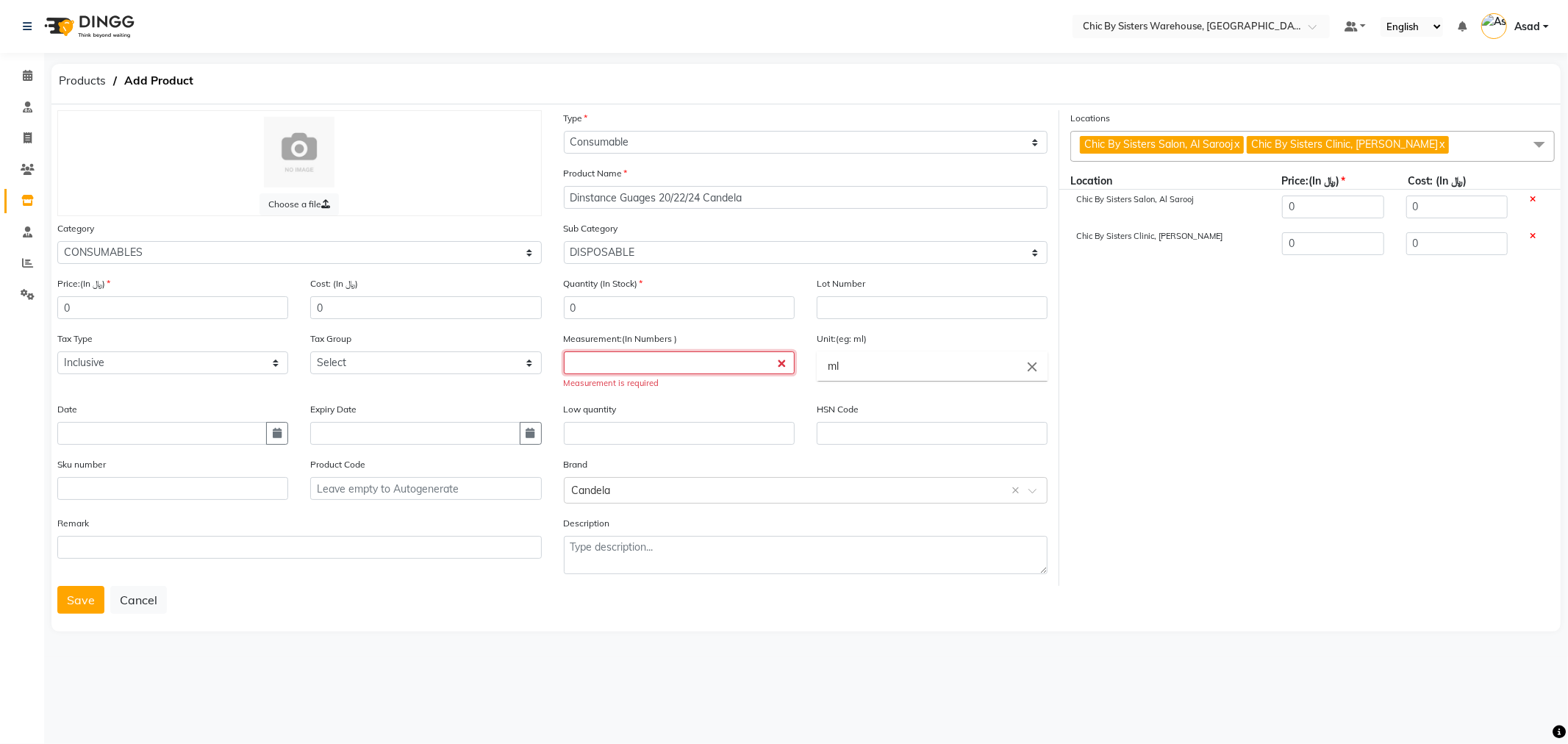
click at [623, 365] on input "number" at bounding box center [679, 363] width 231 height 23
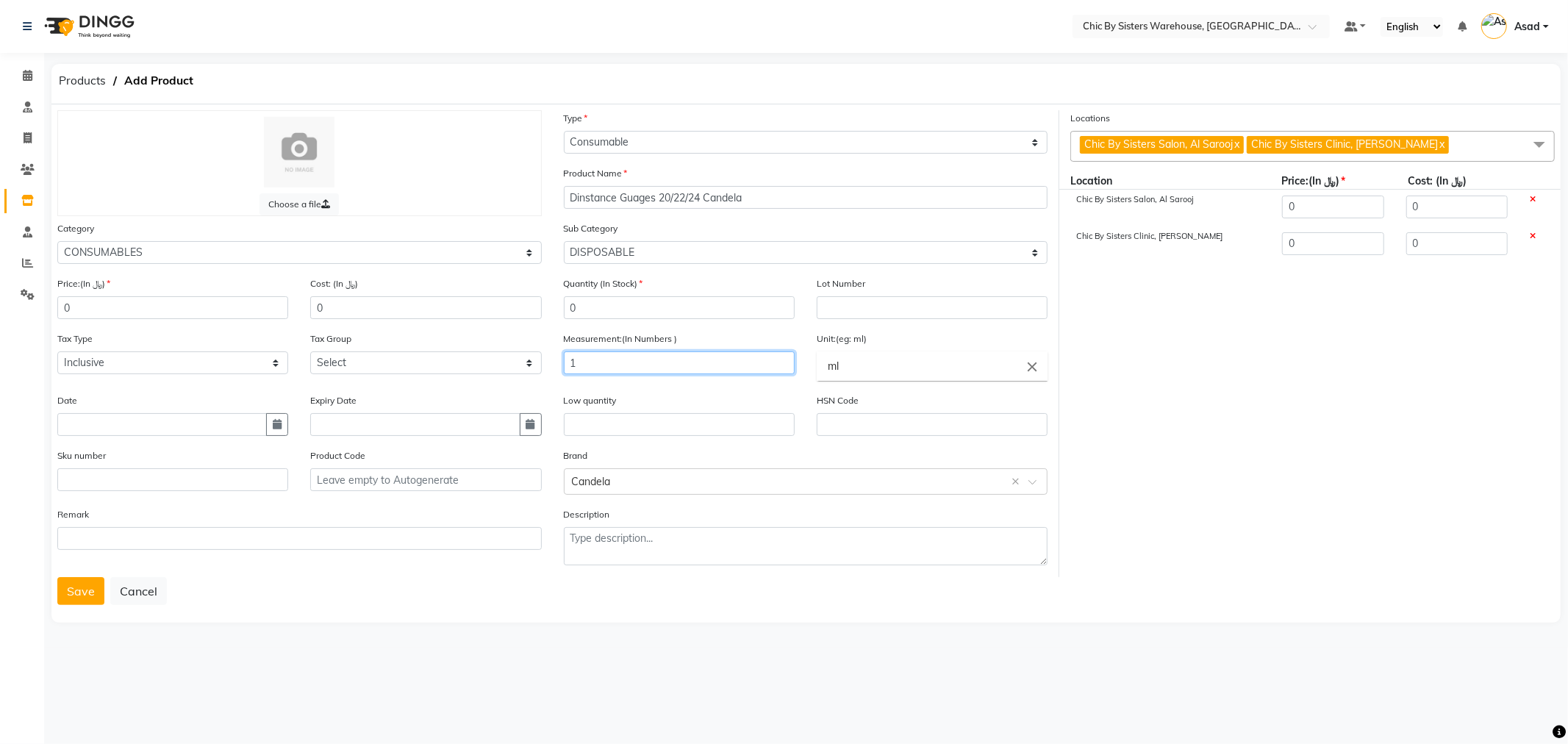
type input "1"
type input "Qty"
click at [1084, 419] on div at bounding box center [784, 372] width 1568 height 744
click at [87, 594] on button "Save" at bounding box center [80, 591] width 47 height 28
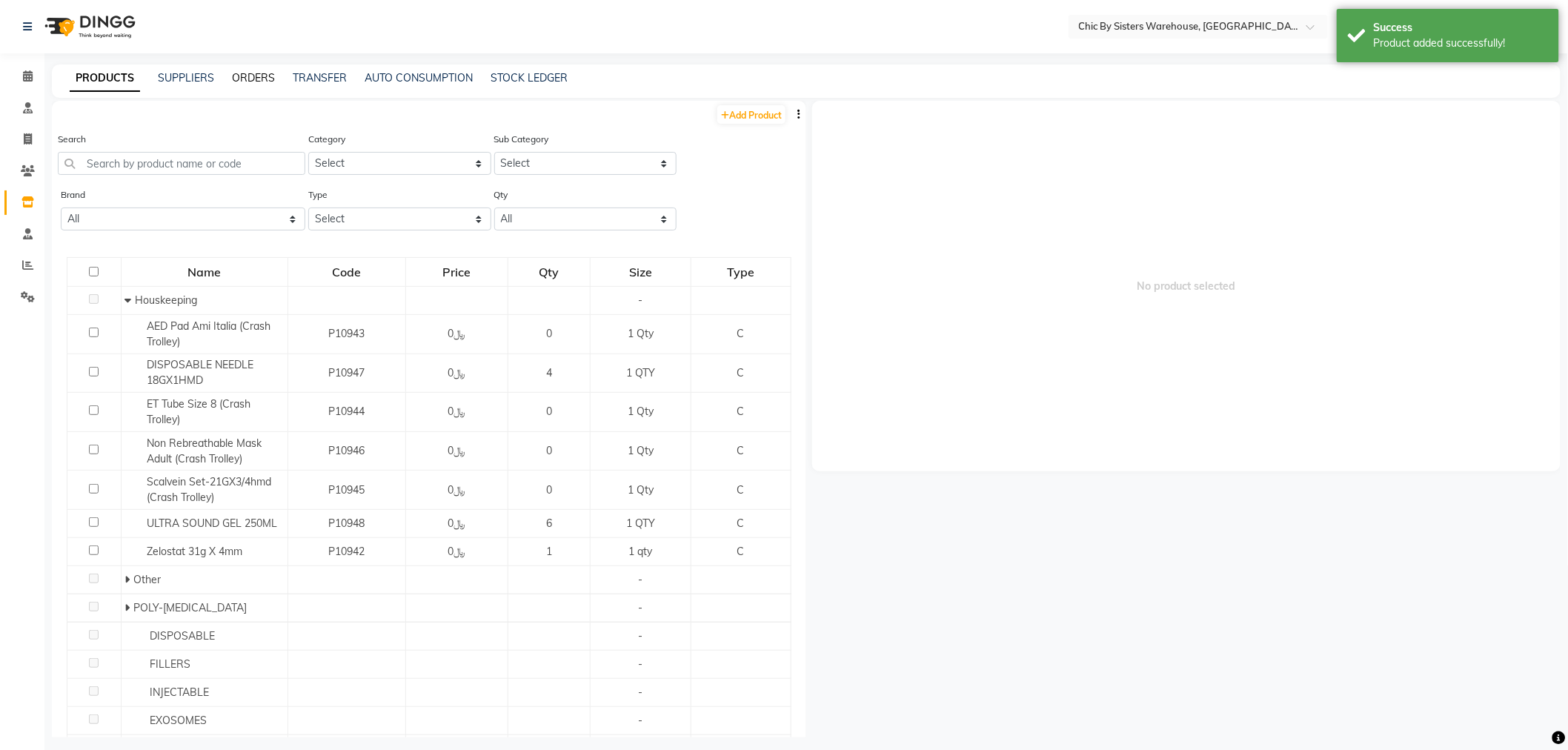
click at [264, 78] on link "ORDERS" at bounding box center [253, 78] width 43 height 13
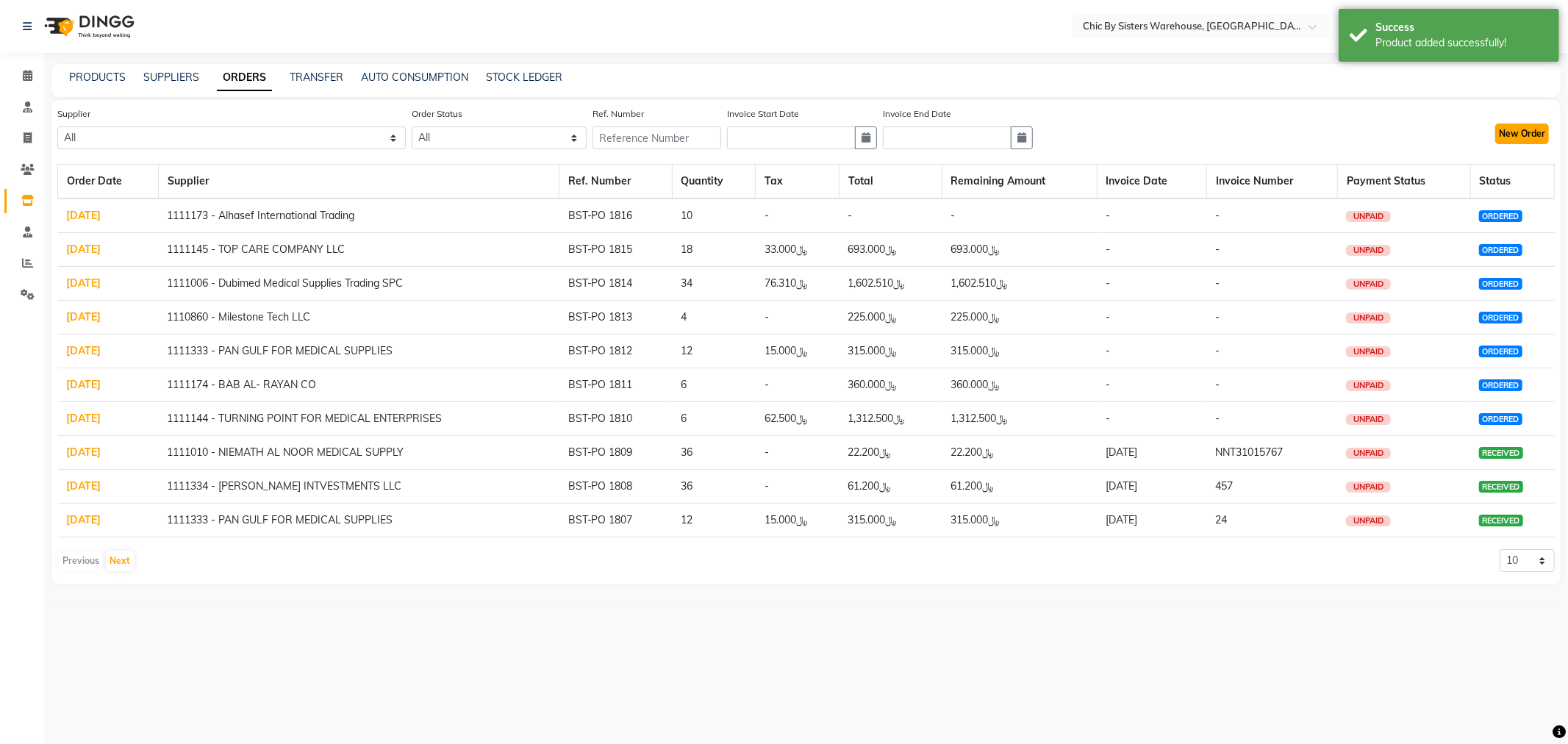
click at [1541, 136] on button "New Order" at bounding box center [1521, 133] width 53 height 21
select select "true"
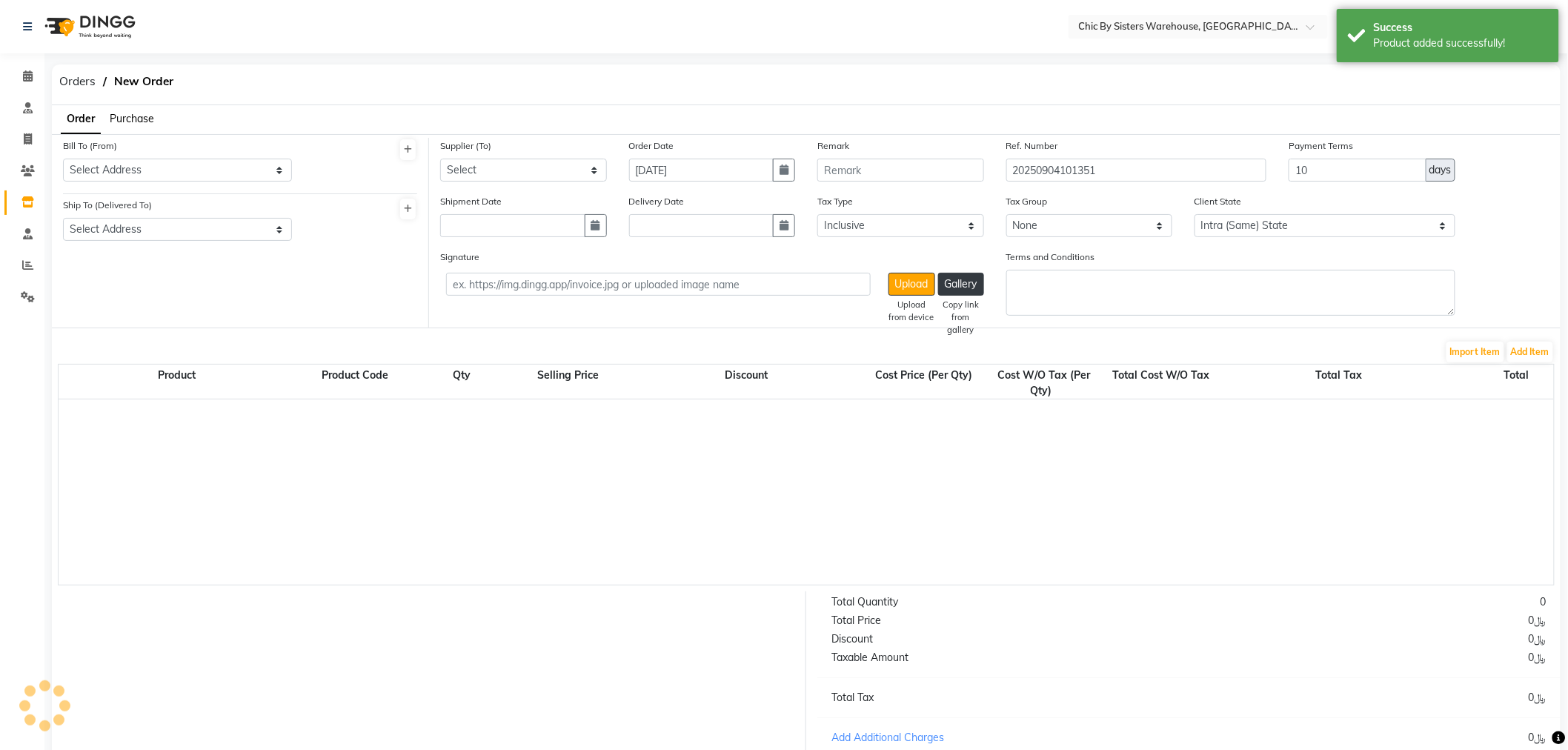
select select "3840"
drag, startPoint x: 1166, startPoint y: 166, endPoint x: 719, endPoint y: 171, distance: 447.0
click at [719, 171] on div "Supplier (To) Select 1111006 - Dubimed Medical Supplies Trading SPC 1110858 - H…" at bounding box center [994, 166] width 1132 height 55
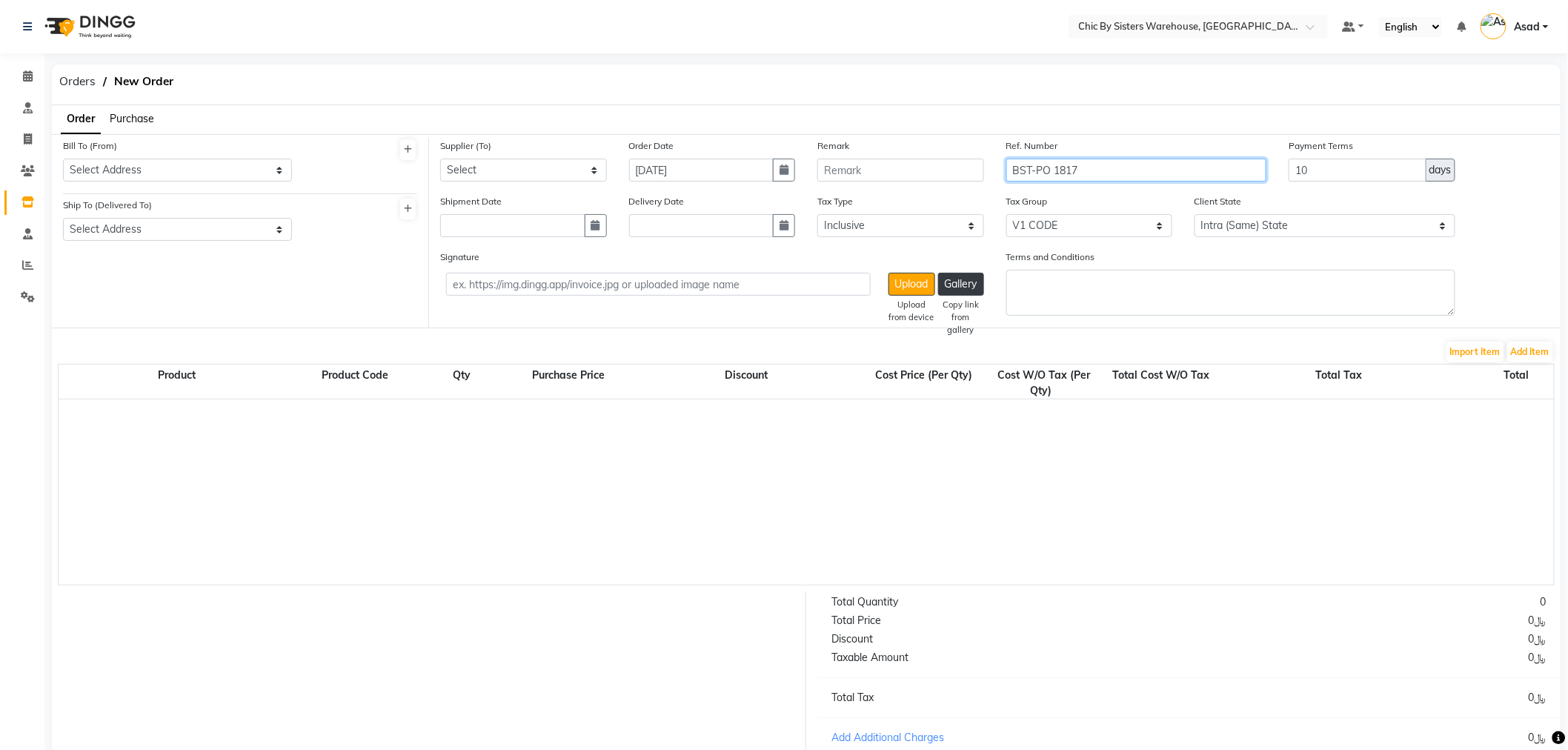
type input "BST-PO 1817"
drag, startPoint x: 1338, startPoint y: 169, endPoint x: 1176, endPoint y: 165, distance: 162.0
click at [1179, 164] on div "Supplier (To) Select 1111006 - Dubimed Medical Supplies Trading SPC 1110858 - H…" at bounding box center [994, 166] width 1132 height 55
type input "60"
click at [545, 166] on select "Select 1111006 - Dubimed Medical Supplies Trading SPC 1110858 - Healthy Living …" at bounding box center [523, 171] width 166 height 23
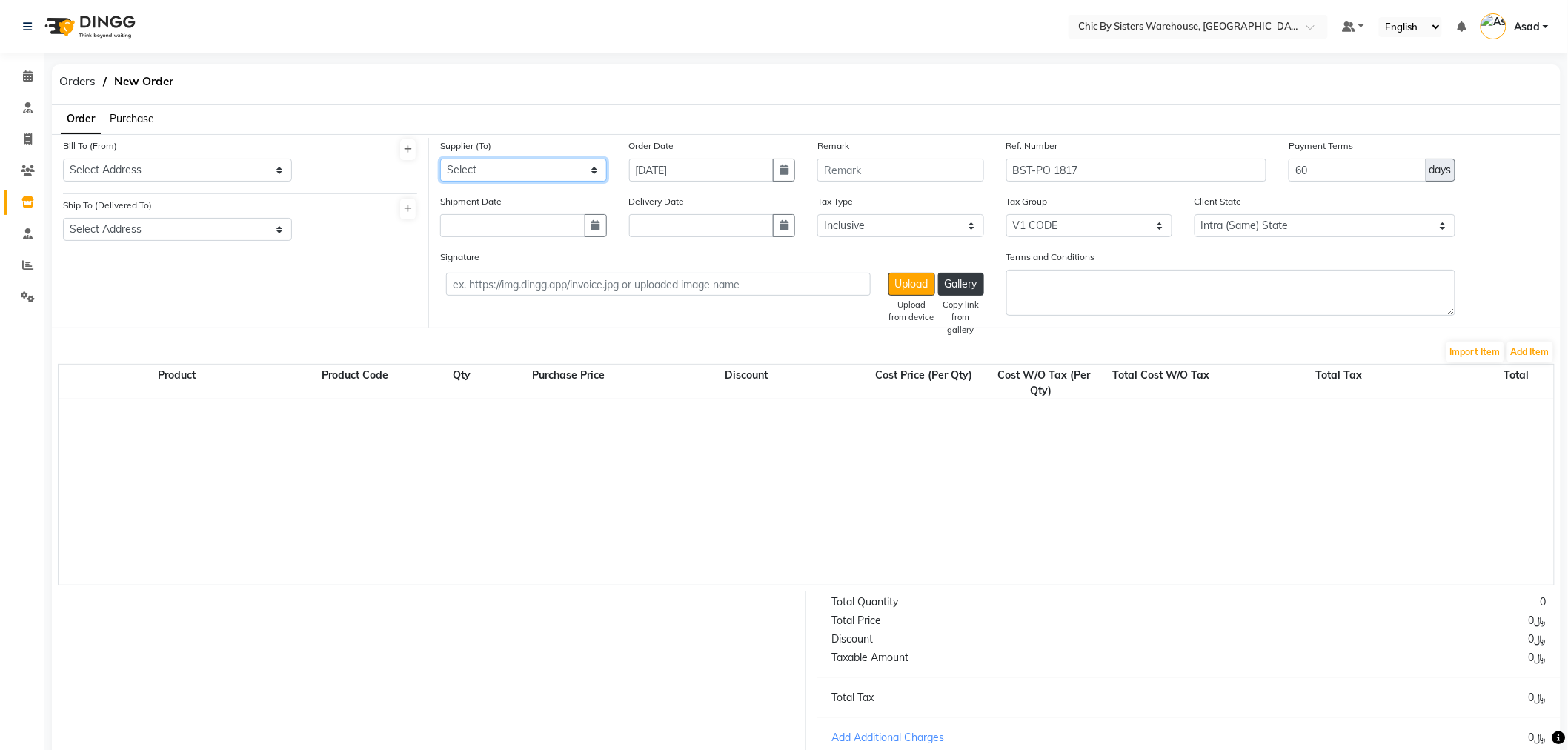
select select "4537"
click at [440, 159] on select "Select 1111006 - Dubimed Medical Supplies Trading SPC 1110858 - Healthy Living …" at bounding box center [523, 171] width 166 height 23
click at [202, 172] on select "Select Address . Bahwan Sisters Trading LLC" at bounding box center [177, 171] width 229 height 23
select select "1087"
click at [63, 159] on select "Select Address . Bahwan Sisters Trading LLC" at bounding box center [177, 171] width 229 height 23
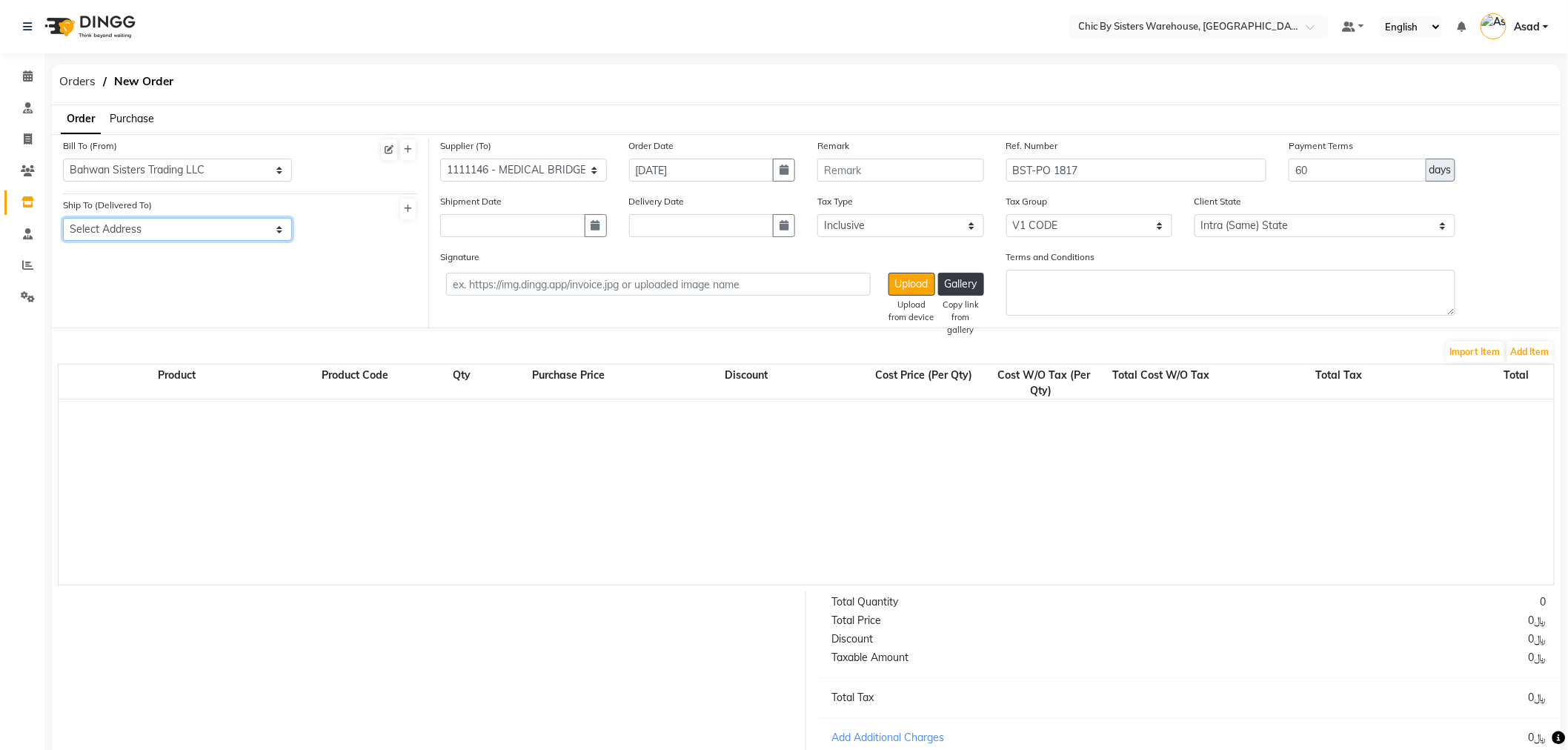
click at [180, 230] on select "Select Address Muscat Oman" at bounding box center [177, 229] width 229 height 23
select select "1088"
click at [63, 218] on select "Select Address Muscat Oman" at bounding box center [177, 229] width 229 height 23
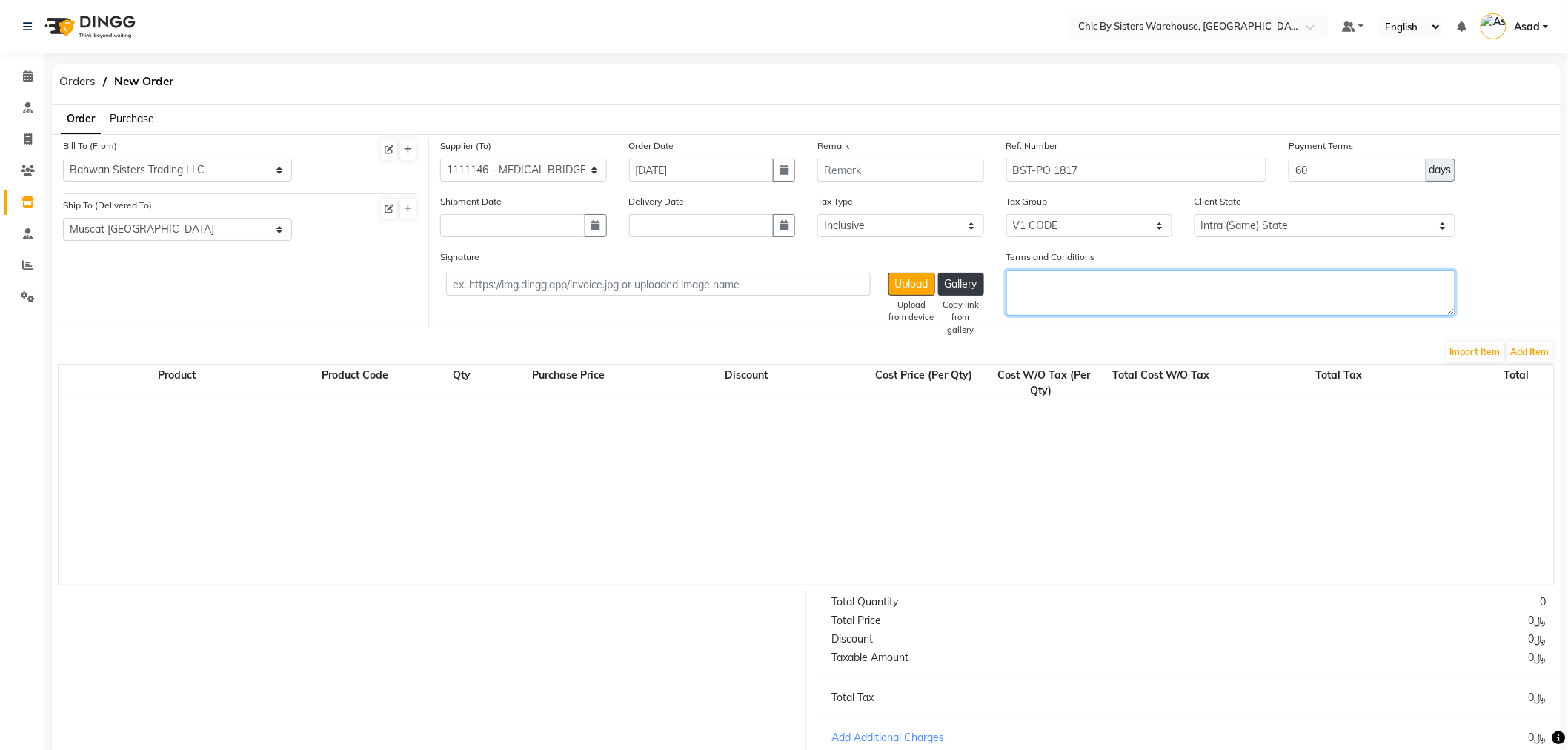
click at [1284, 292] on textarea "Terms and Conditions" at bounding box center [1231, 293] width 450 height 46
paste textarea "1.PR NO:Email attached 2.MEDRIGS/617/2025 3.PAYMENT TERMS 60 DAYS CREDIT FROM T…"
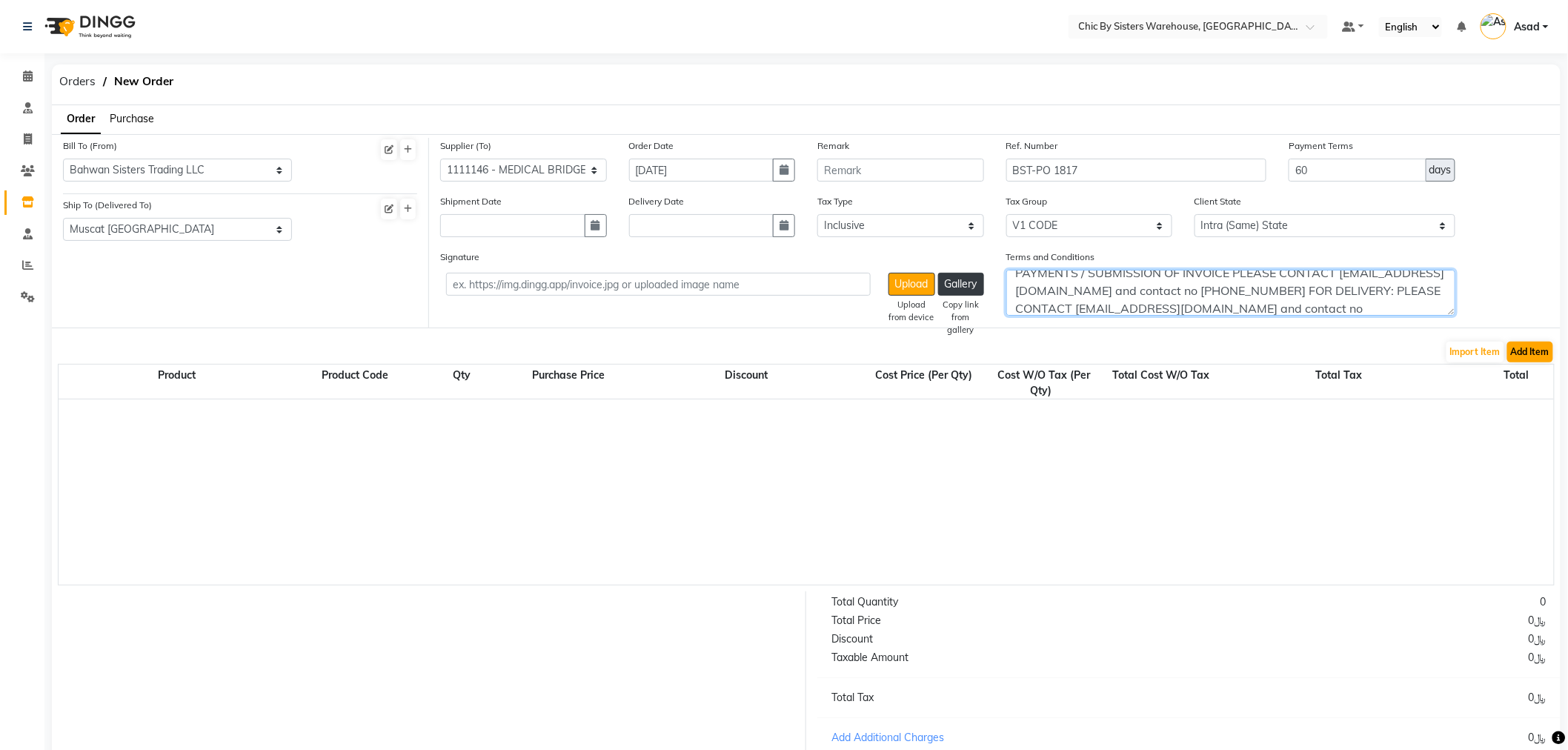
type textarea "1.PR NO:Email attached 2.MEDRIGS/617/2025 3.PAYMENT TERMS 60 DAYS CREDIT FROM T…"
click at [1537, 347] on button "Add Item" at bounding box center [1531, 352] width 46 height 21
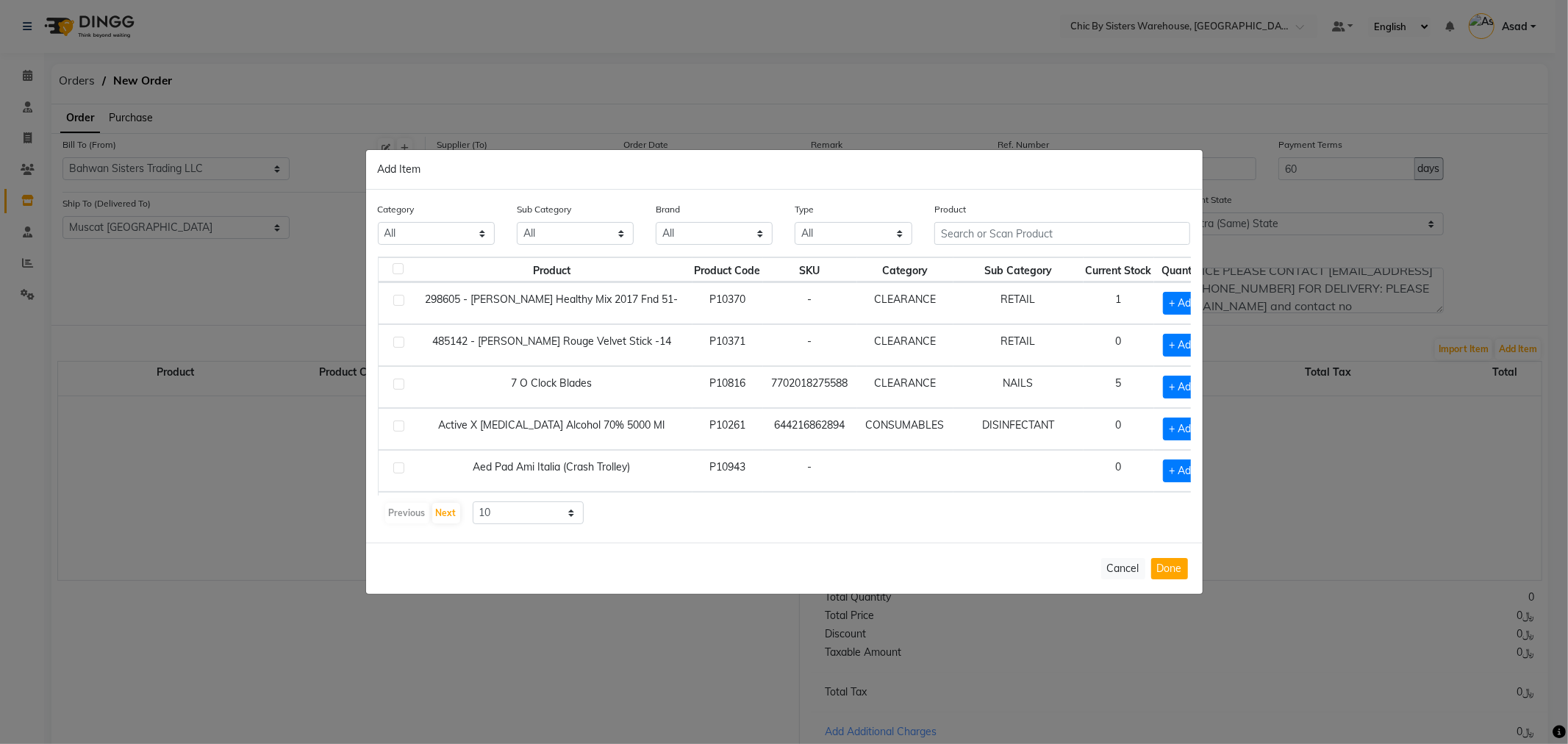
click at [1041, 255] on div "Product" at bounding box center [1062, 228] width 278 height 55
click at [1025, 230] on input "text" at bounding box center [1062, 233] width 256 height 23
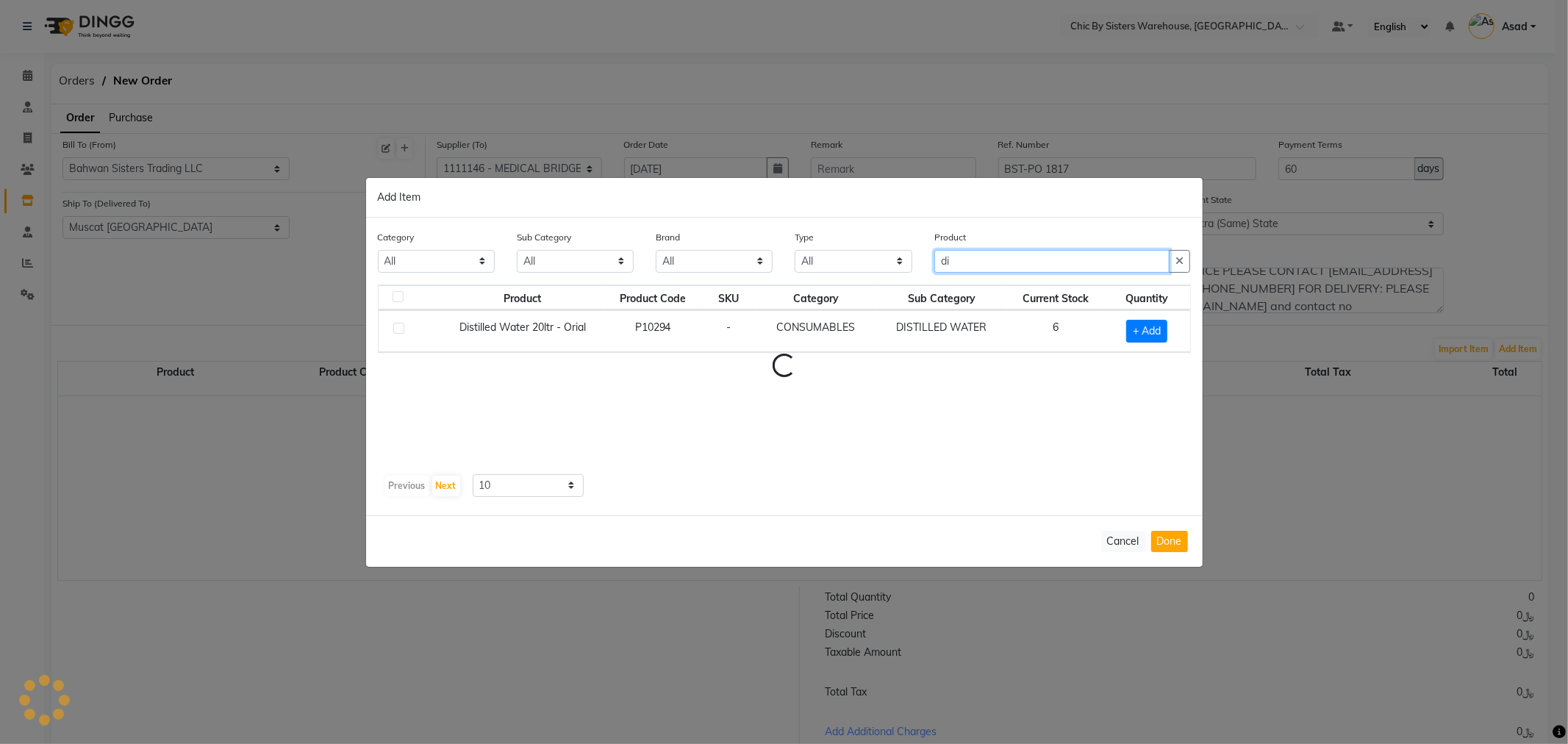
type input "d"
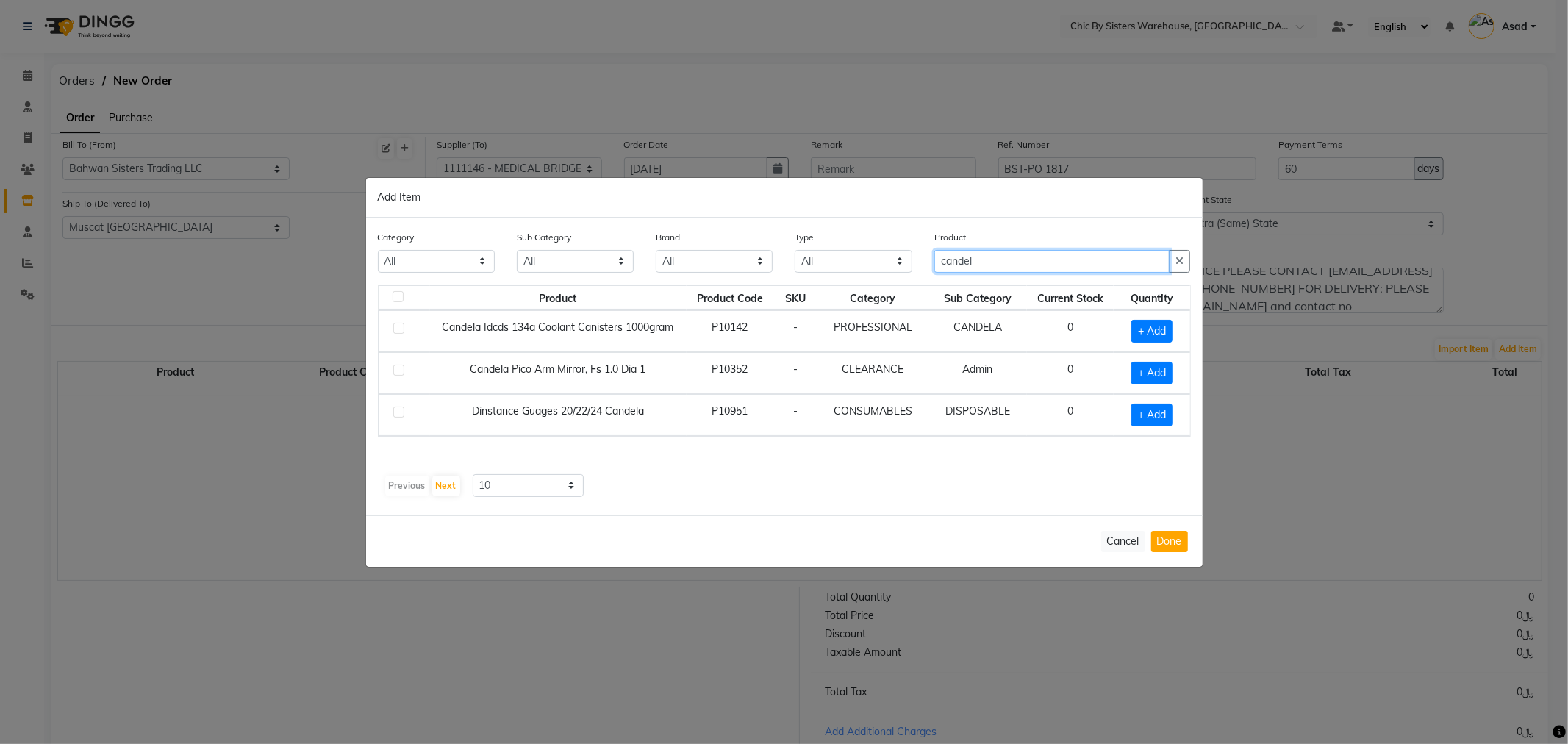
type input "candel"
click at [397, 410] on label at bounding box center [398, 411] width 11 height 11
click at [397, 410] on input "checkbox" at bounding box center [398, 413] width 10 height 10
checkbox input "true"
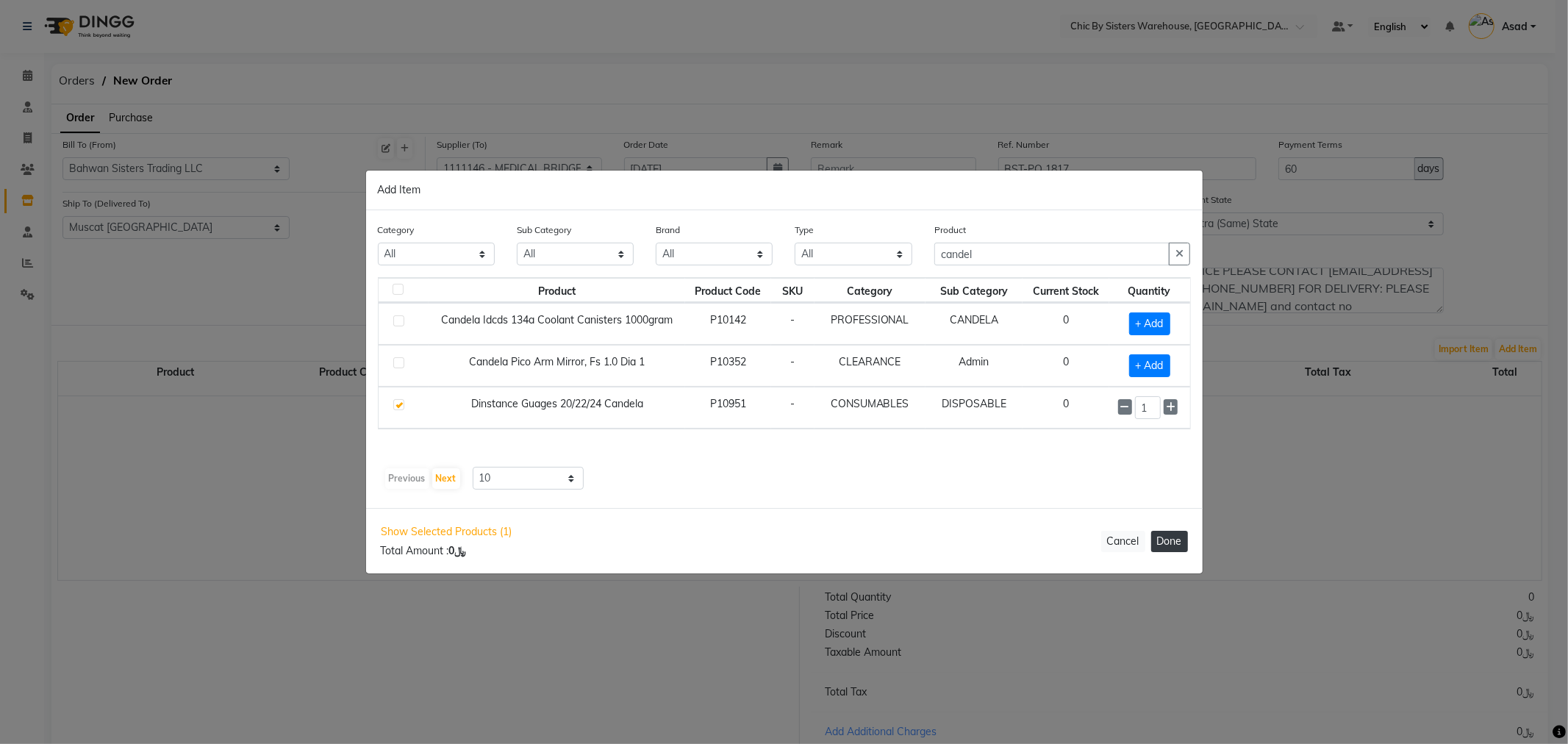
click at [1178, 549] on button "Done" at bounding box center [1169, 541] width 37 height 21
select select "3840"
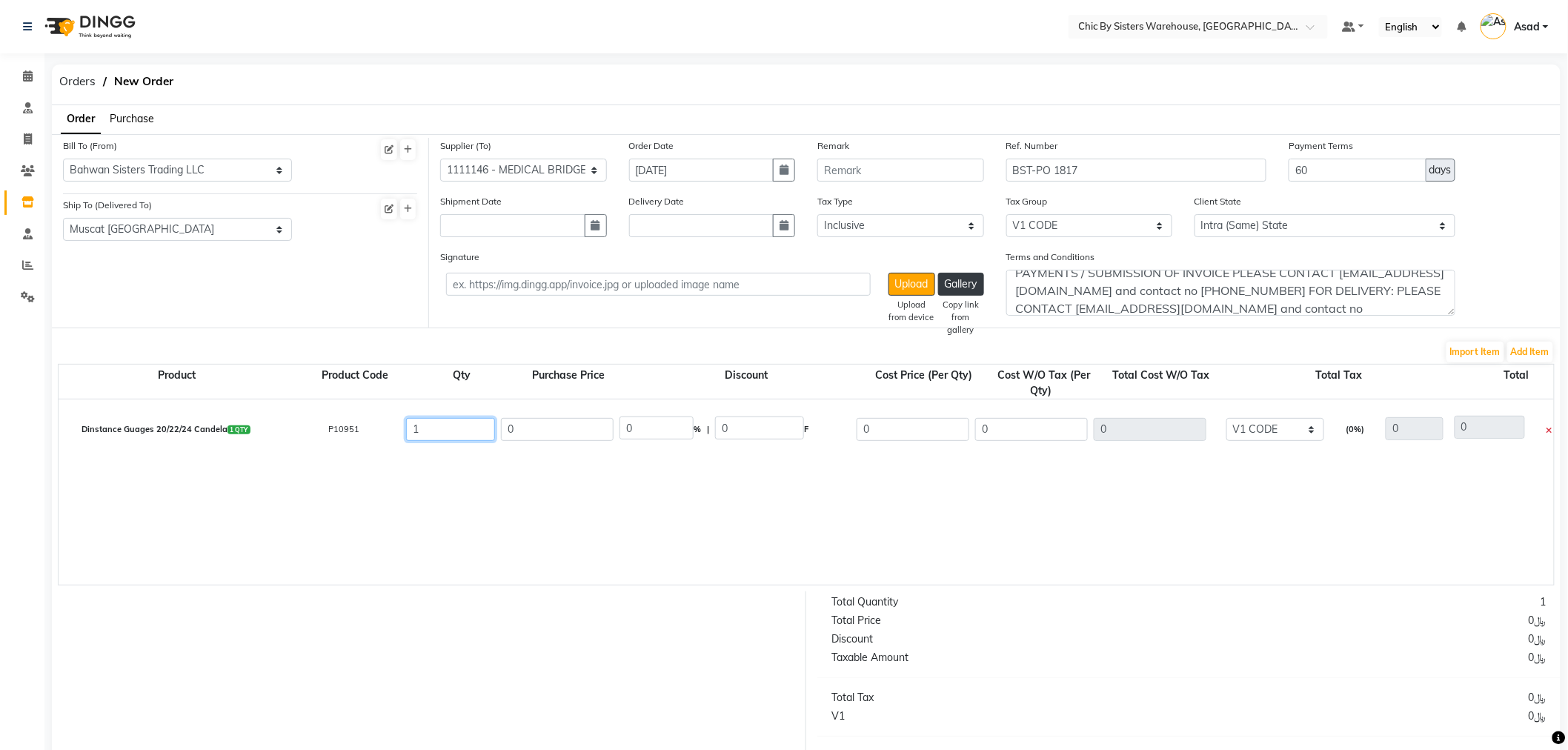
click at [471, 432] on input "1" at bounding box center [450, 430] width 89 height 23
type input "3"
click at [580, 435] on input "0" at bounding box center [557, 430] width 113 height 23
type input "50"
type input "100"
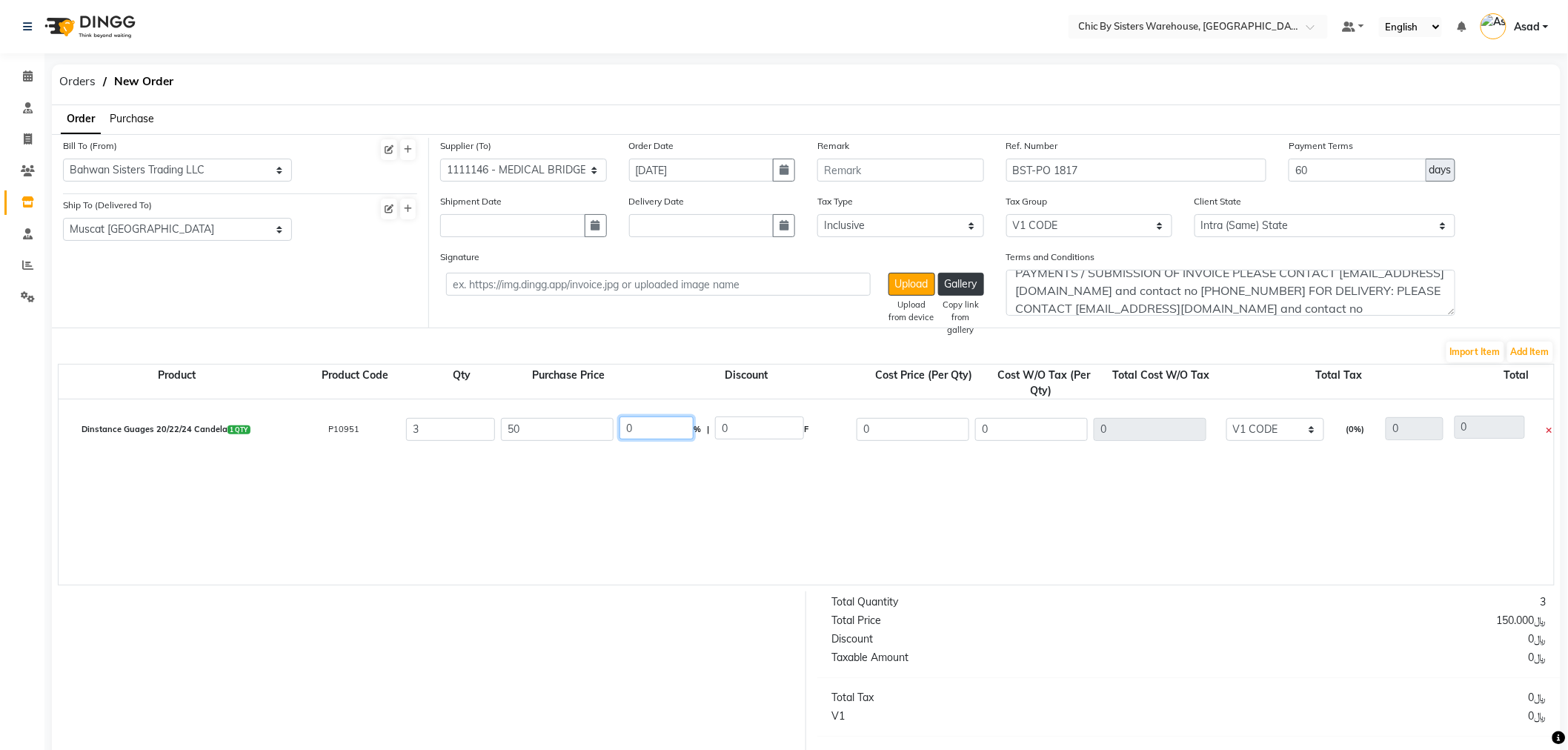
type input "50"
click at [681, 425] on input "100" at bounding box center [657, 428] width 75 height 23
type input "15"
type input "7.5"
type input "42.5"
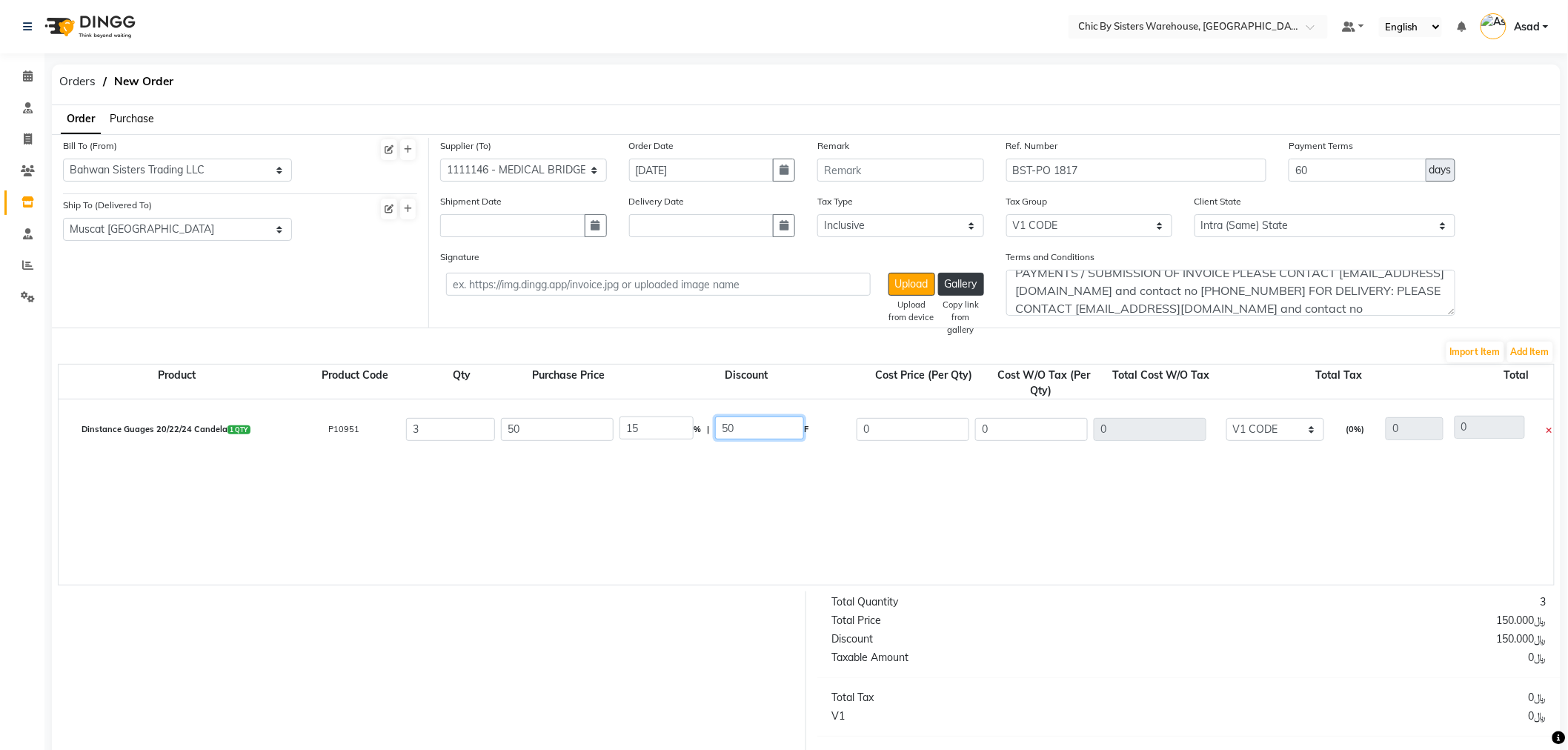
type input "42.5"
type input "127.5"
click at [772, 426] on input "7.5" at bounding box center [759, 428] width 89 height 23
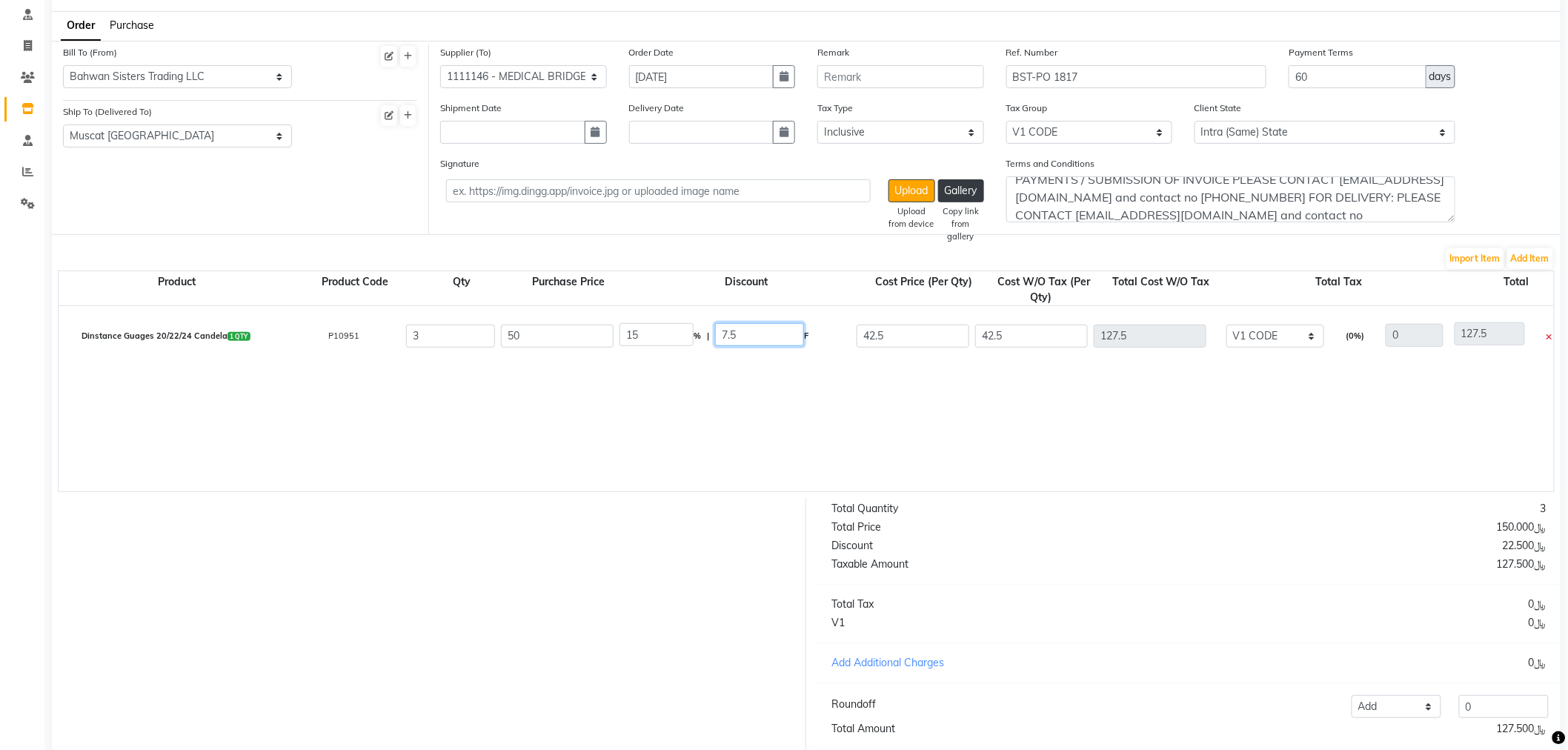
scroll to position [0, 0]
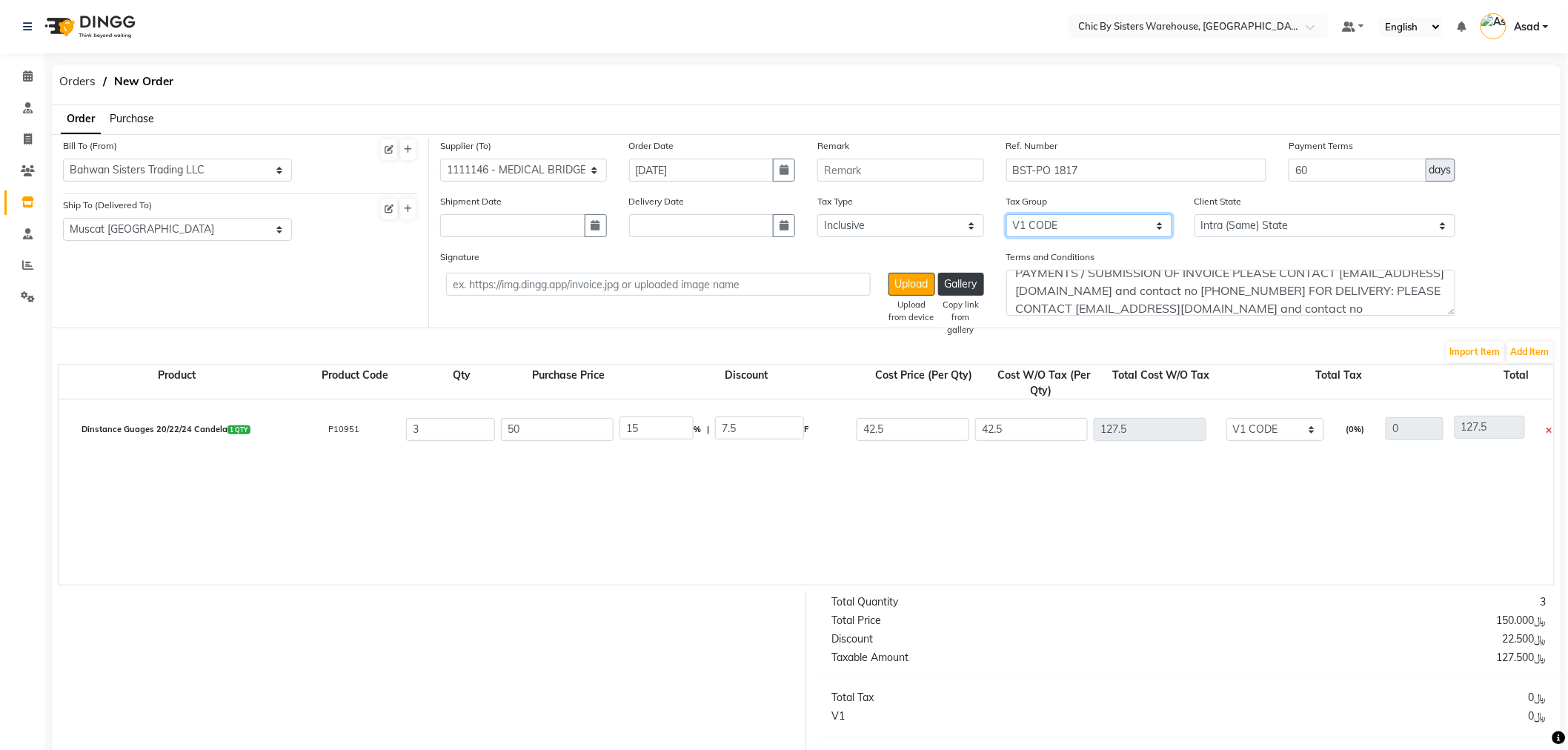
click at [1087, 218] on select "None V2 Code V1 CODE VAT" at bounding box center [1089, 226] width 166 height 23
click at [895, 234] on select "Select Inclusive Exclusive" at bounding box center [901, 226] width 166 height 23
select select "false"
click at [818, 214] on select "Select Inclusive Exclusive" at bounding box center [901, 226] width 166 height 23
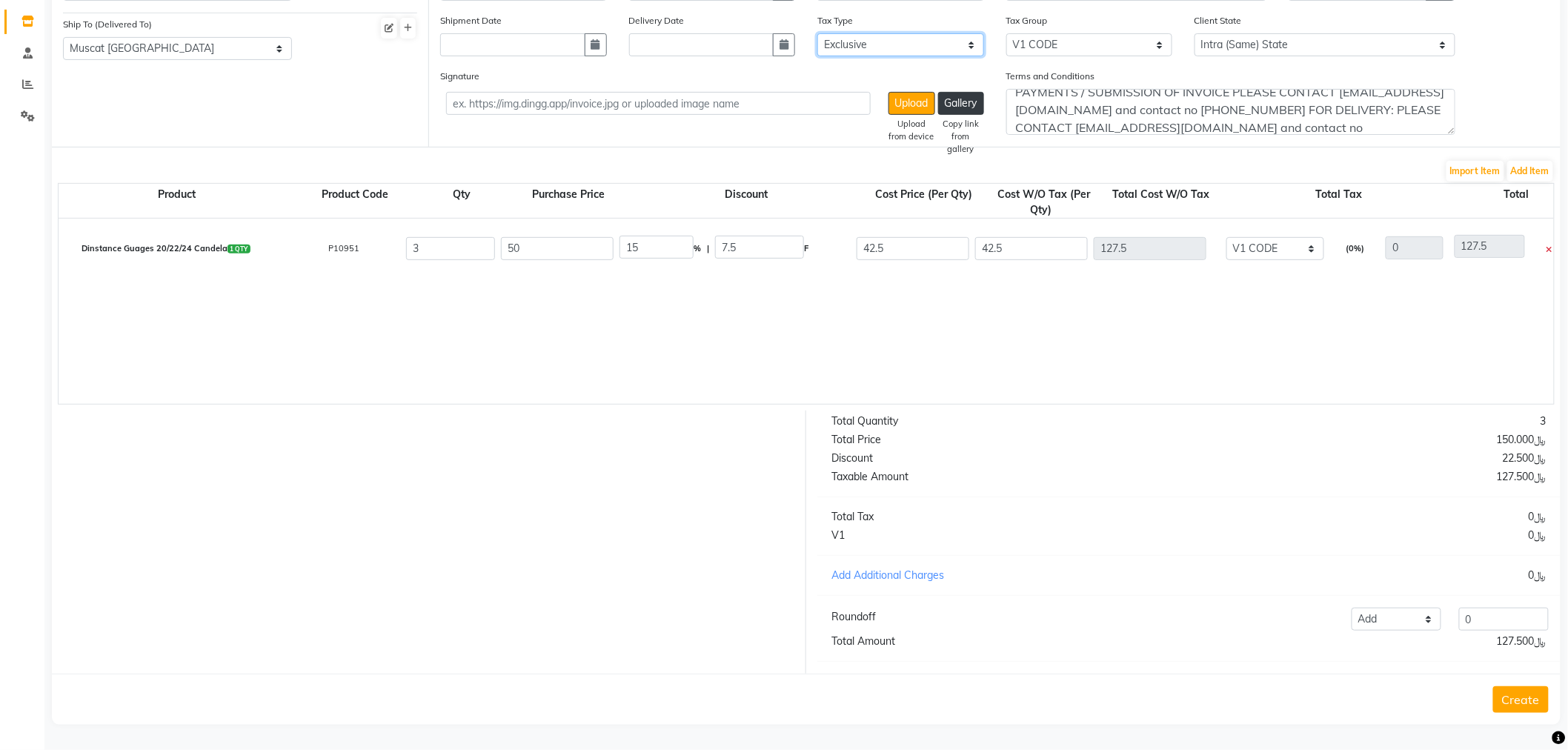
scroll to position [194, 0]
drag, startPoint x: 680, startPoint y: 233, endPoint x: 600, endPoint y: 238, distance: 80.2
type input "5"
type input "2.5"
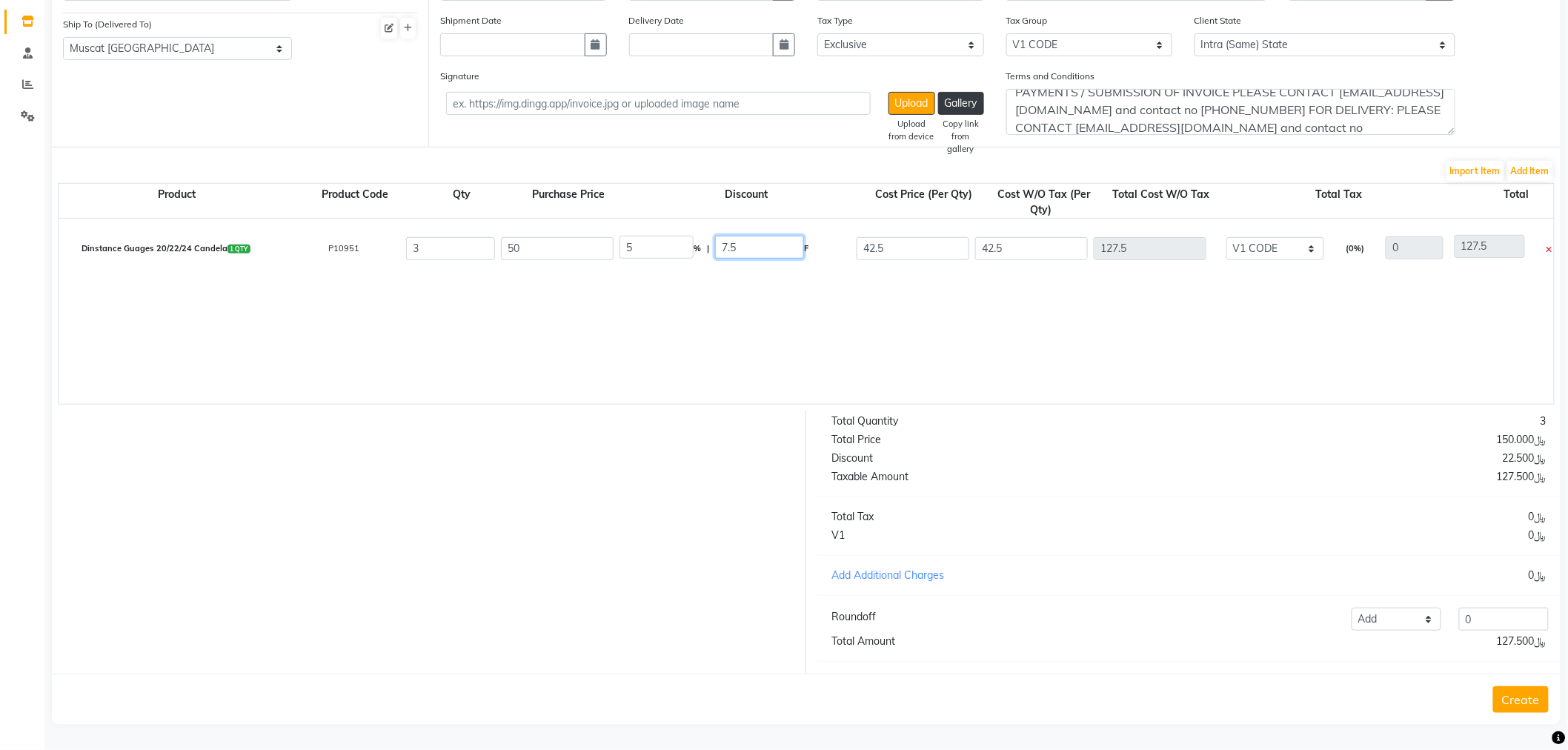
type input "47.5"
type input "142.5"
click at [752, 236] on input "2.5" at bounding box center [759, 248] width 89 height 23
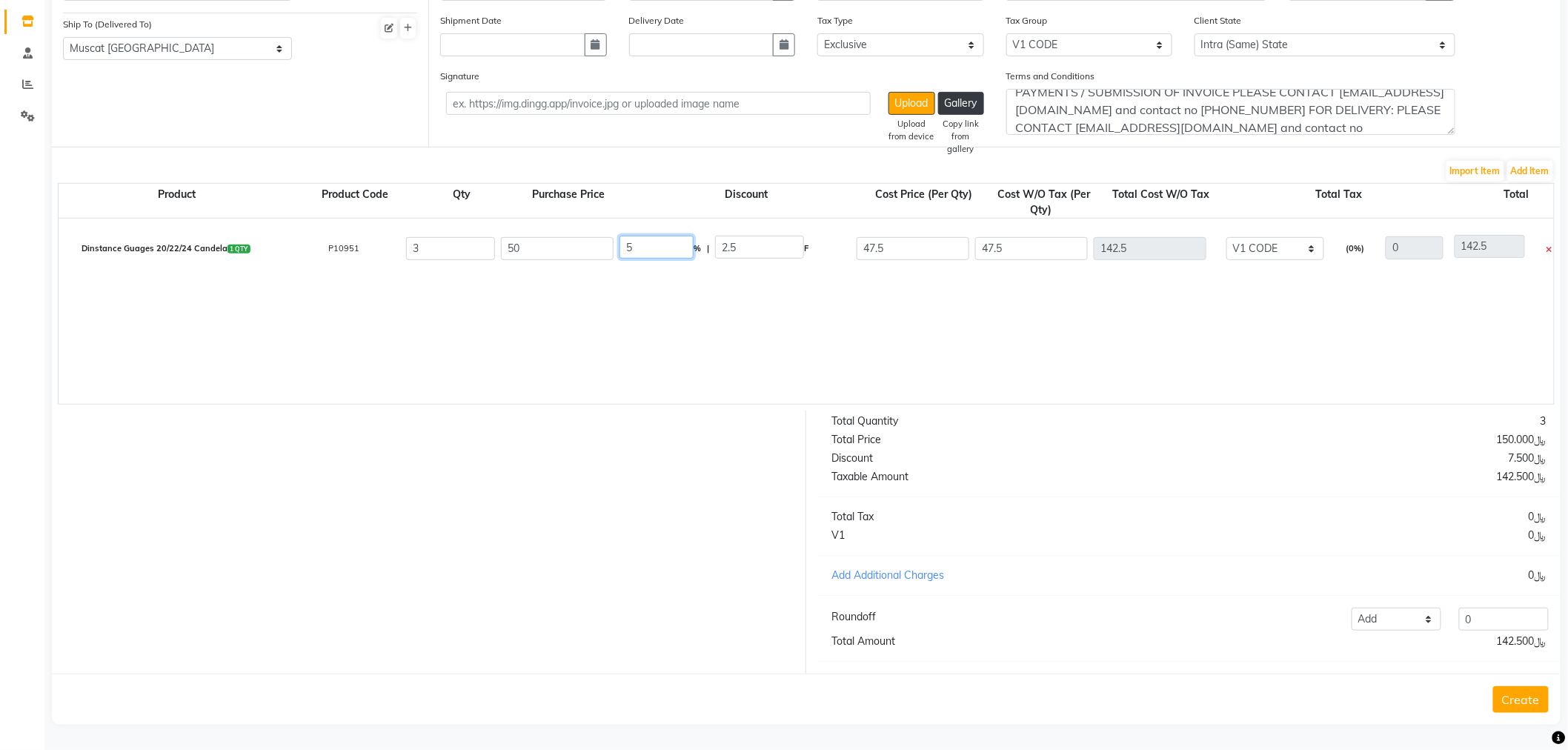
drag, startPoint x: 668, startPoint y: 233, endPoint x: 612, endPoint y: 243, distance: 56.9
type input "0"
type input "50"
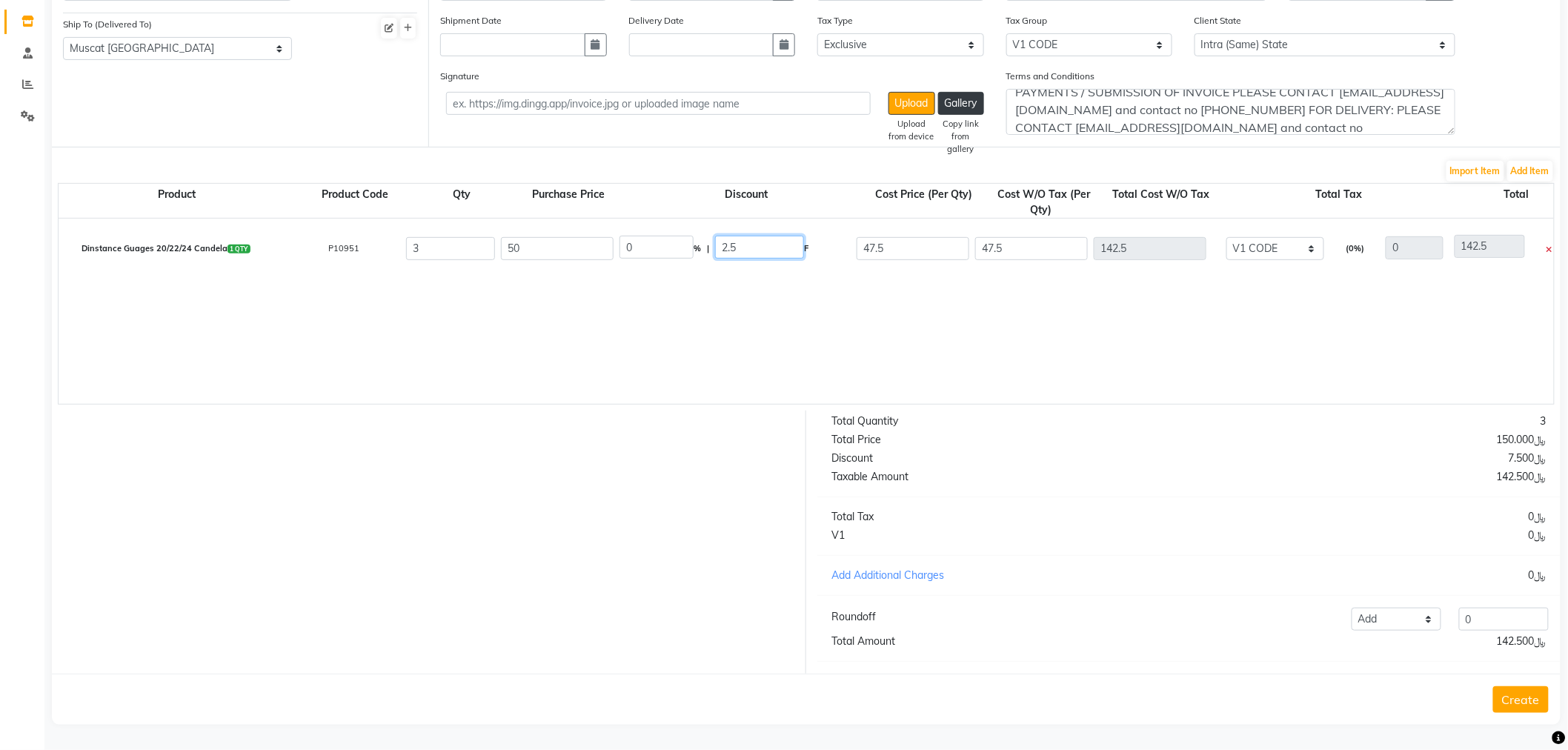
type input "50"
type input "150"
drag, startPoint x: 759, startPoint y: 236, endPoint x: 680, endPoint y: 252, distance: 80.6
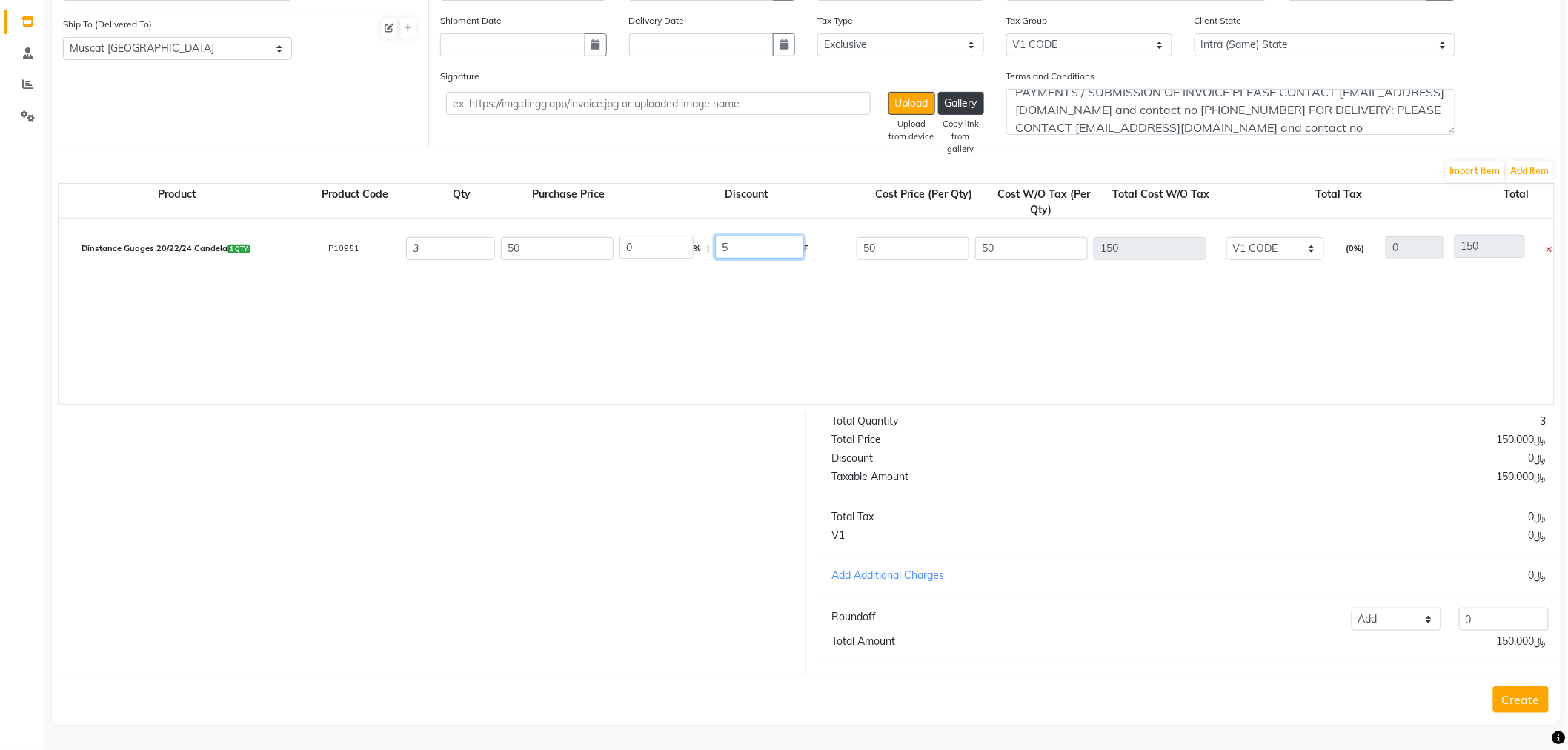
type input "5"
type input "10"
type input "45"
type input "135"
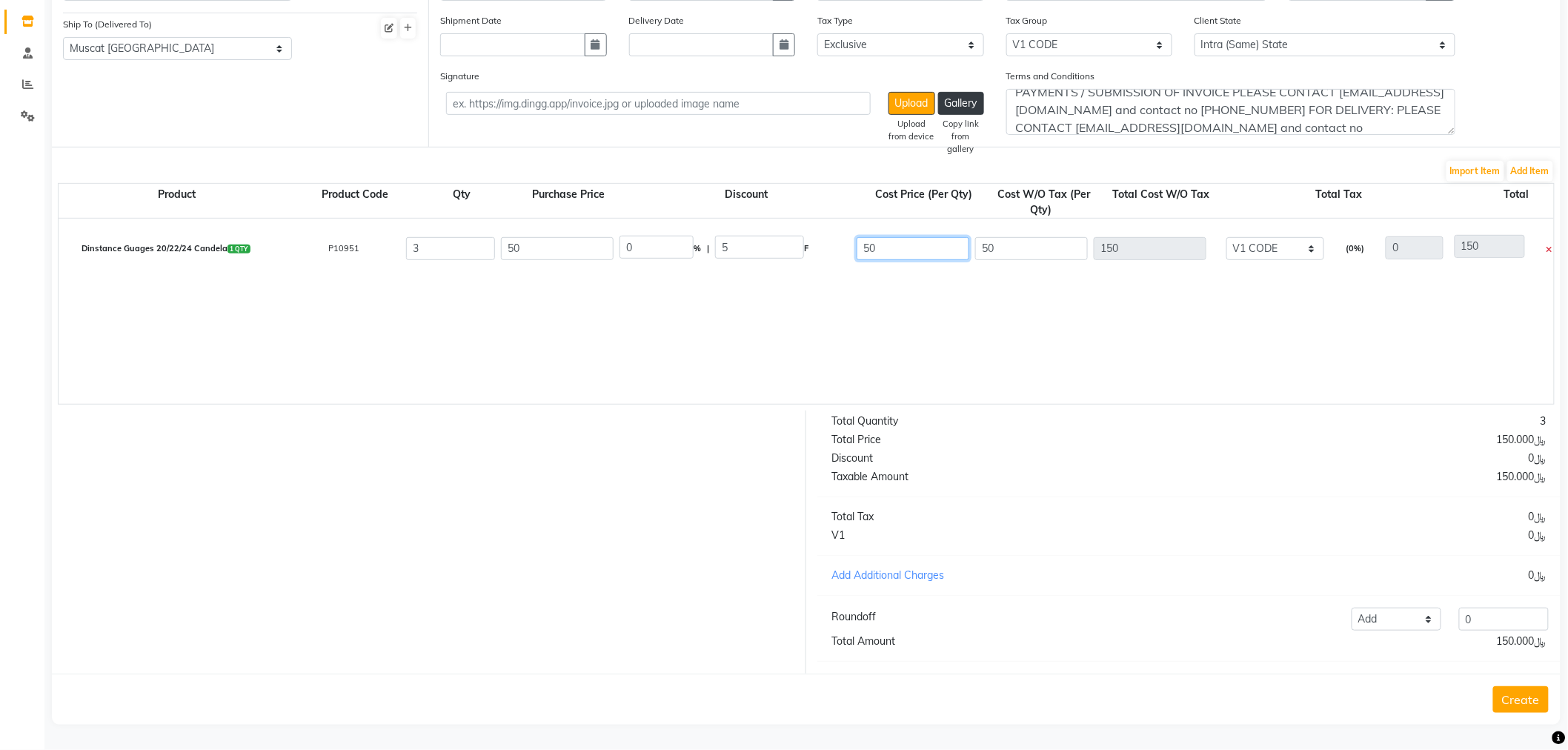
type input "135"
click at [897, 238] on input "45" at bounding box center [913, 249] width 113 height 23
click at [1540, 704] on button "Create" at bounding box center [1521, 700] width 55 height 26
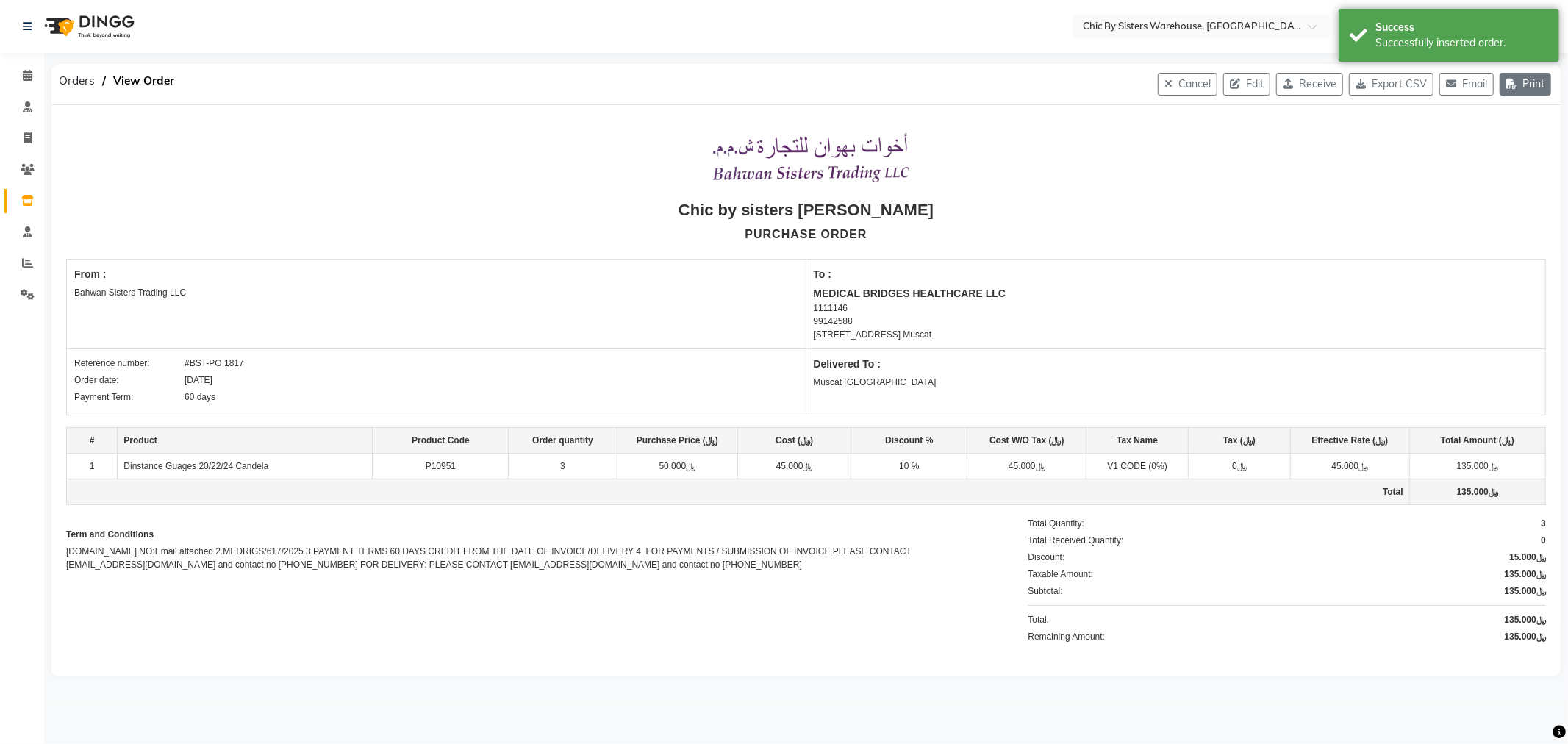
click at [1532, 86] on button "Print" at bounding box center [1524, 85] width 52 height 23
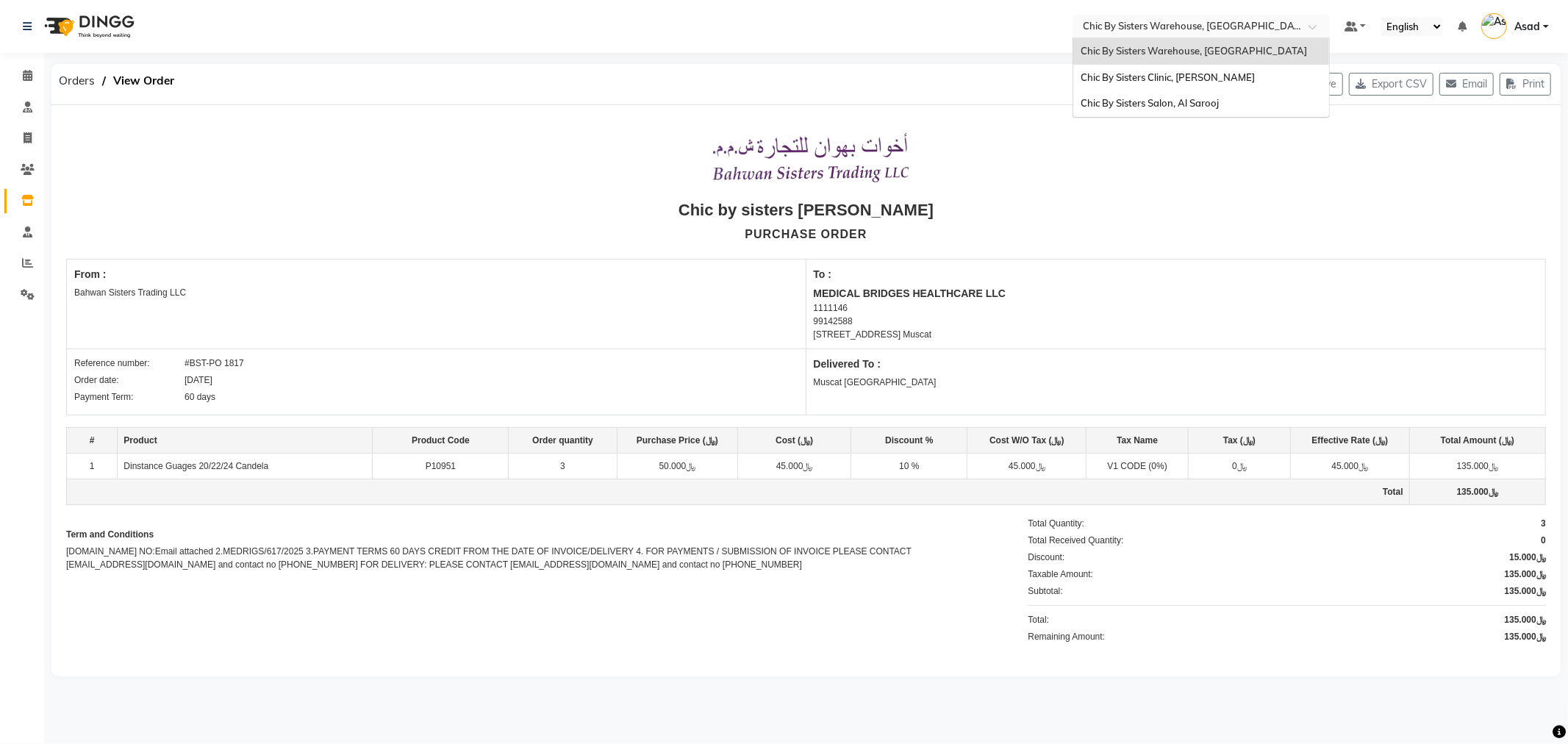
click at [1167, 22] on input "text" at bounding box center [1186, 25] width 213 height 15
click at [1175, 103] on span "Chic By Sisters Salon, Al Sarooj" at bounding box center [1149, 103] width 138 height 11
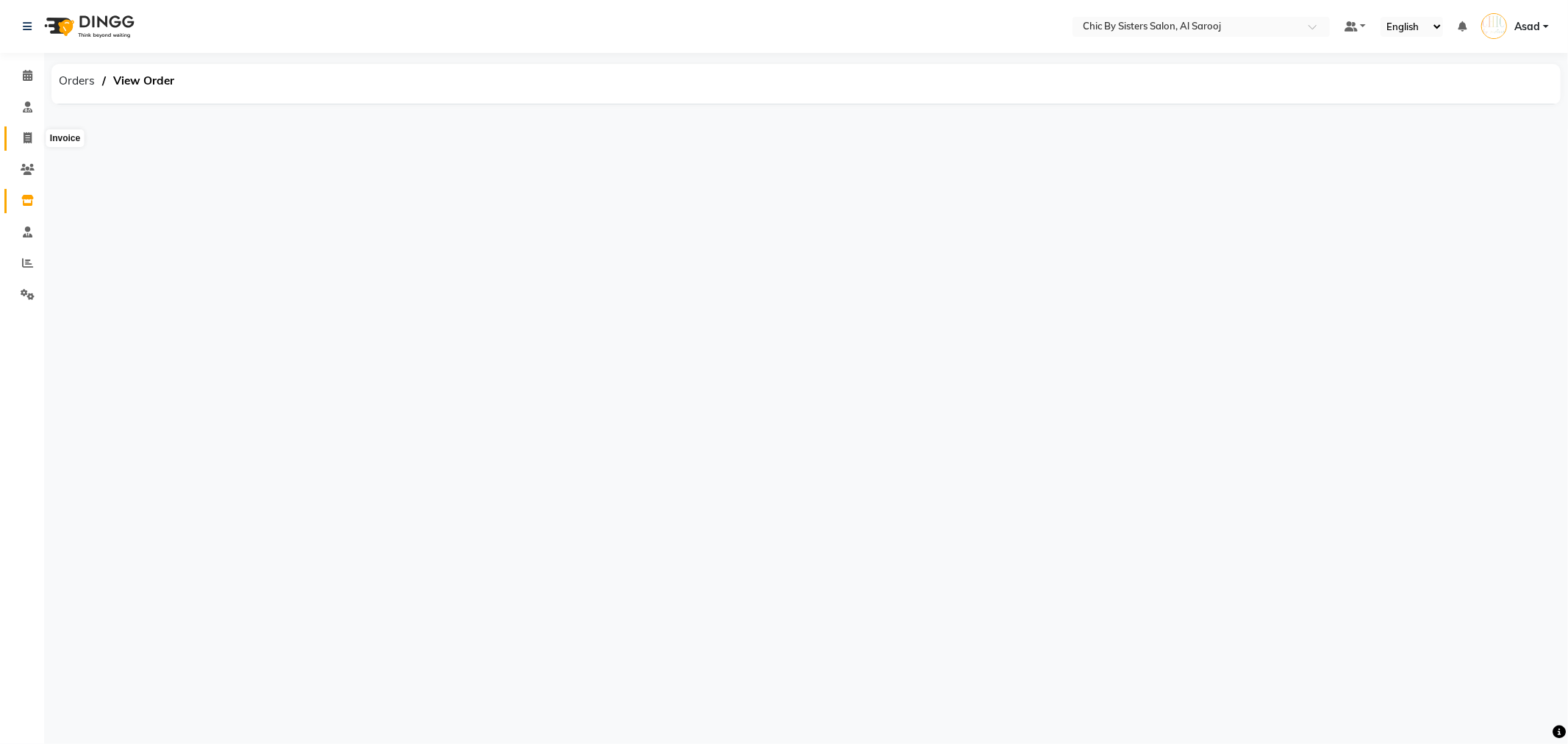
click at [32, 143] on span at bounding box center [27, 138] width 25 height 17
select select "5565"
select select "service"
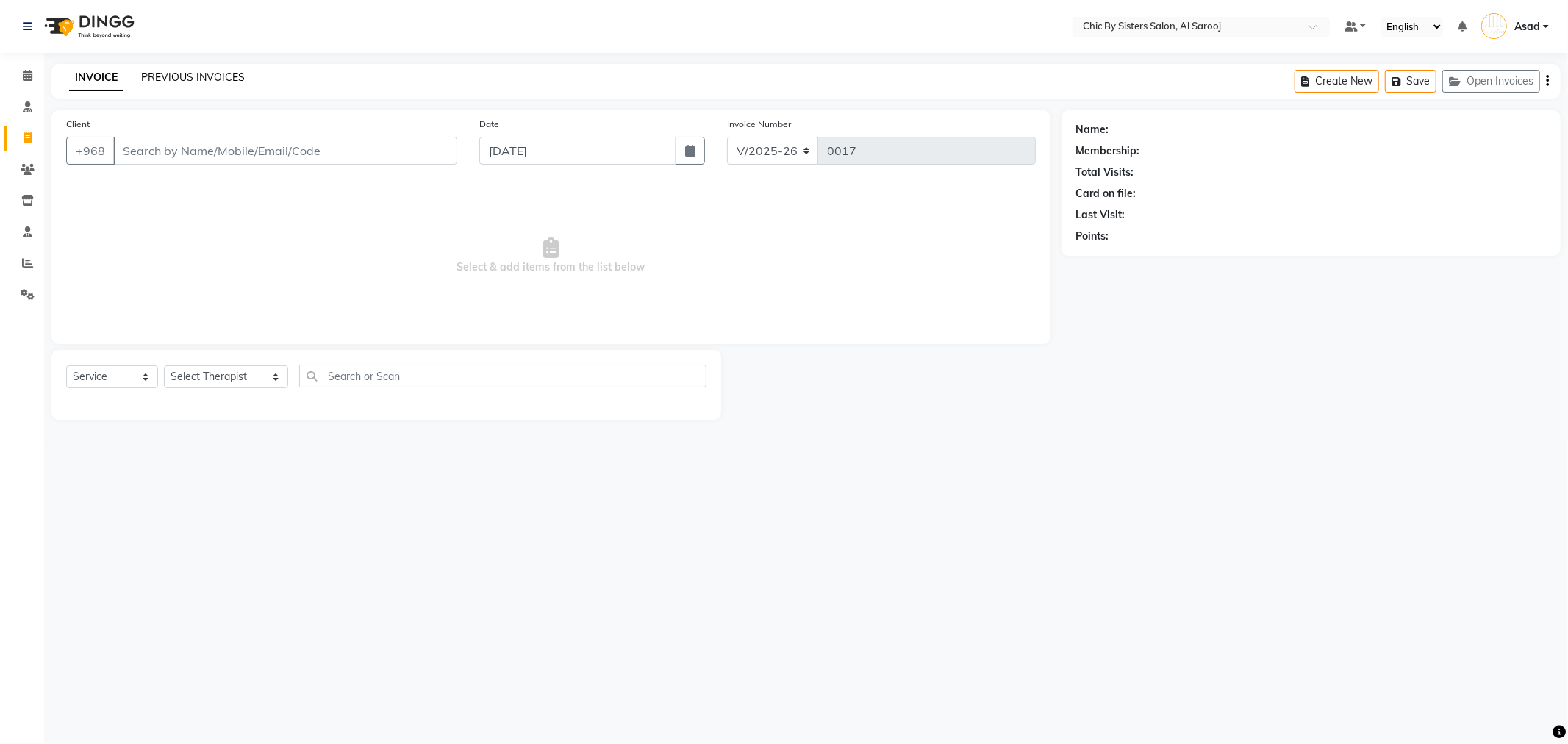
click at [186, 76] on link "PREVIOUS INVOICES" at bounding box center [193, 77] width 103 height 13
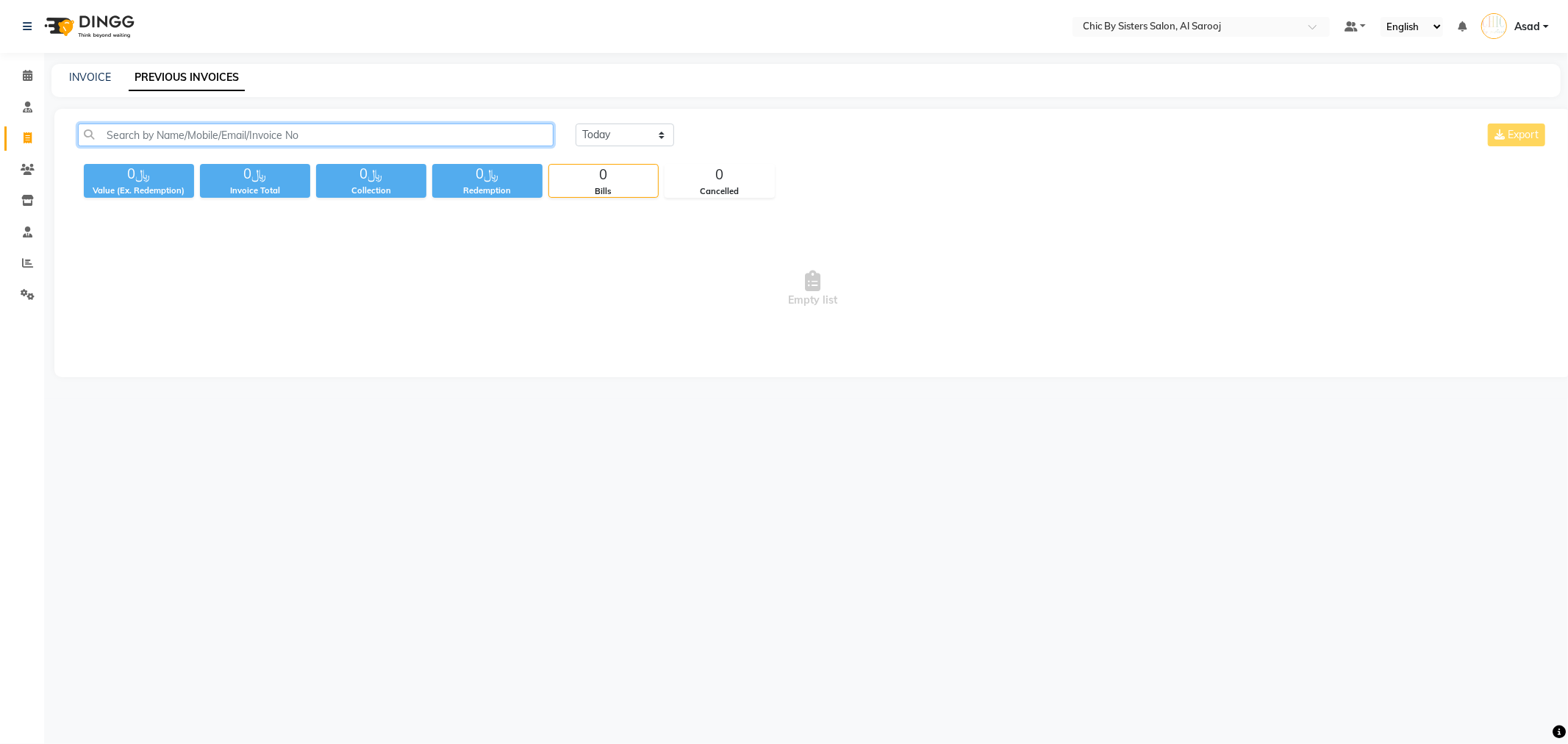
click at [144, 134] on input "text" at bounding box center [315, 135] width 475 height 23
type input "92281122"
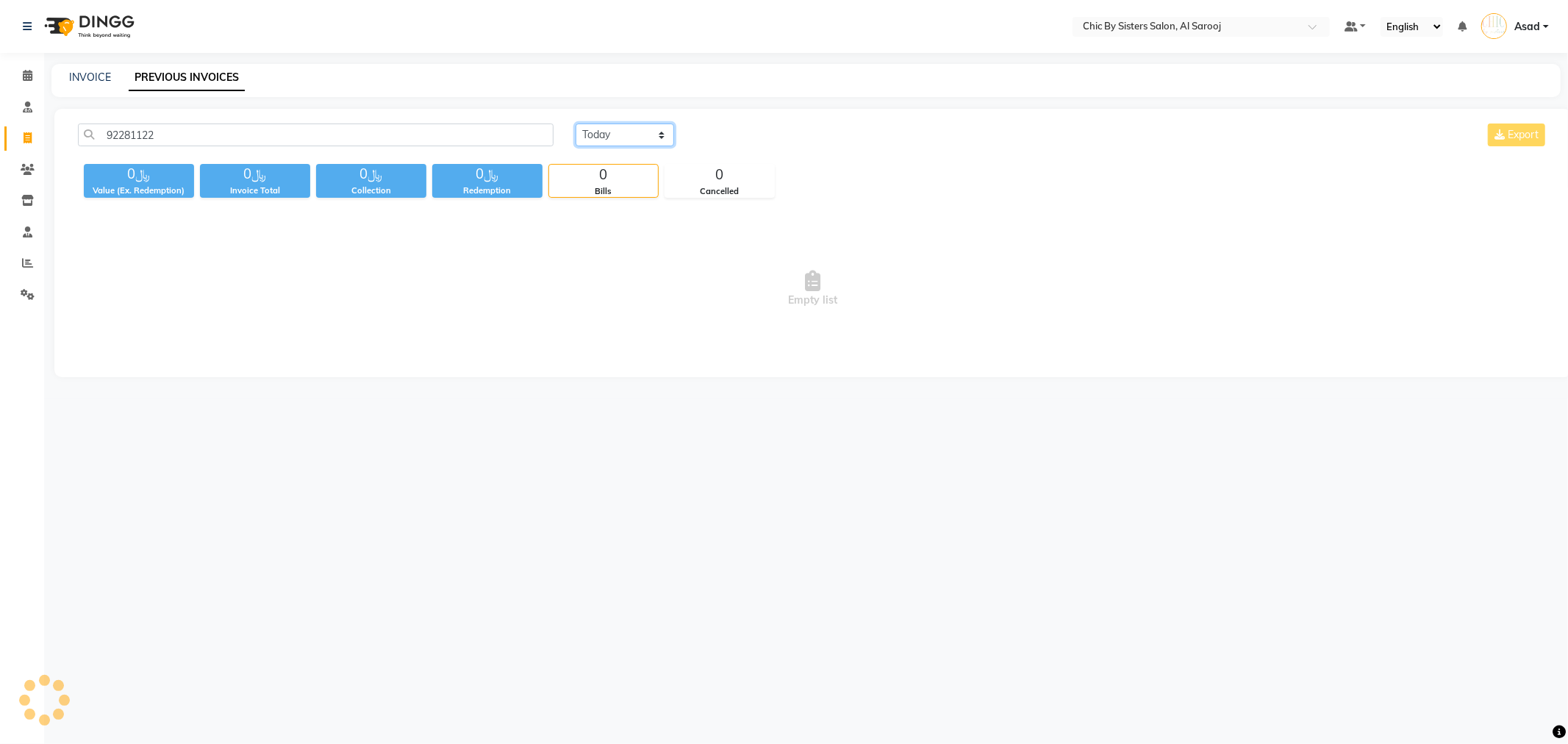
click at [638, 130] on select "[DATE] [DATE] Custom Range" at bounding box center [625, 135] width 99 height 23
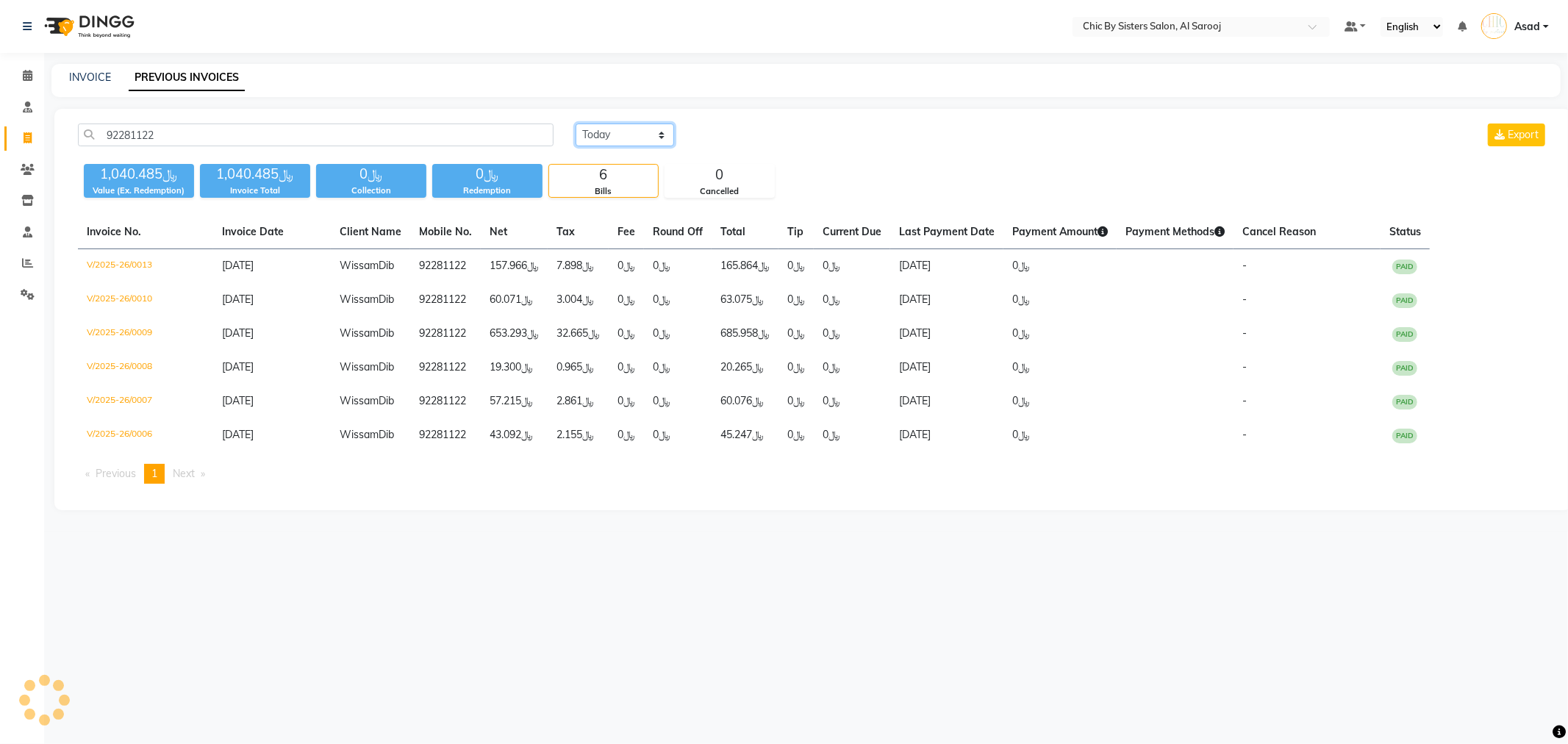
select select "range"
click at [575, 123] on select "[DATE] [DATE] Custom Range" at bounding box center [625, 135] width 99 height 23
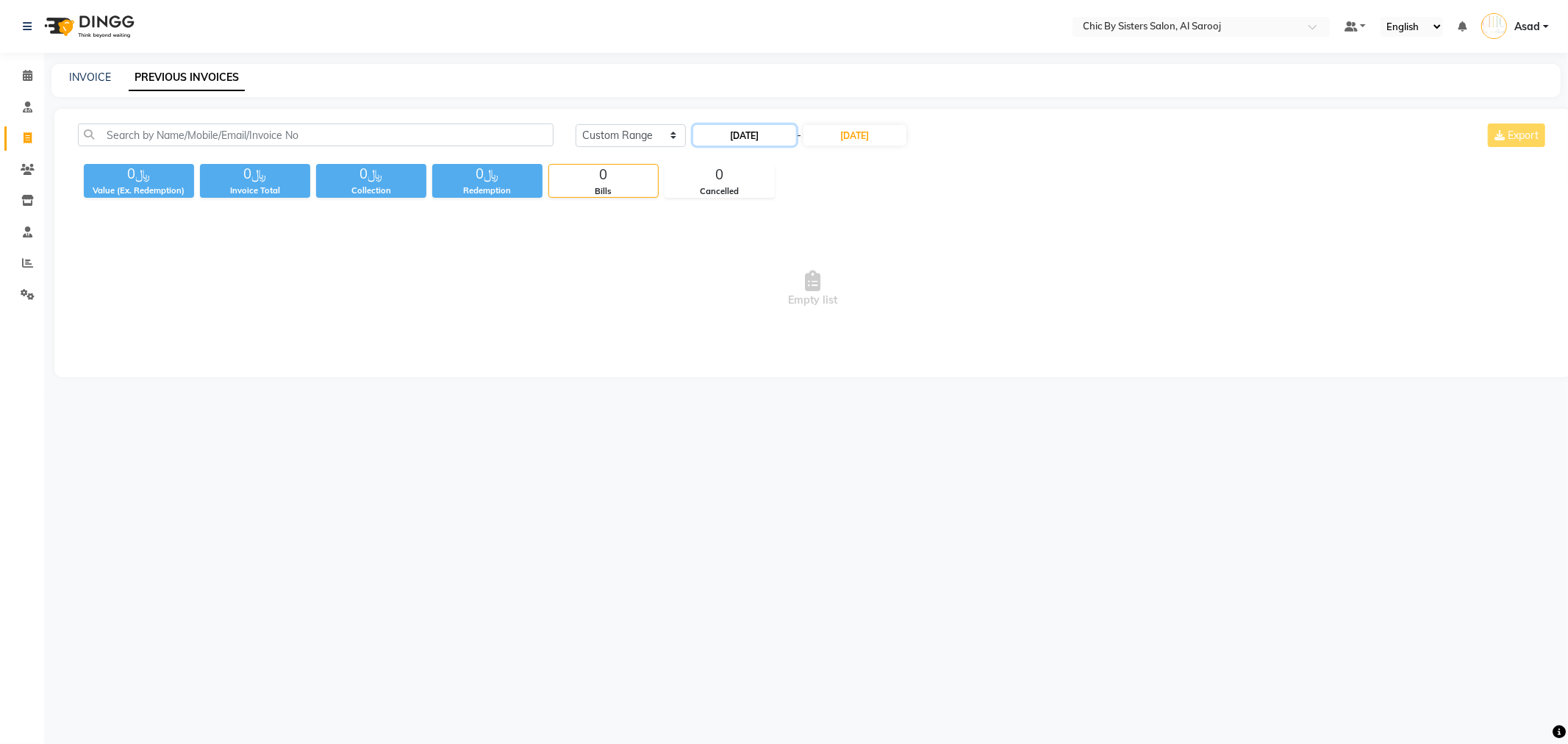
click at [748, 135] on input "[DATE]" at bounding box center [744, 135] width 103 height 21
select select "9"
select select "2025"
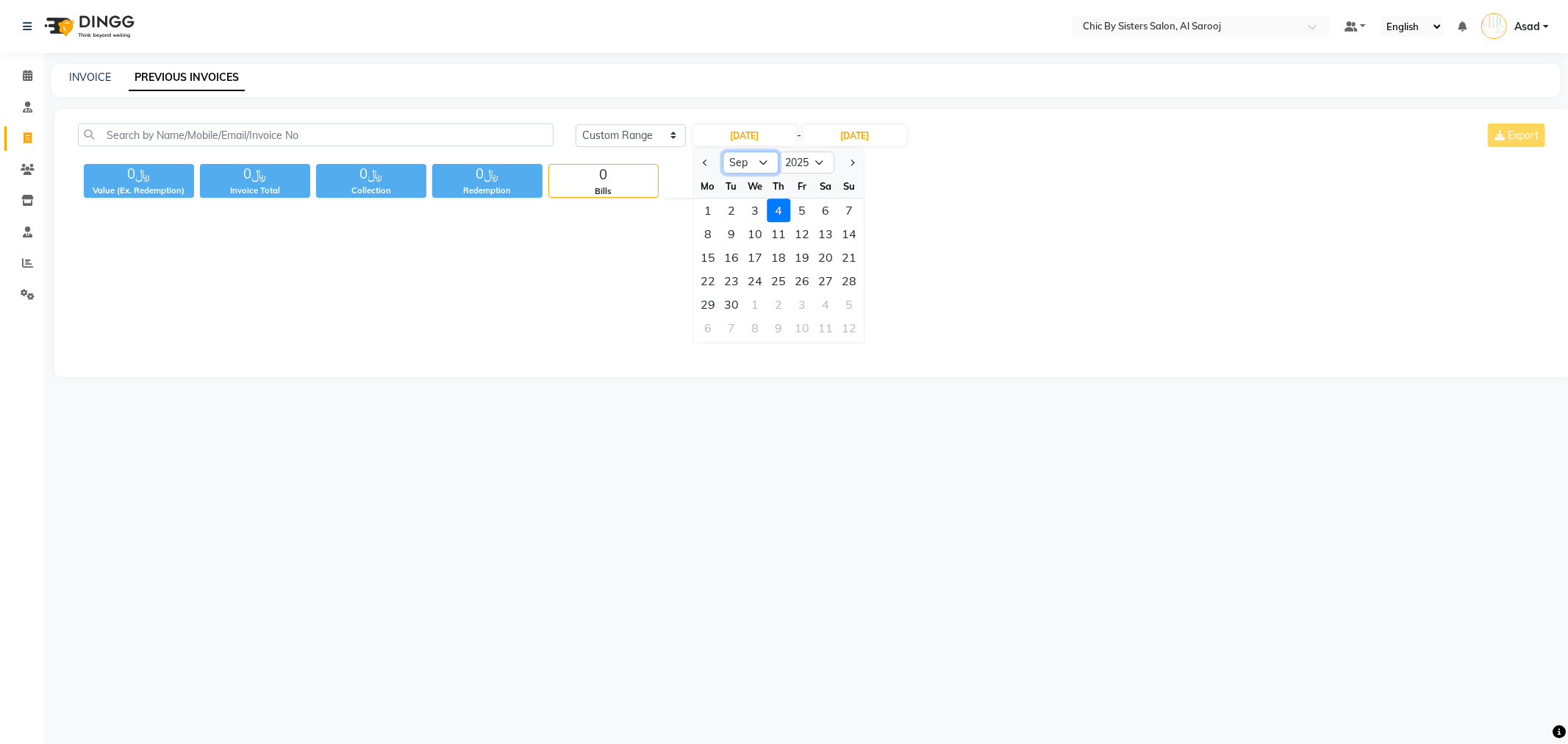
click at [763, 159] on select "Jan Feb Mar Apr May Jun [DATE] Aug Sep Oct Nov Dec" at bounding box center [750, 162] width 56 height 22
select select "1"
click at [722, 151] on select "Jan Feb Mar Apr May Jun [DATE] Aug Sep Oct Nov Dec" at bounding box center [750, 162] width 56 height 22
click at [750, 214] on div "1" at bounding box center [754, 210] width 24 height 24
type input "[DATE]"
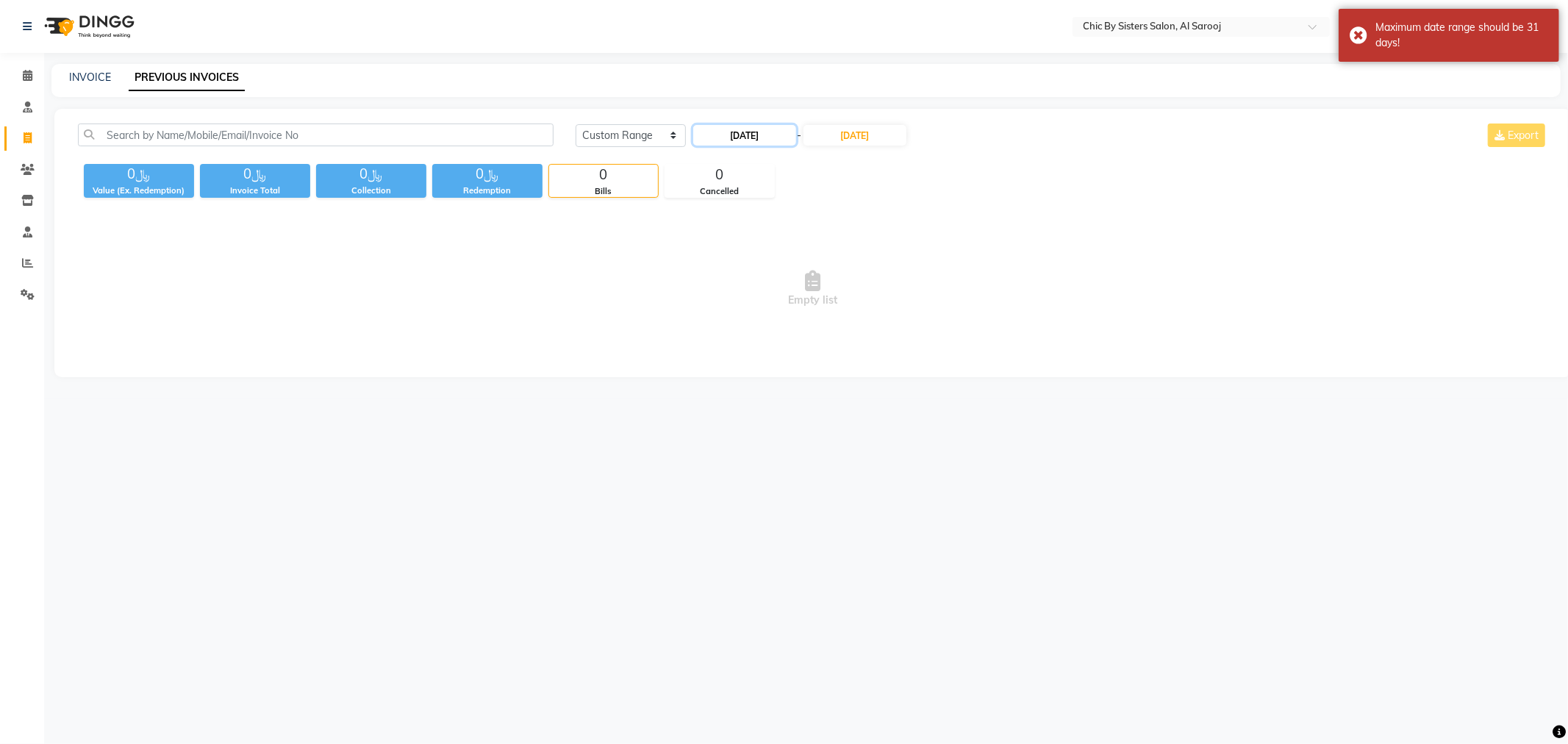
click at [776, 131] on input "[DATE]" at bounding box center [744, 135] width 103 height 21
select select "2025"
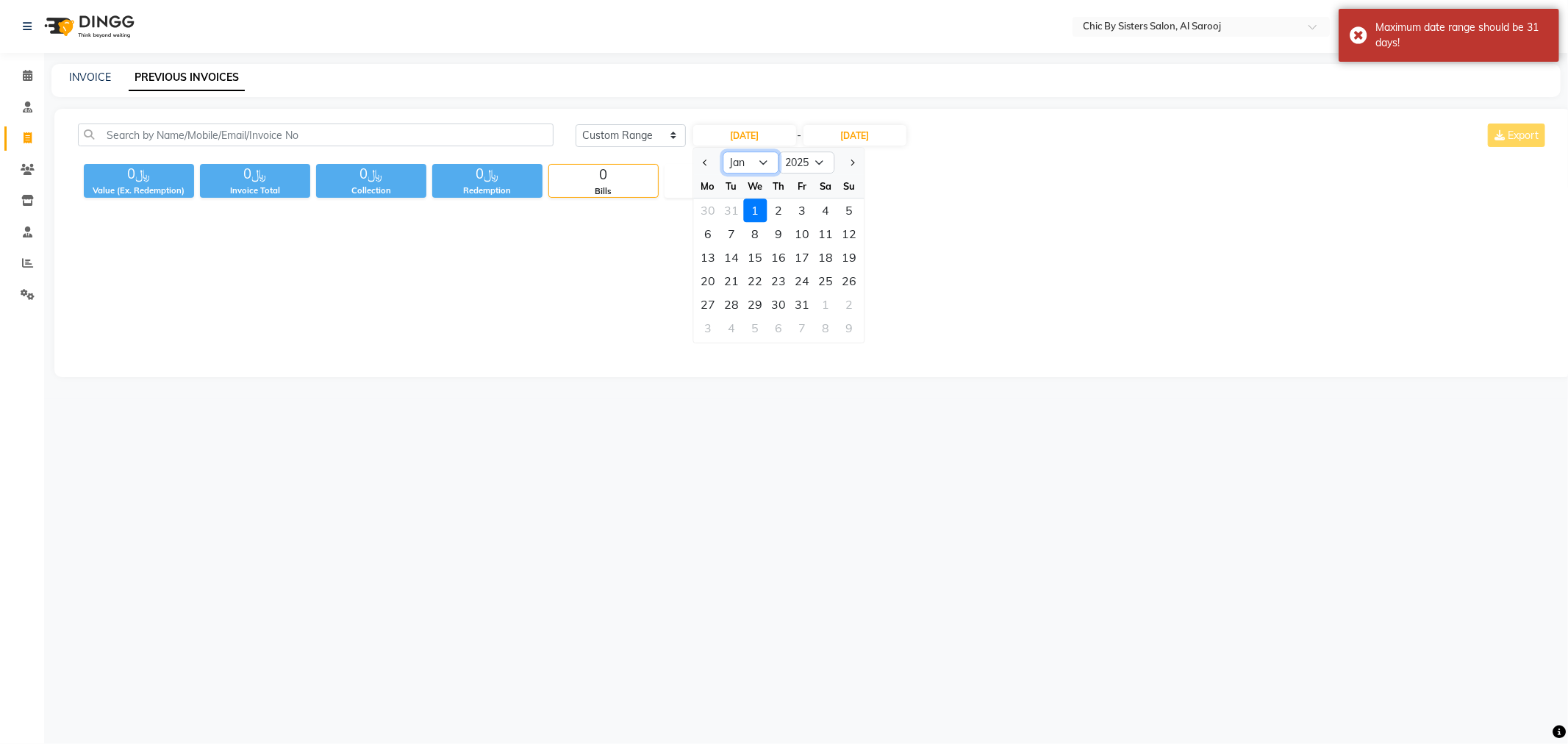
click at [768, 163] on select "Jan Feb Mar Apr May Jun [DATE] Aug Sep Oct Nov Dec" at bounding box center [750, 162] width 56 height 22
select select "8"
click at [722, 151] on select "Jan Feb Mar Apr May Jun [DATE] Aug Sep Oct Nov Dec" at bounding box center [750, 162] width 56 height 22
click at [717, 232] on div "4" at bounding box center [708, 233] width 24 height 24
type input "[DATE]"
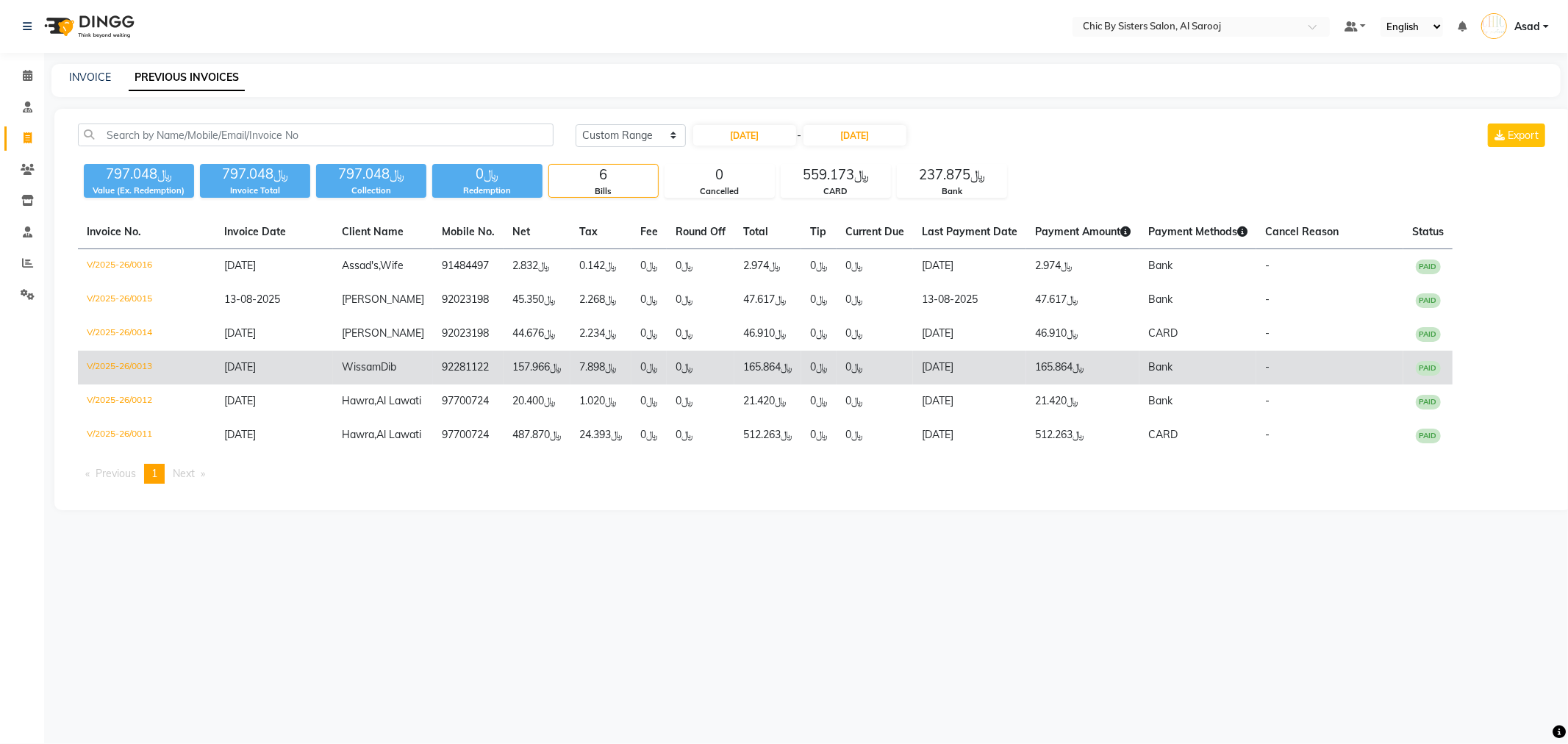
click at [140, 369] on td "V/2025-26/0013" at bounding box center [146, 367] width 137 height 34
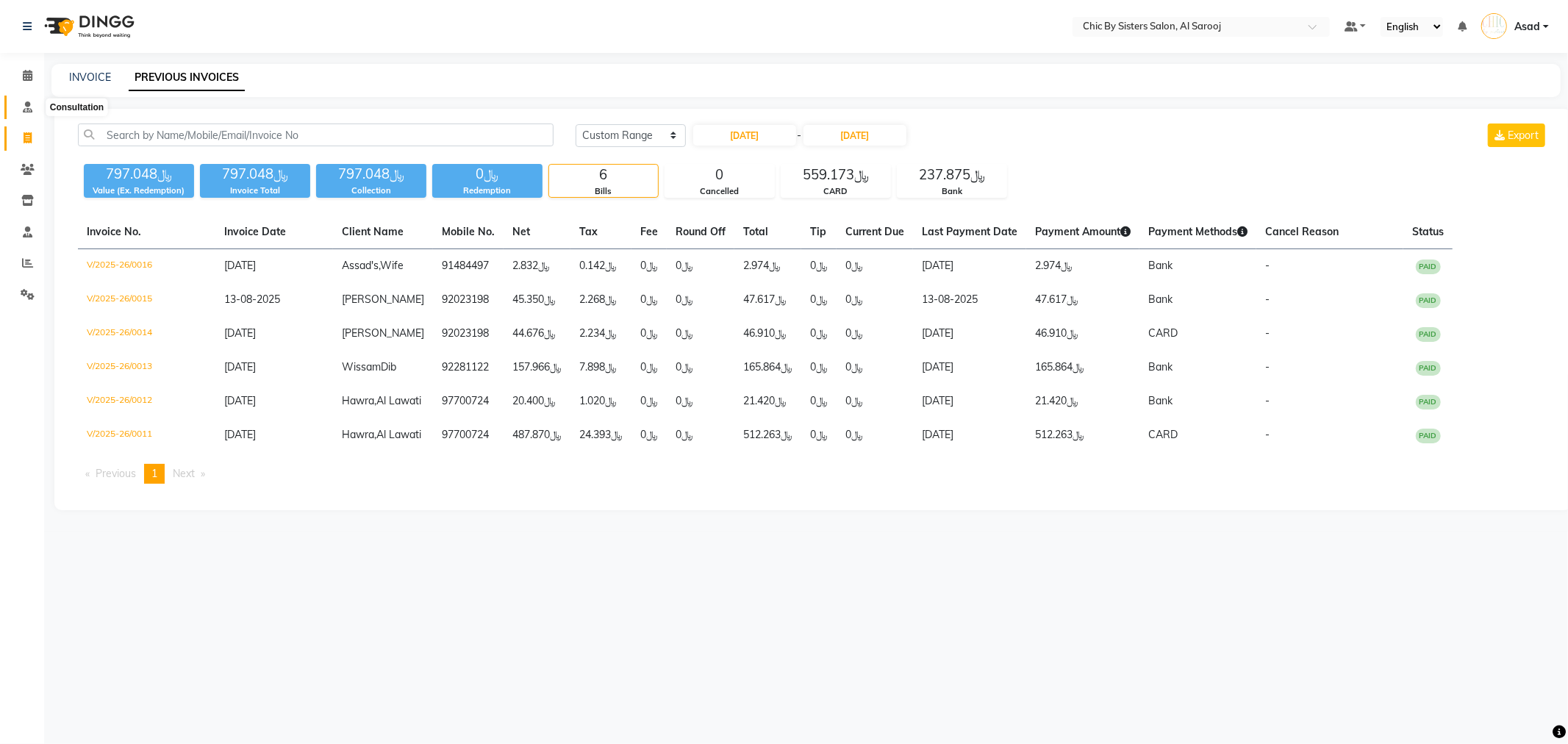
click at [28, 110] on icon at bounding box center [28, 107] width 10 height 11
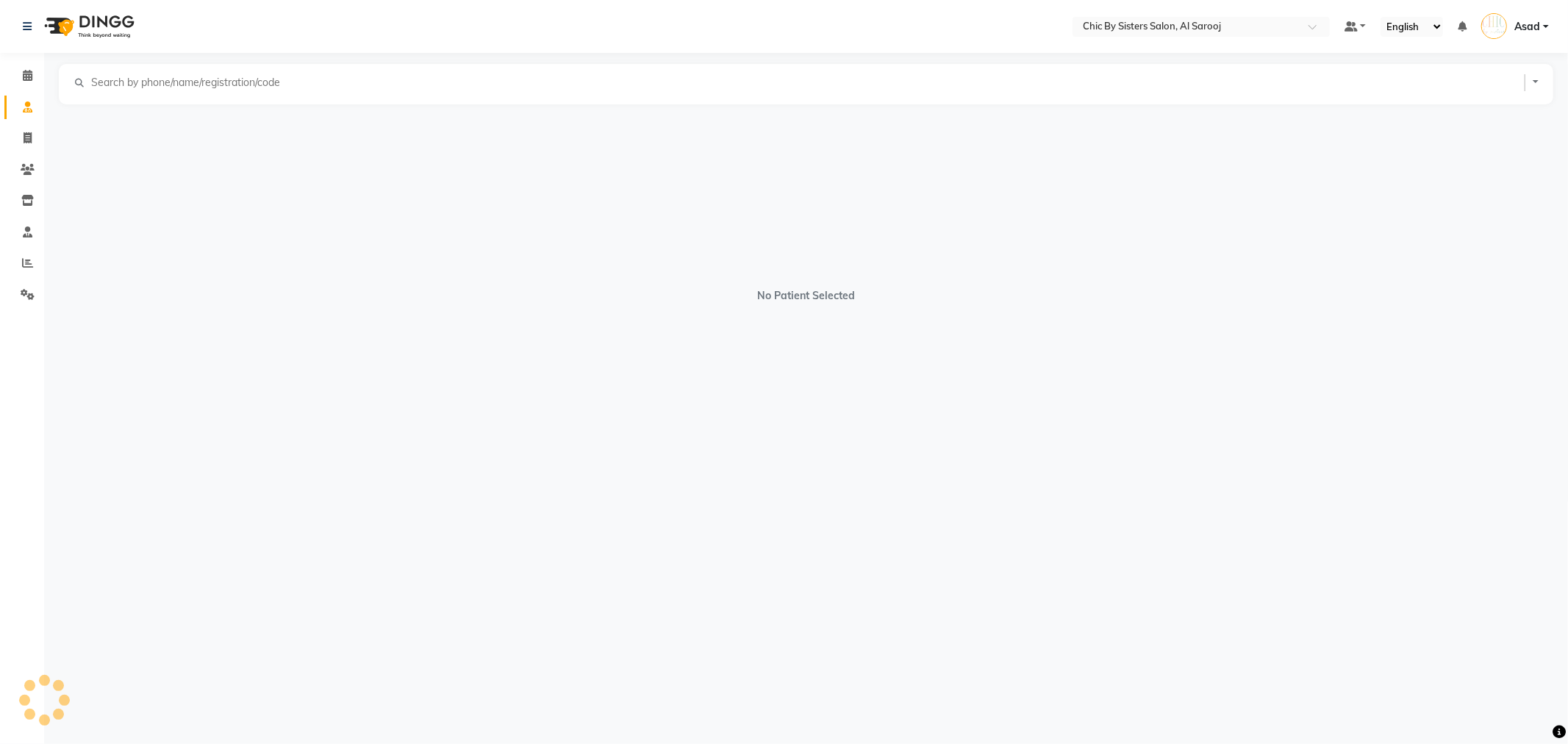
click at [1175, 13] on nav "Select Location × Chic By Sisters Salon, Al Sarooj Default Panel My Panel Engli…" at bounding box center [784, 26] width 1568 height 53
click at [1175, 26] on input "text" at bounding box center [1186, 28] width 213 height 15
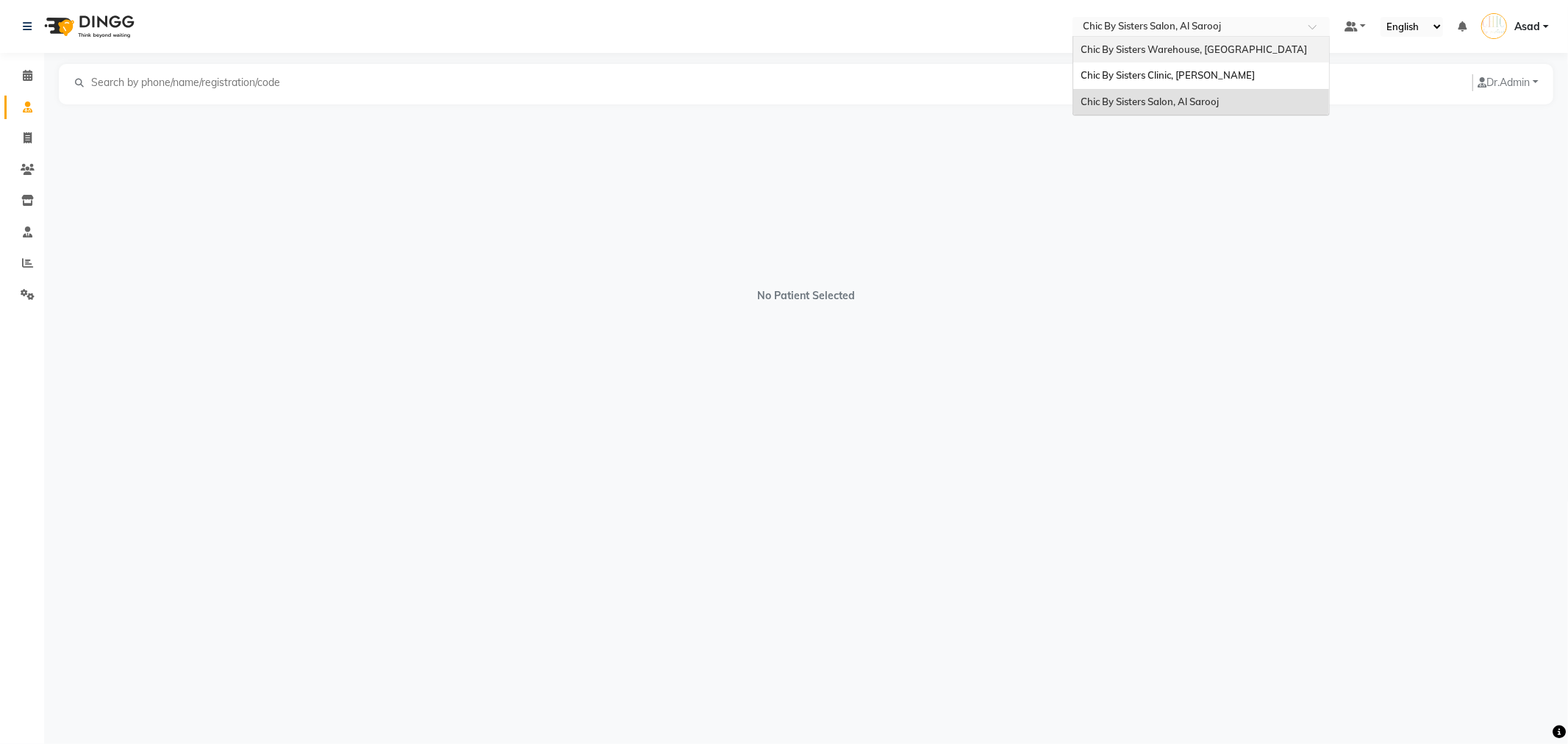
click at [1175, 44] on span "Chic By Sisters Warehouse, [GEOGRAPHIC_DATA]" at bounding box center [1194, 49] width 227 height 11
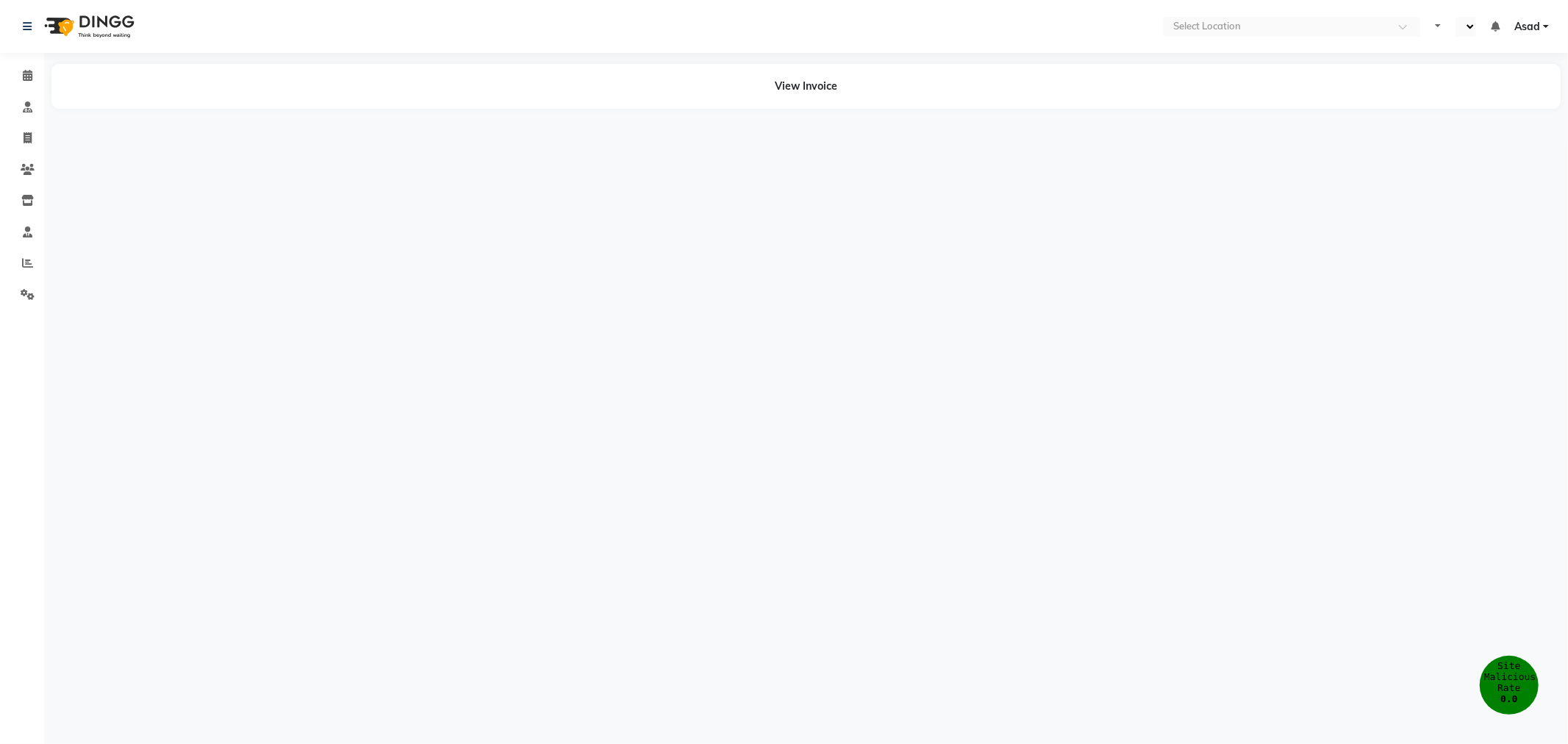
select select "en"
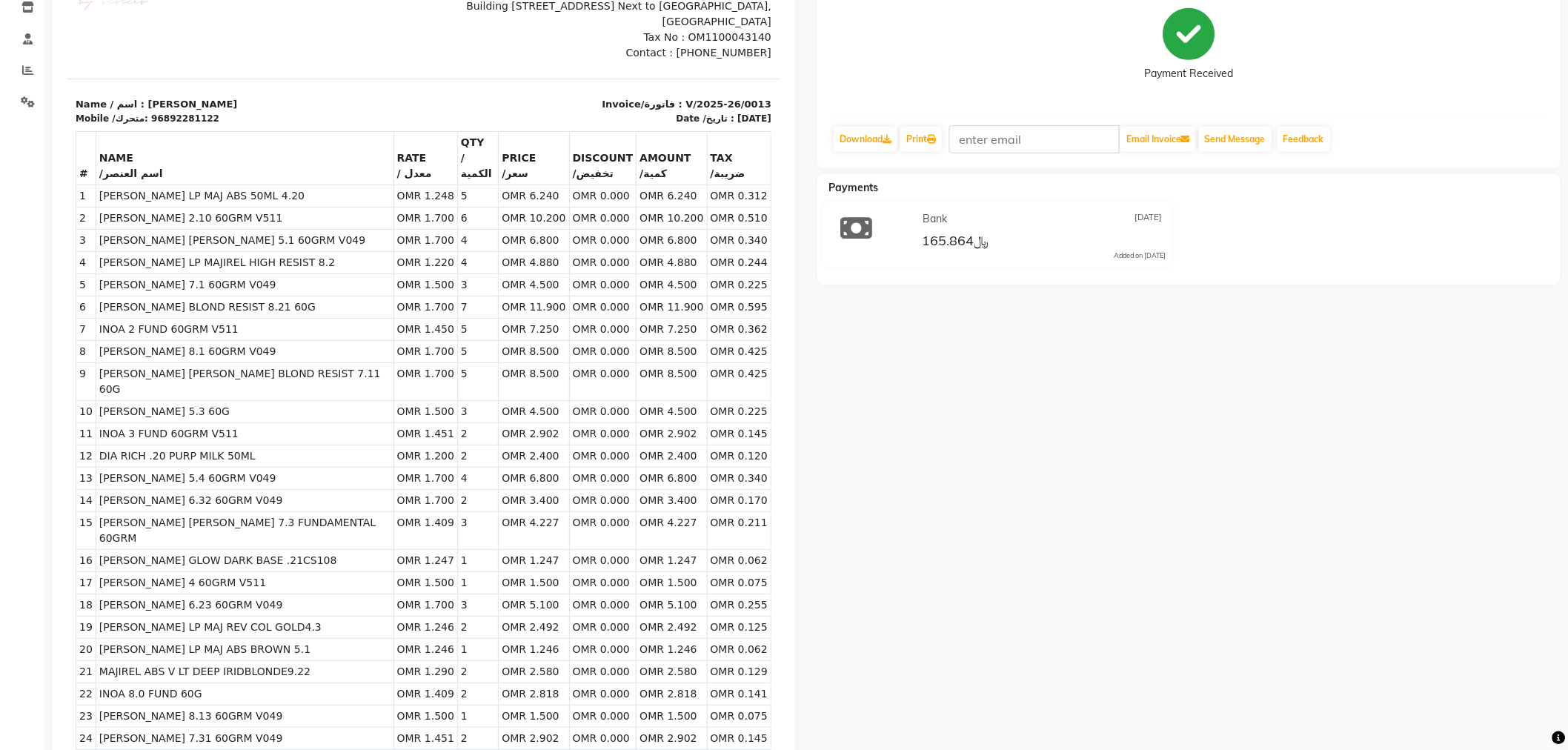
scroll to position [82, 0]
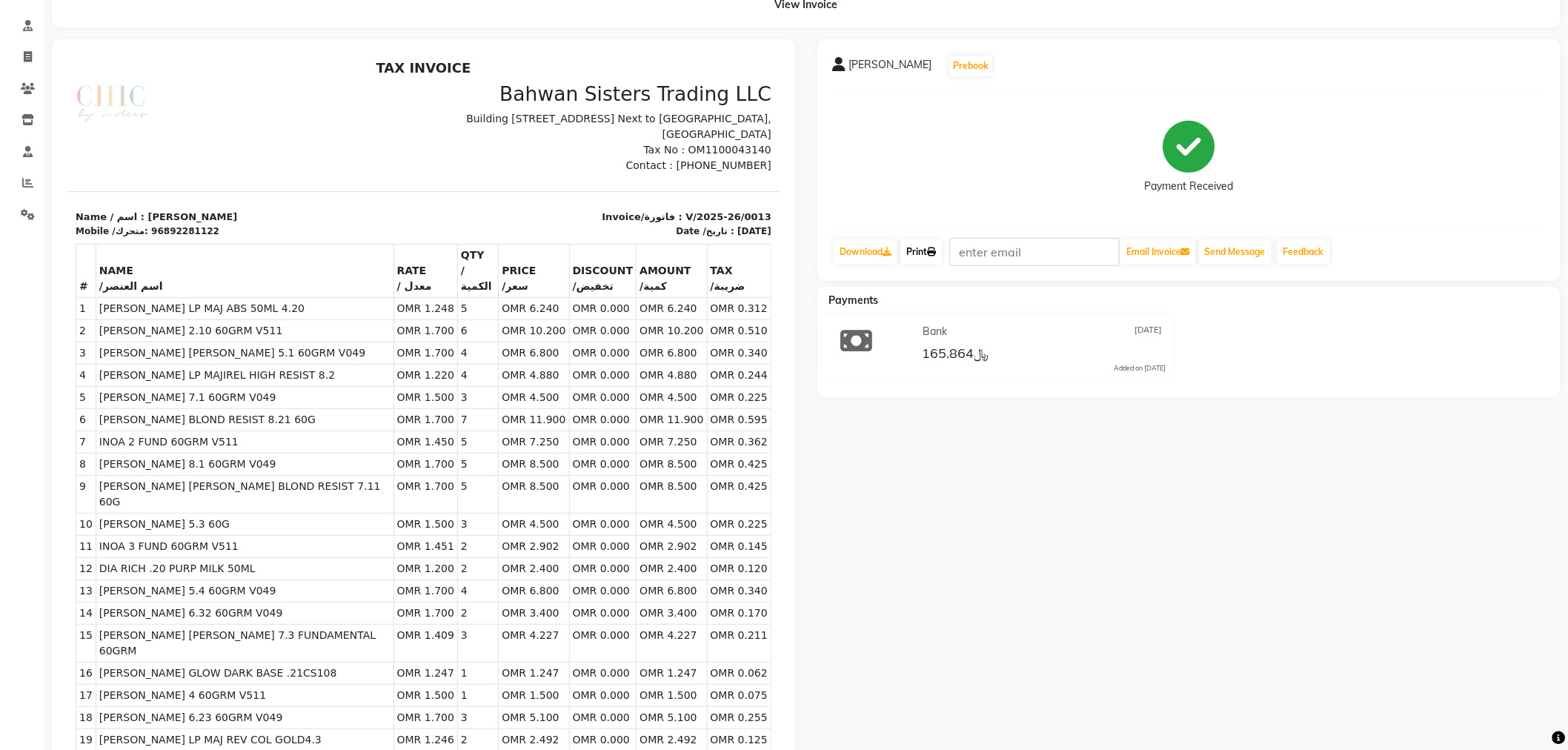
click at [929, 252] on link "Print" at bounding box center [921, 252] width 41 height 25
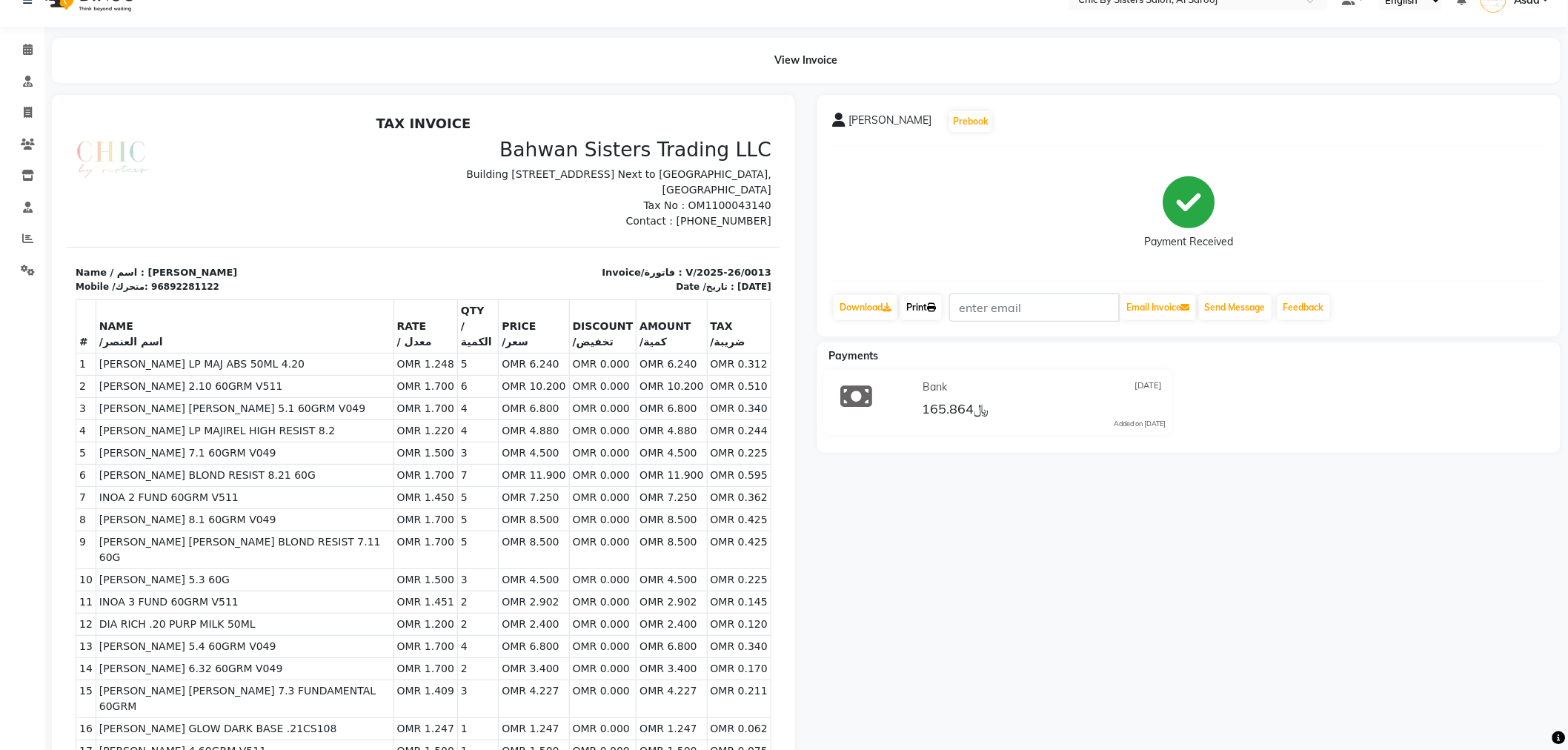
scroll to position [0, 0]
